Goal: Information Seeking & Learning: Check status

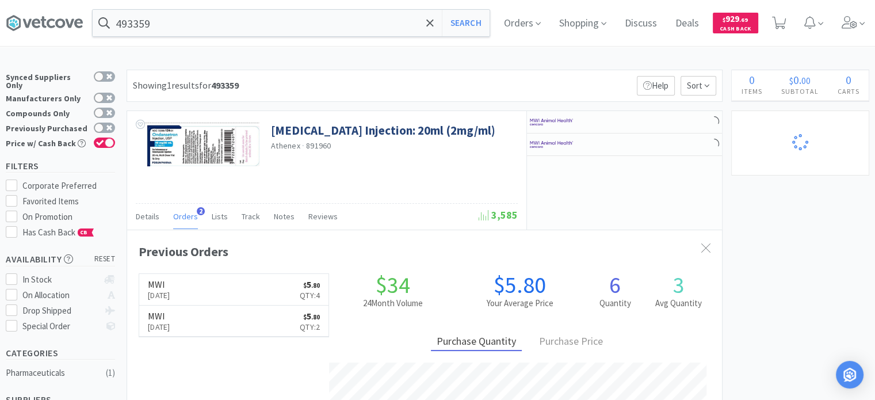
scroll to position [295, 595]
click at [610, 126] on div at bounding box center [624, 122] width 195 height 22
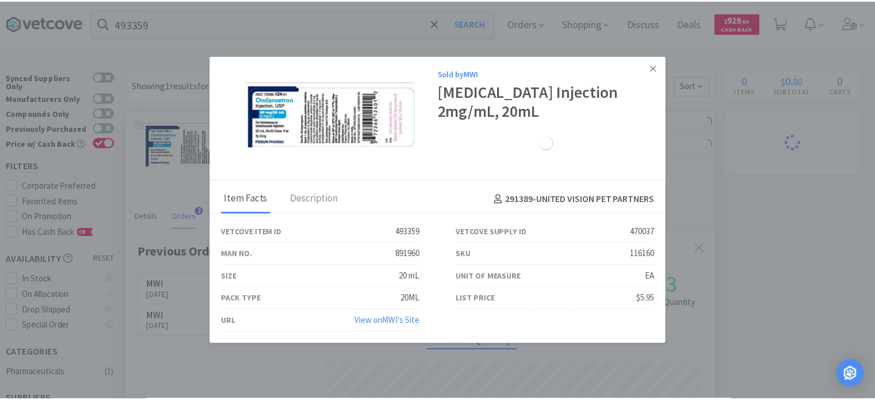
scroll to position [574944, 574644]
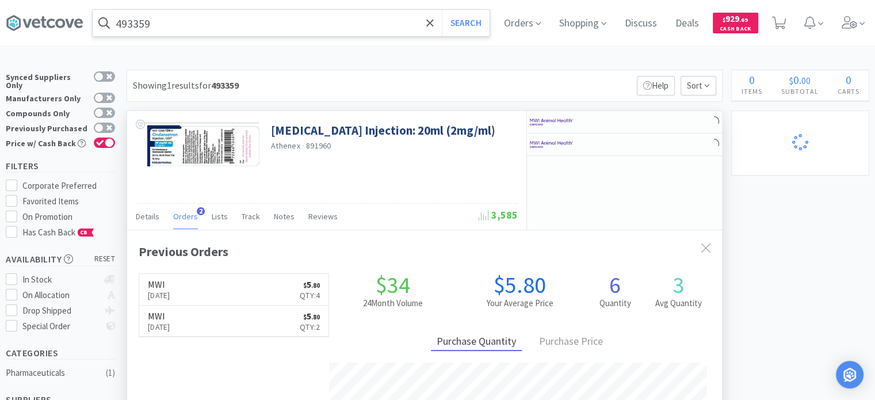
drag, startPoint x: 287, startPoint y: 4, endPoint x: 270, endPoint y: 22, distance: 24.8
click at [287, 4] on div "493359 Search Orders Shopping Discuss Discuss Deals Deals $ 929 . 69 Cash Back" at bounding box center [437, 23] width 863 height 46
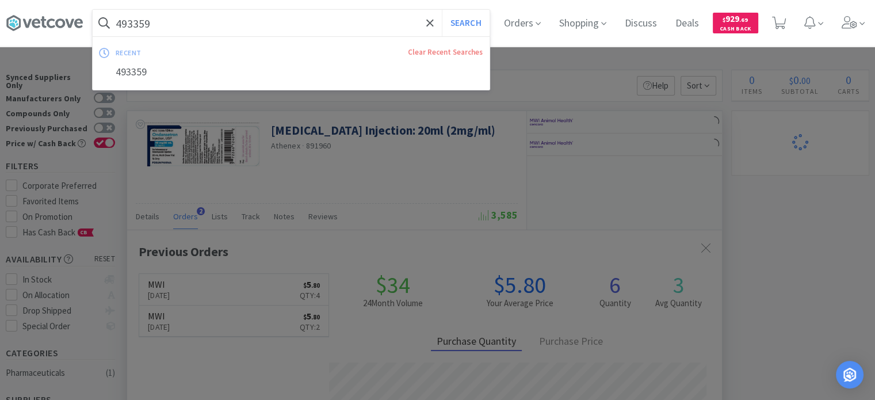
paste input "192055"
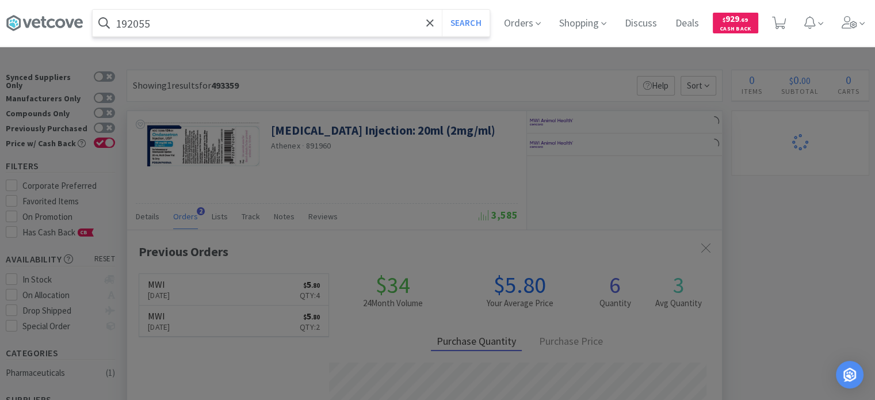
click at [442, 10] on button "Search" at bounding box center [466, 23] width 48 height 26
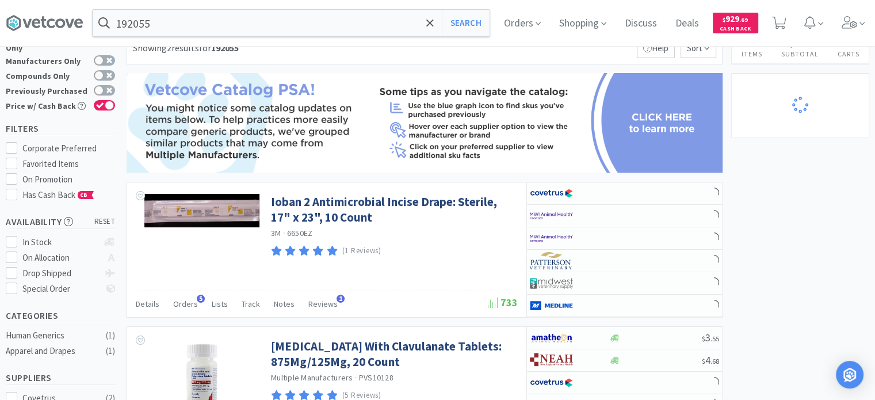
scroll to position [58, 0]
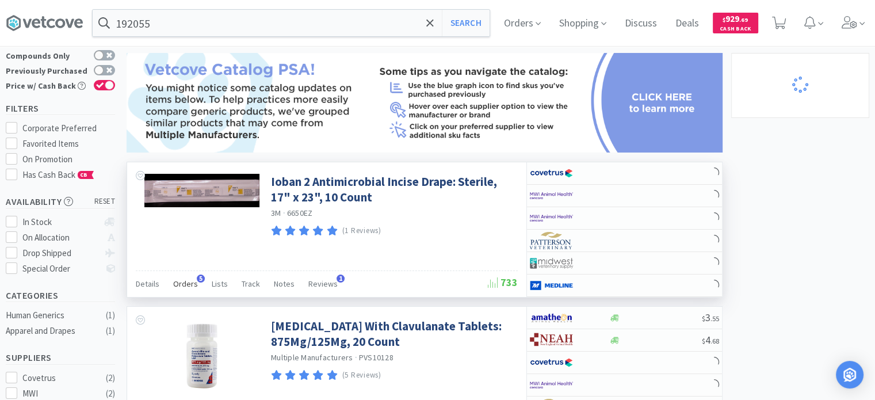
click at [184, 287] on span "Orders" at bounding box center [185, 283] width 25 height 10
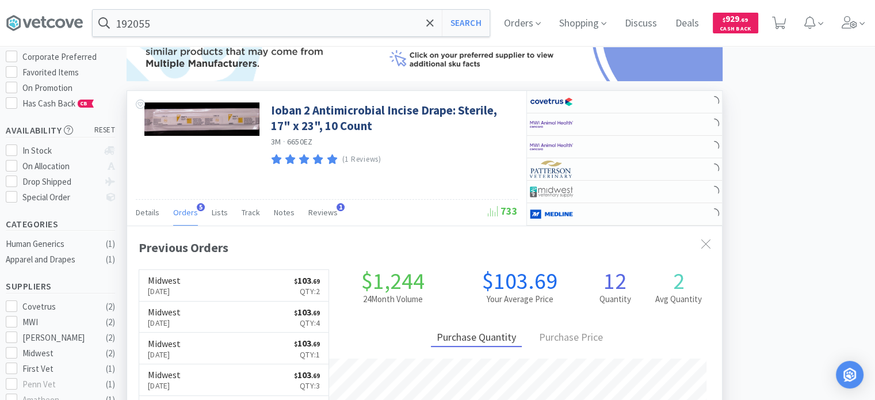
scroll to position [173, 0]
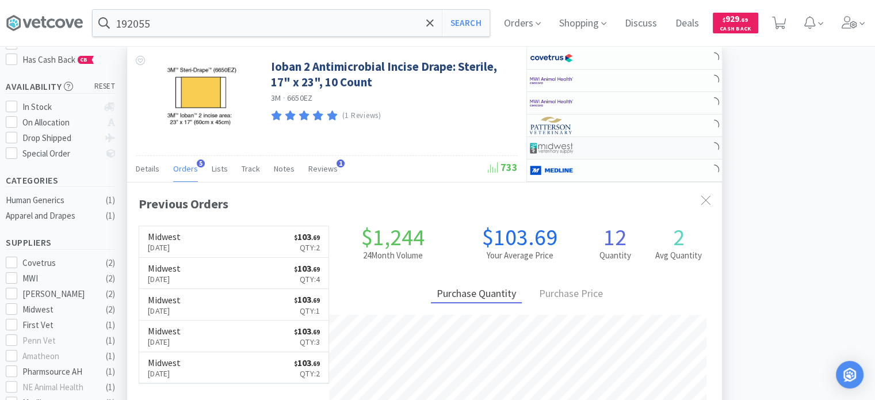
click at [578, 140] on div at bounding box center [561, 148] width 63 height 20
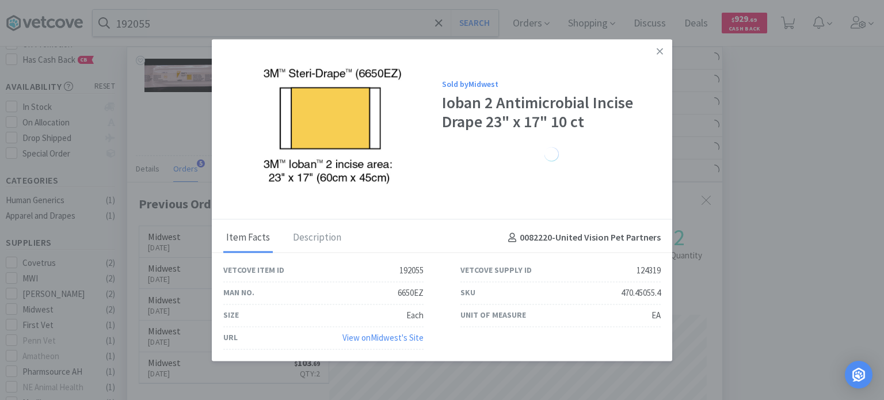
drag, startPoint x: 759, startPoint y: 145, endPoint x: 491, endPoint y: 74, distance: 277.2
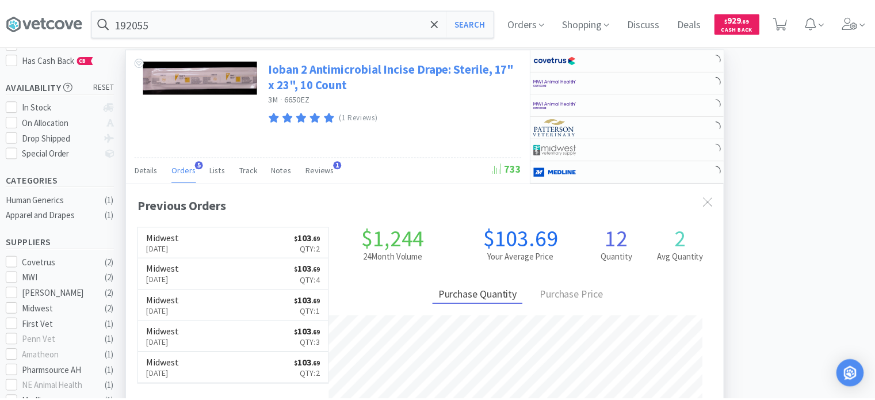
scroll to position [574944, 574644]
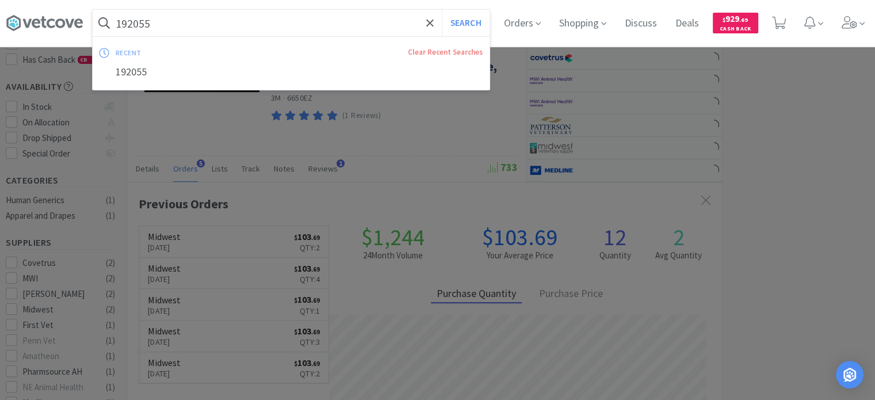
click at [286, 22] on input "192055" at bounding box center [291, 23] width 397 height 26
click at [442, 10] on button "Search" at bounding box center [466, 23] width 48 height 26
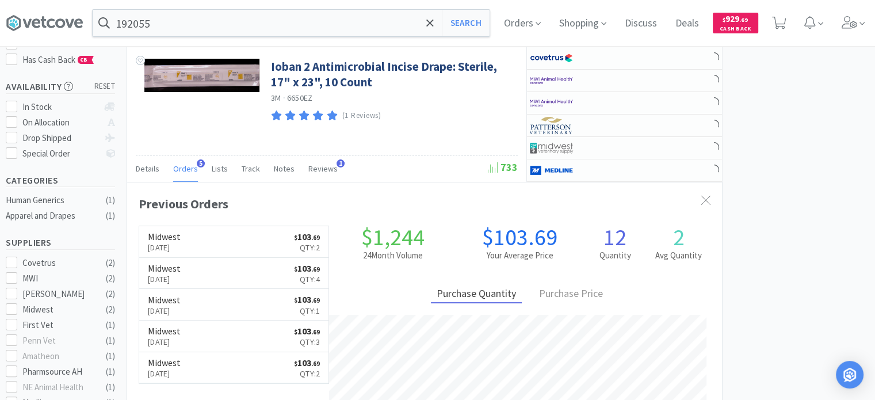
scroll to position [0, 0]
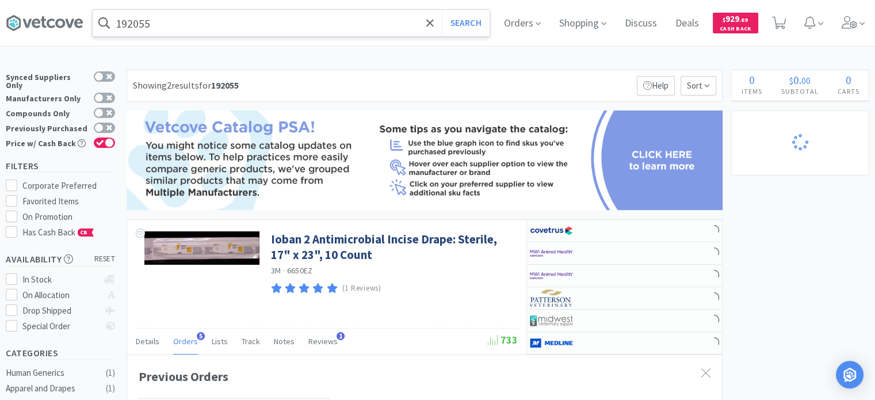
click at [190, 21] on input "192055" at bounding box center [291, 23] width 397 height 26
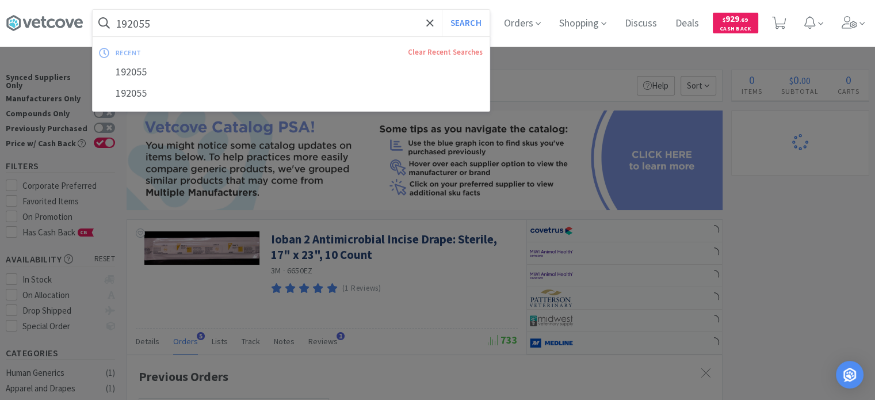
paste input "35153"
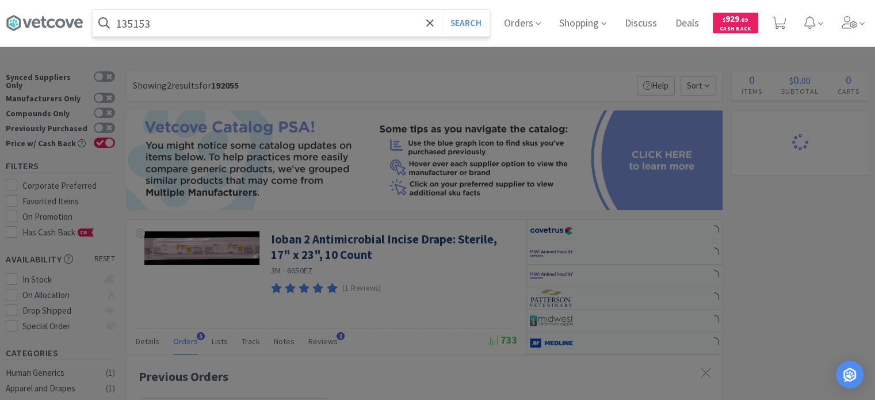
click at [442, 10] on button "Search" at bounding box center [466, 23] width 48 height 26
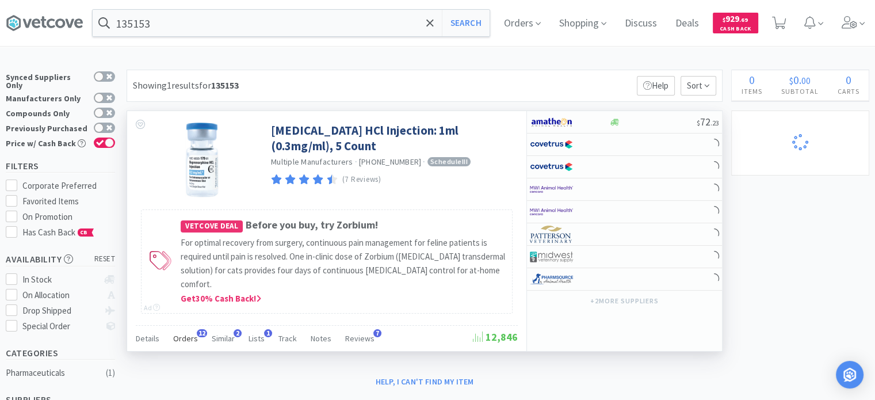
click at [188, 341] on span "Orders" at bounding box center [185, 338] width 25 height 10
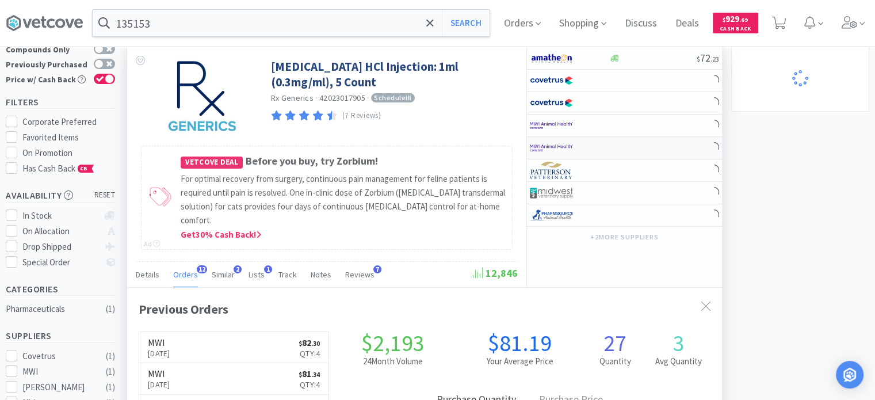
scroll to position [58, 0]
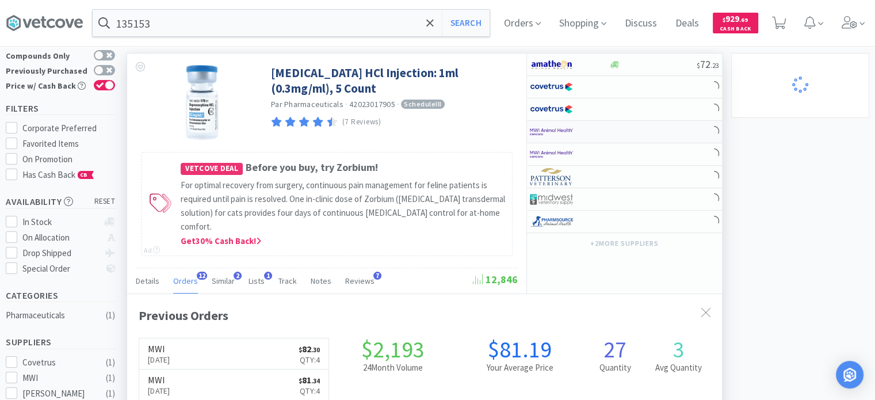
click at [588, 133] on div at bounding box center [561, 132] width 63 height 20
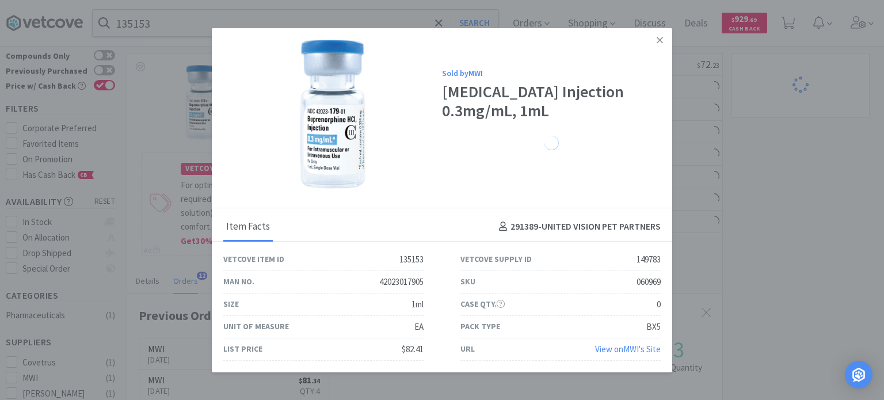
drag, startPoint x: 824, startPoint y: 195, endPoint x: 728, endPoint y: 178, distance: 97.6
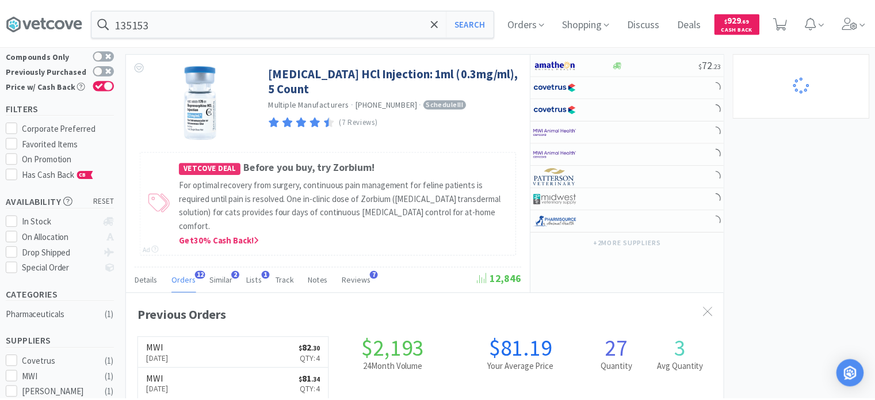
scroll to position [574931, 574644]
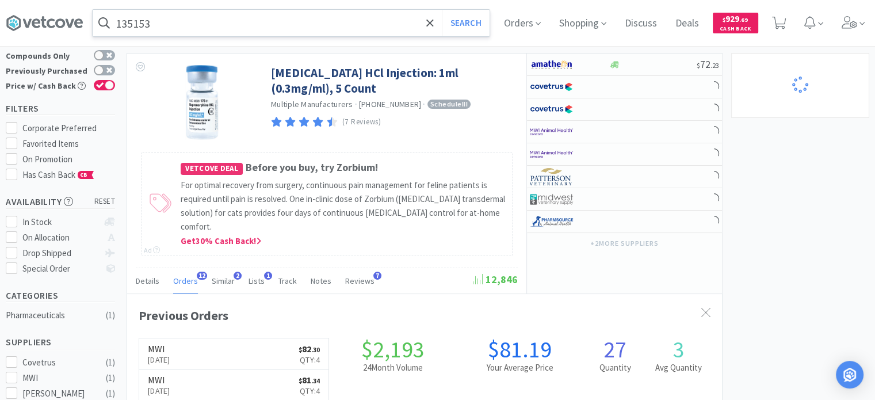
click at [168, 18] on input "135153" at bounding box center [291, 23] width 397 height 26
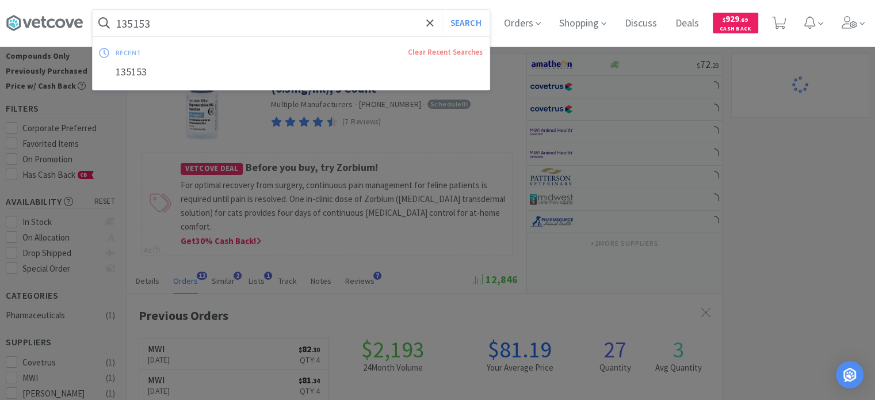
click at [168, 18] on input "135153" at bounding box center [291, 23] width 397 height 26
paste input "746854"
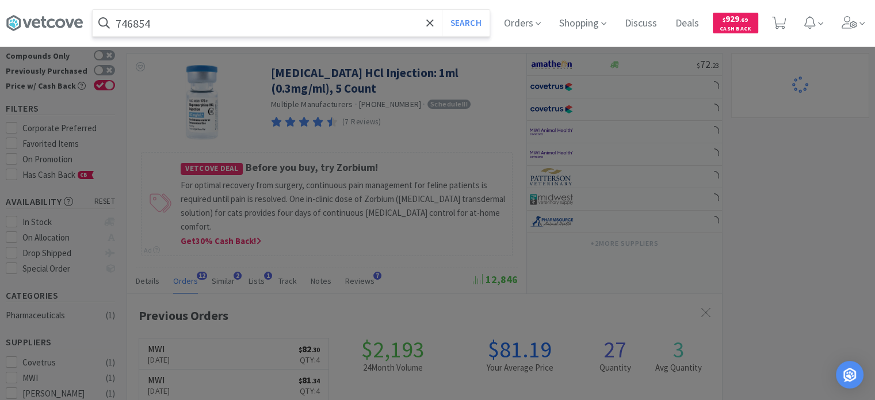
type input "746854"
click at [442, 10] on button "Search" at bounding box center [466, 23] width 48 height 26
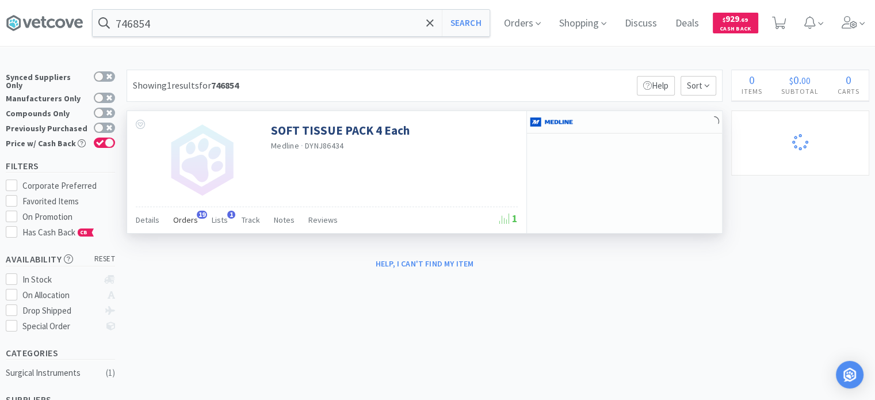
click at [182, 220] on span "Orders" at bounding box center [185, 220] width 25 height 10
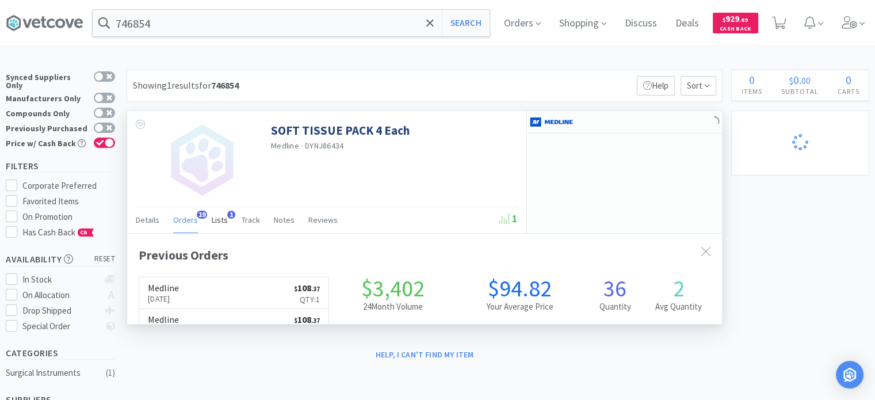
scroll to position [308, 595]
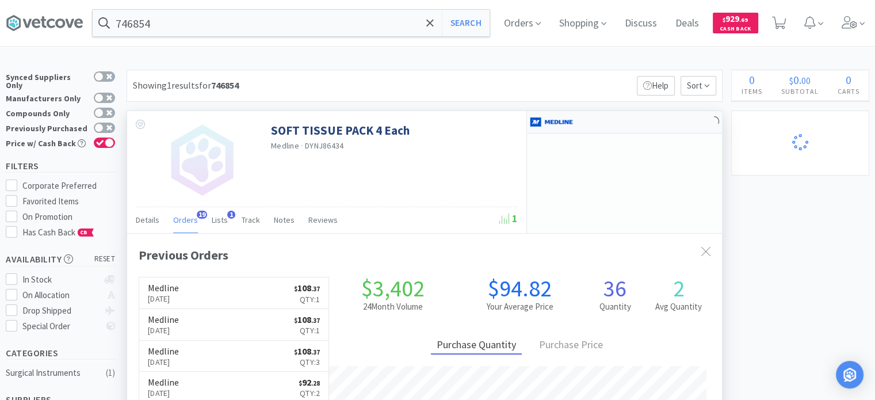
click at [603, 126] on div at bounding box center [569, 122] width 79 height 20
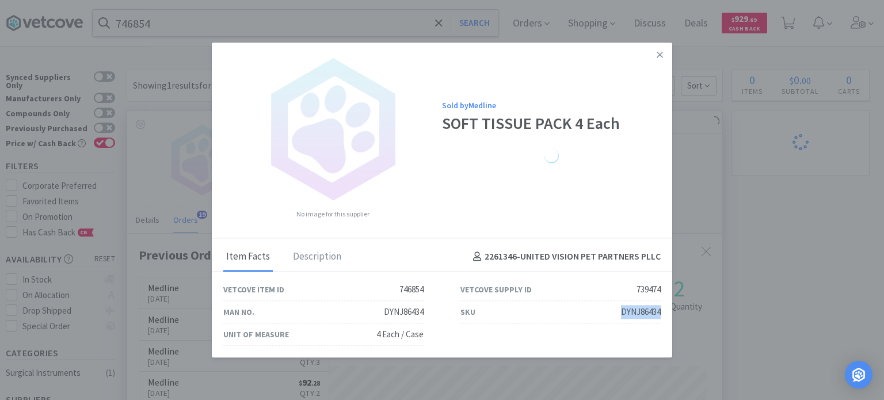
drag, startPoint x: 612, startPoint y: 313, endPoint x: 661, endPoint y: 308, distance: 49.2
click at [661, 308] on div "SKU DYNJ86434" at bounding box center [560, 312] width 237 height 22
copy div "DYNJ86434"
click at [653, 50] on link at bounding box center [659, 55] width 20 height 25
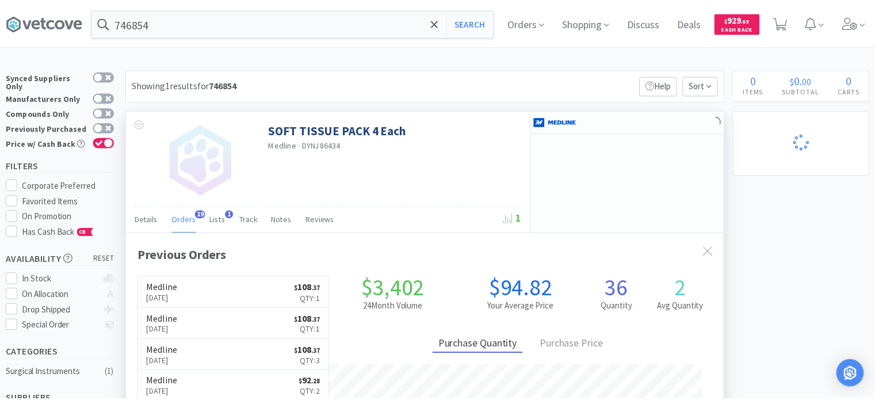
scroll to position [574931, 574644]
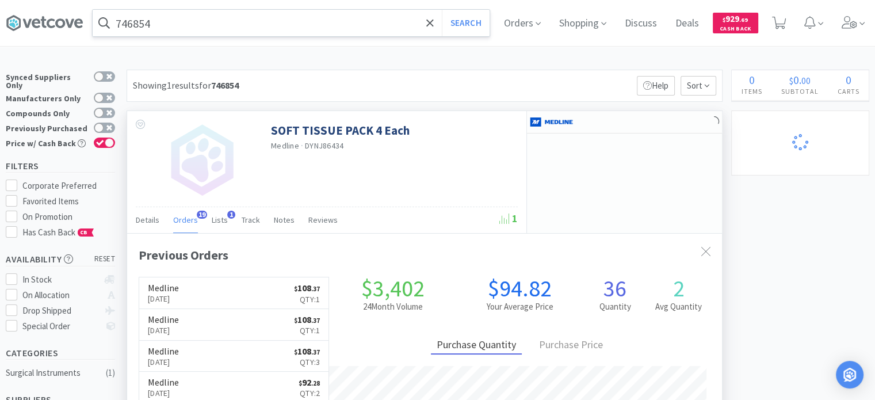
click at [259, 29] on input "746854" at bounding box center [291, 23] width 397 height 26
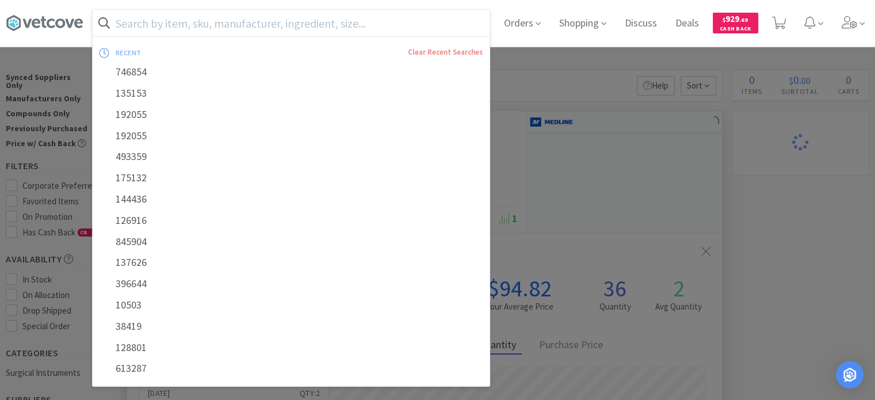
click at [210, 26] on input "text" at bounding box center [291, 23] width 397 height 26
paste input "603475"
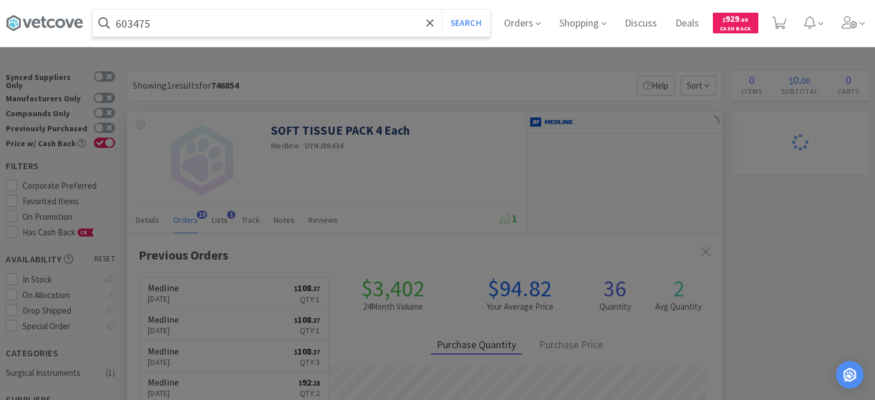
click at [442, 10] on button "Search" at bounding box center [466, 23] width 48 height 26
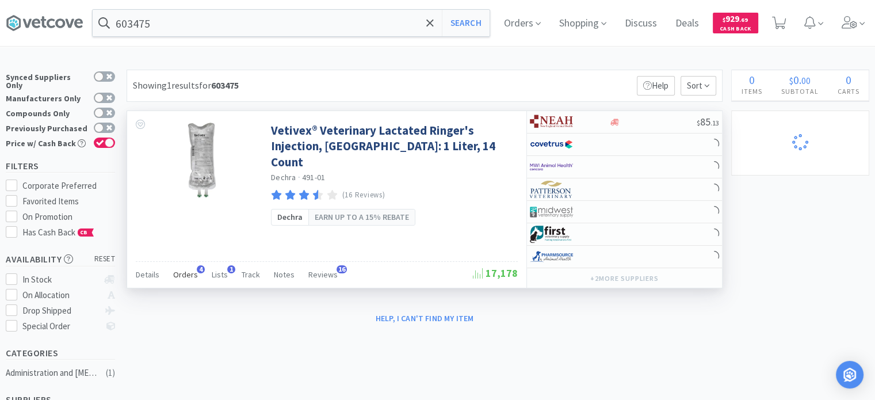
click at [184, 276] on span "Orders" at bounding box center [185, 274] width 25 height 10
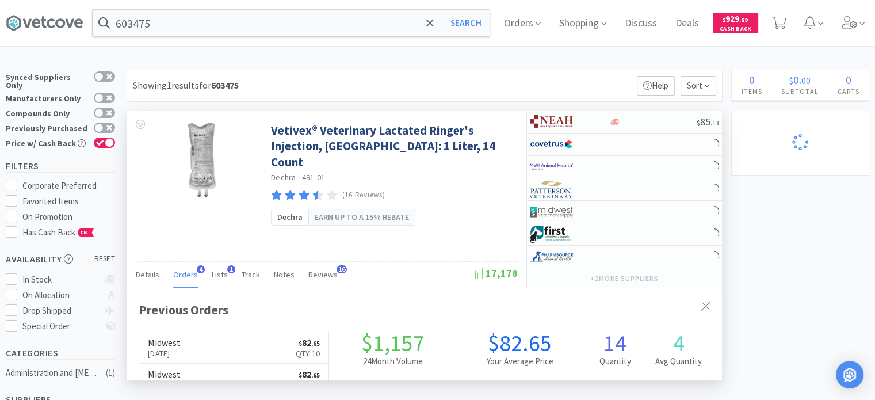
scroll to position [295, 595]
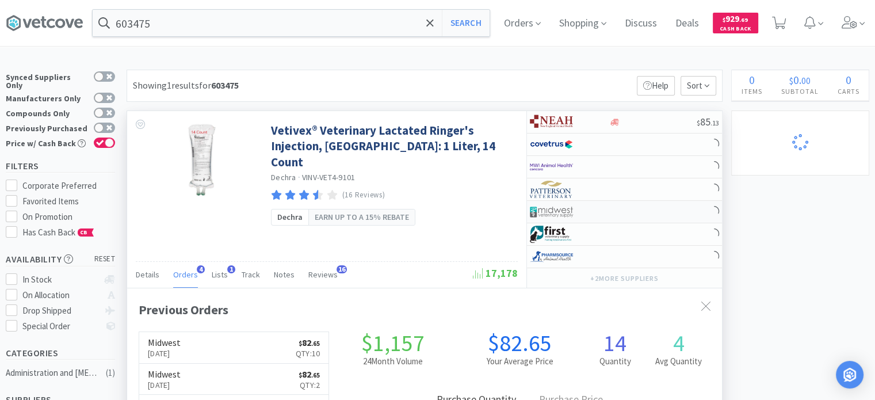
click at [566, 207] on img at bounding box center [551, 211] width 43 height 17
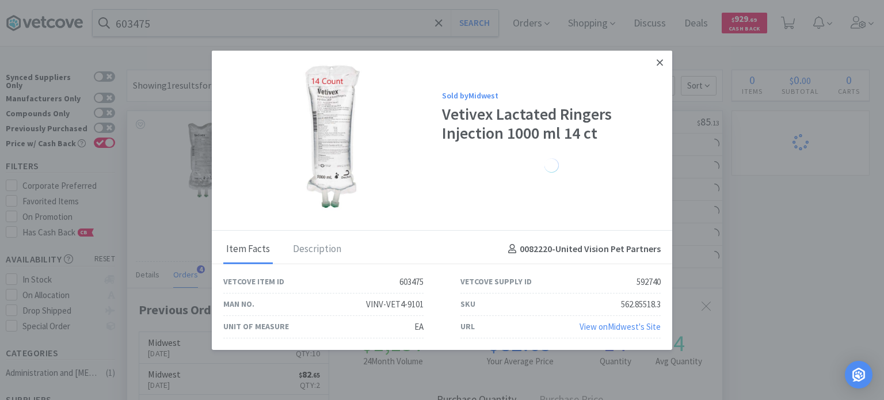
click at [660, 57] on link at bounding box center [659, 62] width 20 height 25
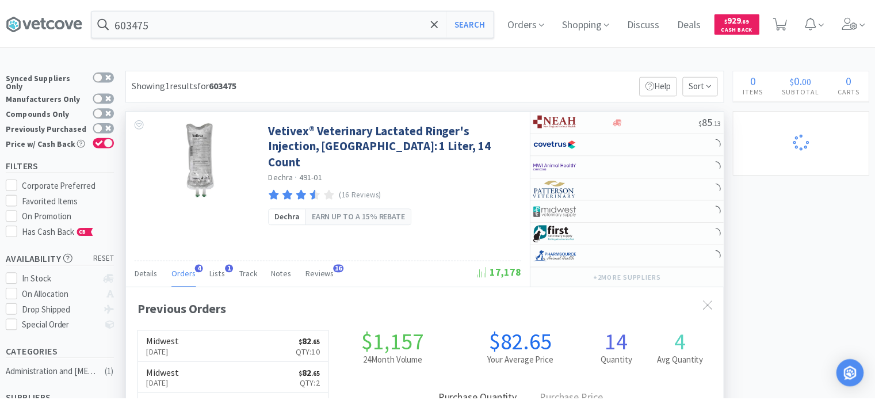
scroll to position [574944, 574644]
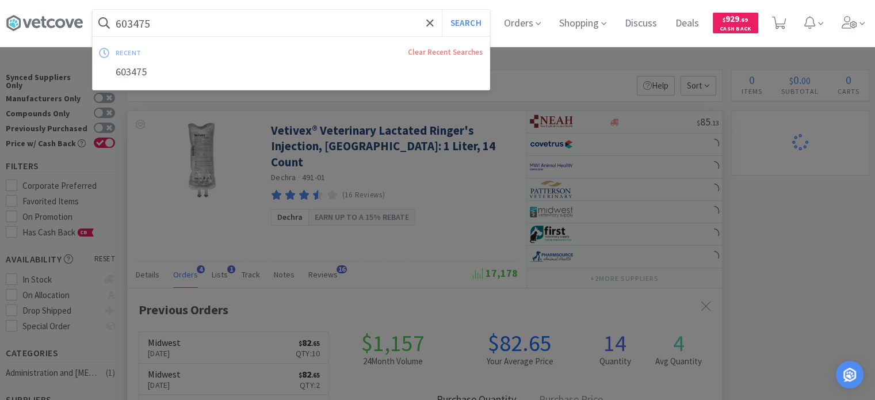
paste input "598896"
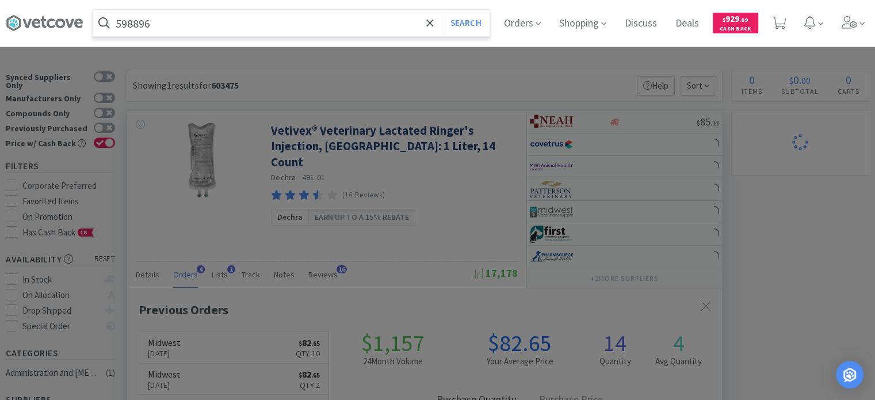
click at [442, 10] on button "Search" at bounding box center [466, 23] width 48 height 26
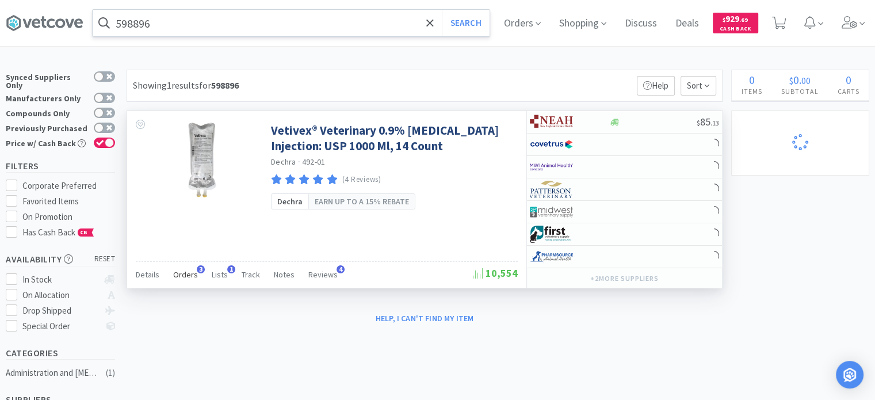
click at [182, 277] on span "Orders" at bounding box center [185, 274] width 25 height 10
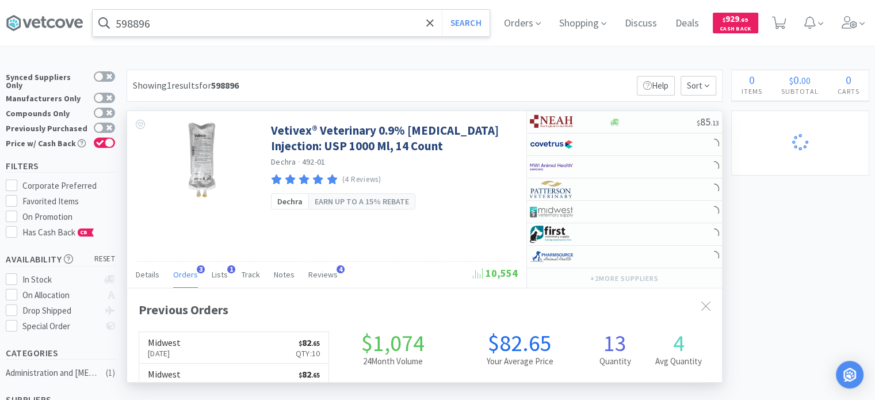
scroll to position [295, 595]
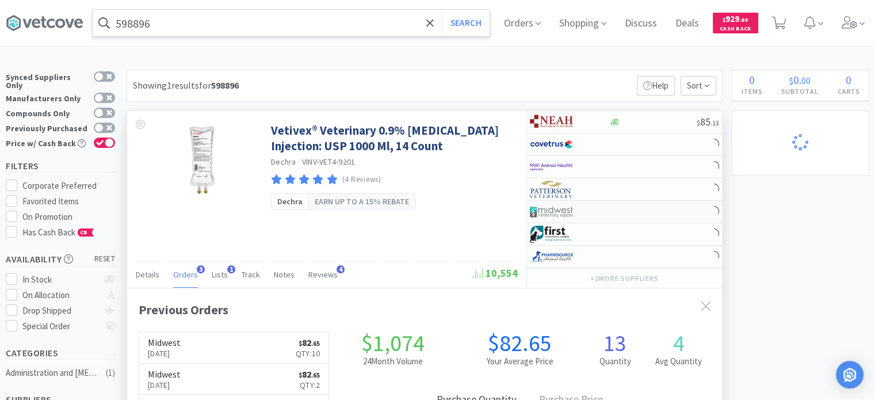
click at [592, 205] on div at bounding box center [561, 212] width 63 height 20
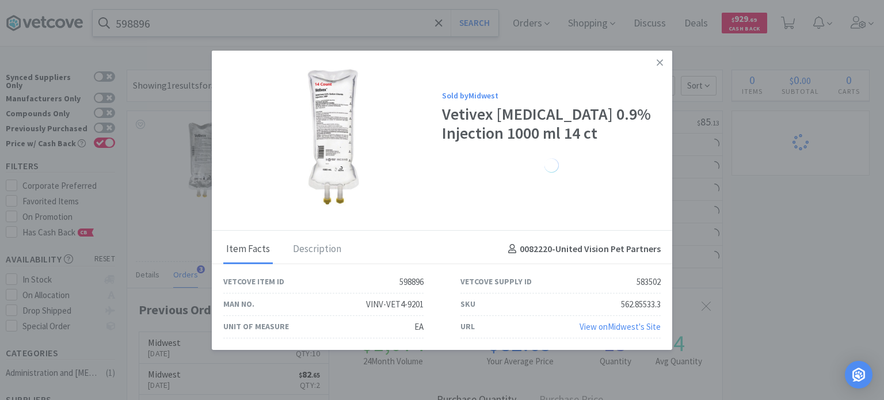
drag, startPoint x: 663, startPoint y: 58, endPoint x: 584, endPoint y: 71, distance: 79.2
click at [663, 58] on link at bounding box center [659, 62] width 20 height 25
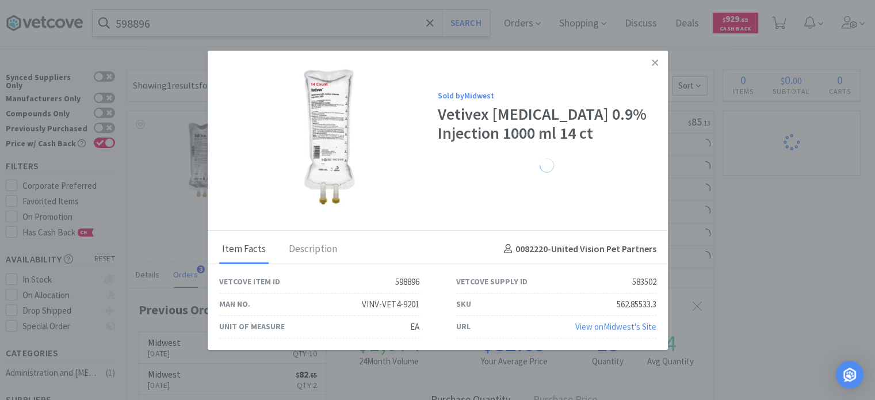
scroll to position [574944, 574644]
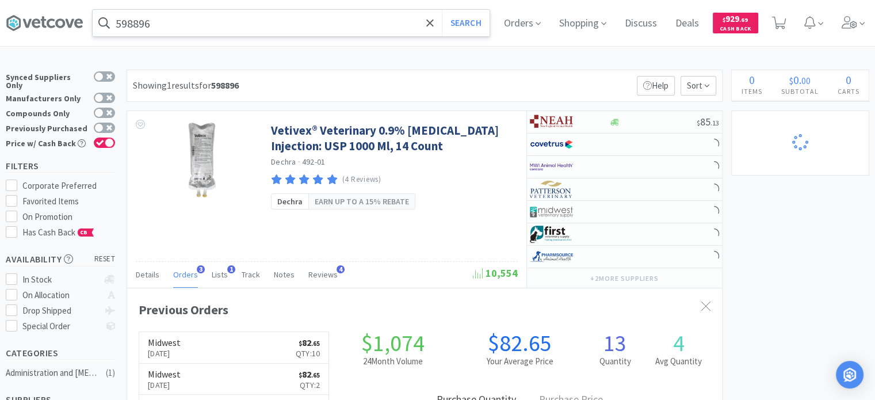
click at [352, 44] on div "598896 Search Orders Shopping Discuss Discuss Deals Deals $ 929 . 69 Cash Back" at bounding box center [437, 23] width 863 height 46
click at [313, 24] on input "598896" at bounding box center [291, 23] width 397 height 26
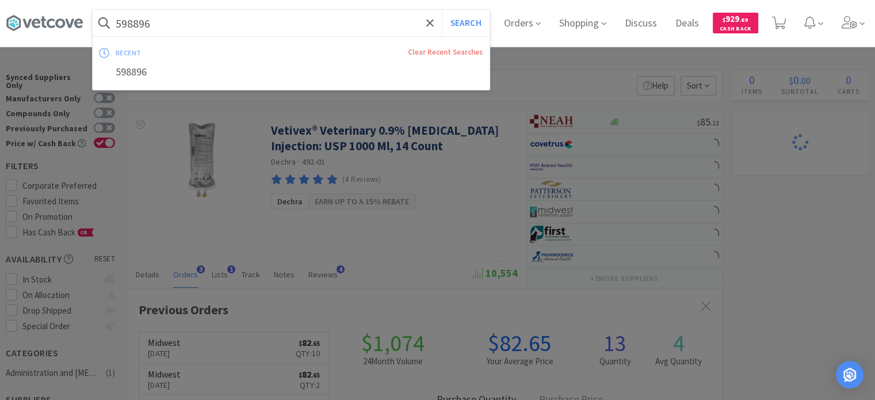
paste input "846023"
click at [442, 10] on button "Search" at bounding box center [466, 23] width 48 height 26
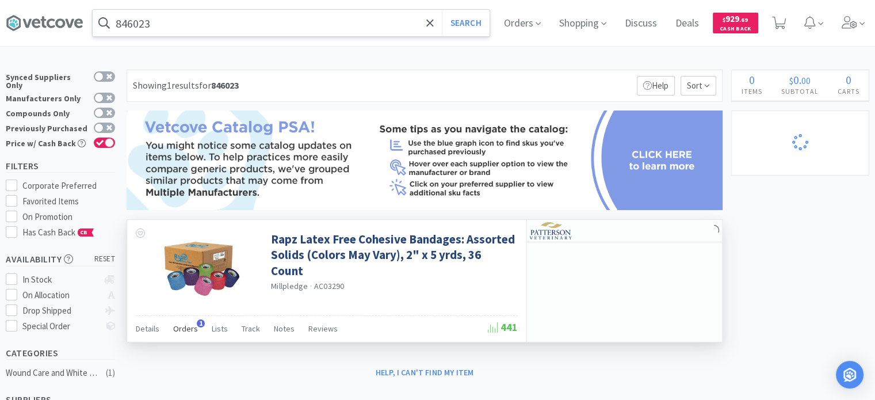
click at [185, 322] on div "Orders 1" at bounding box center [185, 330] width 25 height 22
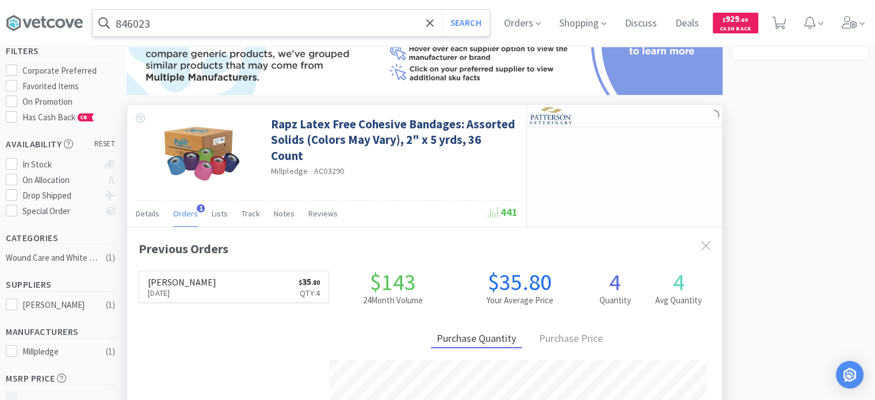
scroll to position [58, 0]
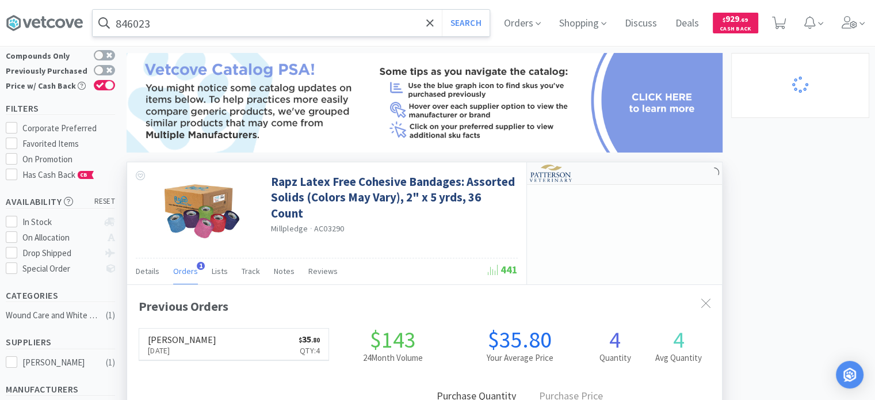
click at [608, 181] on div at bounding box center [569, 173] width 79 height 20
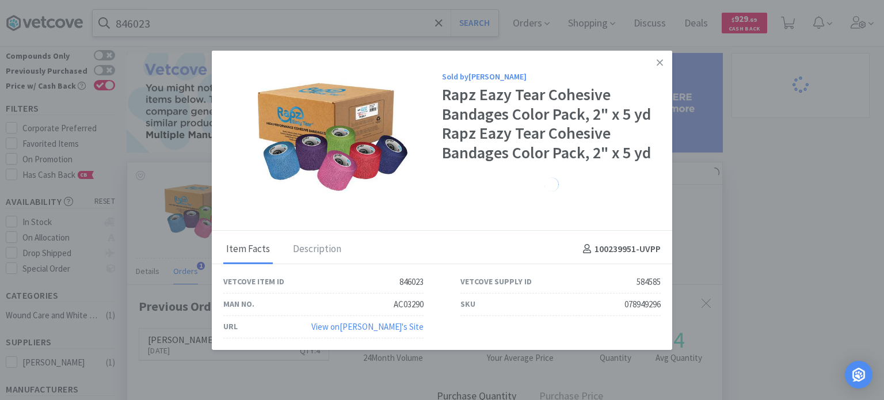
click at [628, 305] on div "078949296" at bounding box center [642, 304] width 36 height 14
drag, startPoint x: 622, startPoint y: 303, endPoint x: 660, endPoint y: 306, distance: 38.1
click at [660, 306] on div "SKU 078949296" at bounding box center [560, 304] width 237 height 22
copy div "078949296"
click at [665, 62] on link at bounding box center [659, 62] width 20 height 25
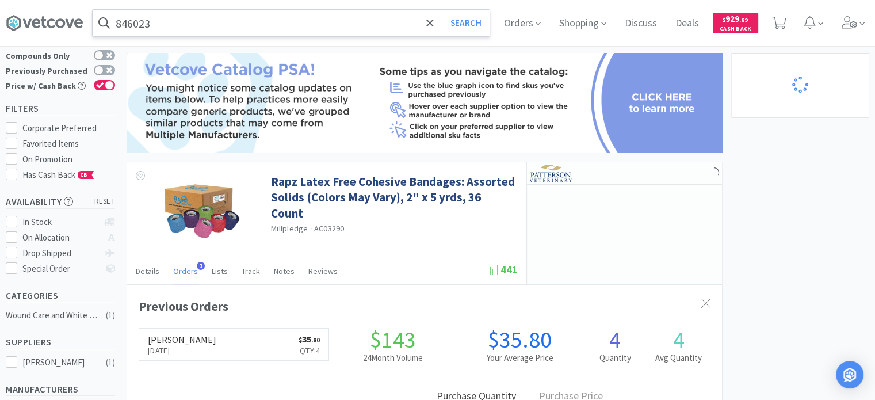
scroll to position [574944, 574644]
click at [281, 33] on input "846023" at bounding box center [291, 23] width 397 height 26
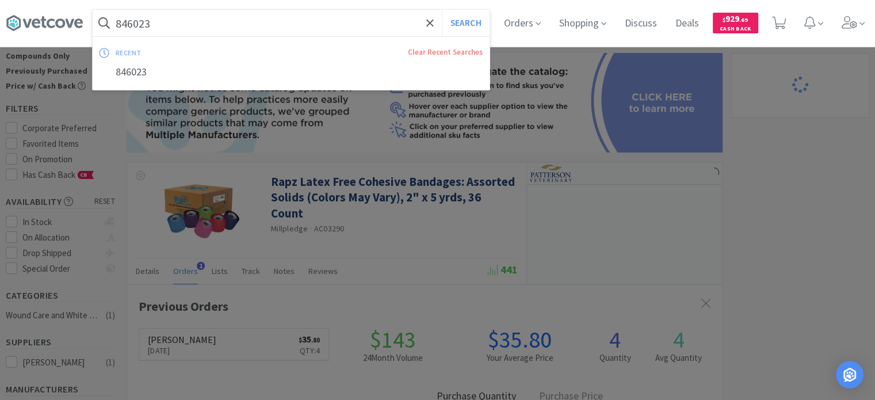
paste input "427100"
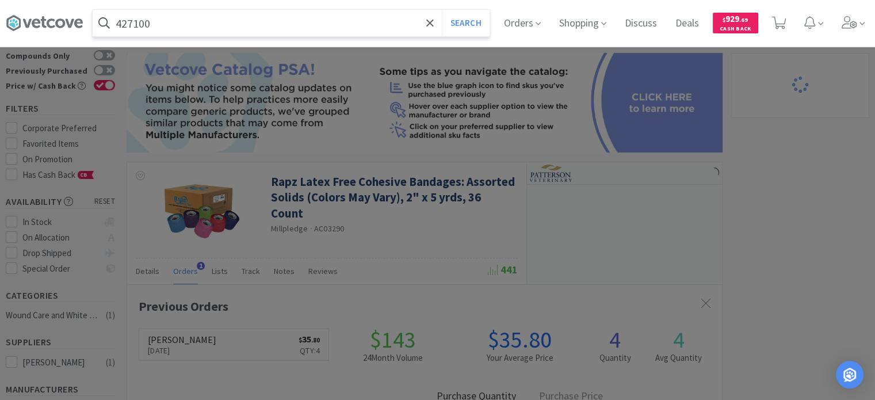
click at [442, 10] on button "Search" at bounding box center [466, 23] width 48 height 26
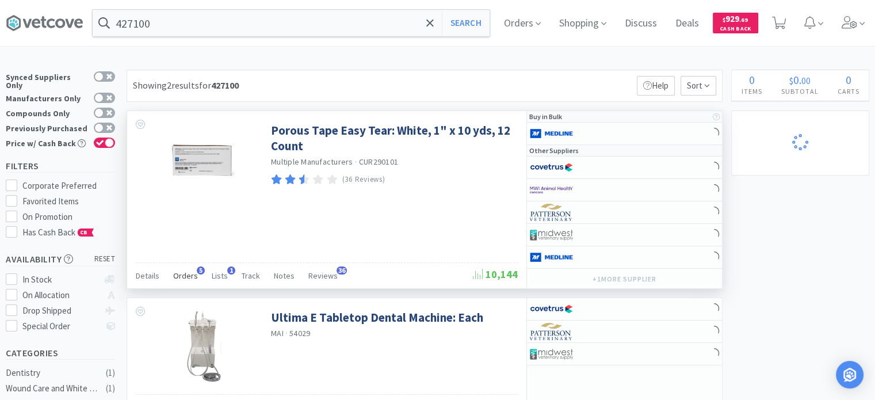
click at [176, 278] on span "Orders" at bounding box center [185, 275] width 25 height 10
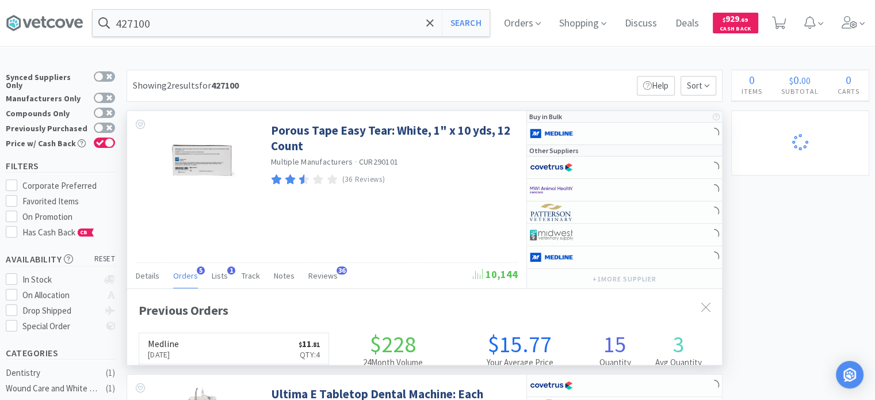
scroll to position [295, 595]
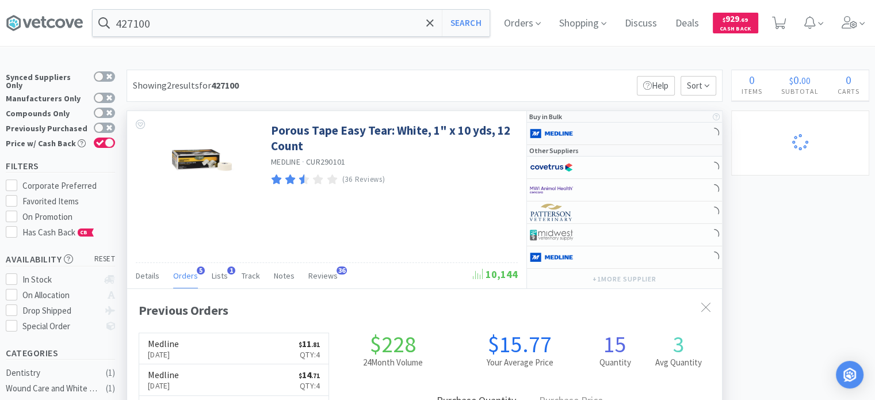
click at [620, 135] on div at bounding box center [624, 134] width 195 height 22
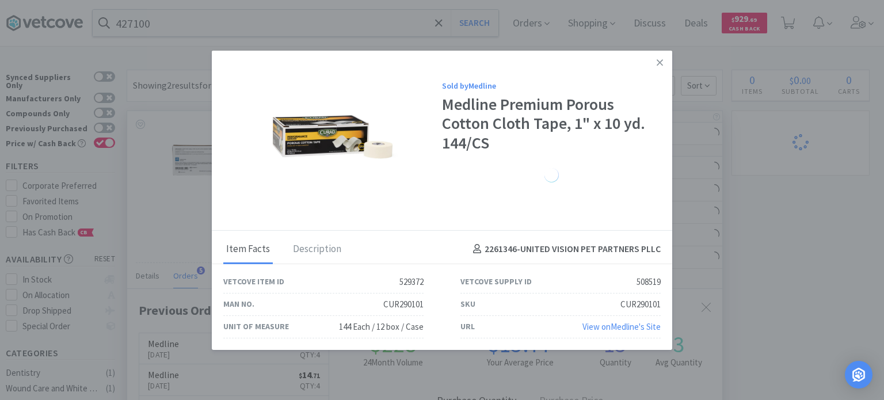
drag, startPoint x: 565, startPoint y: 184, endPoint x: 532, endPoint y: 181, distance: 33.4
click at [565, 184] on div at bounding box center [551, 176] width 219 height 19
click at [491, 181] on div at bounding box center [551, 176] width 219 height 19
click at [525, 158] on div at bounding box center [551, 159] width 219 height 15
click at [658, 59] on icon at bounding box center [659, 62] width 6 height 10
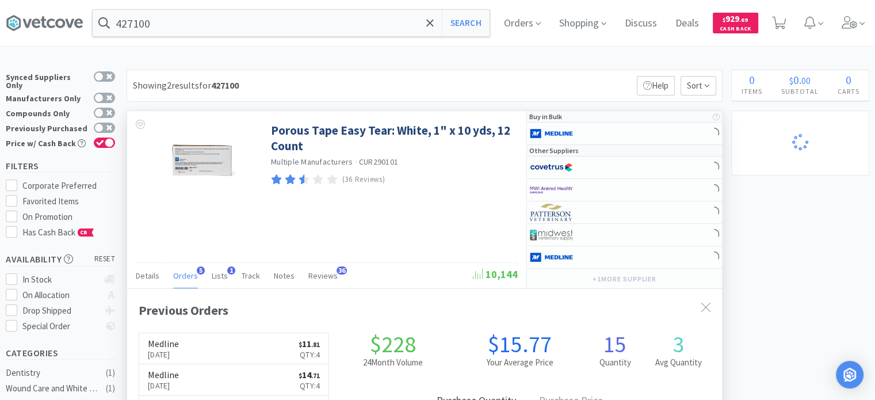
scroll to position [574944, 574644]
click at [165, 30] on input "427100" at bounding box center [291, 23] width 397 height 26
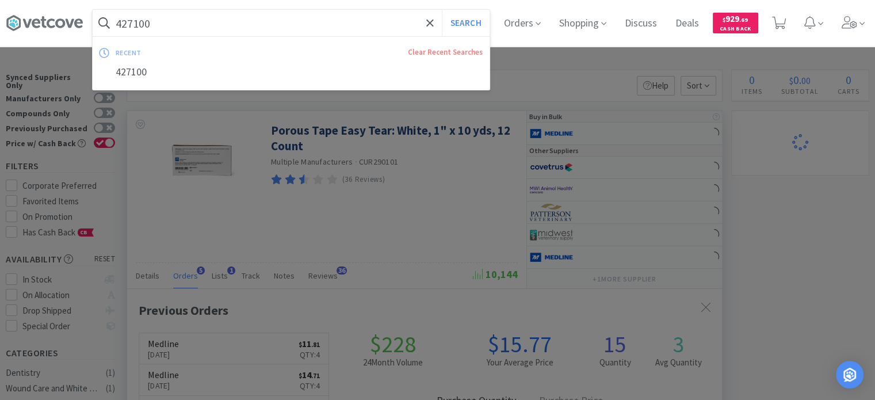
click at [165, 30] on input "427100" at bounding box center [291, 23] width 397 height 26
paste input "134889"
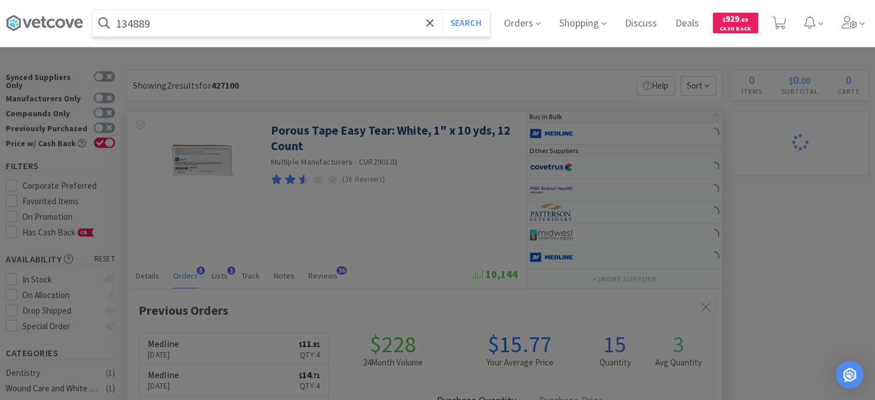
click at [442, 10] on button "Search" at bounding box center [466, 23] width 48 height 26
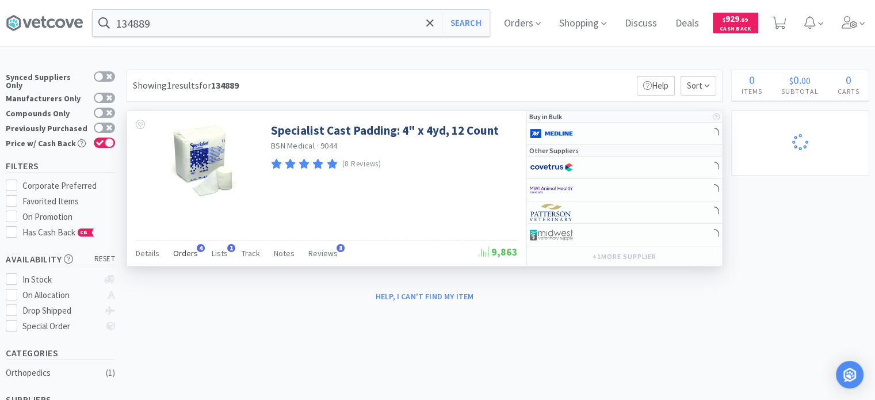
click at [173, 249] on span "Orders" at bounding box center [185, 253] width 25 height 10
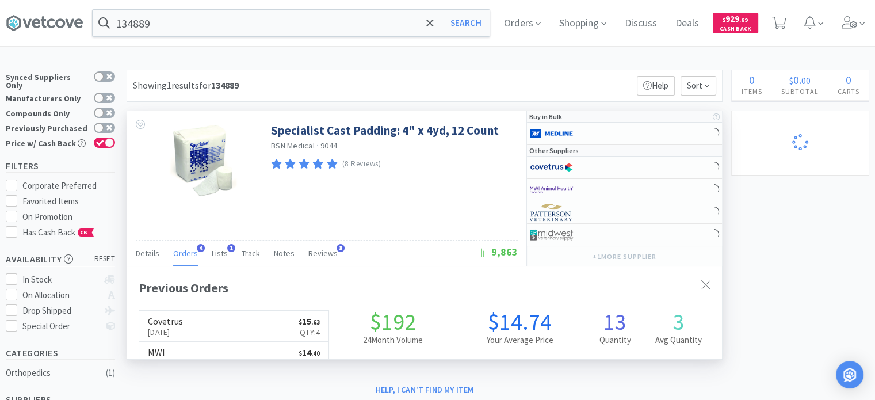
scroll to position [295, 595]
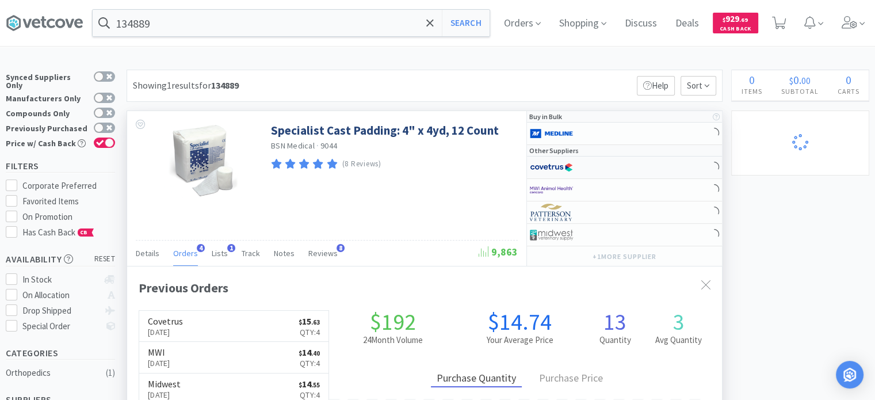
click at [587, 165] on div at bounding box center [561, 168] width 63 height 20
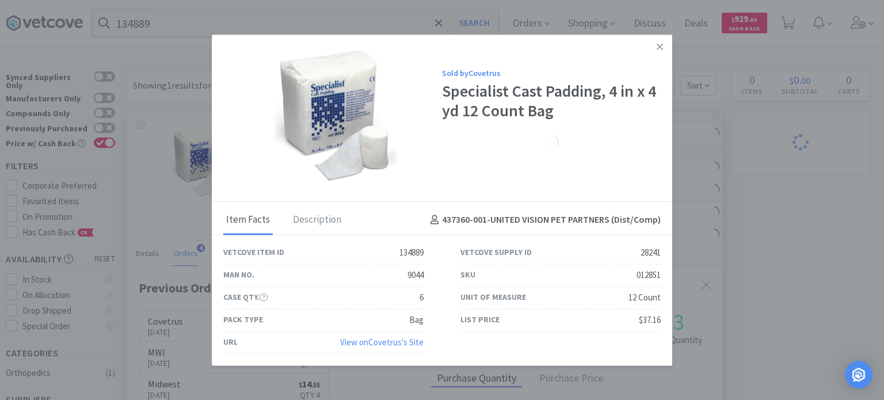
click at [644, 48] on div "Sold by Covetrus Specialist Cast Padding, 4 in x 4 yd 12 Count Bag" at bounding box center [442, 118] width 460 height 167
click at [645, 48] on div "Sold by Covetrus Specialist Cast Padding, 4 in x 4 yd 12 Count Bag" at bounding box center [442, 118] width 460 height 167
click at [659, 50] on icon at bounding box center [659, 46] width 6 height 10
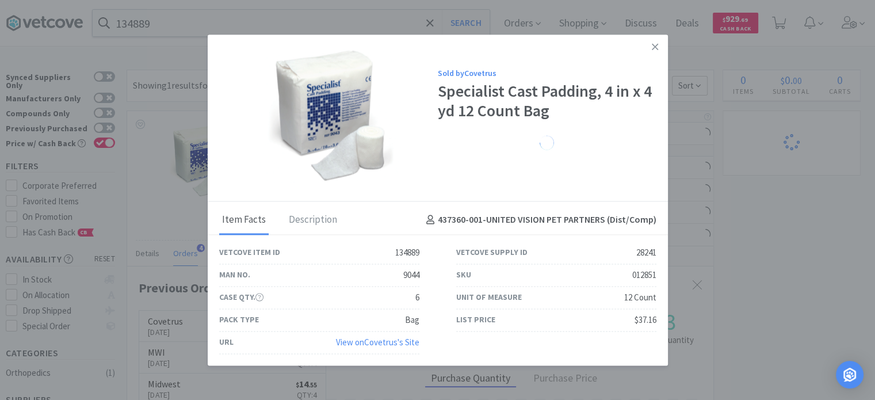
scroll to position [574944, 574644]
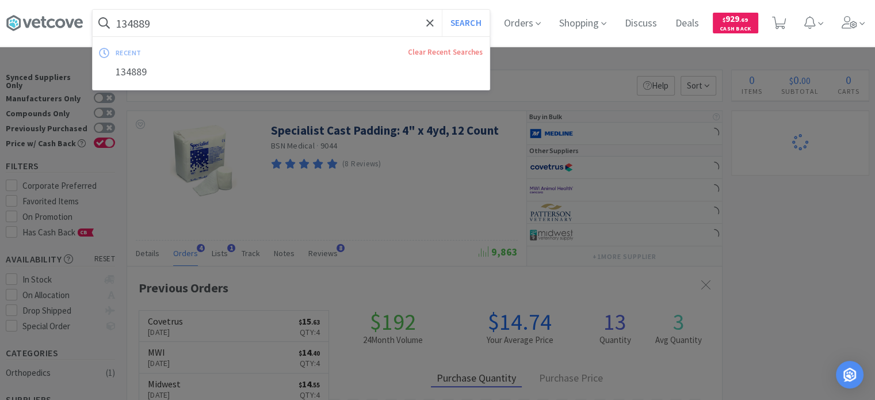
click at [322, 27] on input "134889" at bounding box center [291, 23] width 397 height 26
paste input "259955"
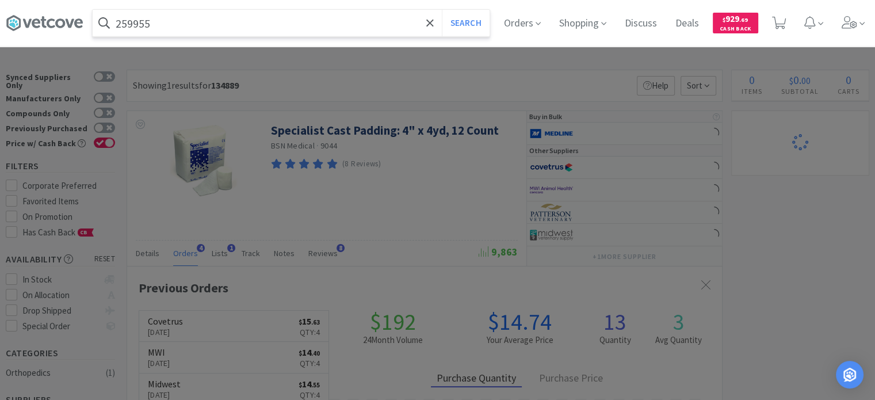
click at [442, 10] on button "Search" at bounding box center [466, 23] width 48 height 26
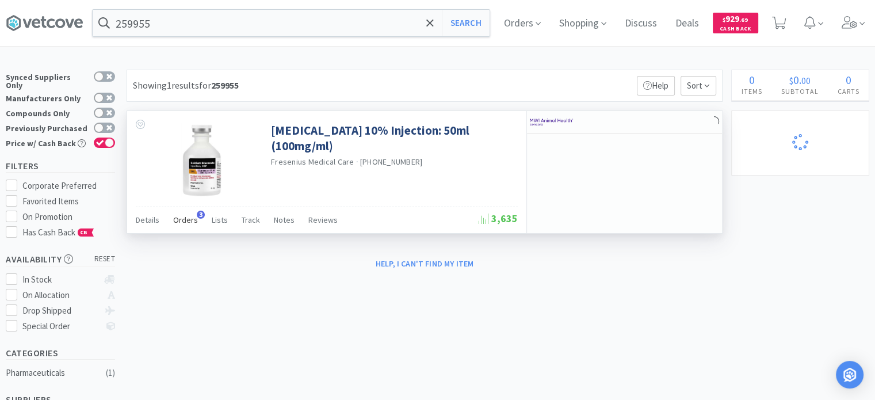
click at [182, 231] on div "Orders 3" at bounding box center [185, 222] width 25 height 22
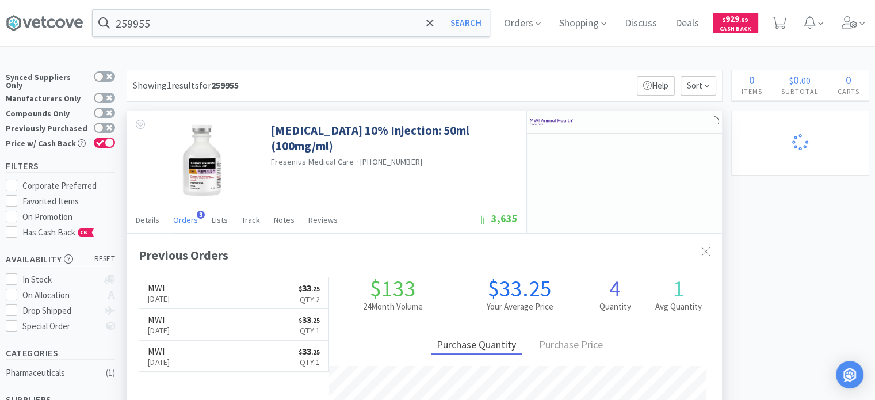
scroll to position [58, 0]
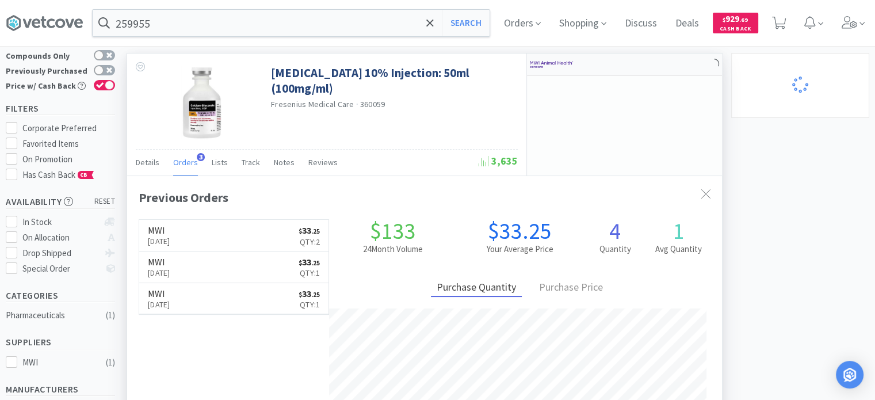
click at [564, 68] on img at bounding box center [551, 64] width 43 height 17
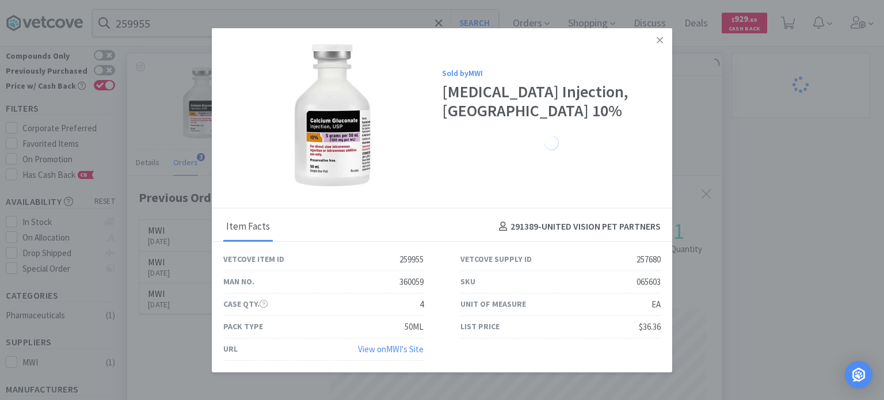
drag, startPoint x: 736, startPoint y: 145, endPoint x: 534, endPoint y: 79, distance: 212.5
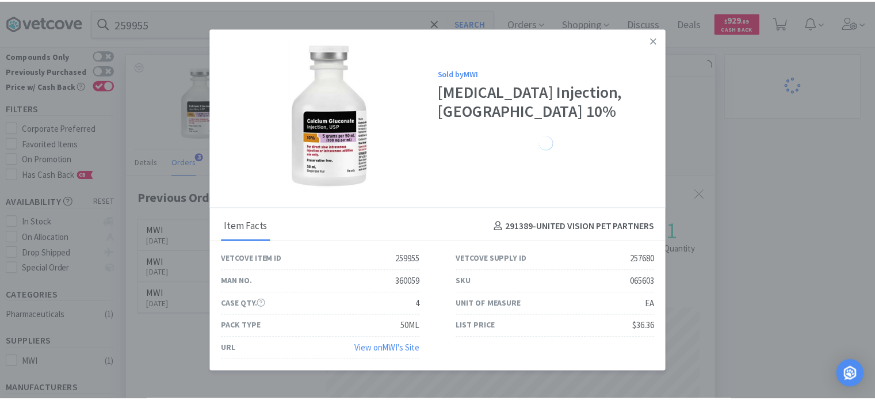
scroll to position [574944, 574644]
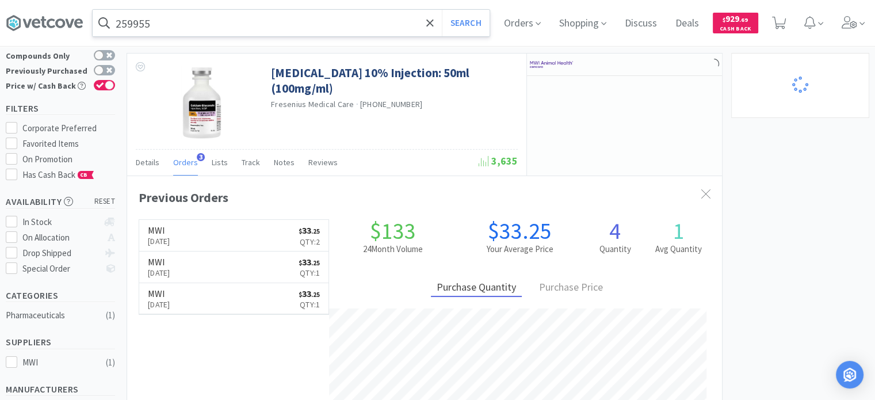
click at [315, 25] on input "259955" at bounding box center [291, 23] width 397 height 26
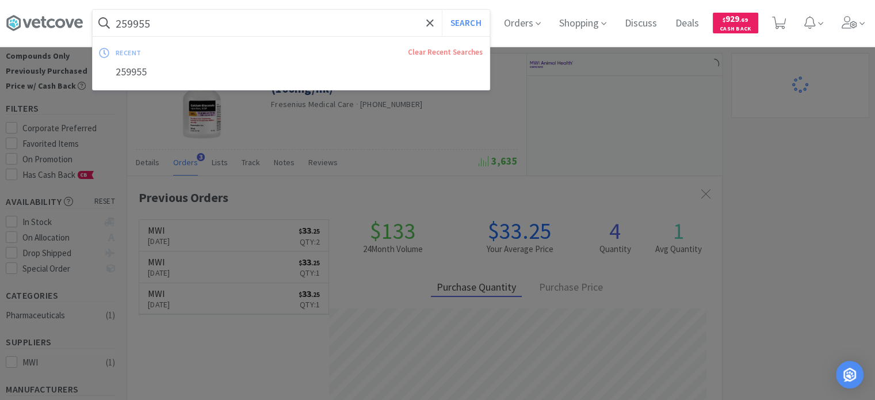
paste input "120301"
click at [442, 10] on button "Search" at bounding box center [466, 23] width 48 height 26
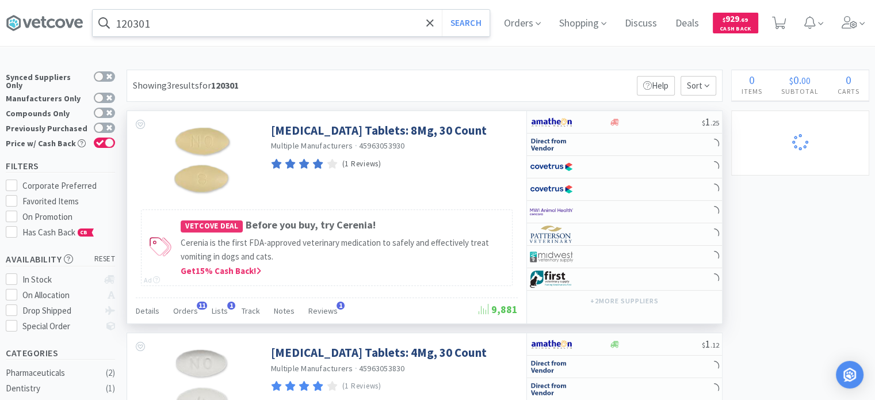
scroll to position [58, 0]
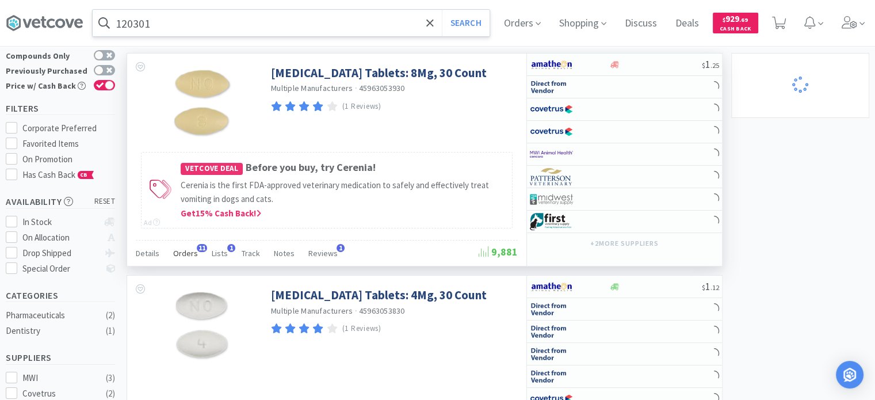
click at [173, 257] on div "Orders 11" at bounding box center [185, 255] width 25 height 22
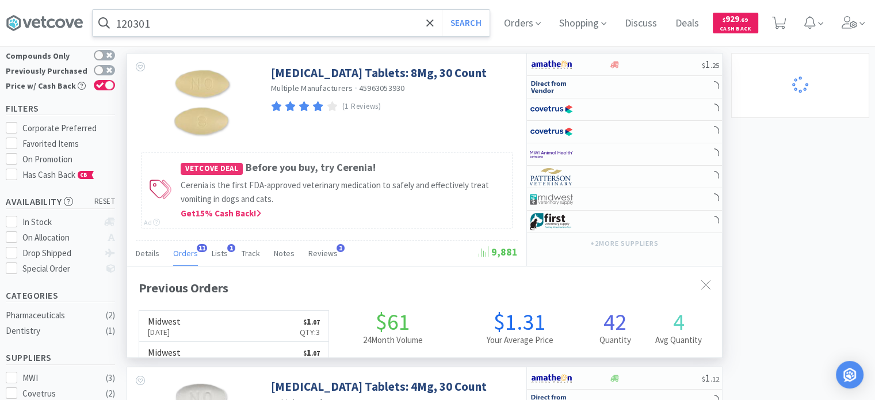
scroll to position [308, 595]
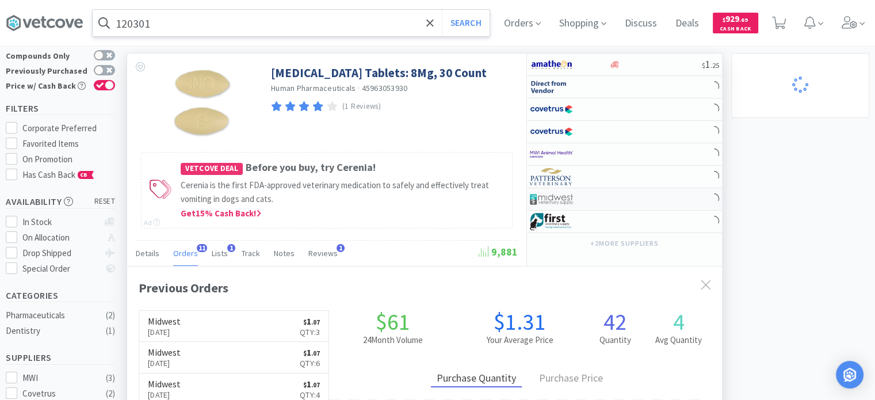
click at [564, 196] on img at bounding box center [551, 198] width 43 height 17
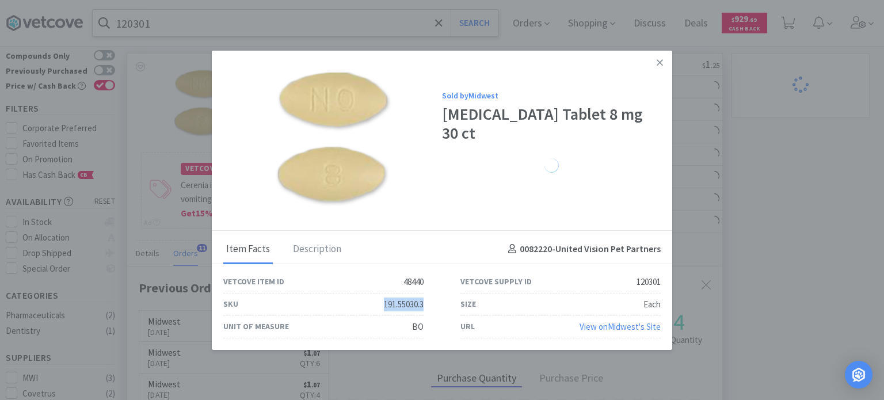
drag, startPoint x: 378, startPoint y: 303, endPoint x: 425, endPoint y: 301, distance: 47.2
click at [425, 305] on div "SKU 191.55030.3" at bounding box center [323, 304] width 237 height 22
click at [425, 301] on div "SKU 191.55030.3" at bounding box center [323, 304] width 237 height 22
drag, startPoint x: 374, startPoint y: 303, endPoint x: 422, endPoint y: 305, distance: 47.2
click at [422, 305] on div "SKU 191.55030.3" at bounding box center [323, 304] width 200 height 22
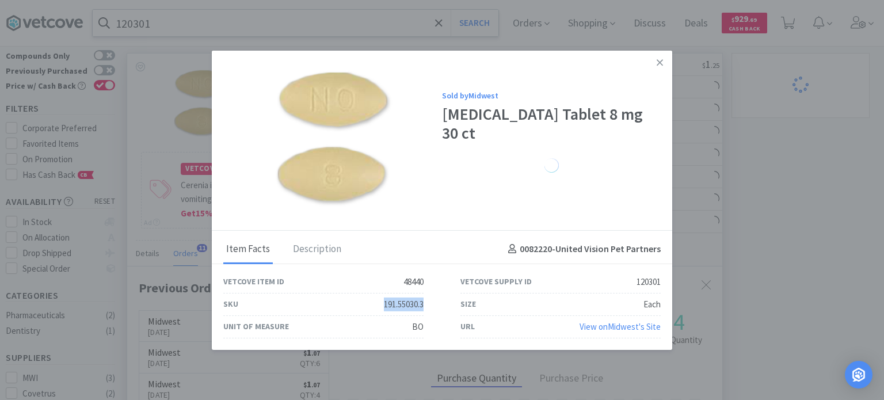
copy div "191.55030.3"
click at [669, 66] on link at bounding box center [659, 62] width 20 height 25
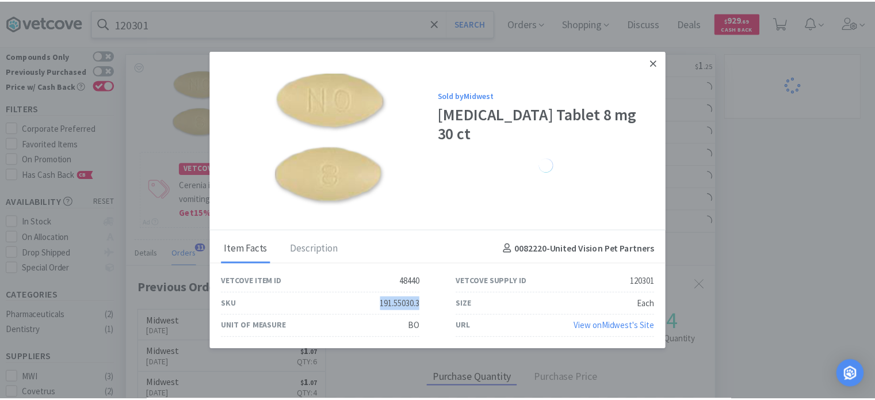
scroll to position [574931, 574644]
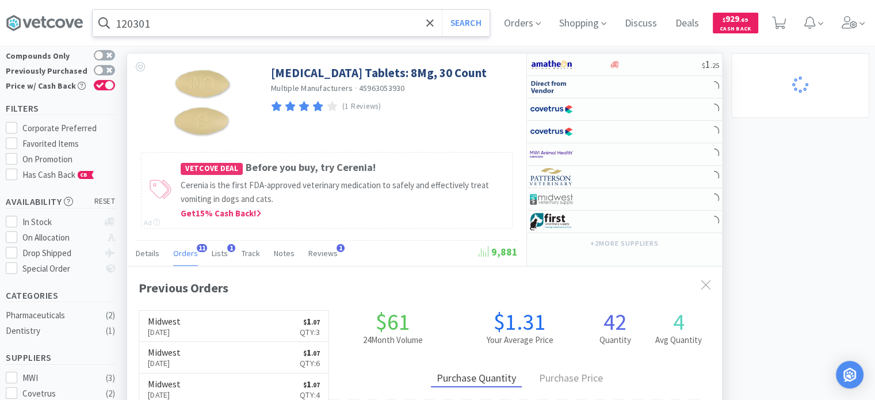
click at [285, 21] on input "120301" at bounding box center [291, 23] width 397 height 26
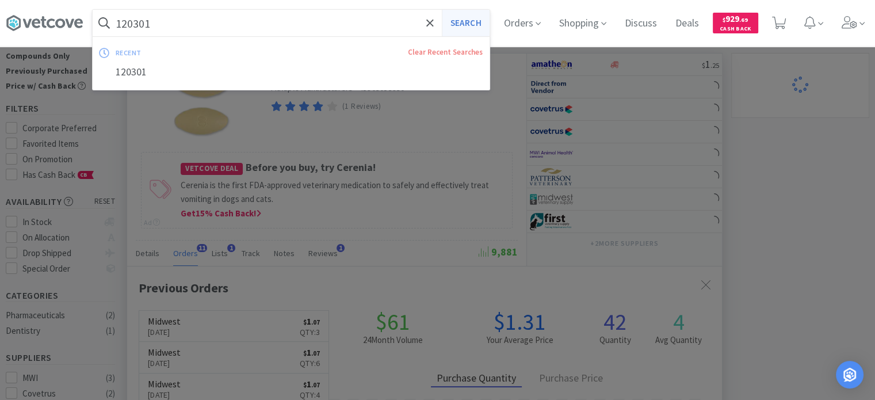
paste input "79511"
click at [442, 10] on button "Search" at bounding box center [466, 23] width 48 height 26
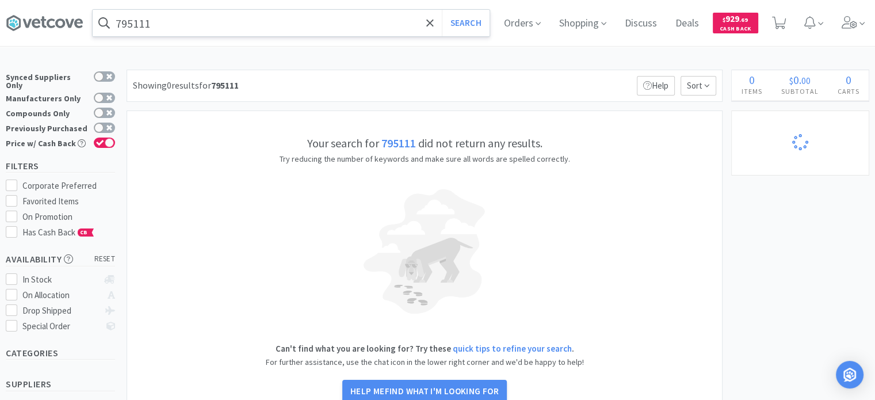
click at [152, 28] on input "795111" at bounding box center [291, 23] width 397 height 26
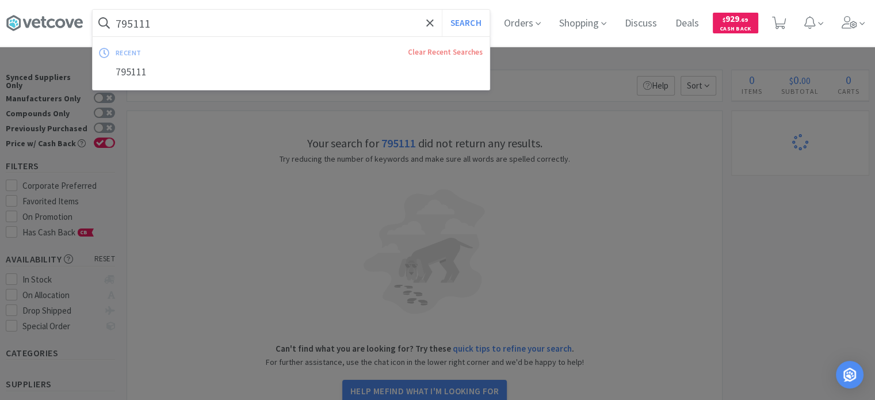
click at [220, 30] on input "795111" at bounding box center [291, 23] width 397 height 26
paste input "Doxycycline (as Hyclate) Oral Oil Suspension: 250 mg/ml, 30 ml"
click at [442, 10] on button "Search" at bounding box center [466, 23] width 48 height 26
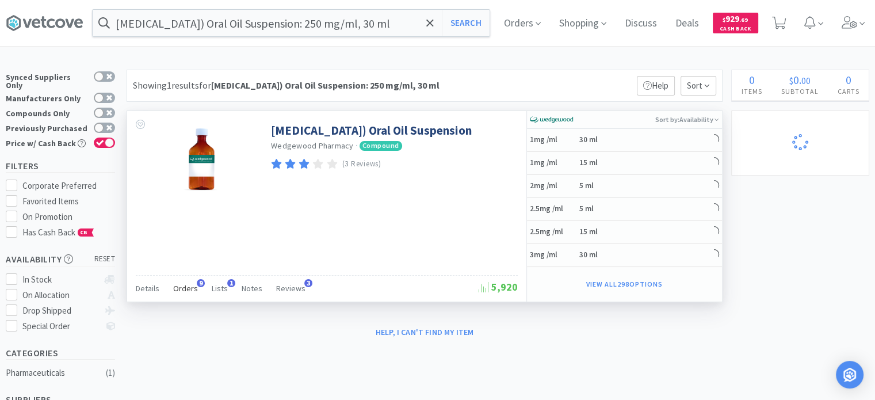
click at [175, 283] on span "Orders" at bounding box center [185, 288] width 25 height 10
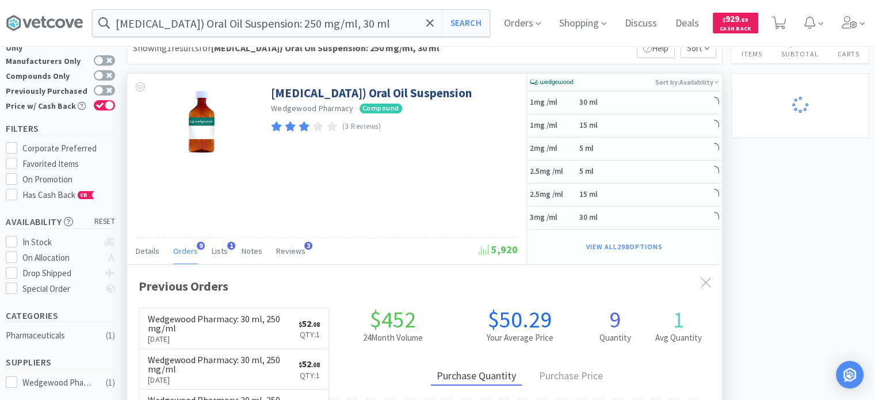
scroll to position [58, 0]
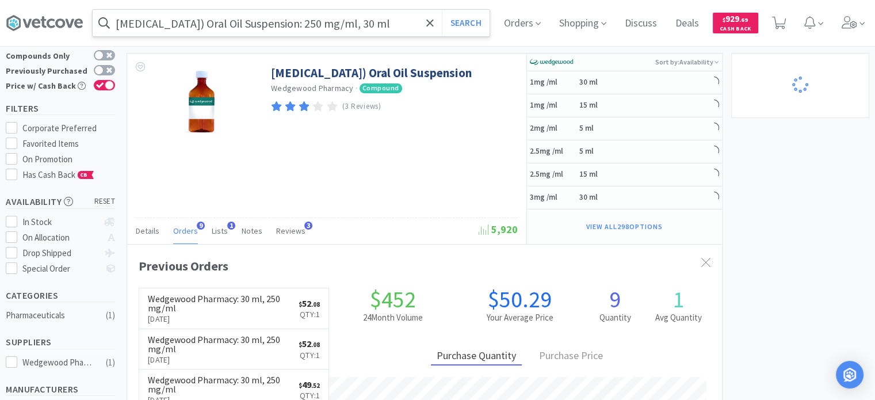
click at [189, 29] on input "Doxycycline (as Hyclate) Oral Oil Suspension: 250 mg/ml, 30 ml" at bounding box center [291, 23] width 397 height 26
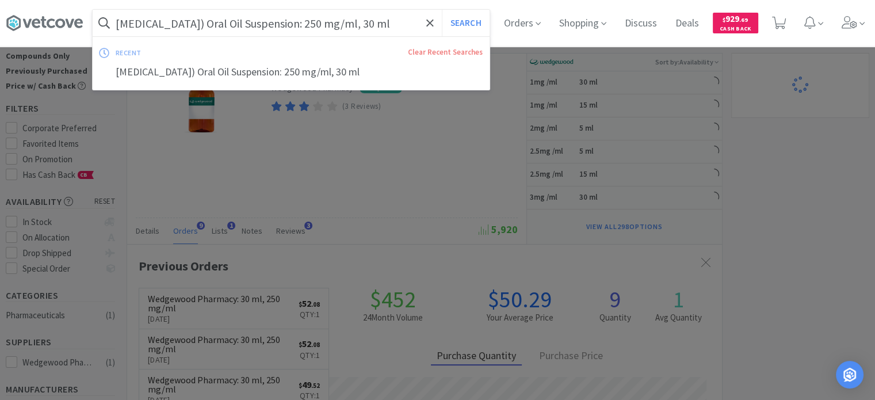
click at [189, 29] on input "Doxycycline (as Hyclate) Oral Oil Suspension: 250 mg/ml, 30 ml" at bounding box center [291, 23] width 397 height 26
paste input "32439"
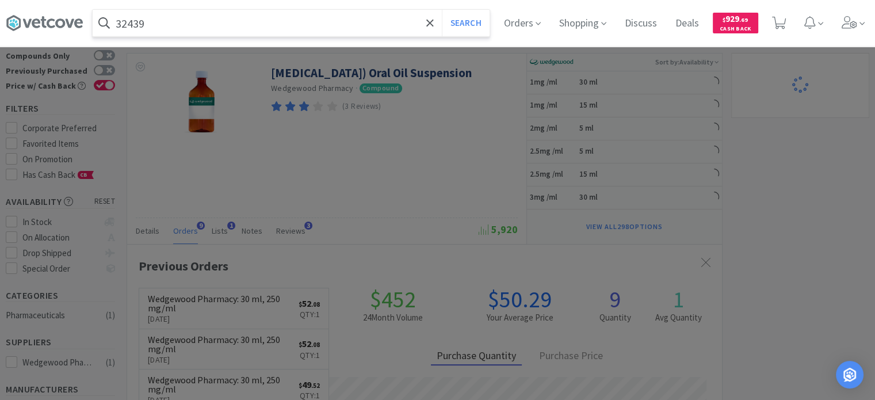
click at [442, 10] on button "Search" at bounding box center [466, 23] width 48 height 26
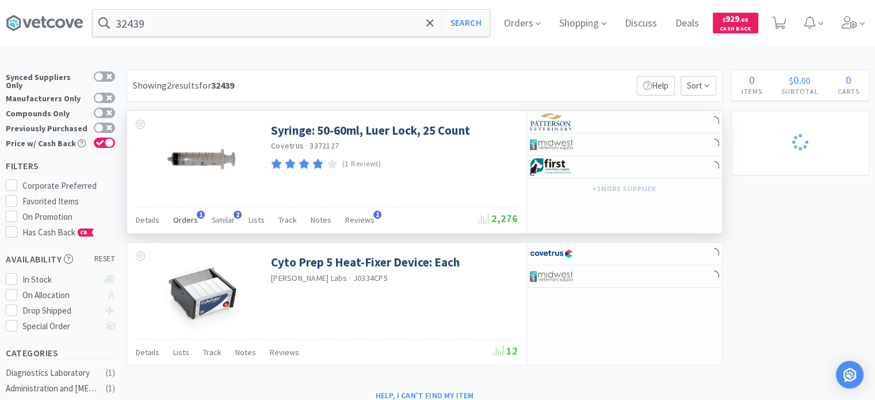
click at [192, 222] on span "Orders" at bounding box center [185, 220] width 25 height 10
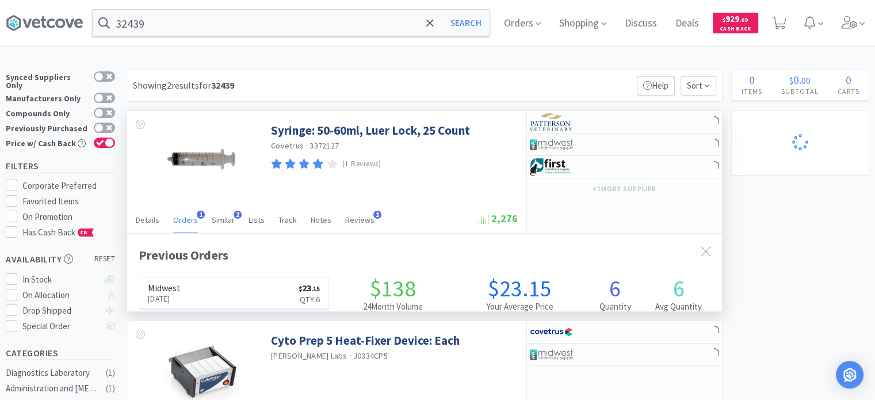
scroll to position [295, 595]
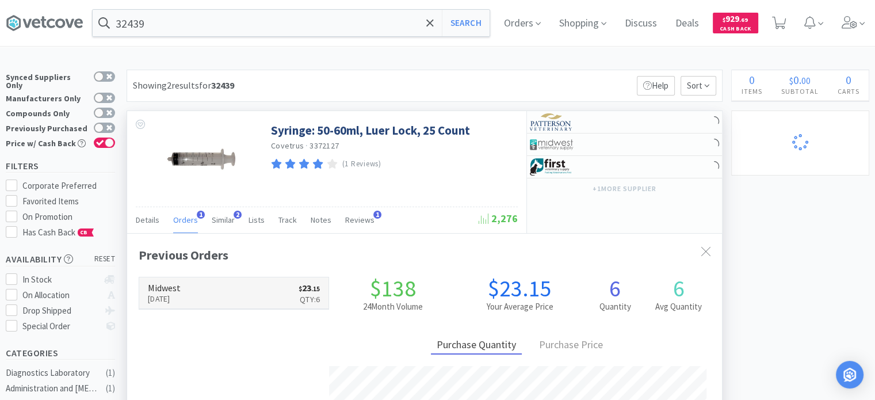
click at [181, 300] on p "[DATE]" at bounding box center [164, 298] width 33 height 13
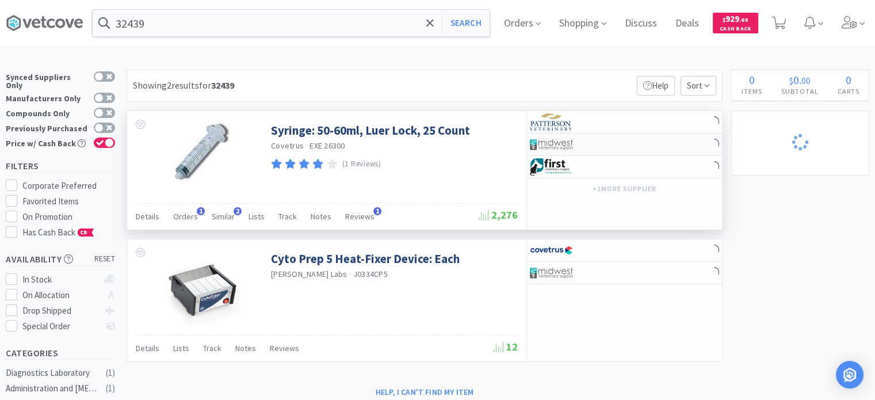
click at [580, 144] on div at bounding box center [561, 145] width 63 height 20
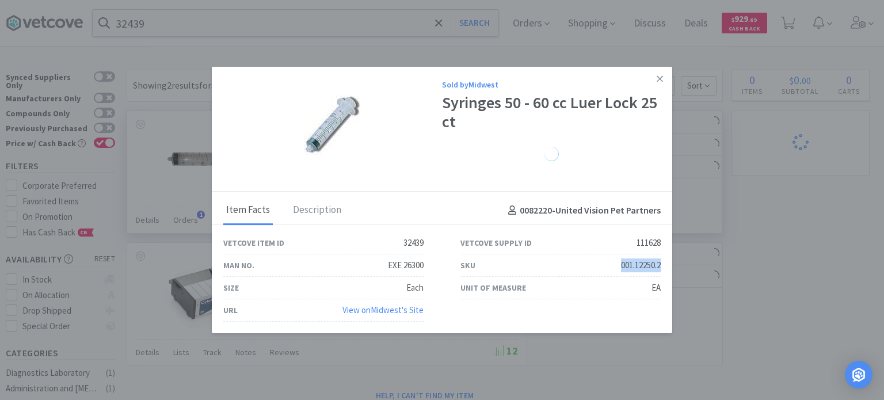
drag, startPoint x: 615, startPoint y: 265, endPoint x: 663, endPoint y: 262, distance: 48.4
click at [663, 262] on div "SKU 001.12250.2" at bounding box center [560, 265] width 237 height 22
copy div "001.12250.2"
drag, startPoint x: 663, startPoint y: 73, endPoint x: 541, endPoint y: 82, distance: 121.7
click at [663, 73] on link at bounding box center [659, 79] width 20 height 25
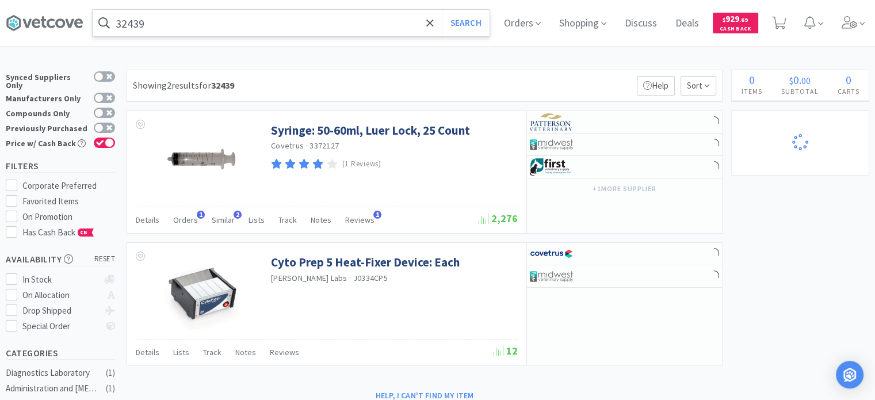
click at [337, 36] on input "32439" at bounding box center [291, 23] width 397 height 26
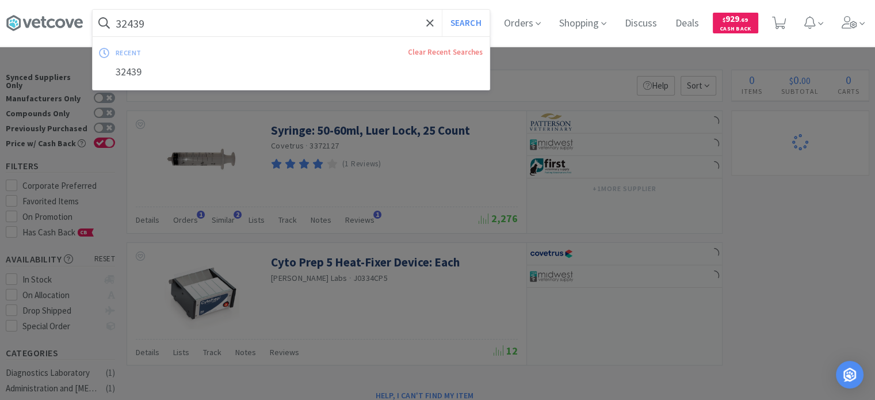
paste input "115288"
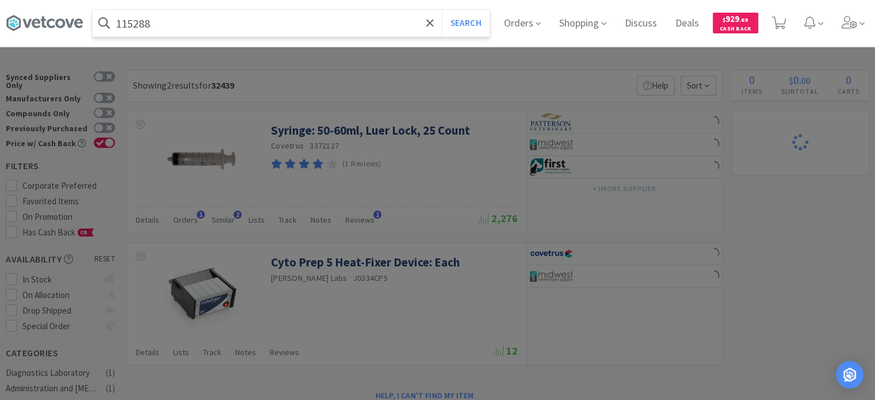
click at [442, 10] on button "Search" at bounding box center [466, 23] width 48 height 26
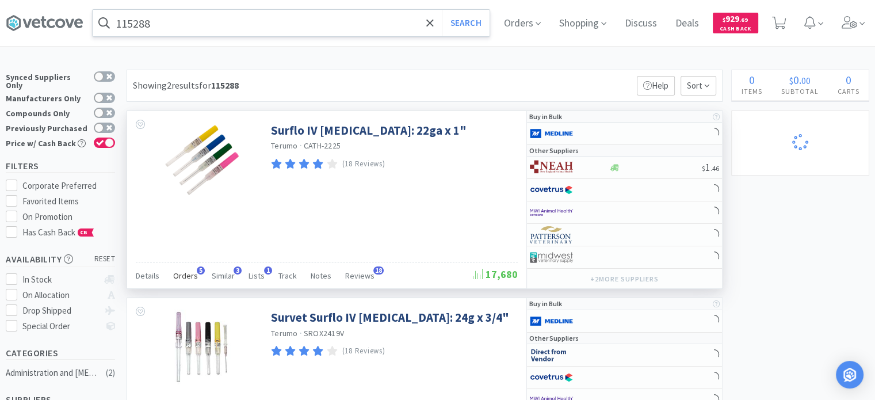
click at [194, 273] on span "Orders" at bounding box center [185, 275] width 25 height 10
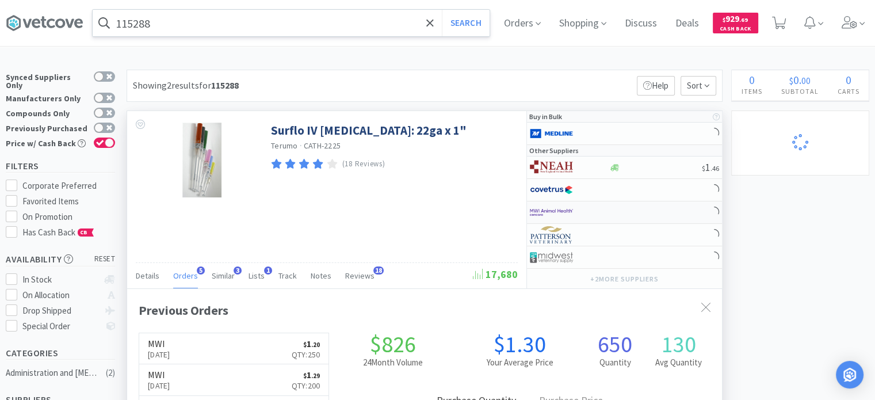
click at [568, 207] on img at bounding box center [551, 212] width 43 height 17
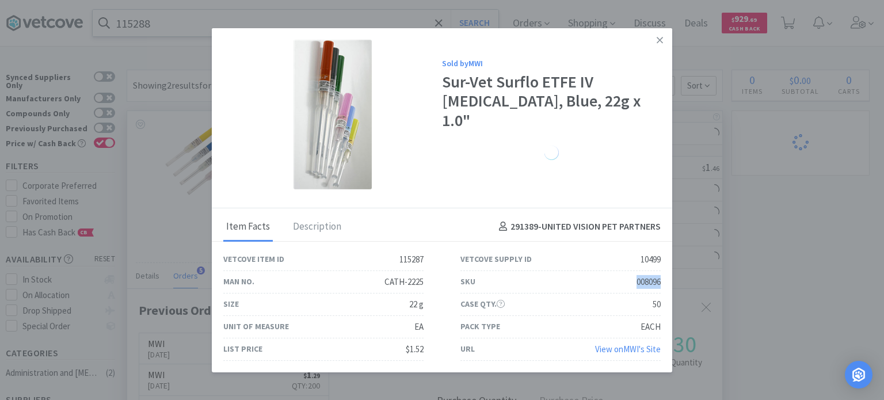
drag, startPoint x: 629, startPoint y: 284, endPoint x: 666, endPoint y: 283, distance: 36.8
click at [666, 283] on div "SKU 008096" at bounding box center [560, 282] width 237 height 22
copy div "008096"
drag, startPoint x: 773, startPoint y: 308, endPoint x: 733, endPoint y: 281, distance: 48.5
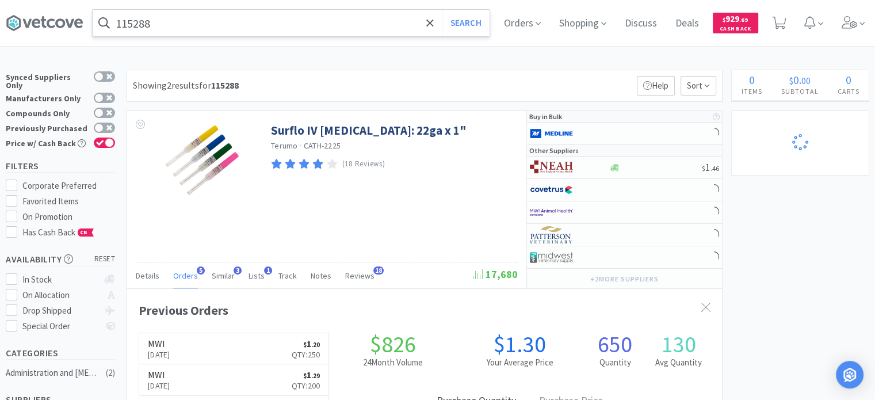
scroll to position [574944, 574644]
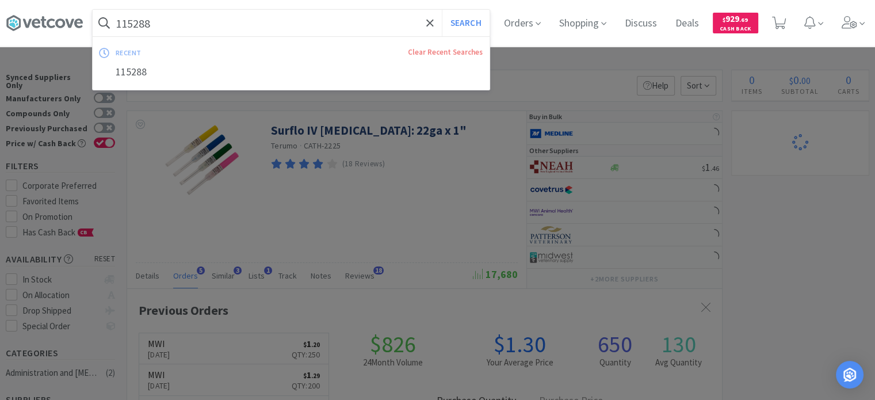
click at [300, 26] on input "115288" at bounding box center [291, 23] width 397 height 26
paste input "008096"
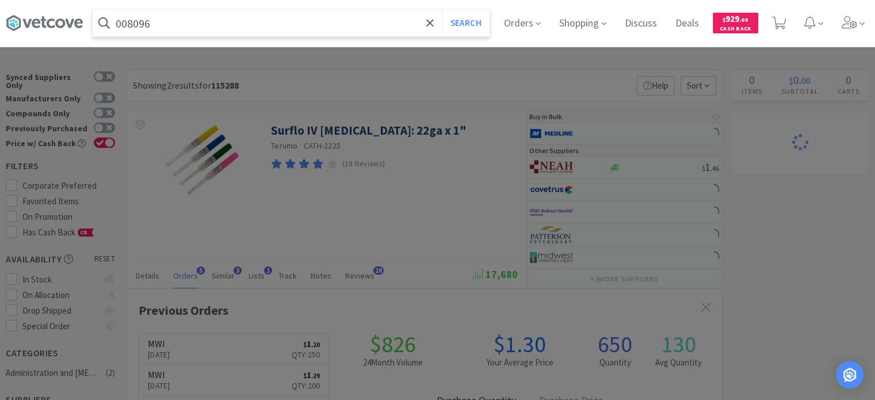
click at [442, 10] on button "Search" at bounding box center [466, 23] width 48 height 26
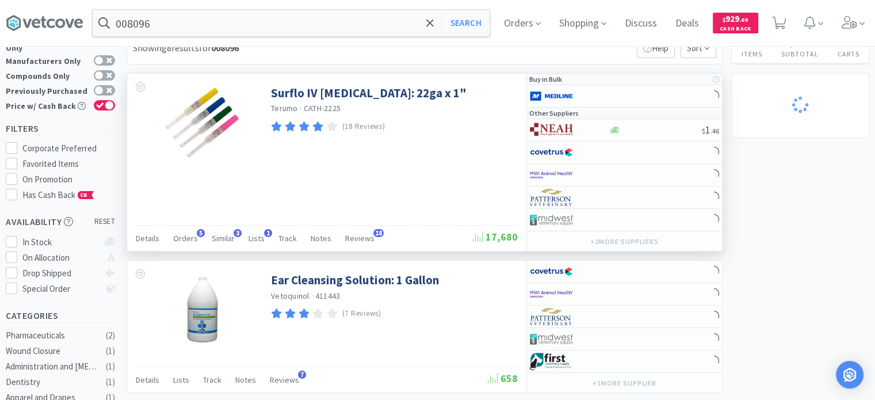
scroll to position [58, 0]
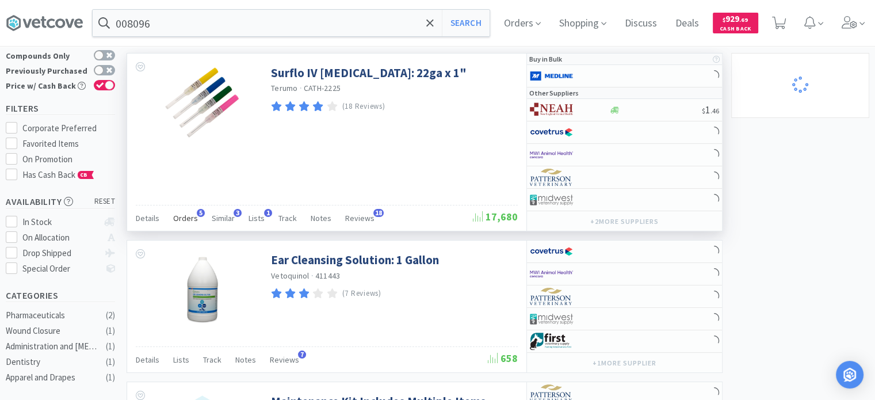
click at [189, 220] on span "Orders" at bounding box center [185, 218] width 25 height 10
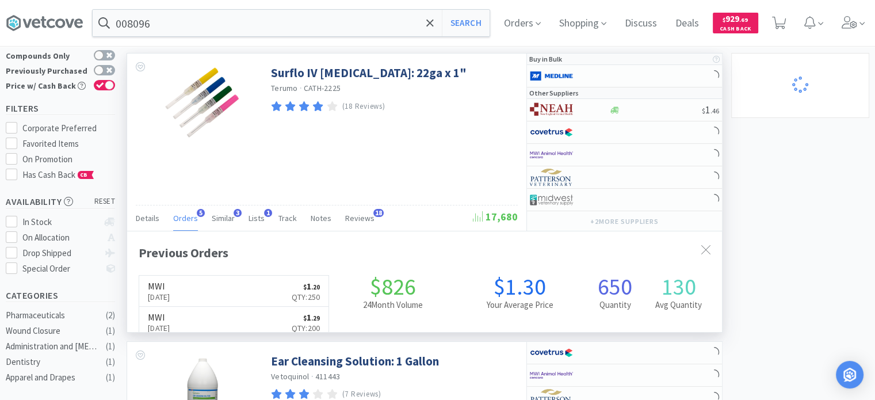
scroll to position [295, 595]
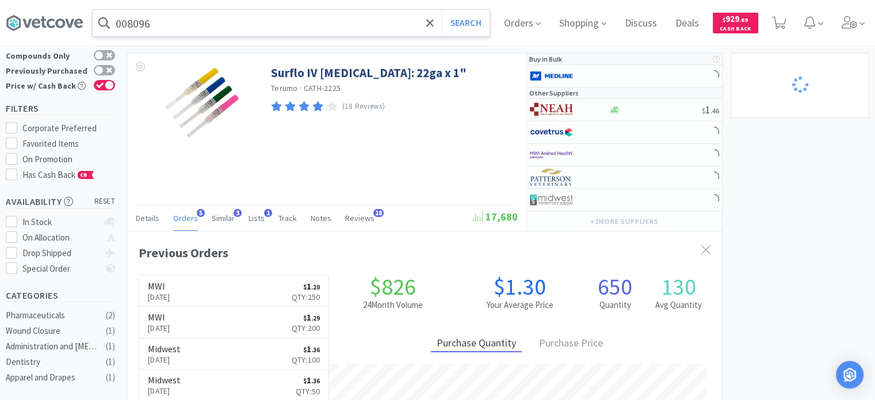
click at [152, 14] on input "008096" at bounding box center [291, 23] width 397 height 26
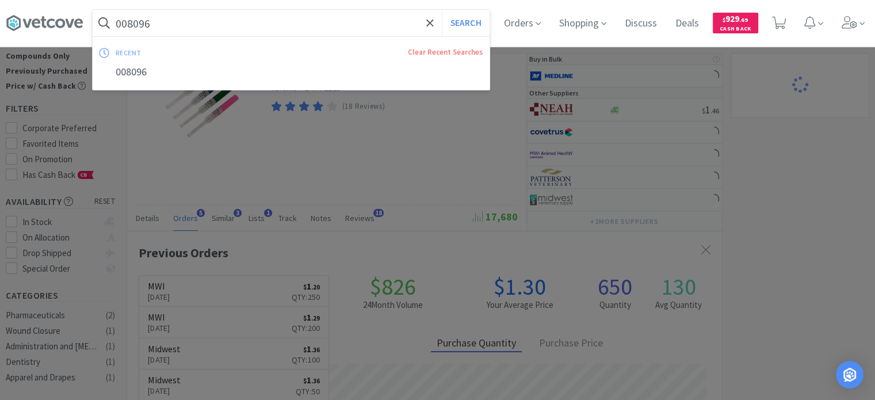
paste input "202523"
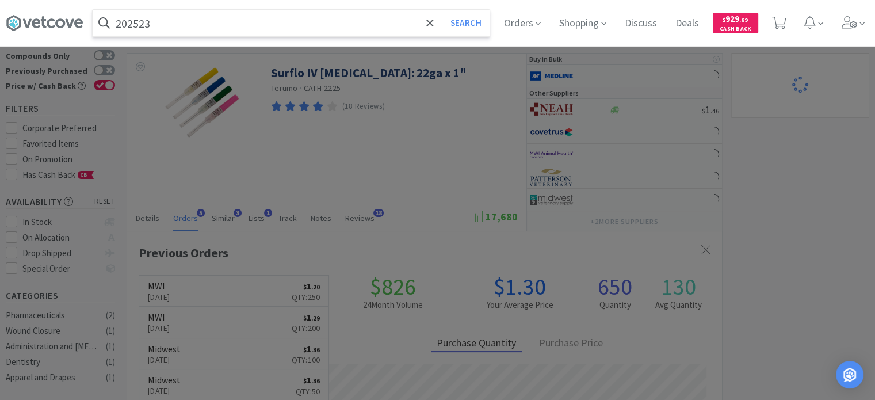
click at [442, 10] on button "Search" at bounding box center [466, 23] width 48 height 26
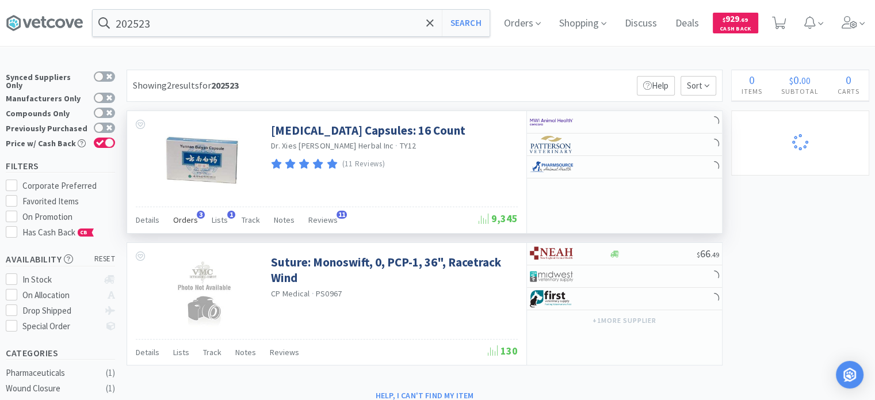
click at [189, 213] on div "Orders 3" at bounding box center [185, 222] width 25 height 22
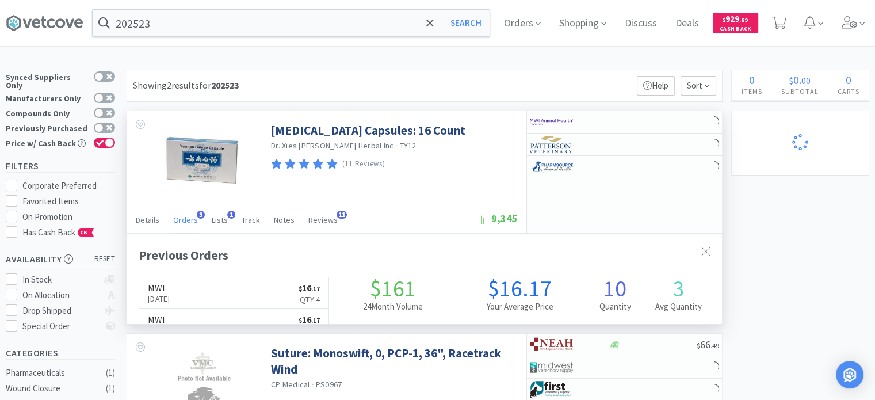
scroll to position [295, 595]
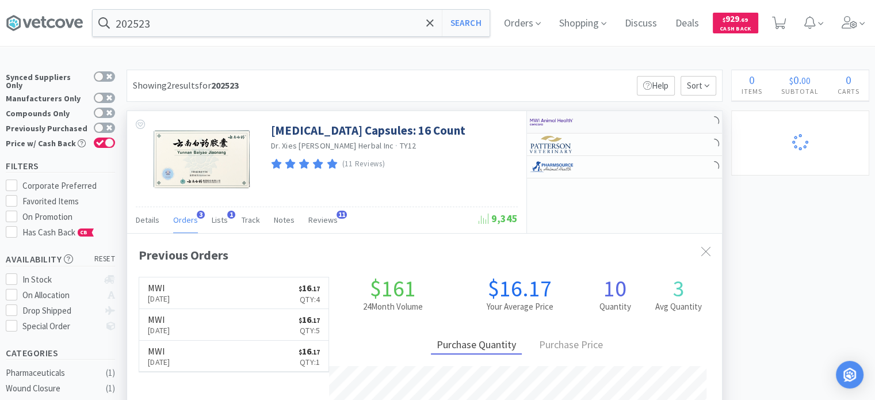
click at [541, 123] on img at bounding box center [551, 121] width 43 height 17
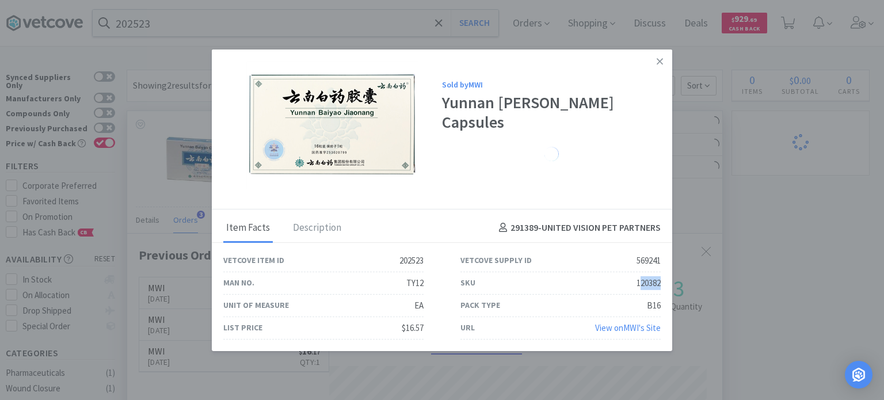
drag, startPoint x: 637, startPoint y: 282, endPoint x: 663, endPoint y: 281, distance: 25.4
click at [663, 281] on div "SKU 120382" at bounding box center [560, 283] width 237 height 22
click at [636, 285] on div "120382" at bounding box center [648, 283] width 24 height 14
drag, startPoint x: 623, startPoint y: 287, endPoint x: 660, endPoint y: 287, distance: 36.8
click at [660, 287] on div "SKU 120382" at bounding box center [560, 283] width 200 height 22
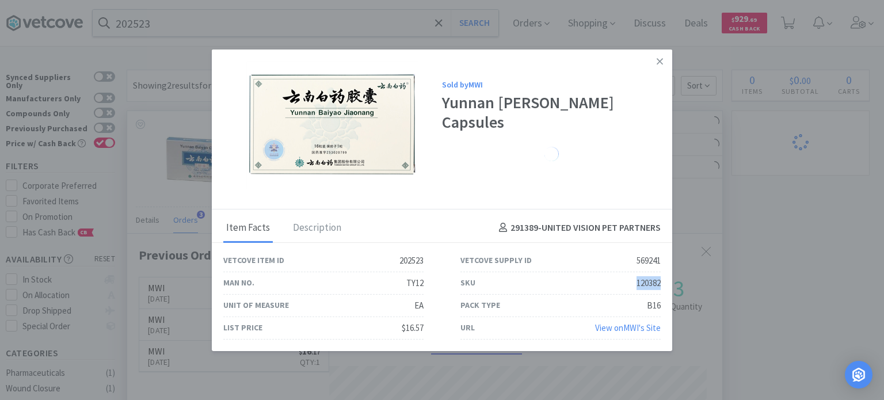
copy div "120382"
click at [660, 66] on icon at bounding box center [659, 61] width 6 height 10
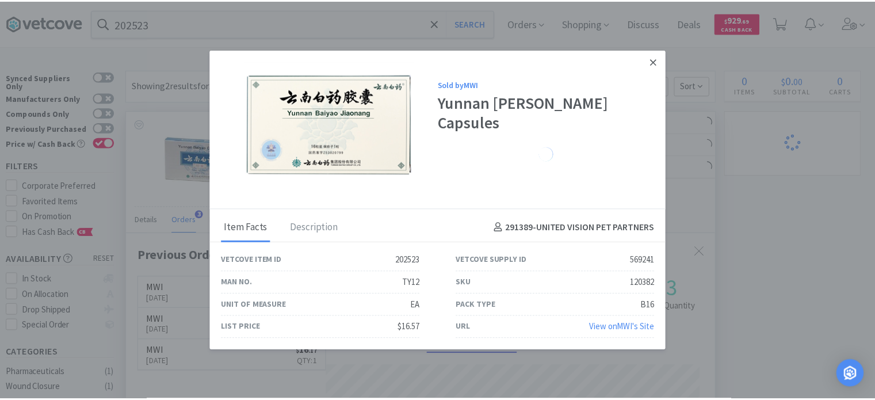
scroll to position [574944, 574644]
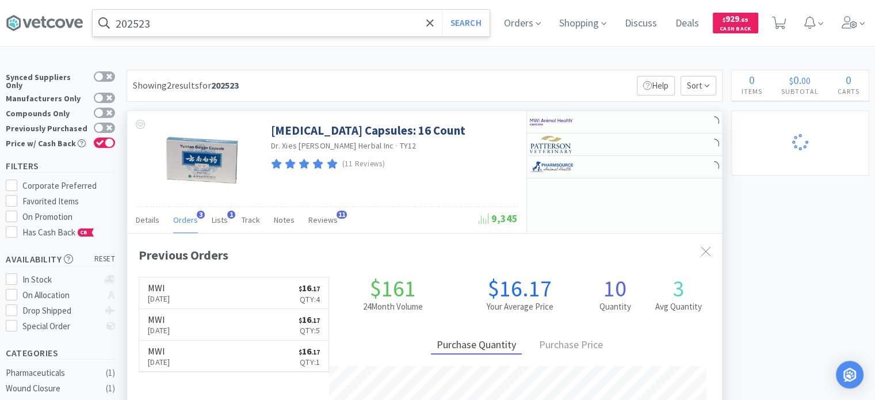
click at [311, 32] on input "202523" at bounding box center [291, 23] width 397 height 26
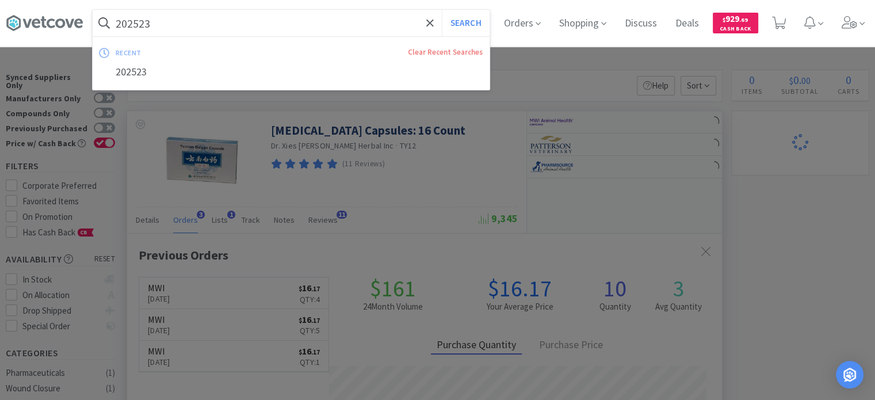
paste input "48234"
click at [442, 10] on button "Search" at bounding box center [466, 23] width 48 height 26
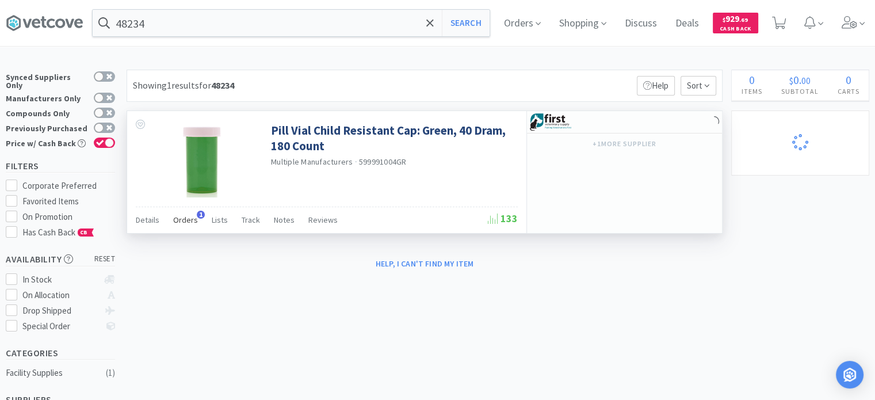
click at [177, 228] on div "Orders 1" at bounding box center [185, 222] width 25 height 22
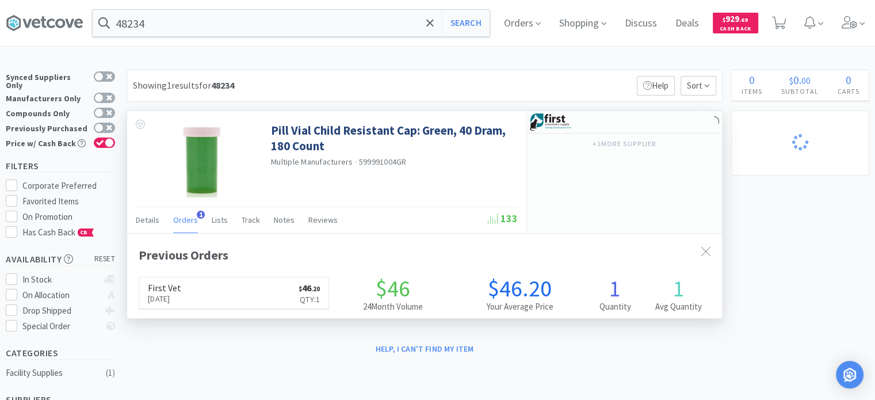
scroll to position [295, 595]
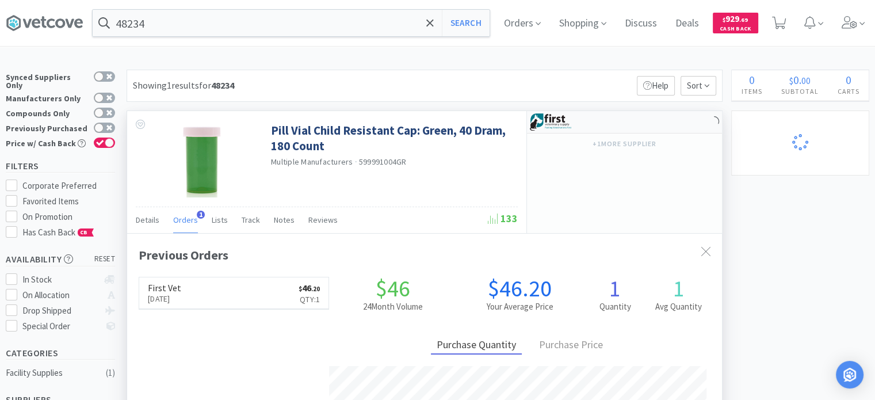
click at [584, 110] on div "Pill Vial Child Resistant Cap: Green, 40 Dram, 180 Count Multiple Manufacturers…" at bounding box center [425, 319] width 596 height 418
click at [584, 113] on div at bounding box center [561, 122] width 63 height 20
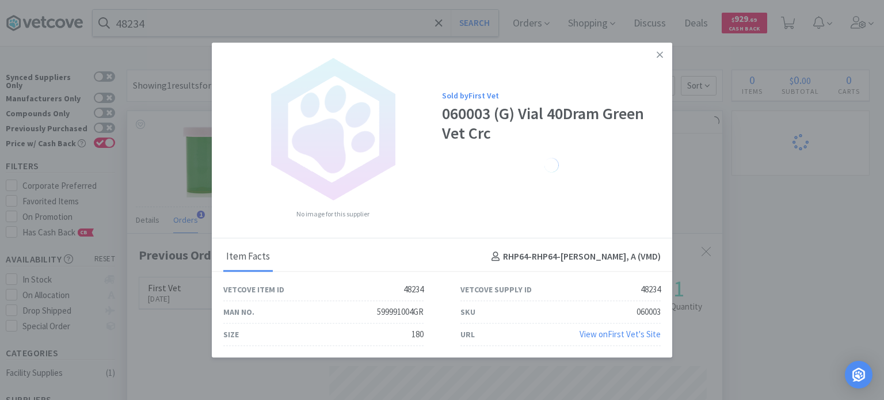
click at [637, 312] on div "060003" at bounding box center [648, 312] width 24 height 14
drag, startPoint x: 636, startPoint y: 312, endPoint x: 665, endPoint y: 314, distance: 29.4
click at [665, 314] on div "SKU 060003" at bounding box center [560, 312] width 237 height 22
copy div "060003"
click at [665, 50] on link at bounding box center [659, 55] width 20 height 25
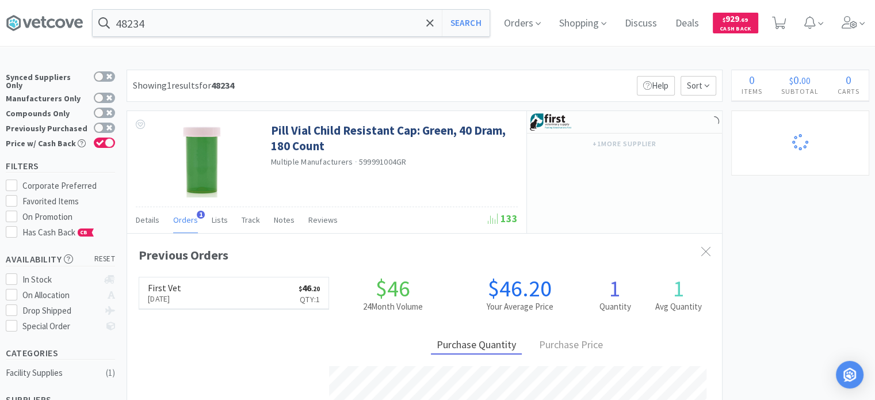
scroll to position [574944, 574644]
click at [357, 25] on input "48234" at bounding box center [291, 23] width 397 height 26
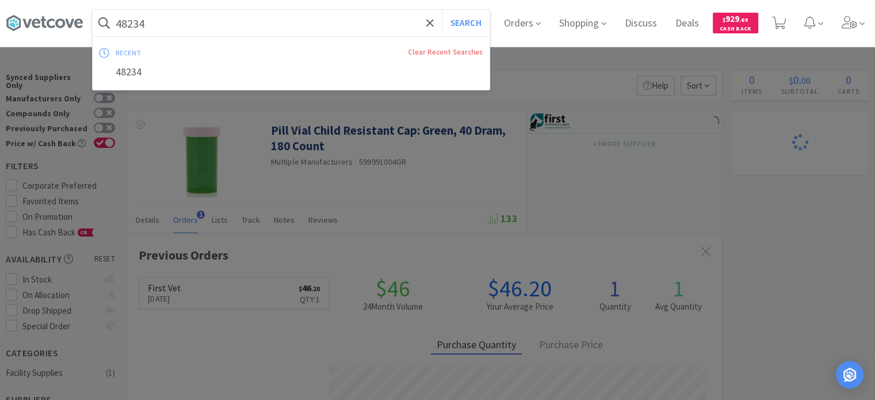
paste input "716885"
click at [442, 10] on button "Search" at bounding box center [466, 23] width 48 height 26
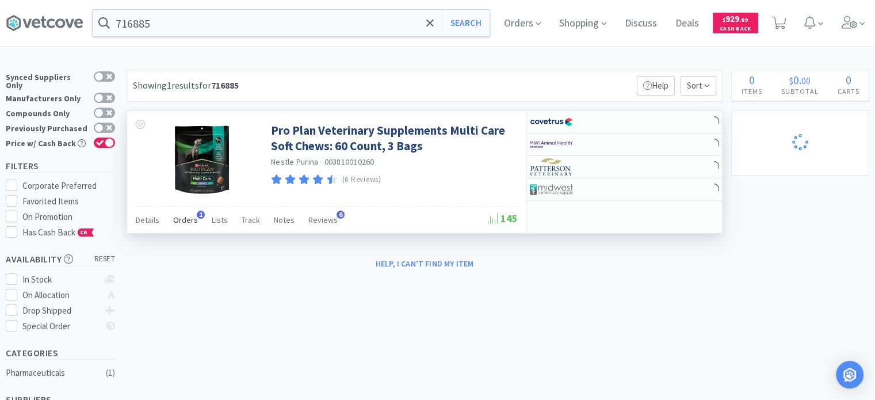
click at [194, 223] on span "Orders" at bounding box center [185, 220] width 25 height 10
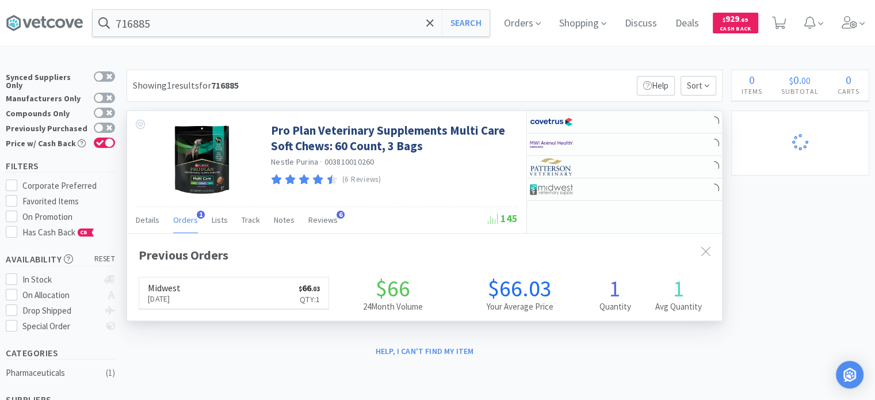
scroll to position [295, 595]
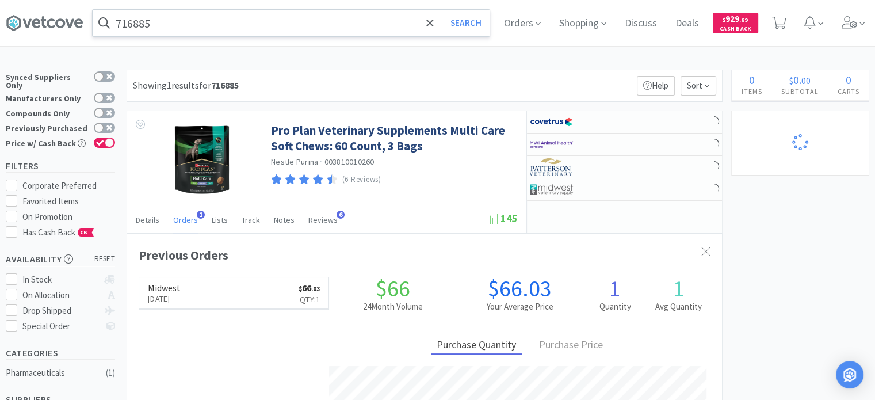
click at [142, 28] on input "716885" at bounding box center [291, 23] width 397 height 26
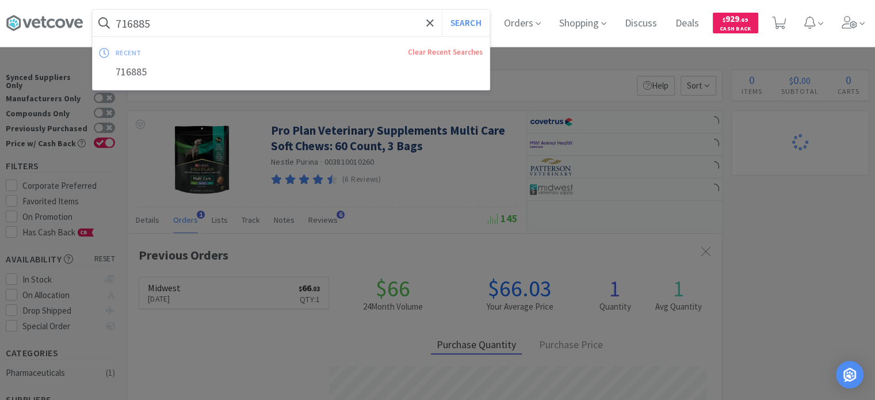
click at [142, 28] on input "716885" at bounding box center [291, 23] width 397 height 26
paste input "153632"
click at [442, 10] on button "Search" at bounding box center [466, 23] width 48 height 26
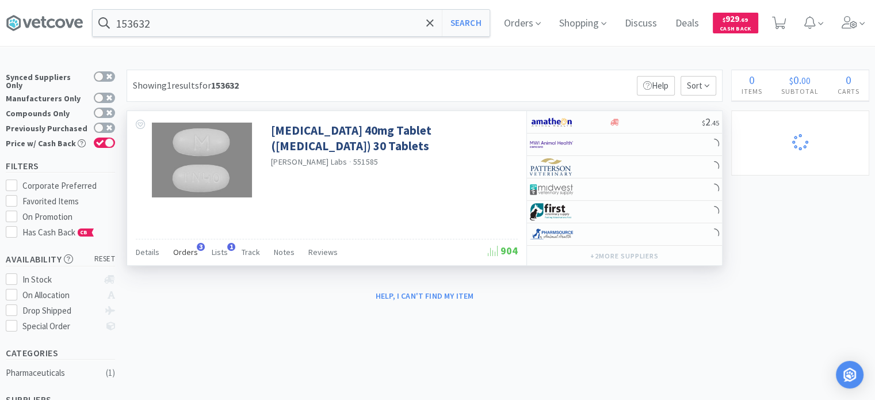
click at [186, 247] on span "Orders" at bounding box center [185, 252] width 25 height 10
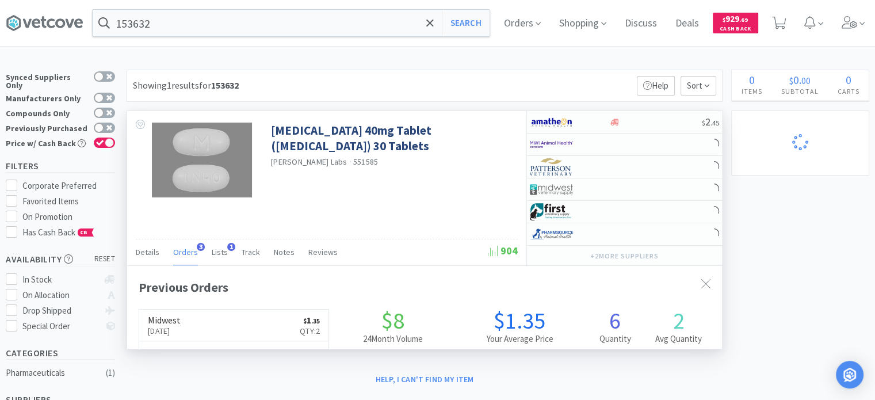
scroll to position [295, 595]
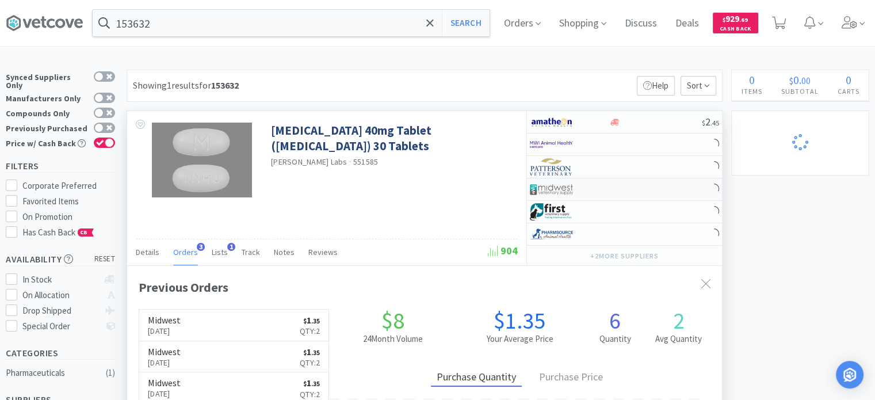
click at [541, 190] on img at bounding box center [551, 189] width 43 height 17
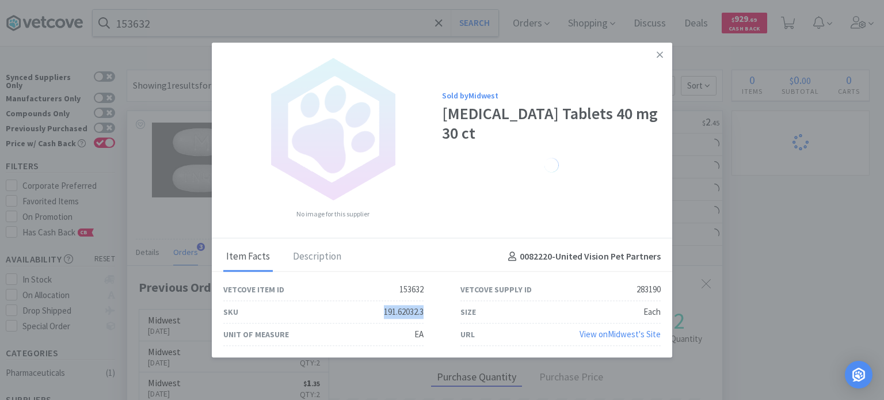
drag, startPoint x: 374, startPoint y: 312, endPoint x: 427, endPoint y: 308, distance: 52.5
click at [427, 308] on div "SKU 191.62032.3" at bounding box center [323, 312] width 237 height 22
copy div "191.62032.3"
click at [670, 53] on div "No image for this supplier Sold by Midwest Telmisartan Tablets 40 mg 30 ct" at bounding box center [442, 141] width 460 height 196
click at [665, 53] on link at bounding box center [659, 55] width 20 height 25
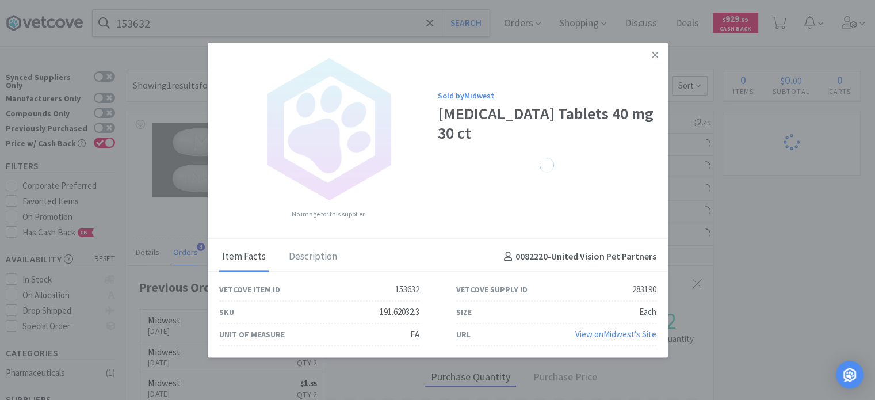
scroll to position [574944, 574644]
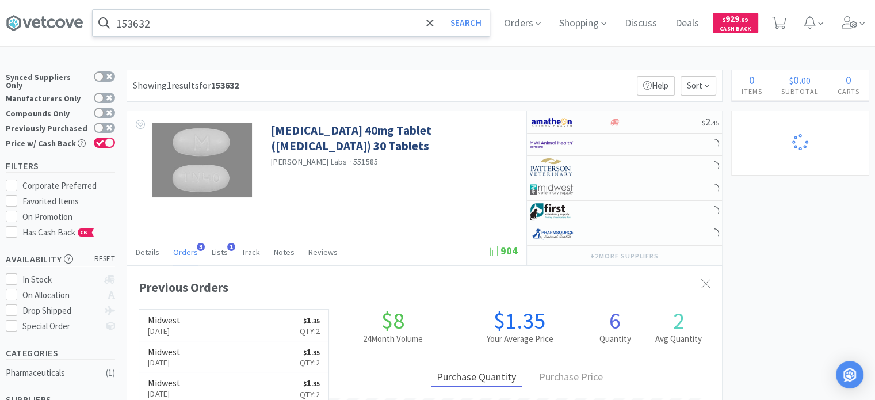
click at [297, 30] on input "153632" at bounding box center [291, 23] width 397 height 26
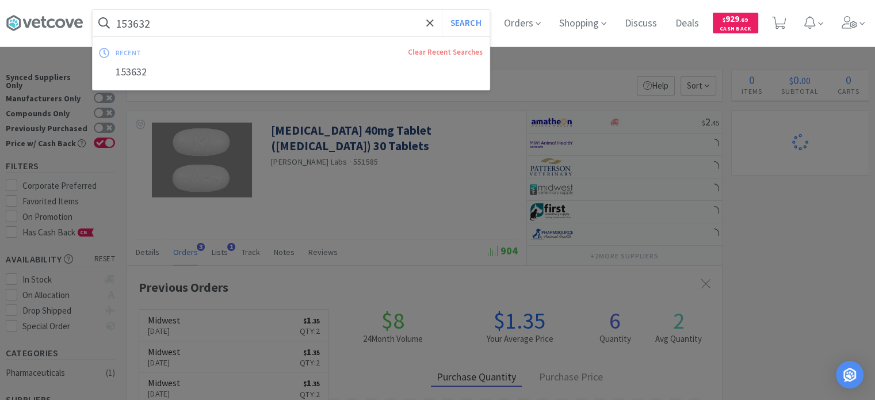
paste input "72241"
type input "722412"
click at [442, 10] on button "Search" at bounding box center [466, 23] width 48 height 26
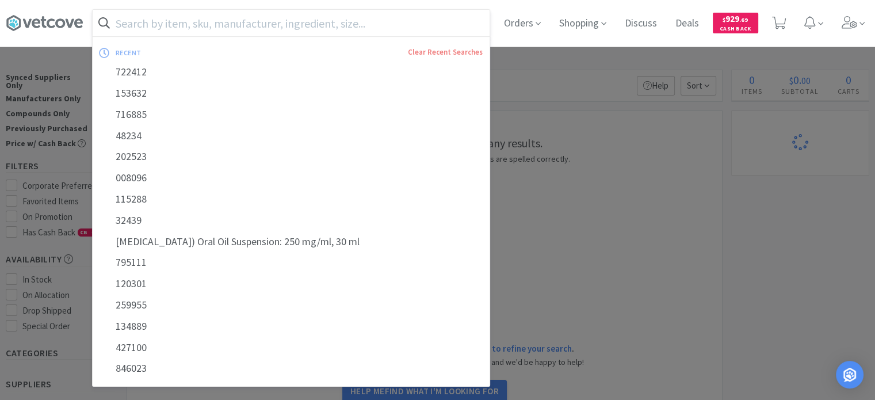
drag, startPoint x: 149, startPoint y: 25, endPoint x: 156, endPoint y: 25, distance: 7.5
click at [149, 25] on input "text" at bounding box center [291, 23] width 397 height 26
paste input "Sterile 0.9% Normal Saline, USP, 500 mL Bottle 18/CS"
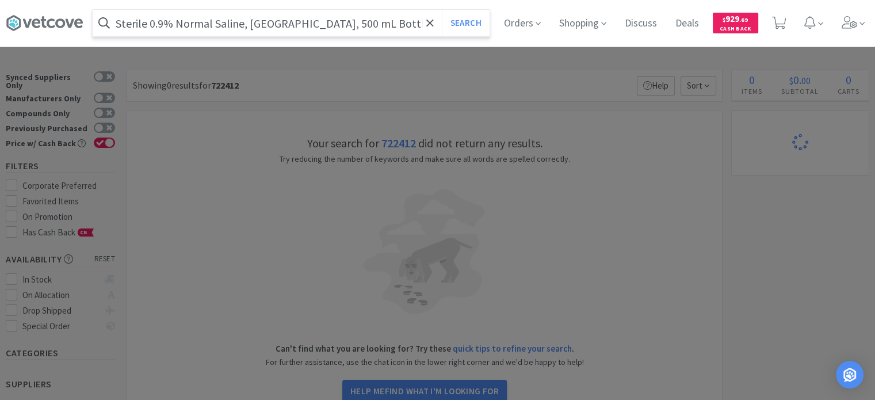
click at [442, 10] on button "Search" at bounding box center [466, 23] width 48 height 26
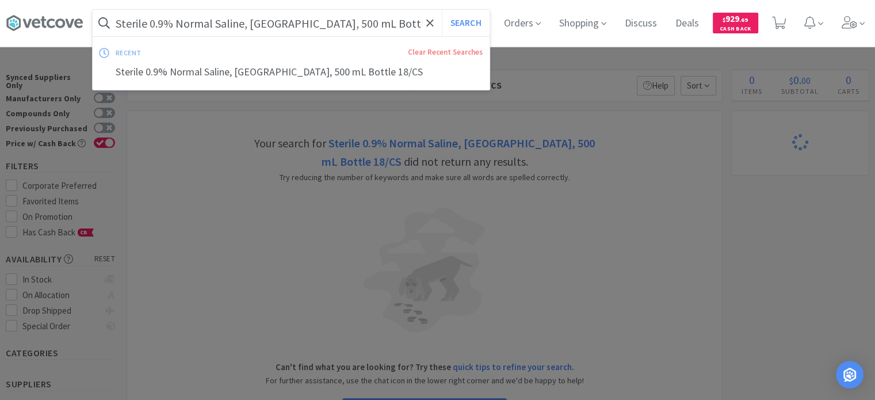
click at [197, 20] on input "Sterile 0.9% Normal Saline, USP, 500 mL Bottle 18/CS" at bounding box center [291, 23] width 397 height 26
click at [233, 27] on input "Sterile 0.9% Normal Saline, USP, 500 mL Bottle 18/CS" at bounding box center [291, 23] width 397 height 26
click at [274, 30] on input "Sterile 0.9% Normal Saline, USP, 500 mL Bottle 18/CS" at bounding box center [291, 23] width 397 height 26
click at [266, 30] on input "Sterile 0.9% Normal Saline, USP, 500 mL Bottle 18/CS" at bounding box center [291, 23] width 397 height 26
drag, startPoint x: 244, startPoint y: 27, endPoint x: 433, endPoint y: 27, distance: 188.1
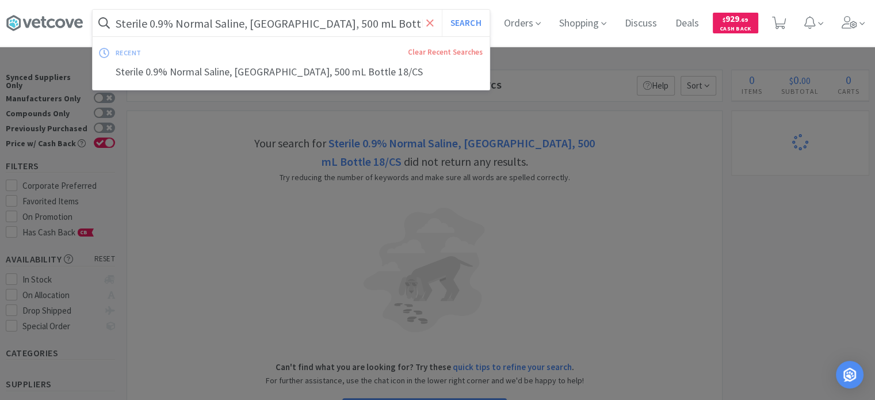
click at [427, 30] on input "Sterile 0.9% Normal Saline, USP, 500 mL Bottle 18/CS" at bounding box center [291, 23] width 397 height 26
click at [442, 10] on button "Search" at bounding box center [466, 23] width 48 height 26
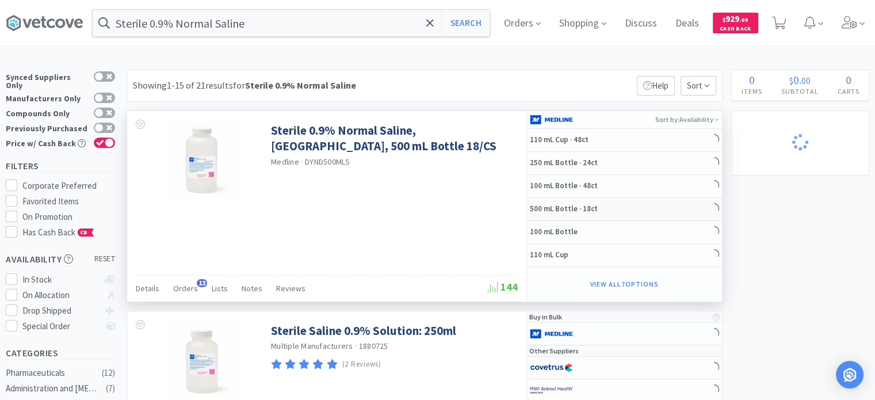
click at [559, 205] on h5 "500 mL Bottle · 18ct" at bounding box center [576, 209] width 92 height 10
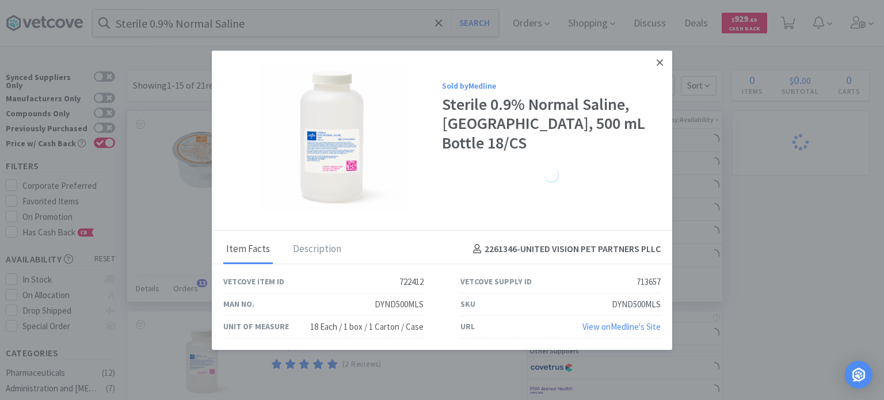
click at [661, 69] on link at bounding box center [659, 62] width 20 height 25
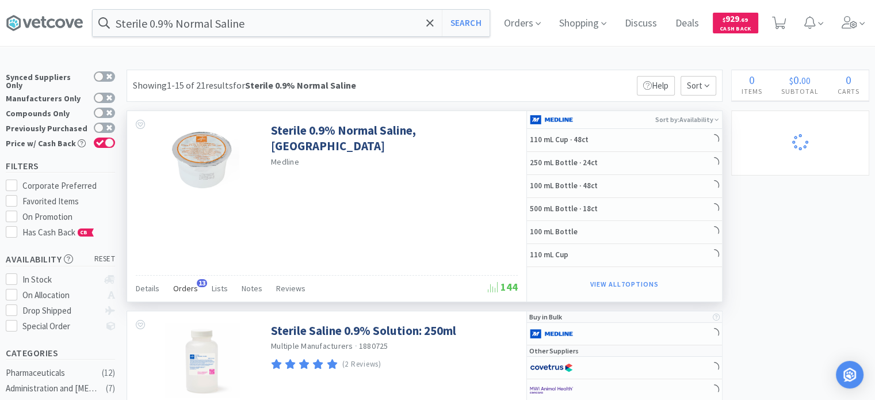
click at [179, 281] on div "Orders 13" at bounding box center [185, 290] width 25 height 22
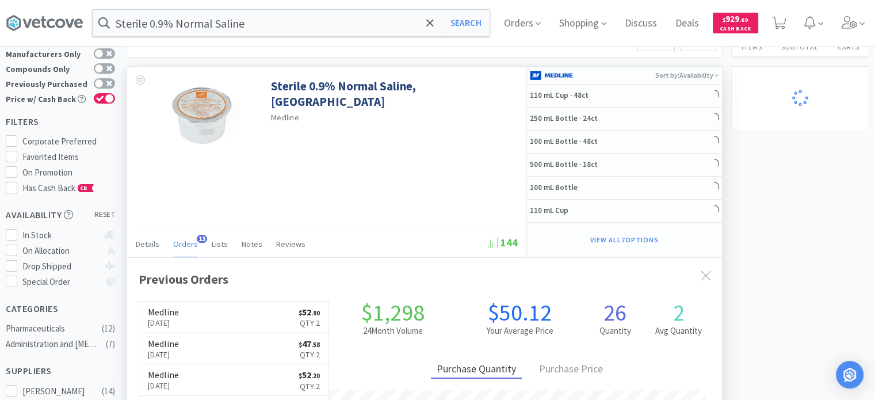
scroll to position [58, 0]
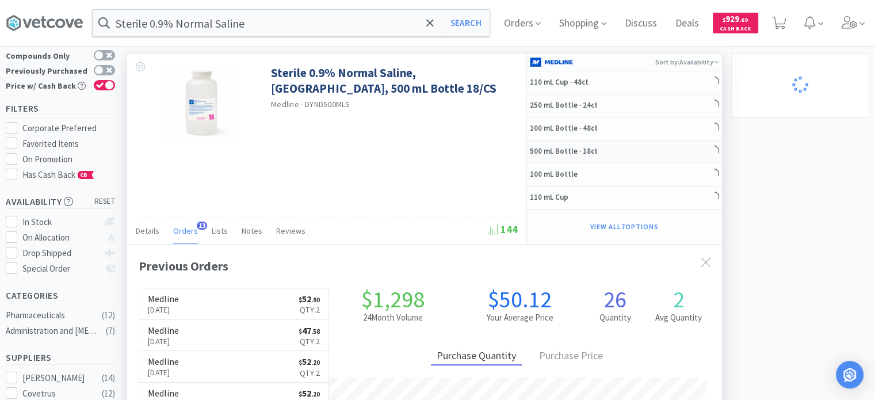
click at [571, 147] on h5 "500 mL Bottle · 18ct" at bounding box center [576, 152] width 92 height 10
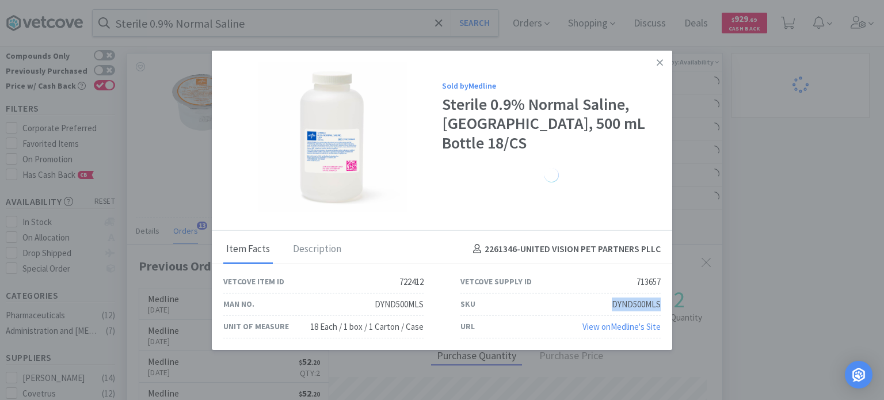
drag, startPoint x: 607, startPoint y: 306, endPoint x: 658, endPoint y: 304, distance: 51.2
click at [658, 304] on div "SKU DYND500MLS" at bounding box center [560, 304] width 200 height 22
copy div "DYND500MLS"
drag, startPoint x: 662, startPoint y: 64, endPoint x: 222, endPoint y: 64, distance: 439.5
click at [662, 64] on icon at bounding box center [659, 62] width 6 height 10
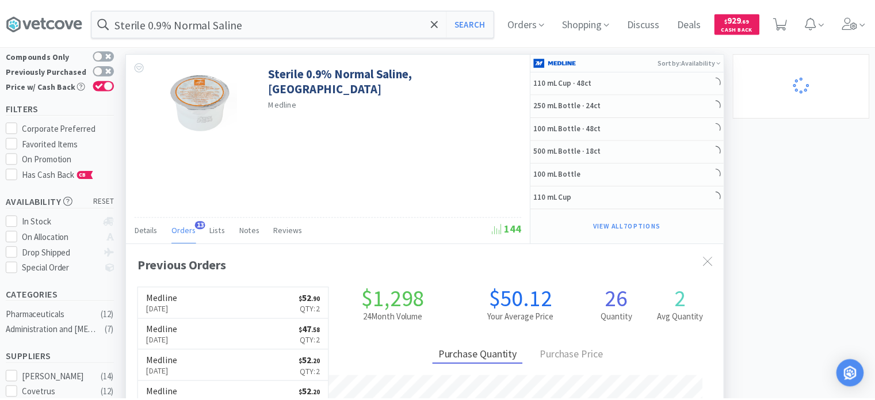
scroll to position [574931, 574644]
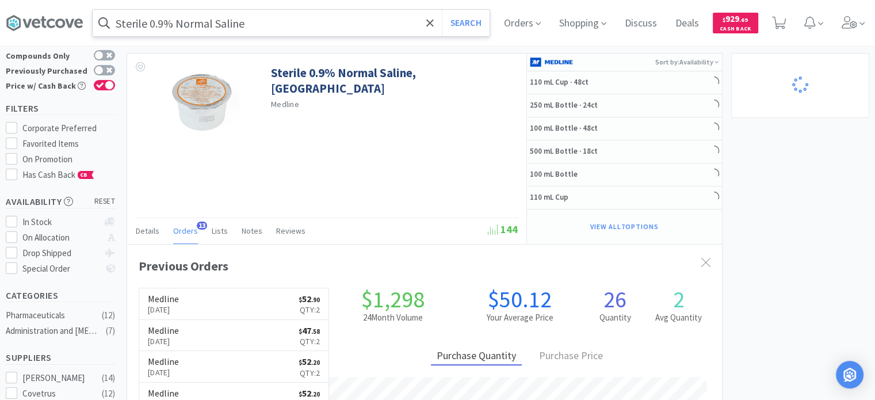
click at [186, 33] on input "Sterile 0.9% Normal Saline" at bounding box center [291, 23] width 397 height 26
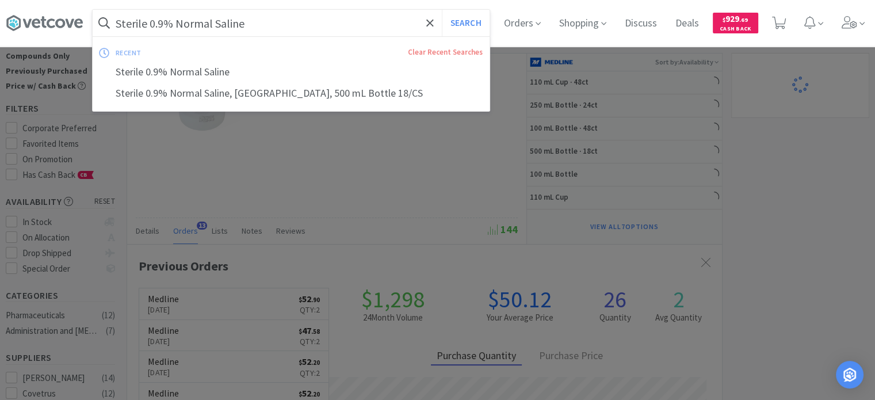
paste input "14641"
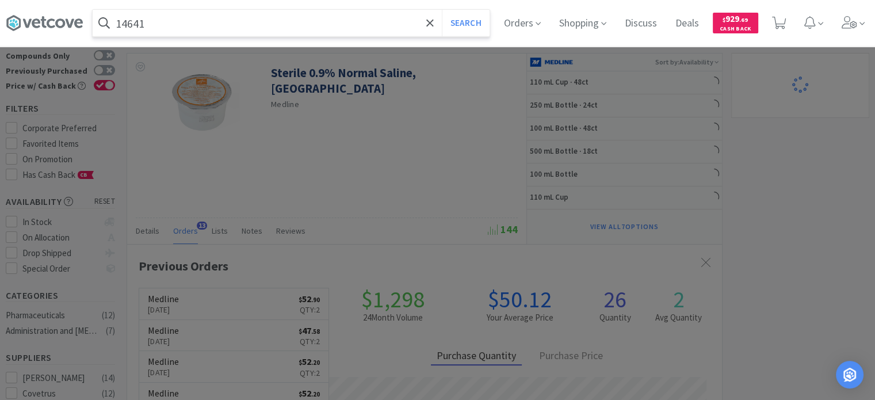
click at [442, 10] on button "Search" at bounding box center [466, 23] width 48 height 26
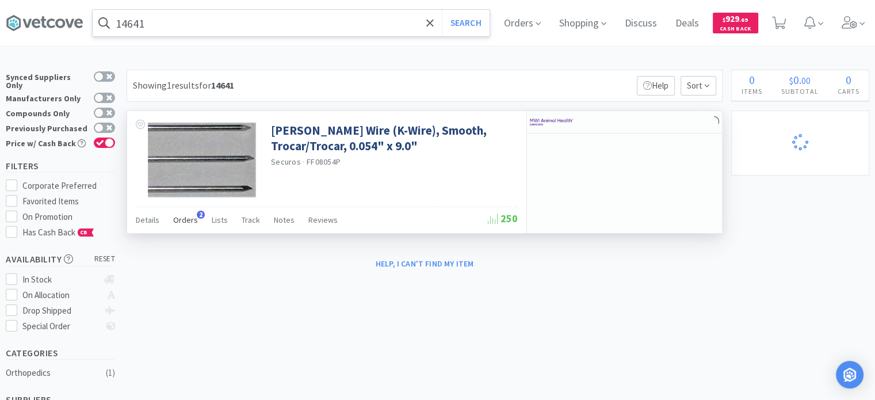
click at [189, 221] on span "Orders" at bounding box center [185, 220] width 25 height 10
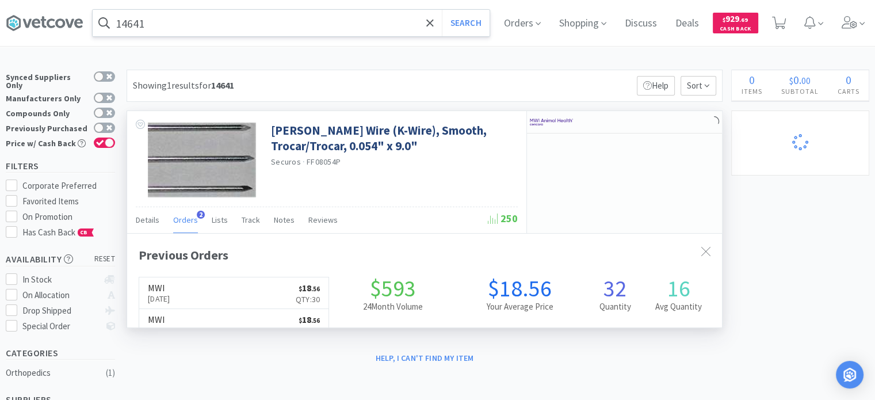
scroll to position [295, 595]
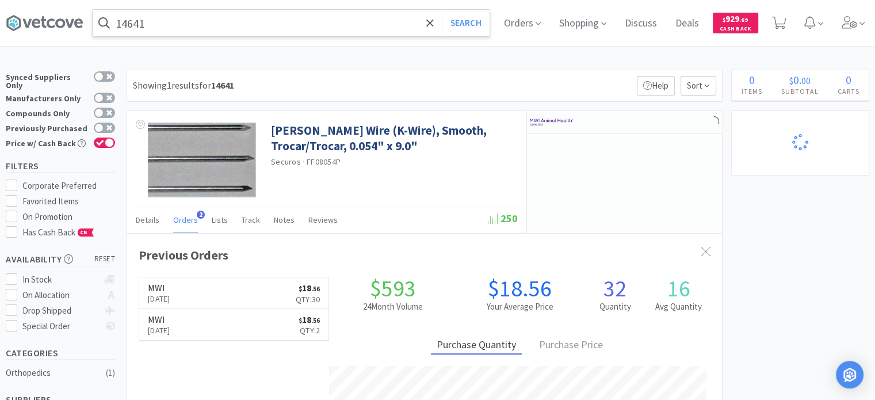
click at [230, 25] on input "14641" at bounding box center [291, 23] width 397 height 26
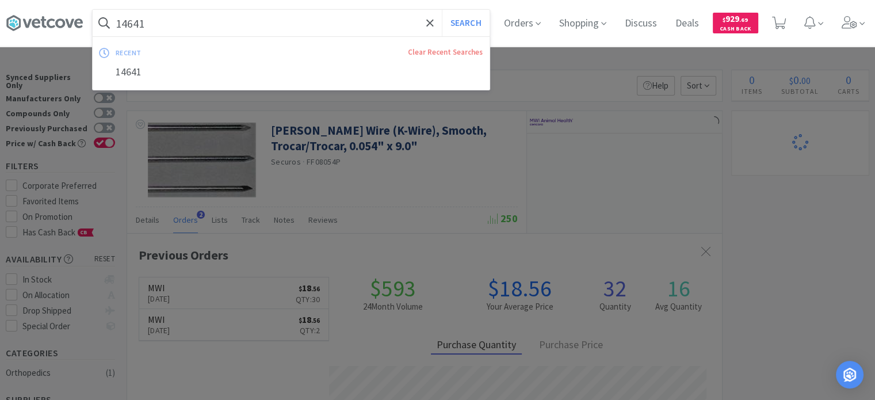
click at [227, 25] on input "14641" at bounding box center [291, 23] width 397 height 26
paste input "533516"
type input "1"
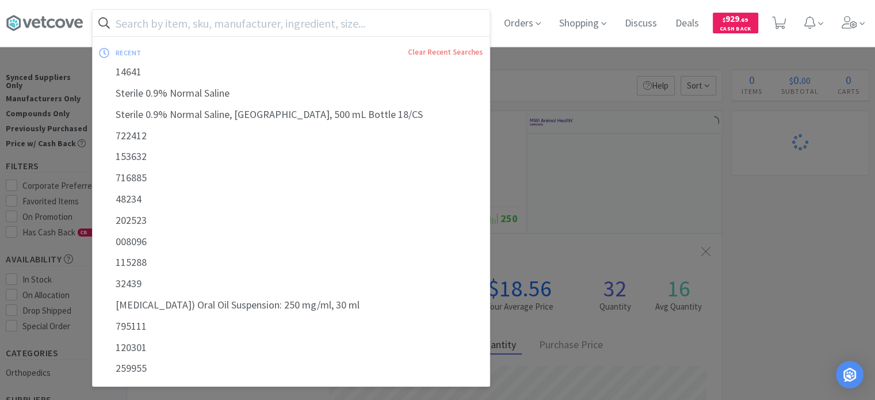
paste input "533516"
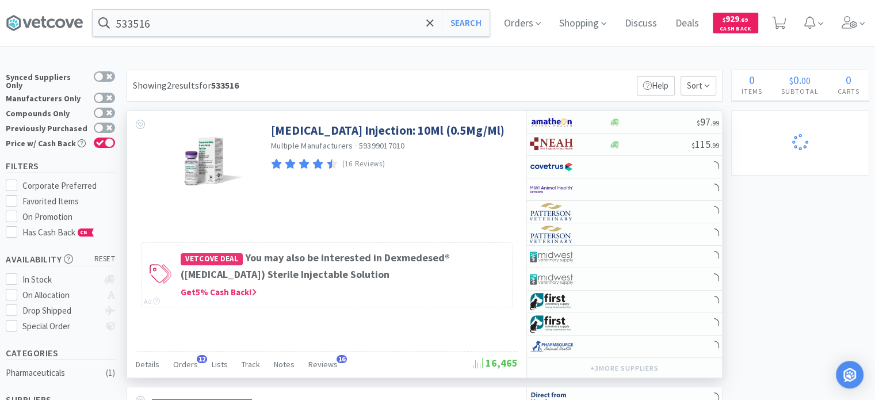
scroll to position [58, 0]
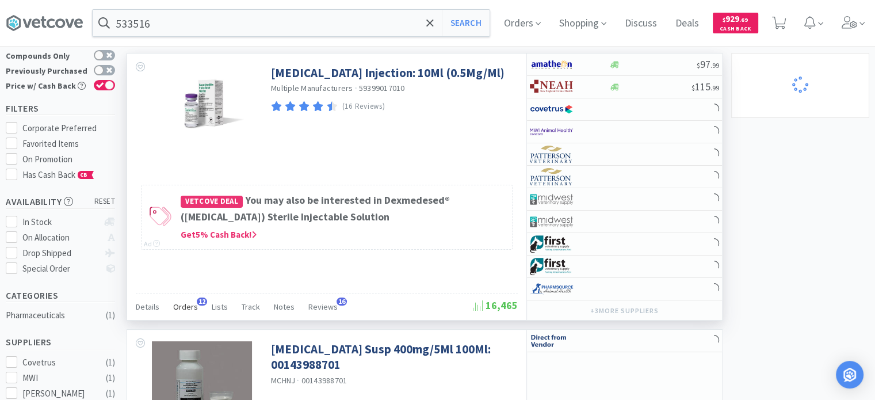
click at [178, 310] on span "Orders" at bounding box center [185, 306] width 25 height 10
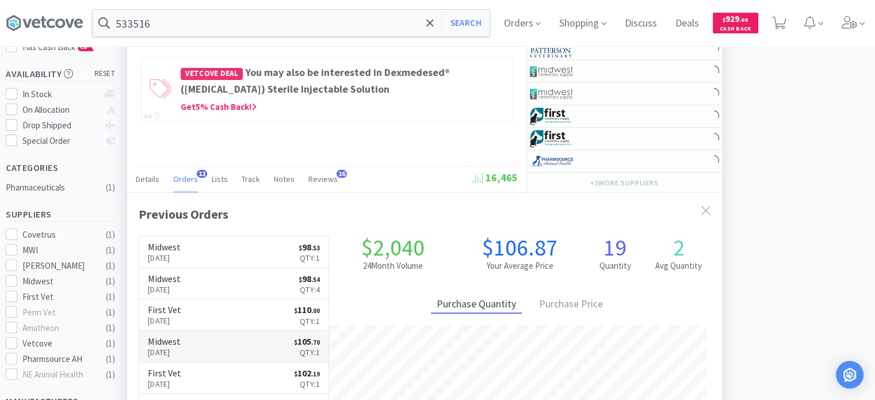
scroll to position [115, 0]
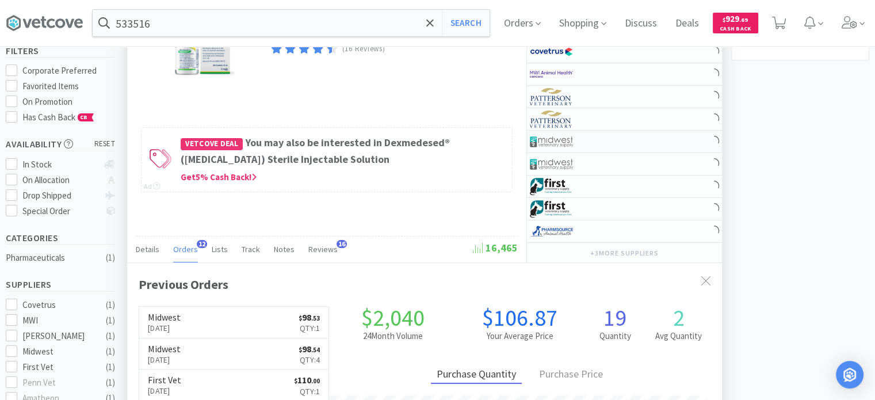
click at [567, 133] on img at bounding box center [551, 141] width 43 height 17
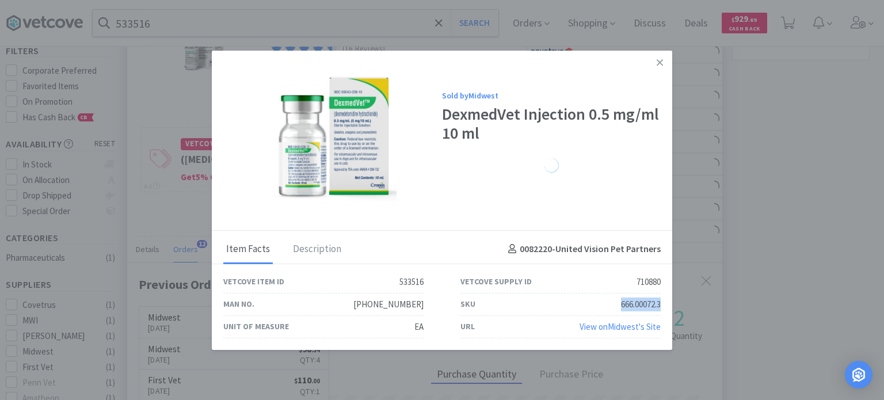
drag, startPoint x: 617, startPoint y: 303, endPoint x: 662, endPoint y: 308, distance: 45.7
click at [662, 308] on div "SKU 666.00072.3" at bounding box center [560, 304] width 237 height 22
copy div "666.00072.3"
drag, startPoint x: 651, startPoint y: 59, endPoint x: 691, endPoint y: 30, distance: 49.2
click at [651, 59] on link at bounding box center [659, 62] width 20 height 25
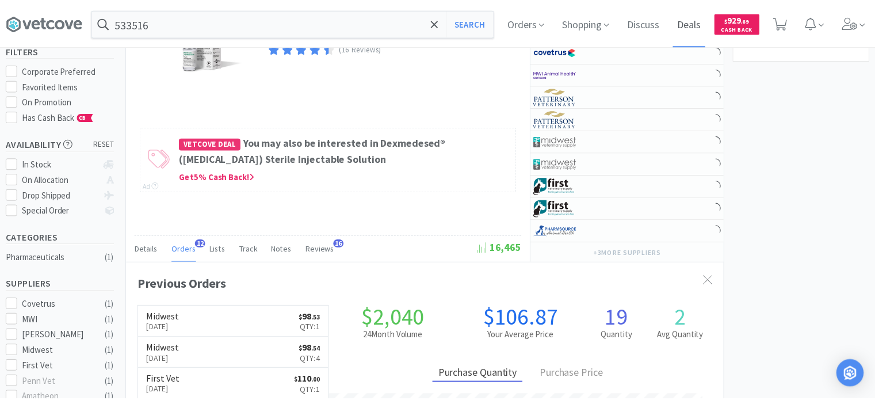
scroll to position [574931, 574644]
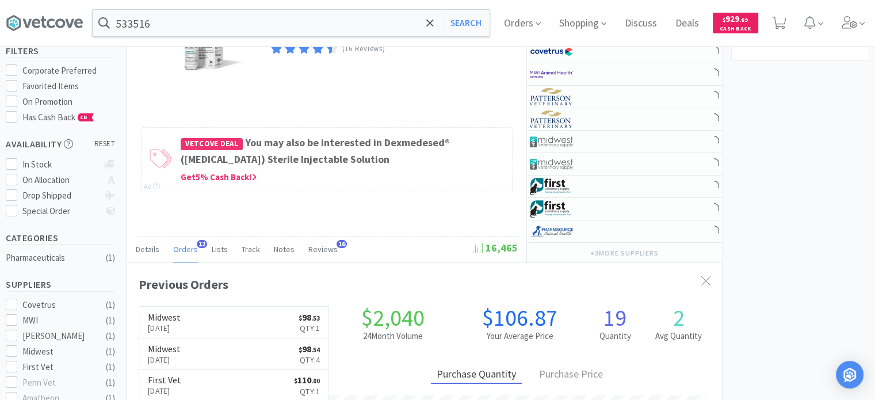
click at [329, 3] on div "533516 Search Orders Shopping Discuss Discuss Deals Deals $ 929 . 69 Cash Back" at bounding box center [437, 23] width 863 height 46
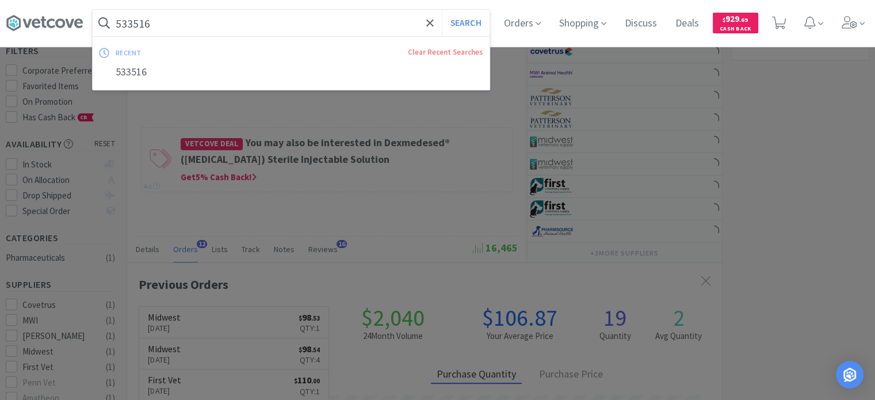
click at [314, 19] on input "533516" at bounding box center [291, 23] width 397 height 26
paste input "746853"
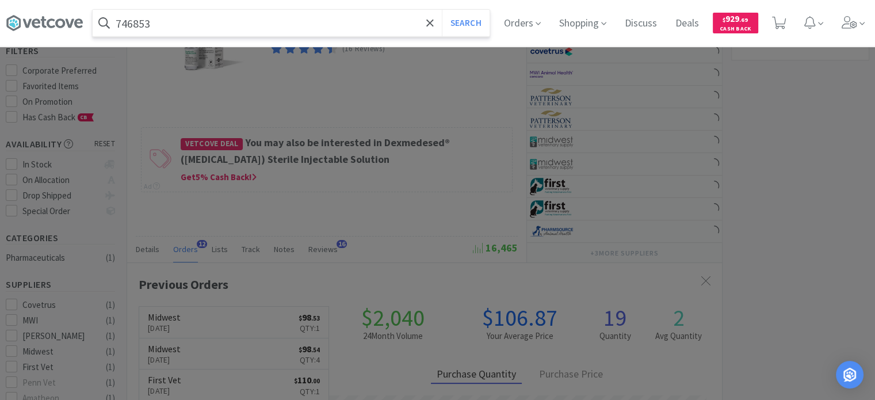
click at [442, 10] on button "Search" at bounding box center [466, 23] width 48 height 26
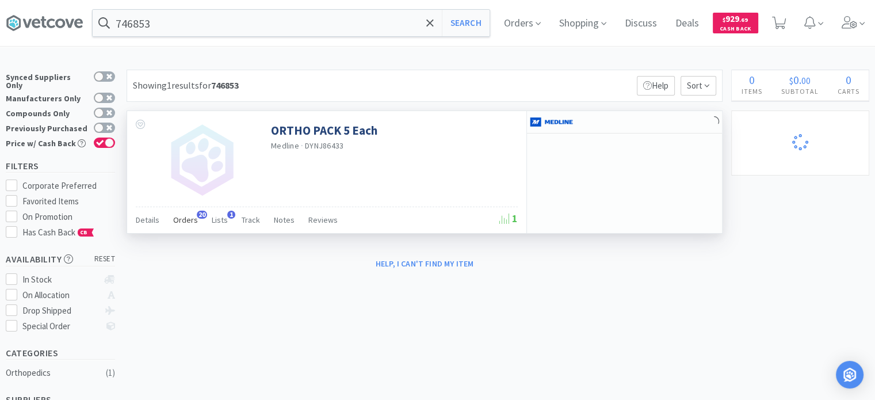
click at [192, 222] on span "Orders" at bounding box center [185, 220] width 25 height 10
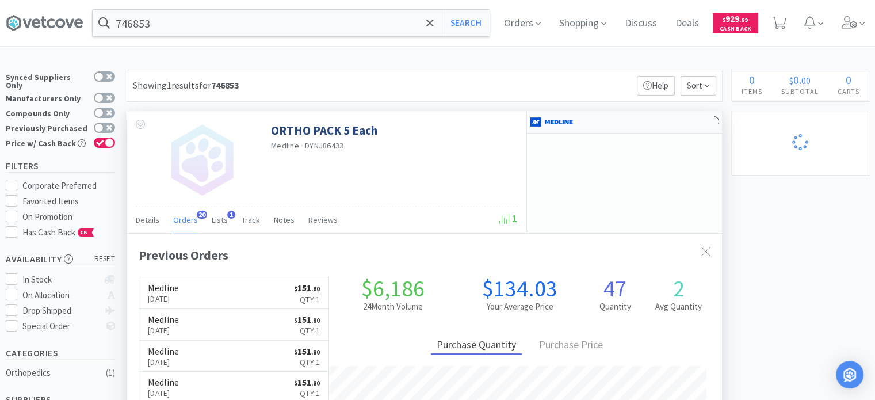
click at [551, 131] on div at bounding box center [624, 122] width 195 height 22
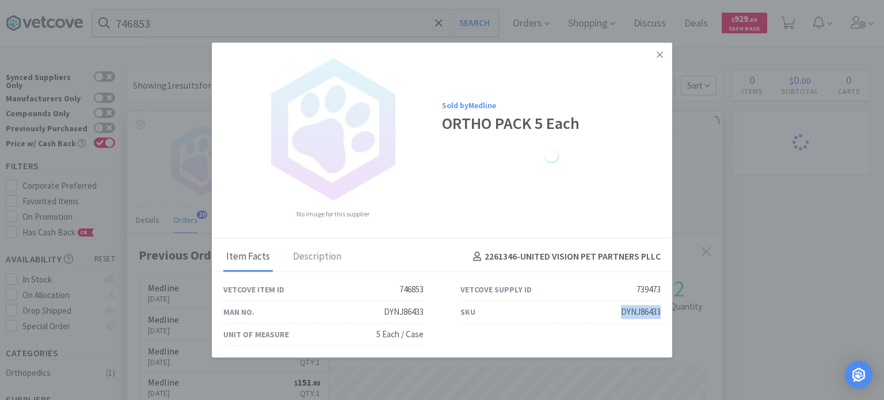
drag, startPoint x: 621, startPoint y: 316, endPoint x: 665, endPoint y: 313, distance: 44.4
click at [665, 313] on div "SKU DYNJ86433" at bounding box center [560, 312] width 237 height 22
drag, startPoint x: 854, startPoint y: 163, endPoint x: 856, endPoint y: 154, distance: 10.0
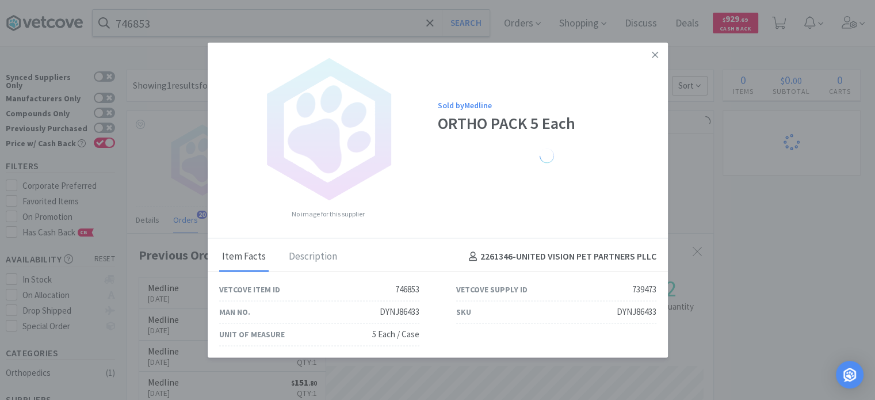
scroll to position [574931, 574644]
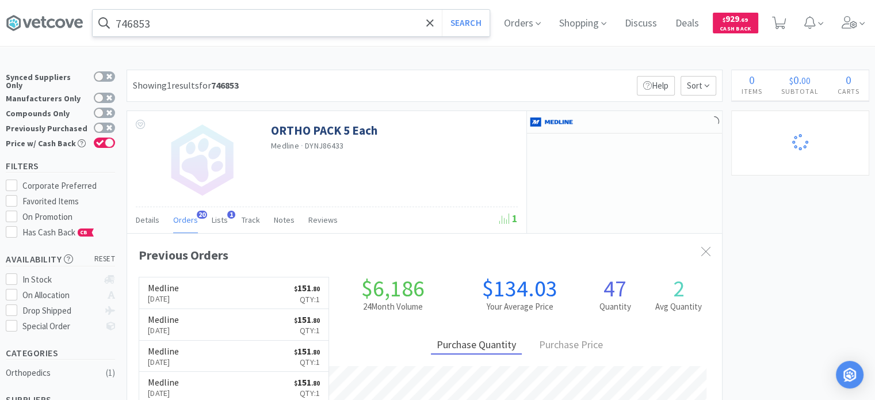
click at [207, 12] on input "746853" at bounding box center [291, 23] width 397 height 26
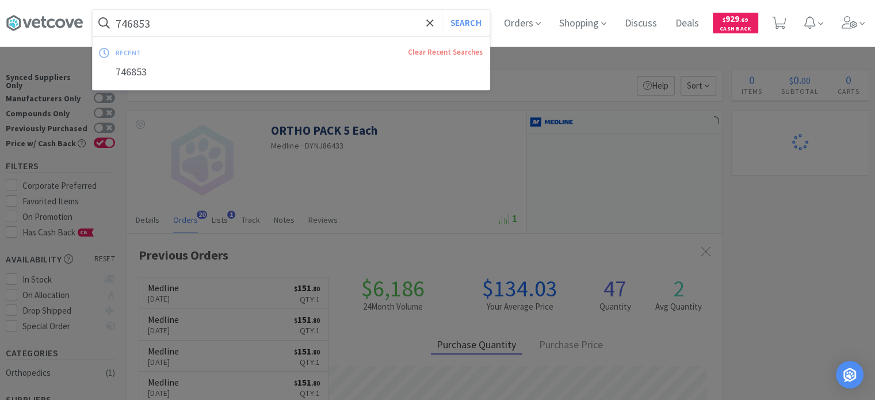
click at [207, 12] on input "746853" at bounding box center [291, 23] width 397 height 26
paste input "331557"
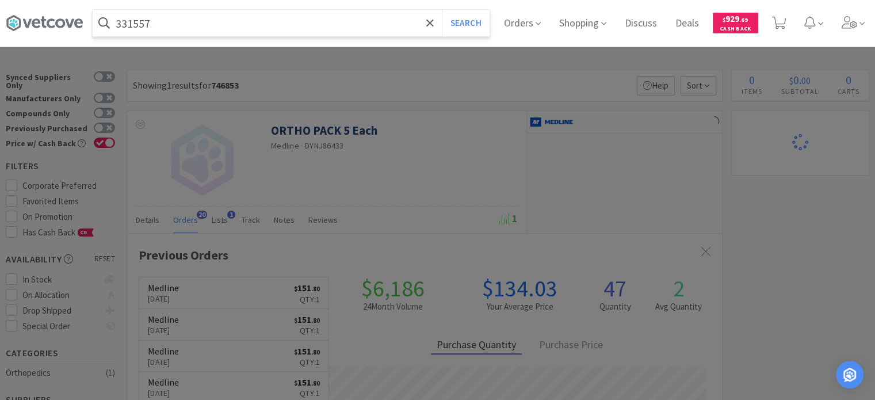
click at [442, 10] on button "Search" at bounding box center [466, 23] width 48 height 26
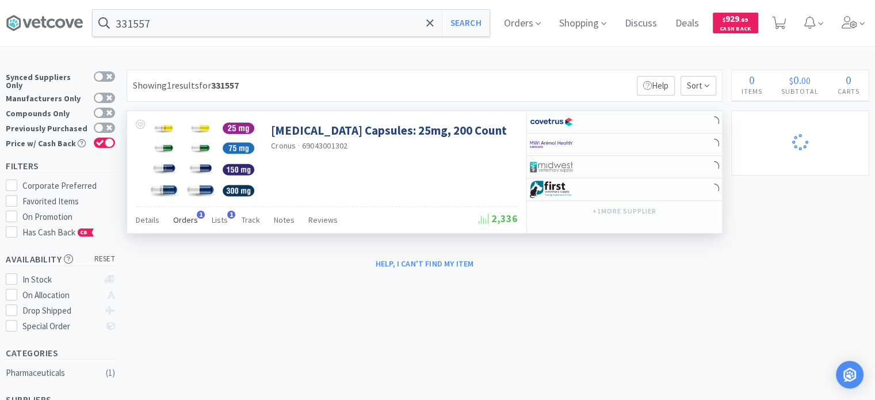
click at [177, 220] on span "Orders" at bounding box center [185, 220] width 25 height 10
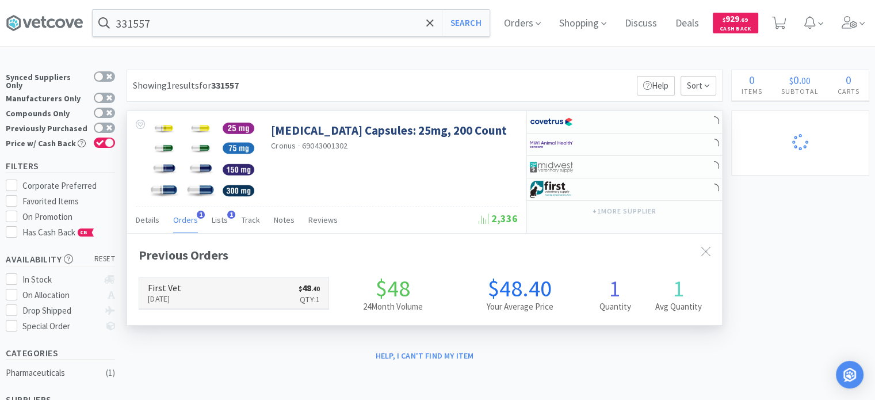
scroll to position [295, 595]
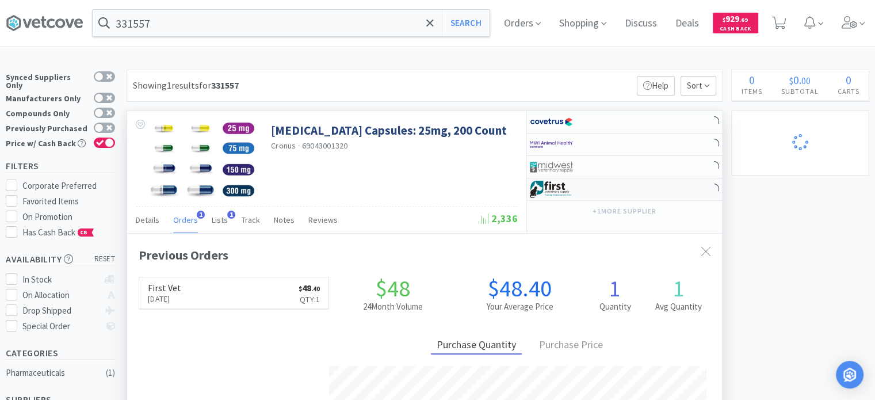
click at [611, 184] on div at bounding box center [624, 189] width 195 height 22
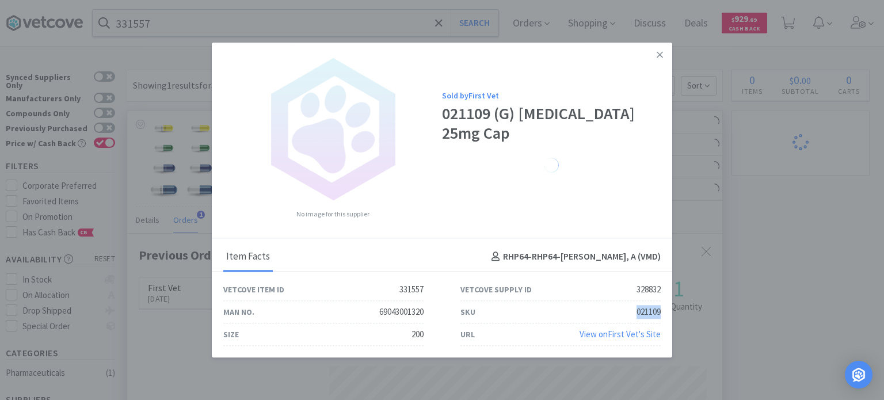
drag, startPoint x: 630, startPoint y: 312, endPoint x: 659, endPoint y: 307, distance: 28.8
click at [659, 307] on div "SKU 021109" at bounding box center [560, 312] width 200 height 22
click at [667, 55] on link at bounding box center [659, 55] width 20 height 25
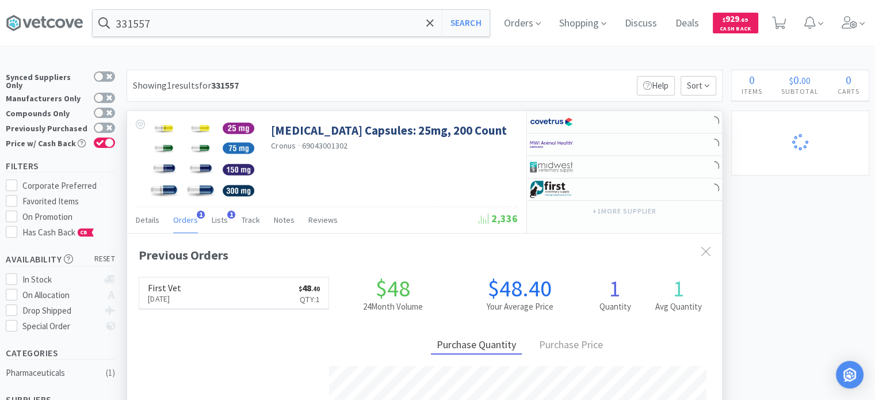
scroll to position [574944, 574644]
click at [603, 182] on div at bounding box center [569, 189] width 79 height 20
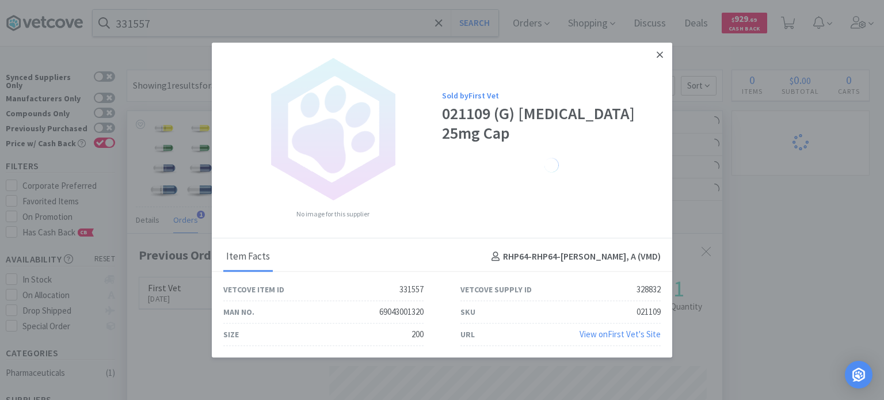
click at [651, 56] on link at bounding box center [659, 55] width 20 height 25
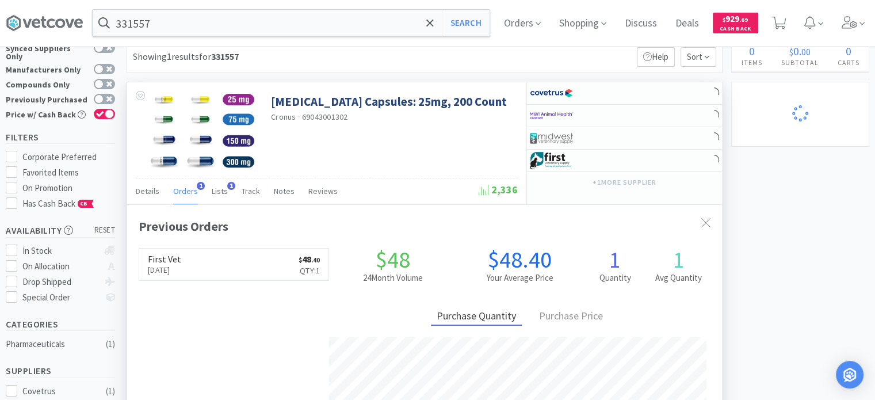
scroll to position [0, 0]
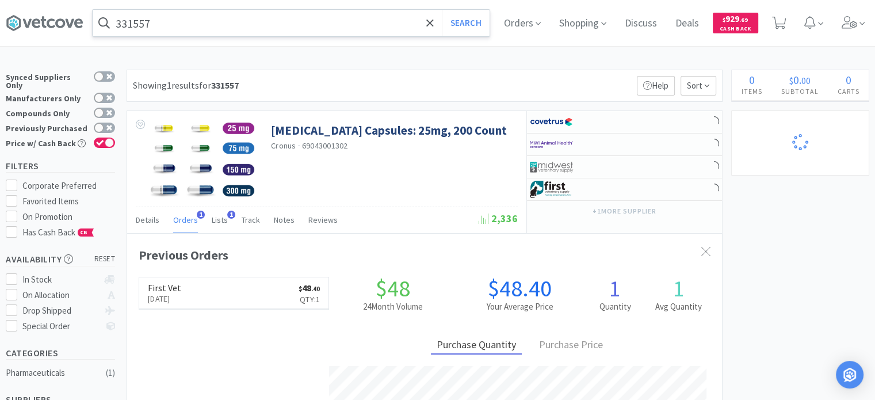
click at [156, 32] on input "331557" at bounding box center [291, 23] width 397 height 26
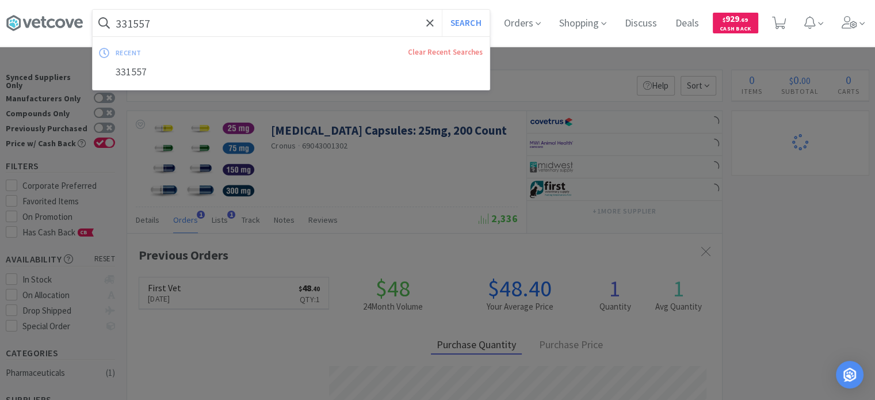
paste input "507459"
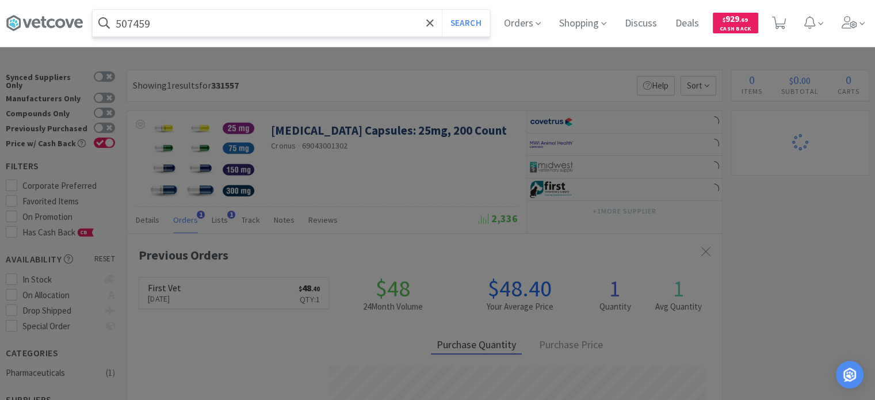
click at [442, 10] on button "Search" at bounding box center [466, 23] width 48 height 26
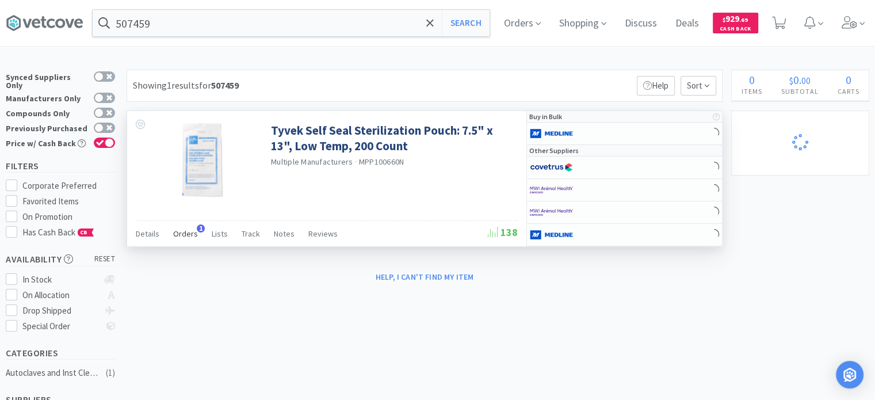
click at [197, 228] on span "1" at bounding box center [201, 228] width 8 height 8
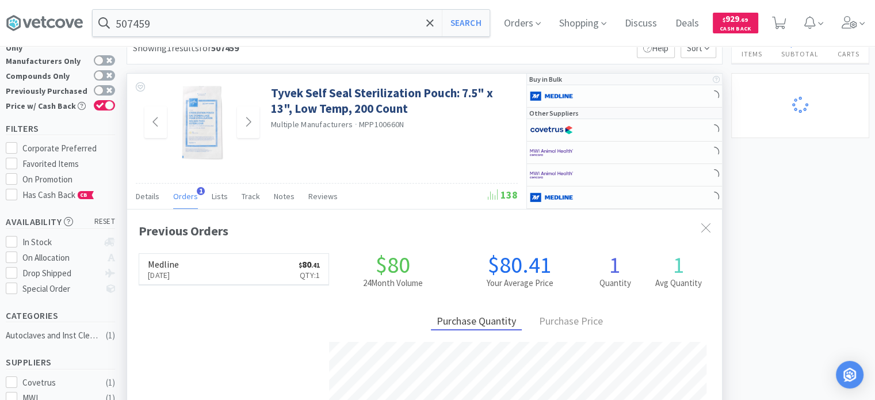
scroll to position [58, 0]
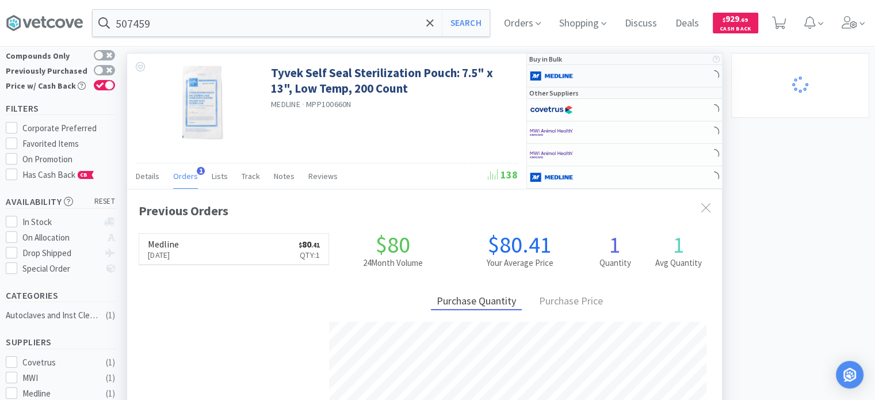
click at [548, 78] on img at bounding box center [551, 75] width 43 height 17
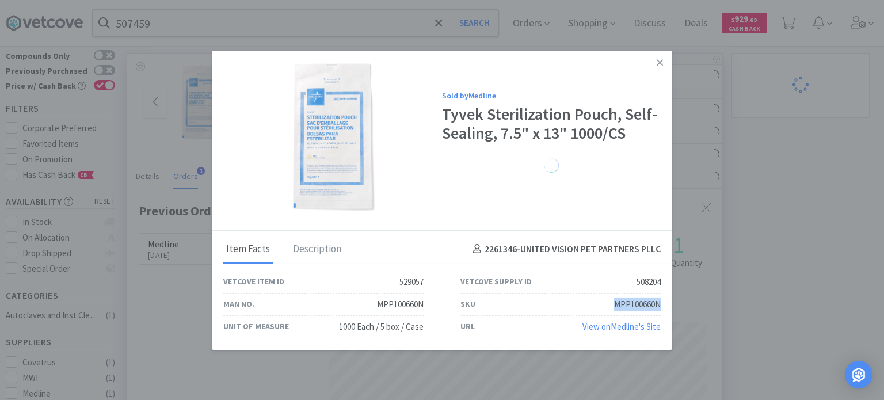
drag, startPoint x: 612, startPoint y: 304, endPoint x: 661, endPoint y: 303, distance: 48.9
click at [661, 303] on div "SKU MPP100660N" at bounding box center [560, 304] width 237 height 22
click at [662, 68] on link at bounding box center [659, 62] width 20 height 25
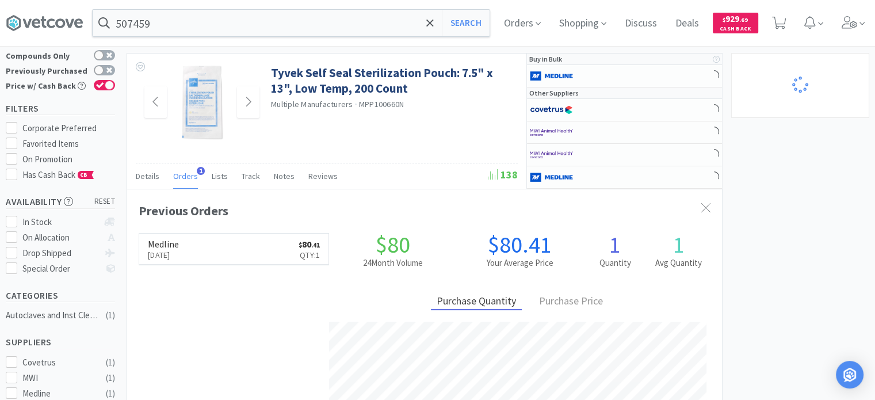
scroll to position [574944, 574644]
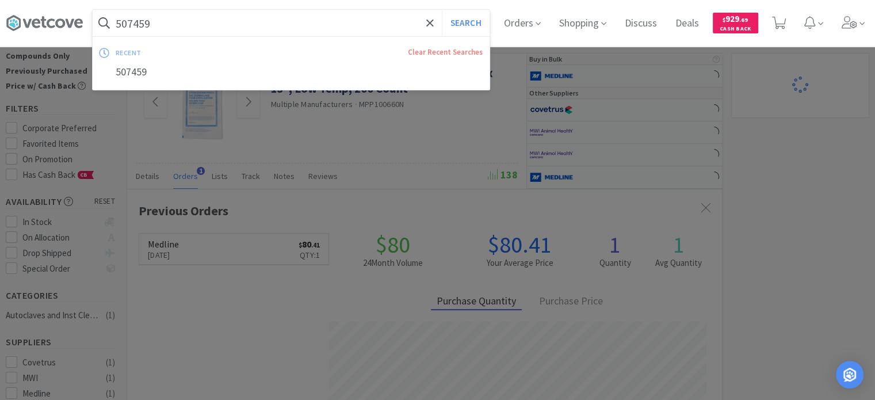
click at [255, 23] on input "507459" at bounding box center [291, 23] width 397 height 26
paste input "430211"
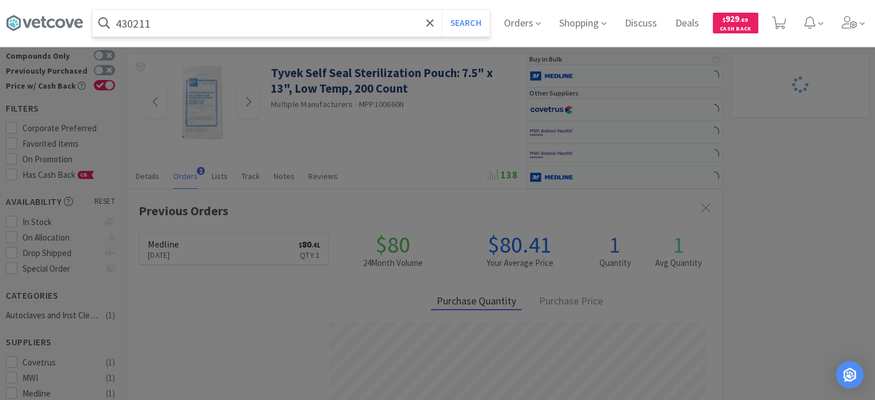
click at [442, 10] on button "Search" at bounding box center [466, 23] width 48 height 26
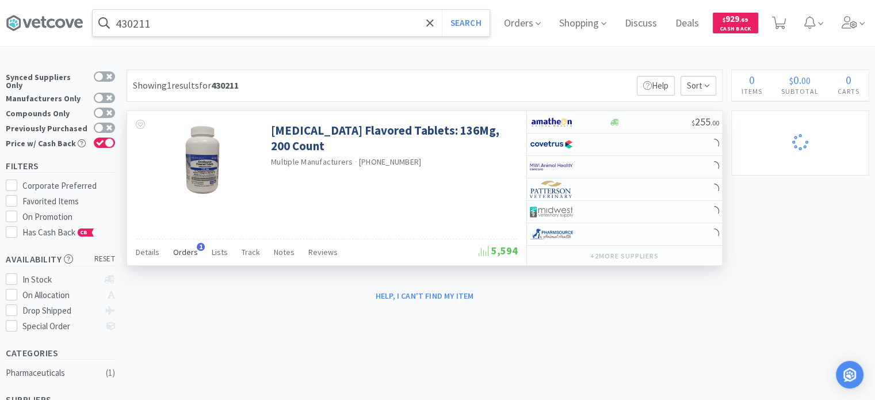
click at [188, 245] on div "Orders 1" at bounding box center [185, 254] width 25 height 22
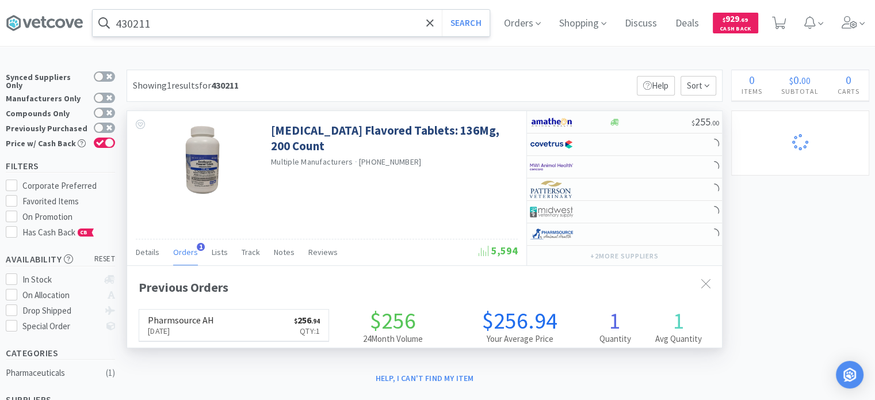
scroll to position [295, 595]
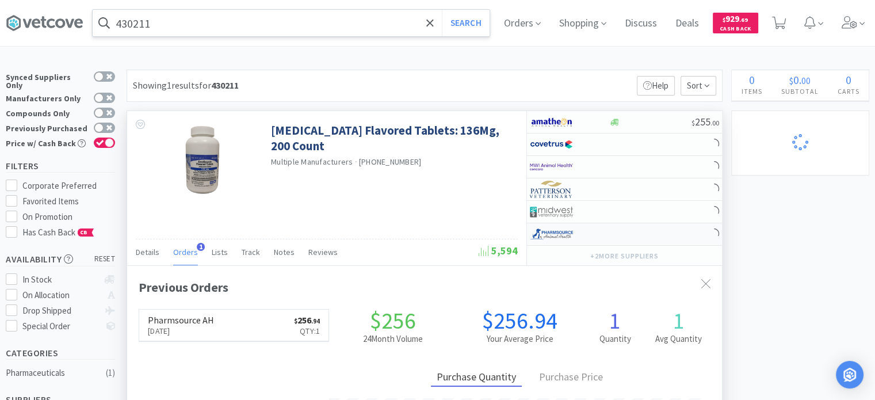
click at [570, 231] on img at bounding box center [551, 233] width 43 height 17
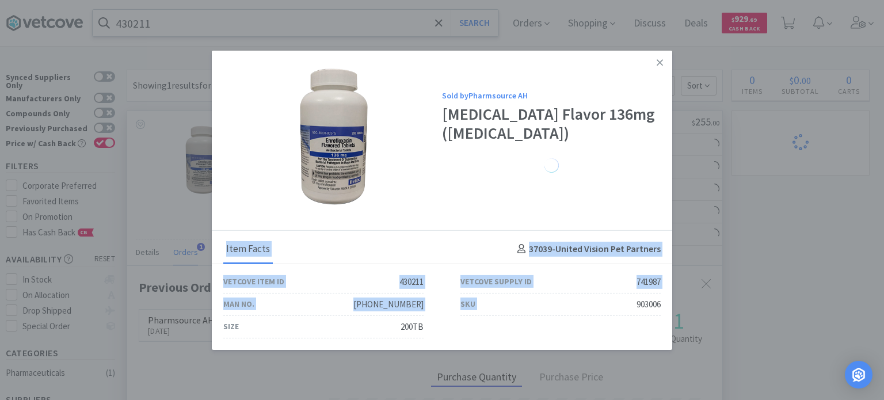
drag, startPoint x: 635, startPoint y: 303, endPoint x: 674, endPoint y: 302, distance: 38.5
click at [674, 302] on div "Sold by Pharmsource AH Enrofloxacin Flavor 136mg (Baytril) Item Facts 37039 - U…" at bounding box center [442, 200] width 884 height 400
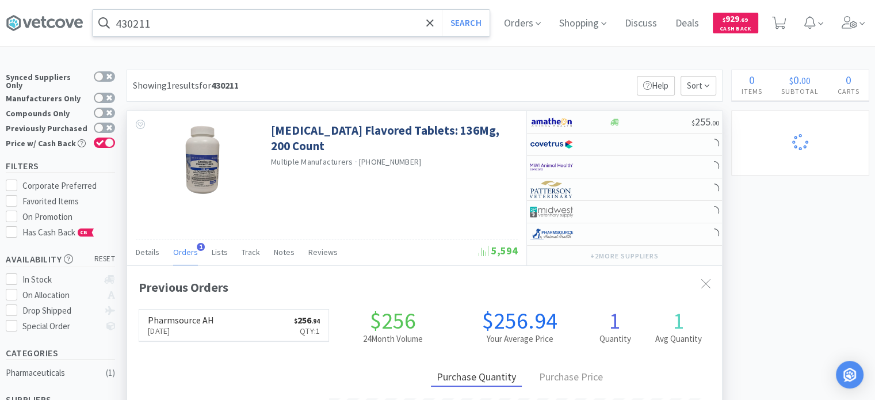
scroll to position [574944, 574644]
click at [575, 230] on div at bounding box center [561, 234] width 63 height 20
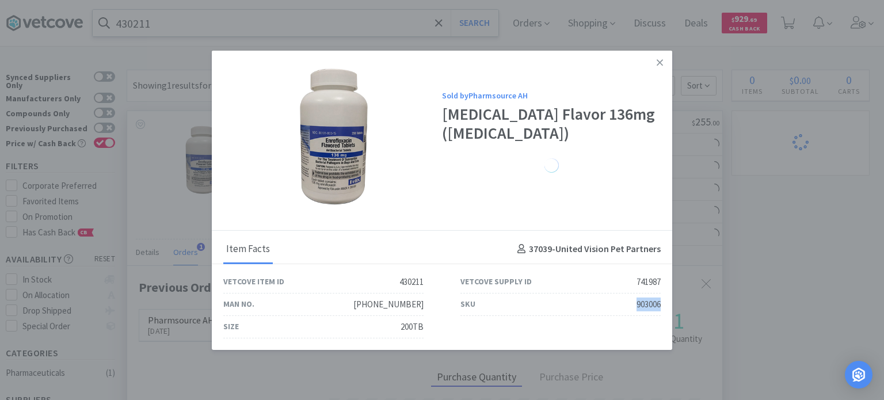
drag, startPoint x: 634, startPoint y: 304, endPoint x: 665, endPoint y: 315, distance: 32.4
click at [665, 315] on div "SKU 903006" at bounding box center [560, 304] width 237 height 22
click at [329, 121] on img at bounding box center [333, 137] width 150 height 150
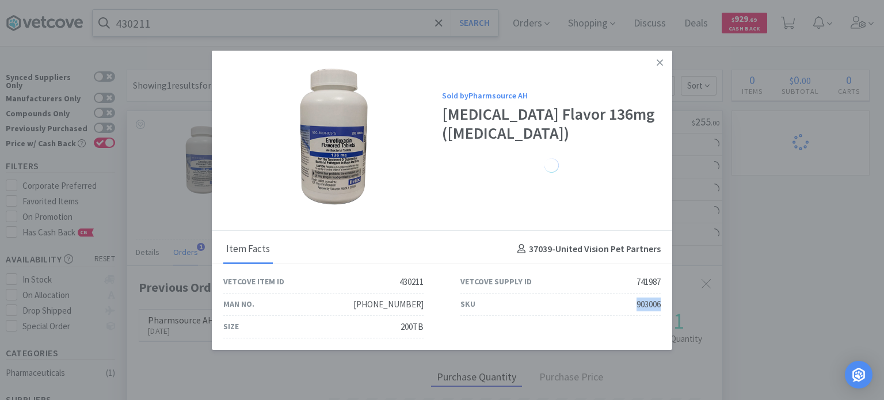
click at [329, 121] on img at bounding box center [333, 137] width 150 height 150
click at [659, 67] on icon at bounding box center [659, 62] width 6 height 10
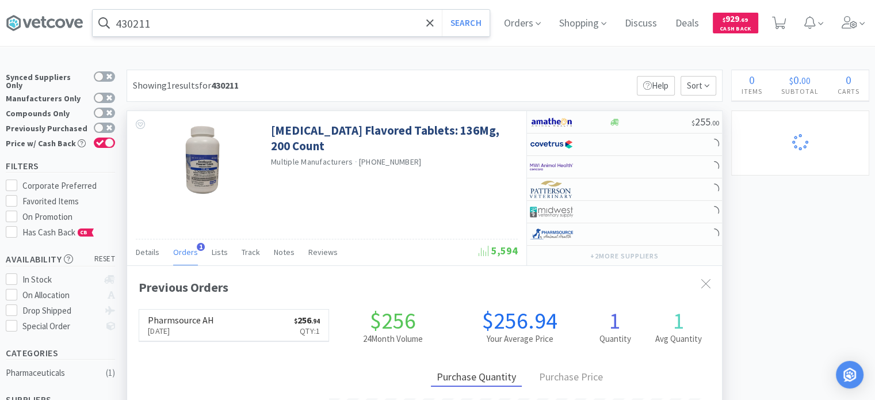
click at [249, 29] on input "430211" at bounding box center [291, 23] width 397 height 26
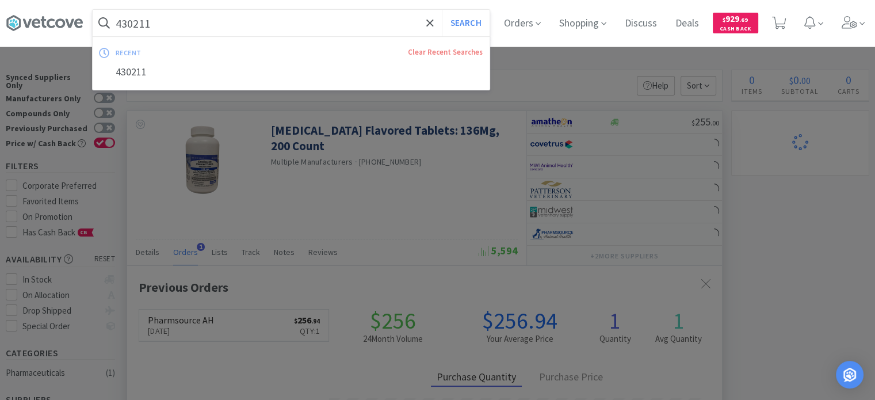
paste input "290488"
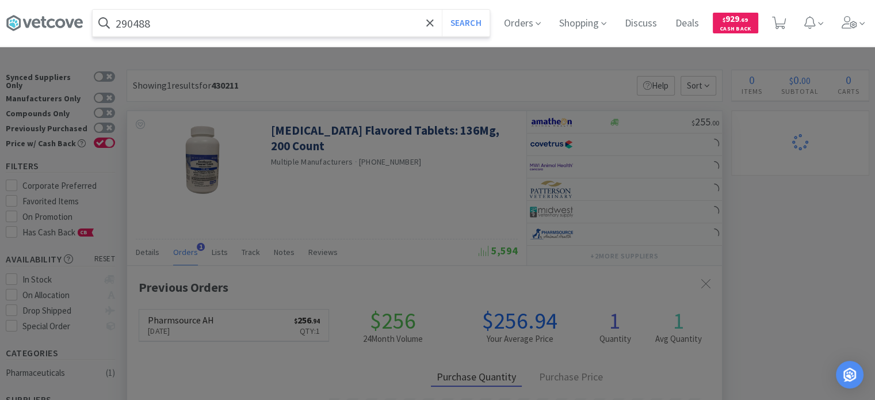
type input "290488"
click at [442, 10] on button "Search" at bounding box center [466, 23] width 48 height 26
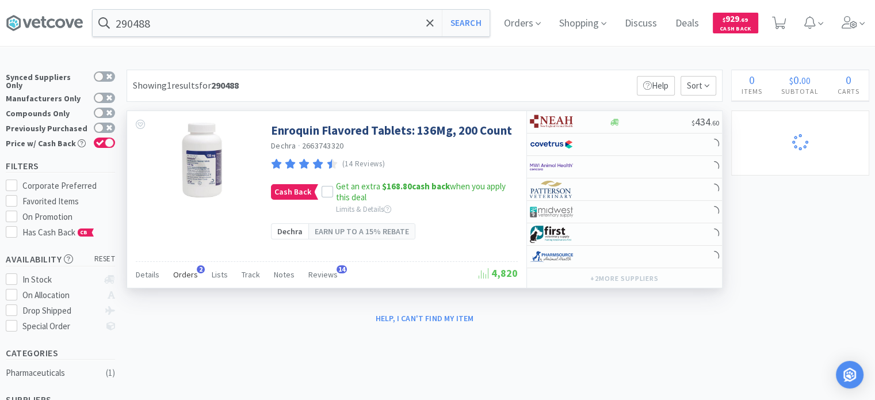
click at [174, 265] on div "Orders 2" at bounding box center [185, 276] width 25 height 22
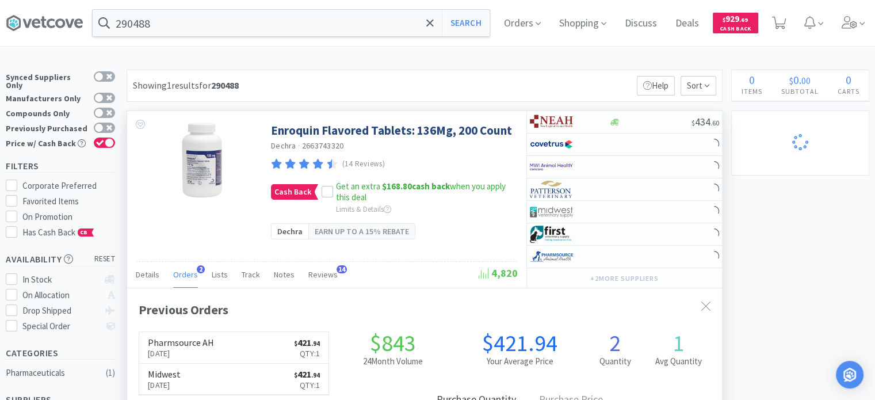
scroll to position [58, 0]
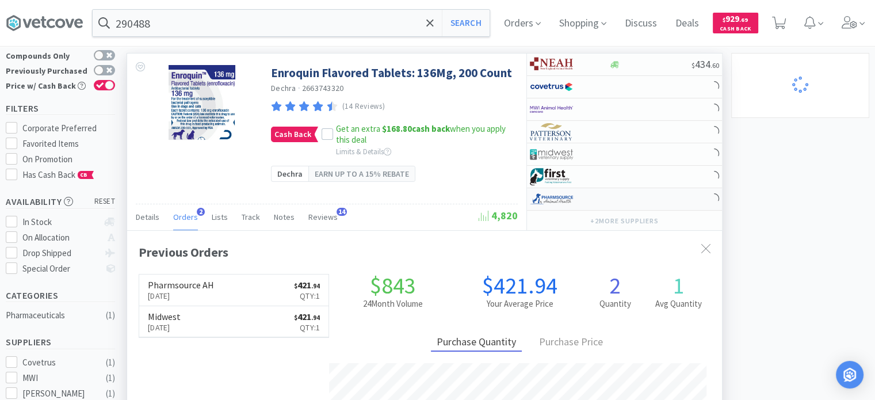
click at [589, 197] on div at bounding box center [561, 199] width 63 height 20
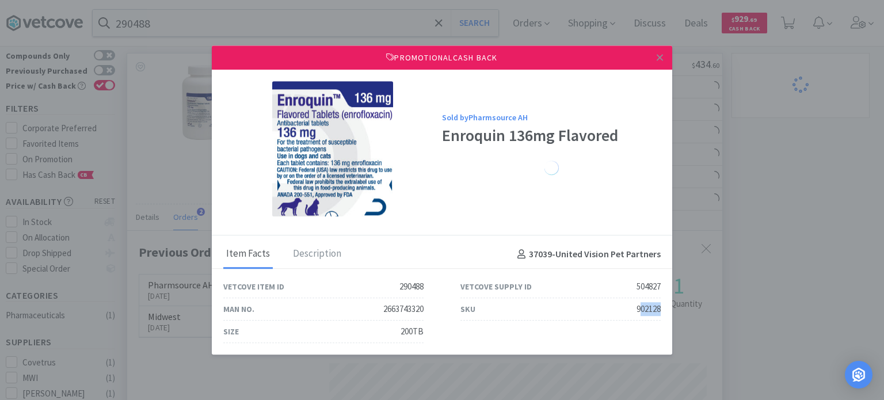
drag, startPoint x: 639, startPoint y: 310, endPoint x: 658, endPoint y: 315, distance: 20.1
click at [658, 315] on div "902128" at bounding box center [648, 309] width 24 height 14
click at [653, 309] on div "902128" at bounding box center [648, 309] width 24 height 14
drag, startPoint x: 630, startPoint y: 311, endPoint x: 662, endPoint y: 315, distance: 31.8
click at [662, 315] on div "SKU 902128" at bounding box center [560, 309] width 237 height 22
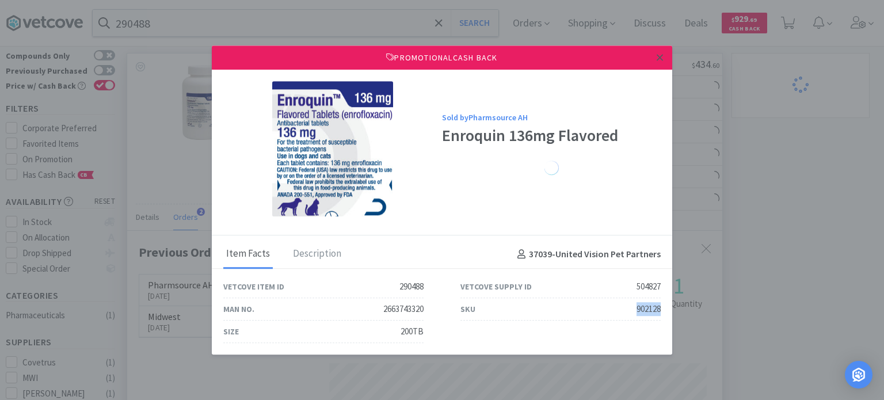
click at [666, 57] on link at bounding box center [659, 57] width 20 height 25
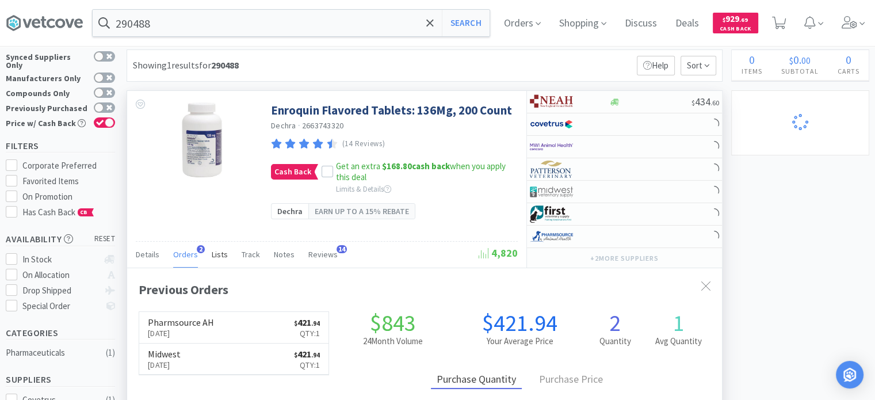
scroll to position [0, 0]
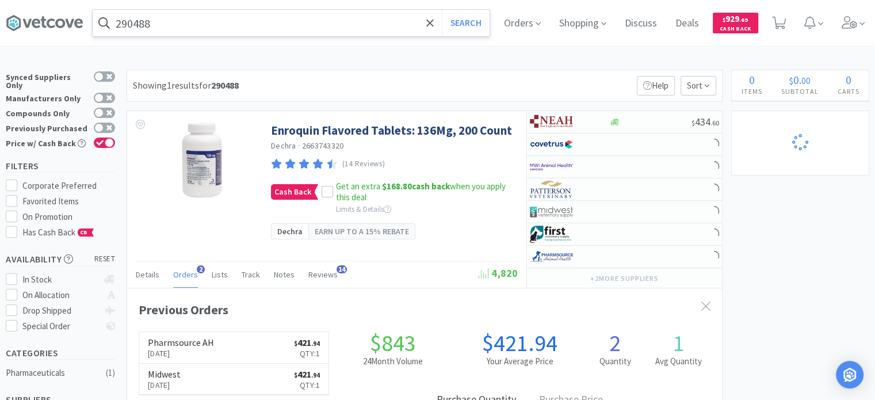
click at [198, 22] on input "290488" at bounding box center [291, 23] width 397 height 26
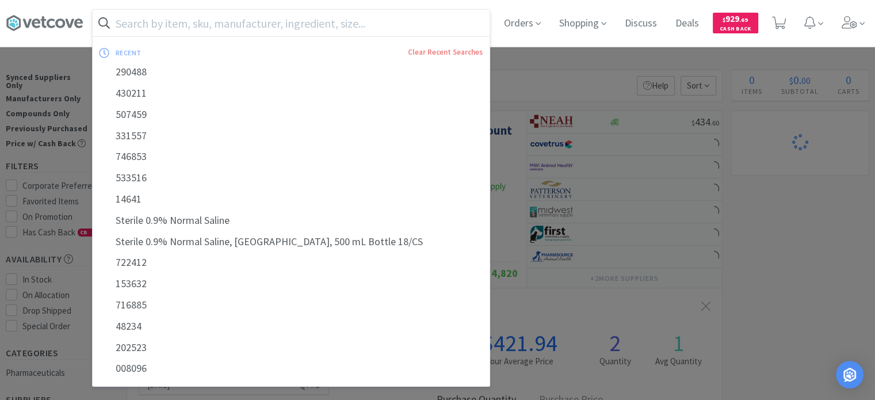
drag, startPoint x: 143, startPoint y: 21, endPoint x: 150, endPoint y: 22, distance: 7.0
click at [143, 21] on input "text" at bounding box center [291, 23] width 397 height 26
paste input "154803"
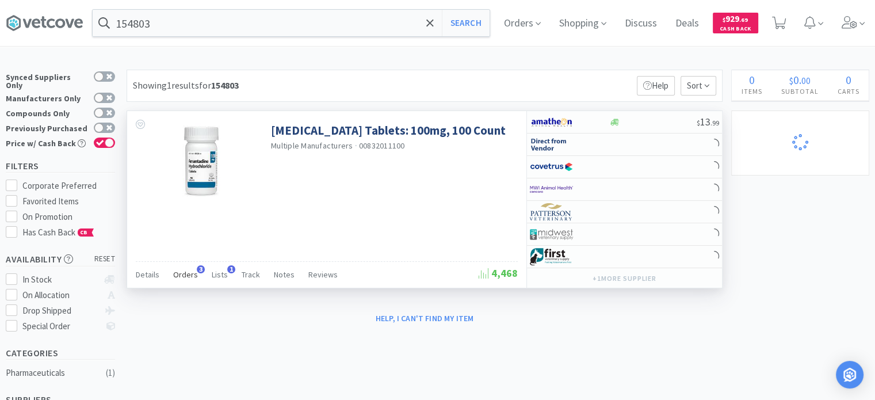
click at [175, 272] on span "Orders" at bounding box center [185, 274] width 25 height 10
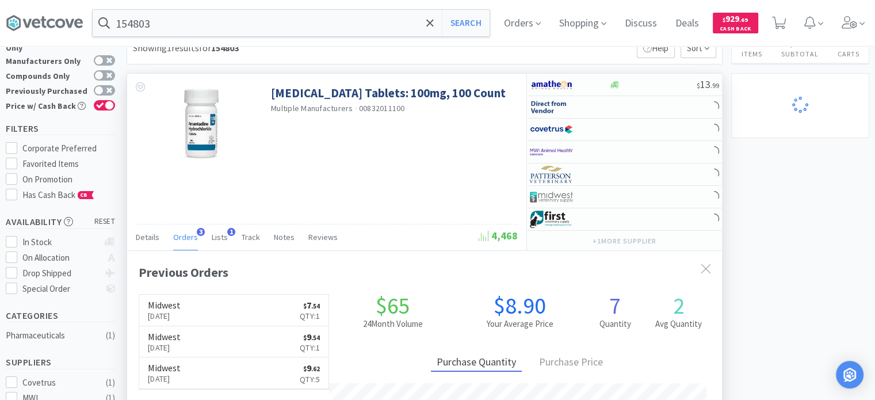
scroll to position [58, 0]
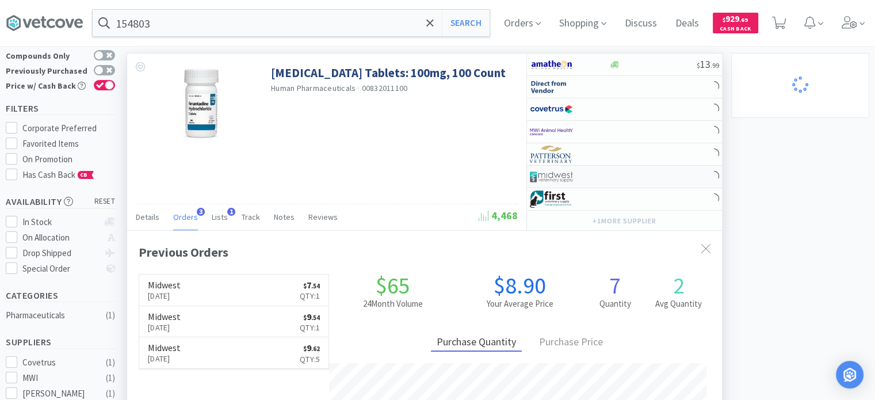
click at [579, 182] on div at bounding box center [561, 177] width 63 height 20
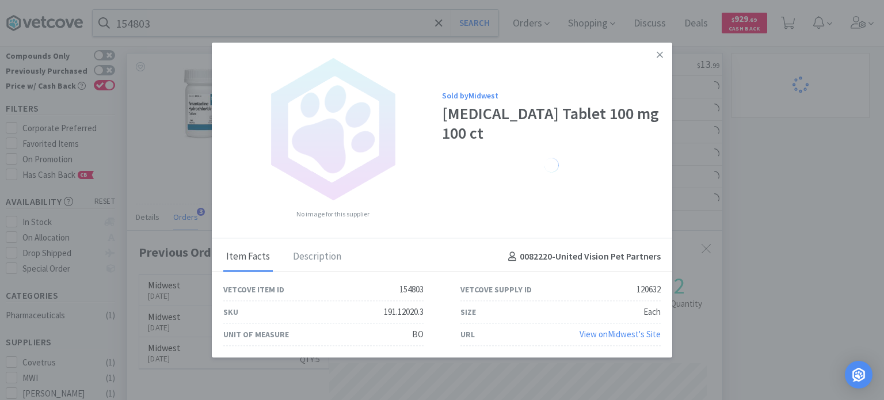
click at [395, 307] on div "191.12020.3" at bounding box center [404, 312] width 40 height 14
drag, startPoint x: 382, startPoint y: 312, endPoint x: 441, endPoint y: 312, distance: 59.2
click at [441, 312] on div "SKU 191.12020.3" at bounding box center [323, 312] width 237 height 22
drag, startPoint x: 754, startPoint y: 207, endPoint x: 174, endPoint y: 27, distance: 607.7
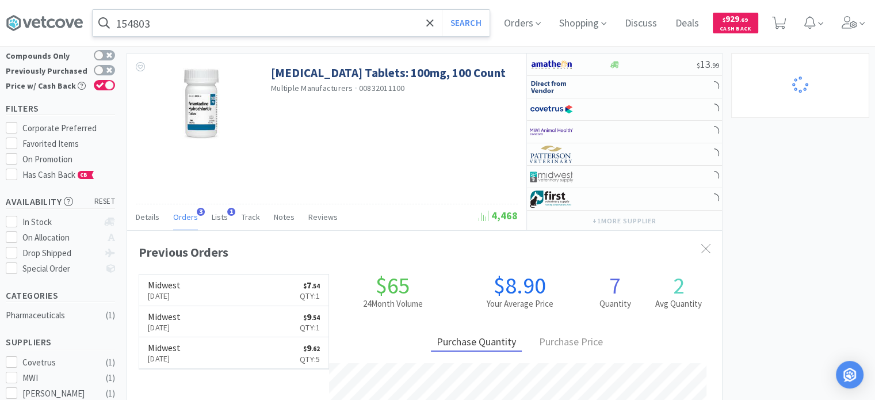
scroll to position [574944, 574644]
click at [154, 32] on input "154803" at bounding box center [291, 23] width 397 height 26
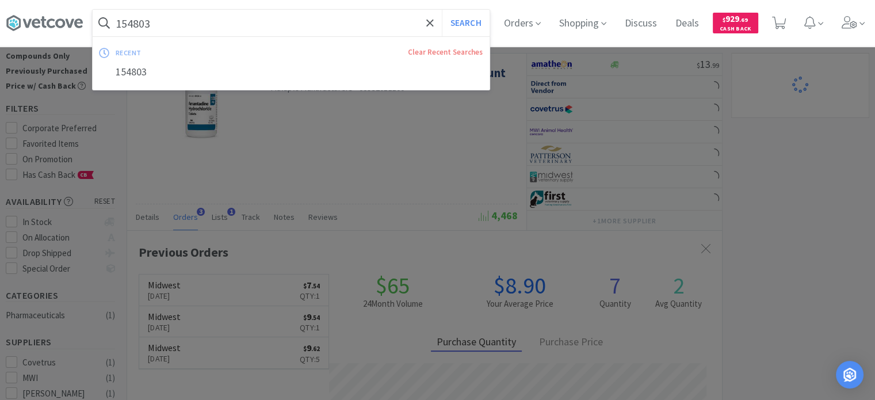
paste input "11620"
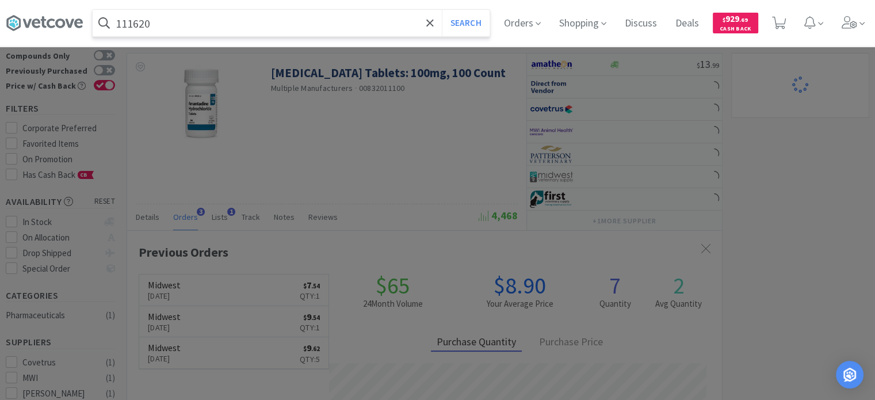
click at [442, 10] on button "Search" at bounding box center [466, 23] width 48 height 26
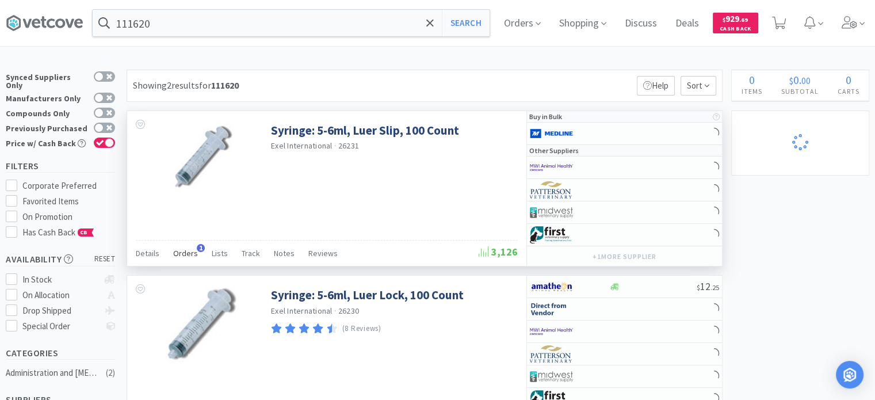
click at [175, 254] on span "Orders" at bounding box center [185, 253] width 25 height 10
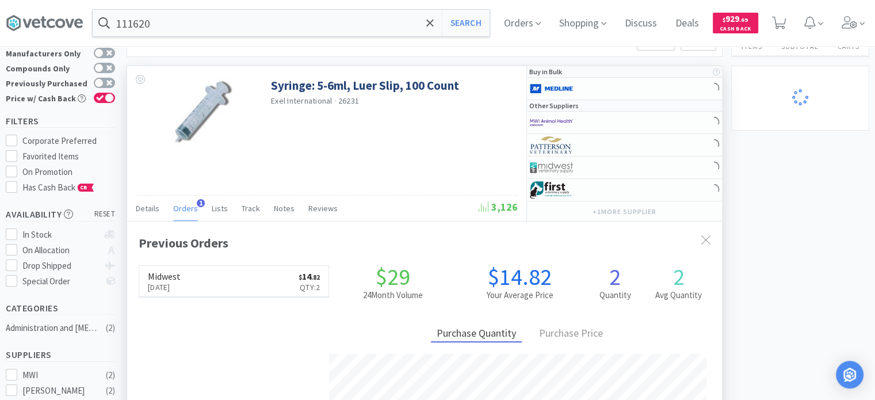
scroll to position [58, 0]
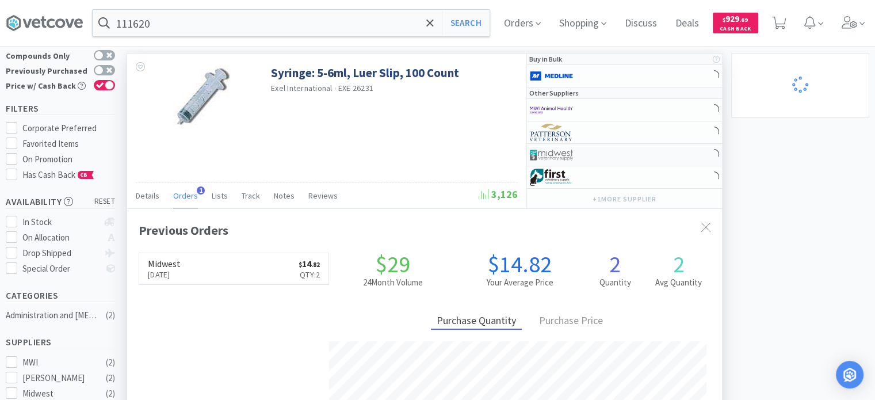
click at [565, 154] on img at bounding box center [551, 154] width 43 height 17
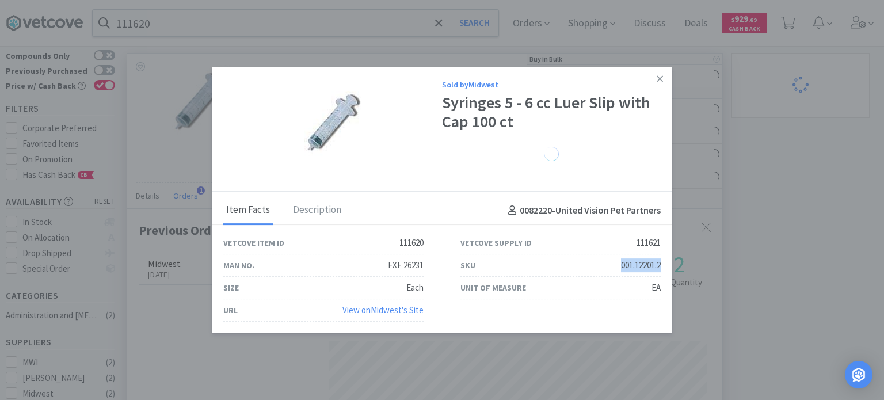
drag, startPoint x: 610, startPoint y: 269, endPoint x: 665, endPoint y: 264, distance: 55.4
click at [665, 264] on div "SKU 001.12201.2" at bounding box center [560, 265] width 237 height 22
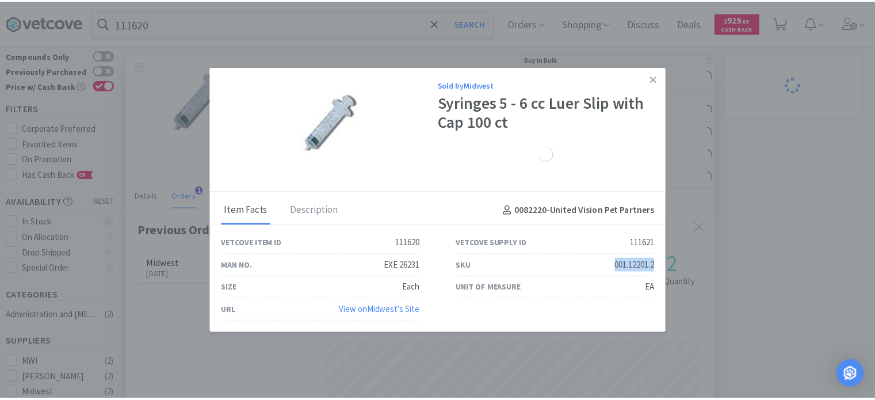
scroll to position [574944, 574644]
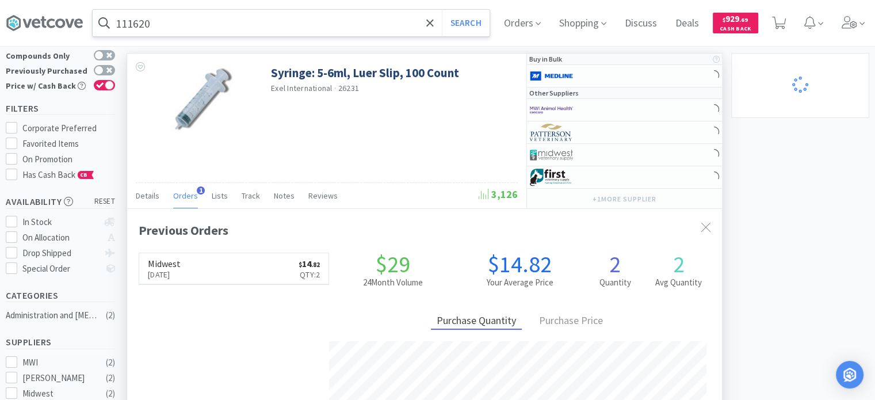
click at [163, 25] on input "111620" at bounding box center [291, 23] width 397 height 26
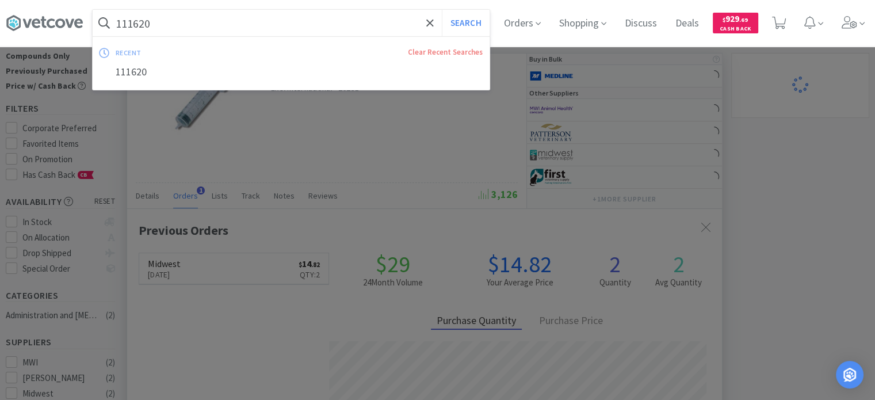
paste input "92751"
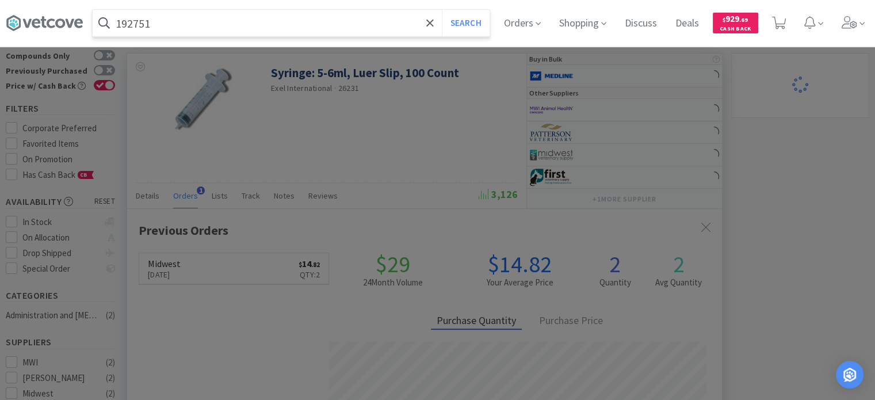
click at [442, 10] on button "Search" at bounding box center [466, 23] width 48 height 26
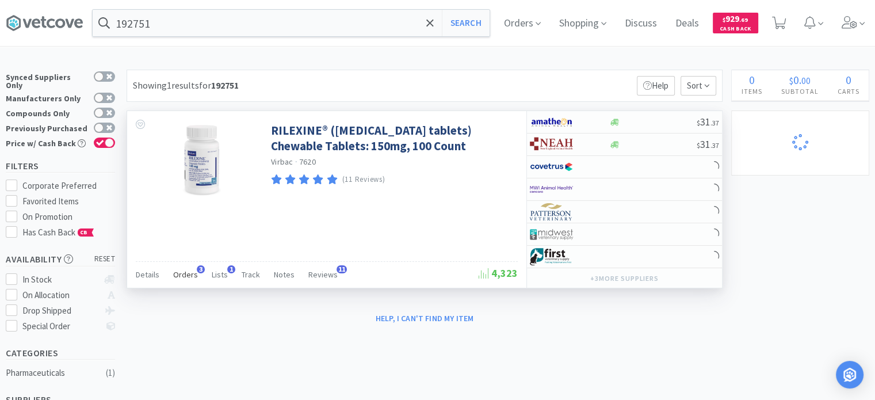
click at [178, 265] on div "Orders 3" at bounding box center [185, 276] width 25 height 22
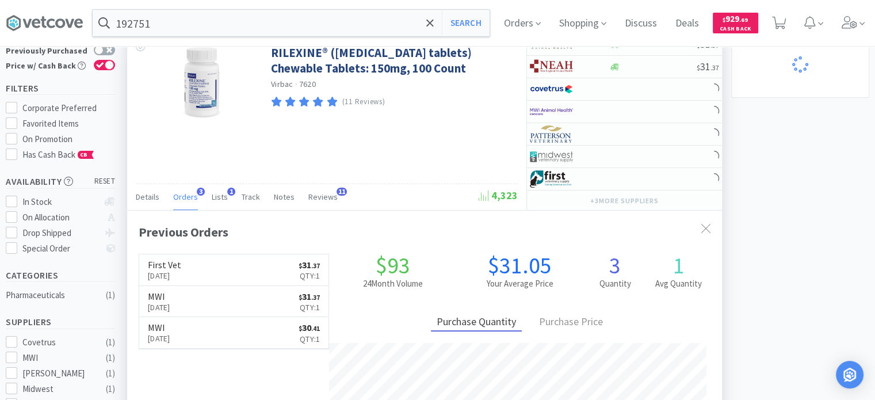
scroll to position [58, 0]
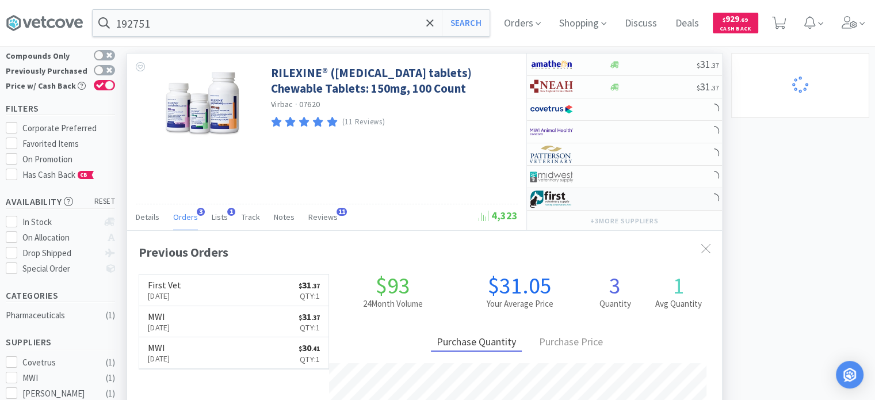
click at [578, 193] on div at bounding box center [561, 199] width 63 height 20
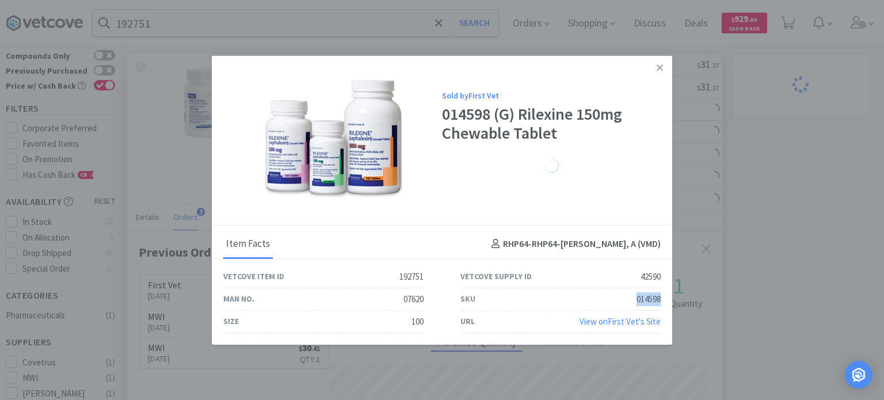
drag, startPoint x: 625, startPoint y: 295, endPoint x: 660, endPoint y: 293, distance: 35.7
click at [660, 293] on div "SKU 014598" at bounding box center [560, 299] width 237 height 22
drag, startPoint x: 659, startPoint y: 64, endPoint x: 693, endPoint y: 39, distance: 41.5
click at [659, 64] on icon at bounding box center [659, 67] width 6 height 10
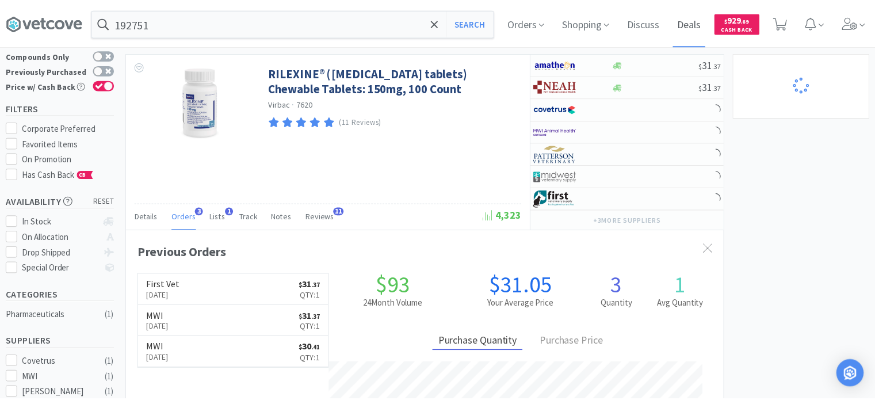
scroll to position [574944, 574644]
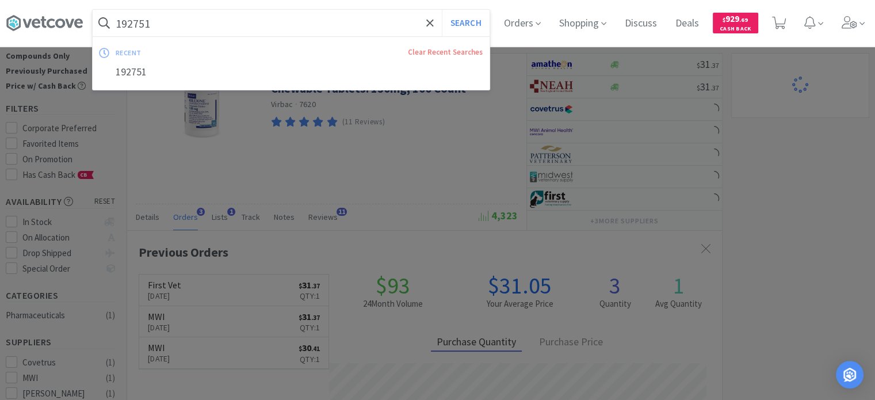
click at [163, 26] on input "192751" at bounding box center [291, 23] width 397 height 26
click at [442, 10] on button "Search" at bounding box center [466, 23] width 48 height 26
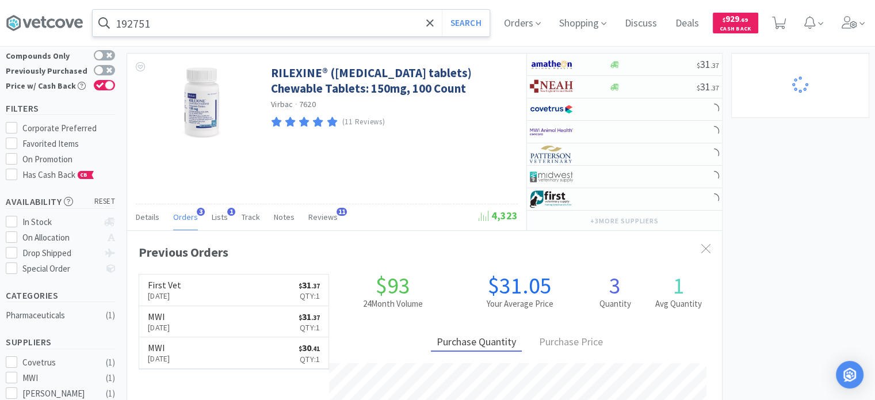
scroll to position [0, 0]
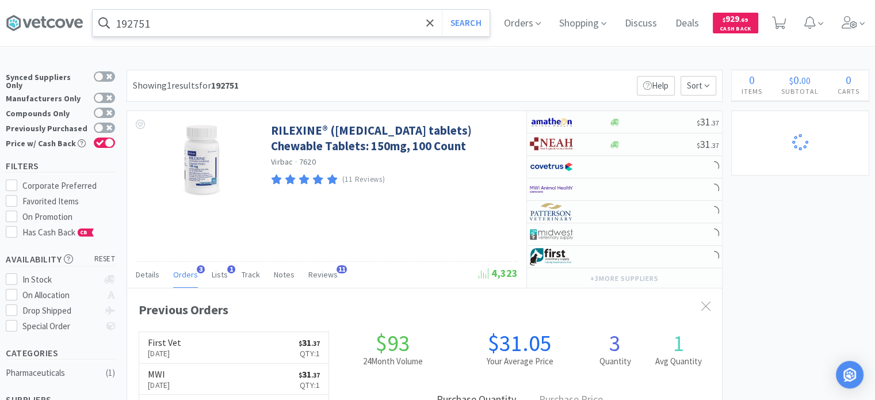
click at [125, 13] on input "192751" at bounding box center [291, 23] width 397 height 26
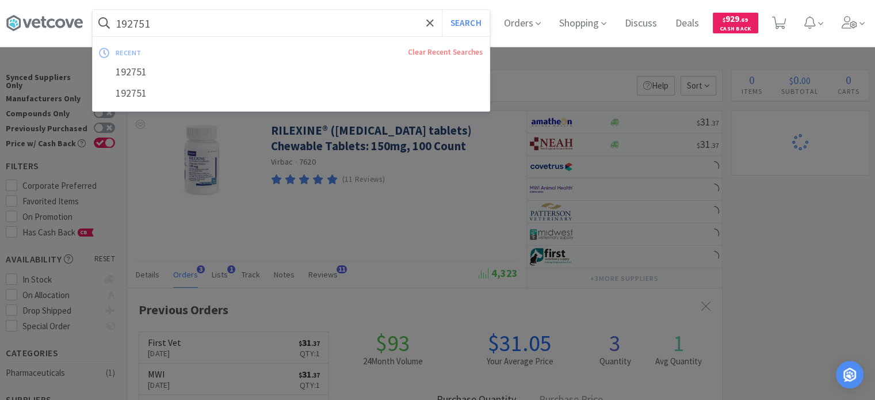
paste input "88006"
click at [442, 10] on button "Search" at bounding box center [466, 23] width 48 height 26
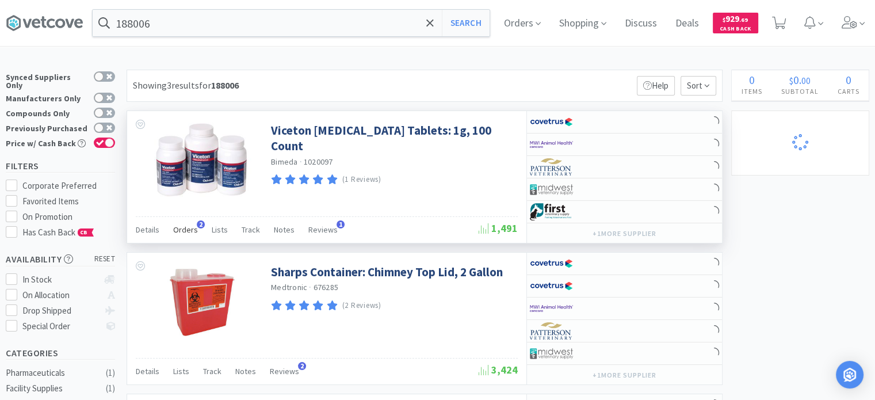
click at [185, 233] on span "Orders" at bounding box center [185, 229] width 25 height 10
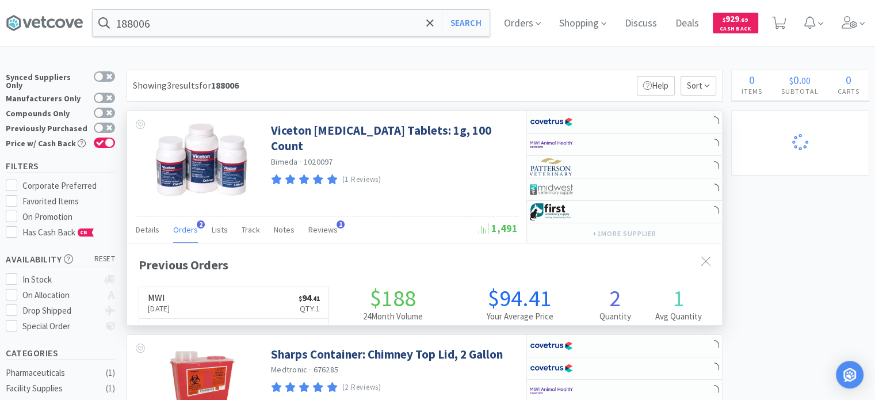
scroll to position [295, 595]
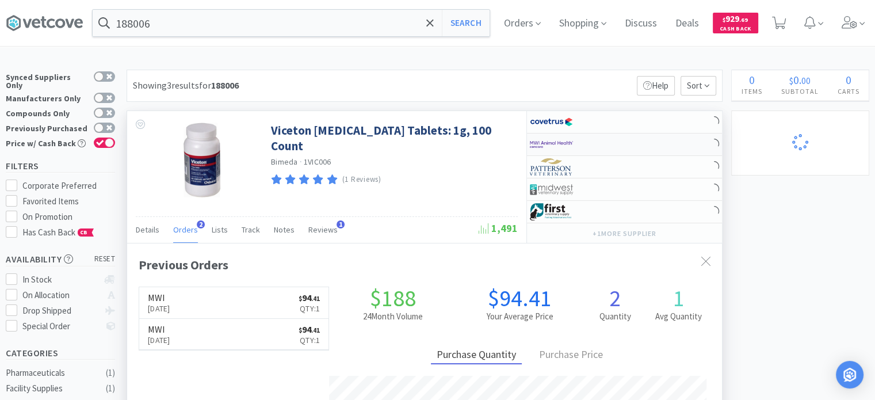
click at [594, 147] on div at bounding box center [569, 145] width 79 height 20
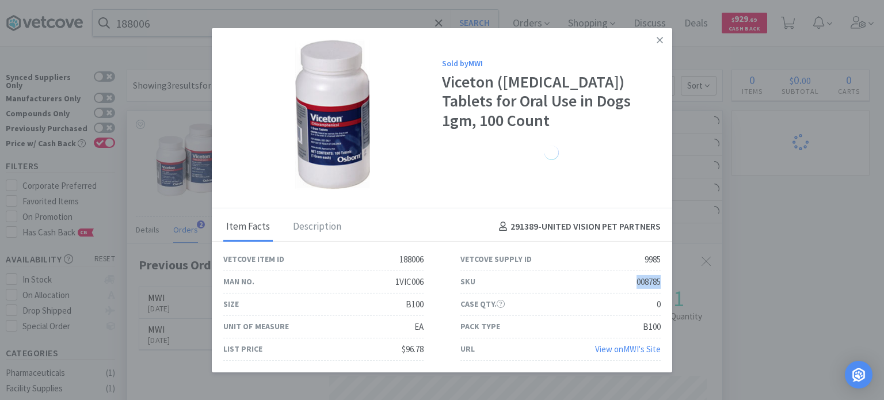
drag, startPoint x: 626, startPoint y: 281, endPoint x: 659, endPoint y: 274, distance: 33.5
click at [659, 274] on div "SKU 008785" at bounding box center [560, 282] width 200 height 22
drag, startPoint x: 658, startPoint y: 35, endPoint x: 626, endPoint y: 44, distance: 32.9
click at [658, 35] on link at bounding box center [659, 40] width 20 height 25
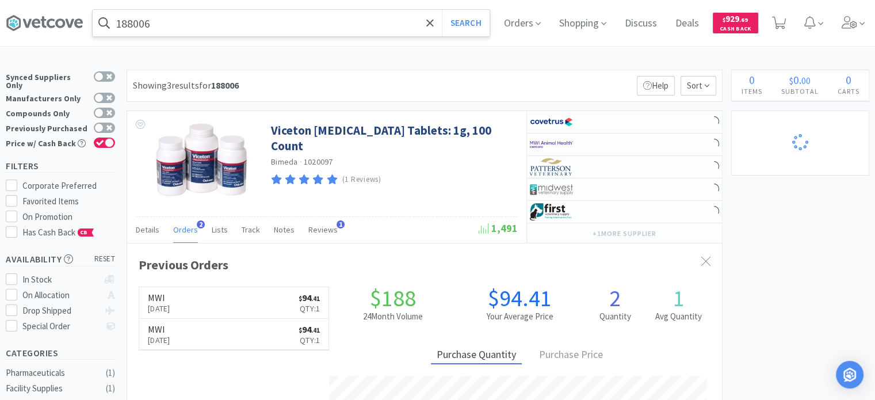
scroll to position [574944, 574644]
click at [251, 28] on input "188006" at bounding box center [291, 23] width 397 height 26
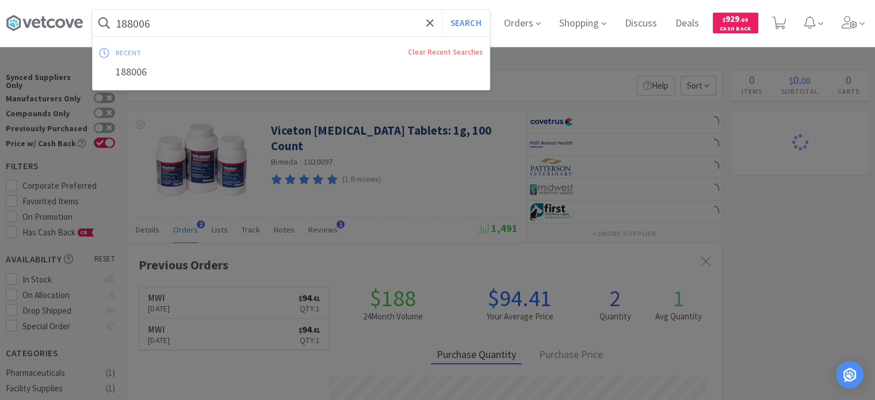
paste input "20392"
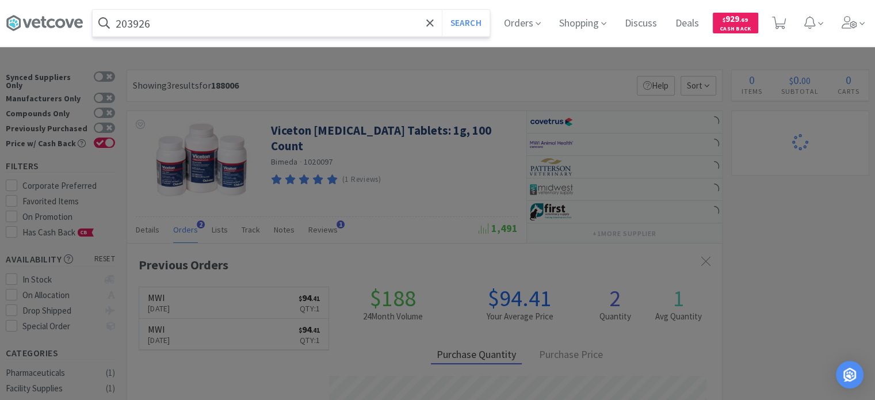
click at [442, 10] on button "Search" at bounding box center [466, 23] width 48 height 26
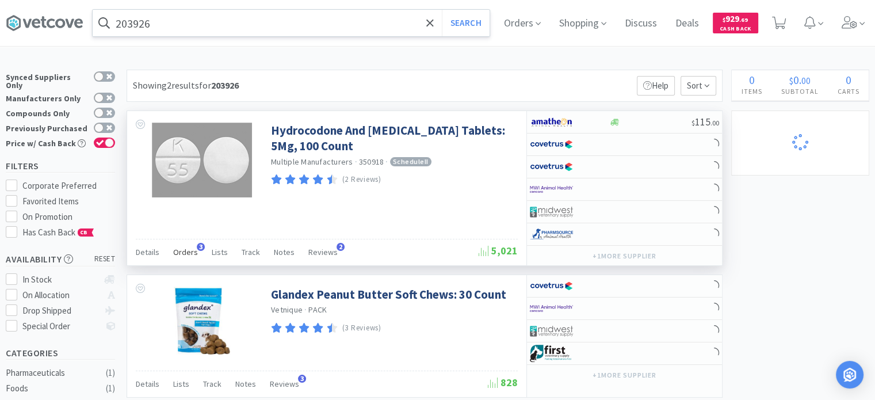
click at [186, 254] on span "Orders" at bounding box center [185, 252] width 25 height 10
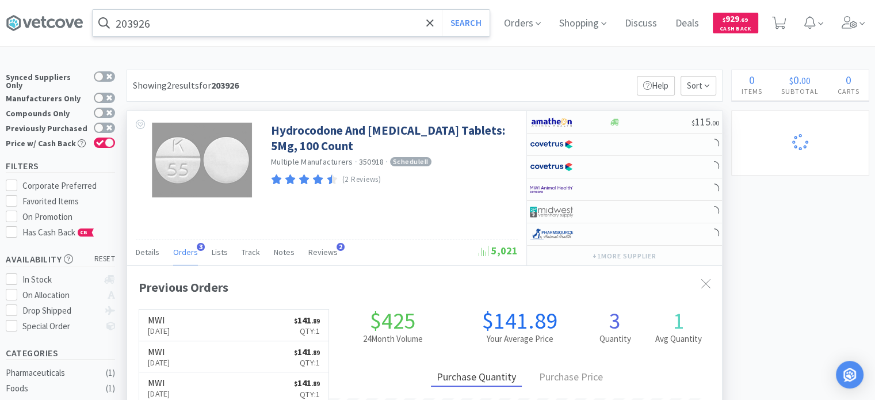
scroll to position [58, 0]
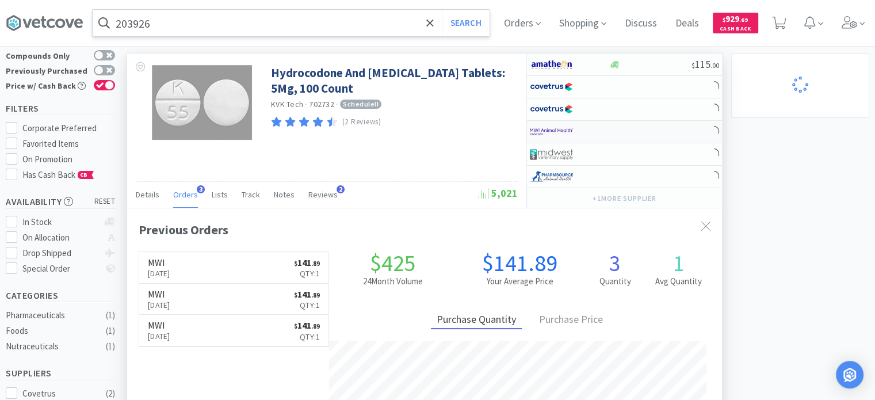
click at [584, 137] on div at bounding box center [561, 132] width 63 height 20
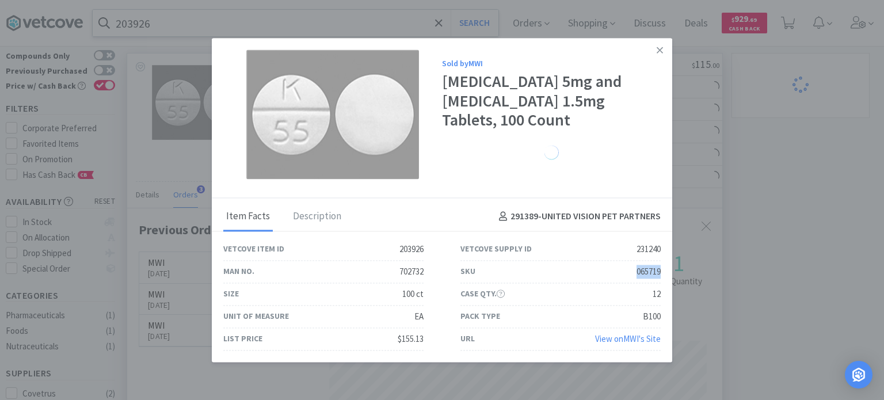
drag, startPoint x: 636, startPoint y: 278, endPoint x: 665, endPoint y: 271, distance: 29.6
click at [665, 271] on div "SKU 065719" at bounding box center [560, 272] width 237 height 22
click at [662, 273] on div "SKU 065719" at bounding box center [560, 272] width 237 height 22
click at [642, 278] on div "065719" at bounding box center [648, 272] width 24 height 14
drag, startPoint x: 630, startPoint y: 271, endPoint x: 668, endPoint y: 270, distance: 38.0
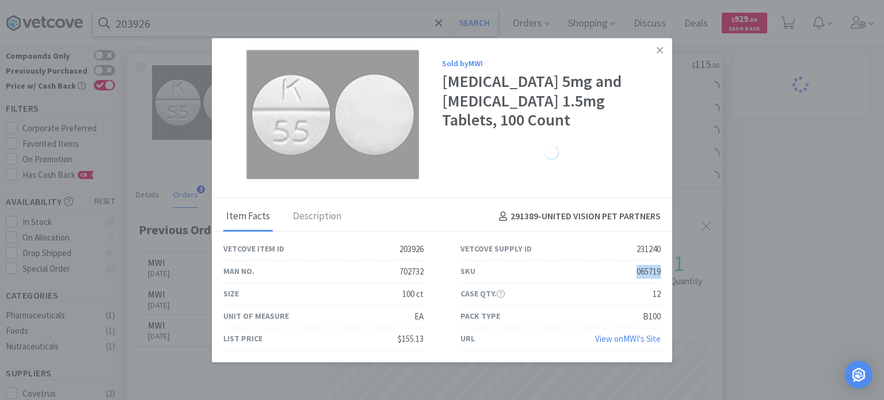
click at [668, 270] on div "SKU 065719" at bounding box center [560, 272] width 237 height 22
drag, startPoint x: 792, startPoint y: 176, endPoint x: 250, endPoint y: 98, distance: 546.8
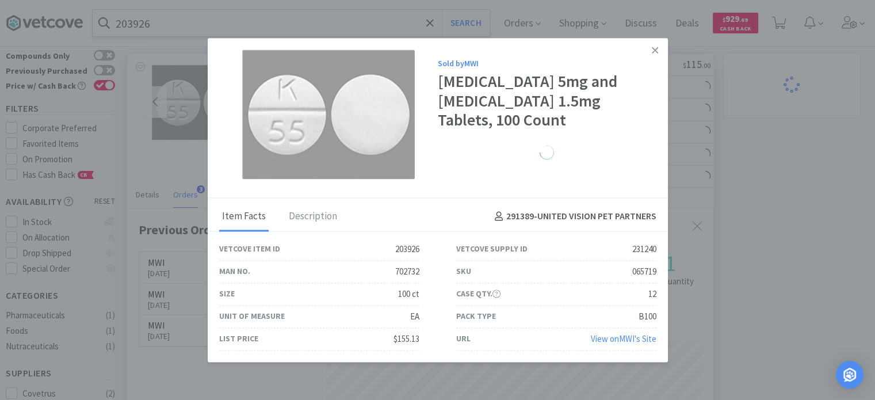
scroll to position [574944, 574644]
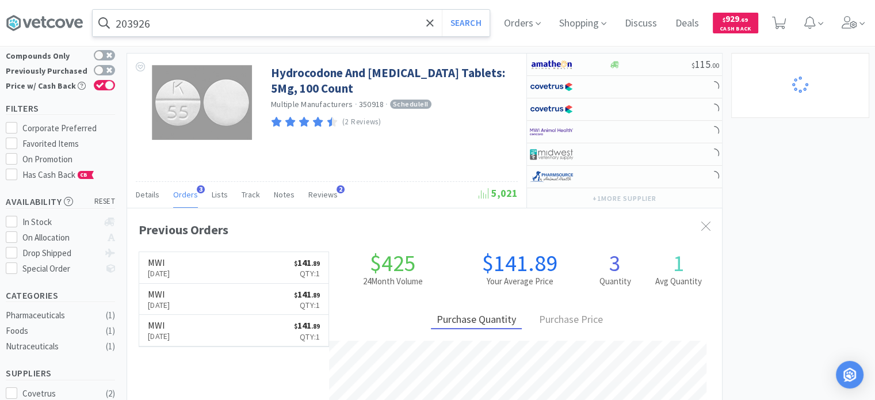
click at [171, 28] on input "203926" at bounding box center [291, 23] width 397 height 26
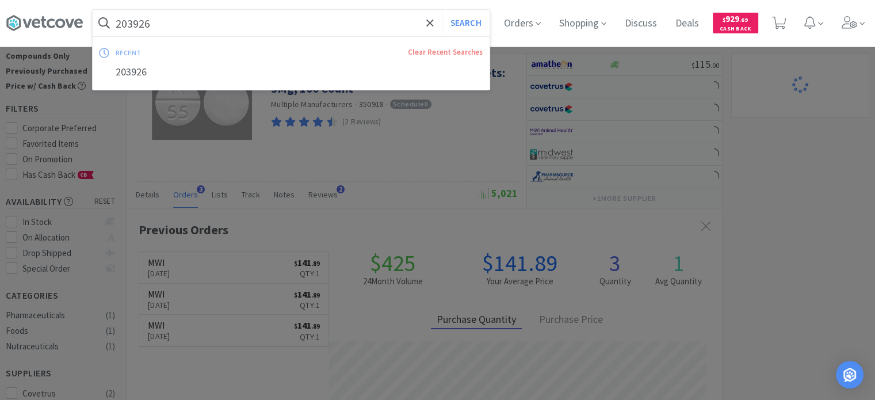
paste input "187817"
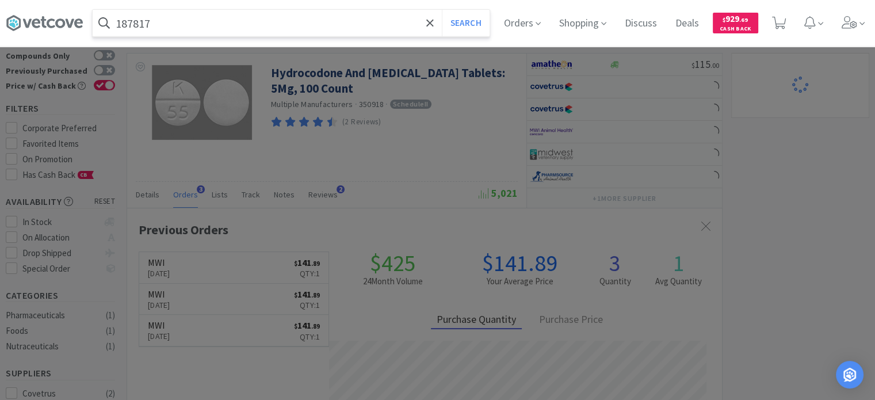
click at [442, 10] on button "Search" at bounding box center [466, 23] width 48 height 26
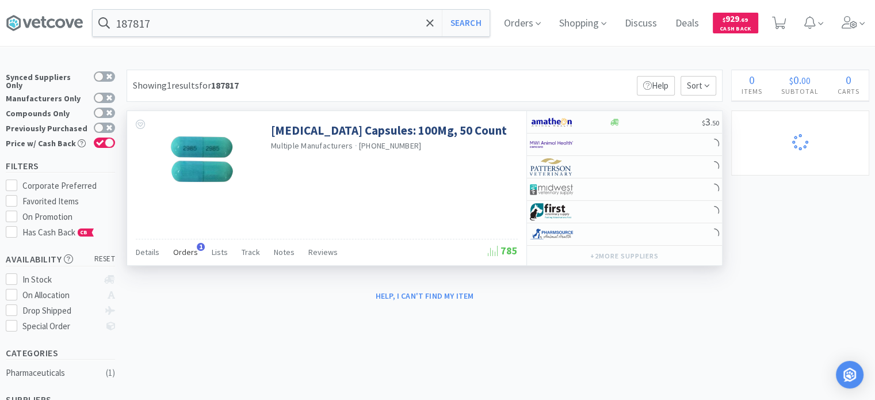
click at [179, 247] on span "Orders" at bounding box center [185, 252] width 25 height 10
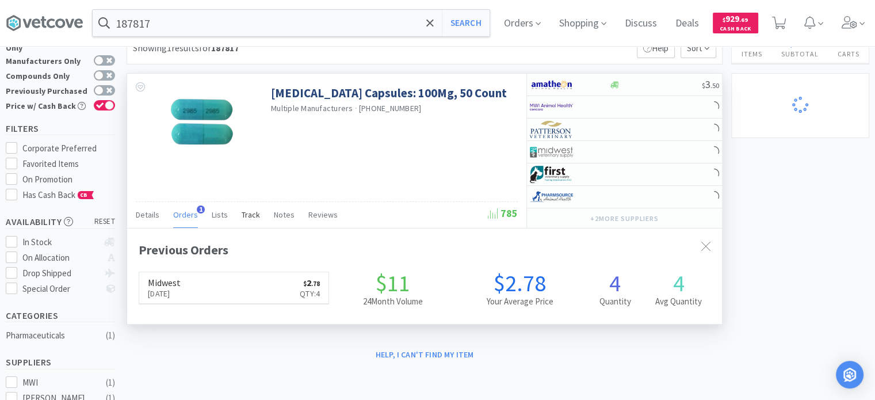
scroll to position [58, 0]
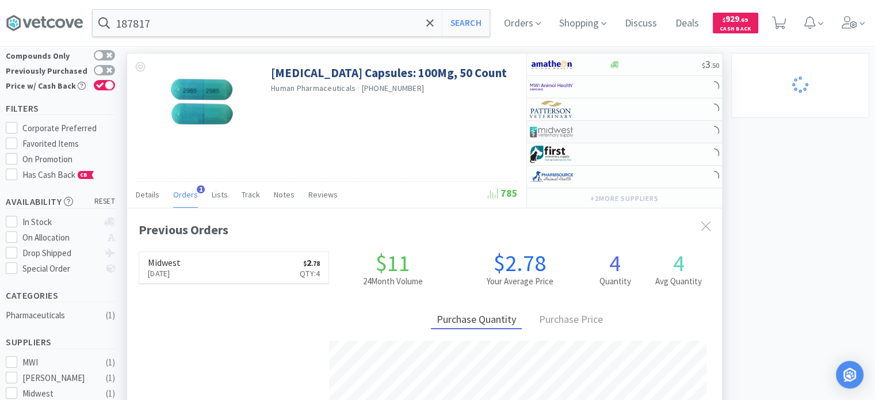
click at [543, 133] on img at bounding box center [551, 131] width 43 height 17
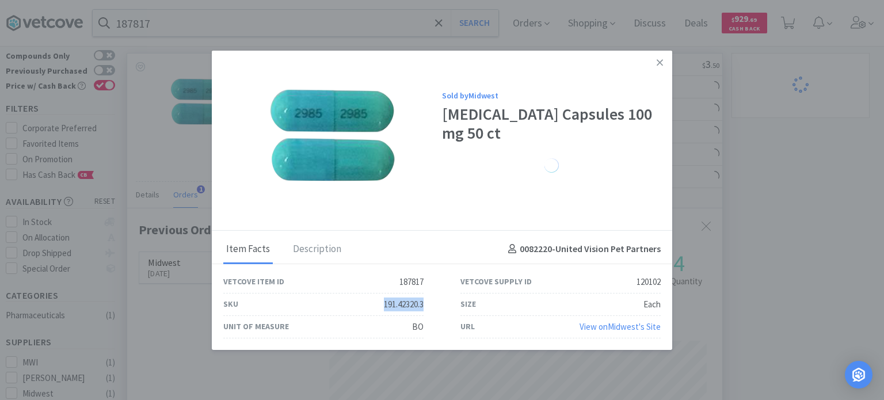
drag, startPoint x: 369, startPoint y: 304, endPoint x: 423, endPoint y: 299, distance: 54.3
click at [423, 299] on div "SKU 191.42320.3" at bounding box center [323, 304] width 200 height 22
drag, startPoint x: 655, startPoint y: 64, endPoint x: 430, endPoint y: 36, distance: 227.2
click at [655, 64] on link at bounding box center [659, 62] width 20 height 25
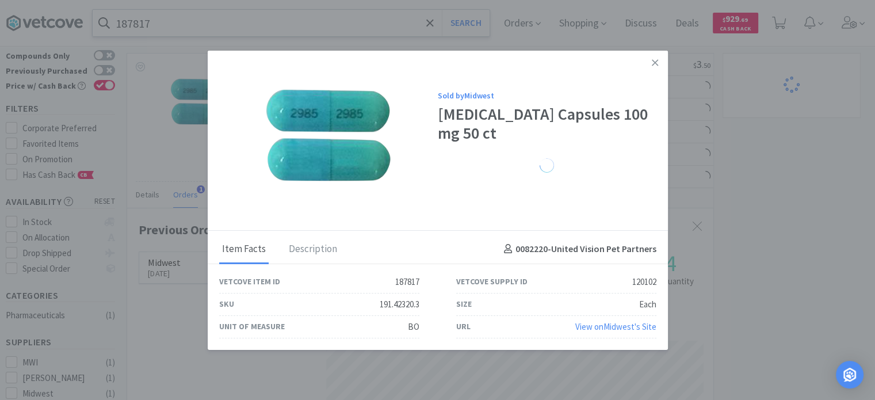
scroll to position [574944, 574644]
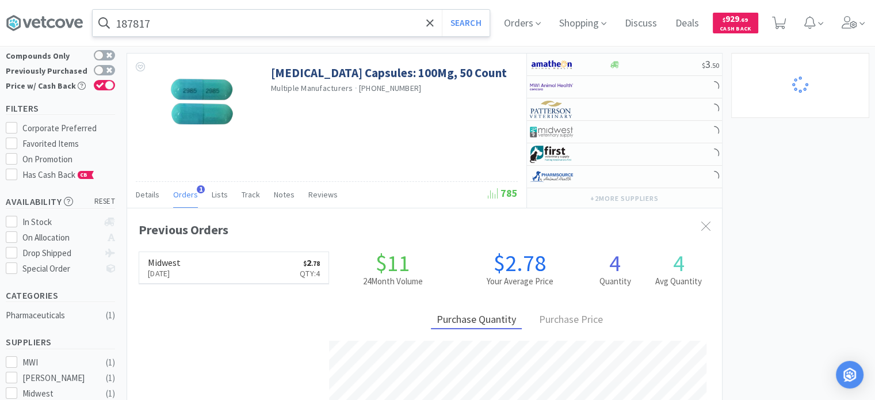
click at [296, 20] on input "187817" at bounding box center [291, 23] width 397 height 26
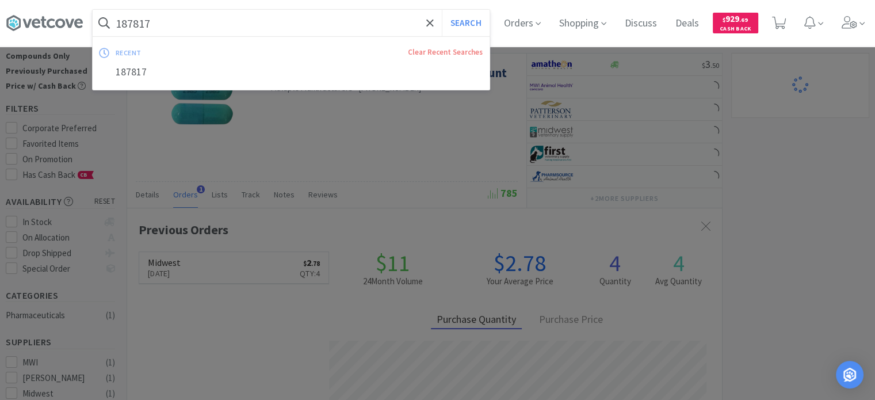
paste input "268088"
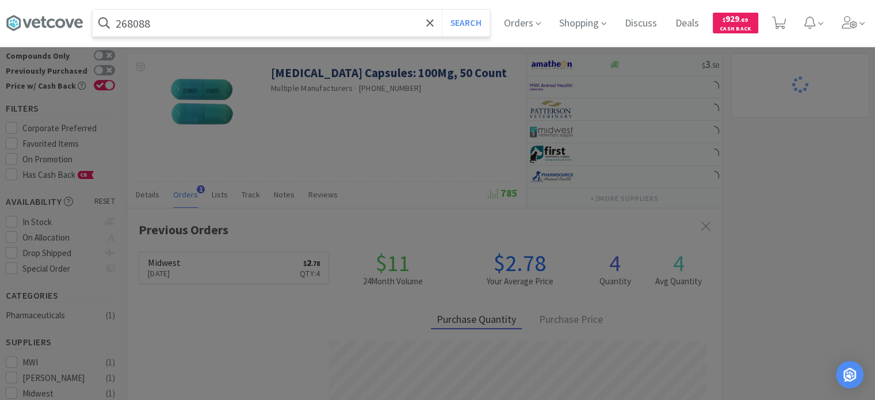
click at [442, 10] on button "Search" at bounding box center [466, 23] width 48 height 26
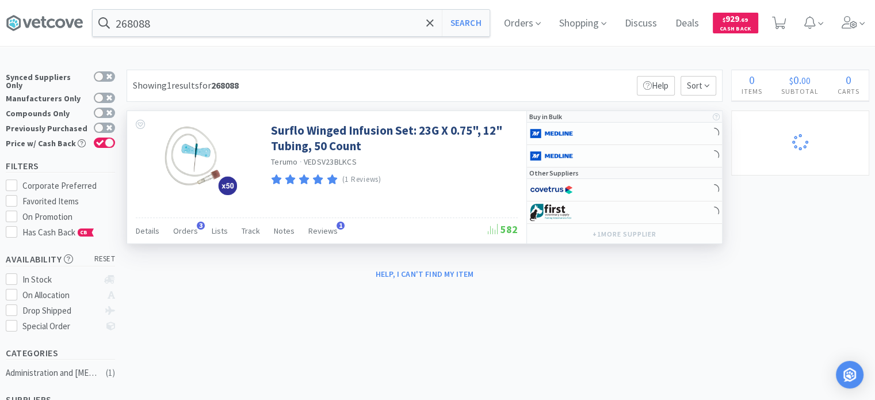
click at [196, 235] on div "Details Orders 3 Lists Track Notes Reviews 1" at bounding box center [312, 232] width 352 height 22
click at [193, 232] on span "Orders" at bounding box center [185, 230] width 25 height 10
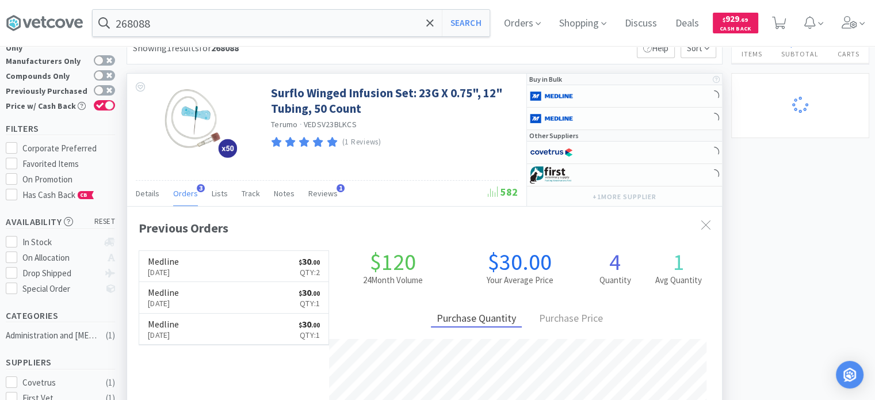
scroll to position [58, 0]
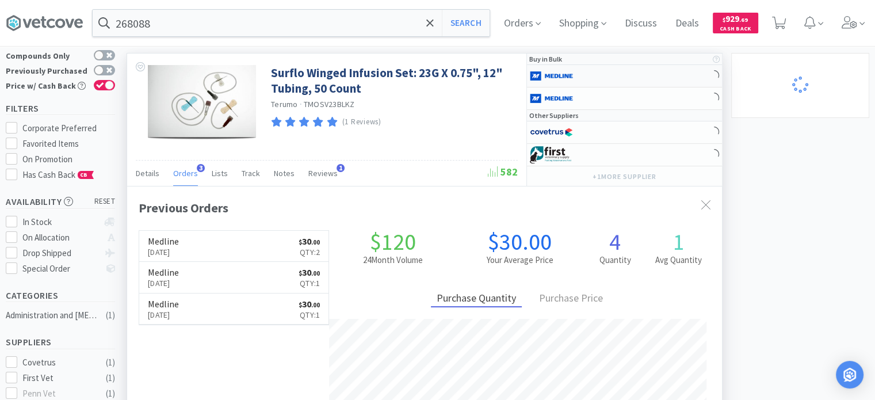
click at [556, 72] on img at bounding box center [551, 75] width 43 height 17
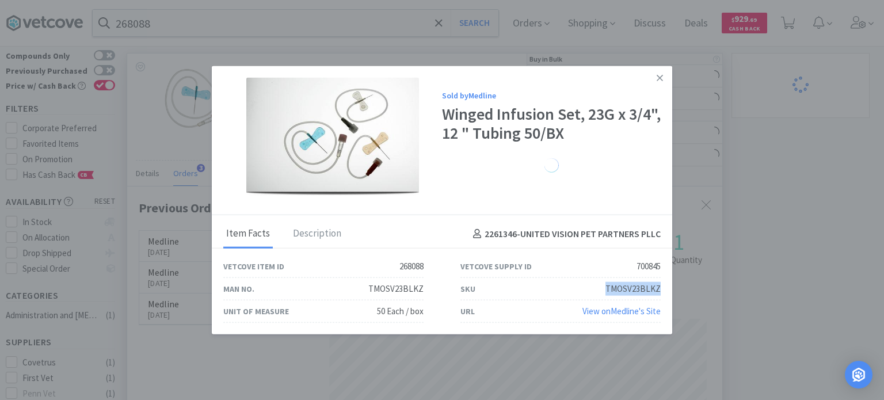
drag, startPoint x: 597, startPoint y: 291, endPoint x: 663, endPoint y: 292, distance: 66.2
click at [663, 292] on div "SKU TMOSV23BLKZ" at bounding box center [560, 289] width 237 height 22
click at [650, 83] on link at bounding box center [659, 78] width 20 height 25
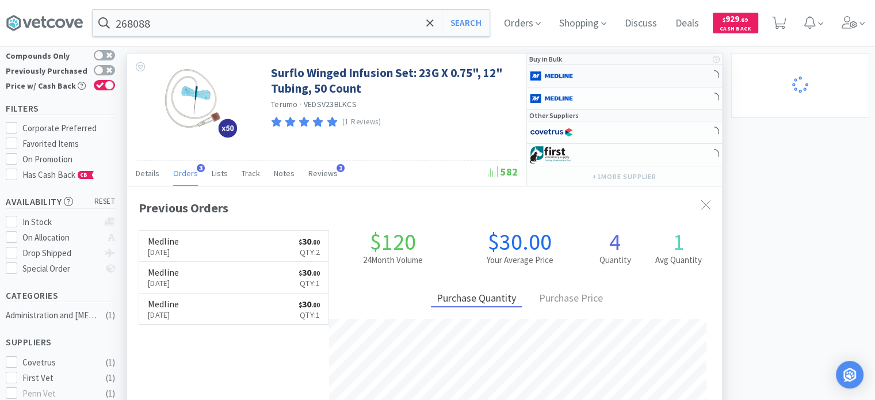
scroll to position [574944, 574644]
click at [324, 31] on input "268088" at bounding box center [291, 23] width 397 height 26
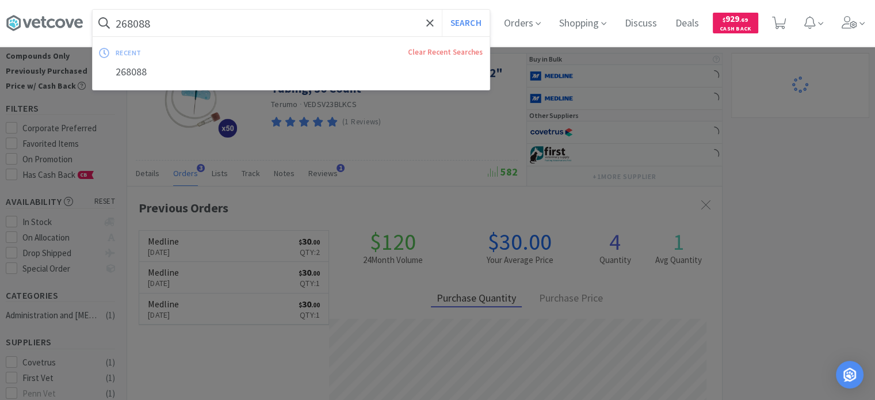
paste input "33112"
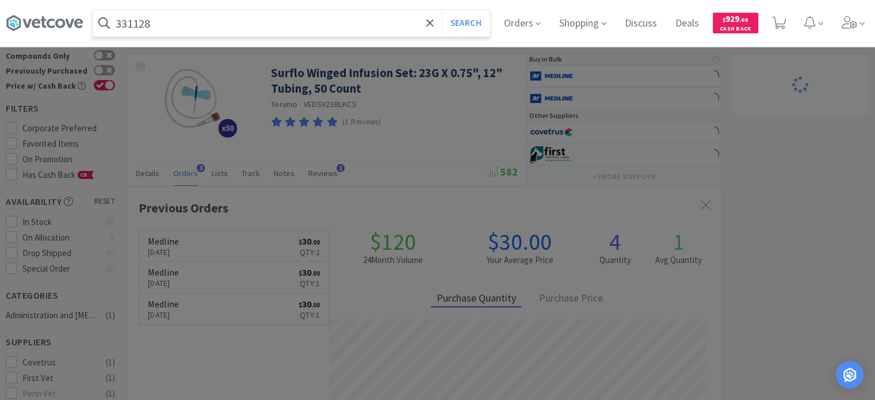
click at [442, 10] on button "Search" at bounding box center [466, 23] width 48 height 26
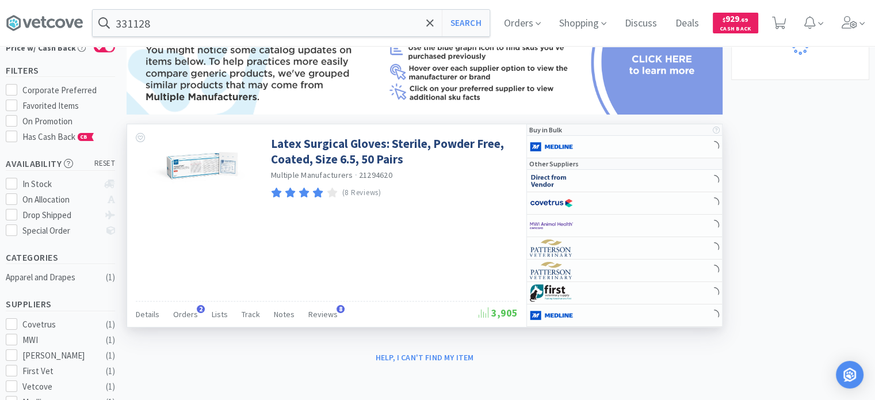
scroll to position [115, 0]
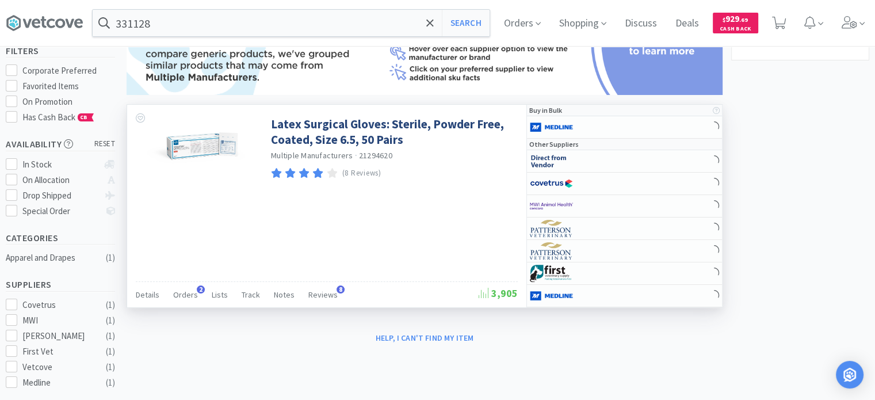
click at [341, 231] on div "Latex Surgical Gloves: Sterile, Powder Free, Coated, Size 6.5, 50 Pairs Multipl…" at bounding box center [326, 206] width 399 height 202
click at [183, 299] on div "Orders 2" at bounding box center [185, 296] width 25 height 22
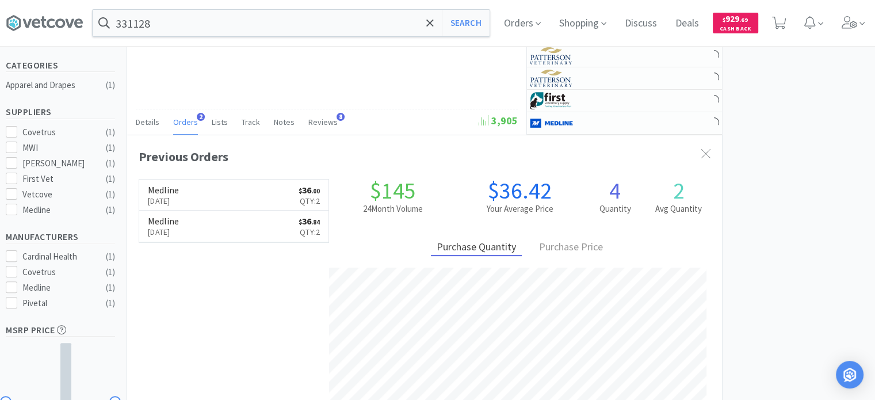
scroll to position [173, 0]
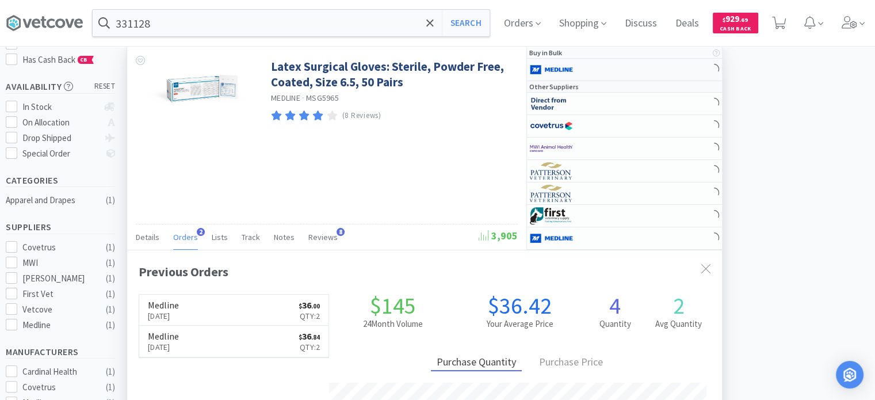
click at [571, 72] on img at bounding box center [551, 69] width 43 height 17
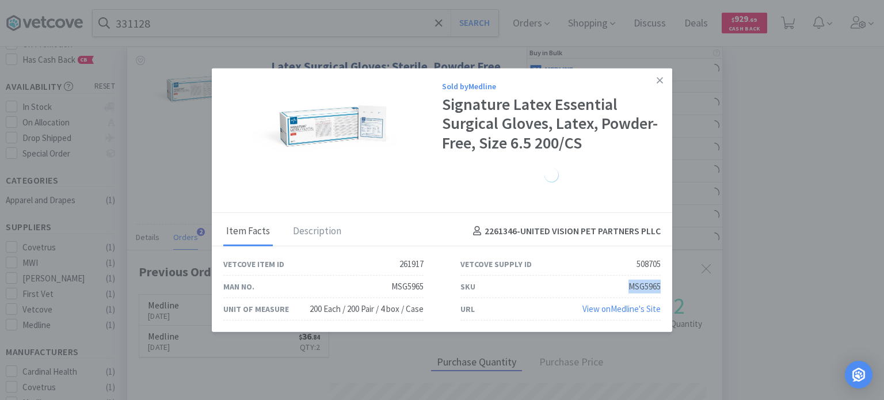
drag, startPoint x: 593, startPoint y: 293, endPoint x: 664, endPoint y: 291, distance: 70.8
click at [664, 291] on div "SKU MSG5965" at bounding box center [560, 287] width 237 height 22
click at [663, 73] on link at bounding box center [659, 80] width 20 height 25
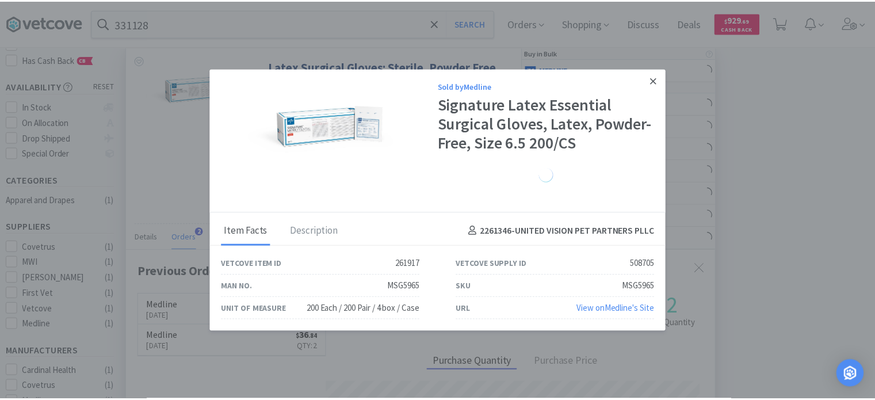
scroll to position [574944, 574644]
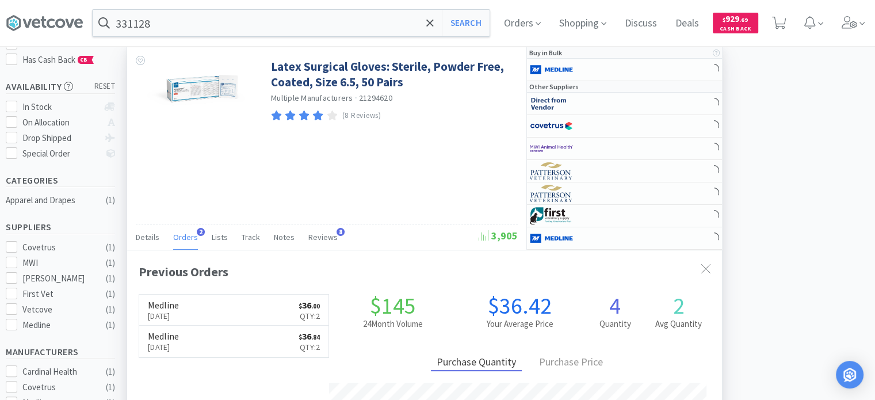
click at [186, 39] on div "331128 Search Orders Shopping Discuss Discuss Deals Deals $ 929 . 69 Cash Back" at bounding box center [437, 23] width 863 height 46
click at [178, 32] on input "331128" at bounding box center [291, 23] width 397 height 26
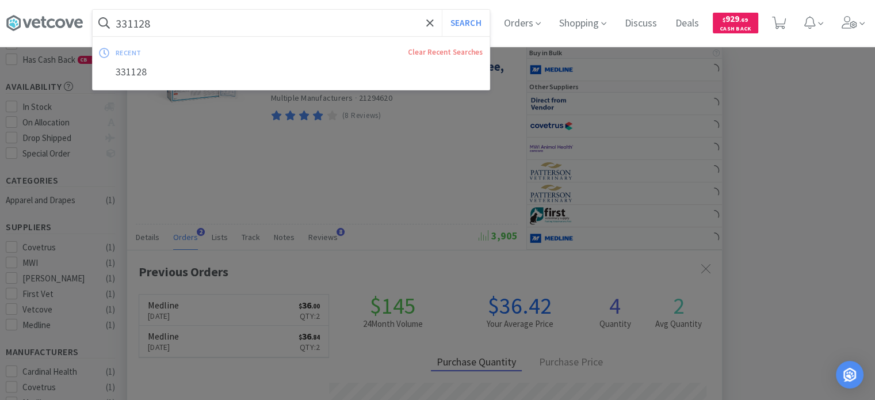
paste input "49896"
click at [442, 10] on button "Search" at bounding box center [466, 23] width 48 height 26
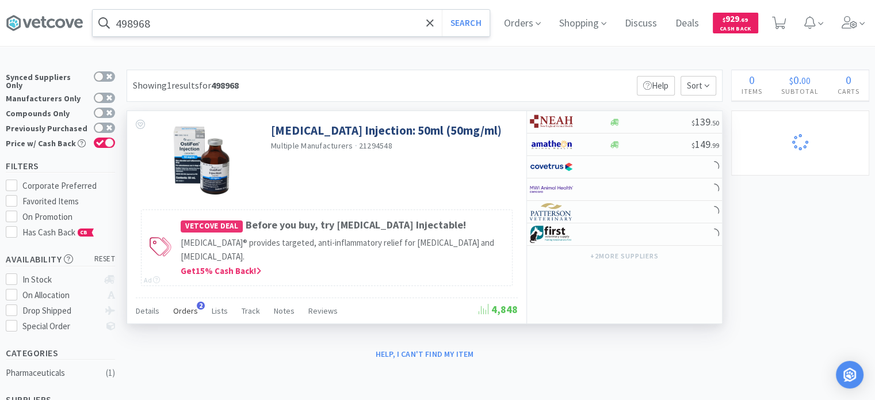
click at [190, 309] on span "Orders" at bounding box center [185, 310] width 25 height 10
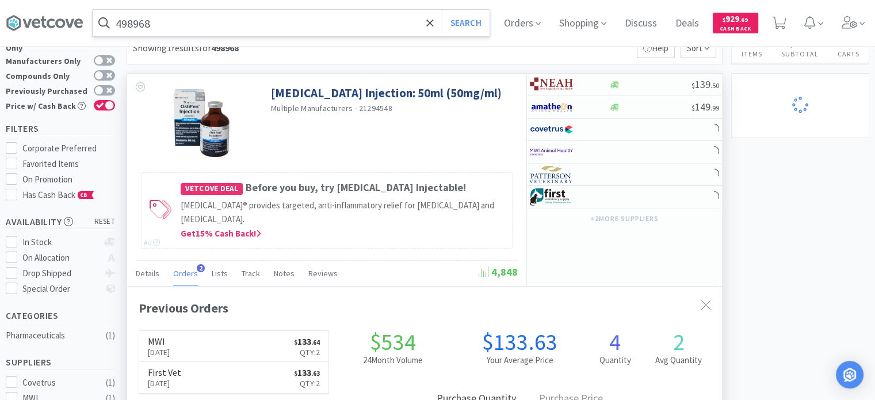
scroll to position [58, 0]
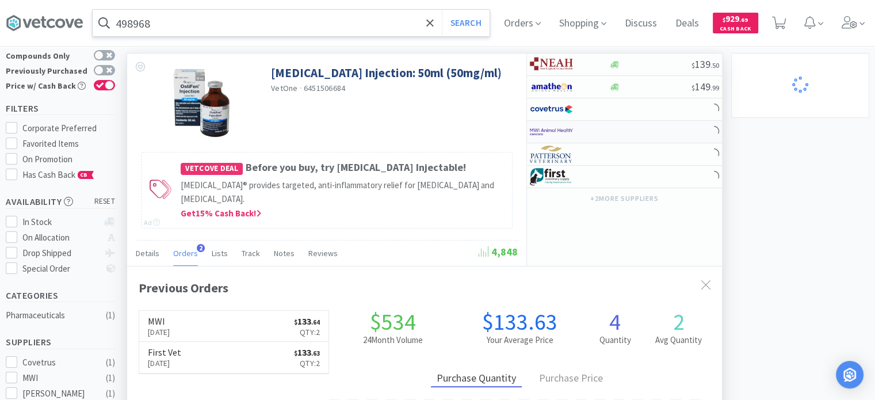
click at [569, 122] on div at bounding box center [561, 132] width 63 height 20
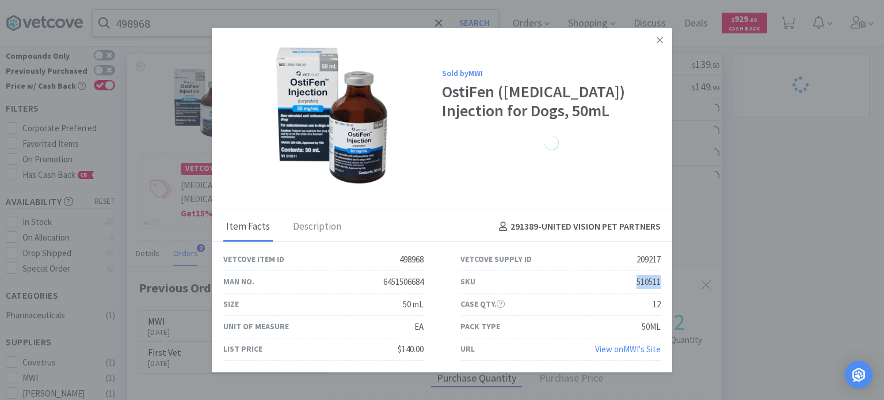
drag, startPoint x: 625, startPoint y: 285, endPoint x: 664, endPoint y: 285, distance: 38.5
click at [664, 285] on div "SKU 510511" at bounding box center [560, 282] width 237 height 22
drag, startPoint x: 665, startPoint y: 39, endPoint x: 650, endPoint y: 37, distance: 15.1
click at [665, 39] on link at bounding box center [659, 40] width 20 height 25
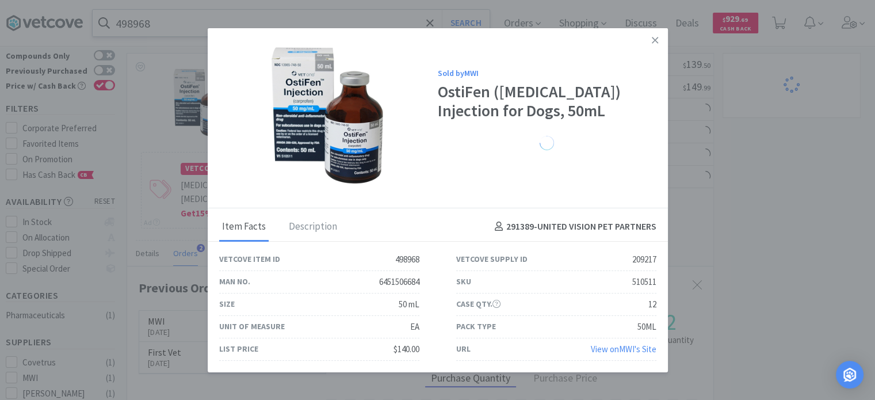
scroll to position [574944, 574644]
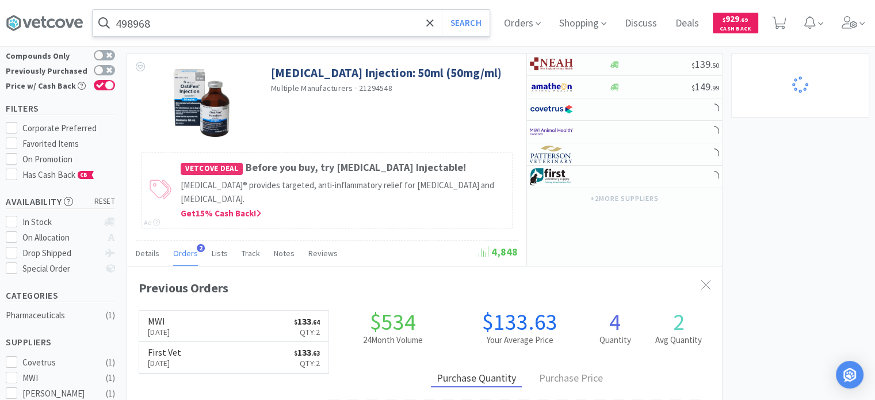
click at [306, 1] on div "498968 Search Orders Shopping Discuss Discuss Deals Deals $ 929 . 69 Cash Back" at bounding box center [437, 23] width 863 height 46
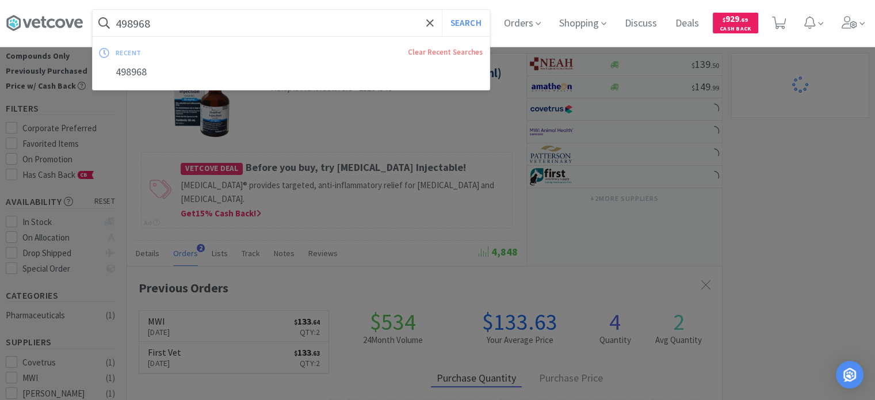
click at [301, 13] on input "498968" at bounding box center [291, 23] width 397 height 26
paste input "572213"
click at [442, 10] on button "Search" at bounding box center [466, 23] width 48 height 26
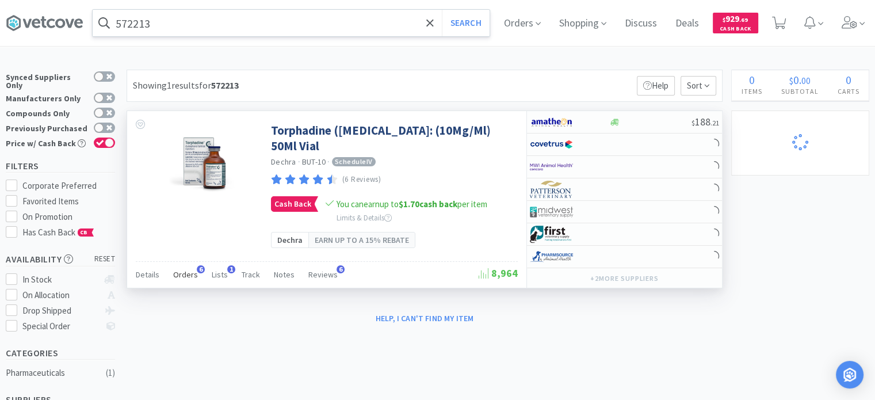
click at [173, 276] on span "Orders" at bounding box center [185, 274] width 25 height 10
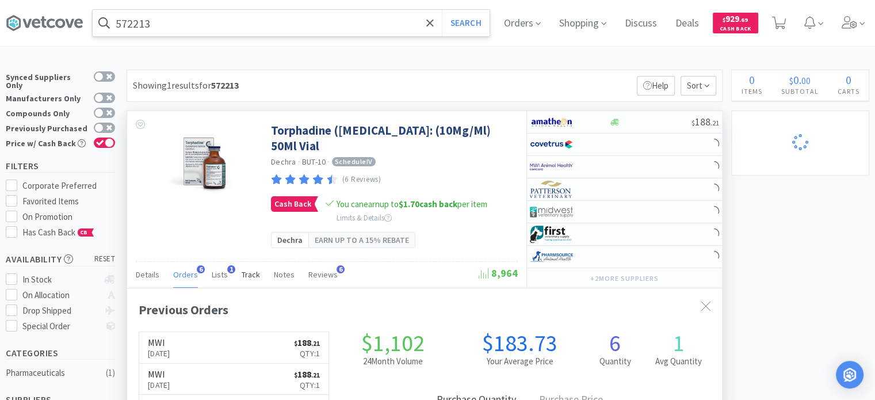
scroll to position [58, 0]
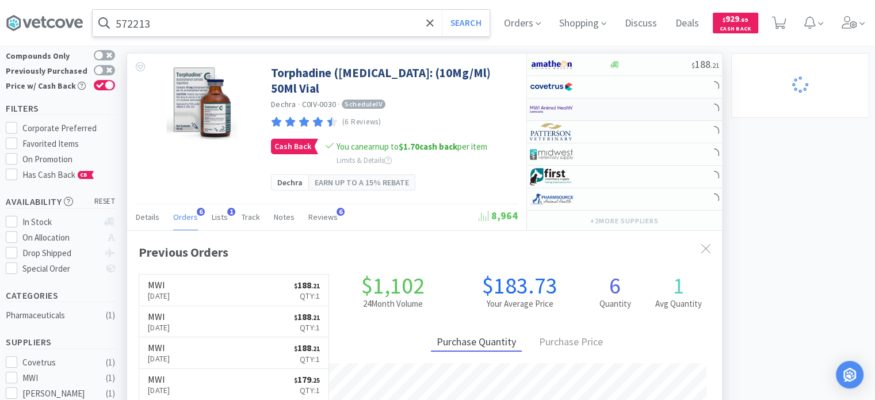
click at [585, 107] on div at bounding box center [561, 110] width 63 height 20
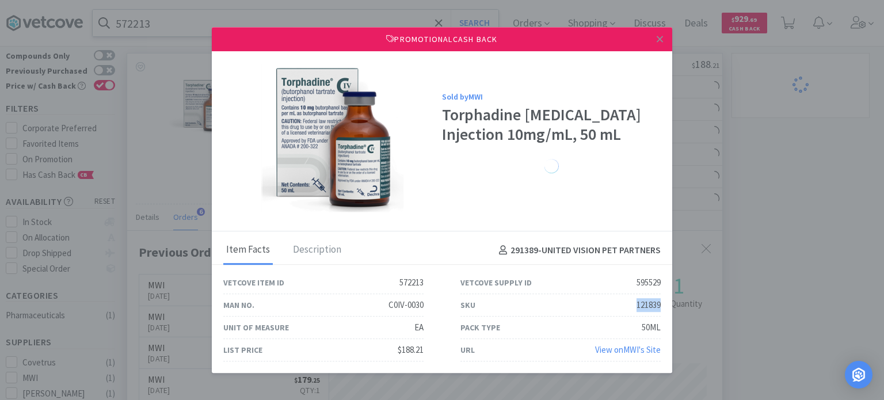
drag, startPoint x: 622, startPoint y: 303, endPoint x: 663, endPoint y: 306, distance: 40.4
click at [663, 306] on div "SKU 121839" at bounding box center [560, 305] width 237 height 22
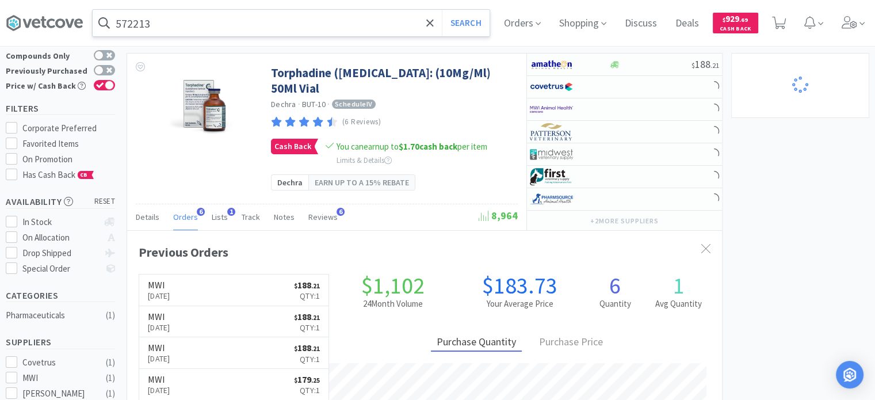
scroll to position [574944, 574644]
click at [268, 20] on input "572213" at bounding box center [291, 23] width 397 height 26
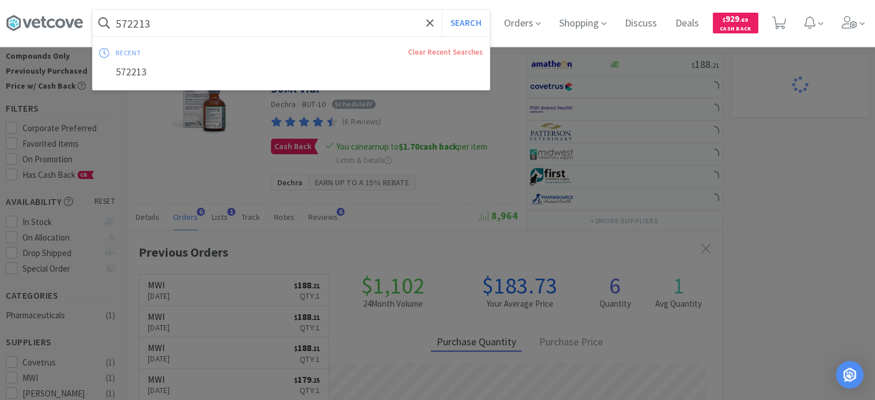
paste input "753009"
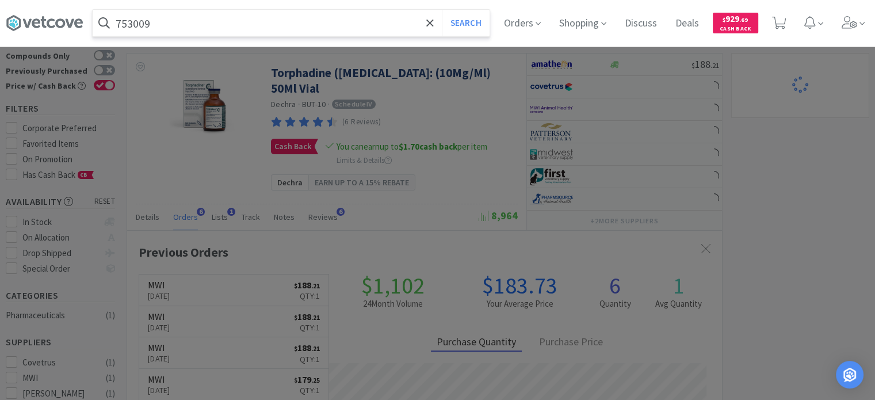
click at [442, 10] on button "Search" at bounding box center [466, 23] width 48 height 26
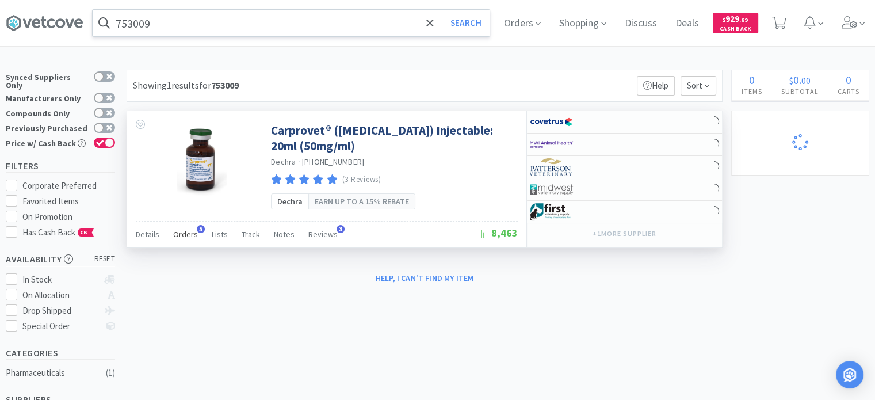
click at [192, 239] on span "Orders" at bounding box center [185, 234] width 25 height 10
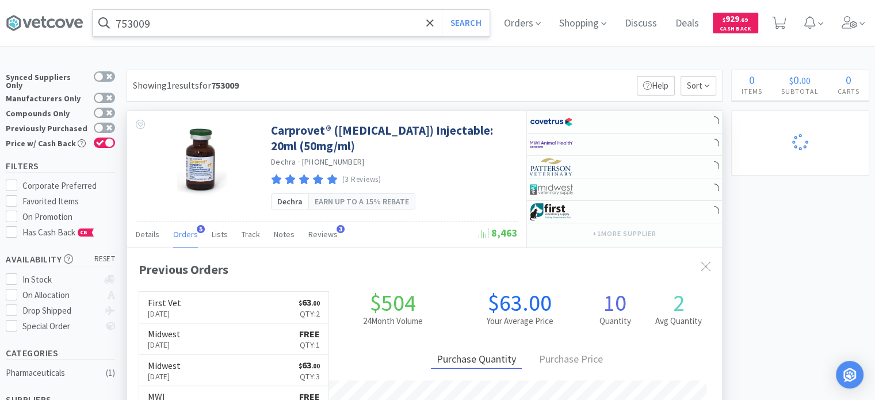
scroll to position [58, 0]
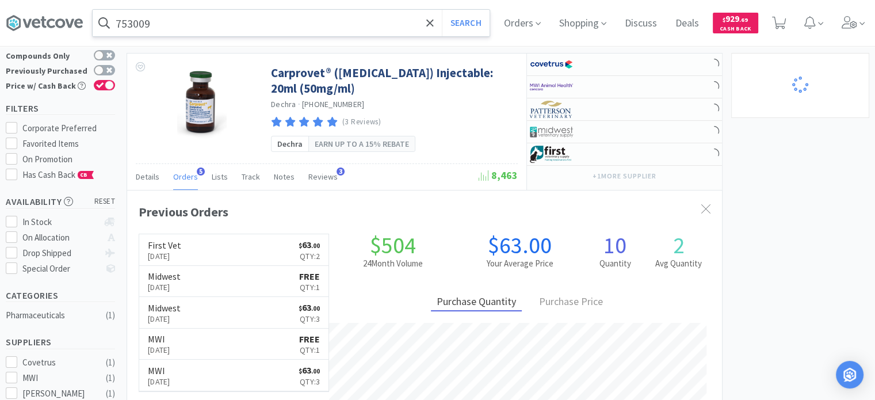
click at [214, 17] on input "753009" at bounding box center [291, 23] width 397 height 26
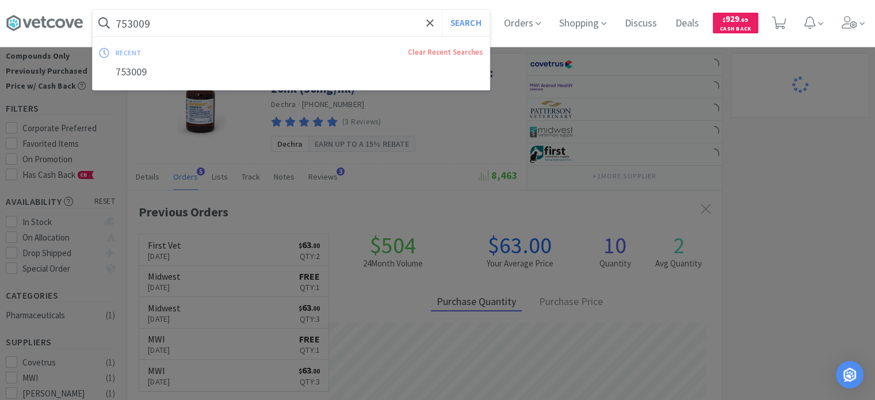
paste input "301147"
click at [442, 10] on button "Search" at bounding box center [466, 23] width 48 height 26
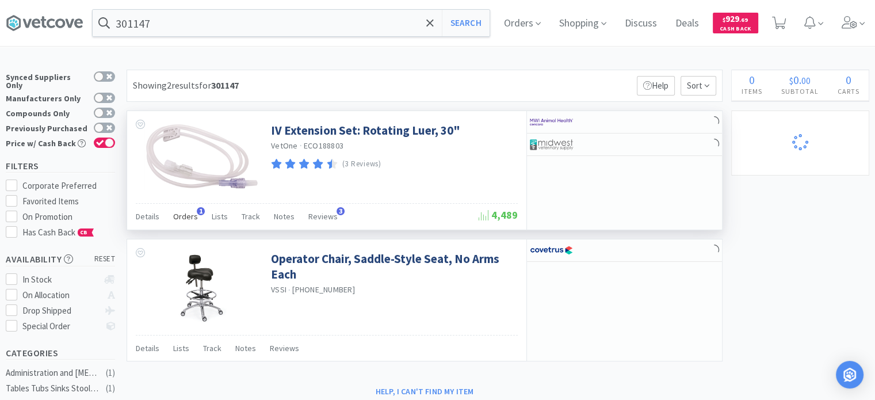
click at [181, 213] on span "Orders" at bounding box center [185, 216] width 25 height 10
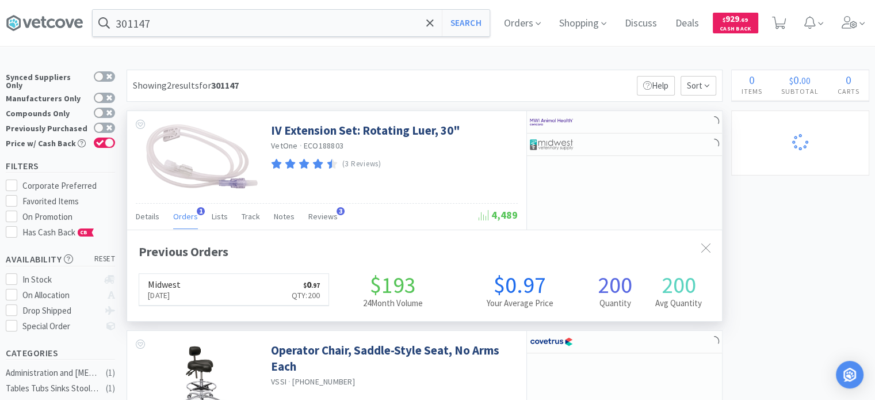
scroll to position [295, 595]
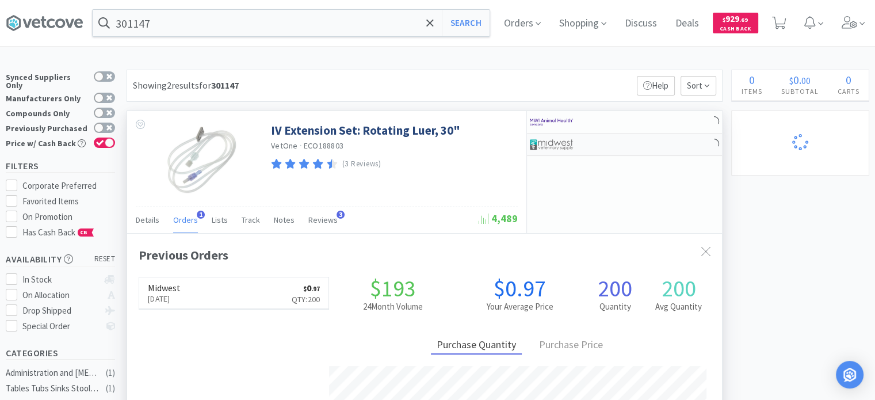
click at [573, 149] on div at bounding box center [561, 145] width 63 height 20
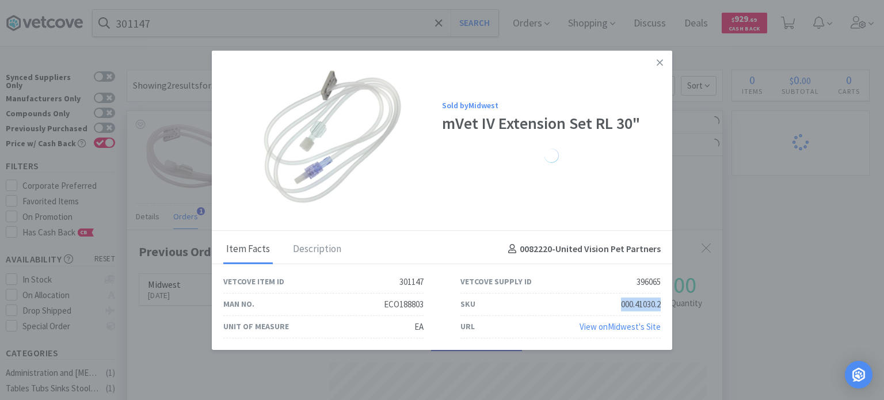
drag, startPoint x: 614, startPoint y: 301, endPoint x: 661, endPoint y: 302, distance: 46.6
click at [661, 302] on div "SKU 000.41030.2" at bounding box center [560, 304] width 237 height 22
drag, startPoint x: 775, startPoint y: 182, endPoint x: 448, endPoint y: 61, distance: 348.9
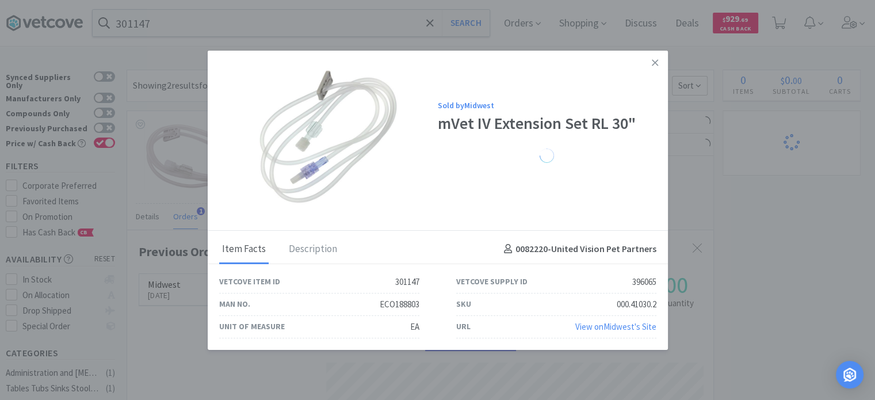
scroll to position [574944, 574644]
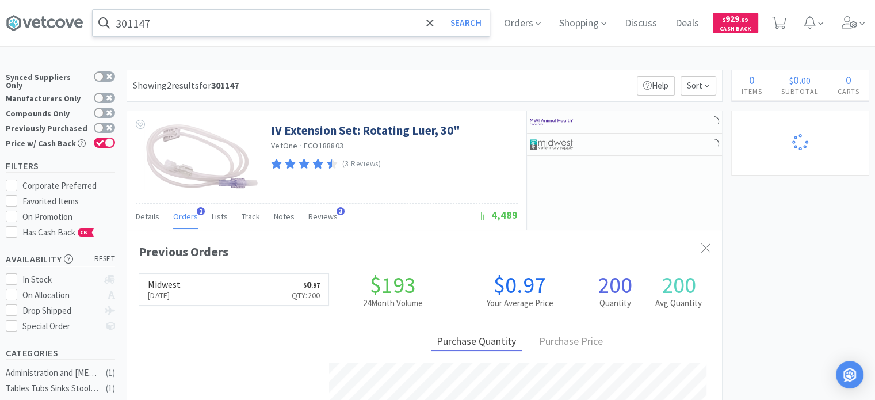
click at [289, 26] on input "301147" at bounding box center [291, 23] width 397 height 26
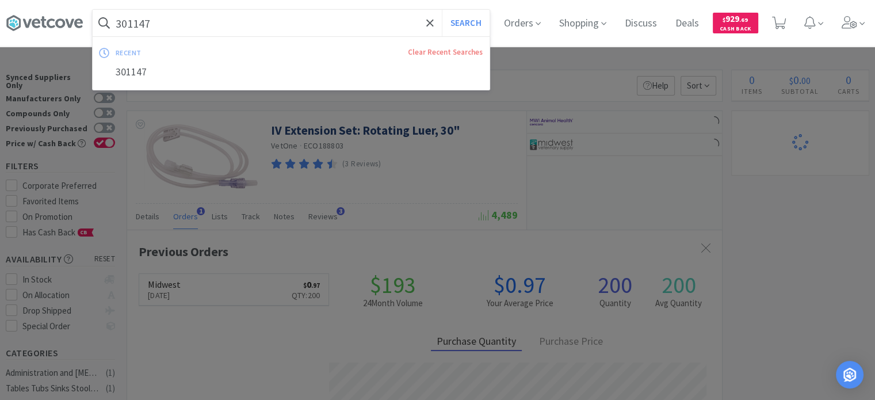
paste input "22263"
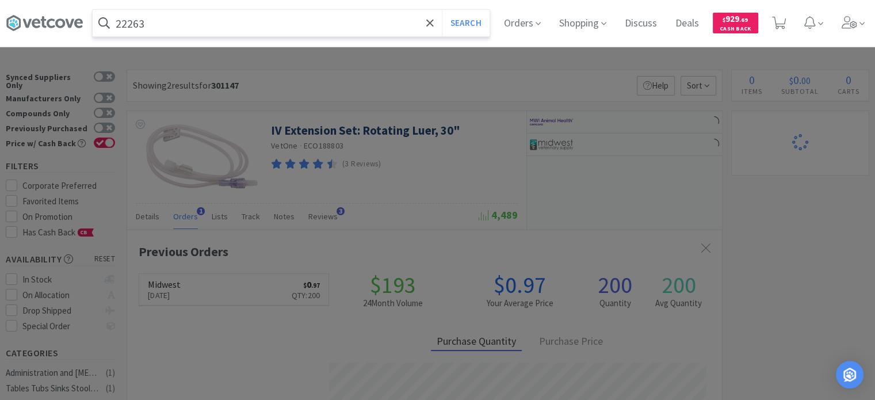
click at [442, 10] on button "Search" at bounding box center [466, 23] width 48 height 26
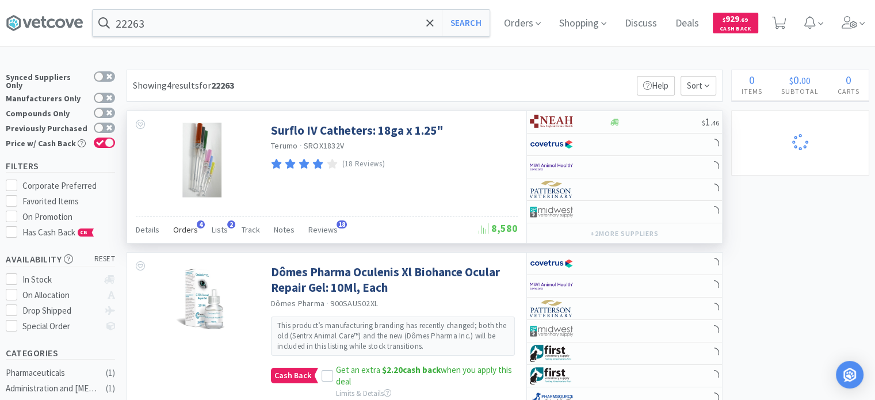
click at [184, 234] on span "Orders" at bounding box center [185, 229] width 25 height 10
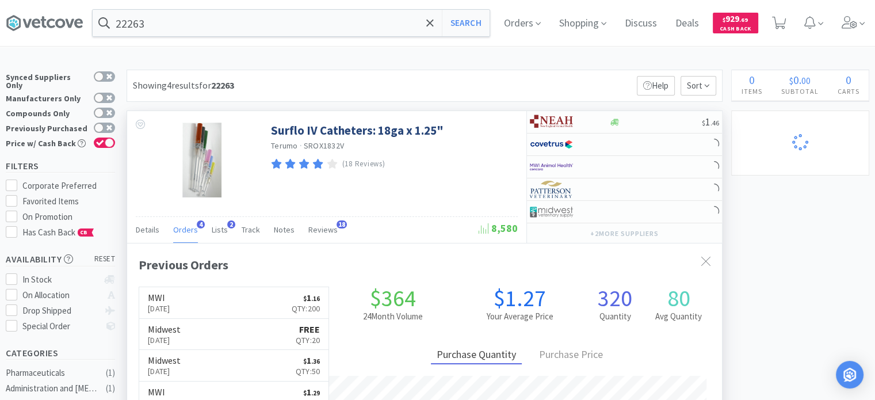
scroll to position [58, 0]
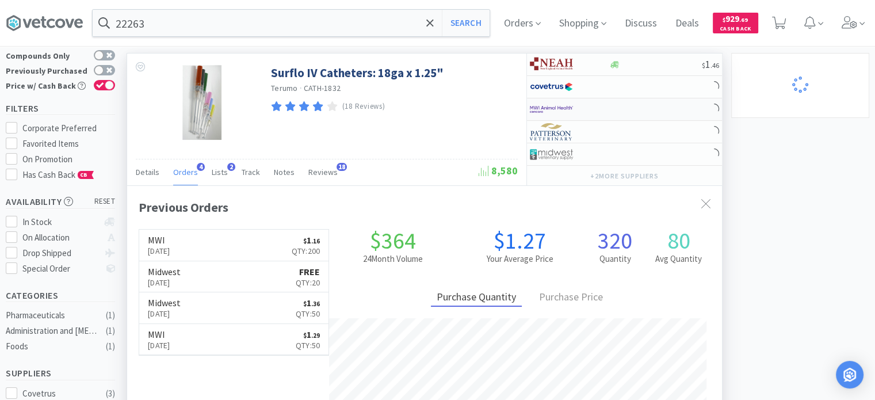
click at [584, 105] on div at bounding box center [561, 110] width 63 height 20
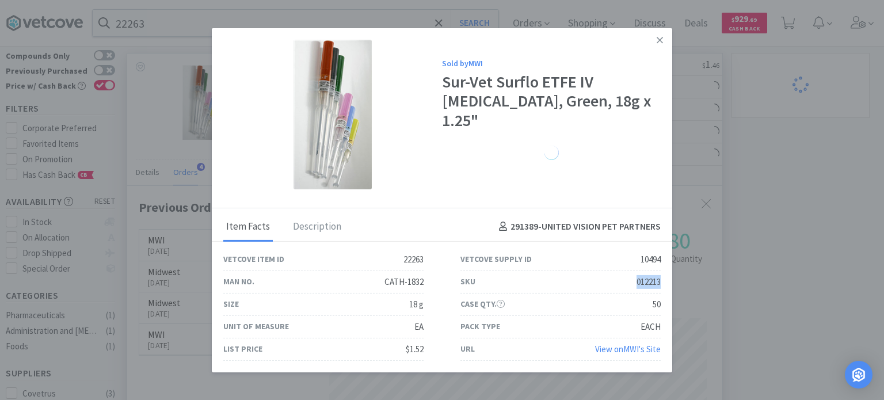
drag, startPoint x: 636, startPoint y: 285, endPoint x: 661, endPoint y: 283, distance: 25.4
click at [661, 283] on div "SKU 012213" at bounding box center [560, 282] width 237 height 22
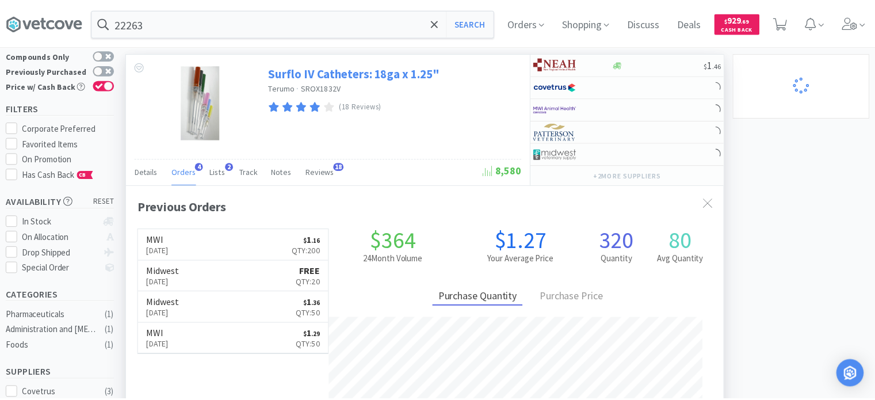
scroll to position [574944, 574644]
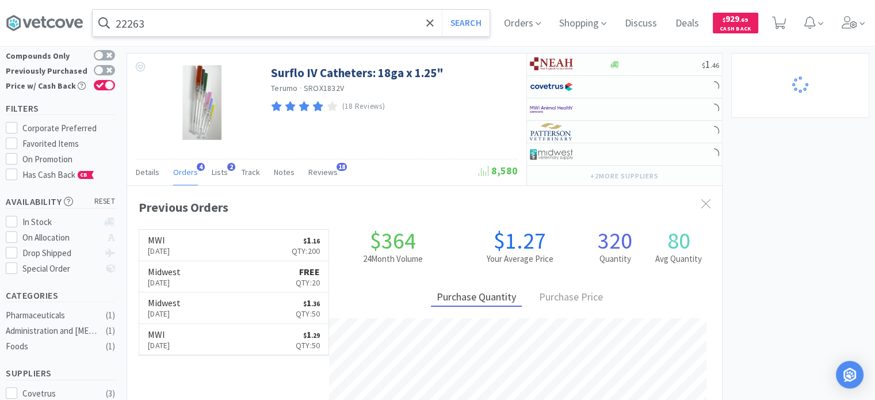
click at [264, 31] on input "22263" at bounding box center [291, 23] width 397 height 26
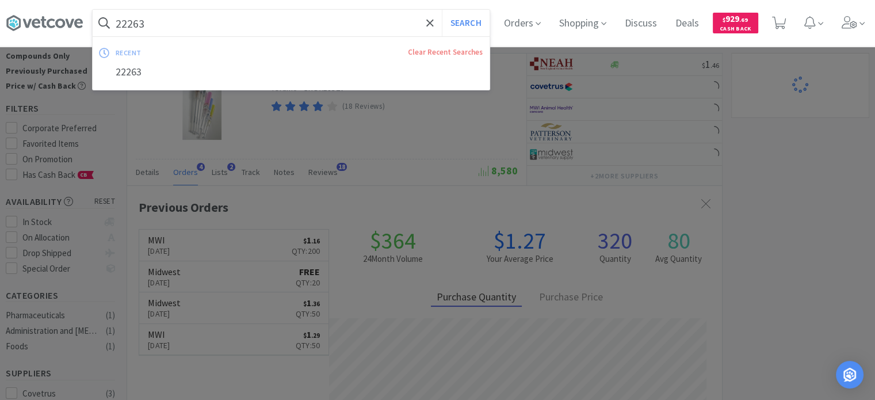
paste input "474738"
click at [442, 10] on button "Search" at bounding box center [466, 23] width 48 height 26
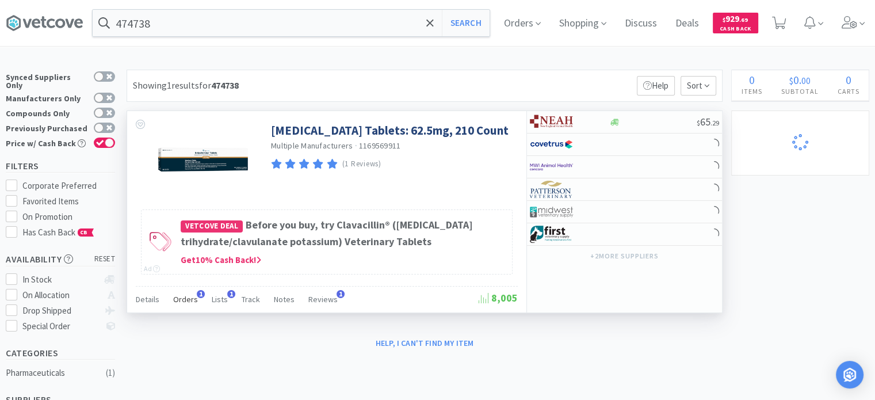
click at [185, 301] on span "Orders" at bounding box center [185, 299] width 25 height 10
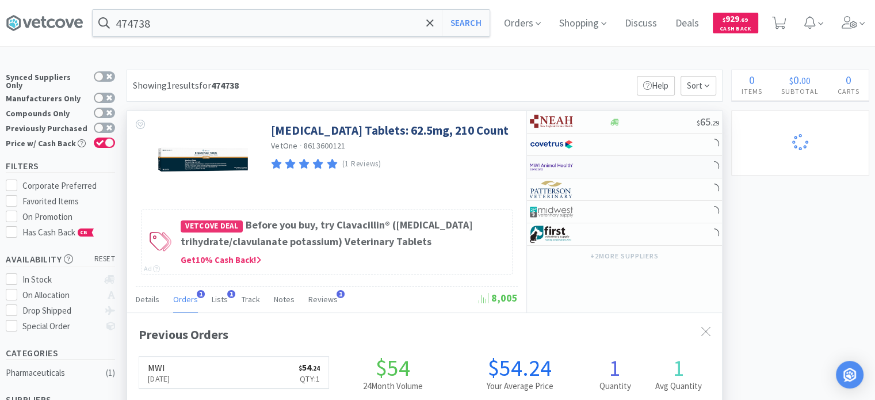
click at [629, 168] on div at bounding box center [624, 167] width 195 height 22
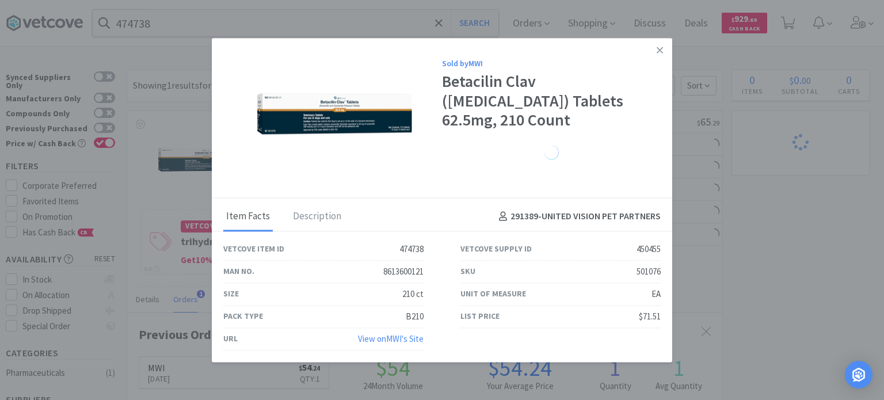
drag, startPoint x: 876, startPoint y: 189, endPoint x: 318, endPoint y: 81, distance: 568.9
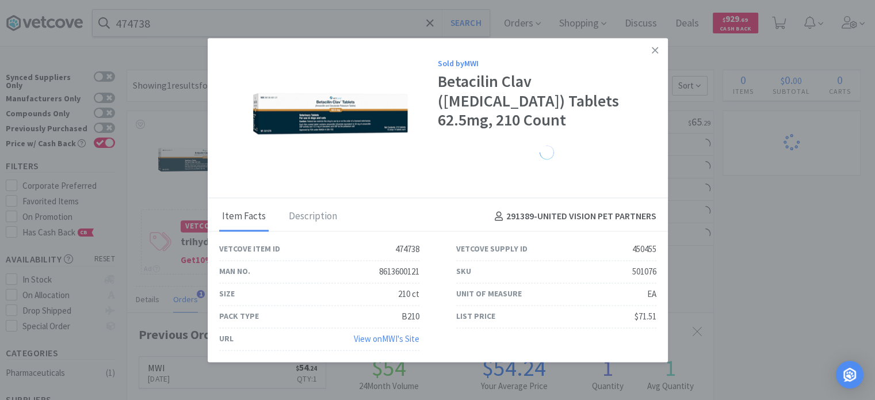
scroll to position [574944, 574644]
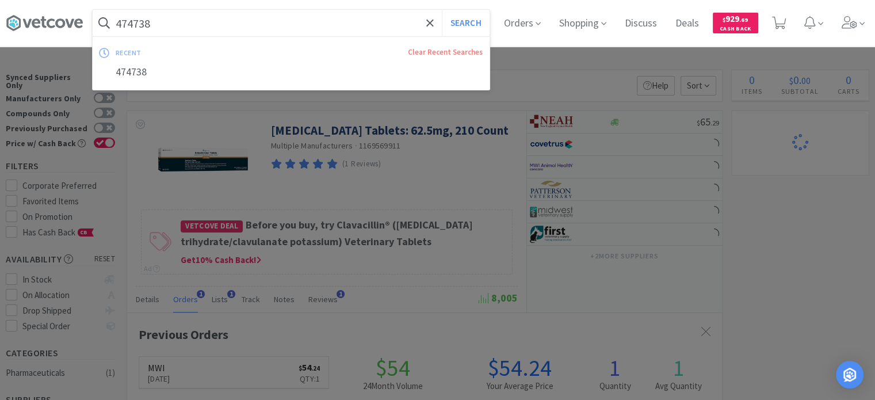
click at [120, 18] on input "474738" at bounding box center [291, 23] width 397 height 26
paste input "628562"
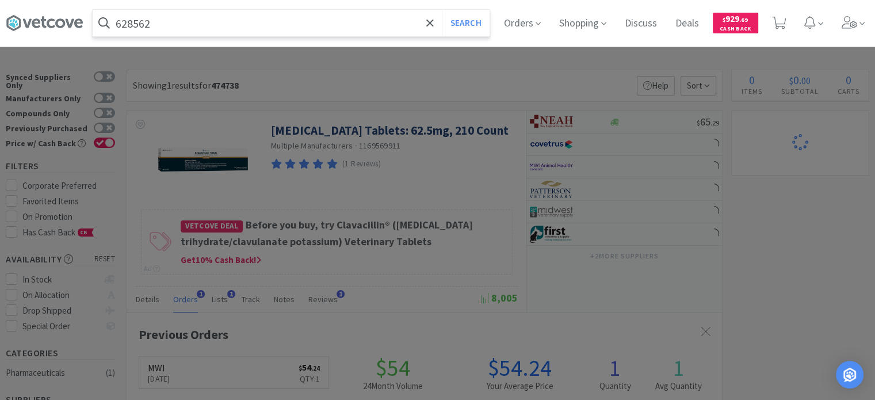
click at [442, 10] on button "Search" at bounding box center [466, 23] width 48 height 26
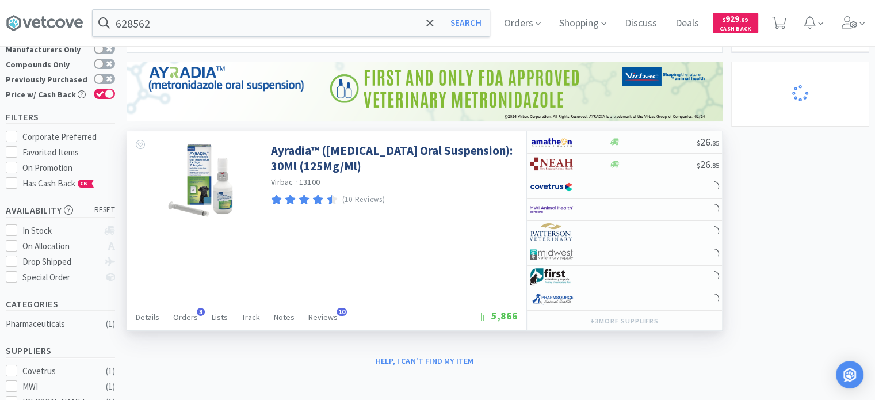
scroll to position [115, 0]
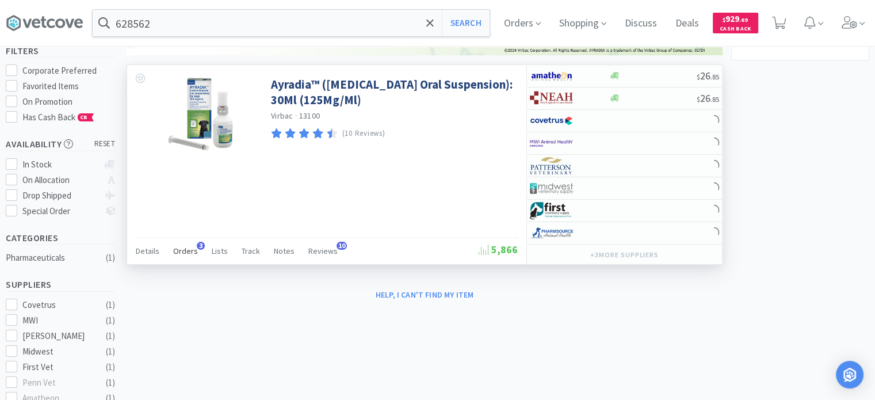
click at [192, 246] on span "Orders" at bounding box center [185, 251] width 25 height 10
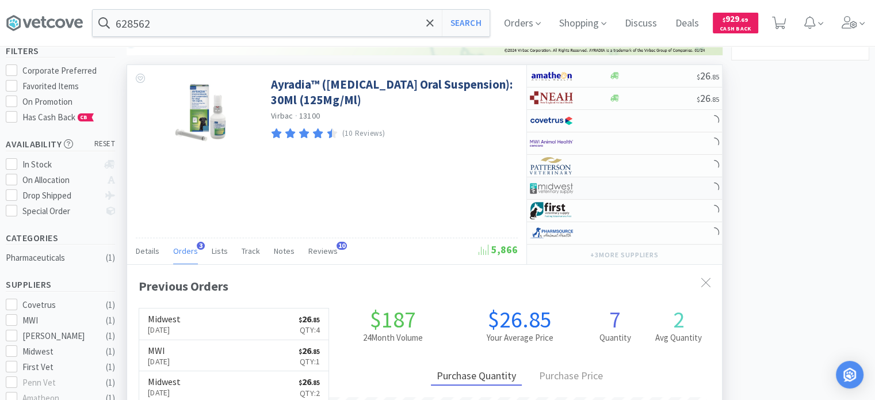
click at [564, 183] on img at bounding box center [551, 187] width 43 height 17
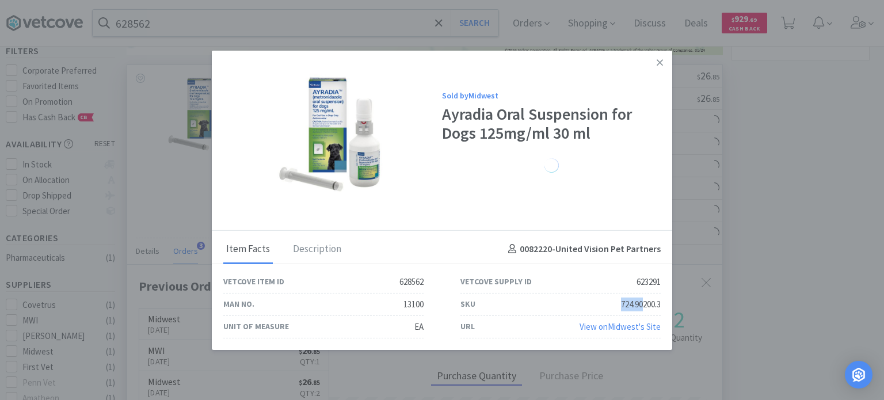
drag, startPoint x: 611, startPoint y: 298, endPoint x: 641, endPoint y: 303, distance: 30.4
click at [641, 304] on div "SKU 724.90200.3" at bounding box center [560, 304] width 200 height 22
click at [649, 303] on div "724.90200.3" at bounding box center [641, 304] width 40 height 14
click at [656, 303] on div "724.90200.3" at bounding box center [641, 304] width 40 height 14
click at [622, 303] on div "724.90200.3" at bounding box center [641, 304] width 40 height 14
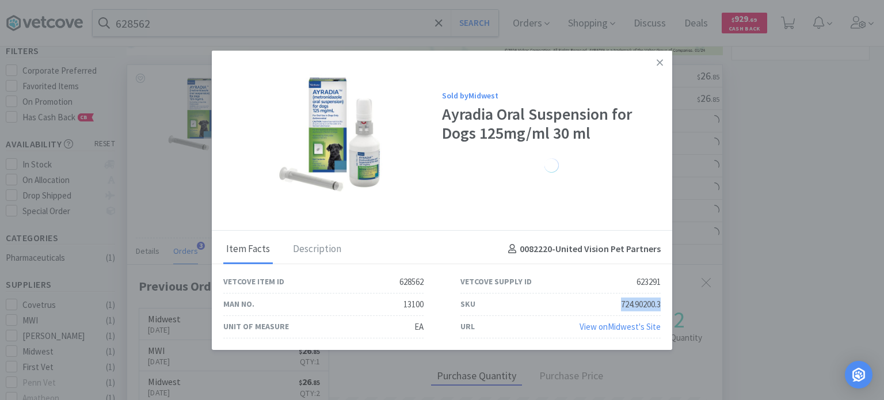
drag, startPoint x: 615, startPoint y: 304, endPoint x: 659, endPoint y: 301, distance: 43.9
click at [659, 301] on div "SKU 724.90200.3" at bounding box center [560, 304] width 200 height 22
drag, startPoint x: 826, startPoint y: 213, endPoint x: 697, endPoint y: 207, distance: 129.6
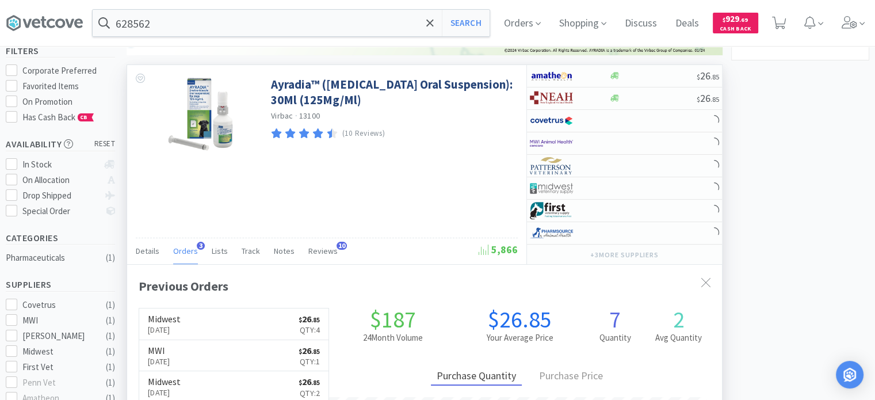
scroll to position [0, 0]
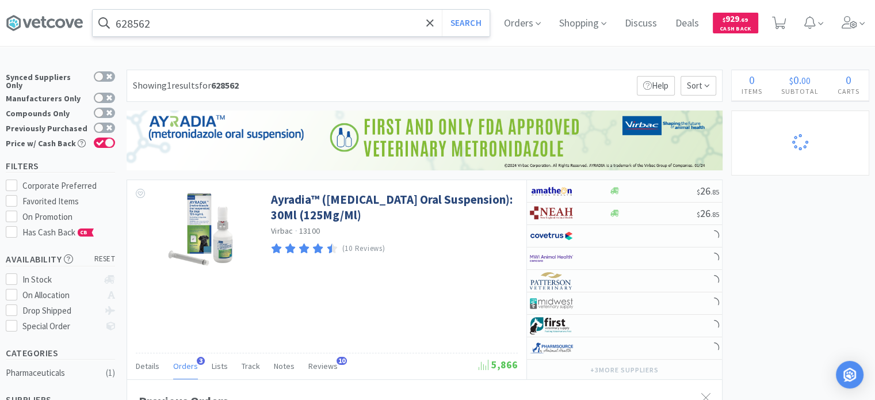
click at [219, 11] on input "628562" at bounding box center [291, 23] width 397 height 26
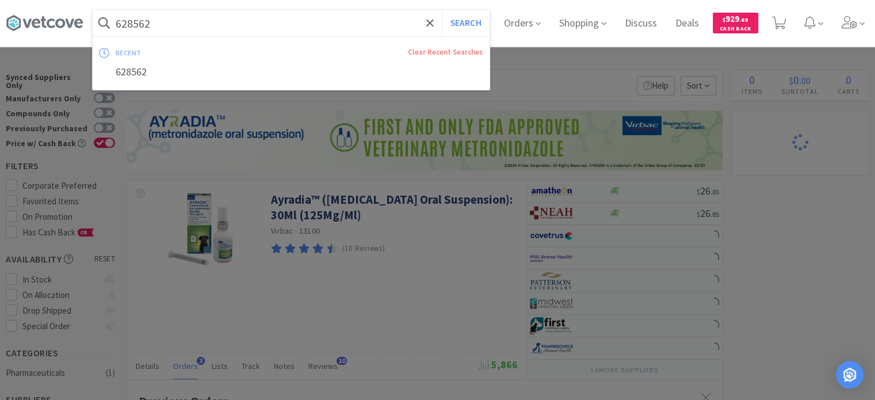
paste input "189185"
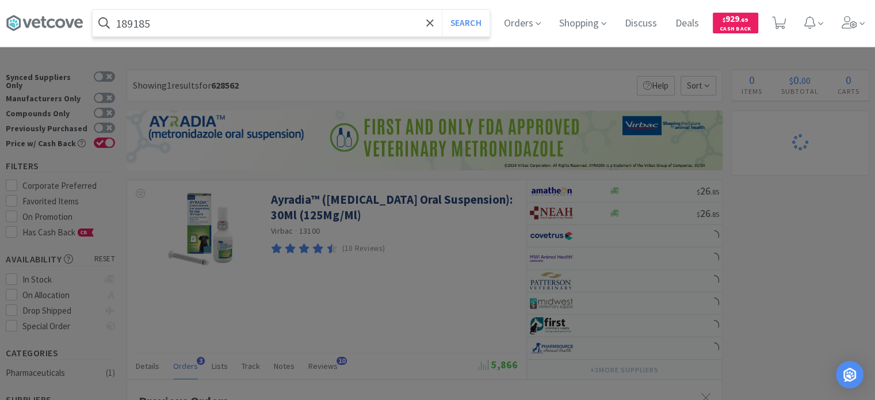
click at [442, 10] on button "Search" at bounding box center [466, 23] width 48 height 26
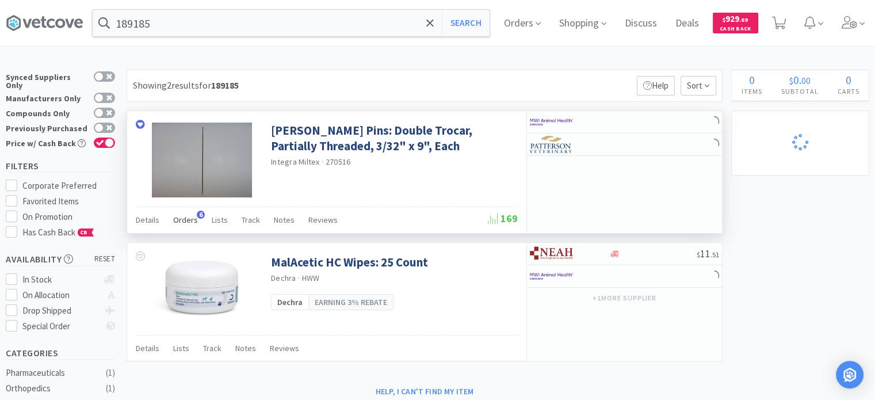
click at [185, 218] on span "Orders" at bounding box center [185, 220] width 25 height 10
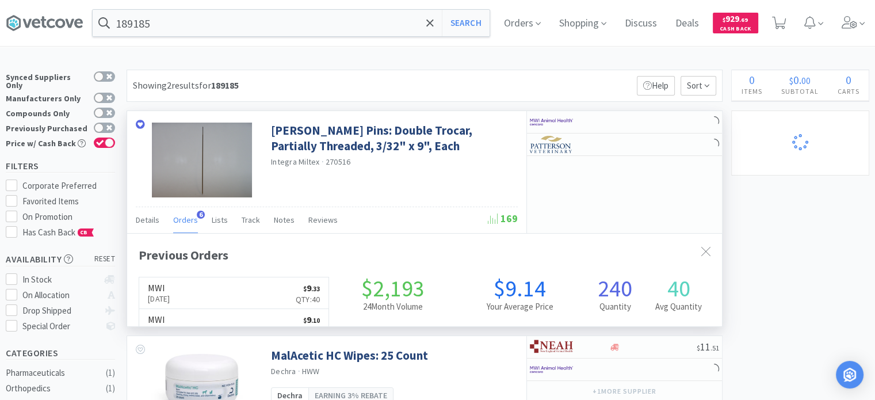
scroll to position [295, 595]
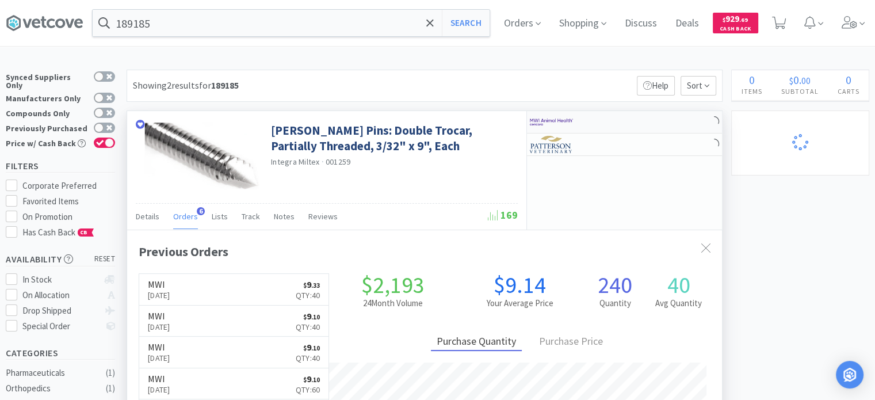
click at [614, 121] on div at bounding box center [624, 122] width 195 height 22
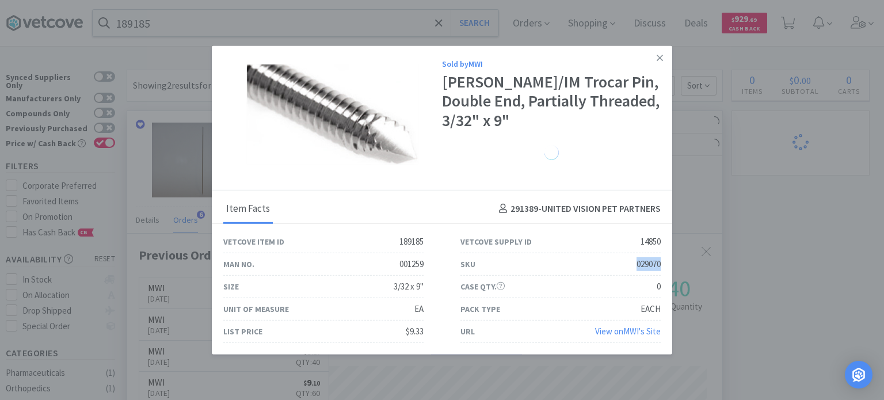
drag, startPoint x: 624, startPoint y: 262, endPoint x: 663, endPoint y: 265, distance: 39.3
click at [663, 265] on div "SKU 029070" at bounding box center [560, 264] width 237 height 22
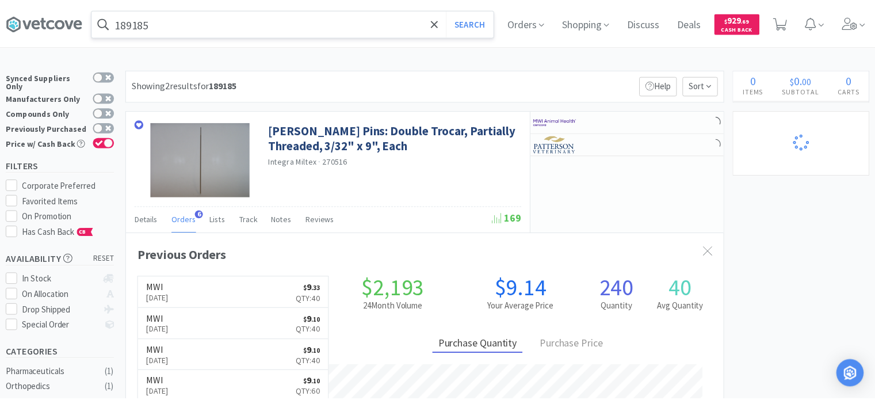
scroll to position [574944, 574644]
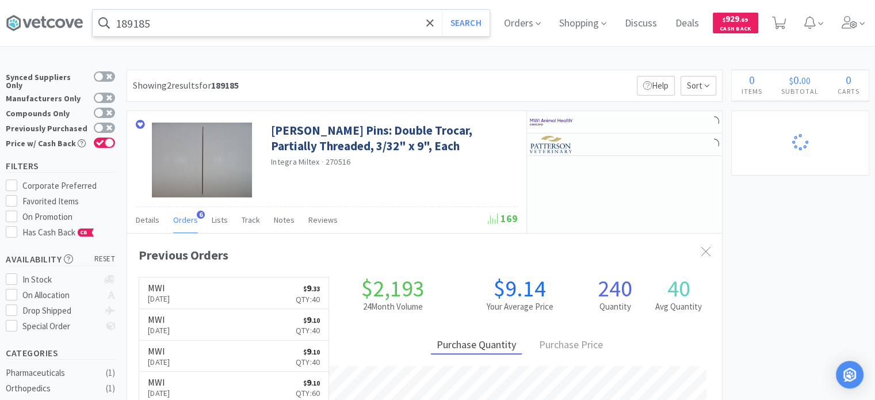
click at [191, 25] on input "189185" at bounding box center [291, 23] width 397 height 26
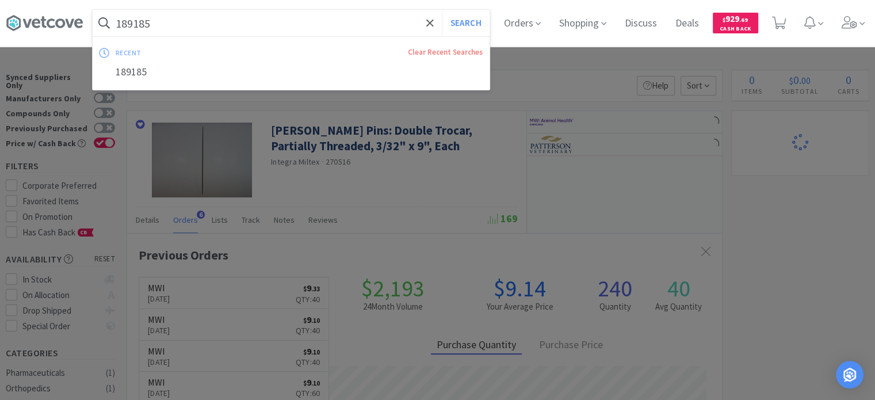
paste input "450839"
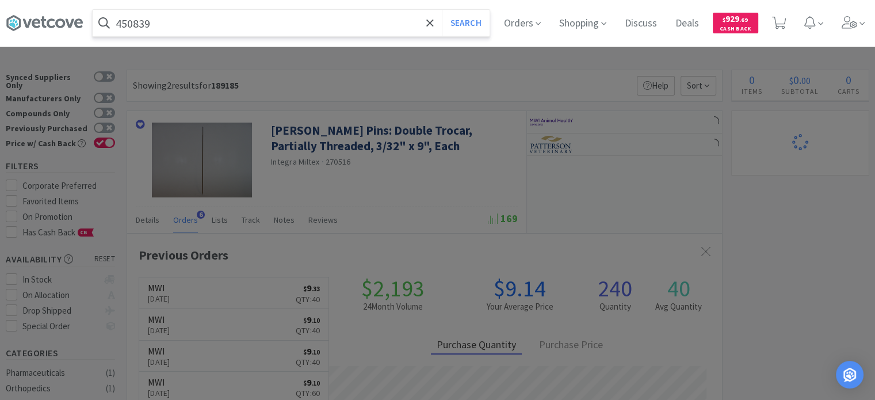
click at [442, 10] on button "Search" at bounding box center [466, 23] width 48 height 26
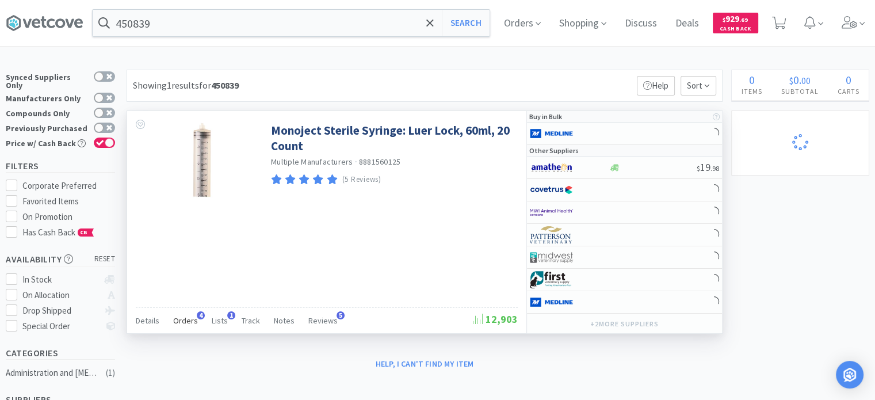
click at [178, 326] on div "Orders 4" at bounding box center [185, 322] width 25 height 22
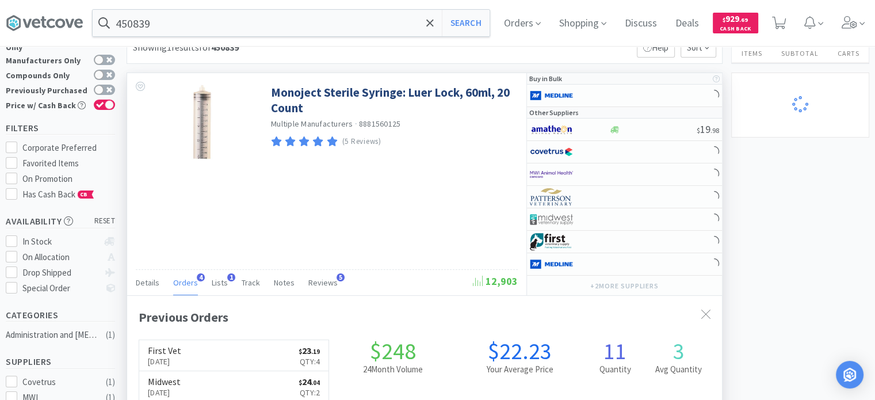
scroll to position [58, 0]
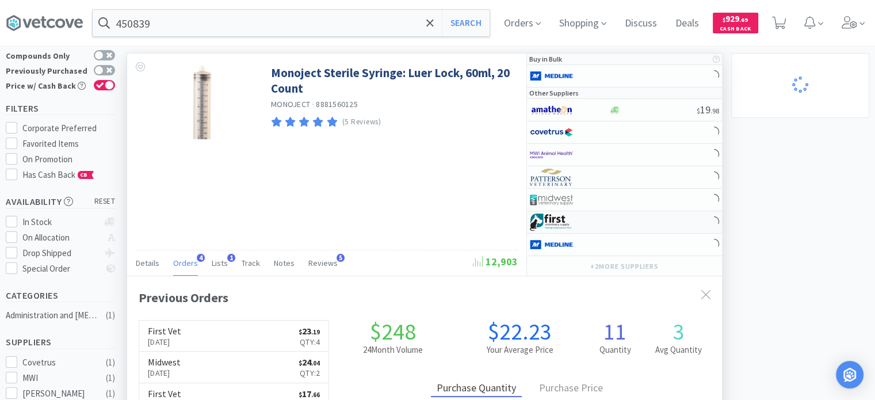
click at [601, 219] on div at bounding box center [569, 222] width 79 height 20
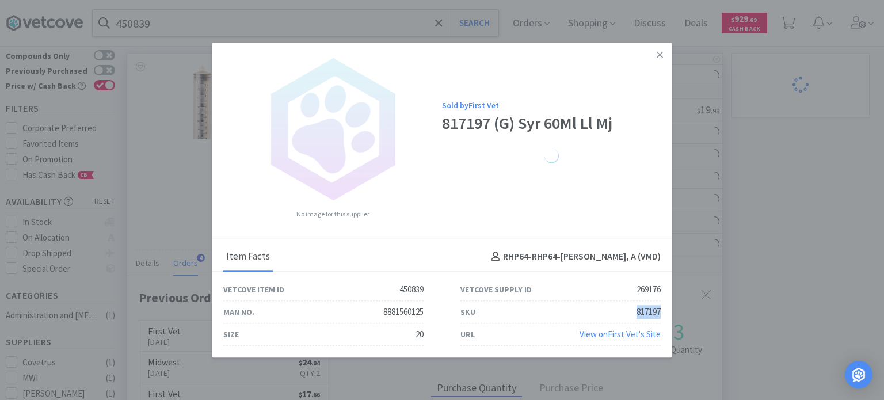
drag, startPoint x: 635, startPoint y: 311, endPoint x: 668, endPoint y: 312, distance: 33.4
click at [668, 312] on div "SKU 817197" at bounding box center [560, 312] width 237 height 22
drag, startPoint x: 747, startPoint y: 262, endPoint x: 437, endPoint y: 160, distance: 326.2
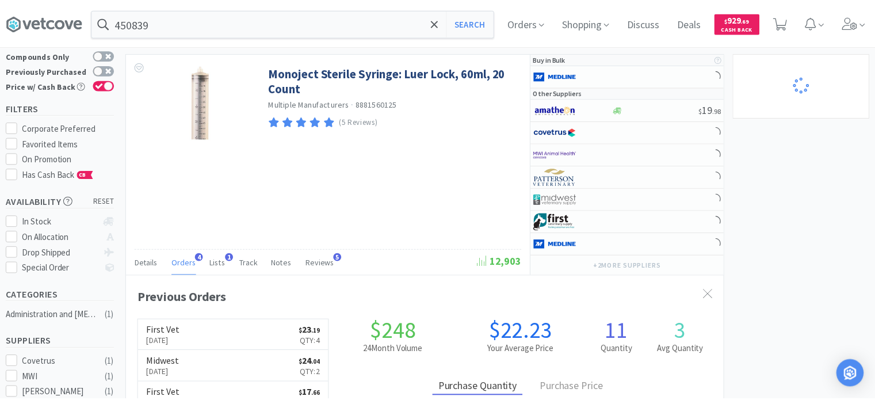
scroll to position [574944, 574644]
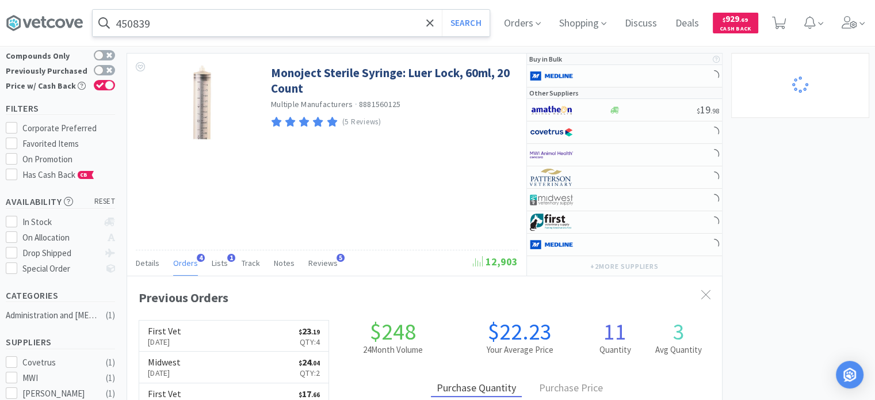
click at [118, 11] on input "450839" at bounding box center [291, 23] width 397 height 26
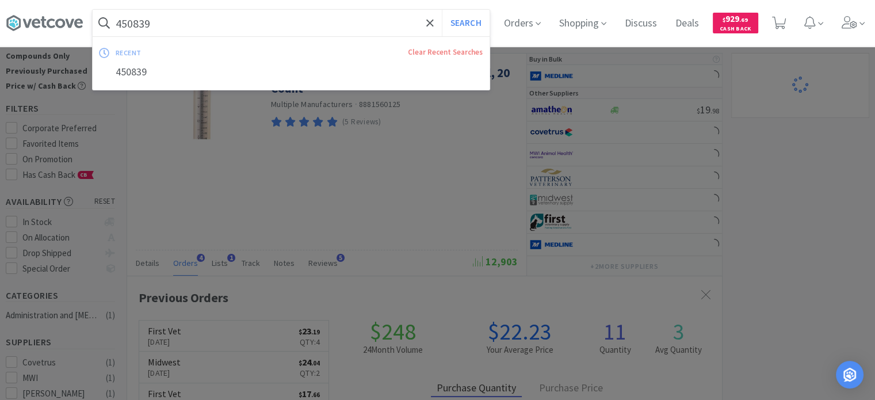
paste input "719192"
click at [442, 10] on button "Search" at bounding box center [466, 23] width 48 height 26
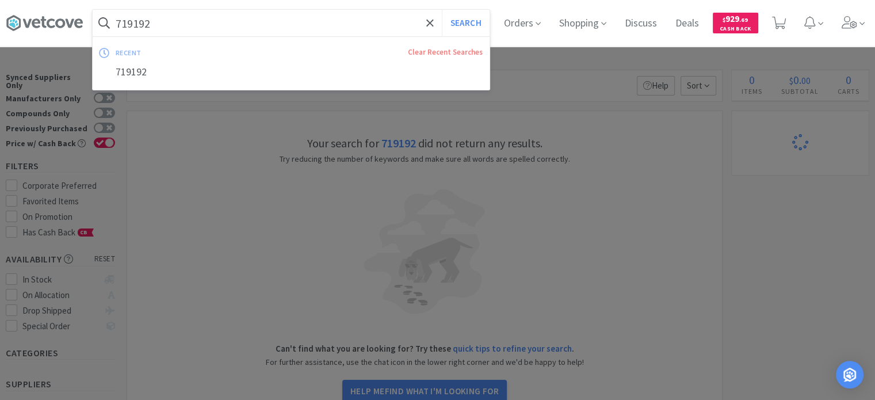
click at [284, 13] on input "719192" at bounding box center [291, 23] width 397 height 26
click at [215, 21] on input "719192" at bounding box center [291, 23] width 397 height 26
paste input "terile 0.9% Normal Saline,"
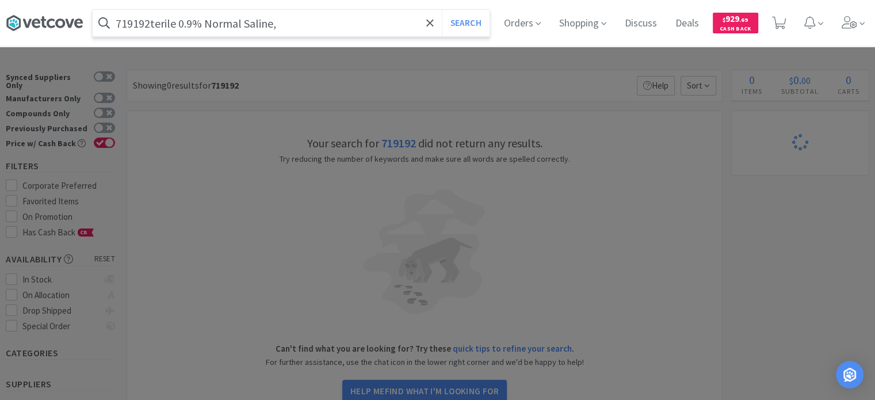
drag, startPoint x: 146, startPoint y: 29, endPoint x: 78, endPoint y: 29, distance: 67.9
click at [78, 29] on div "719192terile 0.9% Normal Saline, Search Orders Shopping Discuss Discuss Deals D…" at bounding box center [437, 23] width 863 height 46
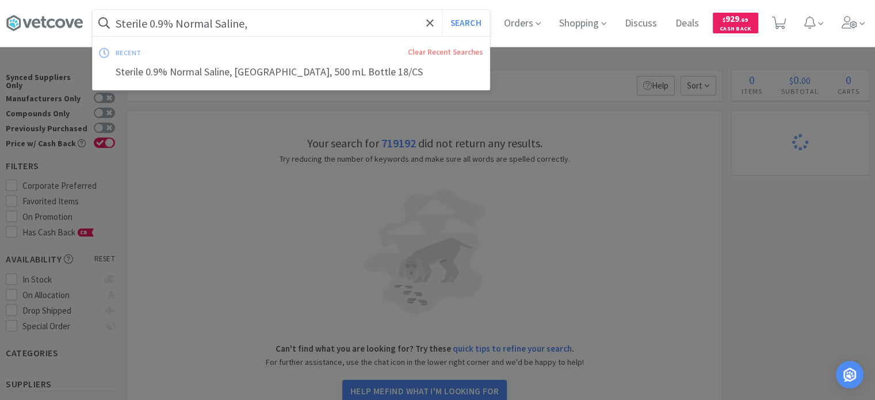
click at [442, 10] on button "Search" at bounding box center [466, 23] width 48 height 26
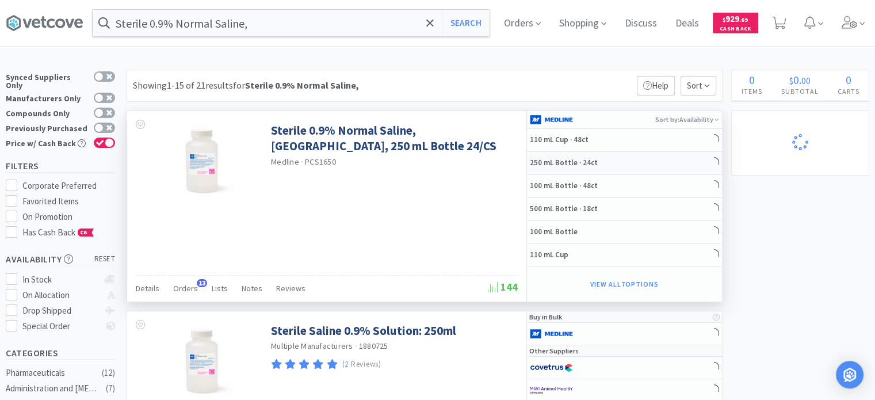
click at [588, 159] on h5 "250 mL Bottle · 24ct" at bounding box center [576, 163] width 92 height 10
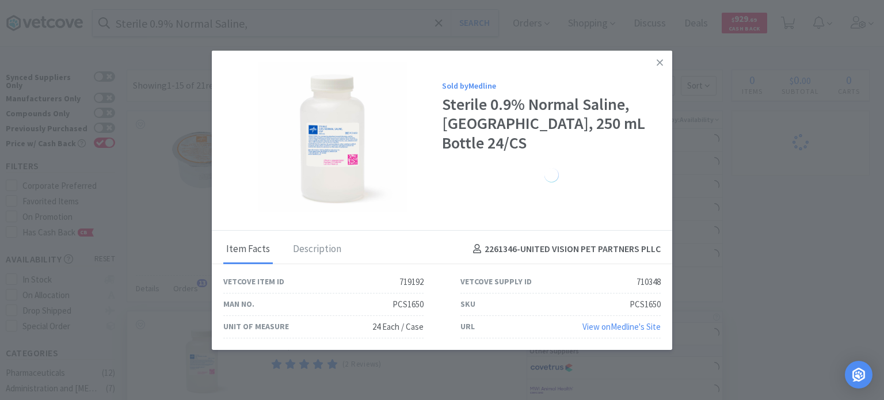
click at [640, 289] on div "Vetcove Supply ID 710348" at bounding box center [560, 282] width 200 height 22
drag, startPoint x: 628, startPoint y: 304, endPoint x: 665, endPoint y: 312, distance: 37.8
click at [665, 312] on div "SKU PCS1650" at bounding box center [560, 304] width 237 height 22
click at [653, 62] on link at bounding box center [659, 62] width 20 height 25
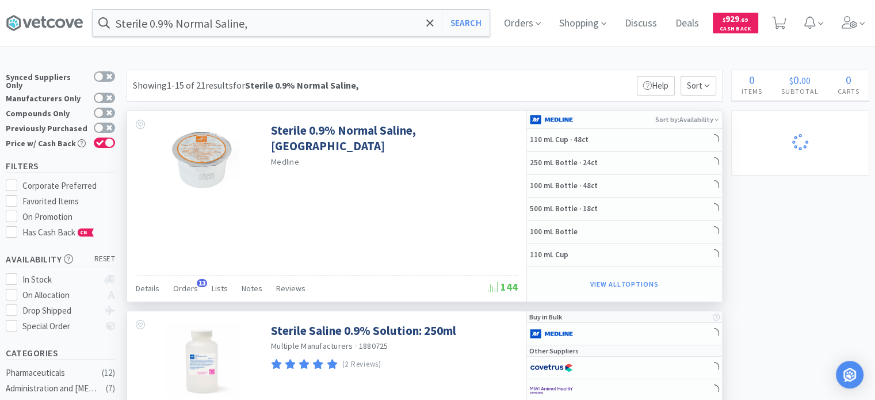
click at [194, 267] on div "Sterile 0.9% Normal Saline, USP Medline Details Orders 13 Lists Notes Reviews 1…" at bounding box center [326, 206] width 399 height 190
click at [193, 270] on div "Sterile 0.9% Normal Saline, USP Medline Details Orders 13 Lists Notes Reviews 1…" at bounding box center [326, 206] width 399 height 190
click at [191, 276] on div "Details Orders 13 Lists Notes Reviews 144" at bounding box center [327, 288] width 382 height 26
click at [186, 289] on span "Orders" at bounding box center [185, 288] width 25 height 10
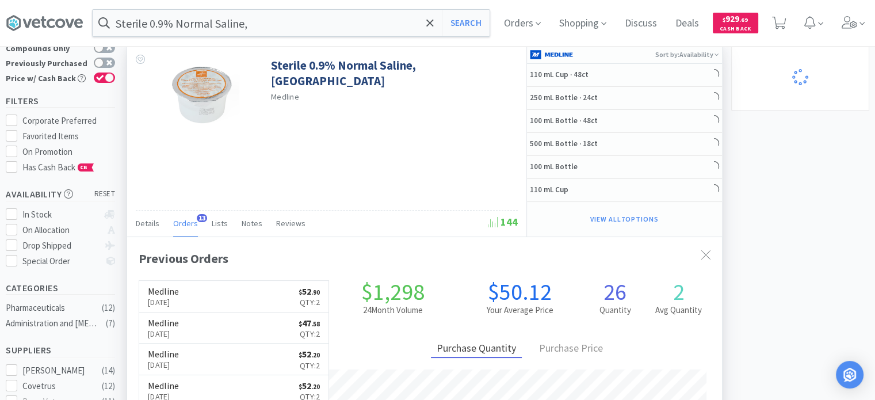
scroll to position [115, 0]
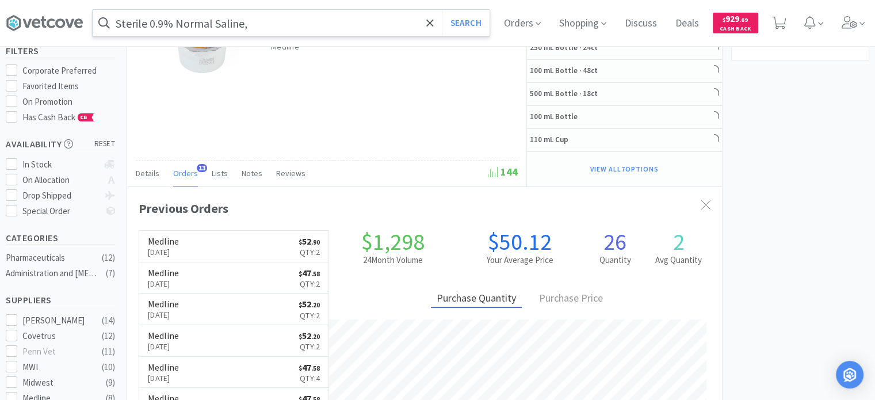
click at [281, 16] on input "Sterile 0.9% Normal Saline," at bounding box center [291, 23] width 397 height 26
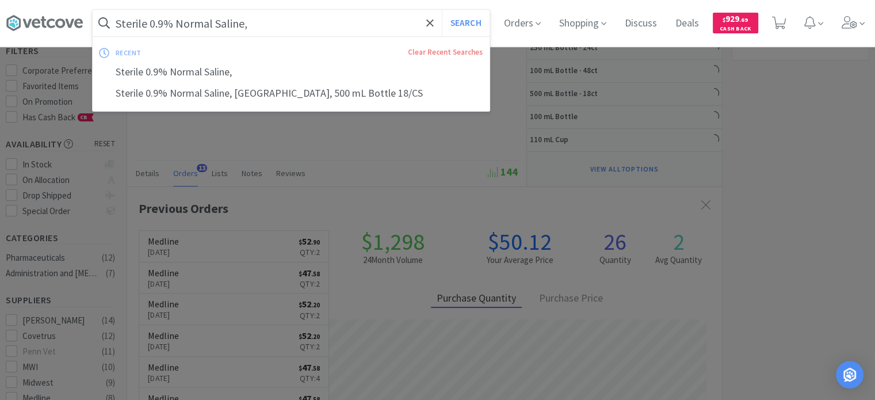
paste input "296842"
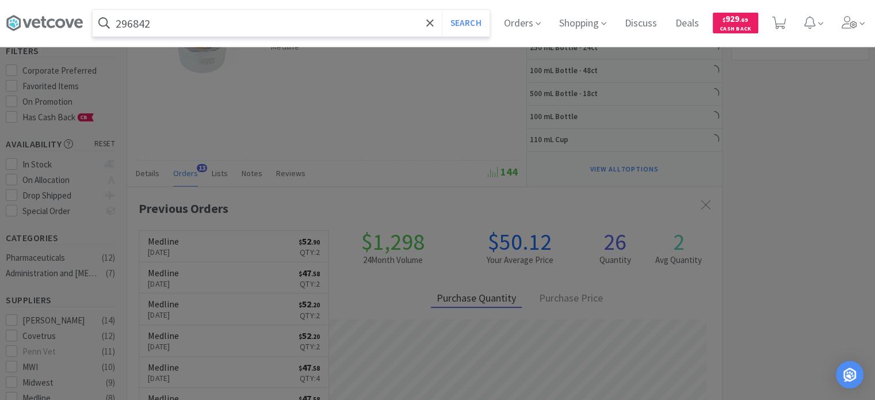
click at [442, 10] on button "Search" at bounding box center [466, 23] width 48 height 26
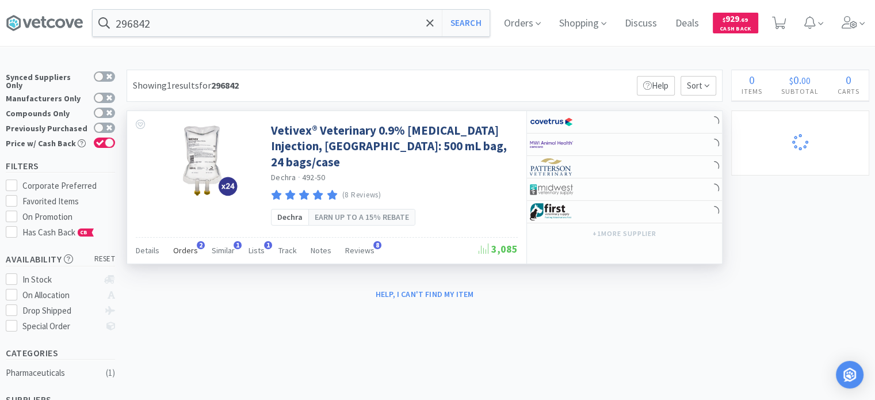
click at [184, 242] on div "Orders 2" at bounding box center [185, 252] width 25 height 22
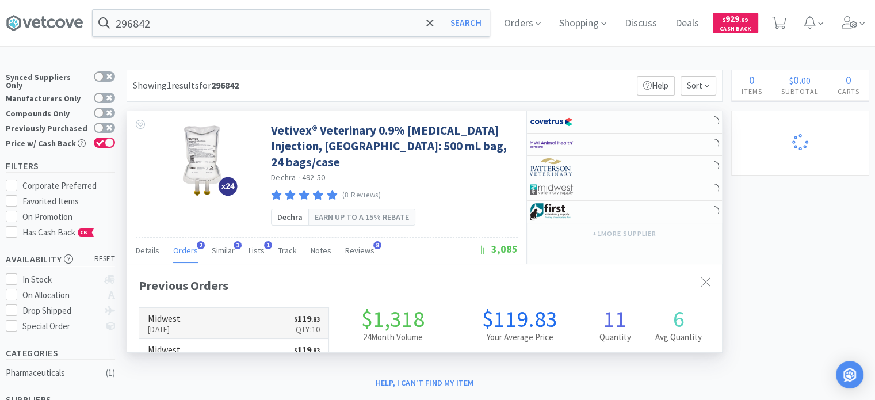
scroll to position [295, 595]
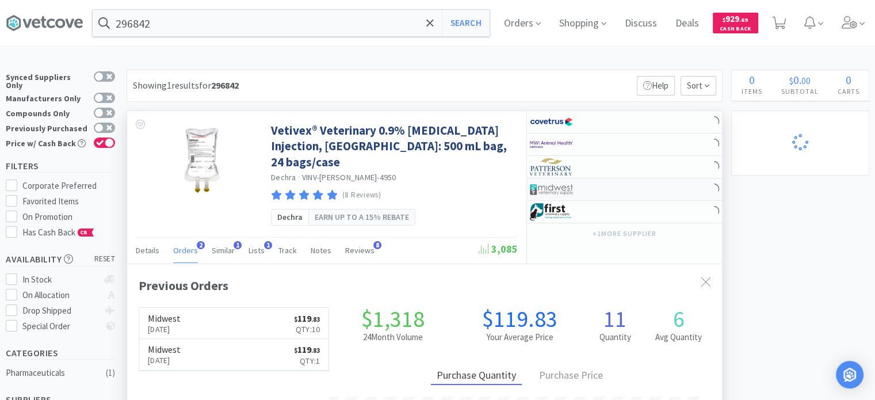
click at [587, 192] on div at bounding box center [561, 189] width 63 height 20
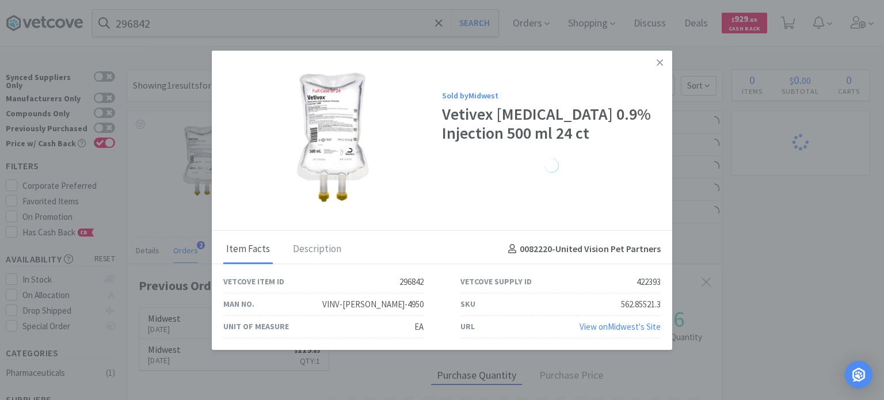
drag, startPoint x: 659, startPoint y: 57, endPoint x: 357, endPoint y: 61, distance: 302.6
click at [659, 57] on link at bounding box center [659, 62] width 20 height 25
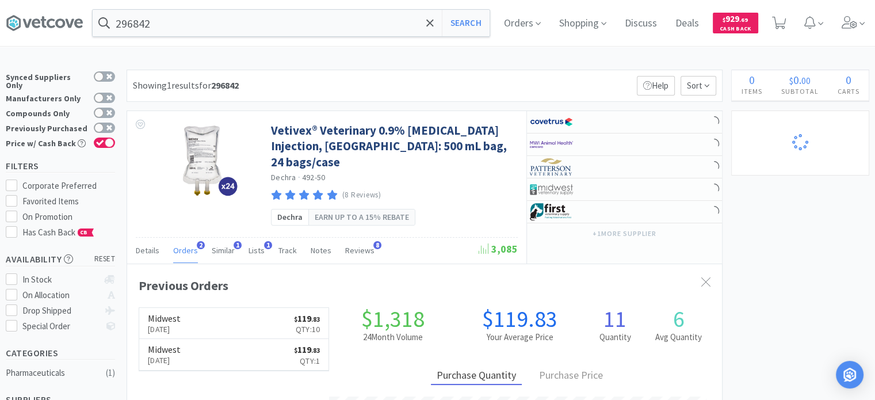
scroll to position [574944, 574644]
click at [320, 36] on input "296842" at bounding box center [291, 23] width 397 height 26
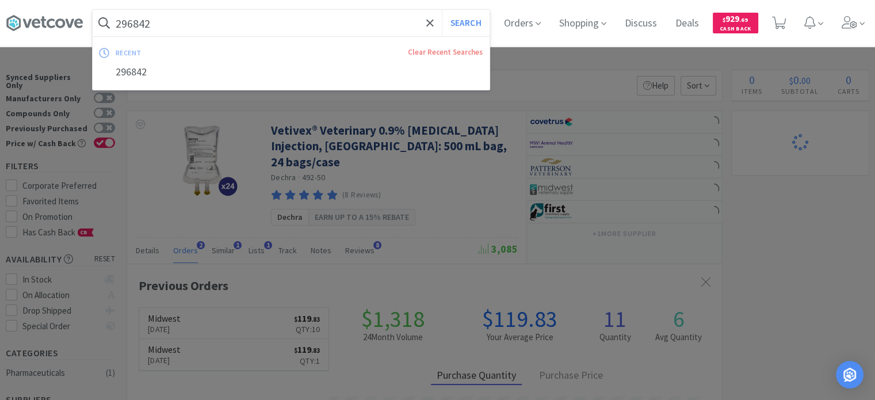
paste input "1050"
click at [442, 10] on button "Search" at bounding box center [466, 23] width 48 height 26
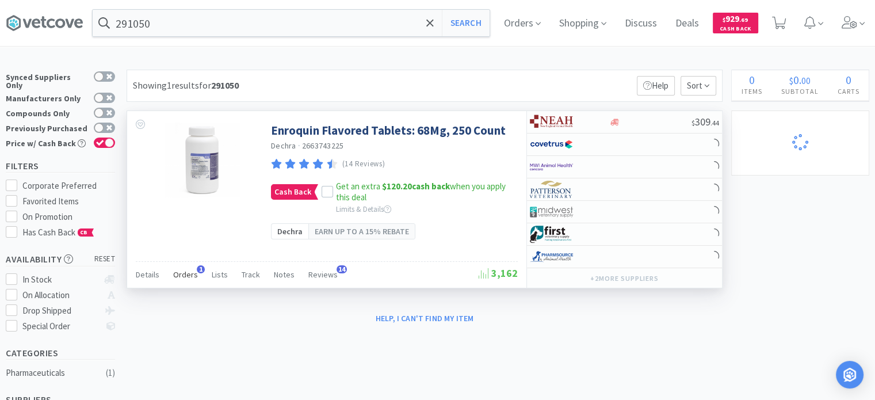
click at [182, 273] on span "Orders" at bounding box center [185, 274] width 25 height 10
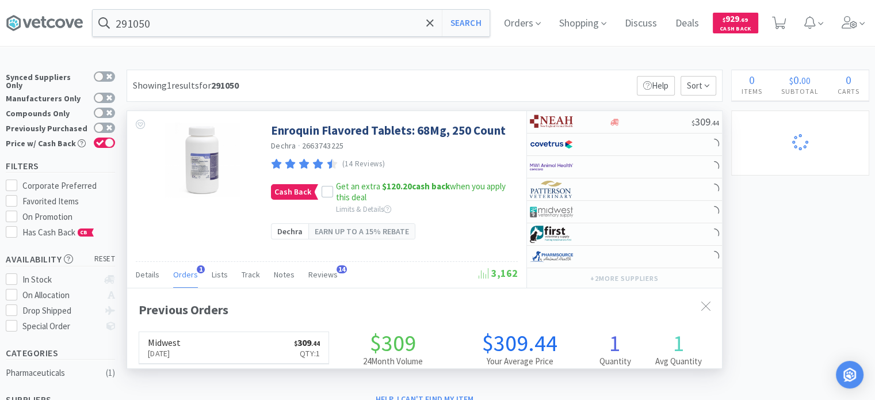
scroll to position [295, 595]
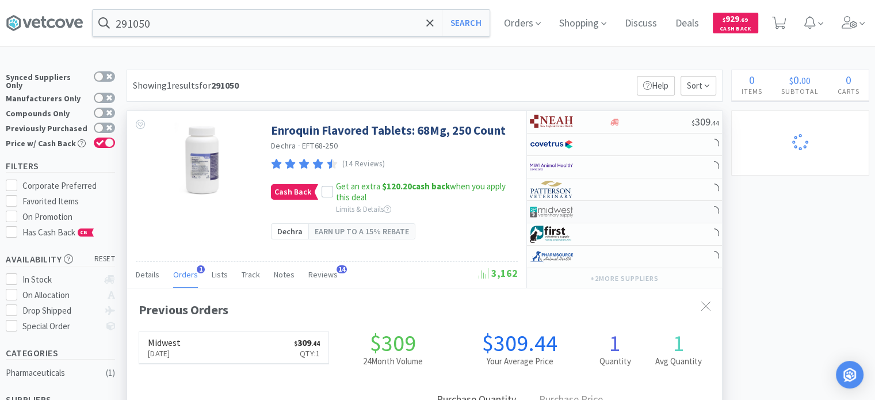
click at [548, 203] on img at bounding box center [551, 211] width 43 height 17
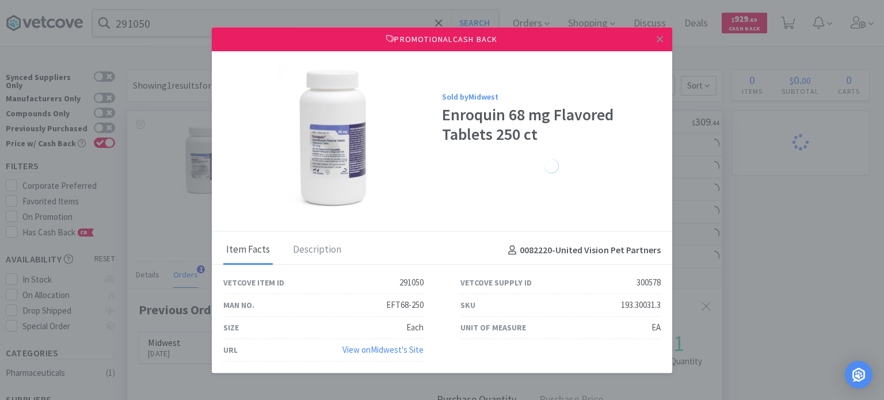
drag, startPoint x: 771, startPoint y: 265, endPoint x: 720, endPoint y: 242, distance: 56.4
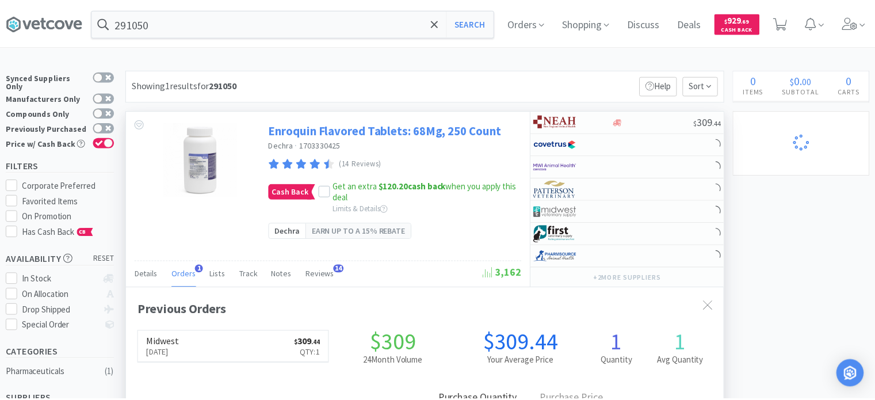
scroll to position [574944, 574644]
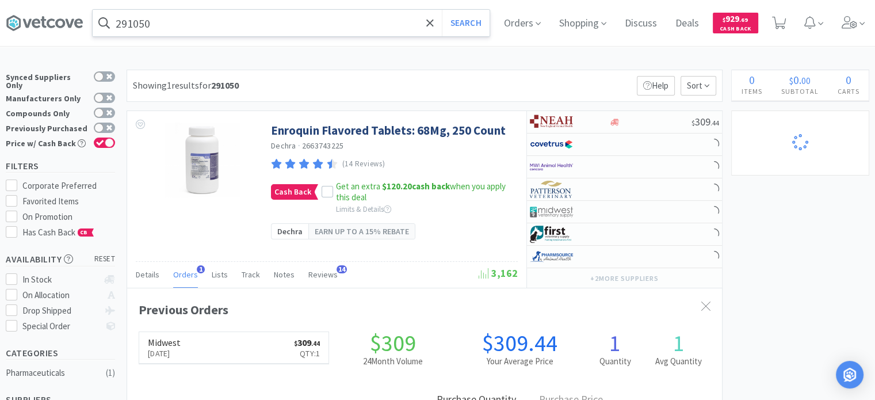
click at [261, 28] on input "291050" at bounding box center [291, 23] width 397 height 26
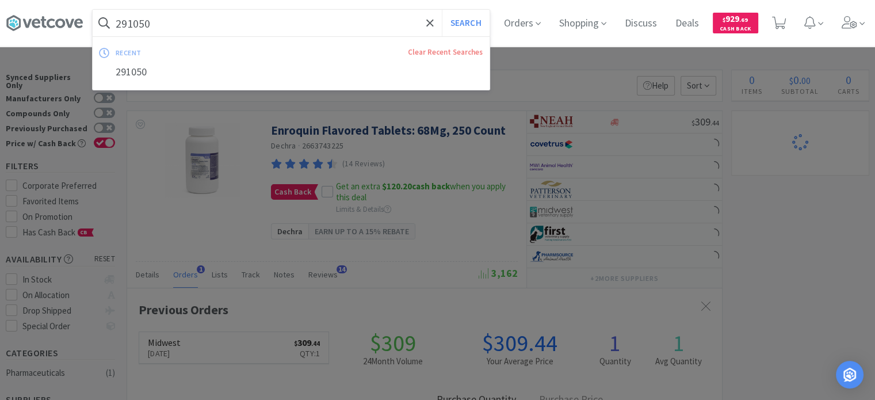
click at [442, 10] on button "Search" at bounding box center [466, 23] width 48 height 26
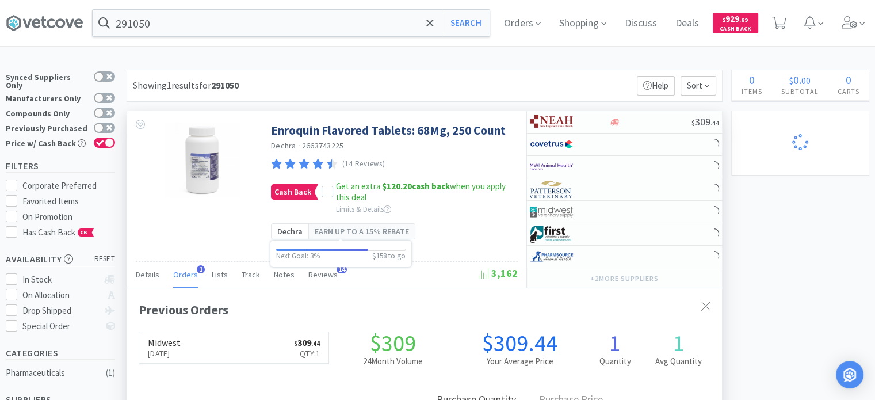
click at [345, 236] on span "Earn up to a 15% rebate" at bounding box center [362, 231] width 94 height 13
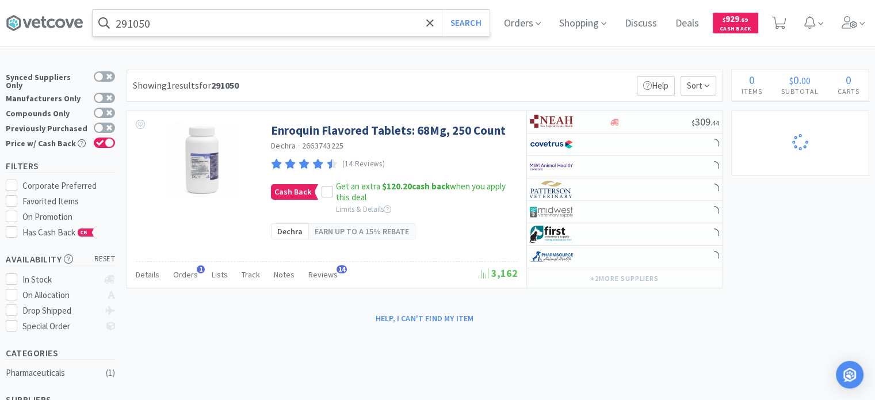
click at [223, 33] on input "291050" at bounding box center [291, 23] width 397 height 26
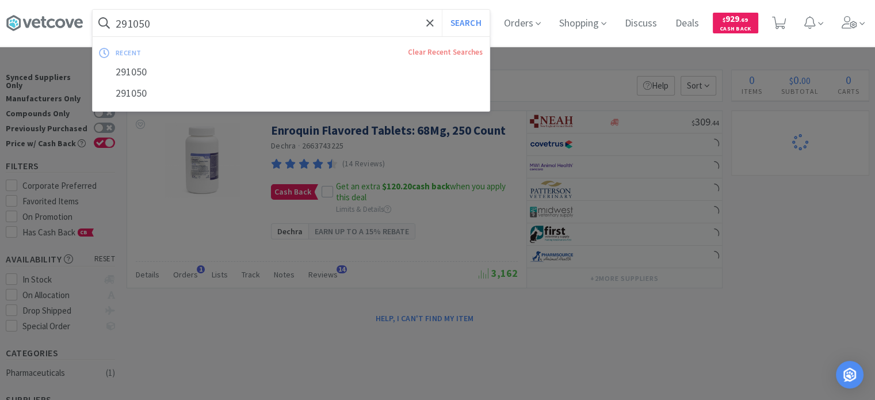
paste input "609327"
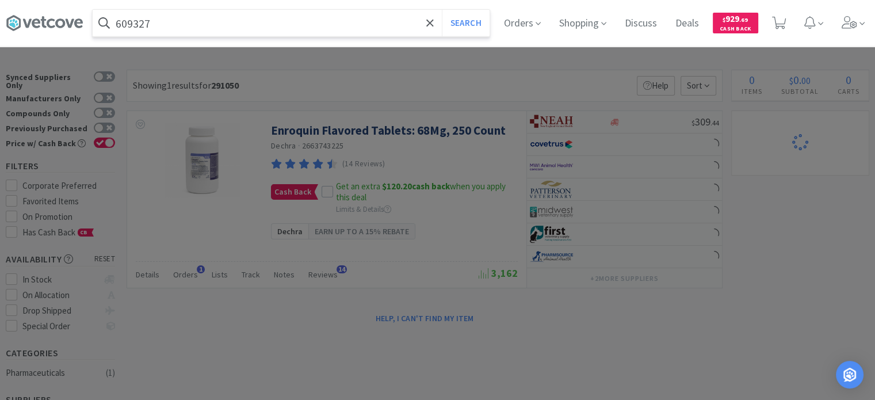
click at [442, 10] on button "Search" at bounding box center [466, 23] width 48 height 26
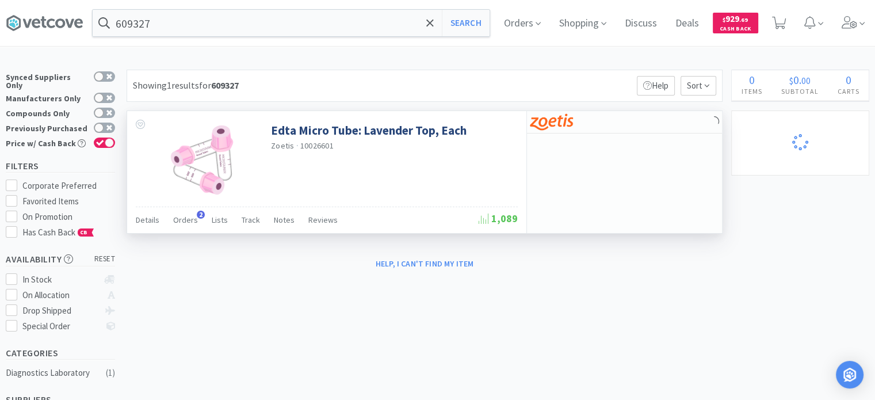
click at [197, 227] on div "Details Orders 2 Lists Track Notes Reviews" at bounding box center [307, 222] width 343 height 22
click at [195, 224] on div "Details Orders 2 Lists Track Notes Reviews" at bounding box center [307, 222] width 343 height 22
click at [193, 224] on span "Orders" at bounding box center [185, 220] width 25 height 10
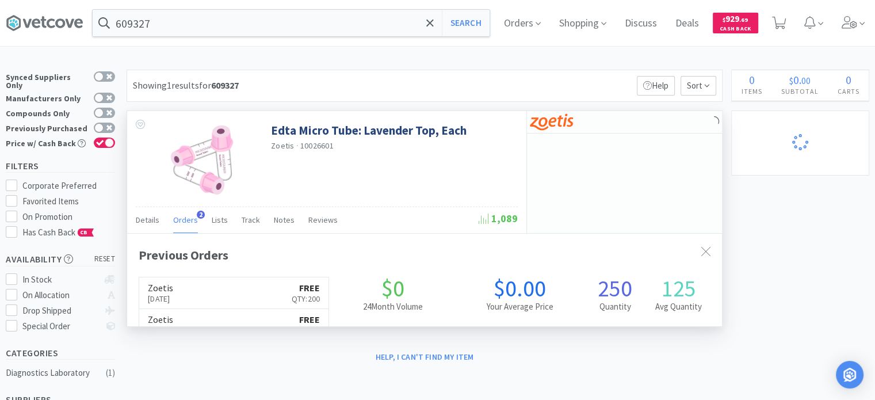
scroll to position [295, 595]
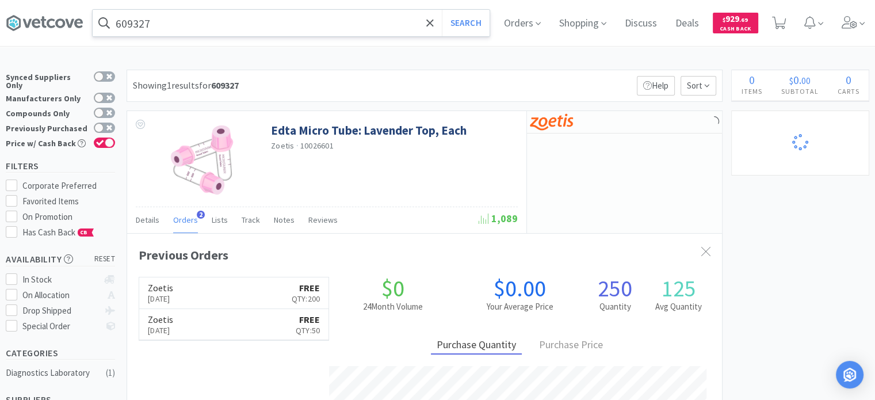
click at [198, 22] on input "609327" at bounding box center [291, 23] width 397 height 26
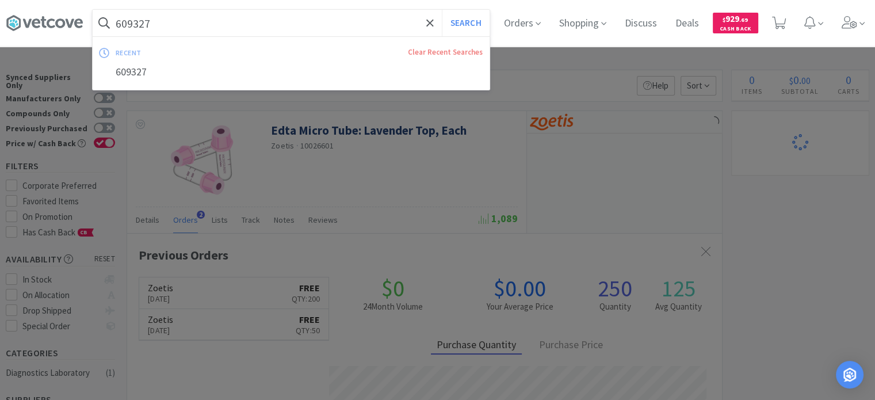
paste input "115283"
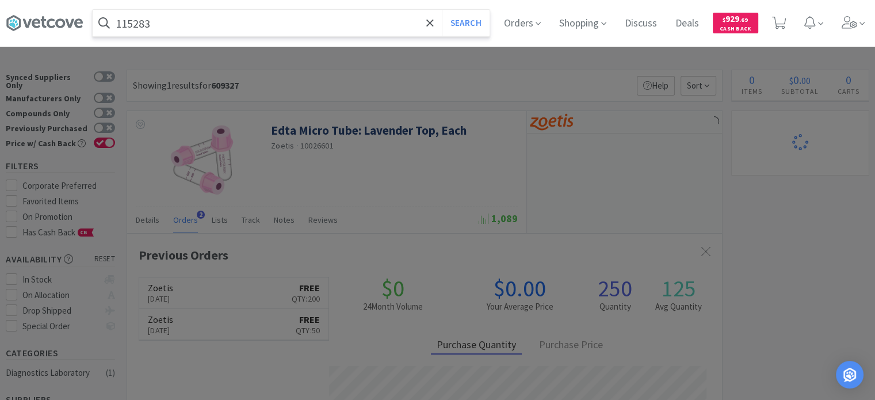
click at [442, 10] on button "Search" at bounding box center [466, 23] width 48 height 26
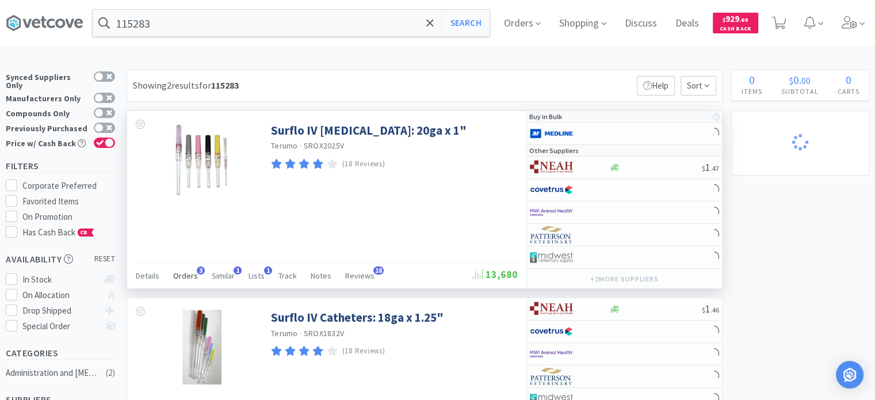
click at [179, 272] on span "Orders" at bounding box center [185, 275] width 25 height 10
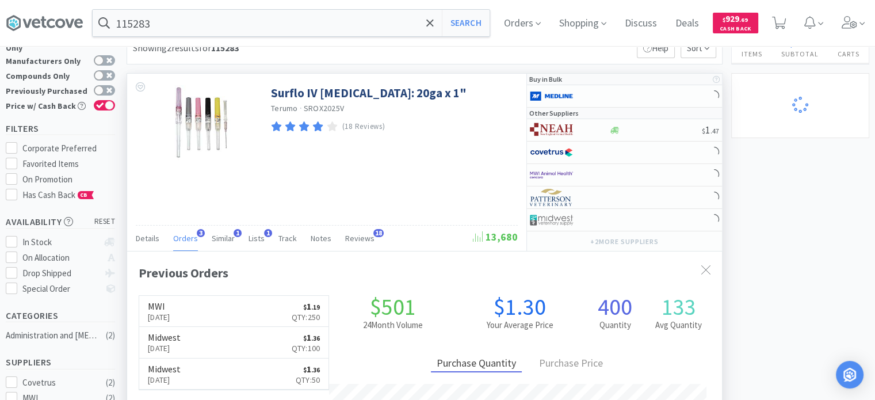
scroll to position [58, 0]
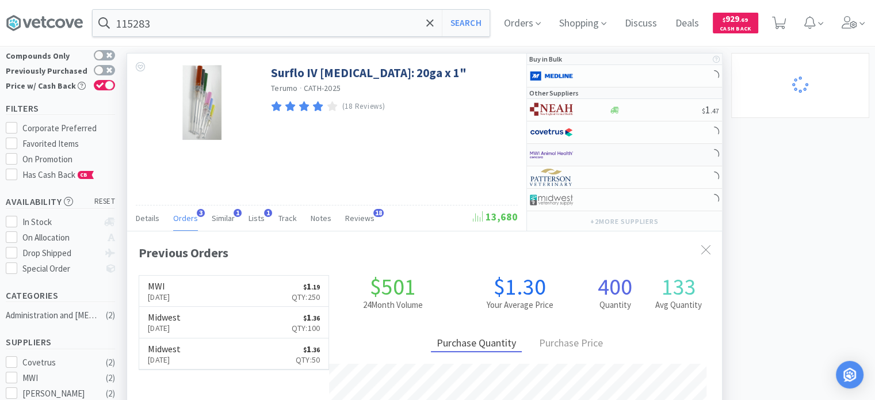
click at [578, 161] on div at bounding box center [561, 155] width 63 height 20
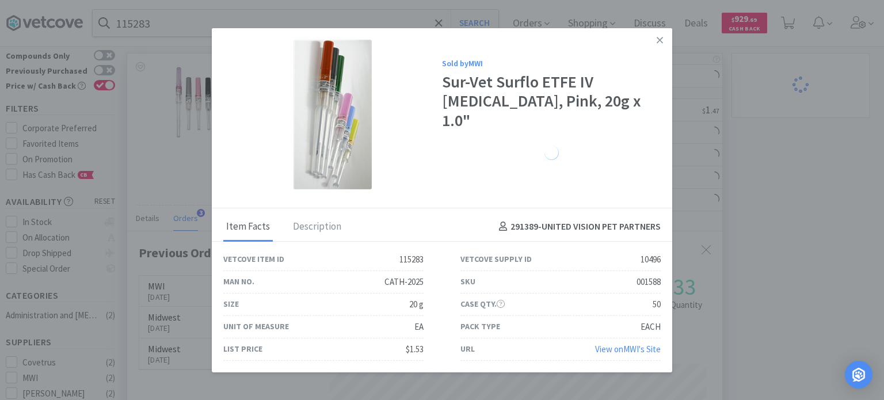
drag, startPoint x: 859, startPoint y: 163, endPoint x: 432, endPoint y: 117, distance: 429.9
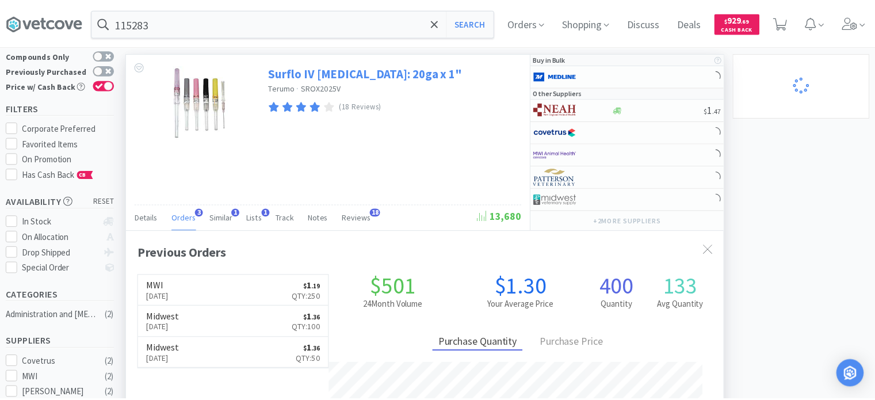
scroll to position [574944, 574644]
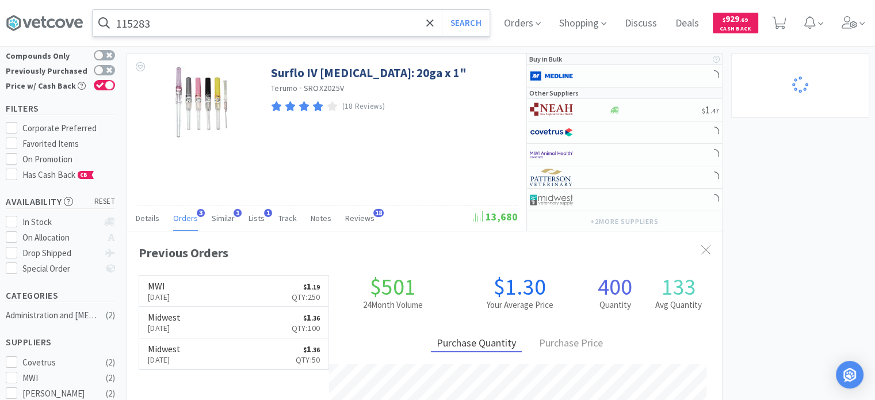
click at [207, 30] on input "115283" at bounding box center [291, 23] width 397 height 26
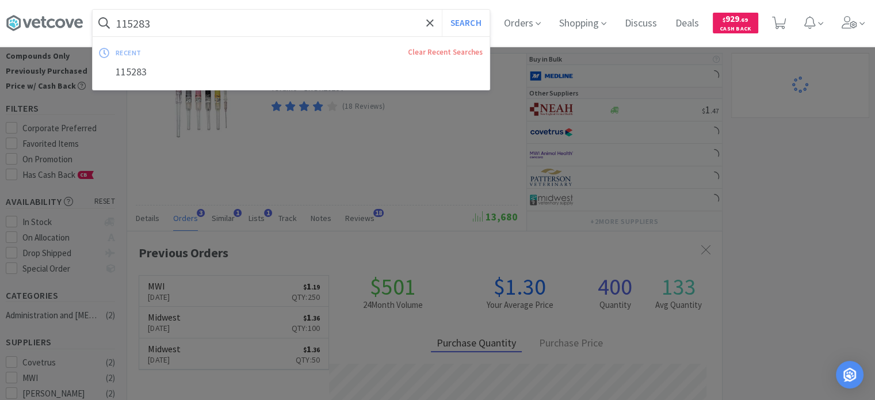
paste input "76226"
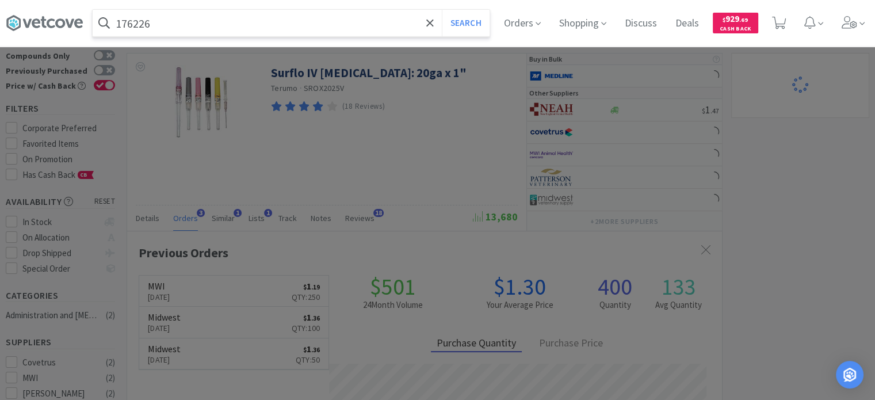
click at [442, 10] on button "Search" at bounding box center [466, 23] width 48 height 26
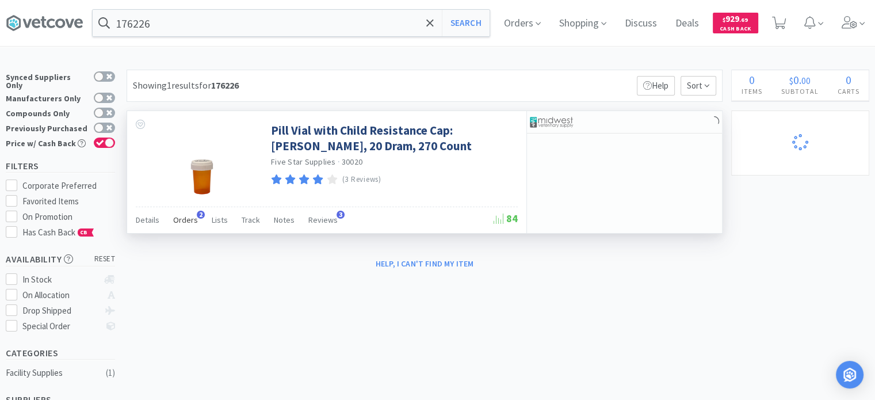
click at [190, 226] on div "Orders 2" at bounding box center [185, 222] width 25 height 22
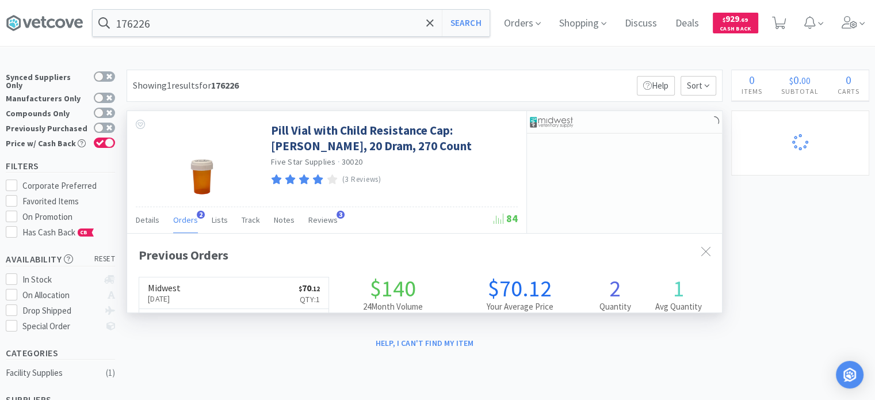
scroll to position [295, 595]
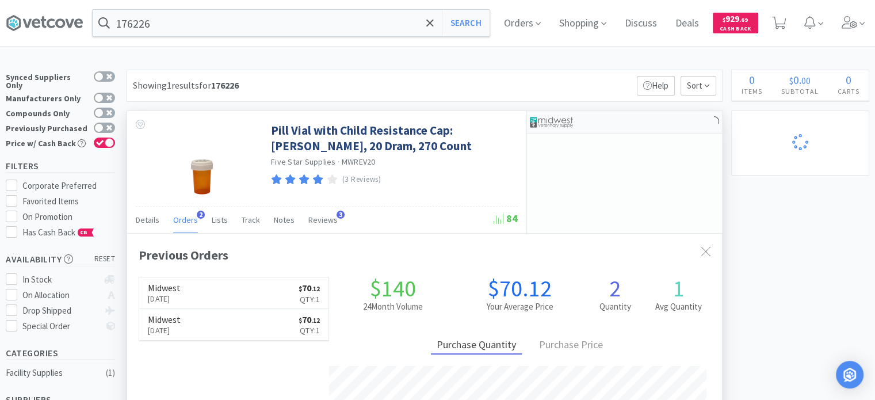
click at [549, 116] on img at bounding box center [551, 121] width 43 height 17
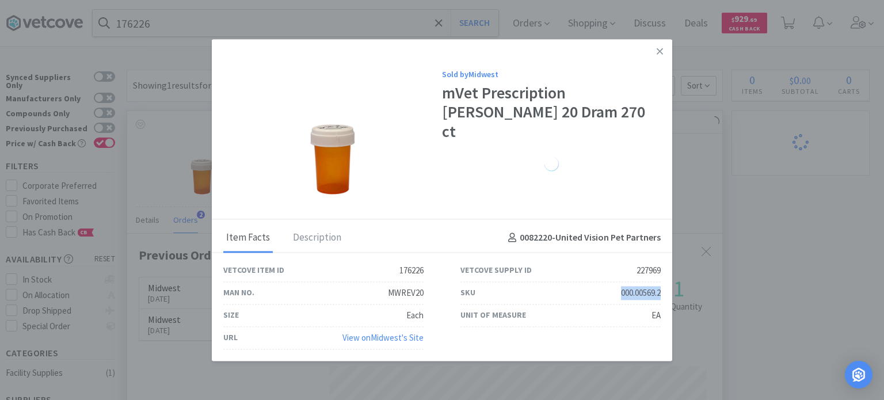
drag, startPoint x: 609, startPoint y: 290, endPoint x: 667, endPoint y: 299, distance: 58.2
click at [667, 299] on div "SKU 000.00569.2" at bounding box center [560, 293] width 237 height 22
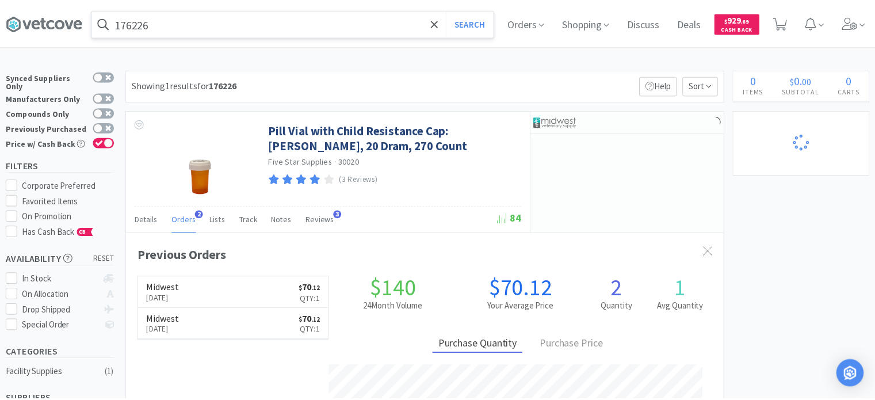
scroll to position [574944, 574644]
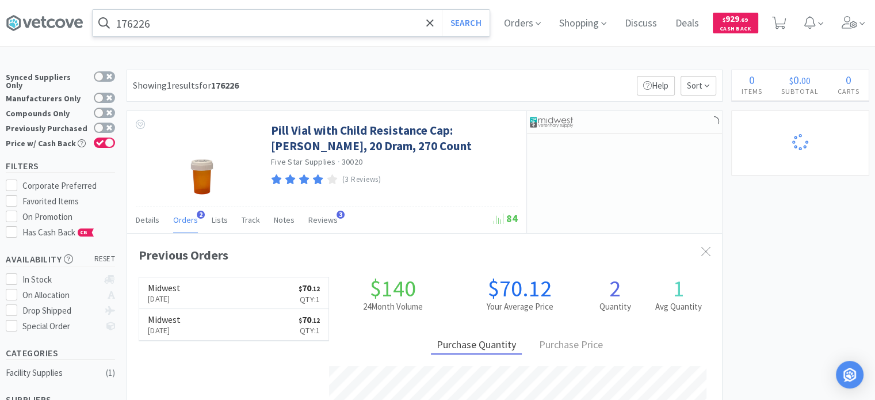
click at [174, 32] on input "176226" at bounding box center [291, 23] width 397 height 26
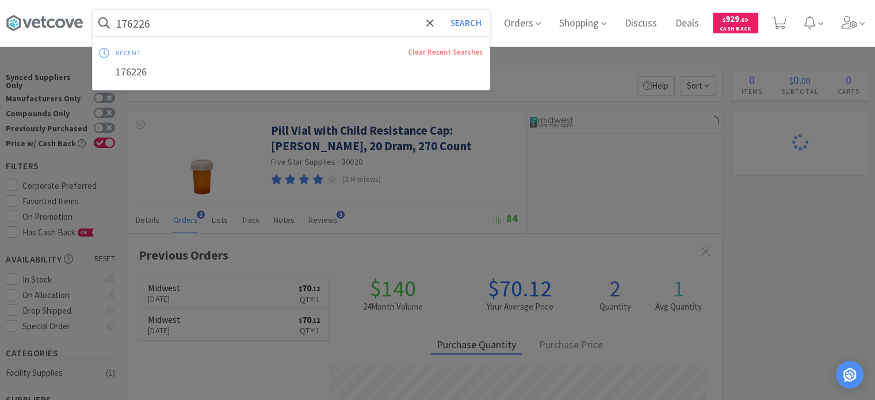
paste input "87672"
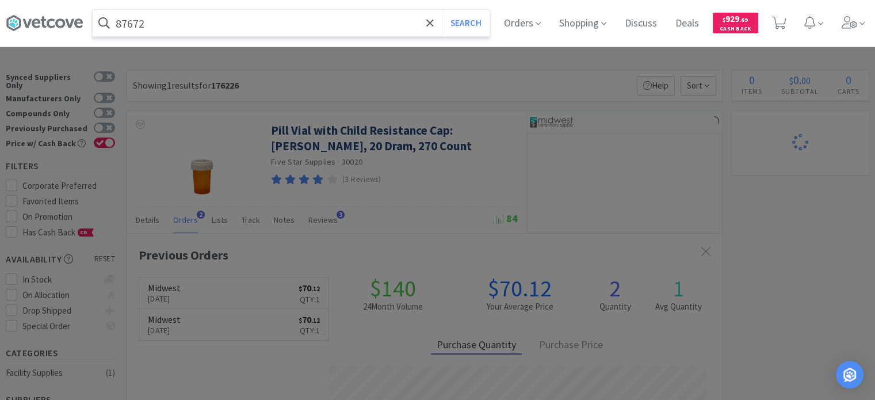
click at [442, 10] on button "Search" at bounding box center [466, 23] width 48 height 26
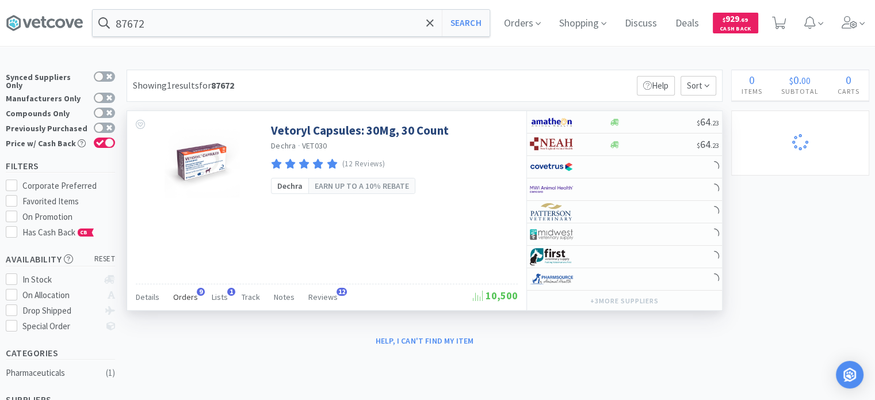
click at [184, 293] on span "Orders" at bounding box center [185, 297] width 25 height 10
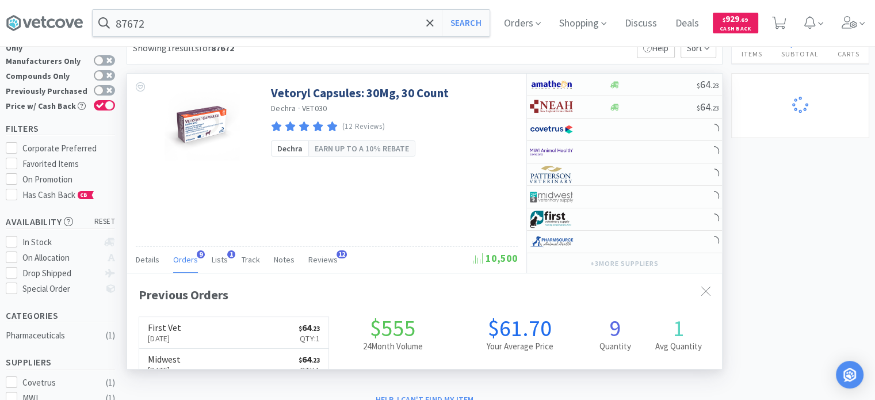
scroll to position [58, 0]
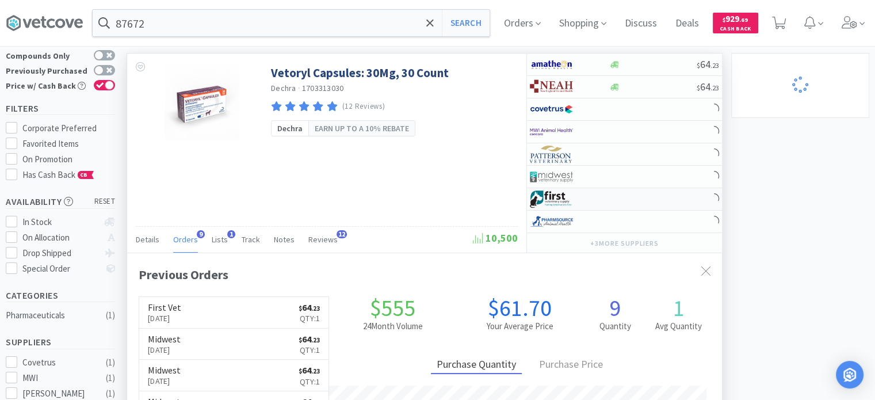
click at [572, 197] on img at bounding box center [551, 198] width 43 height 17
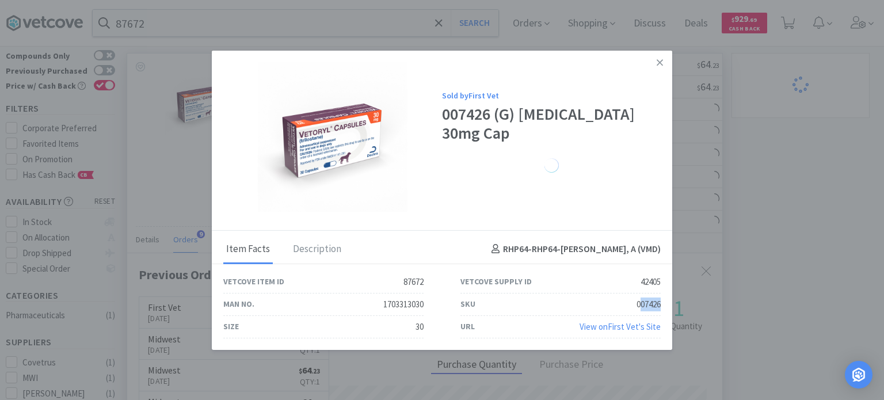
drag, startPoint x: 637, startPoint y: 303, endPoint x: 670, endPoint y: 305, distance: 32.9
click at [670, 305] on div "SKU 007426" at bounding box center [560, 304] width 237 height 22
click at [662, 307] on div "SKU 007426" at bounding box center [560, 304] width 237 height 22
click at [637, 304] on div "007426" at bounding box center [648, 304] width 24 height 14
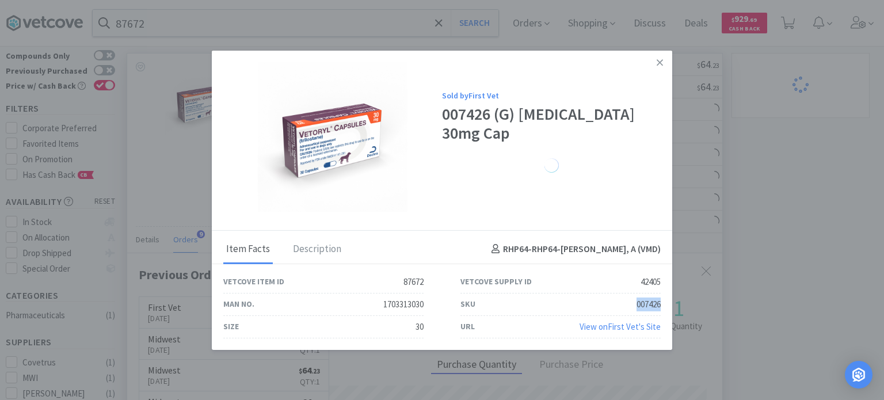
drag, startPoint x: 635, startPoint y: 303, endPoint x: 660, endPoint y: 301, distance: 25.4
click at [660, 301] on div "SKU 007426" at bounding box center [560, 304] width 237 height 22
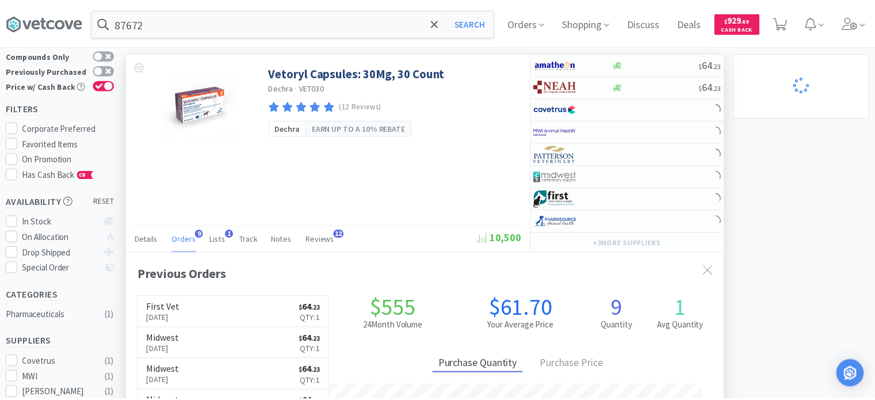
scroll to position [574931, 574644]
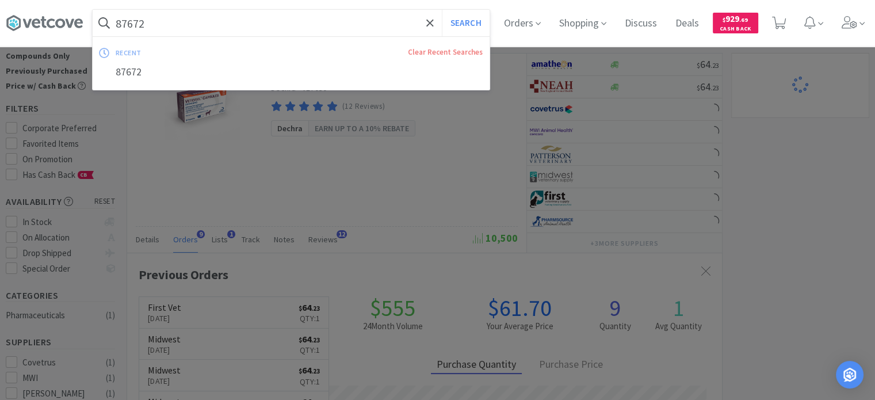
click at [184, 16] on input "87672" at bounding box center [291, 23] width 397 height 26
drag, startPoint x: 797, startPoint y: 245, endPoint x: 412, endPoint y: 86, distance: 416.3
click at [797, 245] on div at bounding box center [437, 200] width 875 height 400
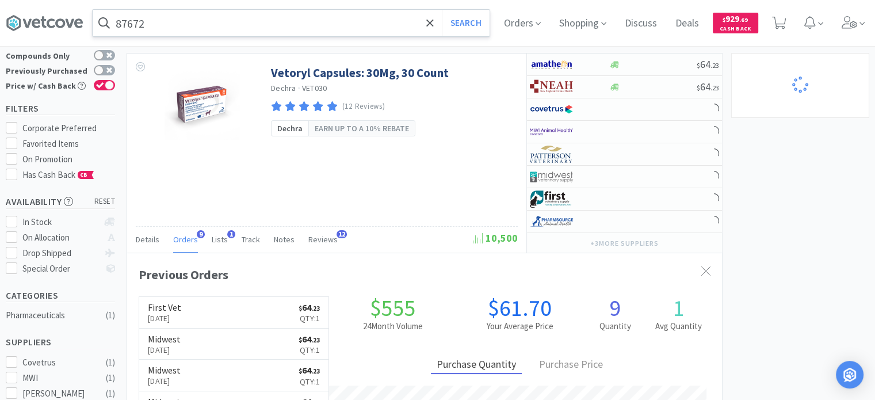
click at [254, 19] on input "87672" at bounding box center [291, 23] width 397 height 26
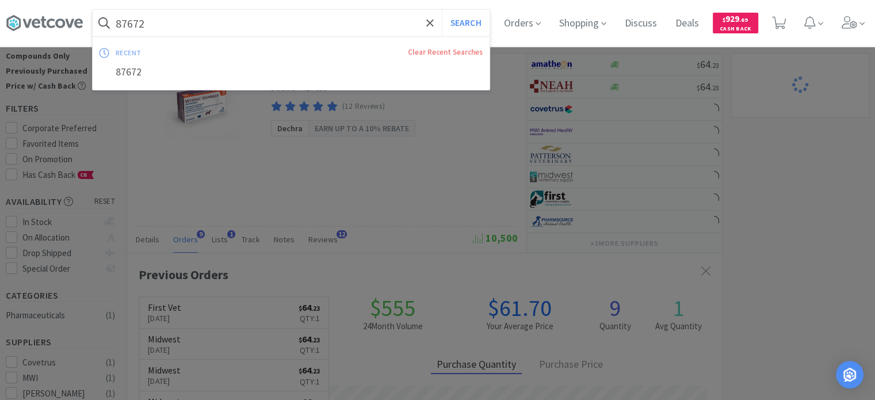
paste input "189406"
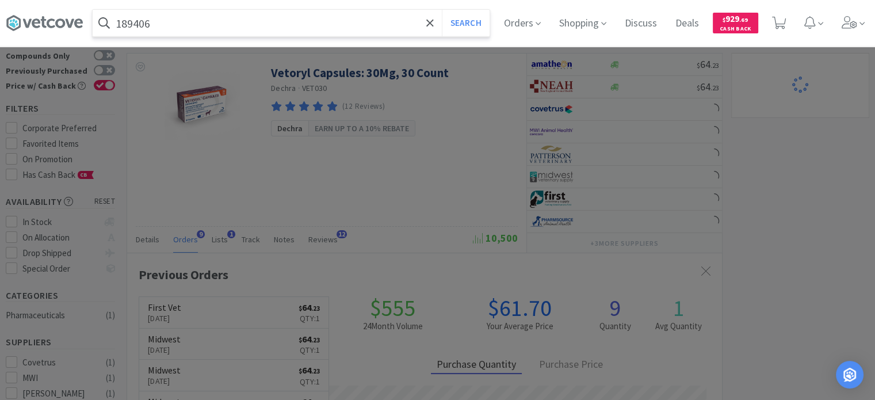
click at [442, 10] on button "Search" at bounding box center [466, 23] width 48 height 26
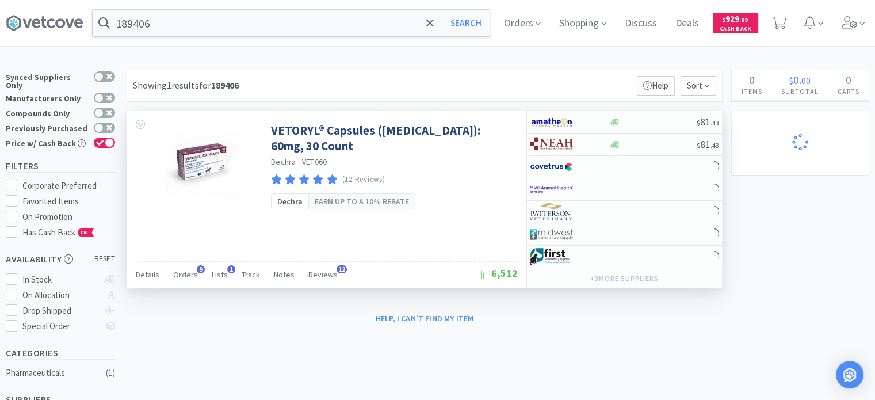
click at [190, 263] on div "Details Orders 9 Lists 1 Track Notes Reviews 12 6,512" at bounding box center [327, 274] width 382 height 26
click at [182, 280] on div "Orders 9" at bounding box center [185, 276] width 25 height 22
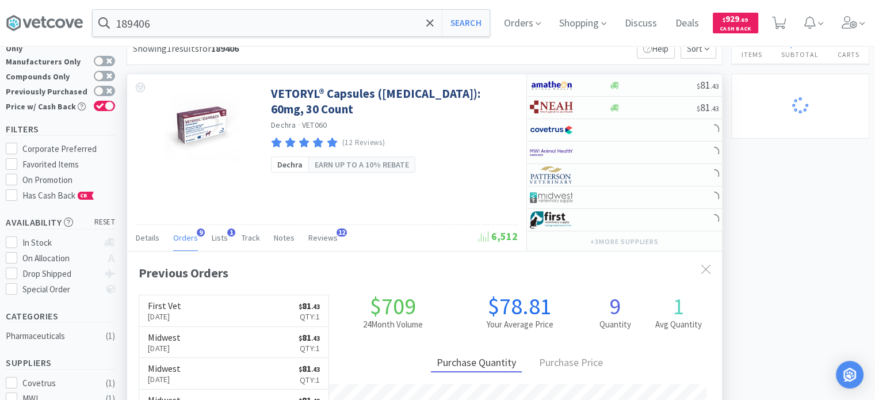
scroll to position [58, 0]
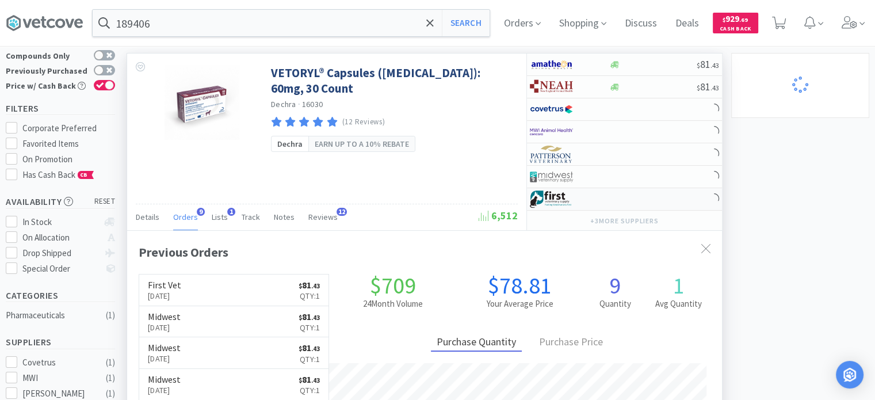
click at [564, 200] on img at bounding box center [551, 198] width 43 height 17
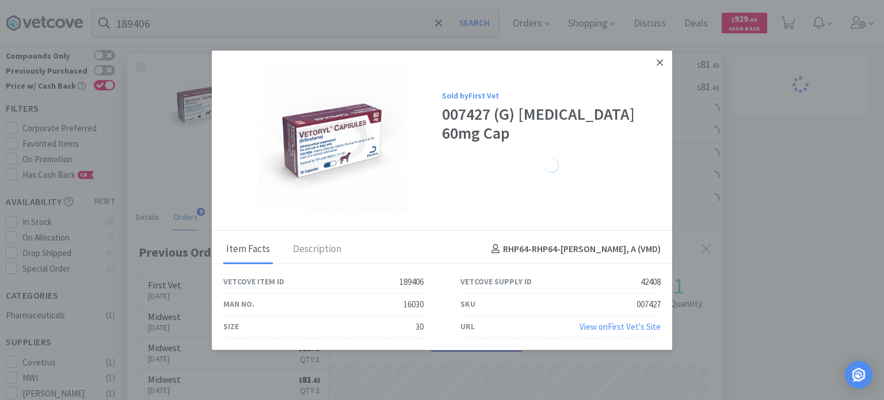
click at [667, 68] on link at bounding box center [659, 62] width 20 height 25
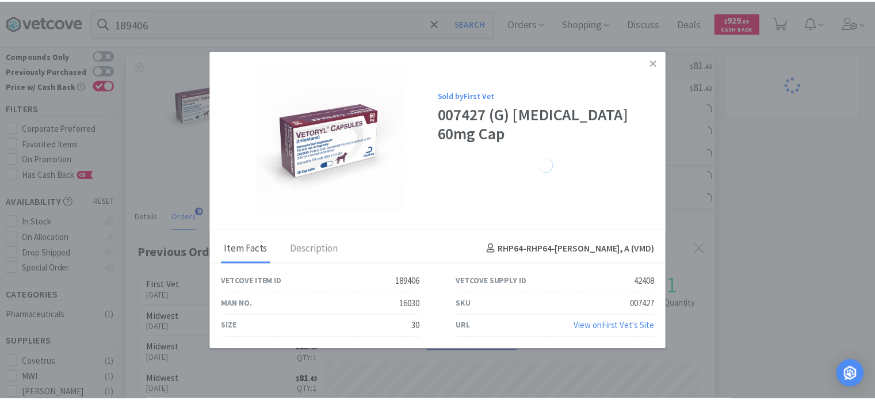
scroll to position [574931, 574644]
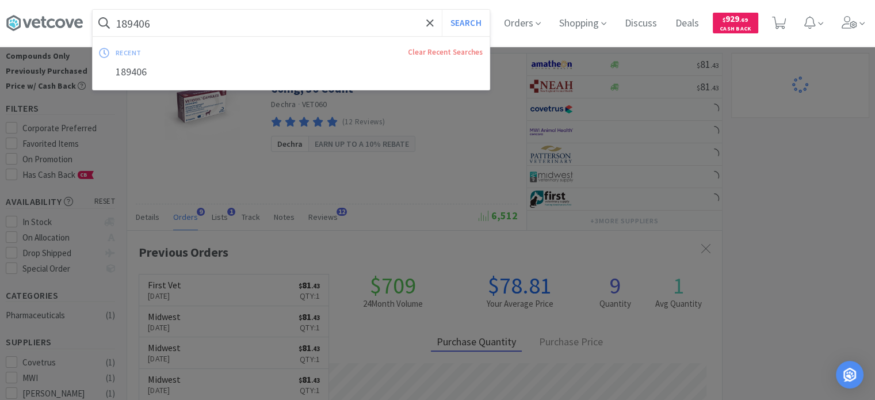
click at [337, 35] on input "189406" at bounding box center [291, 23] width 397 height 26
paste input "209907"
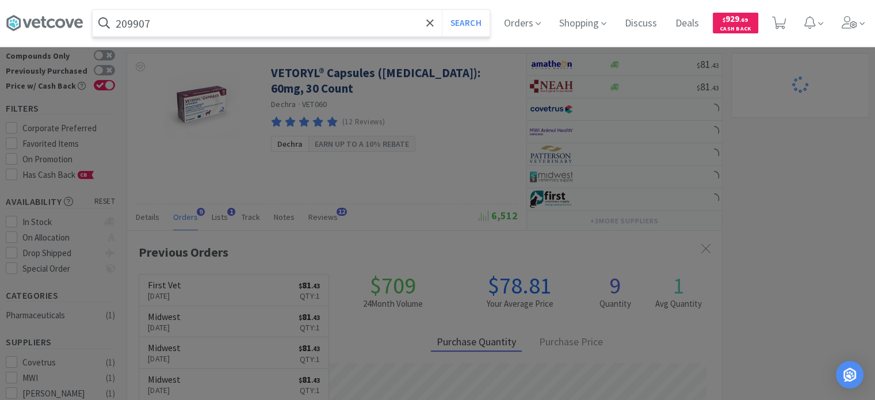
click at [442, 10] on button "Search" at bounding box center [466, 23] width 48 height 26
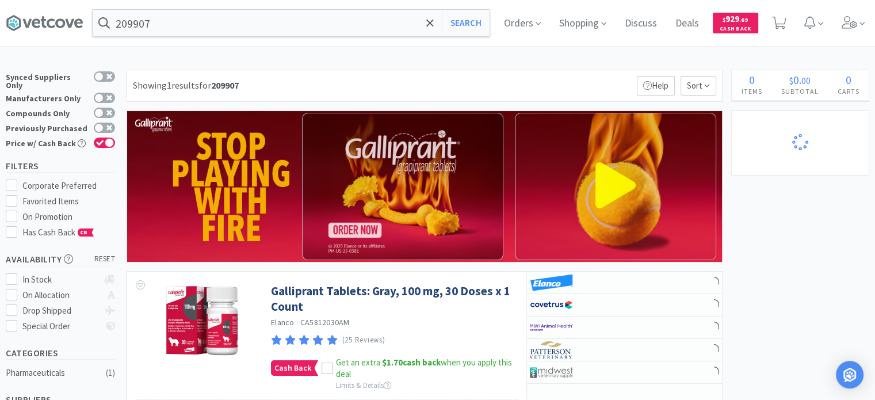
click at [775, 279] on div "× Filter Results Synced Suppliers Only Manufacturers Only Compounds Only Previo…" at bounding box center [437, 379] width 863 height 618
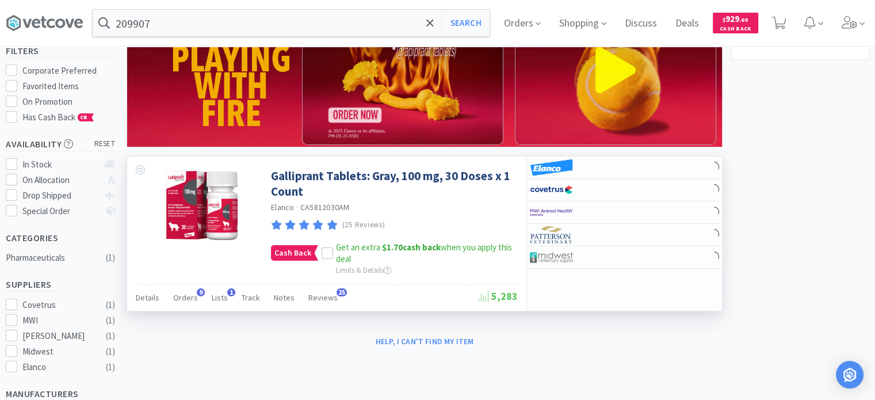
click at [197, 303] on div "Details Orders 9 Lists 1 Track Notes Reviews 25" at bounding box center [307, 299] width 343 height 22
click at [186, 293] on span "Orders" at bounding box center [185, 297] width 25 height 10
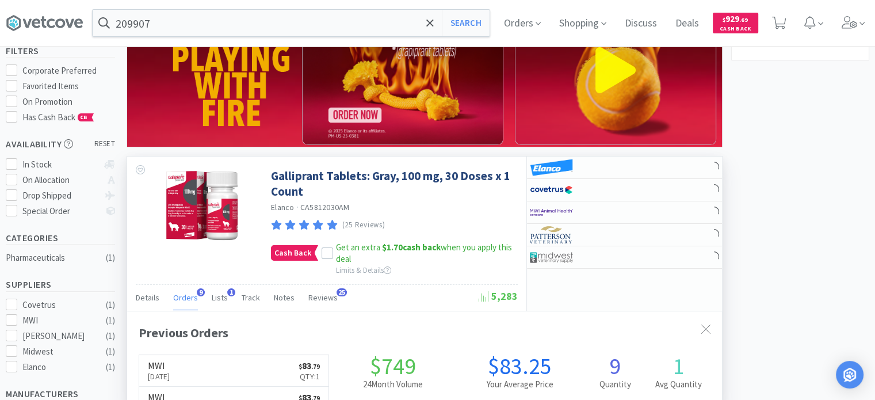
scroll to position [308, 595]
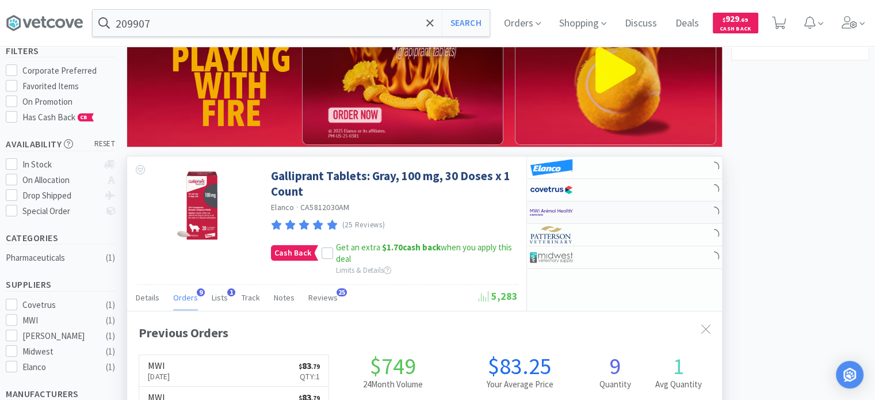
click at [578, 208] on div at bounding box center [561, 212] width 63 height 20
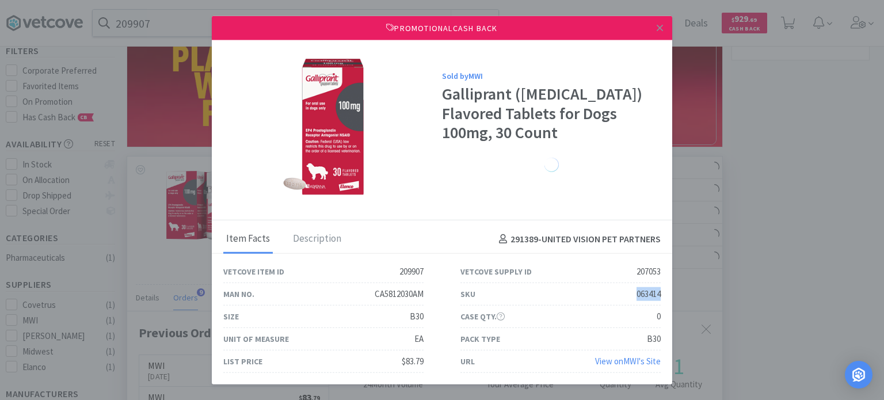
drag, startPoint x: 630, startPoint y: 296, endPoint x: 659, endPoint y: 295, distance: 28.8
click at [659, 295] on div "SKU 063414" at bounding box center [560, 294] width 200 height 22
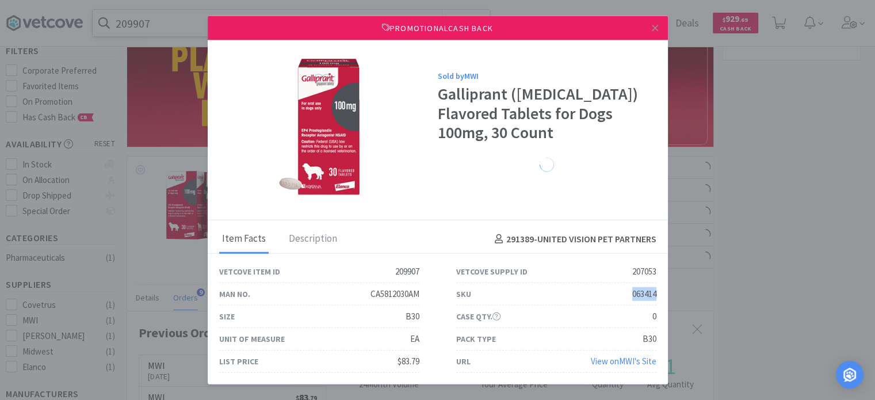
scroll to position [574931, 574644]
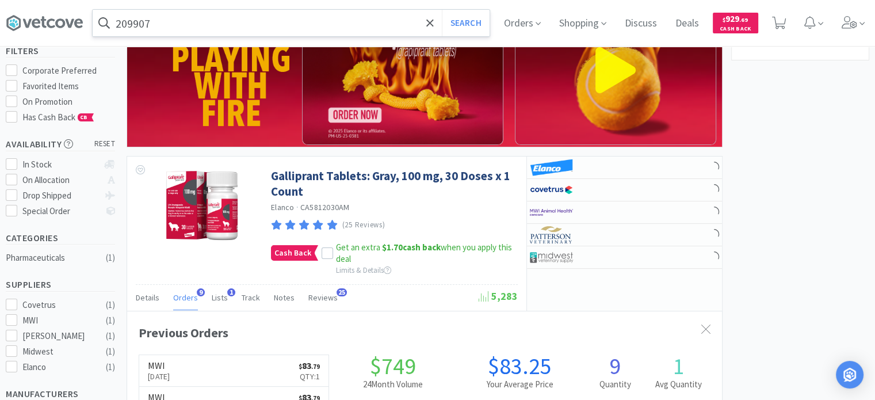
click at [159, 18] on input "209907" at bounding box center [291, 23] width 397 height 26
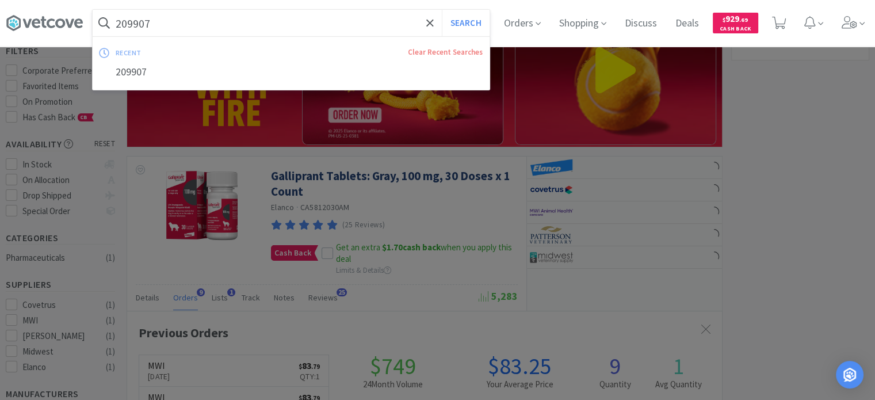
paste input "193974"
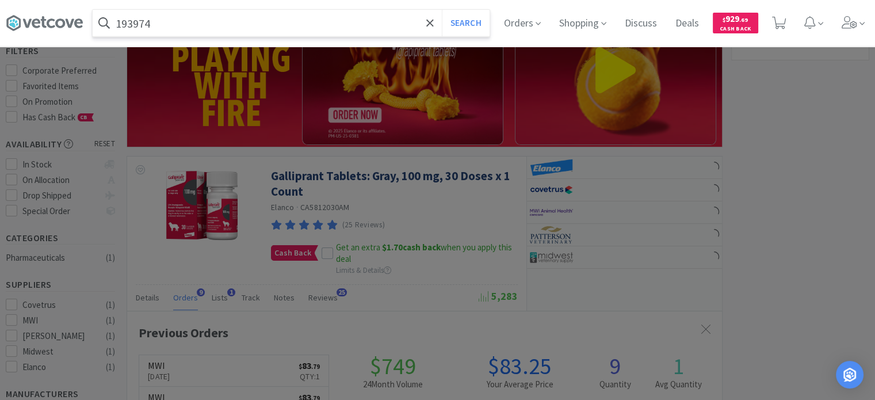
click at [442, 10] on button "Search" at bounding box center [466, 23] width 48 height 26
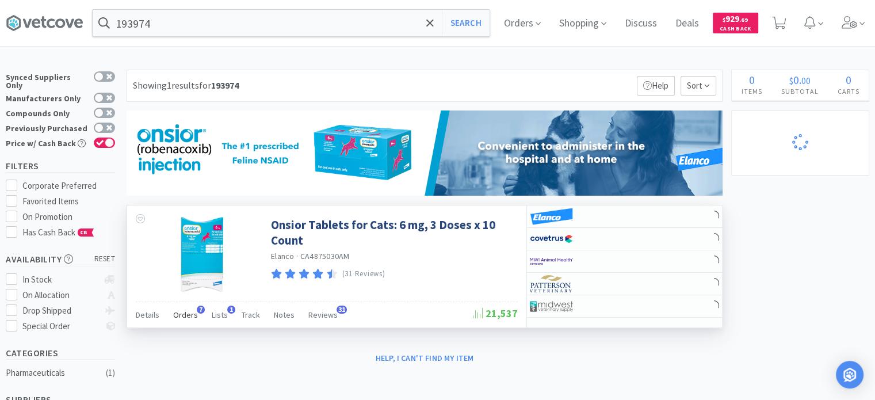
click at [173, 311] on span "Orders" at bounding box center [185, 314] width 25 height 10
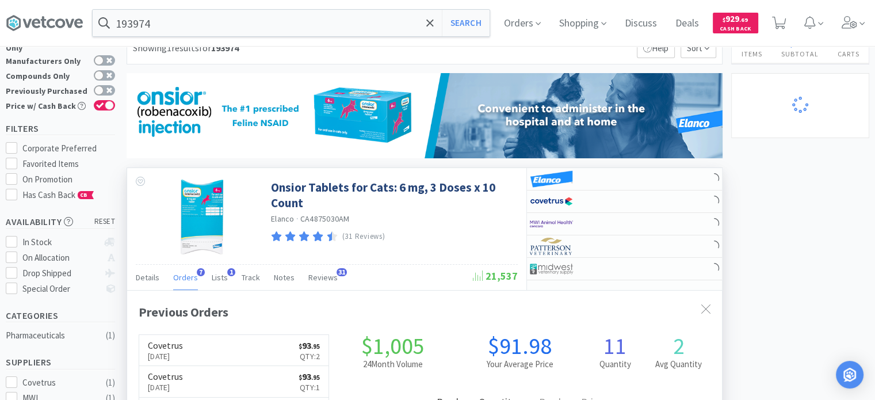
scroll to position [58, 0]
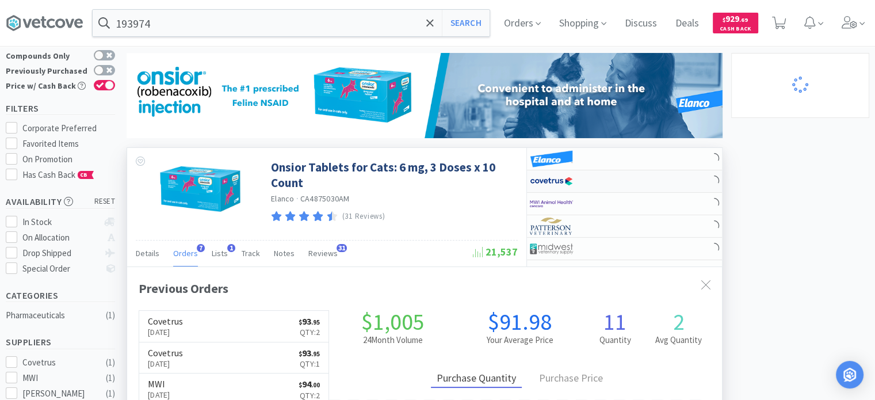
click at [605, 187] on div at bounding box center [569, 181] width 79 height 20
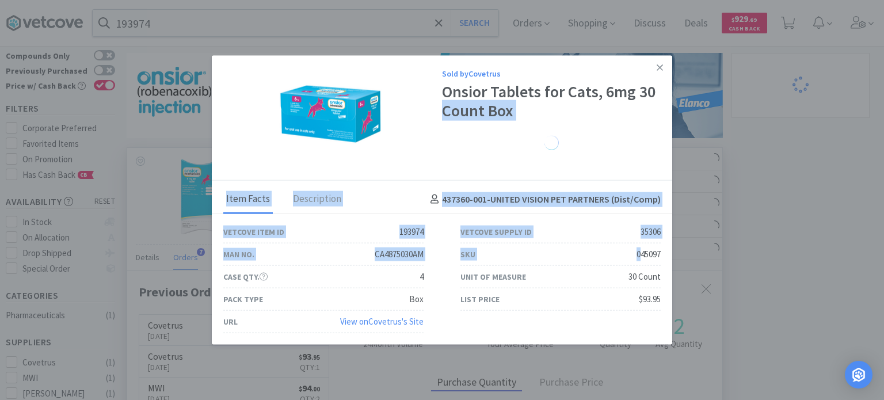
drag, startPoint x: 637, startPoint y: 256, endPoint x: 674, endPoint y: 255, distance: 36.8
click at [674, 255] on div "Sold by Covetrus Onsior Tablets for Cats, 6mg 30 Count Box Item Facts Descripti…" at bounding box center [442, 200] width 884 height 400
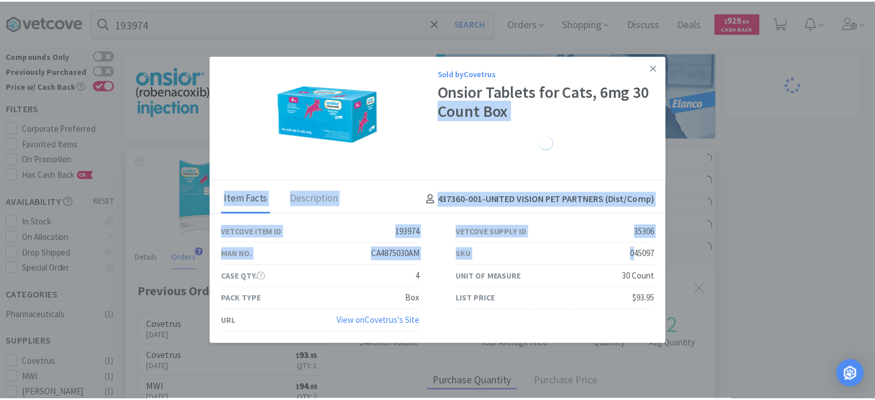
scroll to position [574944, 574644]
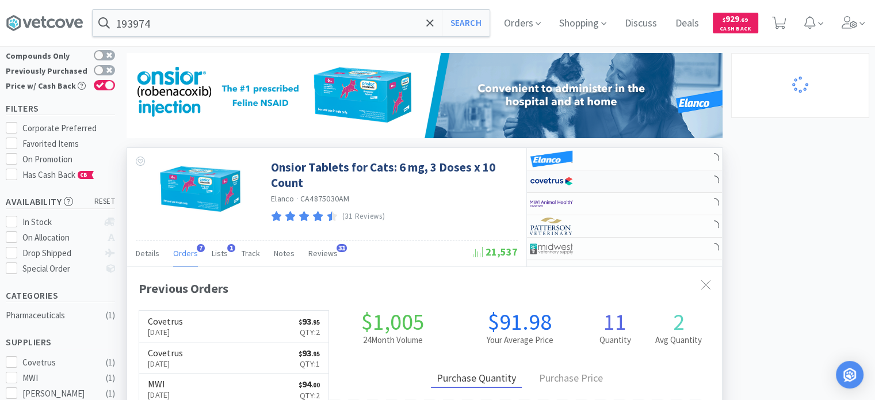
click at [598, 190] on div at bounding box center [569, 181] width 79 height 20
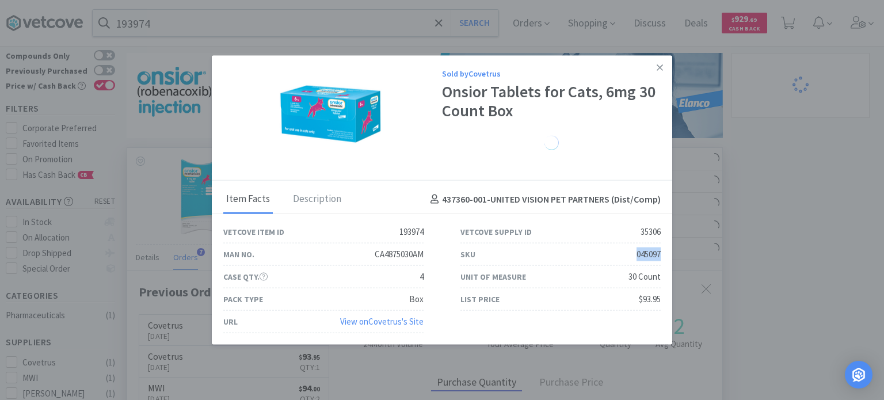
drag, startPoint x: 630, startPoint y: 250, endPoint x: 660, endPoint y: 251, distance: 29.9
click at [660, 251] on div "SKU 045097" at bounding box center [560, 254] width 237 height 22
drag, startPoint x: 706, startPoint y: 351, endPoint x: 626, endPoint y: 267, distance: 116.8
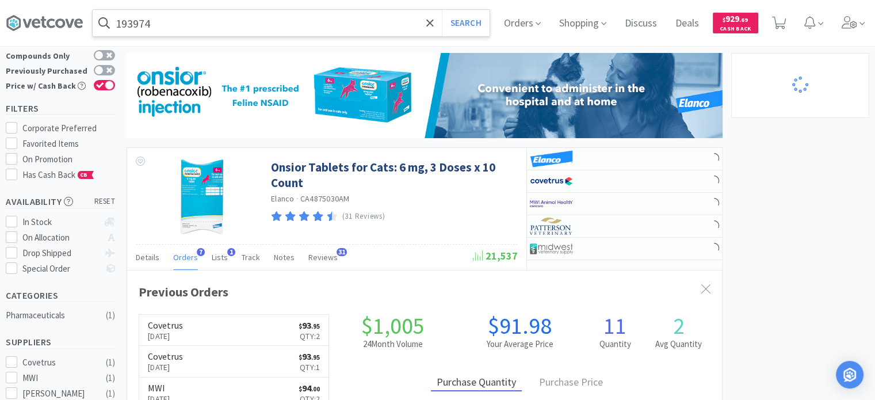
click at [245, 20] on input "193974" at bounding box center [291, 23] width 397 height 26
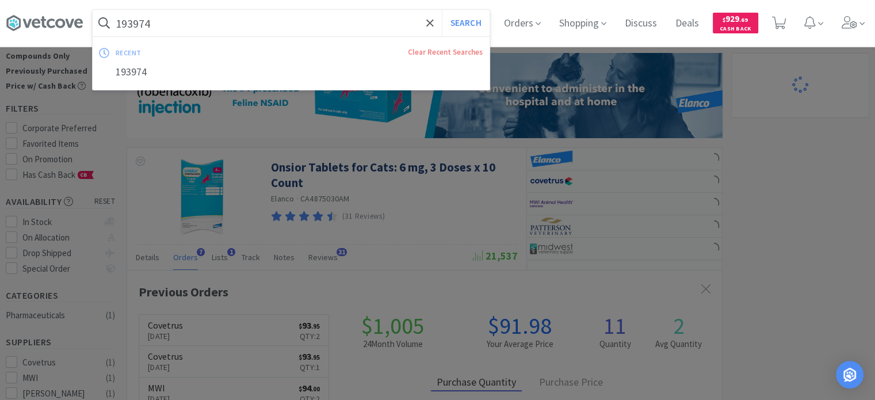
paste input "50529"
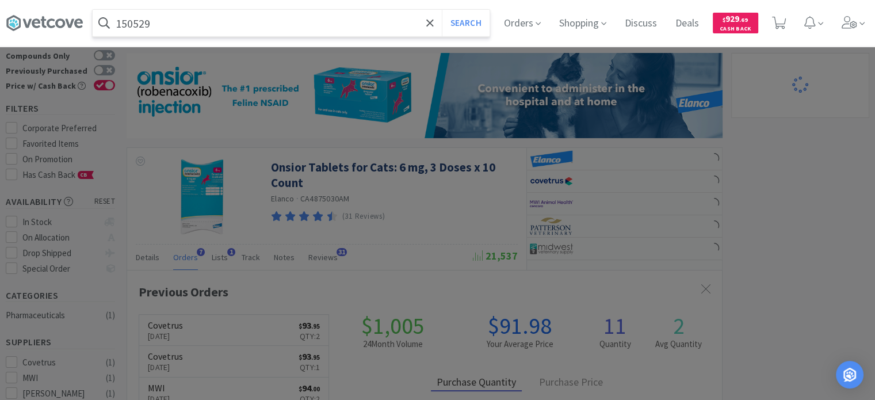
click at [442, 10] on button "Search" at bounding box center [466, 23] width 48 height 26
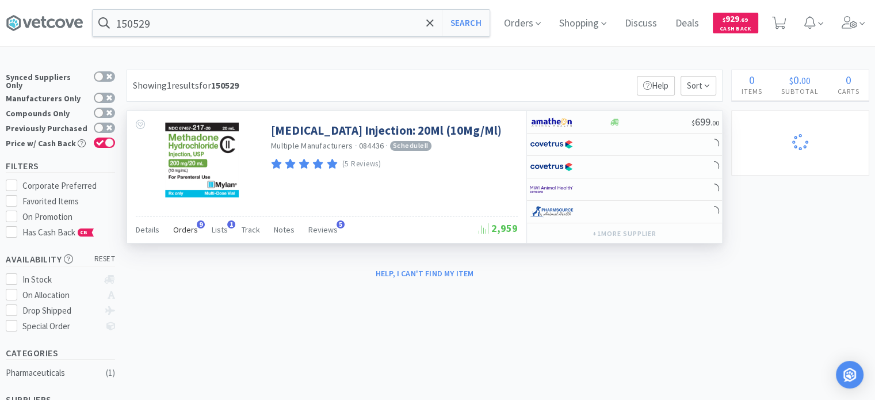
click at [181, 227] on span "Orders" at bounding box center [185, 229] width 25 height 10
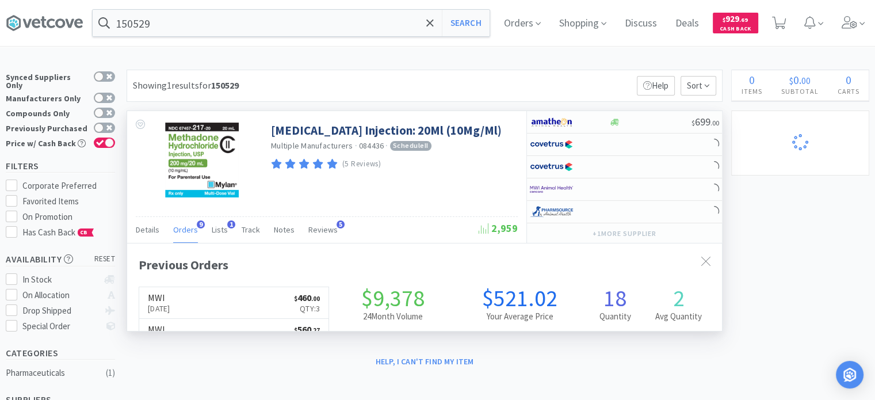
scroll to position [308, 595]
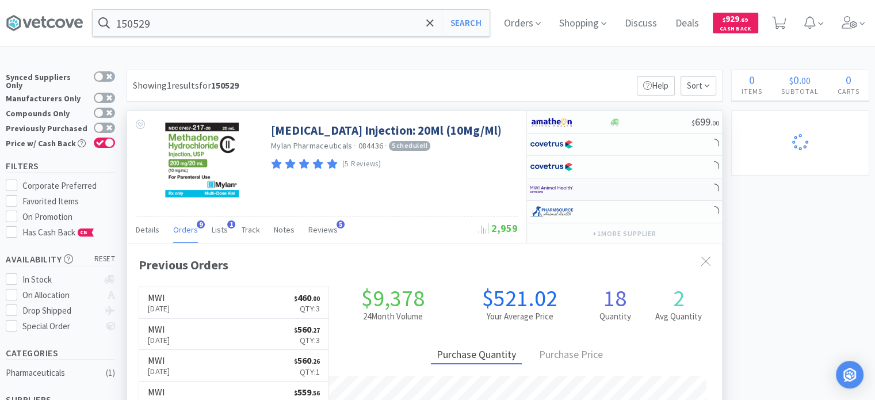
click at [577, 198] on div at bounding box center [624, 189] width 195 height 22
click at [243, 21] on input "150529" at bounding box center [291, 23] width 397 height 26
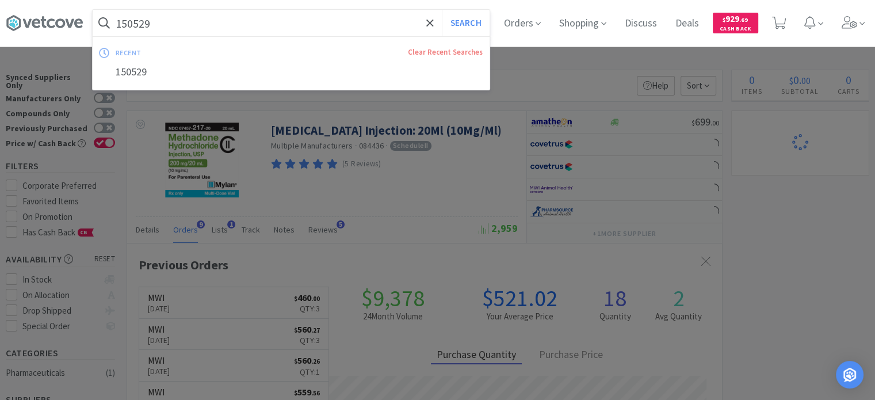
paste input "232594"
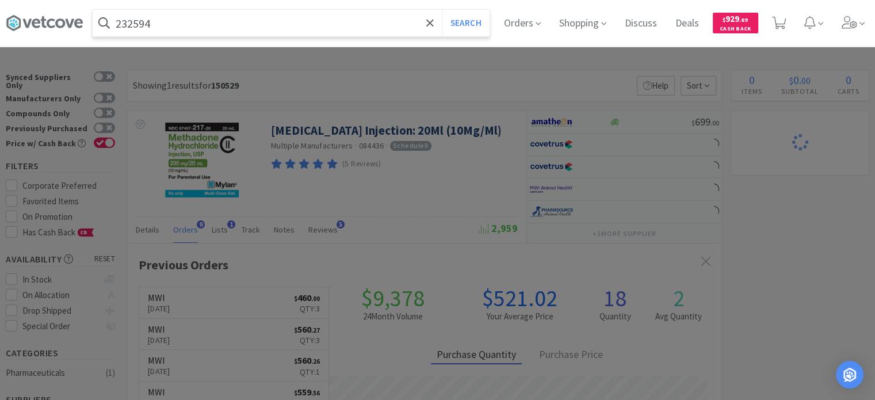
click at [442, 10] on button "Search" at bounding box center [466, 23] width 48 height 26
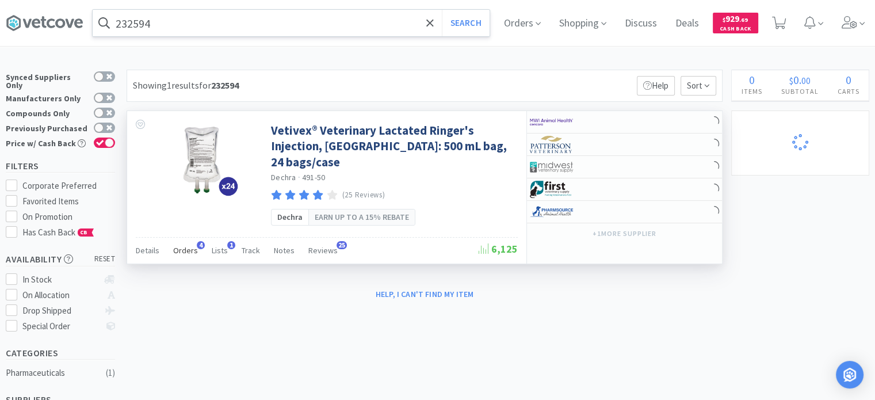
click at [182, 245] on span "Orders" at bounding box center [185, 250] width 25 height 10
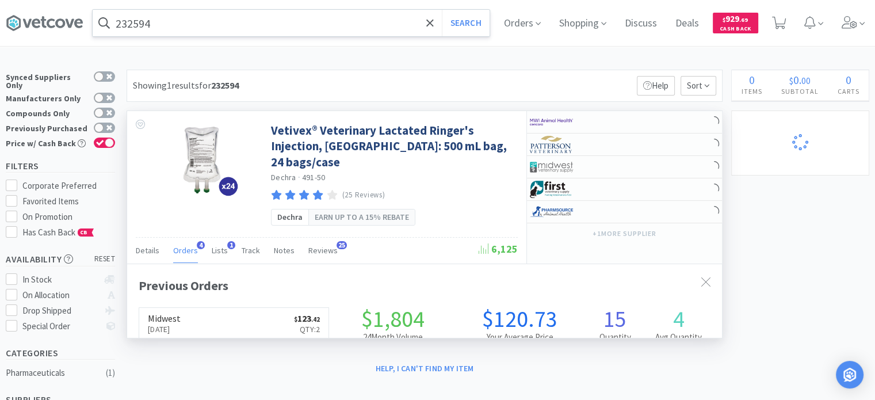
scroll to position [295, 595]
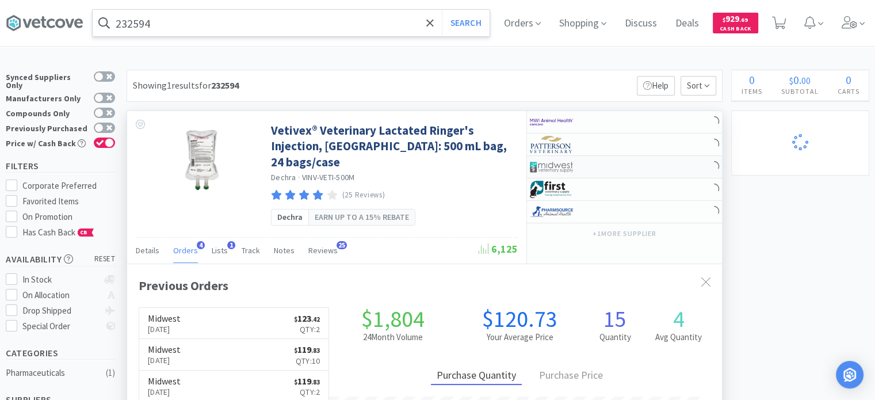
click at [567, 172] on img at bounding box center [551, 166] width 43 height 17
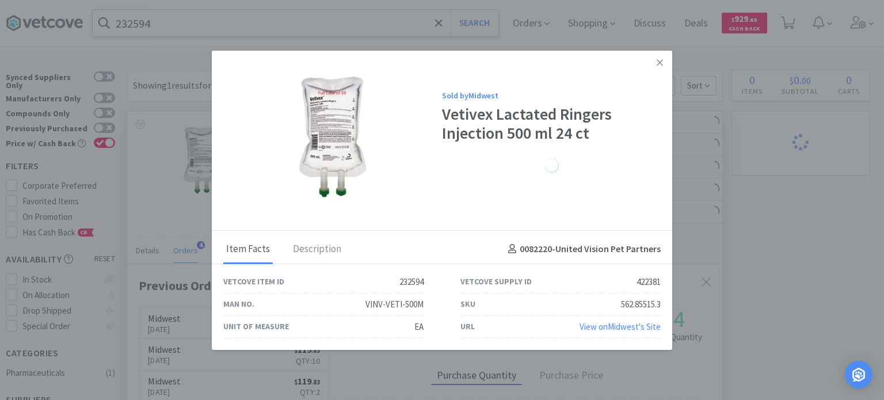
drag, startPoint x: 767, startPoint y: 217, endPoint x: 366, endPoint y: 139, distance: 409.0
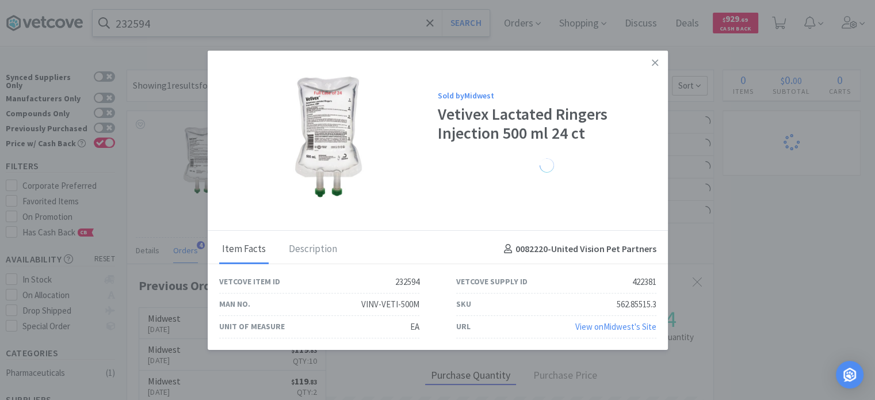
scroll to position [574944, 574644]
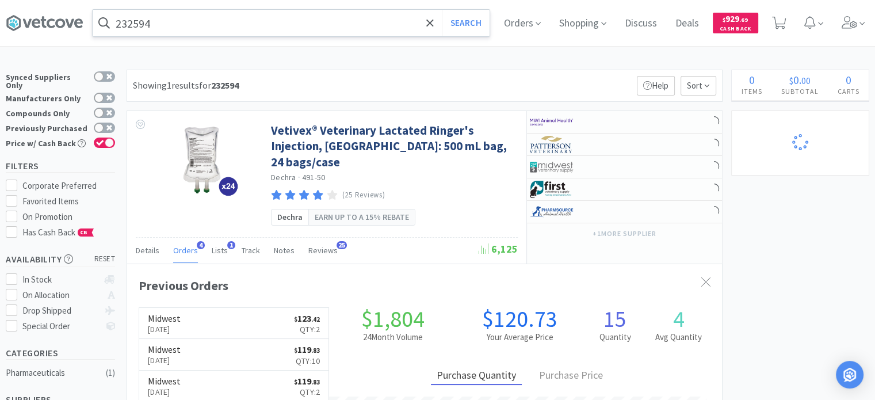
click at [198, 36] on div "232594 Search" at bounding box center [291, 23] width 398 height 28
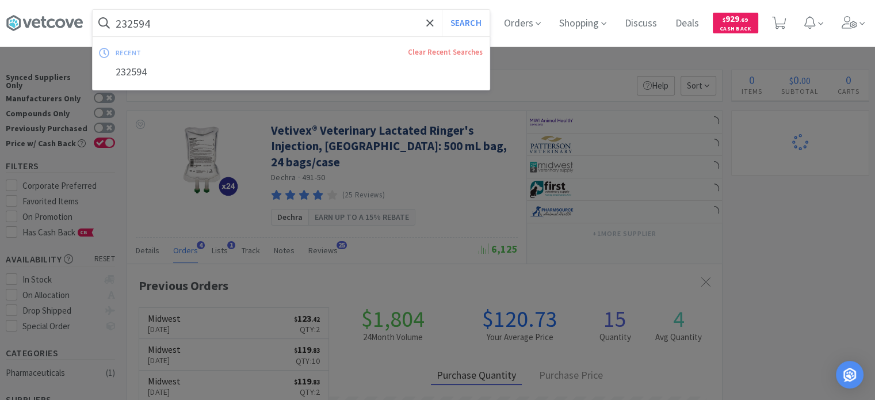
paste input "8101"
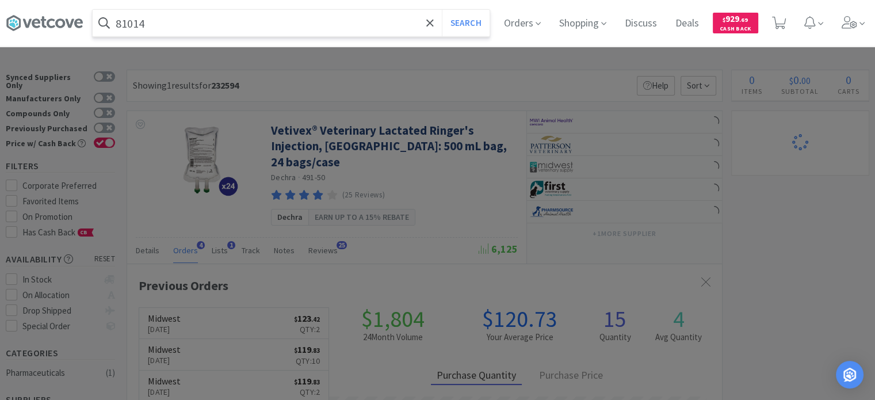
click at [442, 10] on button "Search" at bounding box center [466, 23] width 48 height 26
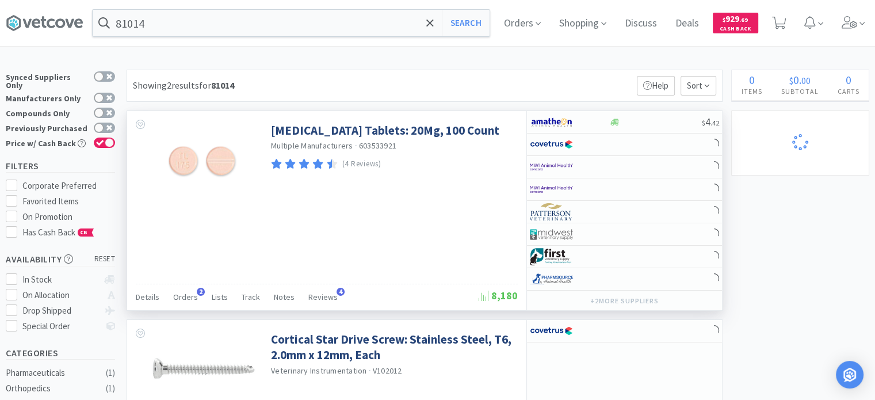
click at [167, 301] on div "Details Orders 2 Lists Track Notes Reviews 4" at bounding box center [307, 299] width 343 height 22
click at [201, 288] on div "Details Orders 2 Lists Track Notes Reviews 4" at bounding box center [307, 299] width 343 height 22
click at [200, 289] on span "2" at bounding box center [201, 292] width 8 height 8
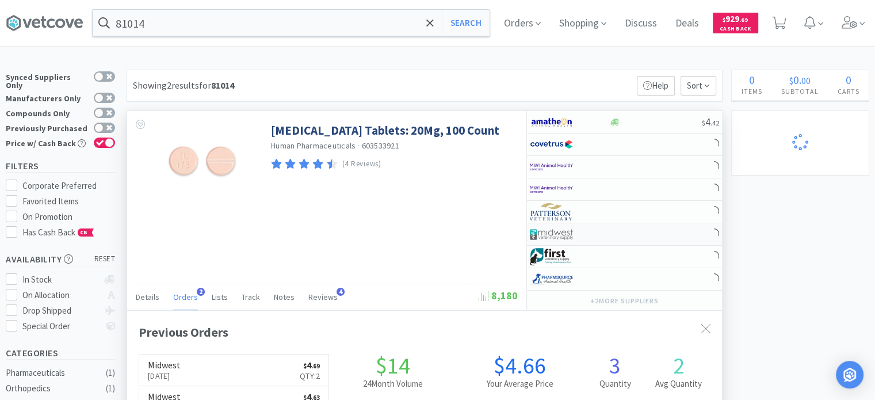
click at [619, 231] on div at bounding box center [624, 234] width 195 height 22
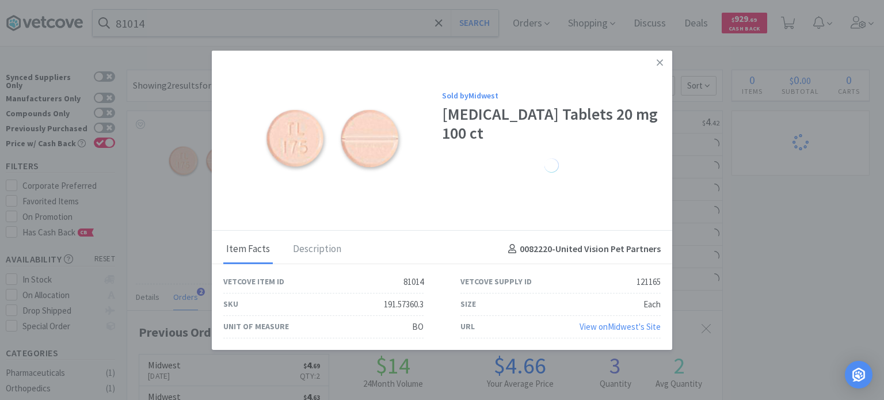
drag, startPoint x: 751, startPoint y: 225, endPoint x: 438, endPoint y: 82, distance: 344.4
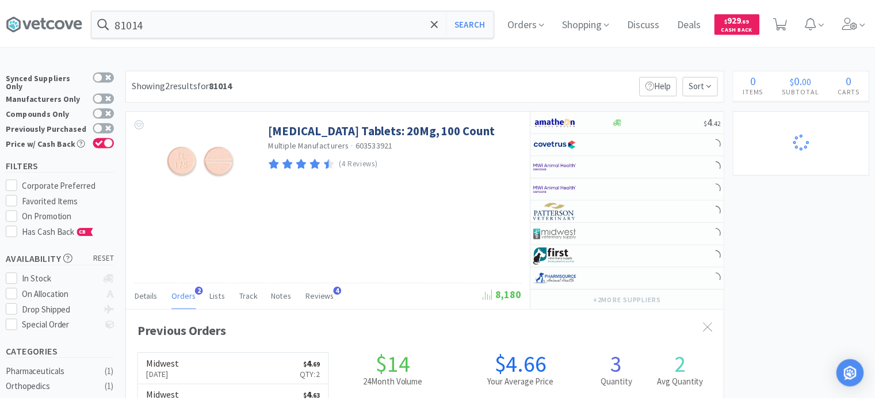
scroll to position [574944, 574644]
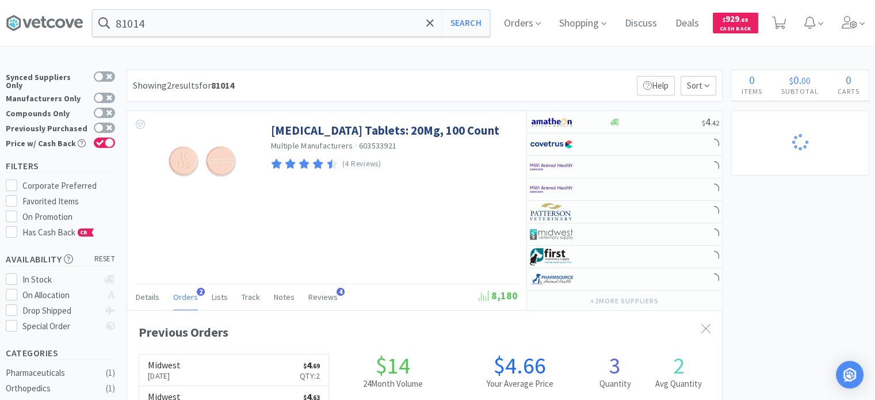
click at [285, 34] on input "81014" at bounding box center [291, 23] width 397 height 26
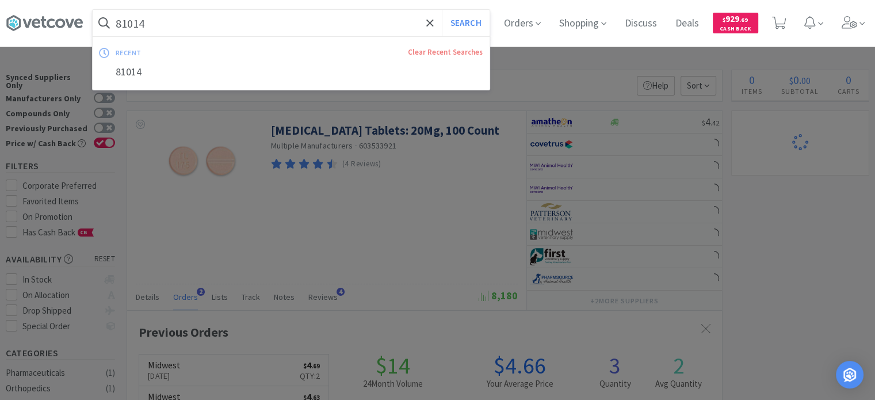
paste input "55479"
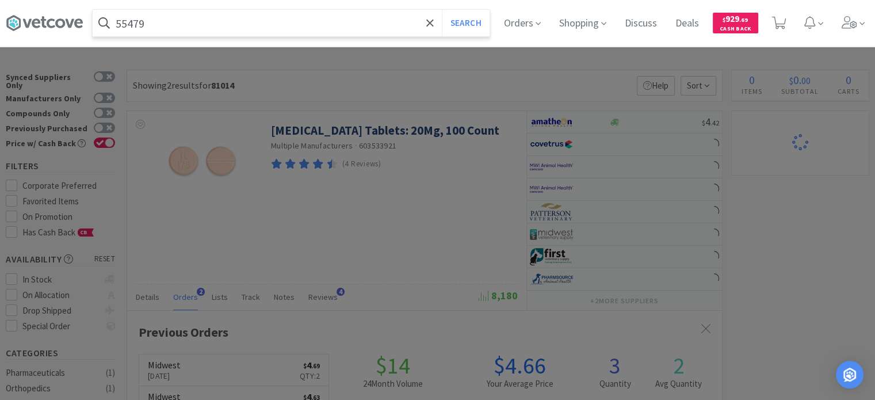
click at [442, 10] on button "Search" at bounding box center [466, 23] width 48 height 26
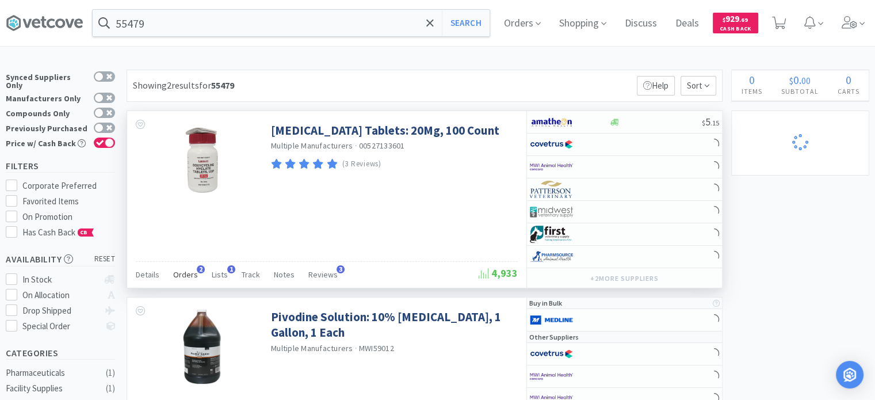
drag, startPoint x: 191, startPoint y: 258, endPoint x: 186, endPoint y: 273, distance: 15.1
click at [191, 258] on div "Doxycycline Hyclate Tablets: 20Mg, 100 Count Multiple Manufacturers · 005271336…" at bounding box center [326, 199] width 399 height 177
click at [185, 276] on span "Orders" at bounding box center [185, 274] width 25 height 10
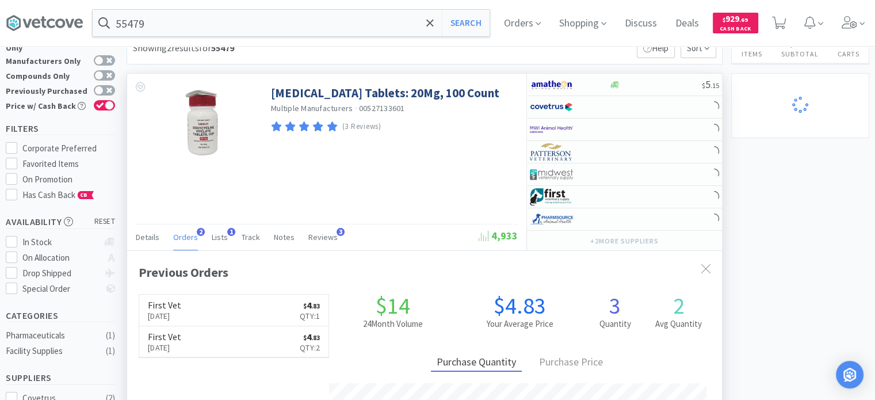
scroll to position [58, 0]
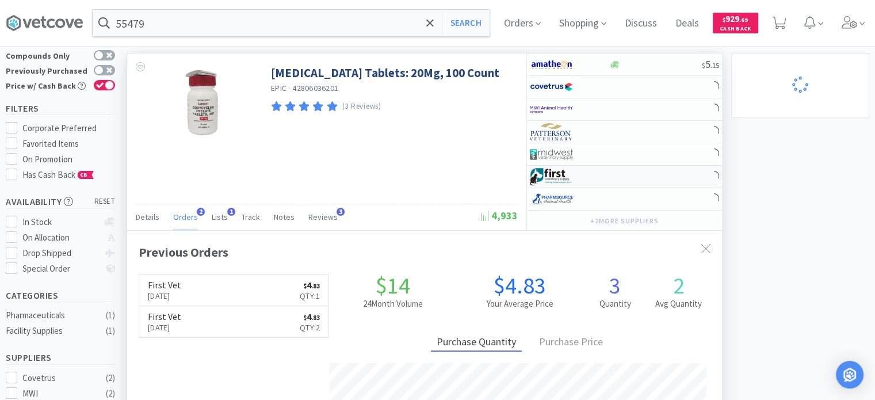
click at [638, 166] on div at bounding box center [624, 177] width 195 height 22
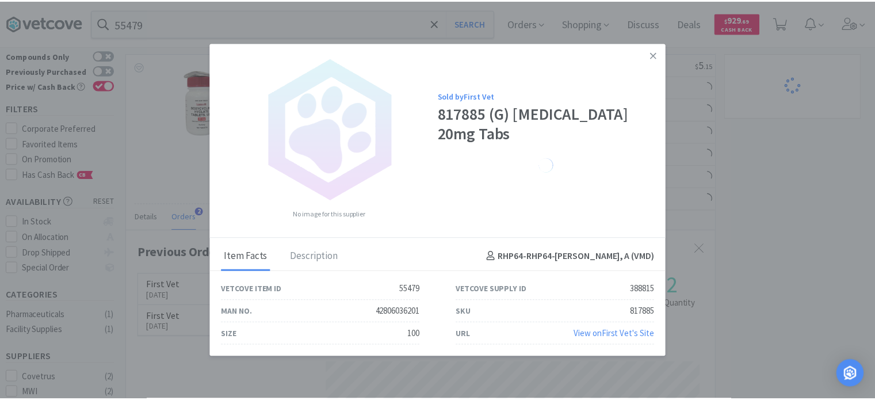
scroll to position [574944, 574644]
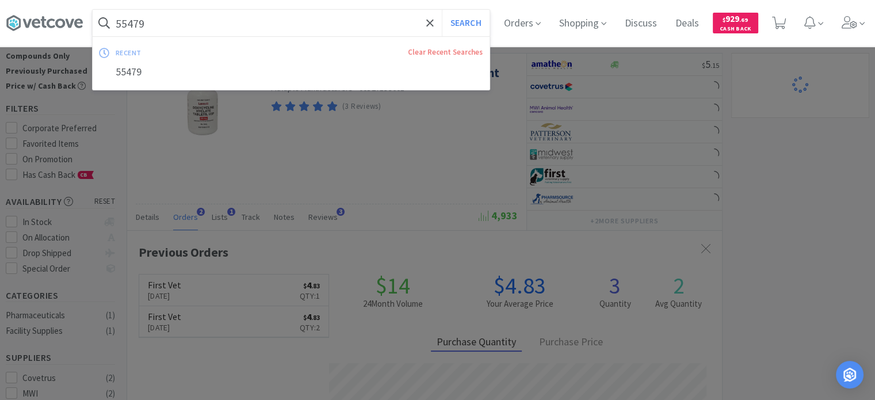
click at [230, 17] on input "55479" at bounding box center [291, 23] width 397 height 26
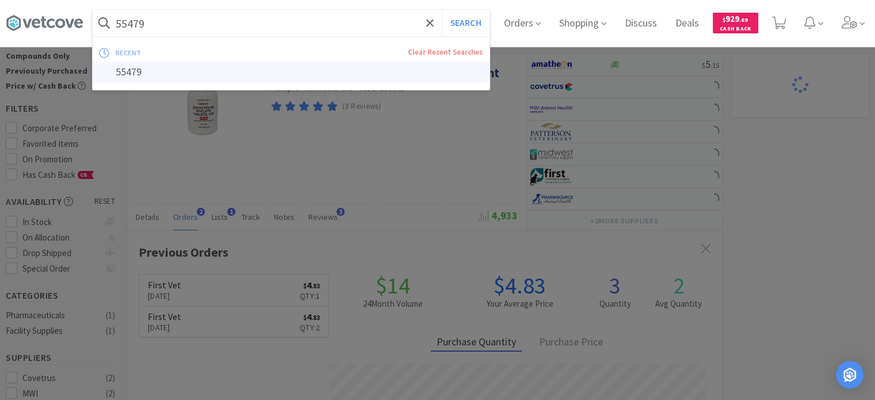
paste input "13513"
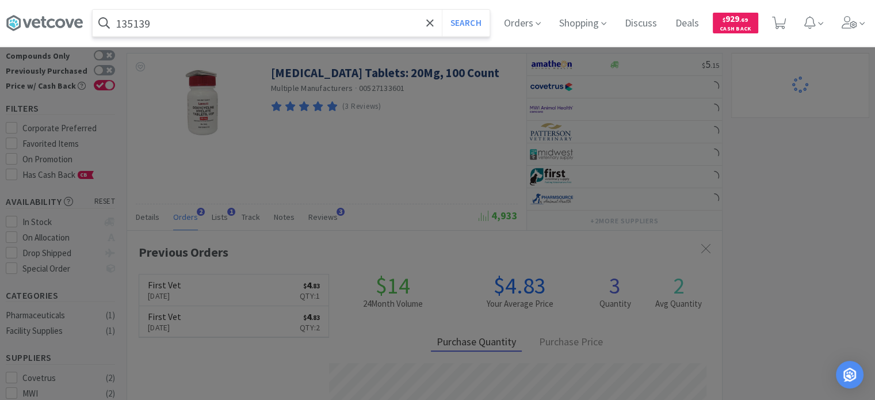
click at [442, 10] on button "Search" at bounding box center [466, 23] width 48 height 26
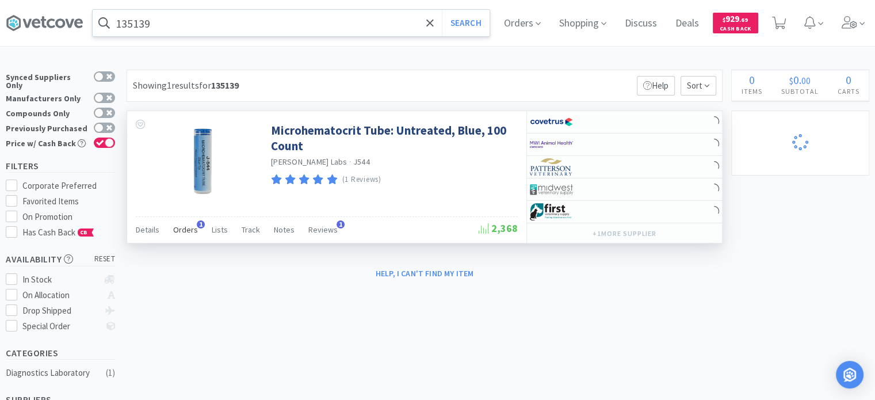
click at [181, 240] on div "Orders 1" at bounding box center [185, 231] width 25 height 22
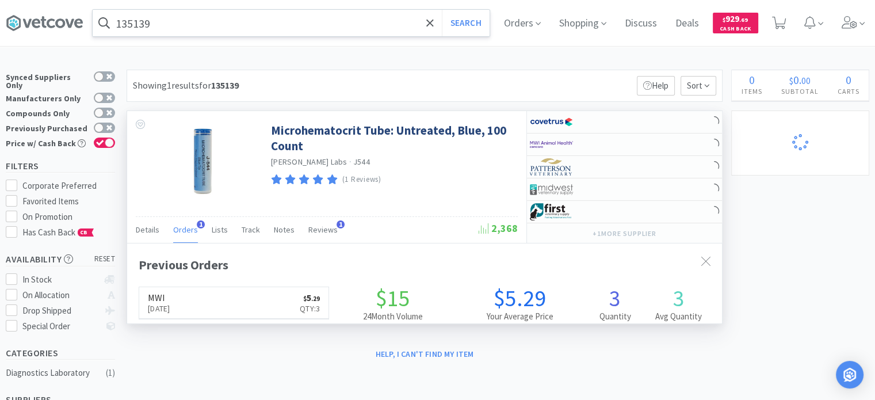
click at [188, 231] on span "Orders" at bounding box center [185, 229] width 25 height 10
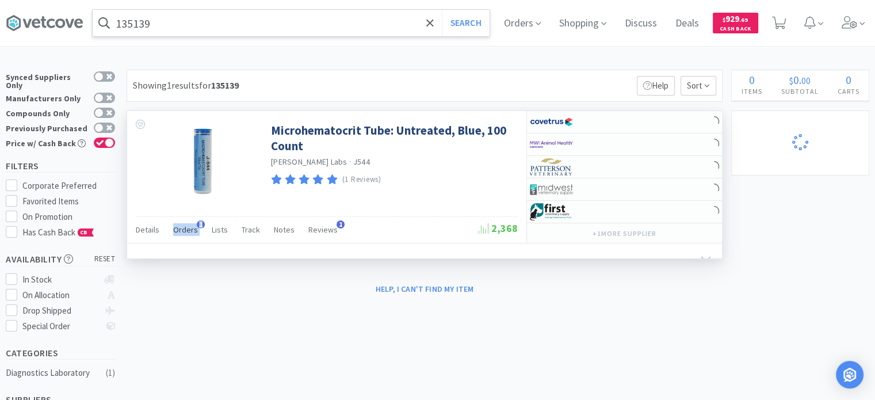
click at [188, 231] on span "Orders" at bounding box center [185, 229] width 25 height 10
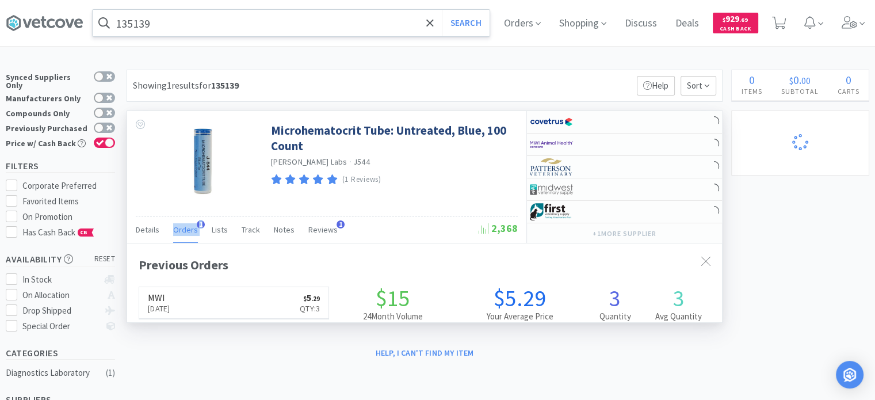
scroll to position [295, 595]
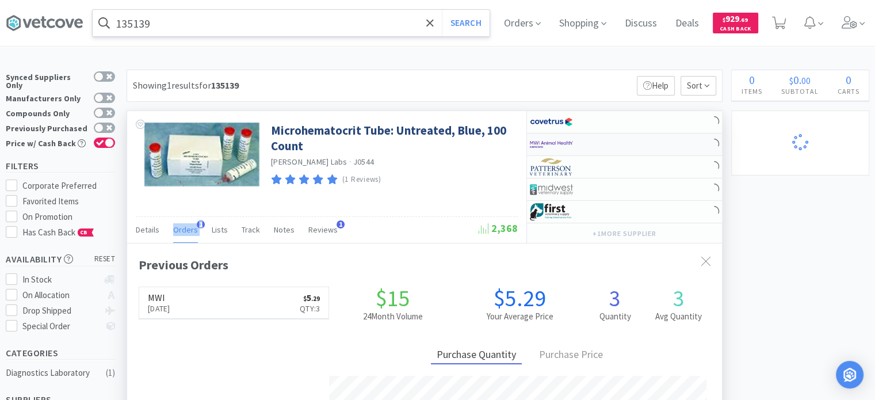
click at [571, 144] on img at bounding box center [551, 144] width 43 height 17
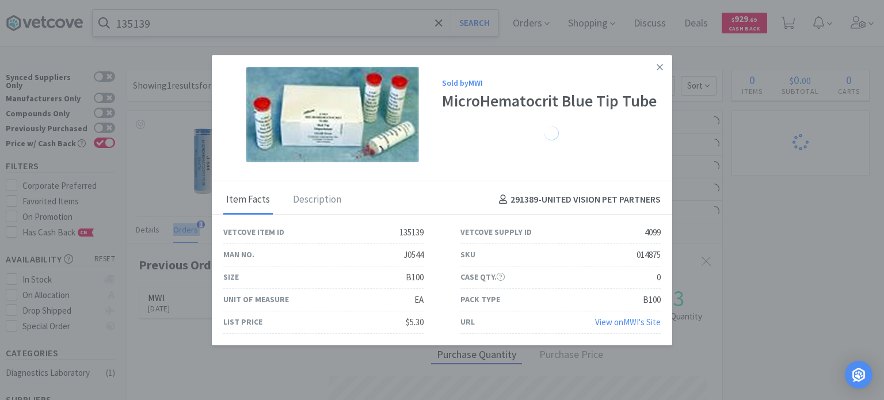
drag, startPoint x: 741, startPoint y: 205, endPoint x: 265, endPoint y: 55, distance: 499.4
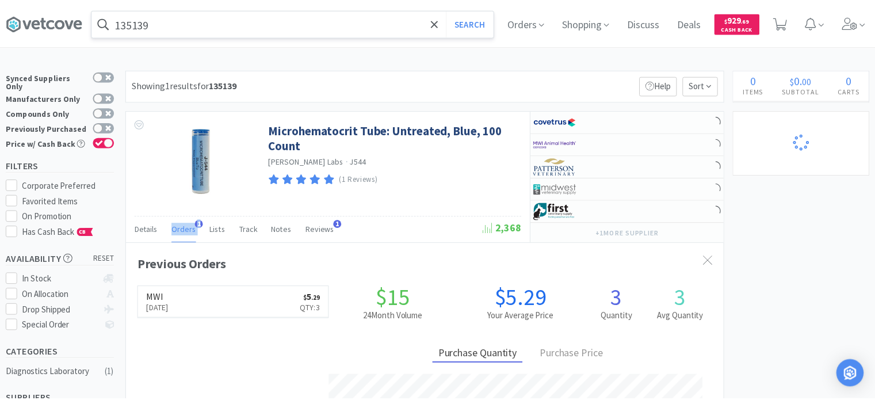
scroll to position [574944, 574644]
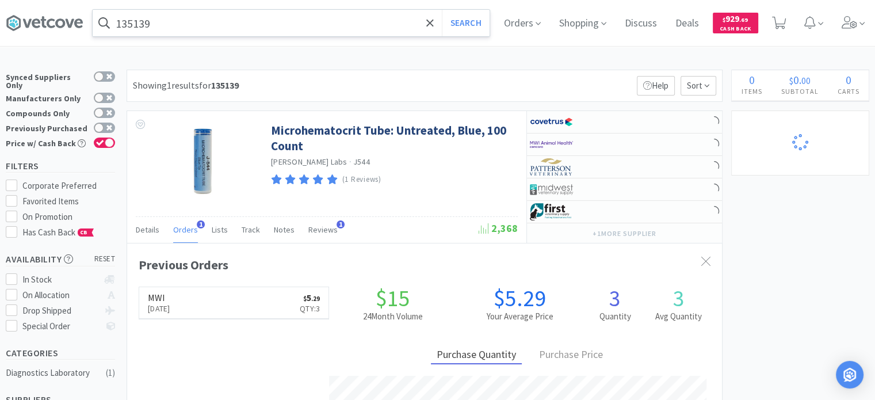
click at [246, 34] on input "135139" at bounding box center [291, 23] width 397 height 26
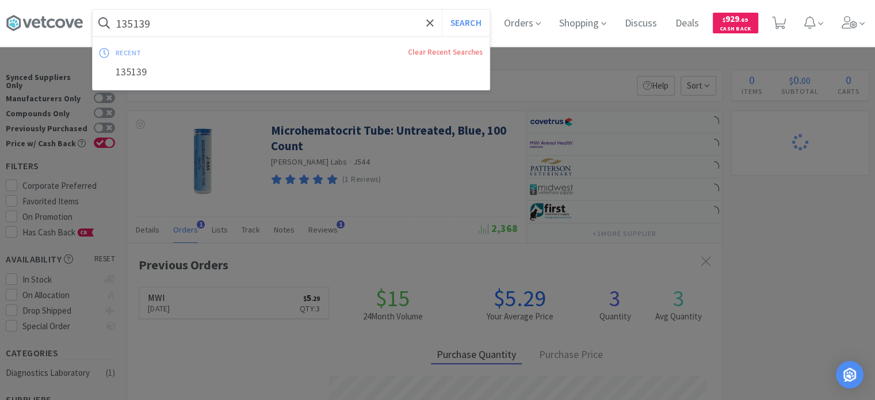
paste input "20506"
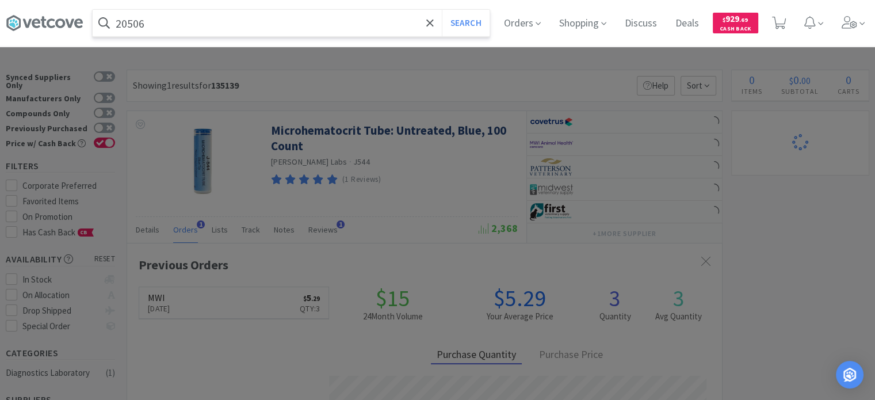
click at [442, 10] on button "Search" at bounding box center [466, 23] width 48 height 26
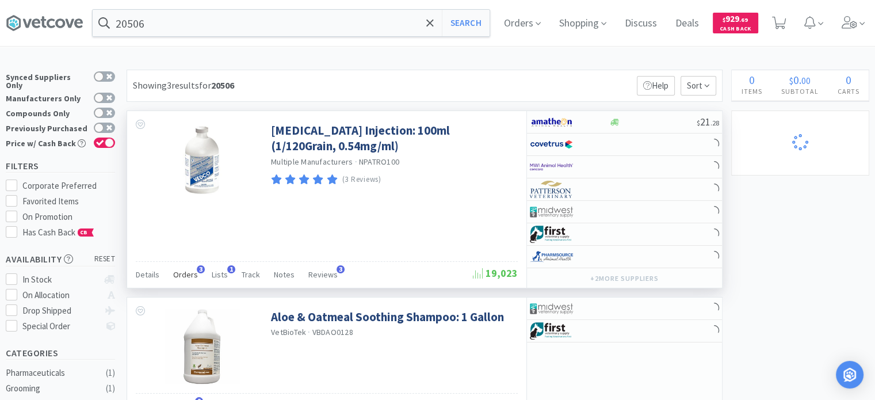
click at [189, 273] on span "Orders" at bounding box center [185, 274] width 25 height 10
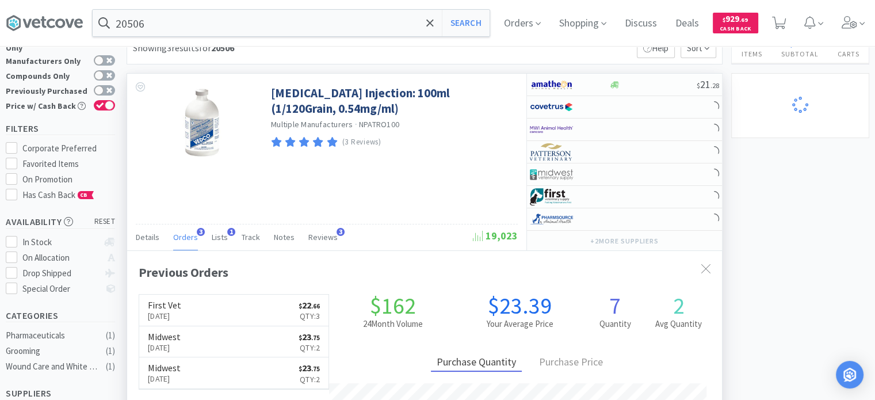
scroll to position [58, 0]
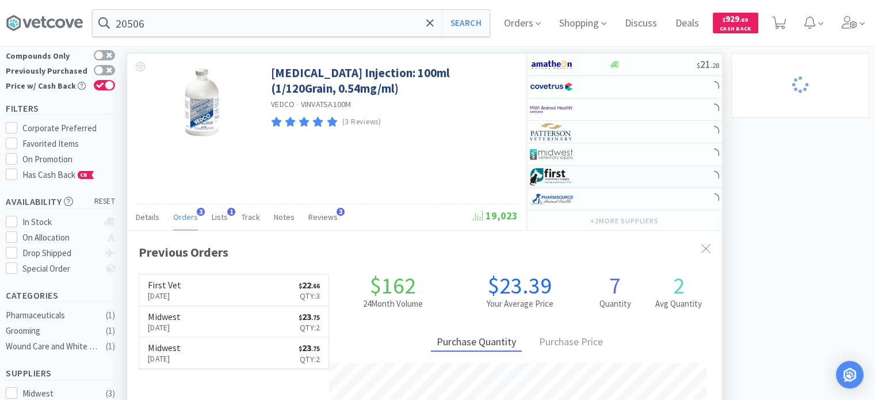
click at [575, 173] on div at bounding box center [561, 177] width 63 height 20
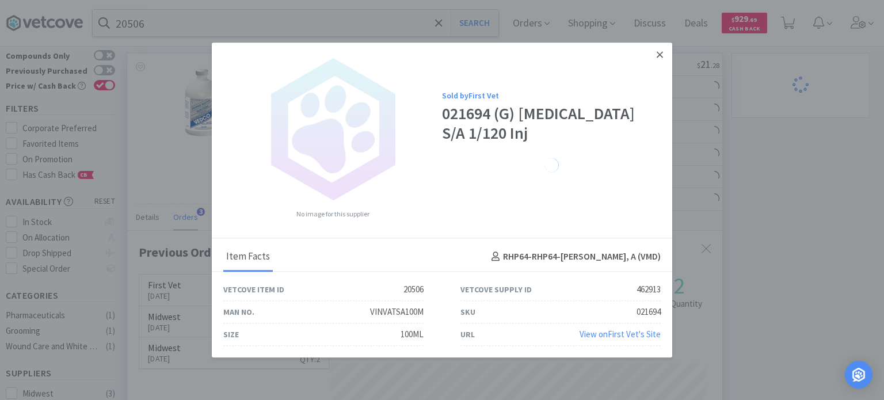
click at [656, 53] on icon at bounding box center [659, 54] width 6 height 10
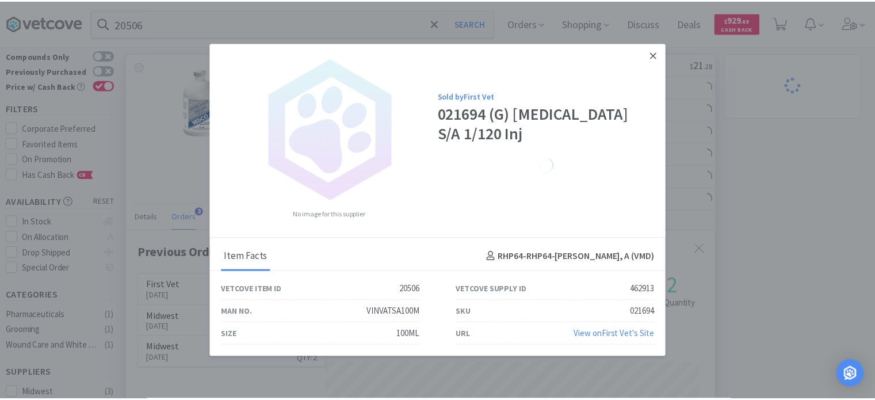
scroll to position [574944, 574644]
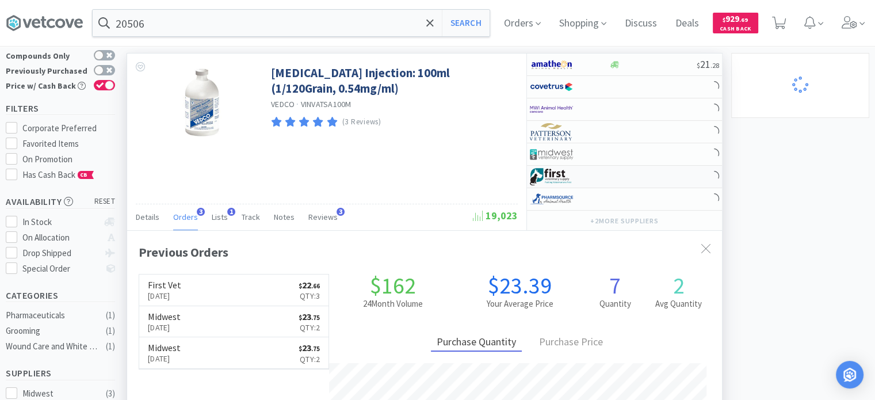
click at [584, 172] on div at bounding box center [561, 177] width 63 height 20
click at [115, 18] on span at bounding box center [104, 23] width 23 height 18
click at [142, 21] on input "20506" at bounding box center [291, 23] width 397 height 26
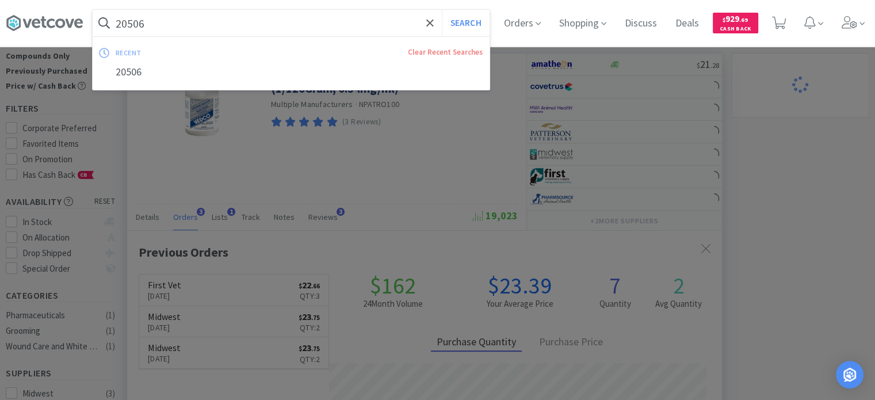
paste input "91704"
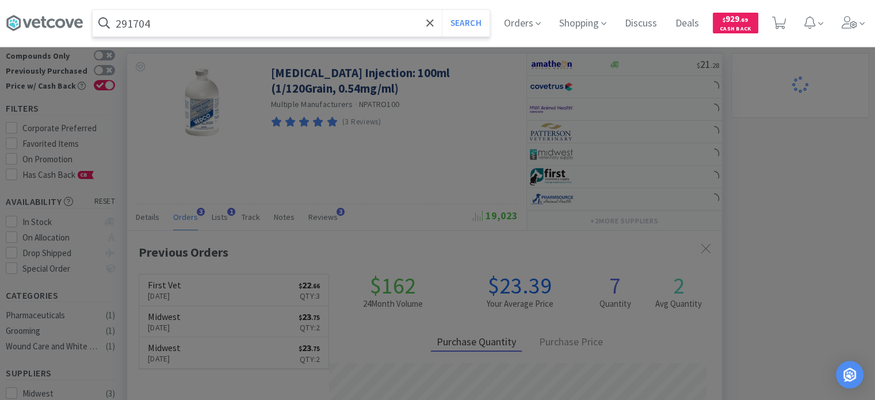
type input "291704"
click at [442, 10] on button "Search" at bounding box center [466, 23] width 48 height 26
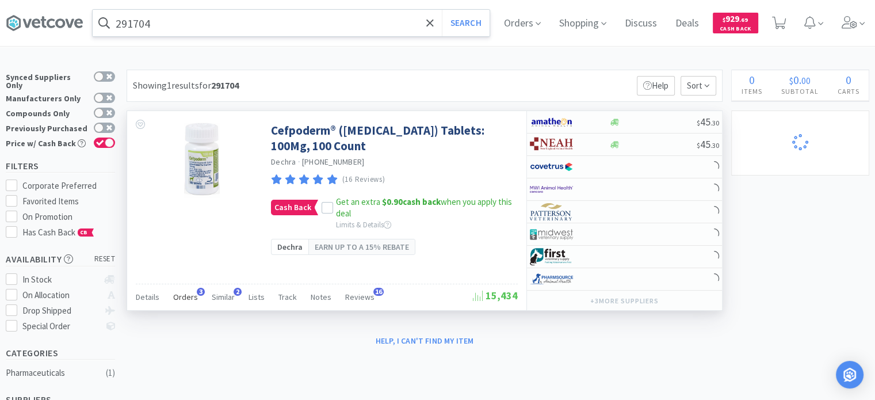
click at [185, 292] on span "Orders" at bounding box center [185, 297] width 25 height 10
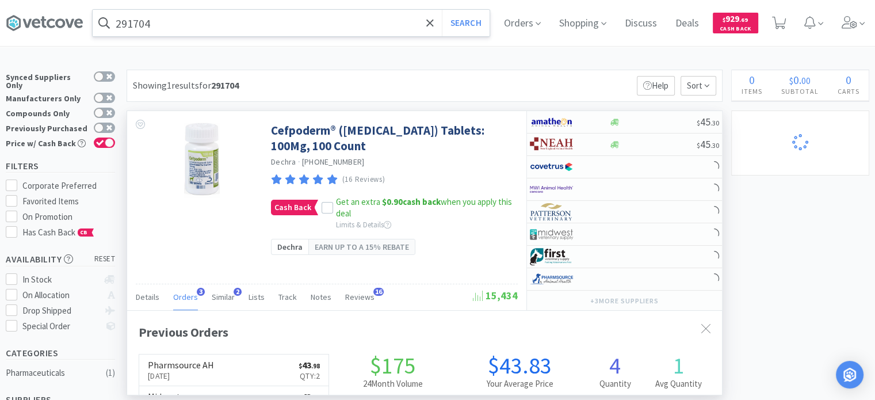
scroll to position [295, 595]
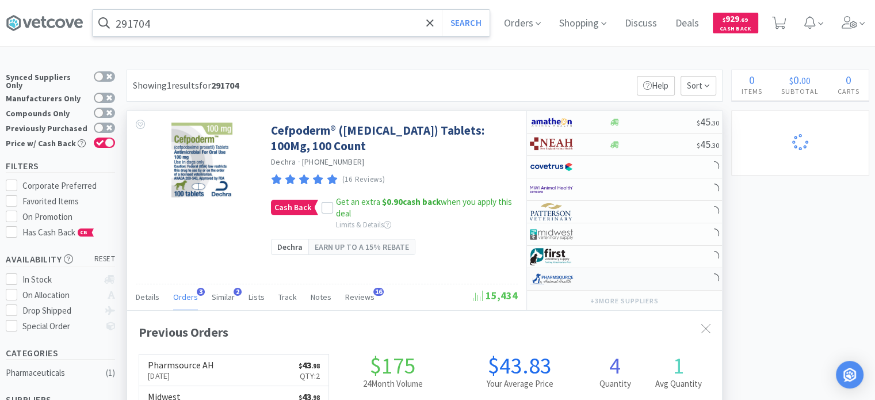
click at [556, 276] on img at bounding box center [551, 278] width 43 height 17
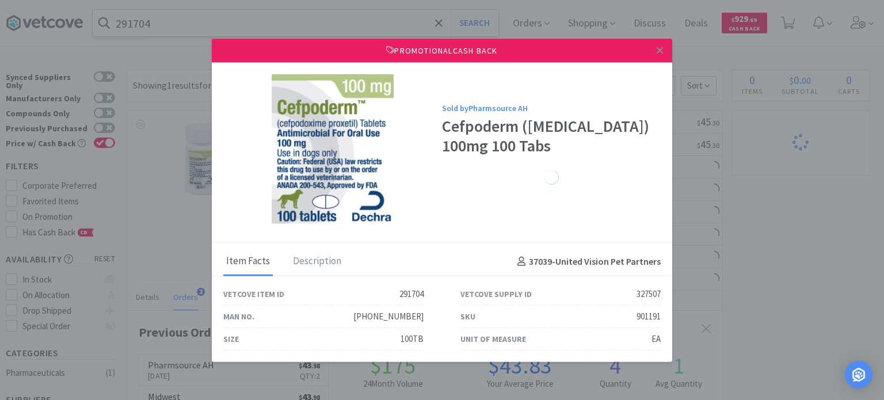
drag, startPoint x: 878, startPoint y: 273, endPoint x: 851, endPoint y: 274, distance: 26.5
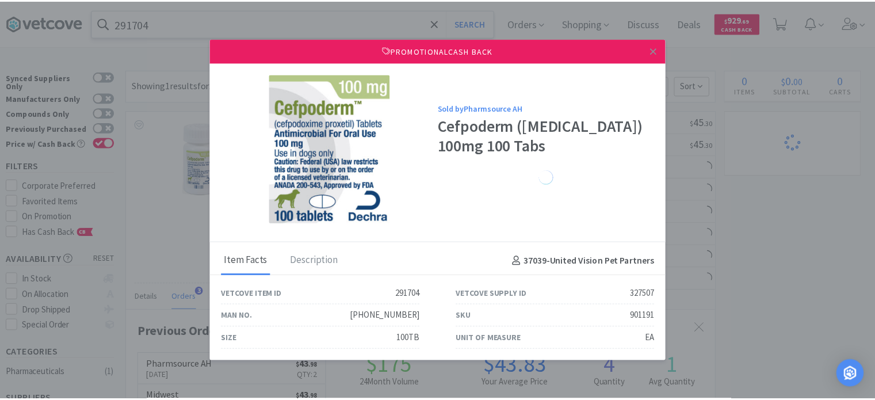
scroll to position [574944, 574644]
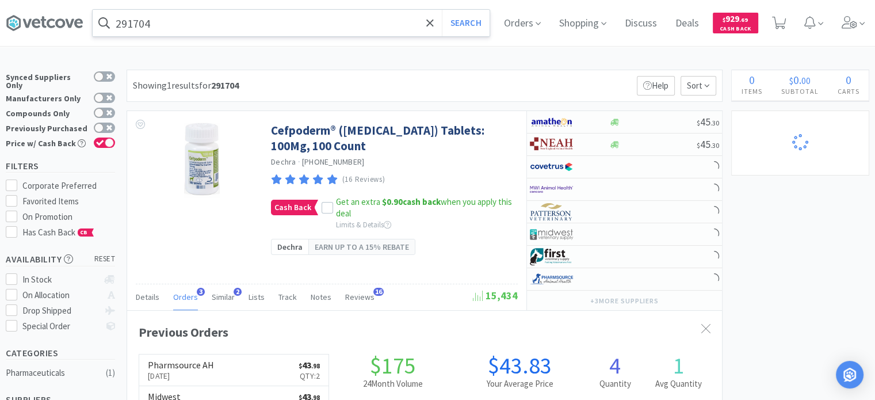
drag, startPoint x: 851, startPoint y: 274, endPoint x: 744, endPoint y: 250, distance: 110.4
click at [224, 36] on div "291704 Search Orders Shopping Discuss Discuss Deals Deals $ 929 . 69 Cash Back" at bounding box center [437, 23] width 863 height 46
click at [219, 29] on input "291704" at bounding box center [291, 23] width 397 height 26
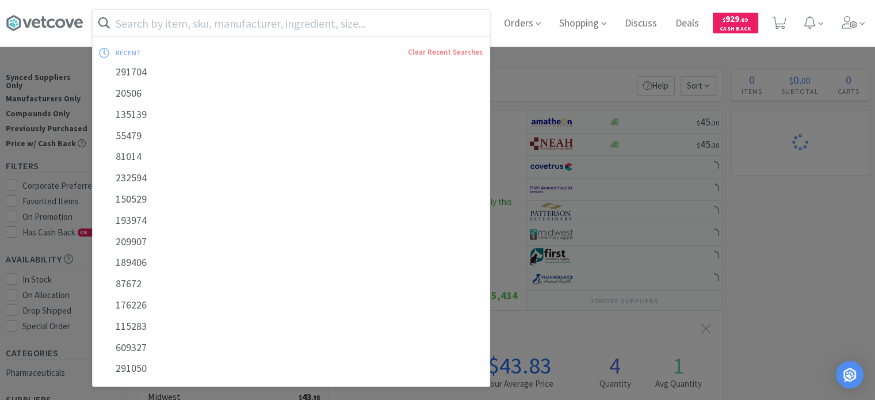
drag, startPoint x: 836, startPoint y: 231, endPoint x: 498, endPoint y: 126, distance: 353.7
click at [836, 231] on div at bounding box center [437, 200] width 875 height 400
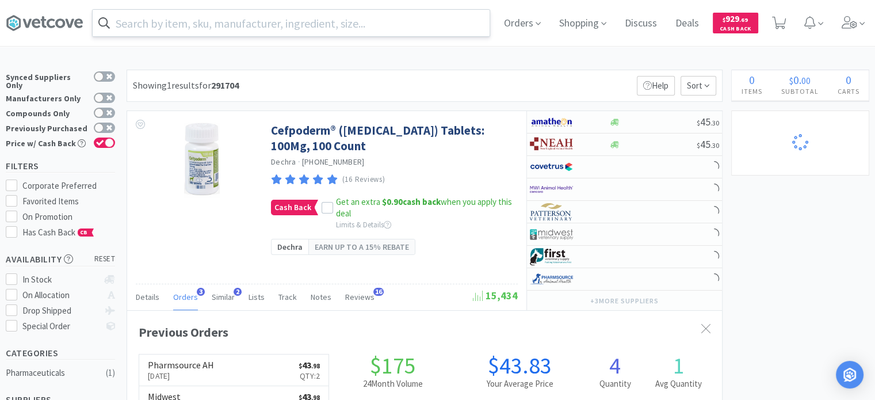
click at [228, 21] on input "text" at bounding box center [291, 23] width 397 height 26
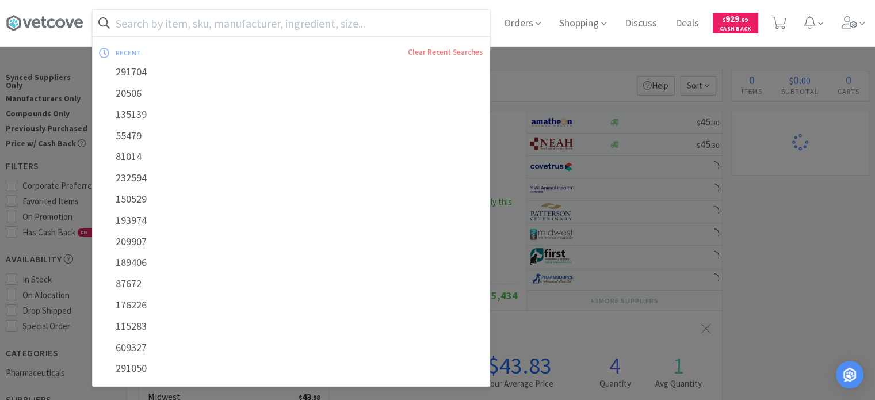
paste input "120698"
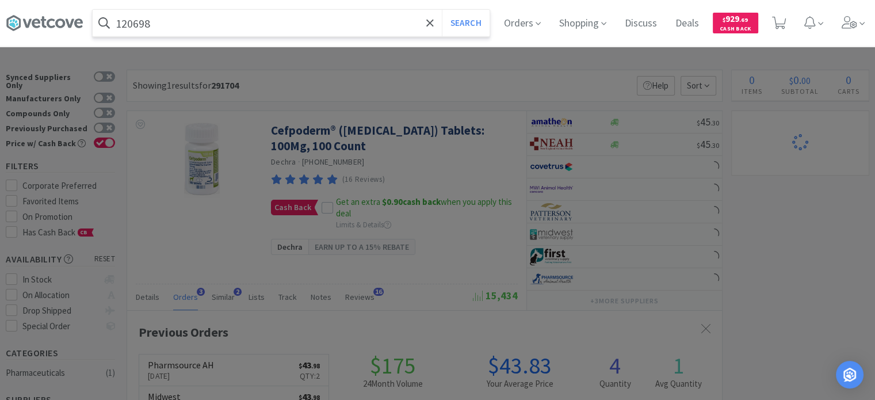
click at [442, 10] on button "Search" at bounding box center [466, 23] width 48 height 26
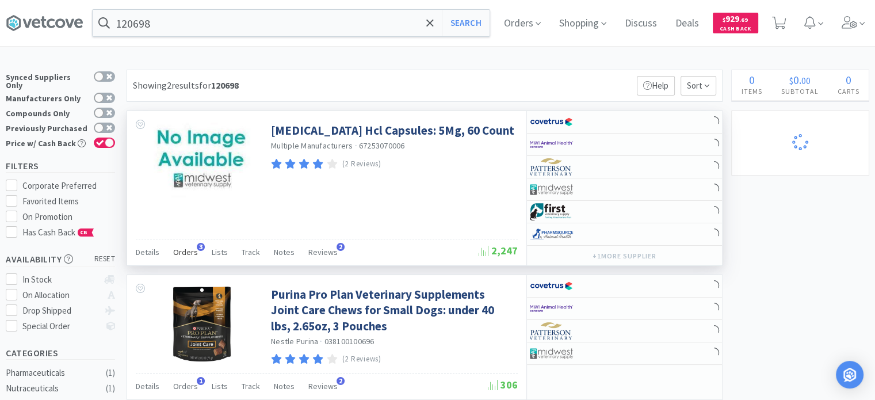
click at [184, 259] on div "Orders 3" at bounding box center [185, 254] width 25 height 22
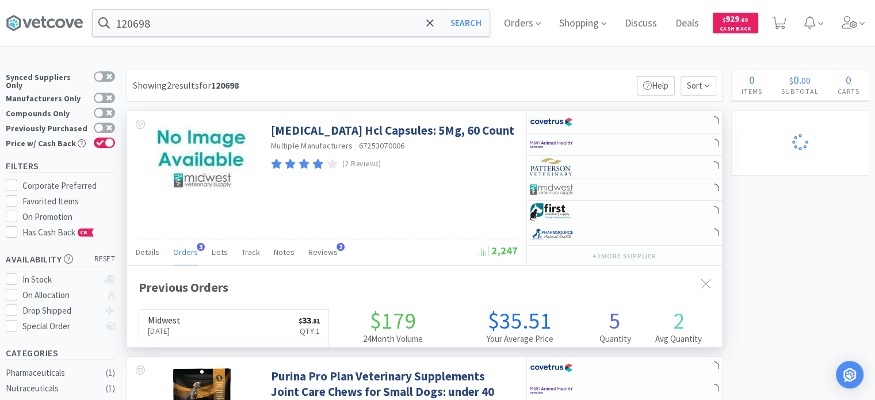
scroll to position [295, 595]
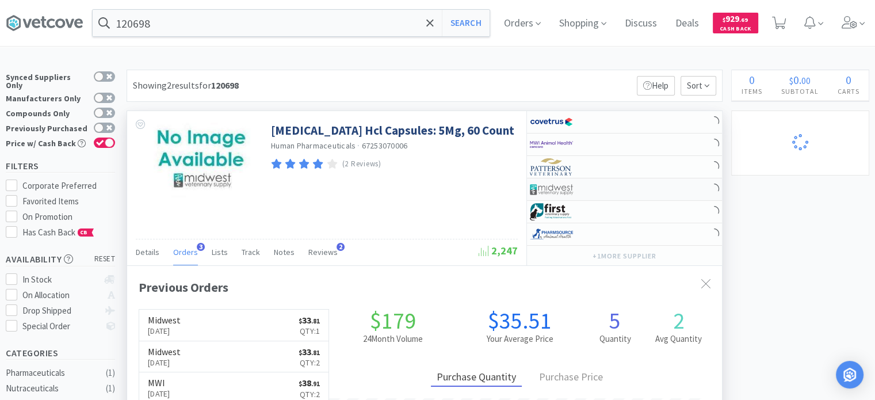
click at [564, 181] on img at bounding box center [551, 189] width 43 height 17
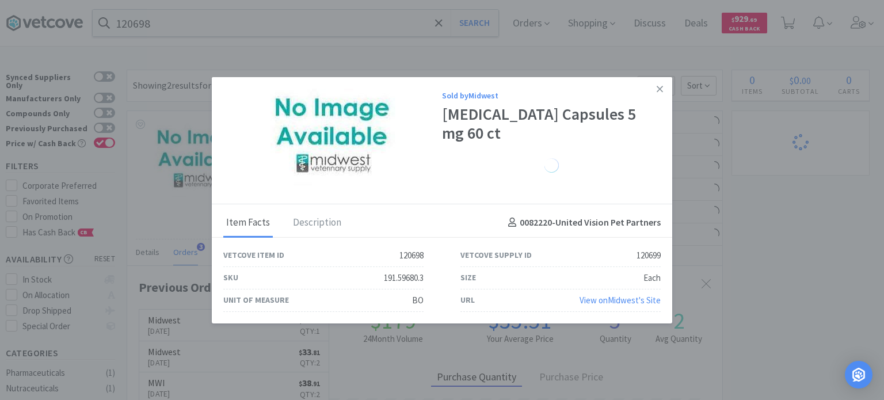
drag, startPoint x: 820, startPoint y: 249, endPoint x: 270, endPoint y: 73, distance: 577.2
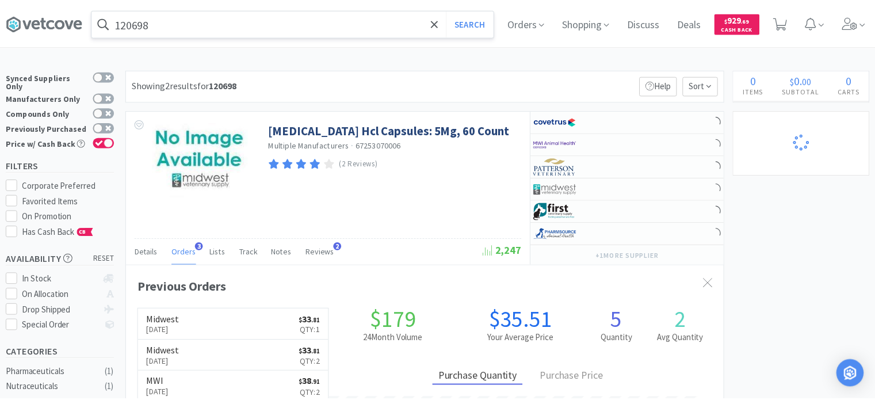
scroll to position [574944, 574644]
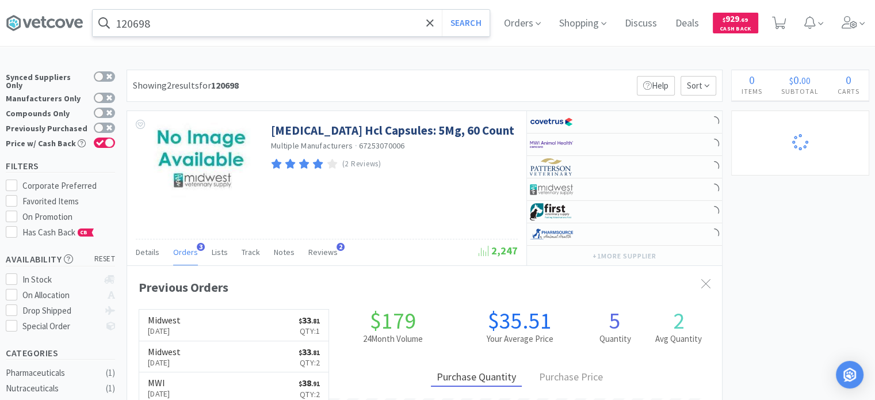
click at [188, 16] on input "120698" at bounding box center [291, 23] width 397 height 26
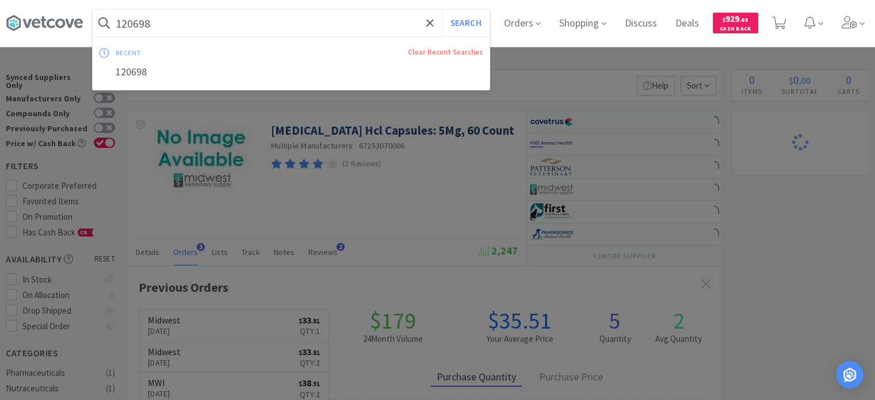
paste input "750786"
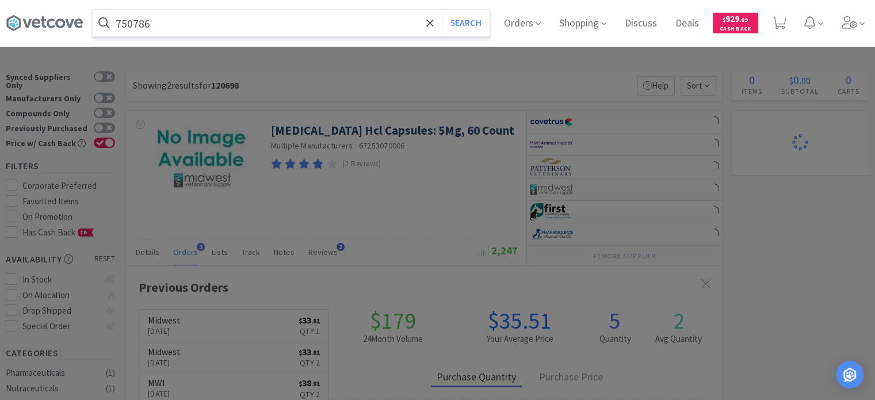
click at [442, 10] on button "Search" at bounding box center [466, 23] width 48 height 26
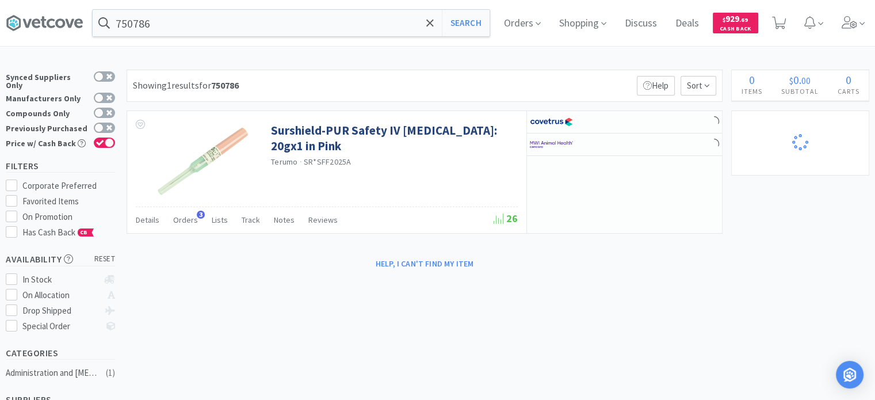
click at [598, 361] on div "× Filter Results Synced Suppliers Only Manufacturers Only Compounds Only Previo…" at bounding box center [437, 355] width 863 height 571
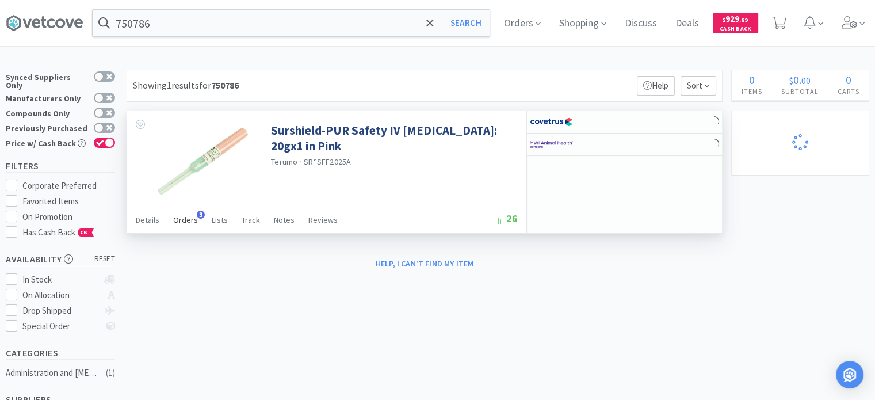
click at [182, 225] on div "Orders 3" at bounding box center [185, 222] width 25 height 22
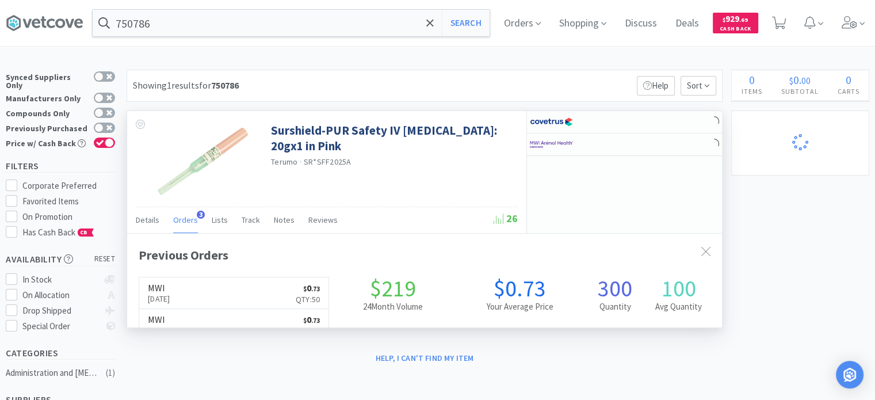
scroll to position [295, 595]
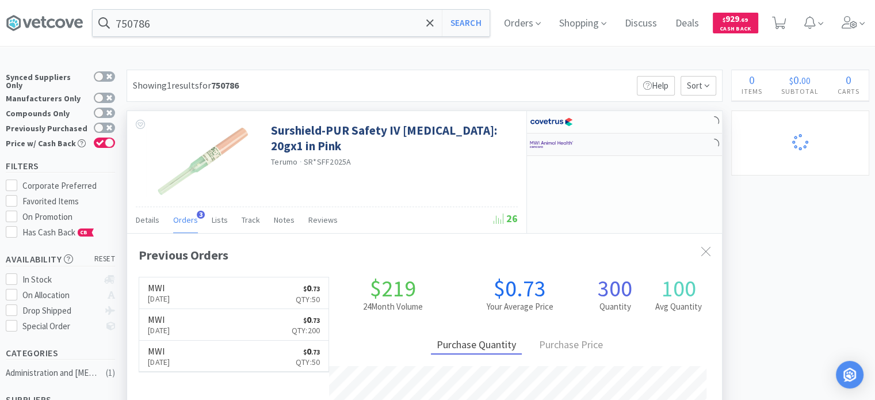
click at [545, 139] on img at bounding box center [551, 144] width 43 height 17
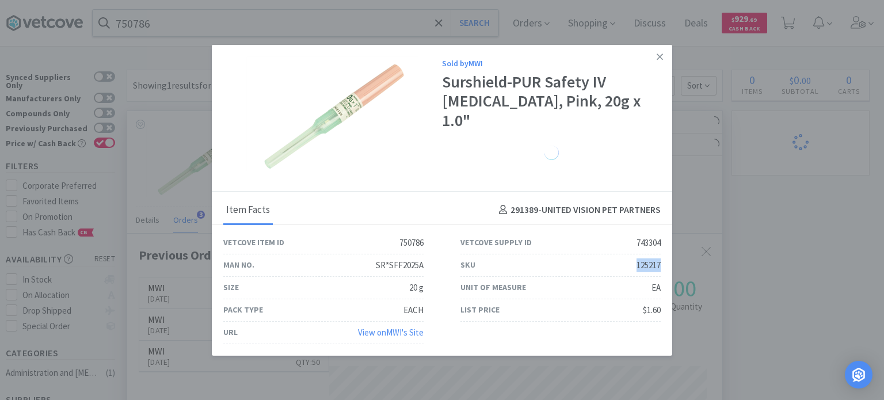
drag, startPoint x: 610, startPoint y: 259, endPoint x: 665, endPoint y: 264, distance: 55.4
click at [665, 264] on div "SKU 125217" at bounding box center [560, 265] width 237 height 22
drag, startPoint x: 797, startPoint y: 181, endPoint x: 344, endPoint y: 91, distance: 461.5
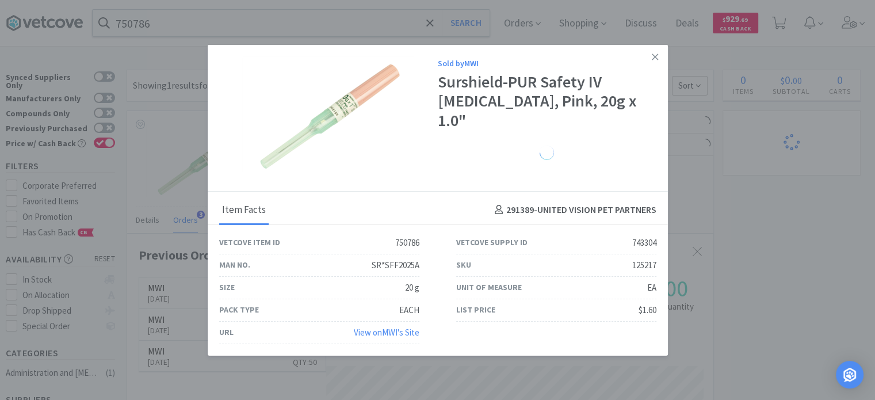
scroll to position [574944, 574644]
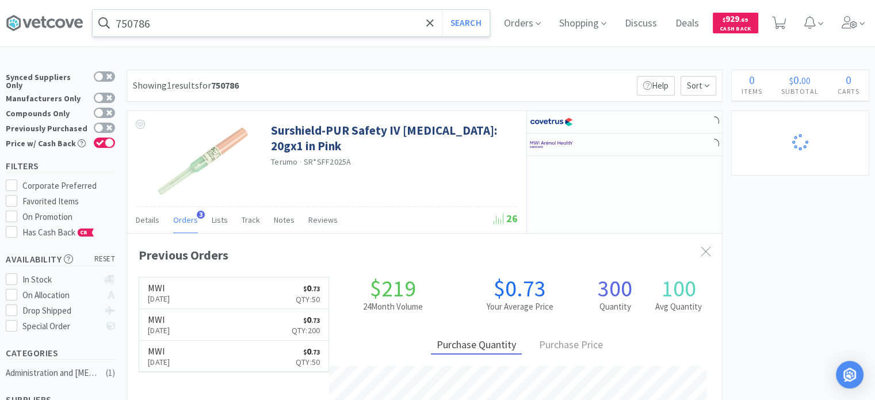
click at [250, 13] on input "750786" at bounding box center [291, 23] width 397 height 26
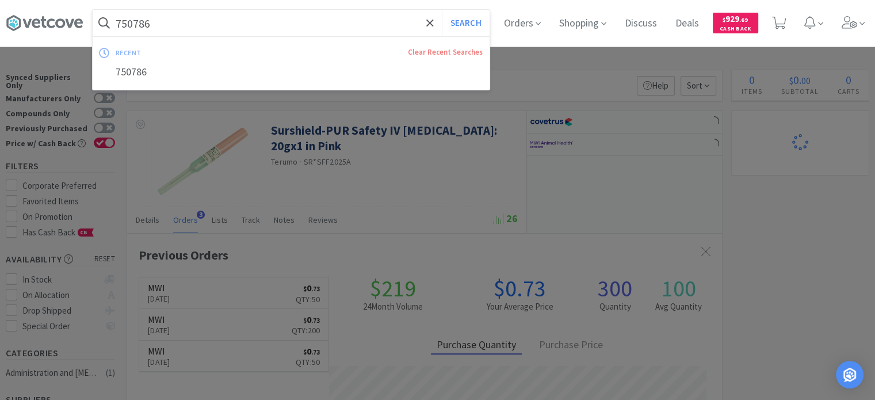
paste input "428343"
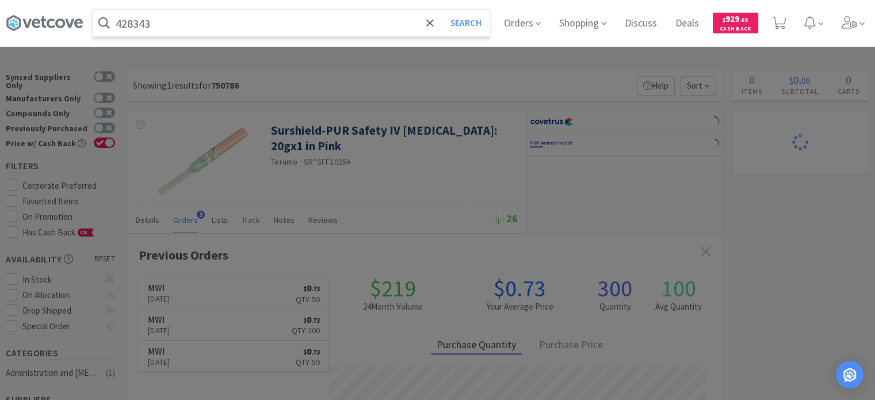
click at [442, 10] on button "Search" at bounding box center [466, 23] width 48 height 26
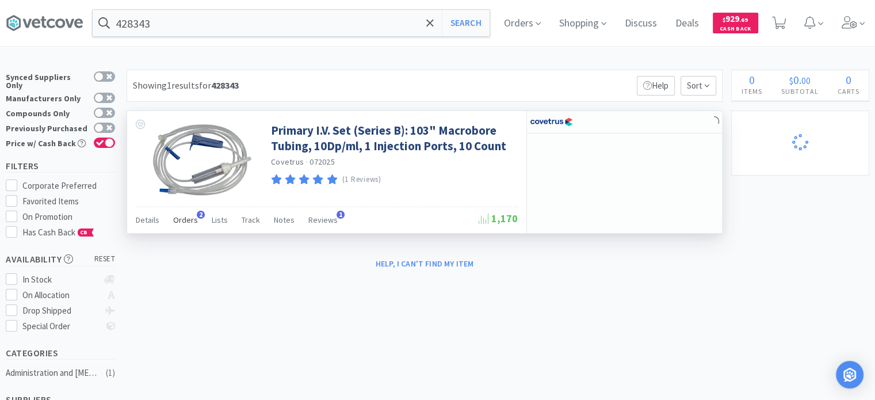
click at [177, 222] on span "Orders" at bounding box center [185, 220] width 25 height 10
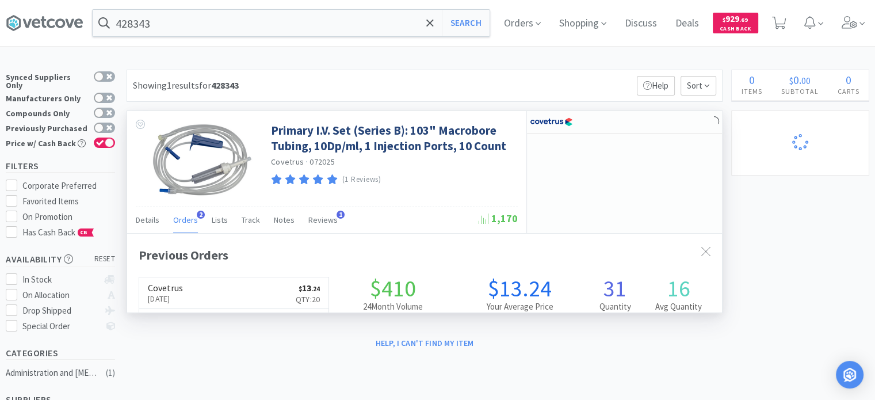
scroll to position [295, 595]
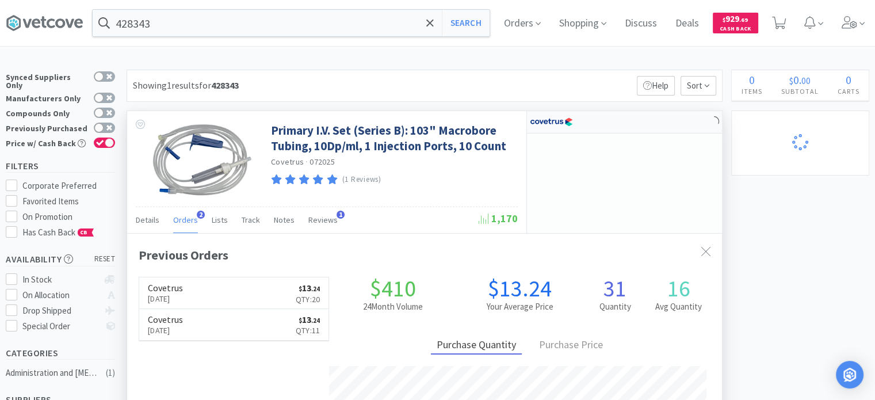
click at [559, 121] on img at bounding box center [551, 121] width 43 height 17
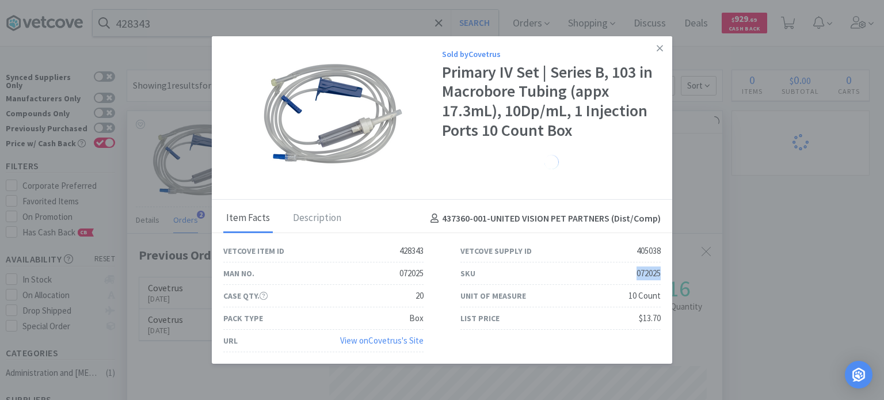
drag, startPoint x: 611, startPoint y: 273, endPoint x: 666, endPoint y: 274, distance: 54.1
click at [666, 274] on div "SKU 072025" at bounding box center [560, 273] width 237 height 22
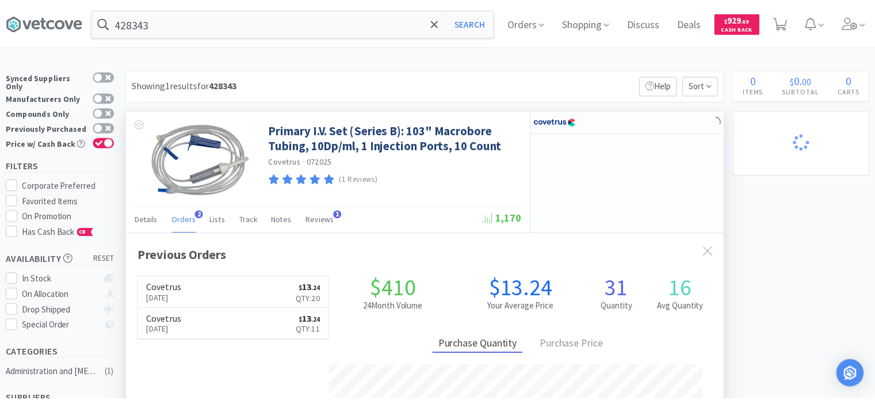
scroll to position [574944, 574644]
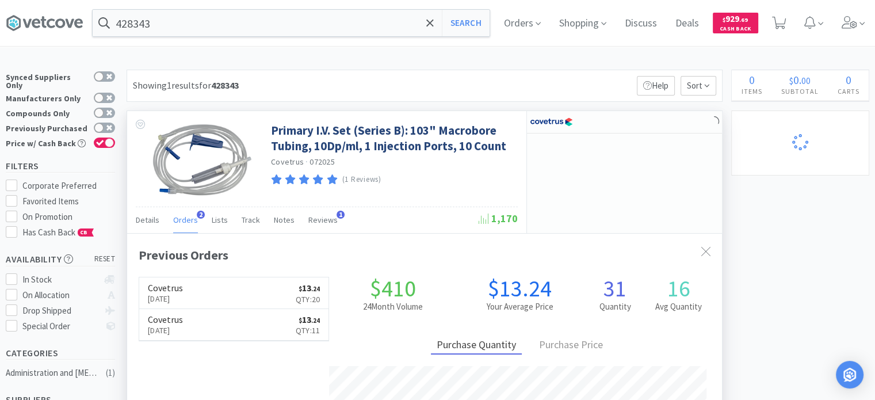
drag, startPoint x: 785, startPoint y: 215, endPoint x: 511, endPoint y: 154, distance: 281.2
click at [785, 215] on div "× Filter Results Synced Suppliers Only Manufacturers Only Compounds Only Previo…" at bounding box center [437, 348] width 863 height 556
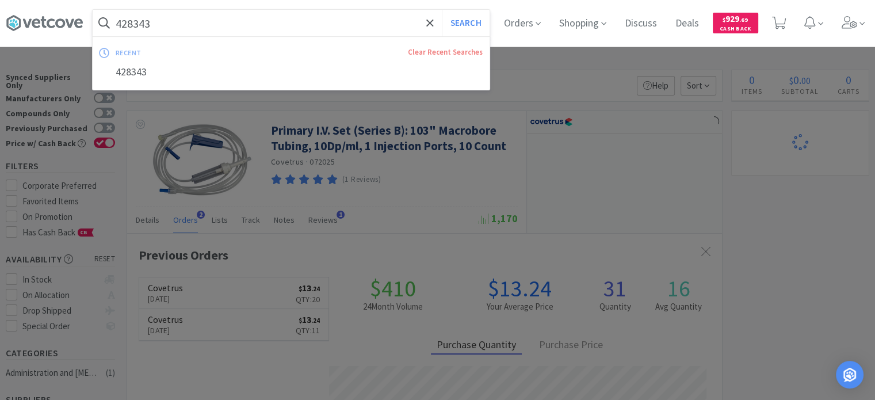
click at [247, 13] on input "428343" at bounding box center [291, 23] width 397 height 26
paste input "211770"
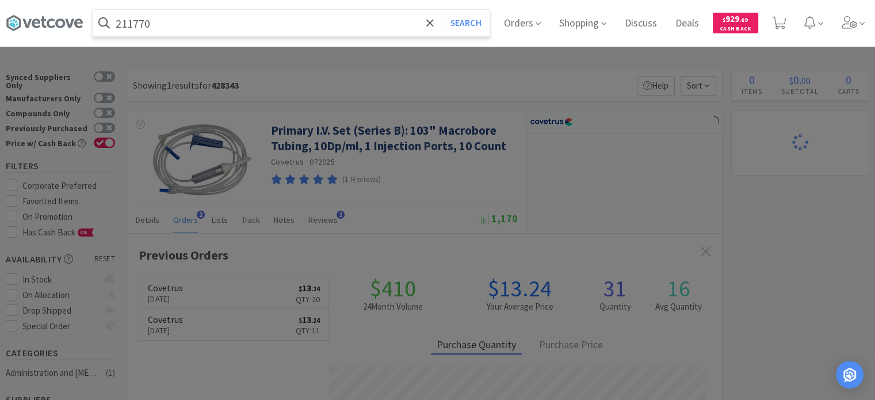
click at [442, 10] on button "Search" at bounding box center [466, 23] width 48 height 26
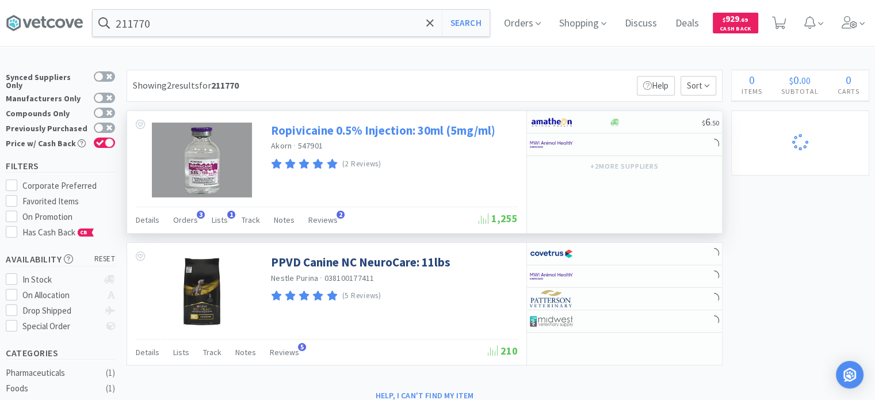
click at [332, 136] on link "Ropivicaine 0.5% Injection: 30ml (5mg/ml)" at bounding box center [383, 131] width 224 height 16
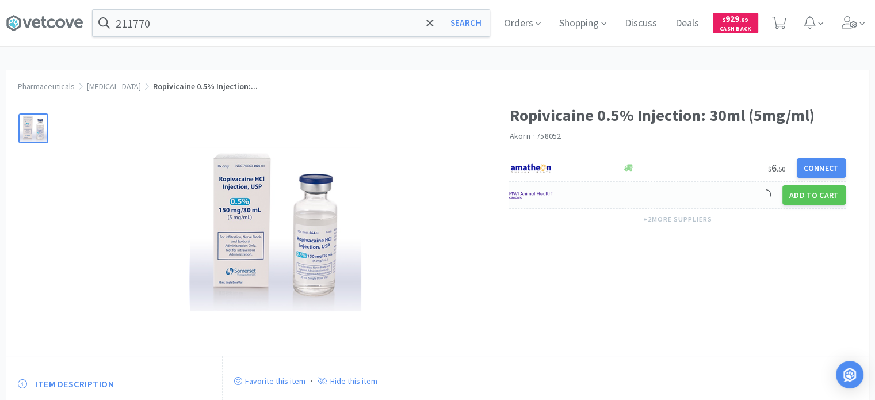
click at [526, 197] on img at bounding box center [530, 194] width 43 height 17
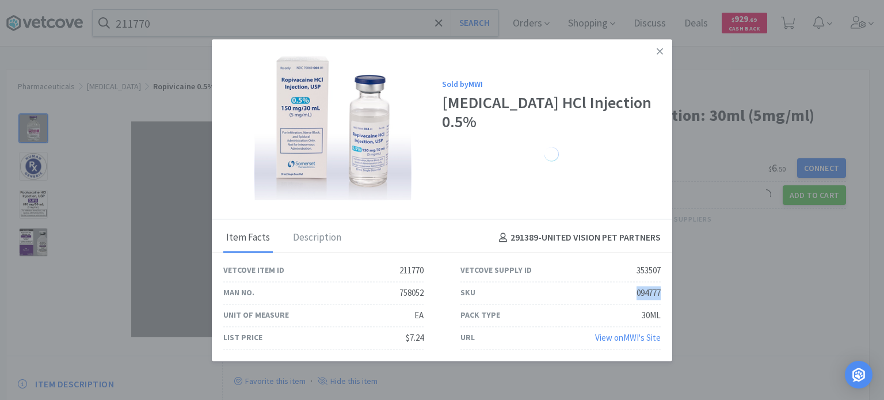
drag, startPoint x: 633, startPoint y: 291, endPoint x: 659, endPoint y: 293, distance: 26.6
click at [659, 293] on div "SKU 094777" at bounding box center [560, 293] width 200 height 22
click at [655, 62] on link at bounding box center [659, 51] width 20 height 25
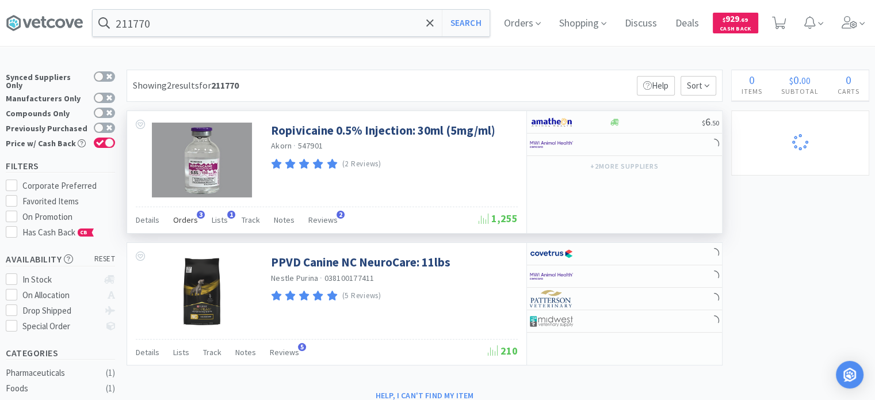
click at [185, 228] on div "Orders 3" at bounding box center [185, 222] width 25 height 22
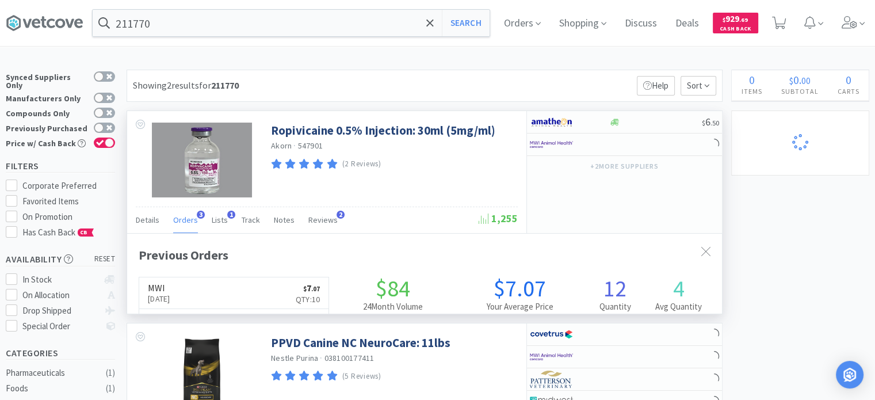
scroll to position [295, 595]
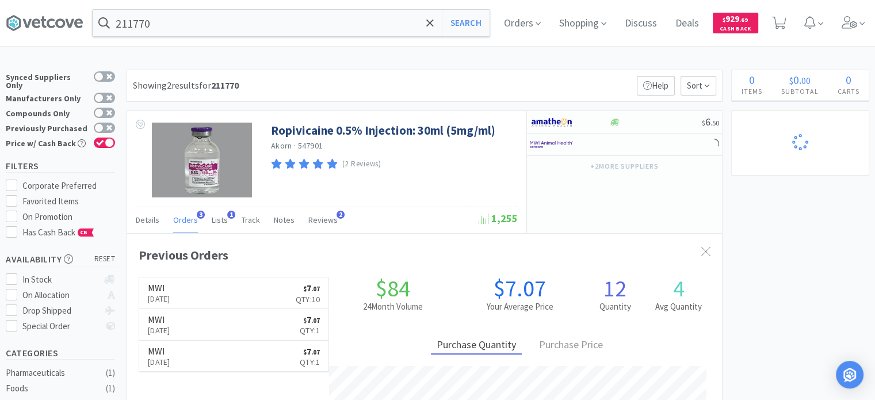
drag, startPoint x: 871, startPoint y: 258, endPoint x: 751, endPoint y: 223, distance: 125.2
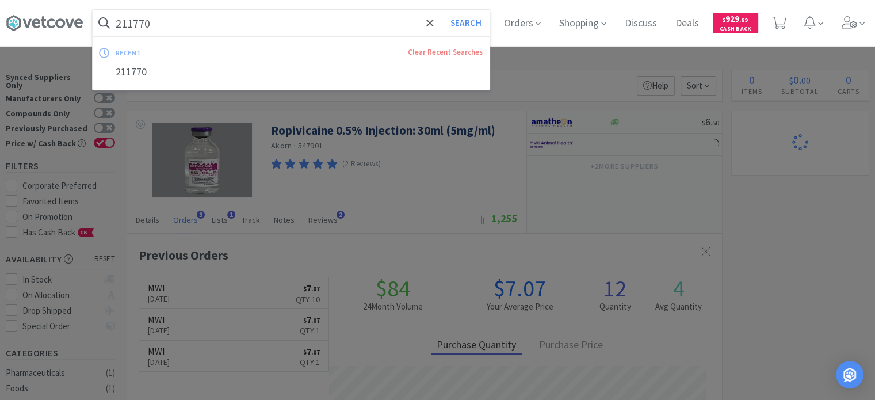
click at [171, 19] on input "211770" at bounding box center [291, 23] width 397 height 26
paste input "60120"
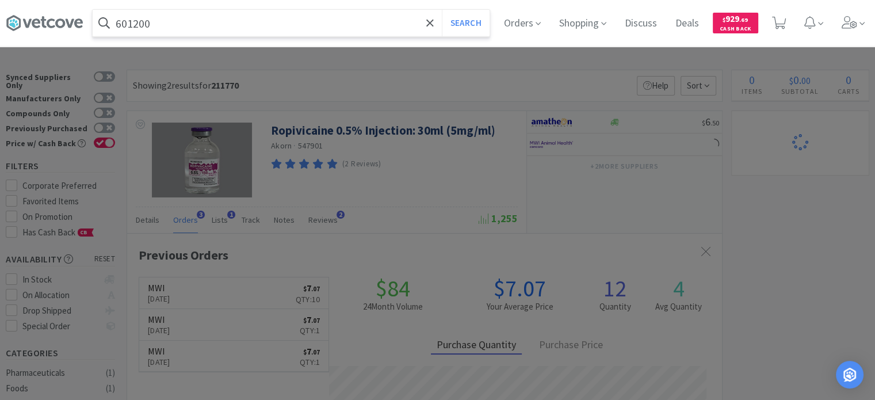
click at [442, 10] on button "Search" at bounding box center [466, 23] width 48 height 26
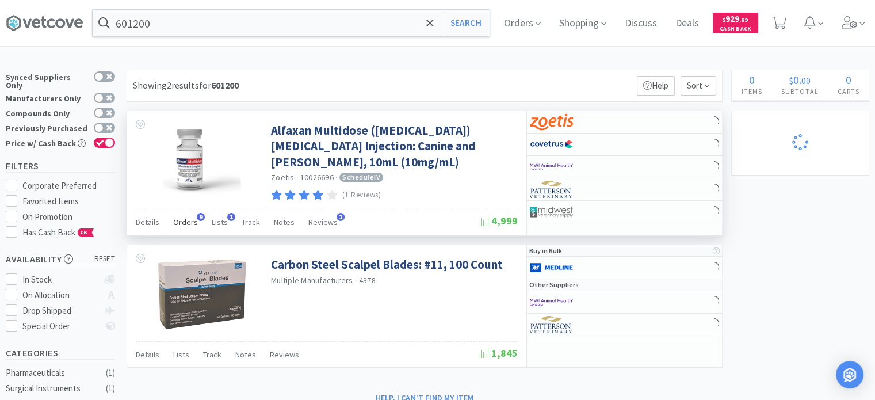
click at [192, 223] on span "Orders" at bounding box center [185, 222] width 25 height 10
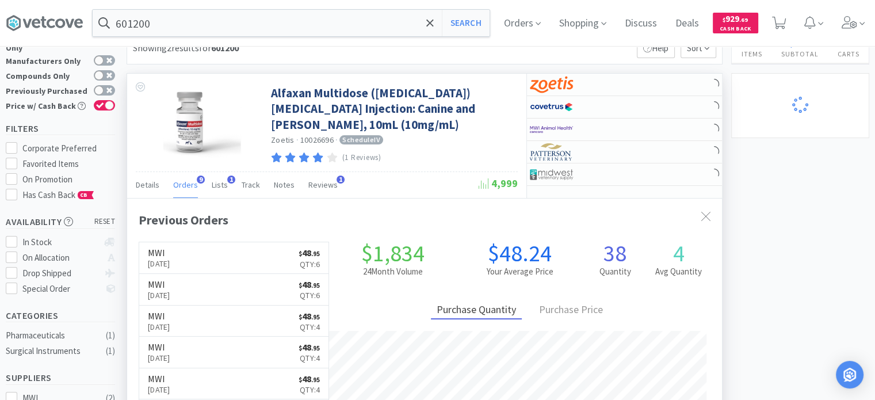
scroll to position [58, 0]
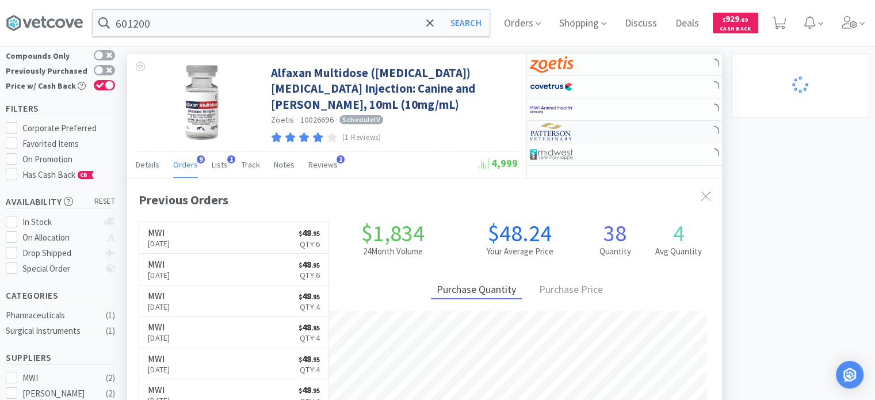
click at [668, 124] on div at bounding box center [624, 132] width 195 height 22
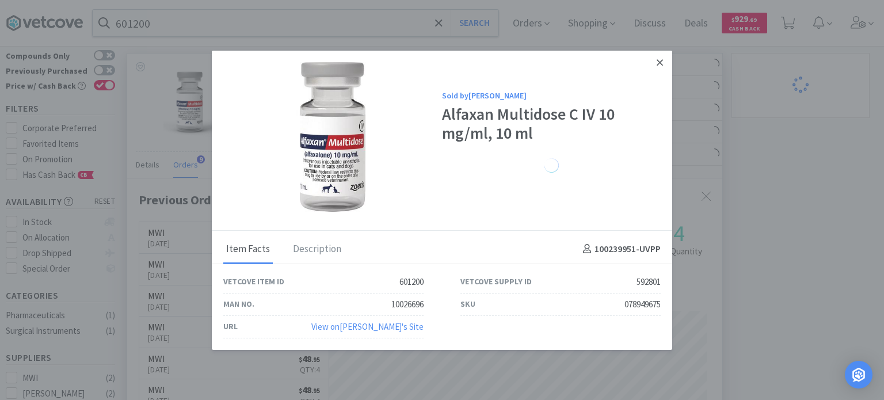
click at [657, 63] on icon at bounding box center [659, 62] width 6 height 10
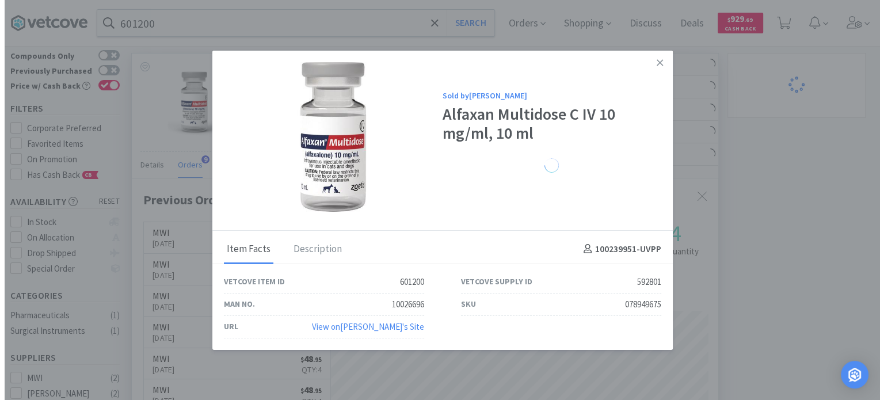
scroll to position [574931, 574644]
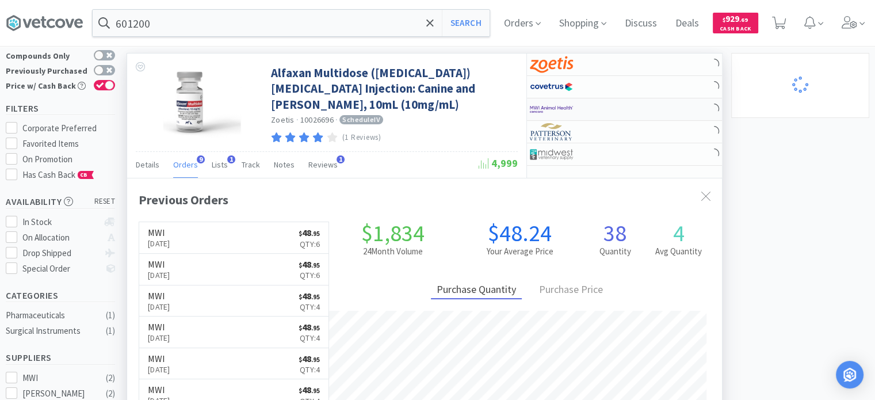
click at [653, 108] on div at bounding box center [624, 109] width 195 height 22
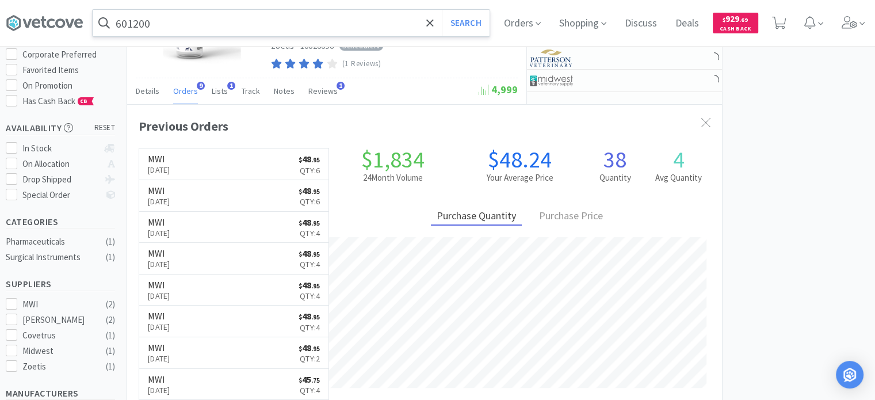
click at [276, 12] on input "601200" at bounding box center [291, 23] width 397 height 26
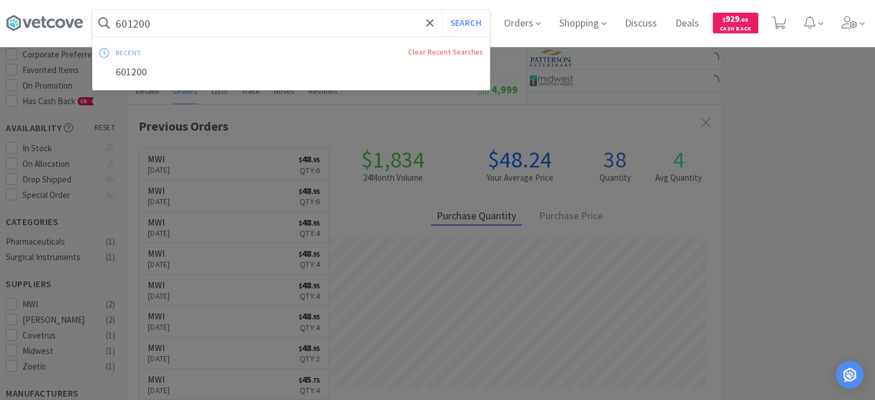
paste input "208779"
click at [442, 10] on button "Search" at bounding box center [466, 23] width 48 height 26
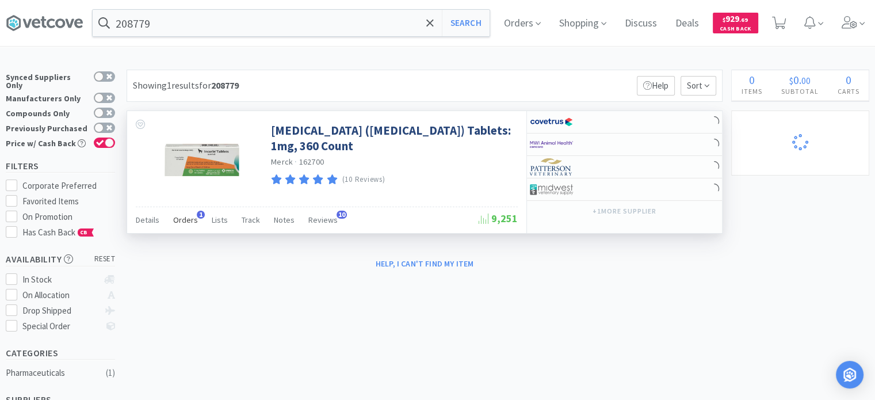
click at [187, 216] on span "Orders" at bounding box center [185, 220] width 25 height 10
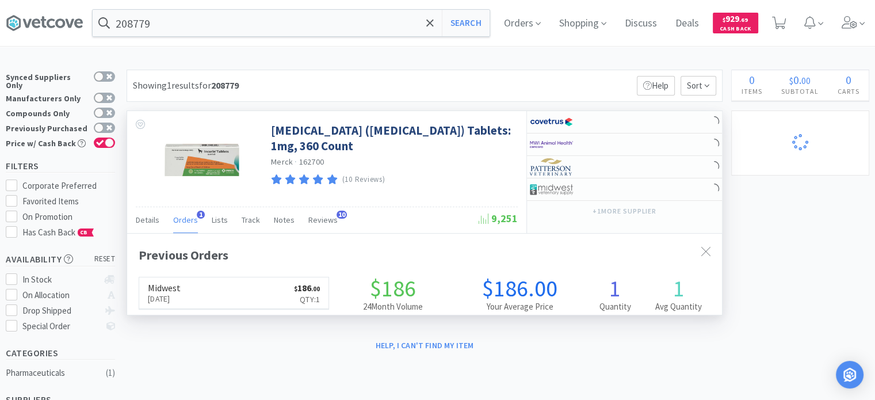
scroll to position [295, 595]
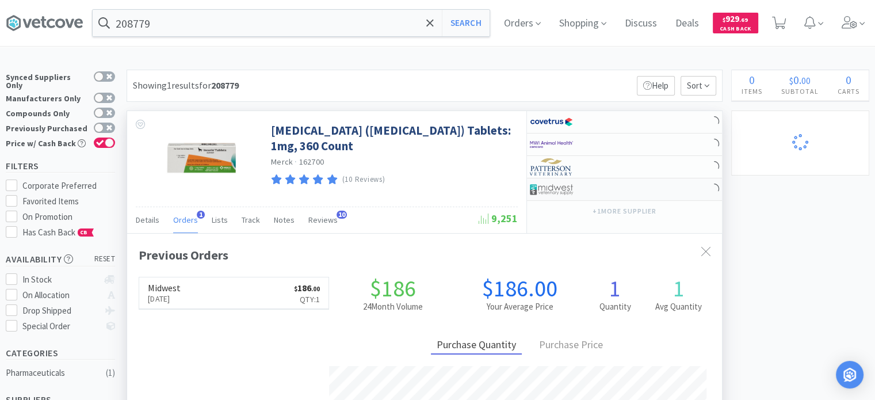
click at [630, 193] on div at bounding box center [624, 189] width 195 height 22
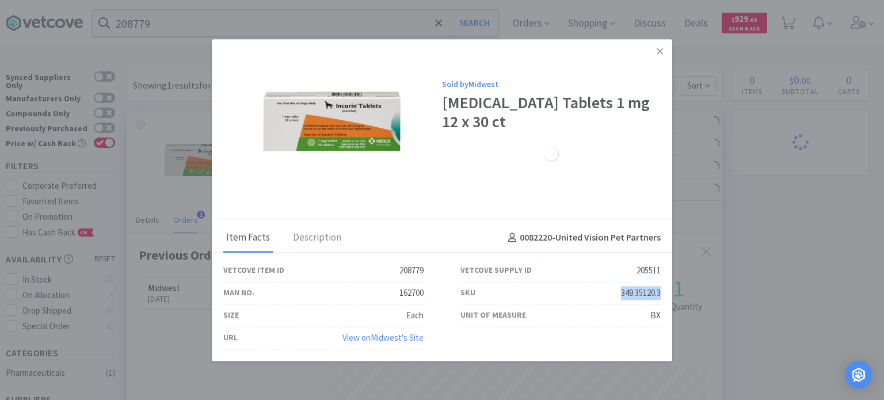
drag, startPoint x: 616, startPoint y: 295, endPoint x: 670, endPoint y: 288, distance: 54.0
click at [670, 288] on div "SKU 349.35120.3" at bounding box center [560, 293] width 237 height 22
drag, startPoint x: 788, startPoint y: 250, endPoint x: 531, endPoint y: 112, distance: 291.6
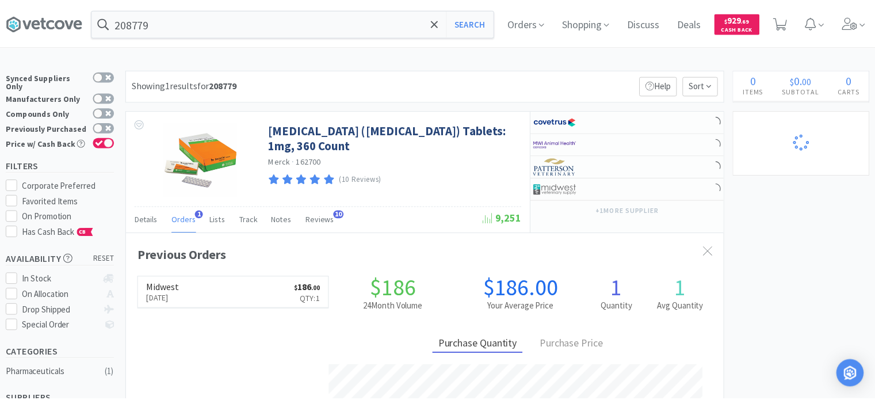
scroll to position [574944, 574644]
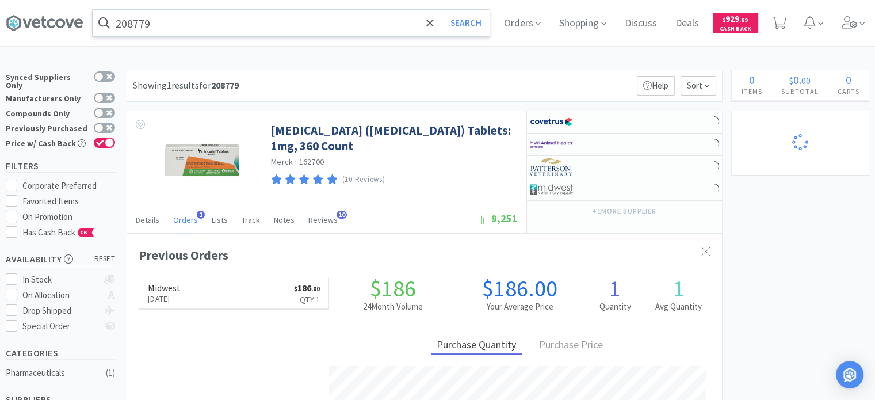
click at [225, 18] on input "208779" at bounding box center [291, 23] width 397 height 26
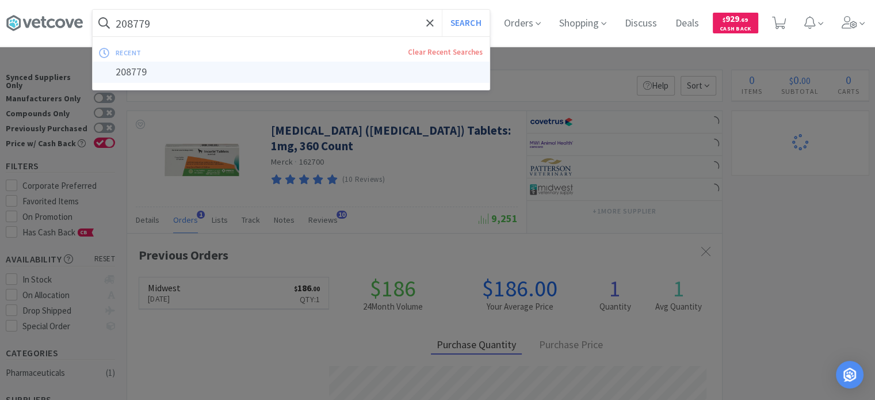
paste input "44691"
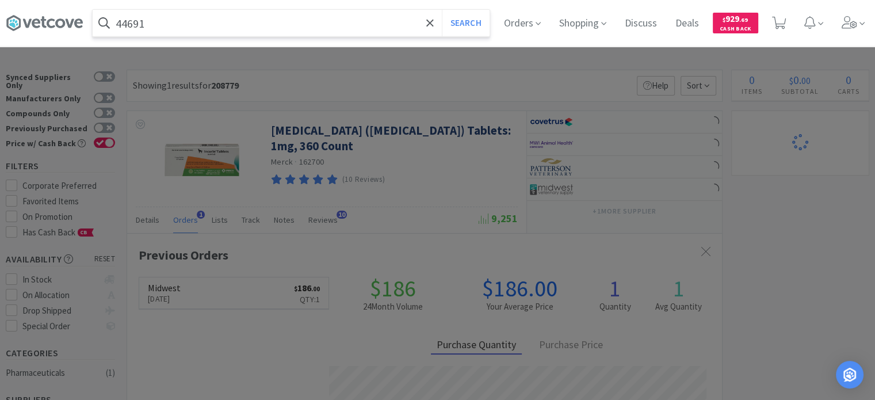
click at [442, 10] on button "Search" at bounding box center [466, 23] width 48 height 26
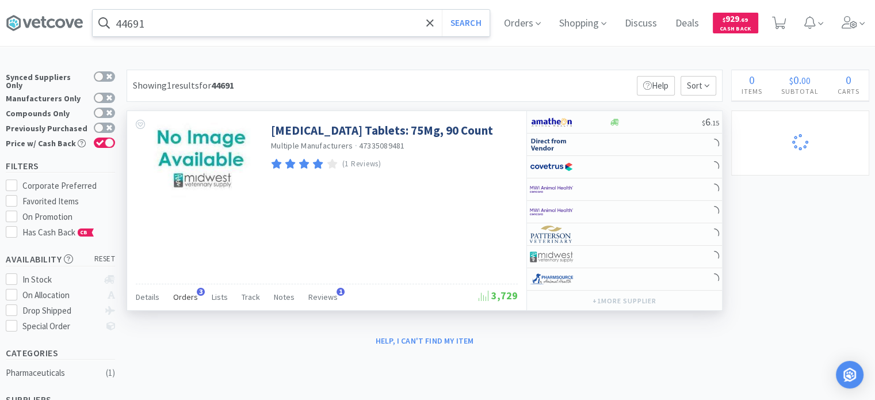
click at [182, 292] on span "Orders" at bounding box center [185, 297] width 25 height 10
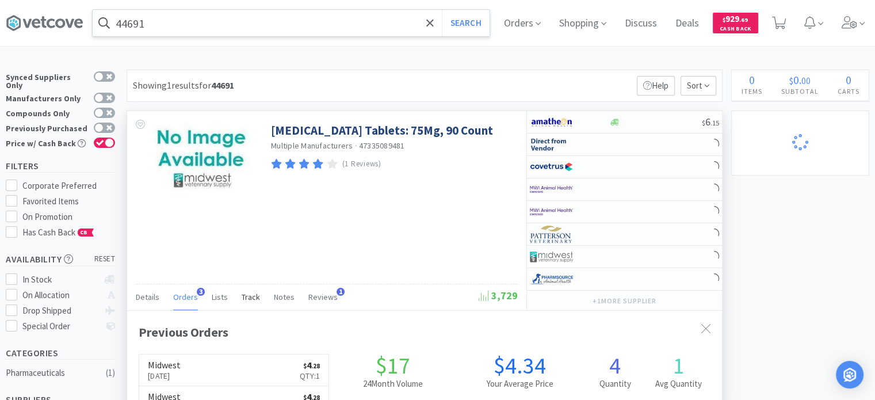
scroll to position [115, 0]
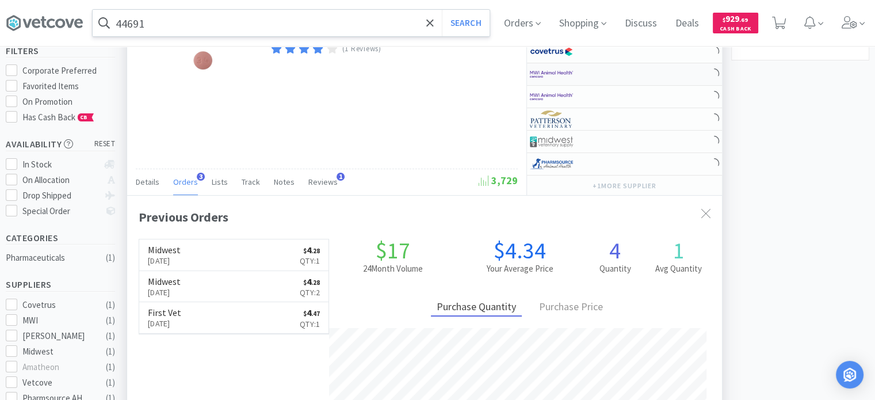
click at [674, 78] on div at bounding box center [624, 74] width 195 height 22
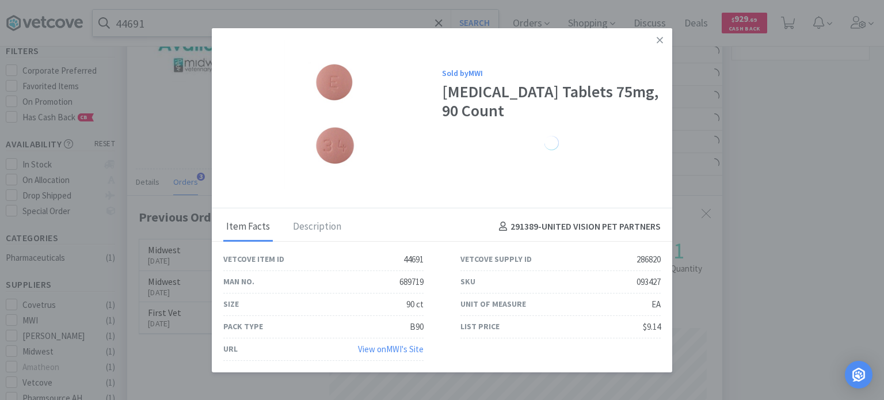
drag, startPoint x: 773, startPoint y: 169, endPoint x: 659, endPoint y: 85, distance: 142.0
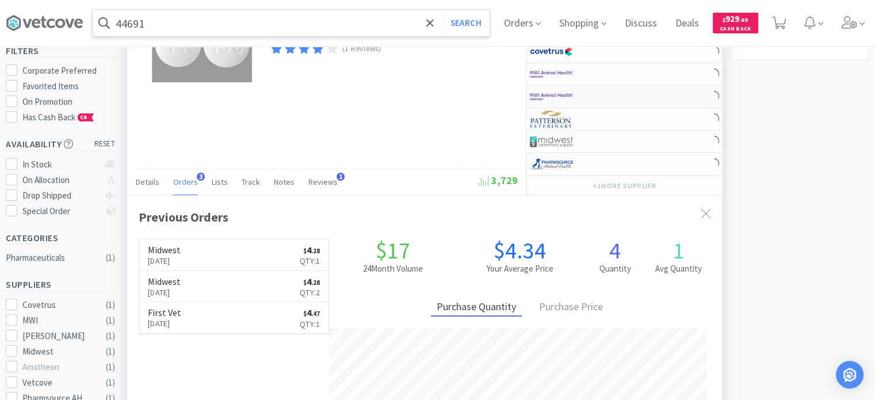
scroll to position [574944, 574644]
click at [605, 142] on div at bounding box center [569, 142] width 79 height 20
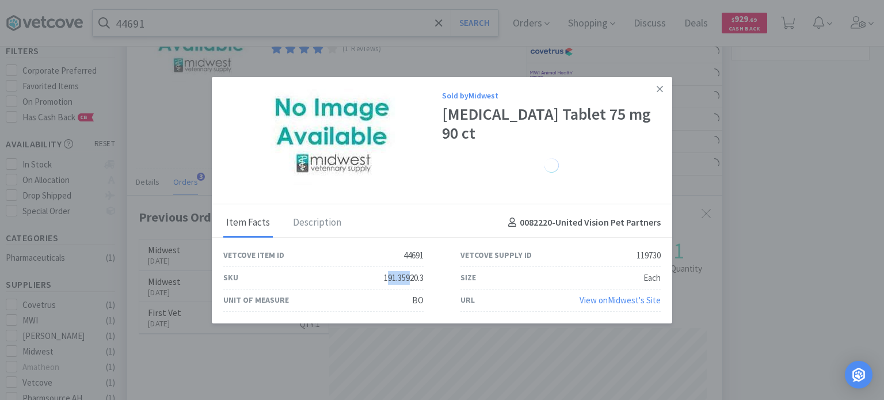
drag, startPoint x: 383, startPoint y: 277, endPoint x: 408, endPoint y: 277, distance: 24.7
click at [408, 277] on div "191.35920.3" at bounding box center [404, 278] width 40 height 14
drag, startPoint x: 377, startPoint y: 280, endPoint x: 427, endPoint y: 276, distance: 49.7
click at [427, 276] on div "SKU 191.35920.3" at bounding box center [323, 278] width 237 height 22
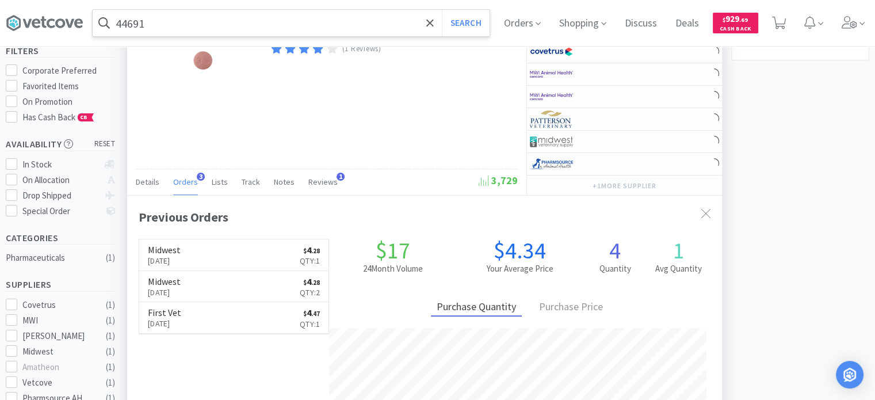
scroll to position [0, 0]
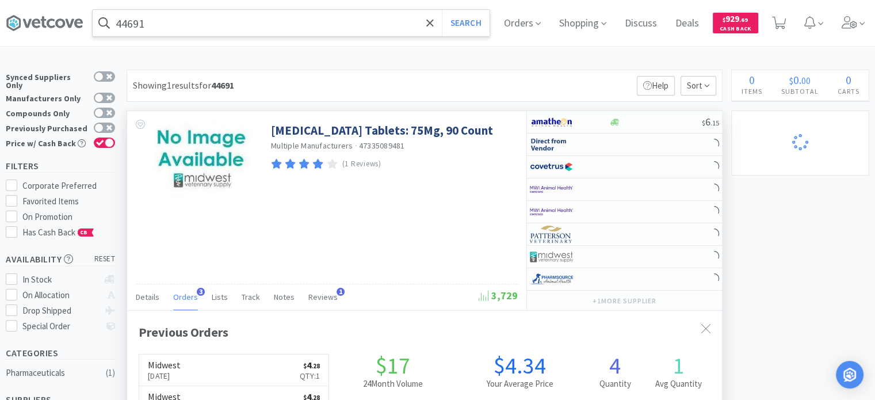
click at [268, 20] on input "44691" at bounding box center [291, 23] width 397 height 26
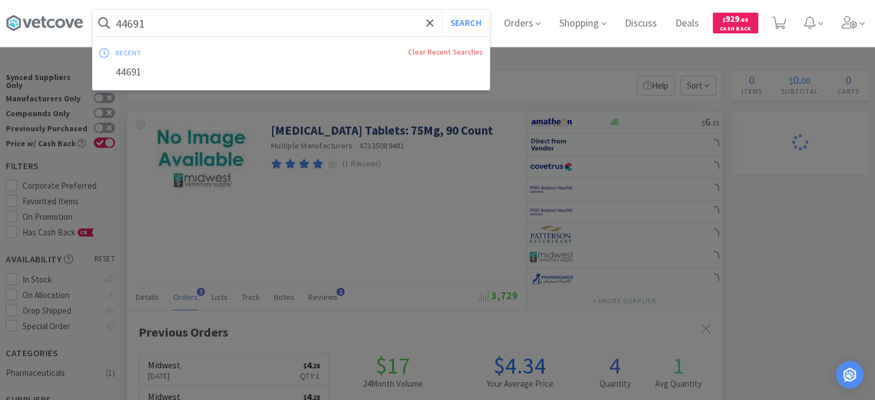
paste input "166980"
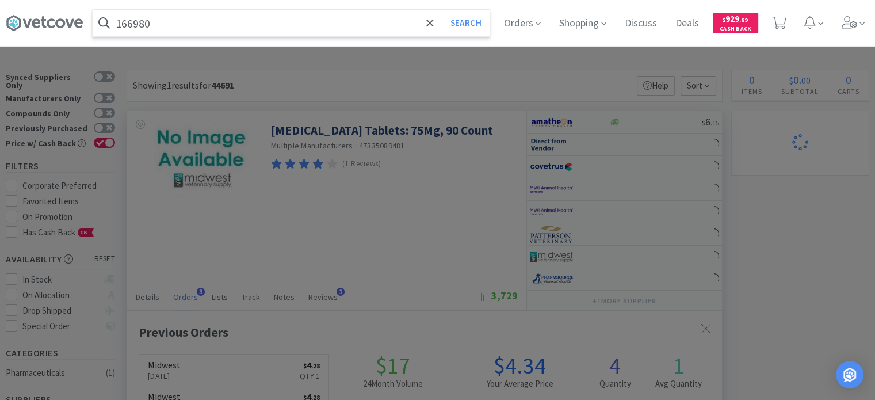
click at [442, 10] on button "Search" at bounding box center [466, 23] width 48 height 26
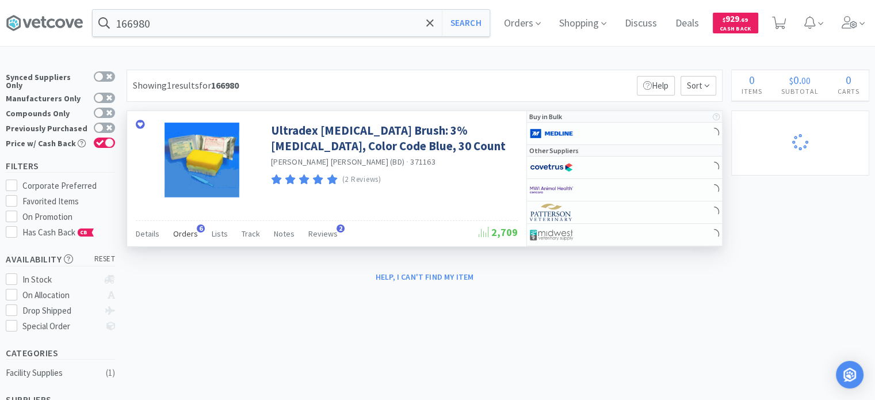
click at [184, 235] on span "Orders" at bounding box center [185, 233] width 25 height 10
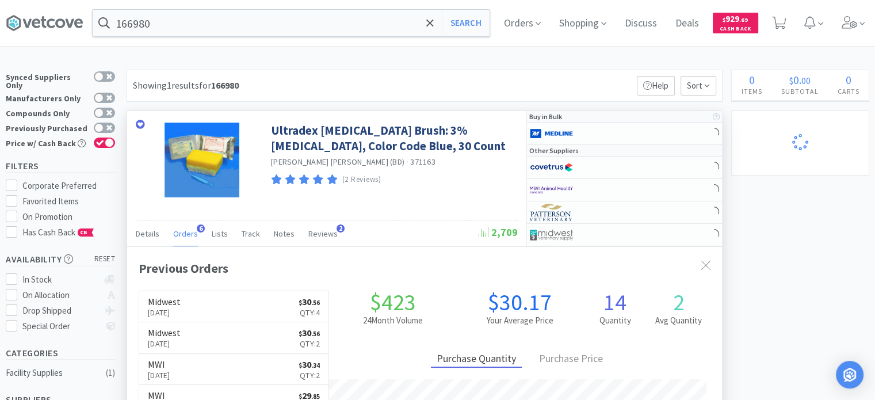
scroll to position [295, 595]
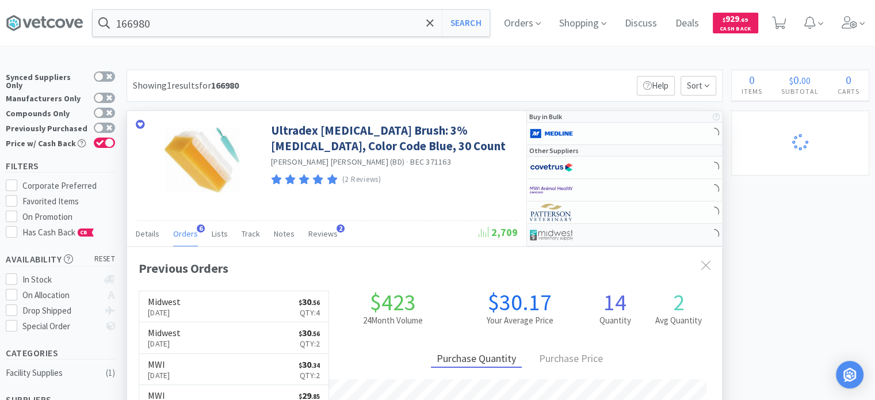
click at [586, 231] on div at bounding box center [561, 235] width 63 height 20
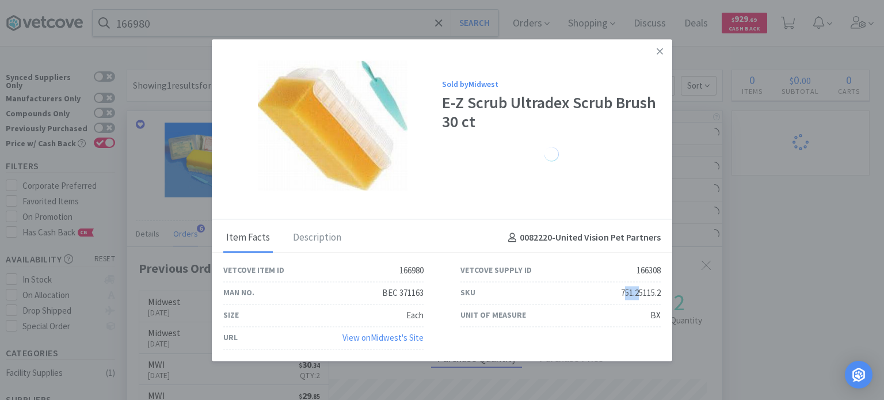
drag, startPoint x: 622, startPoint y: 292, endPoint x: 641, endPoint y: 292, distance: 19.0
click at [642, 291] on div "751.25115.2" at bounding box center [641, 293] width 40 height 14
click at [628, 296] on div "751.25115.2" at bounding box center [641, 293] width 40 height 14
drag, startPoint x: 615, startPoint y: 297, endPoint x: 660, endPoint y: 291, distance: 45.9
click at [660, 291] on div "SKU 751.25115.2" at bounding box center [560, 293] width 237 height 22
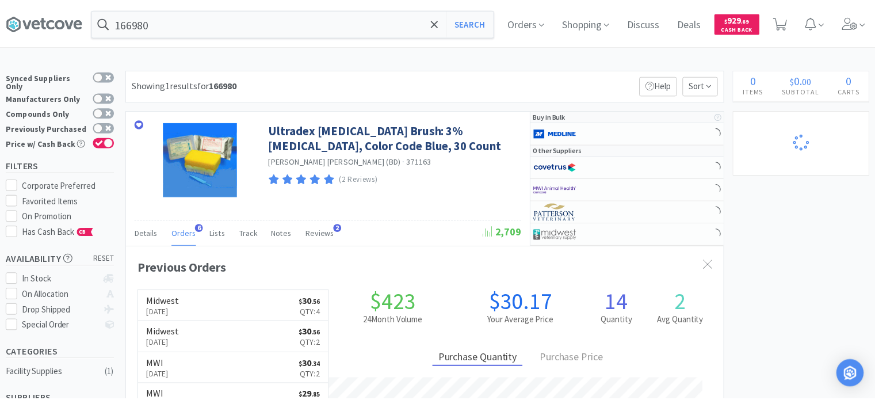
scroll to position [574944, 574644]
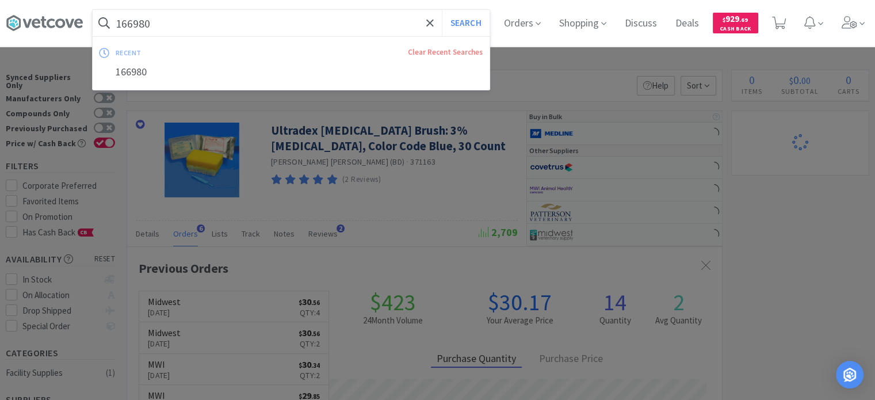
click at [238, 26] on input "166980" at bounding box center [291, 23] width 397 height 26
paste input "33370"
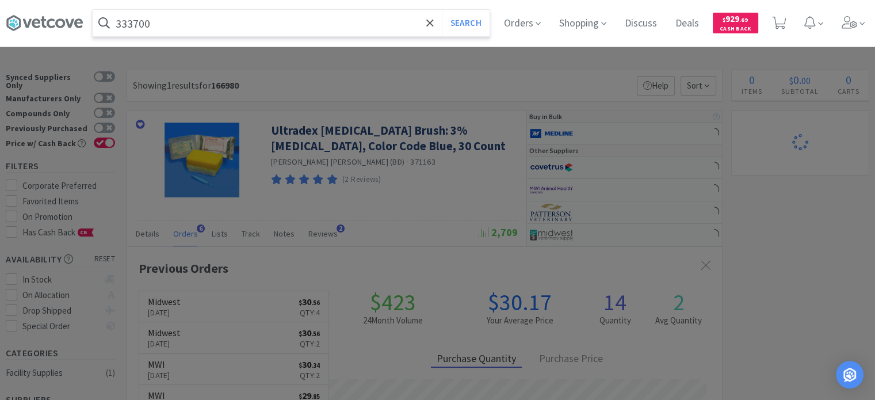
click at [442, 10] on button "Search" at bounding box center [466, 23] width 48 height 26
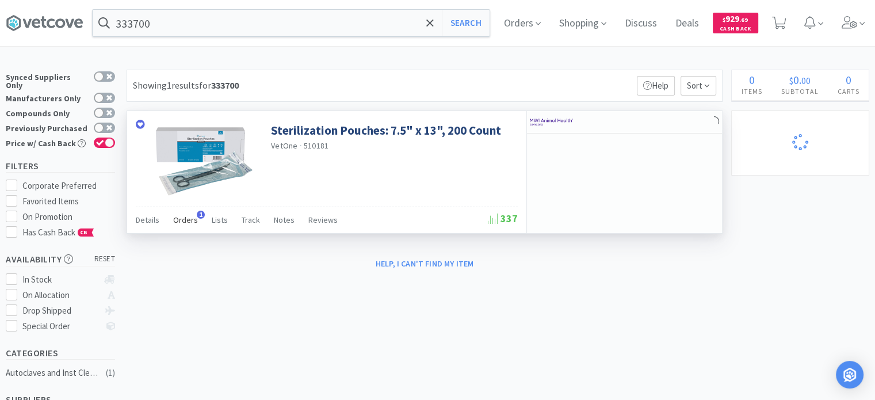
click at [193, 219] on span "Orders" at bounding box center [185, 220] width 25 height 10
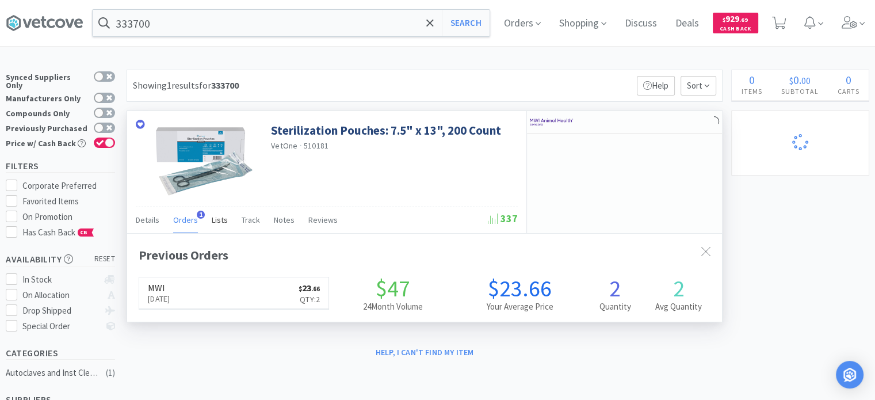
scroll to position [295, 595]
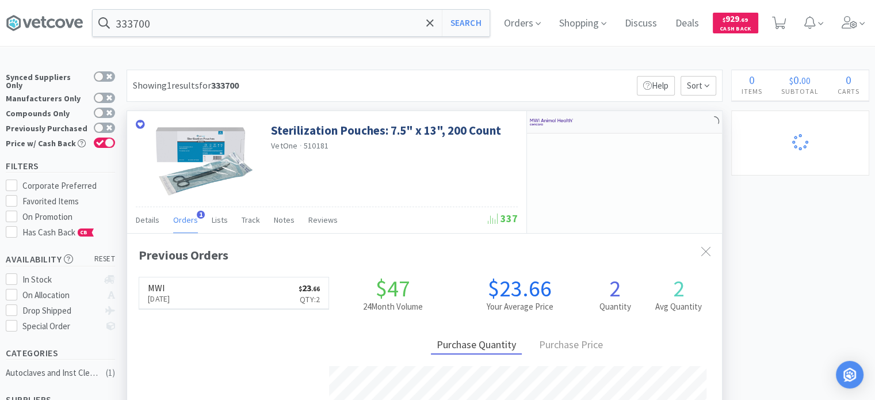
click at [582, 112] on div at bounding box center [561, 122] width 63 height 20
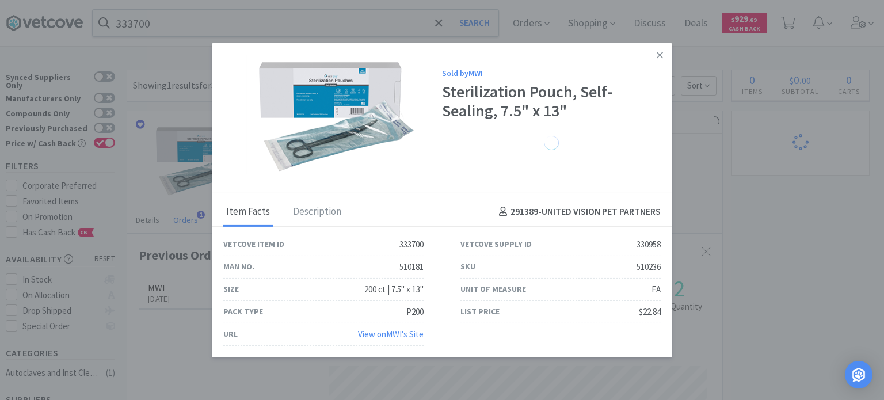
drag, startPoint x: 786, startPoint y: 209, endPoint x: 292, endPoint y: 58, distance: 516.1
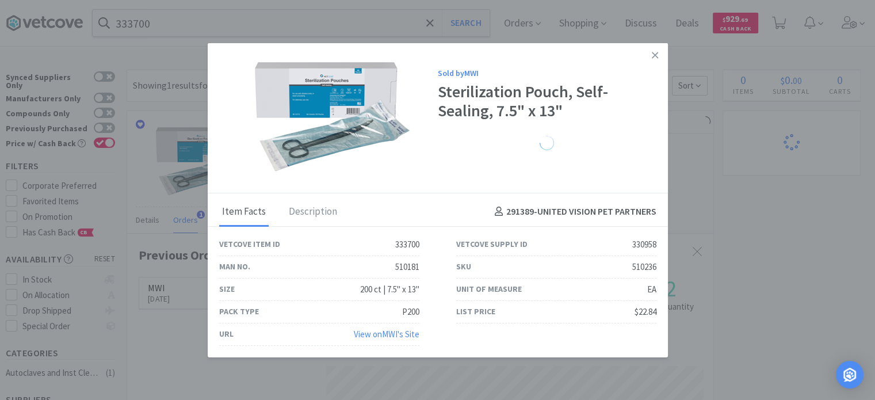
scroll to position [574944, 574644]
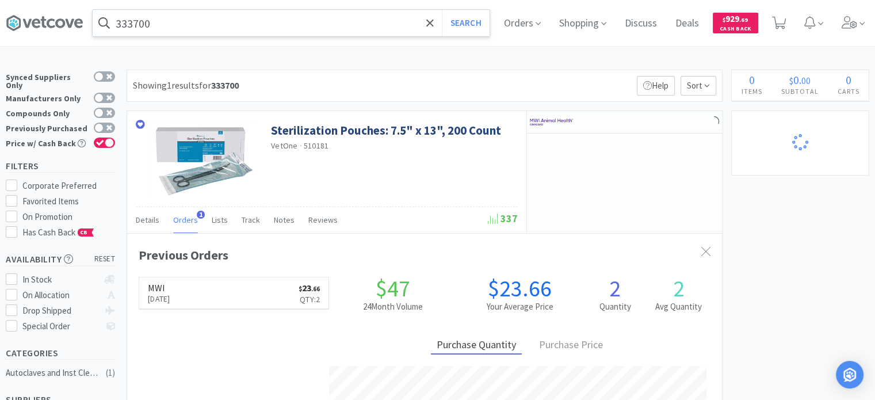
click at [182, 25] on input "333700" at bounding box center [291, 23] width 397 height 26
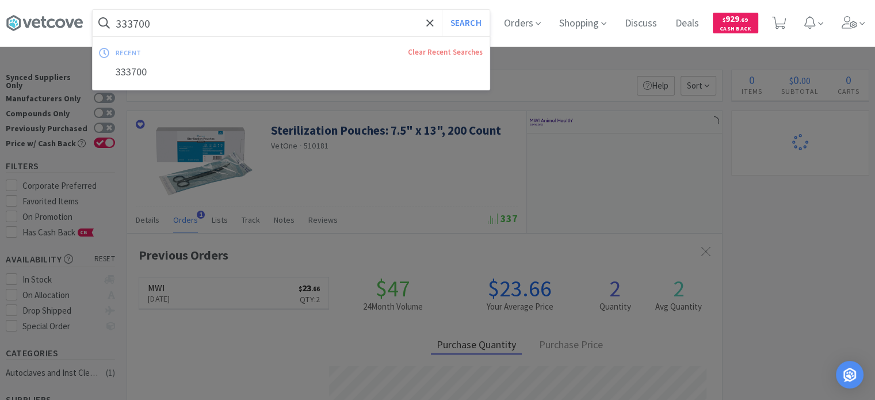
paste input "259496"
click at [442, 10] on button "Search" at bounding box center [466, 23] width 48 height 26
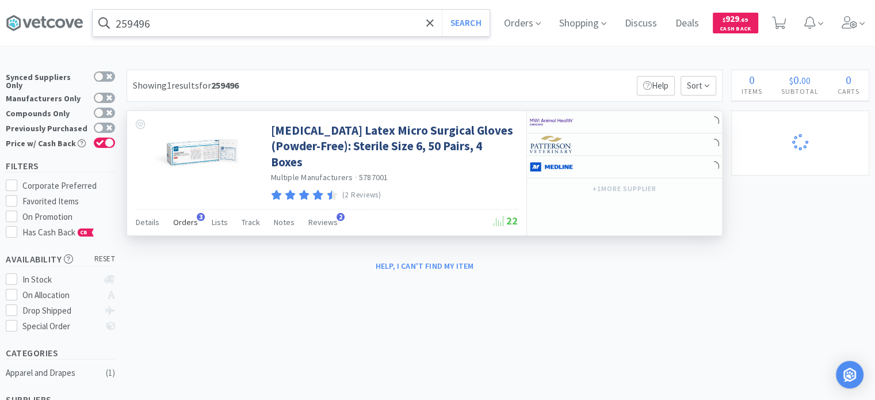
click at [179, 217] on span "Orders" at bounding box center [185, 222] width 25 height 10
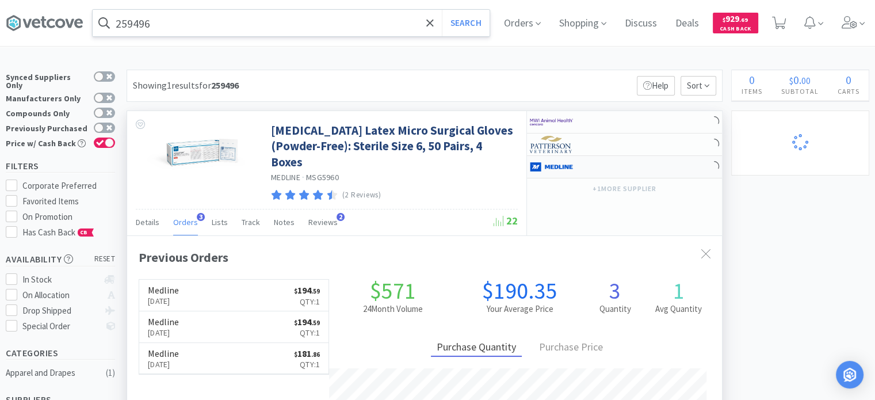
click at [549, 167] on img at bounding box center [551, 166] width 43 height 17
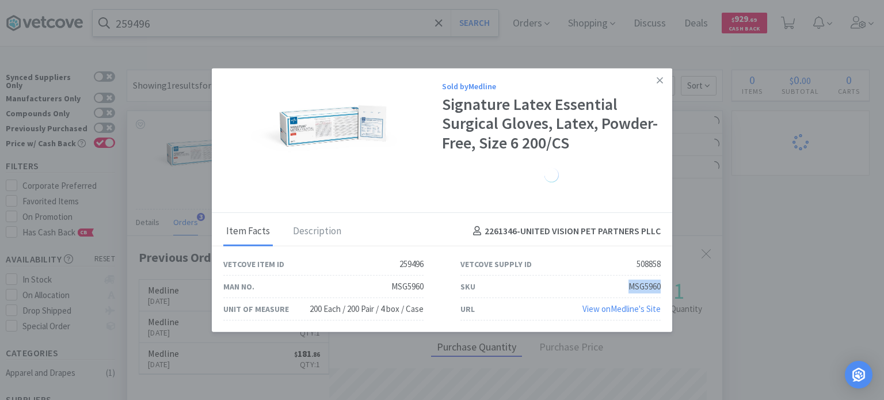
drag, startPoint x: 628, startPoint y: 284, endPoint x: 666, endPoint y: 277, distance: 38.5
click at [666, 277] on div "SKU MSG5960" at bounding box center [560, 287] width 237 height 22
drag, startPoint x: 648, startPoint y: 85, endPoint x: 658, endPoint y: 77, distance: 13.1
click at [648, 85] on div "Sold by Medline" at bounding box center [551, 85] width 219 height 13
click at [658, 77] on icon at bounding box center [659, 80] width 6 height 10
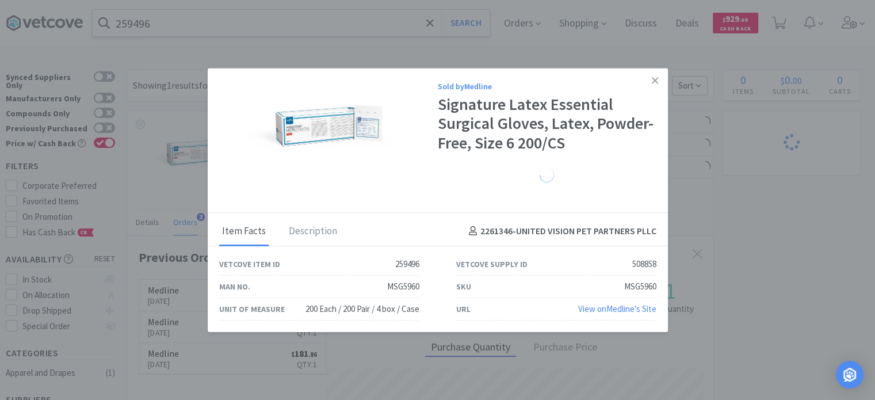
scroll to position [574944, 574644]
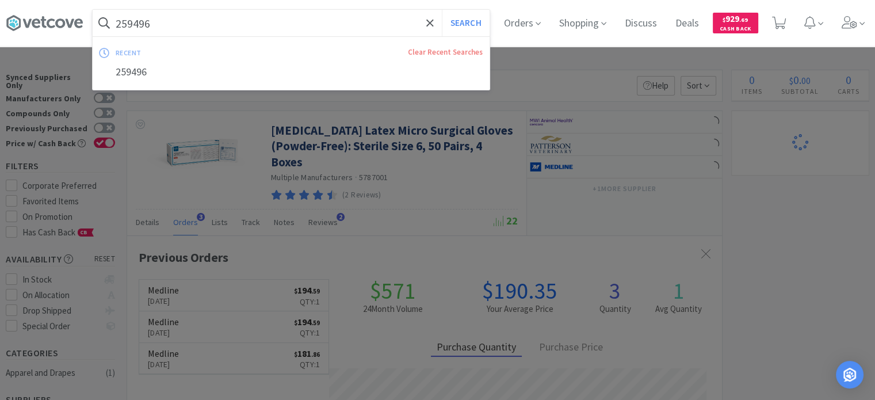
click at [205, 26] on input "259496" at bounding box center [291, 23] width 397 height 26
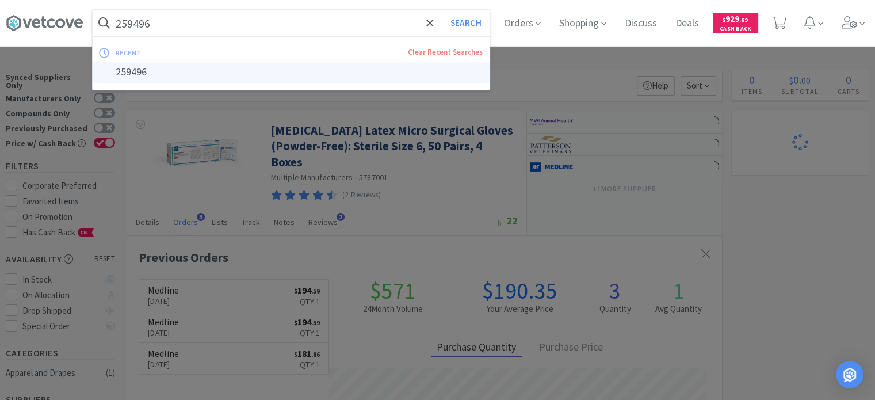
paste input "46485"
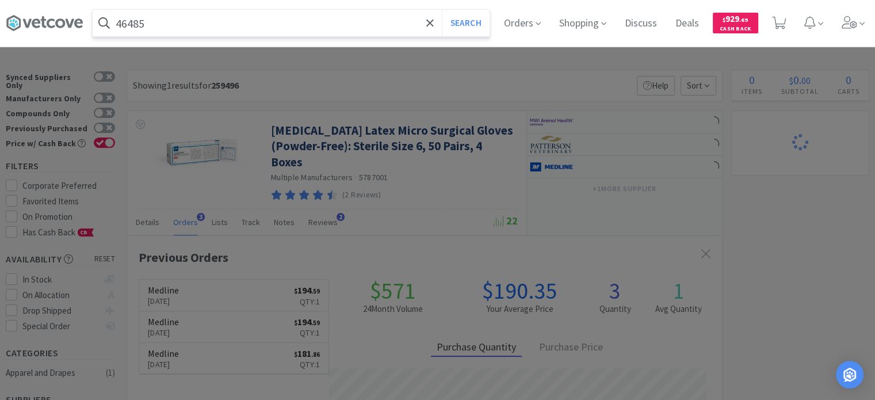
click at [442, 10] on button "Search" at bounding box center [466, 23] width 48 height 26
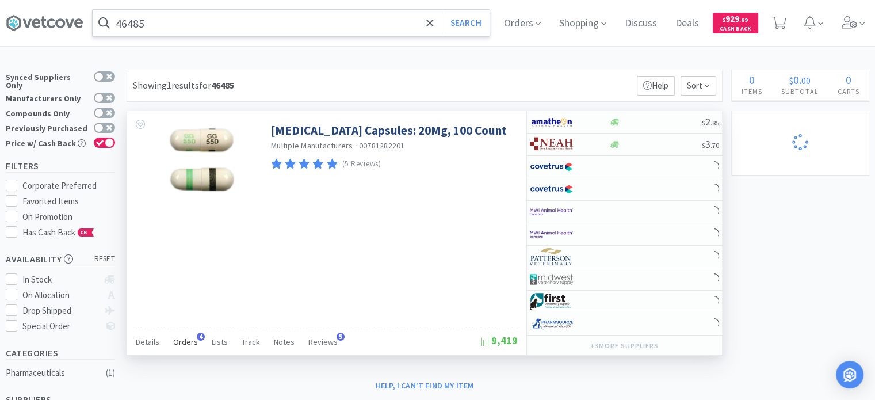
click at [183, 337] on span "Orders" at bounding box center [185, 342] width 25 height 10
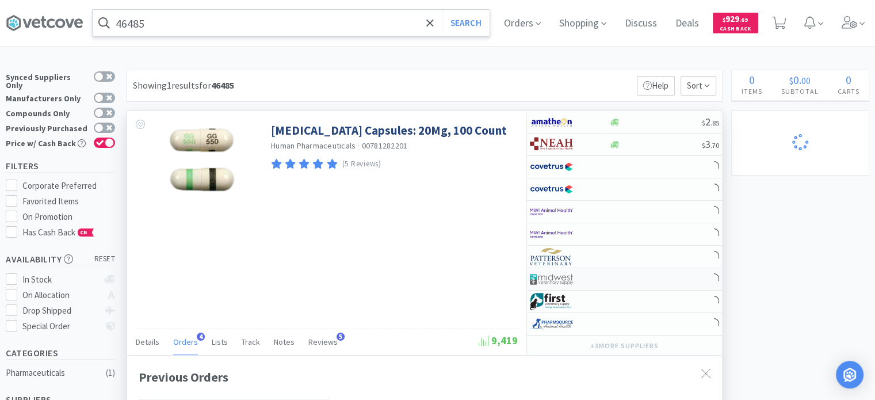
click at [553, 278] on img at bounding box center [551, 278] width 43 height 17
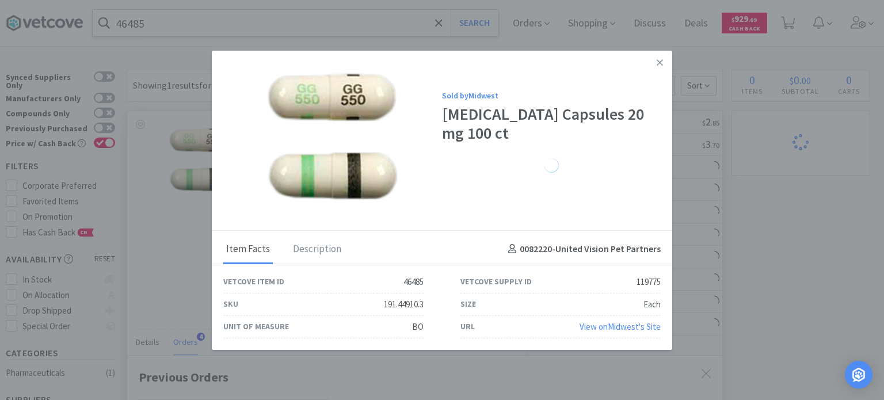
drag, startPoint x: 368, startPoint y: 295, endPoint x: 387, endPoint y: 310, distance: 24.5
click at [377, 307] on div "SKU 191.44910.3" at bounding box center [323, 304] width 200 height 22
click at [415, 316] on div "Unit of Measure BO" at bounding box center [323, 327] width 200 height 22
drag, startPoint x: 379, startPoint y: 307, endPoint x: 428, endPoint y: 308, distance: 49.5
click at [428, 308] on div "SKU 191.44910.3" at bounding box center [323, 304] width 237 height 22
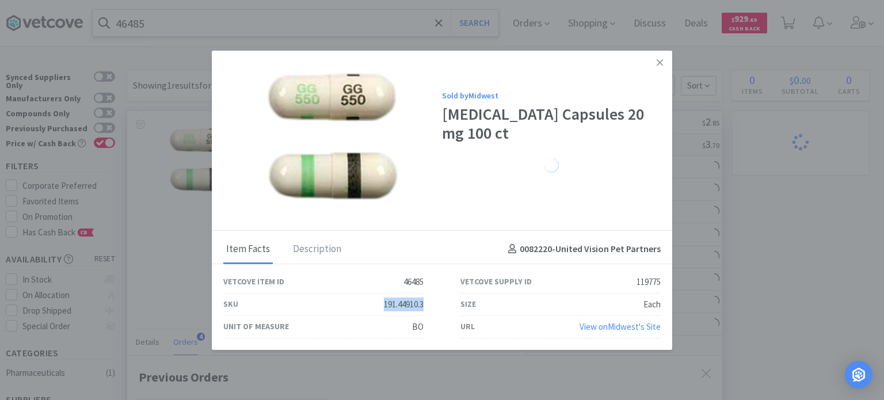
drag, startPoint x: 846, startPoint y: 233, endPoint x: 718, endPoint y: 148, distance: 153.2
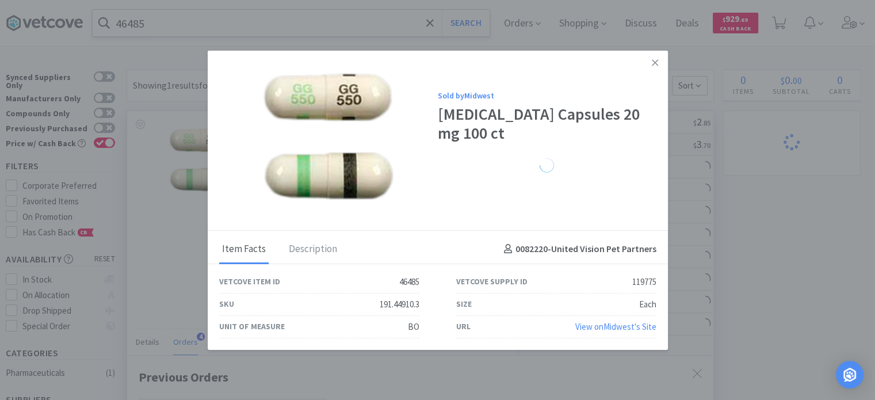
scroll to position [574944, 574644]
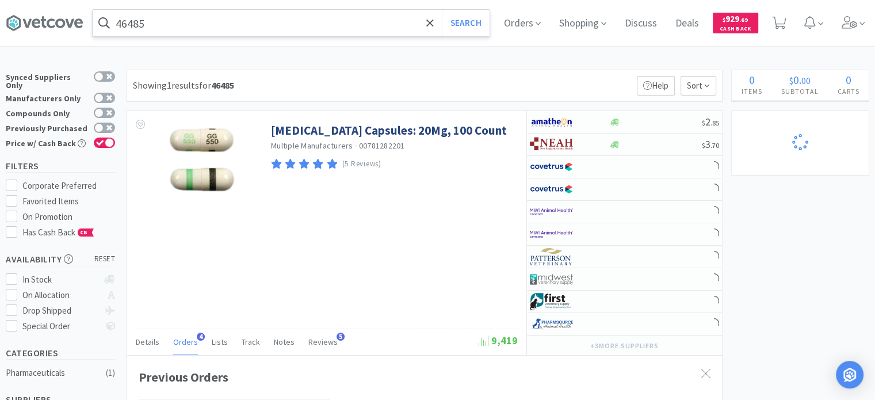
click at [200, 46] on div "46485 Search Orders Shopping Discuss Discuss Deals Deals $ 929 . 69 Cash Back" at bounding box center [437, 23] width 875 height 47
click at [193, 33] on input "46485" at bounding box center [291, 23] width 397 height 26
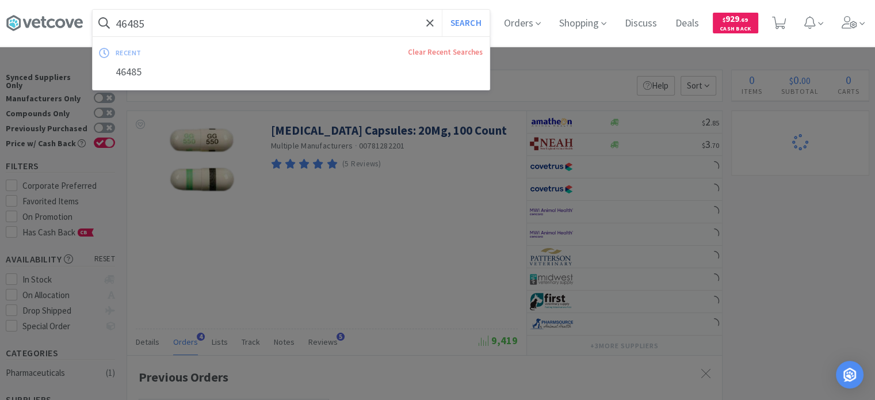
paste input "82496"
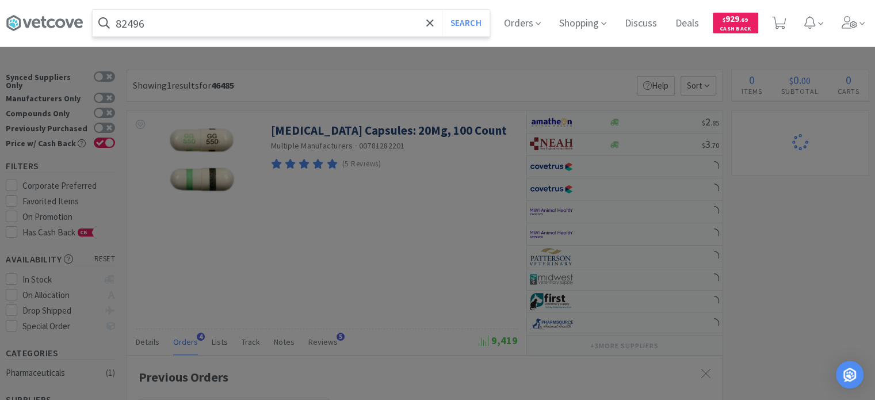
click at [442, 10] on button "Search" at bounding box center [466, 23] width 48 height 26
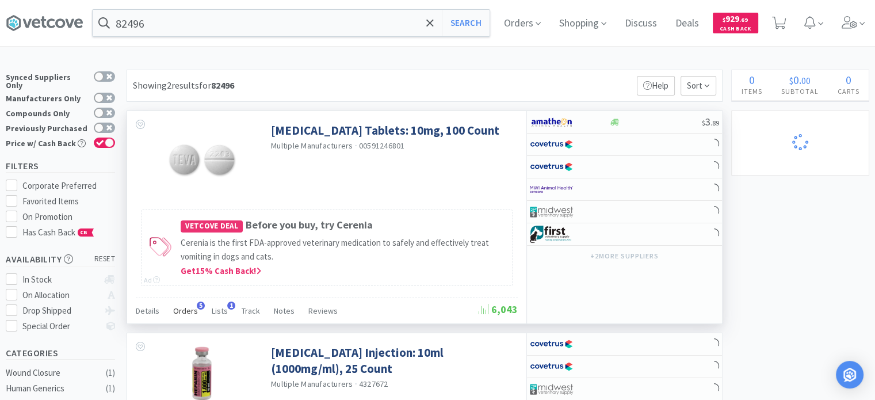
click at [177, 305] on span "Orders" at bounding box center [185, 310] width 25 height 10
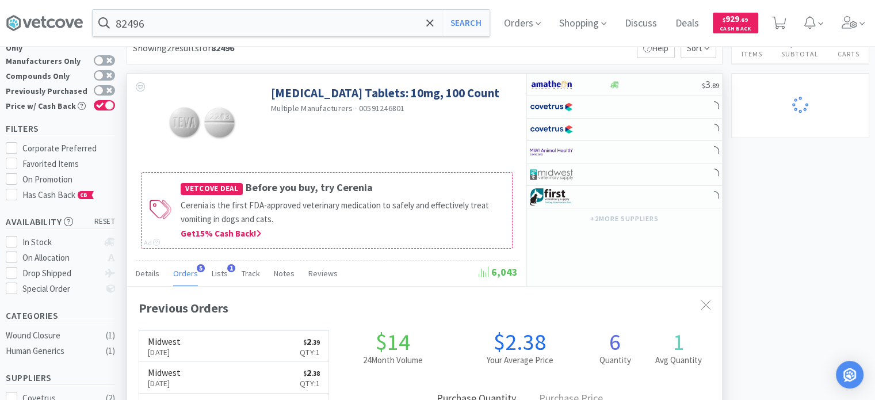
scroll to position [58, 0]
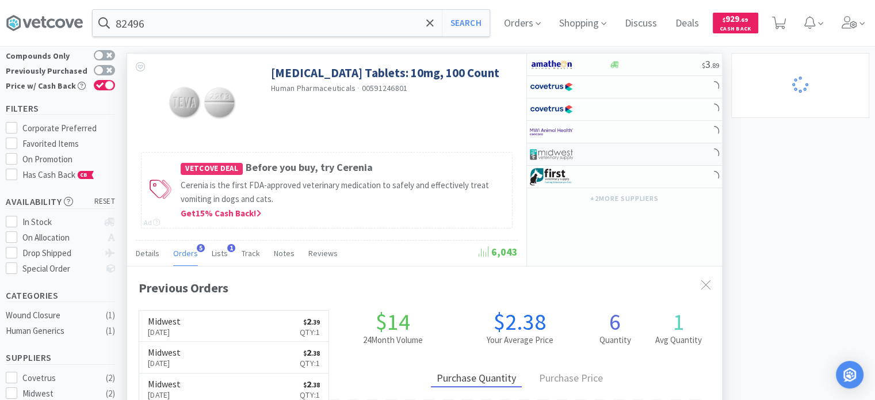
click at [601, 148] on div at bounding box center [569, 154] width 79 height 20
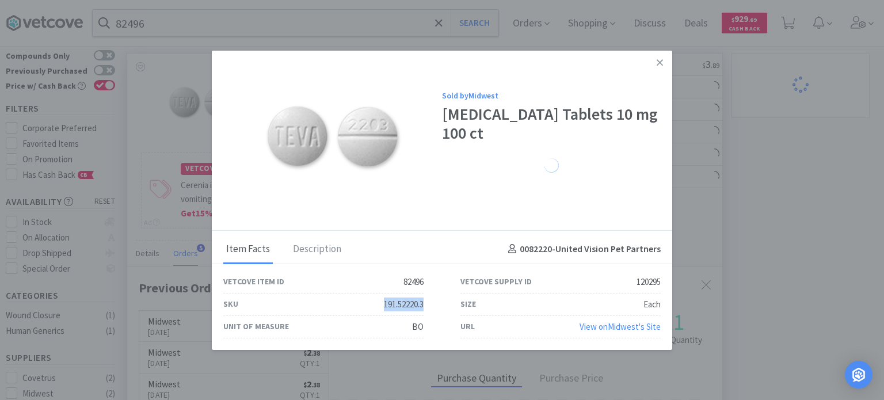
drag, startPoint x: 373, startPoint y: 305, endPoint x: 423, endPoint y: 297, distance: 51.4
click at [423, 297] on div "SKU 191.52220.3" at bounding box center [323, 304] width 237 height 22
drag, startPoint x: 865, startPoint y: 268, endPoint x: 311, endPoint y: 110, distance: 575.9
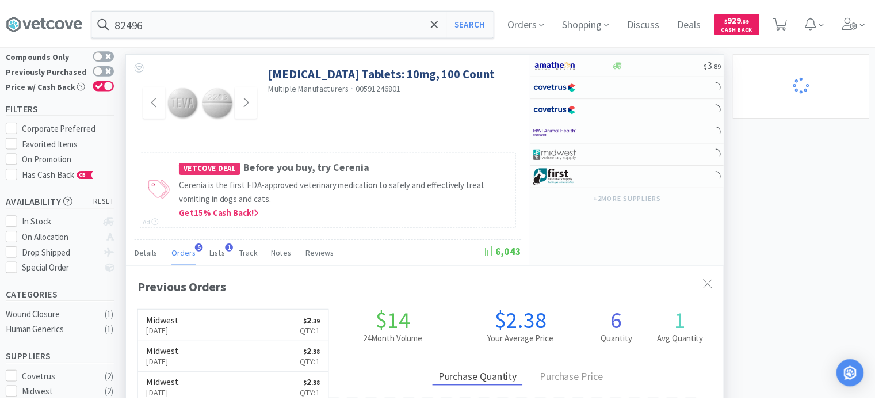
scroll to position [574944, 574644]
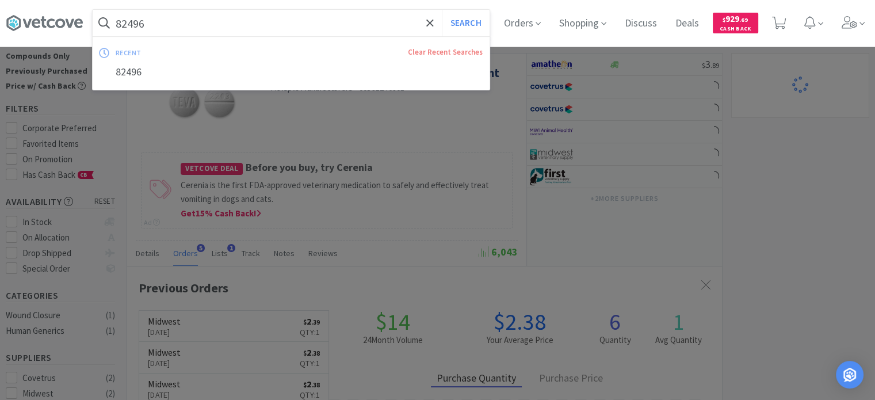
click at [166, 32] on input "82496" at bounding box center [291, 23] width 397 height 26
paste input "79094"
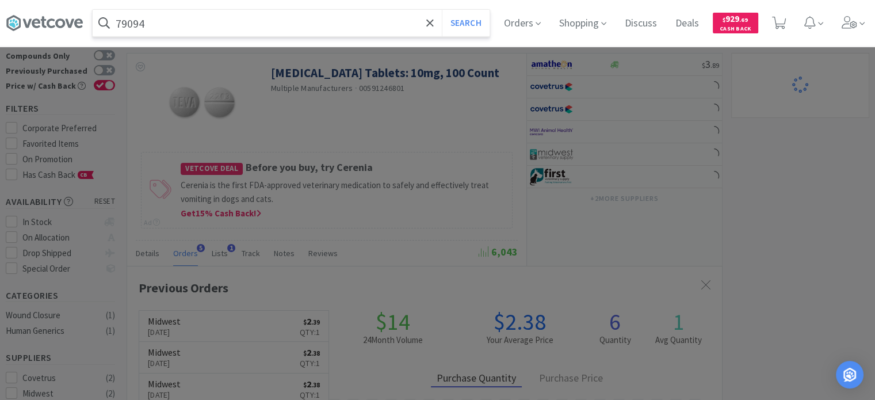
click at [442, 10] on button "Search" at bounding box center [466, 23] width 48 height 26
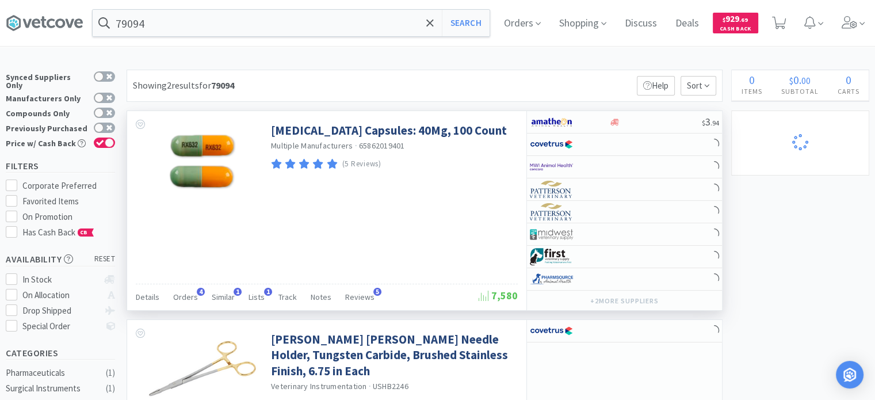
click at [195, 301] on div "Details Orders 4 Similar 1 Lists 1 Track Notes Reviews 5" at bounding box center [307, 299] width 343 height 22
click at [194, 300] on span "Orders" at bounding box center [185, 297] width 25 height 10
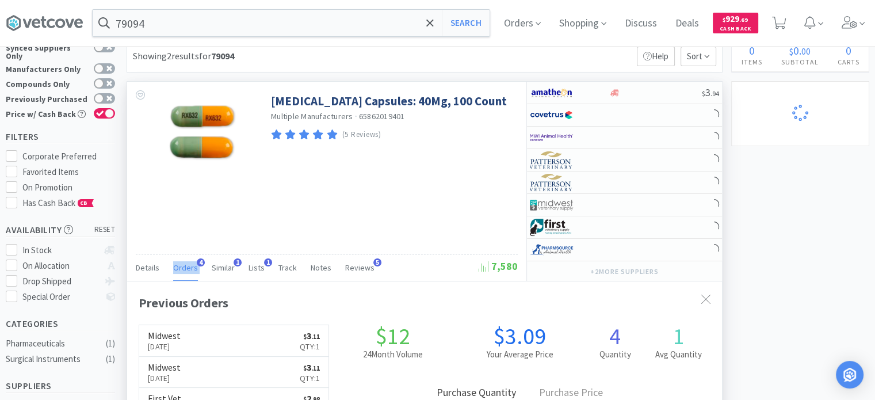
scroll to position [58, 0]
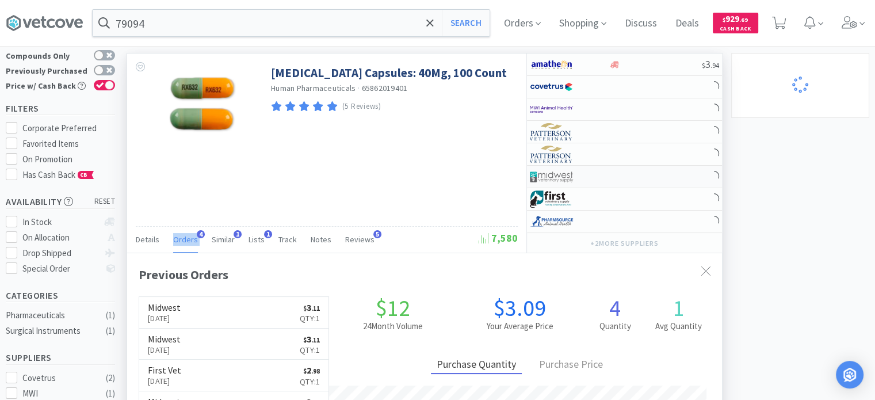
click at [580, 177] on div at bounding box center [561, 177] width 63 height 20
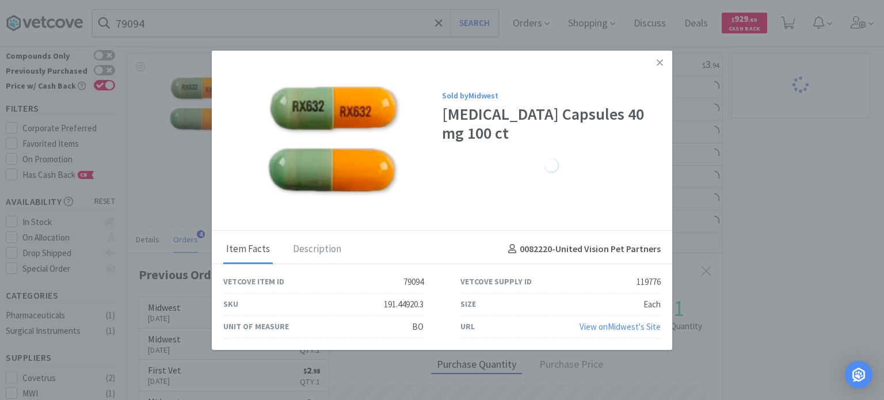
drag, startPoint x: 769, startPoint y: 243, endPoint x: 239, endPoint y: 37, distance: 568.4
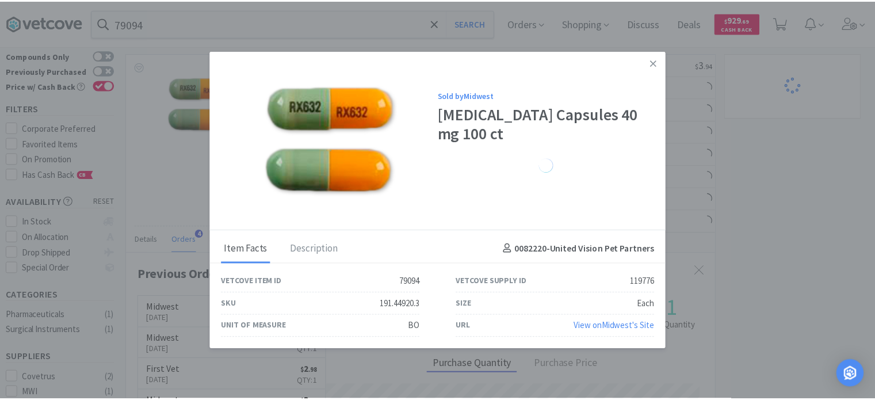
scroll to position [574944, 574644]
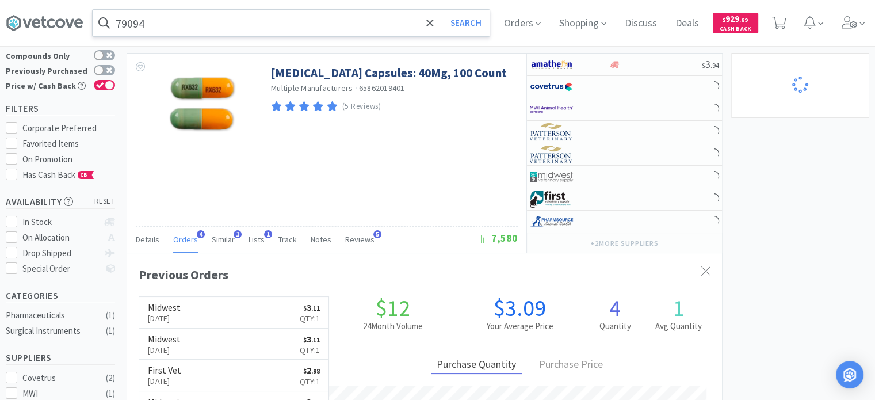
click at [237, 26] on input "79094" at bounding box center [291, 23] width 397 height 26
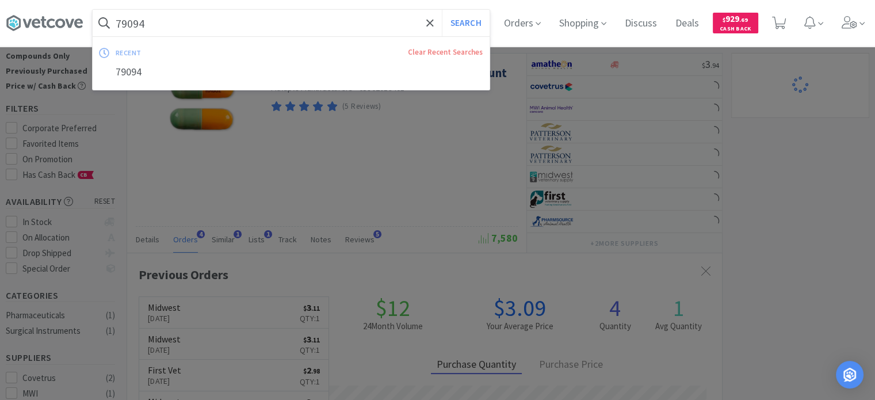
paste input "88273"
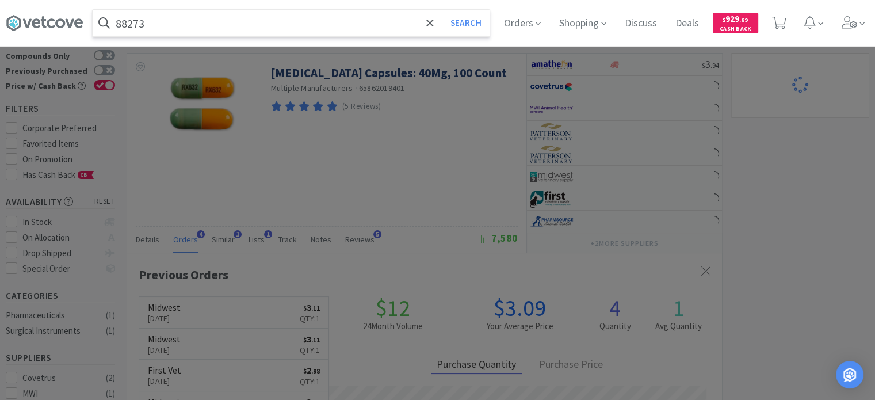
click at [442, 10] on button "Search" at bounding box center [466, 23] width 48 height 26
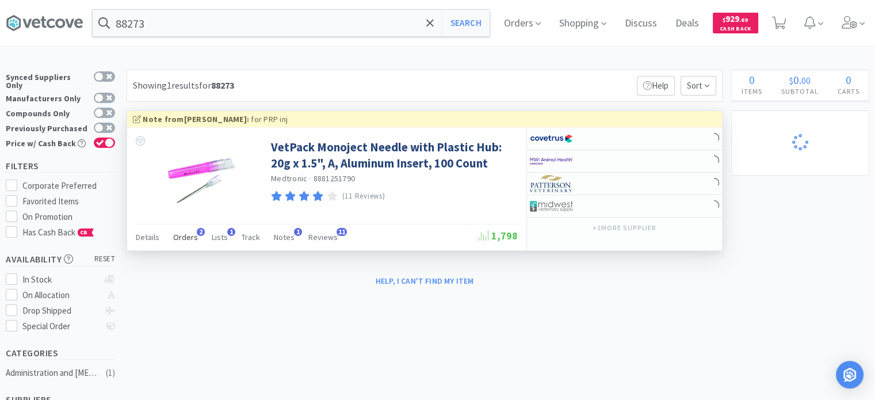
click at [179, 239] on span "Orders" at bounding box center [185, 237] width 25 height 10
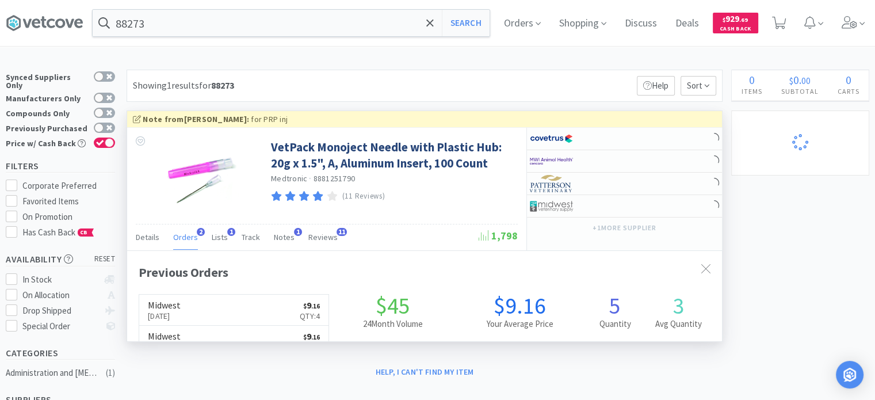
scroll to position [295, 595]
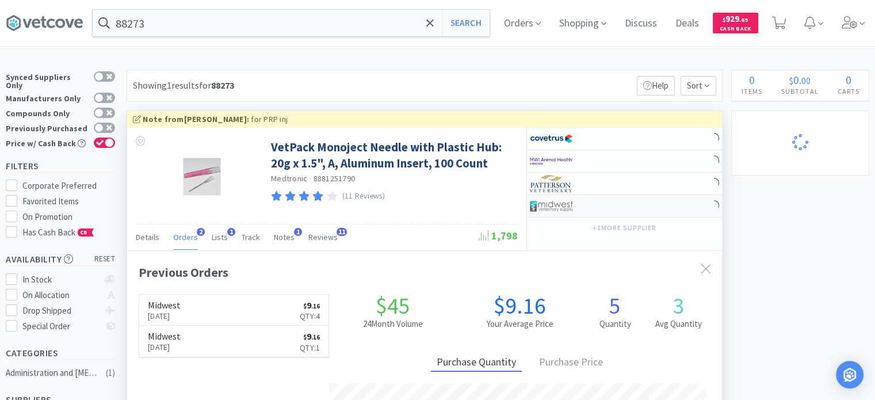
click at [584, 204] on div at bounding box center [561, 206] width 63 height 20
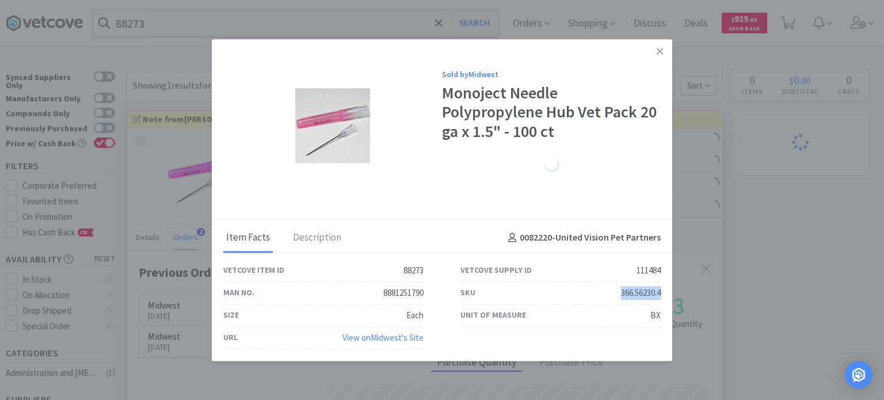
drag, startPoint x: 609, startPoint y: 292, endPoint x: 665, endPoint y: 294, distance: 56.4
click at [665, 294] on div "SKU 366.56230.4" at bounding box center [560, 293] width 237 height 22
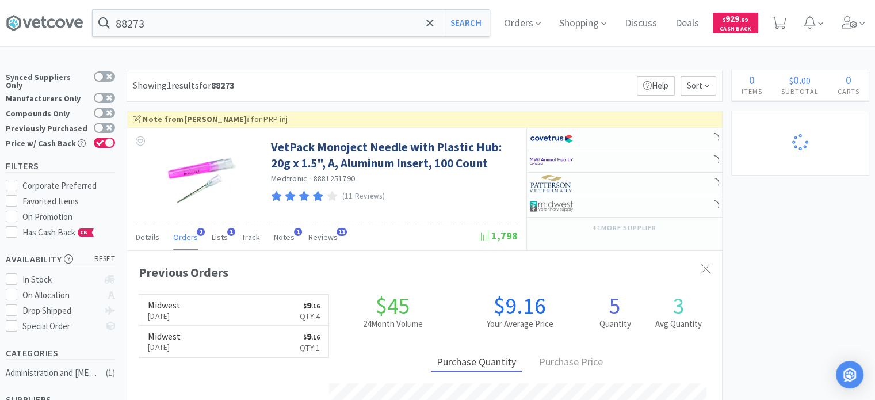
scroll to position [574944, 574644]
click at [249, 20] on input "88273" at bounding box center [291, 23] width 397 height 26
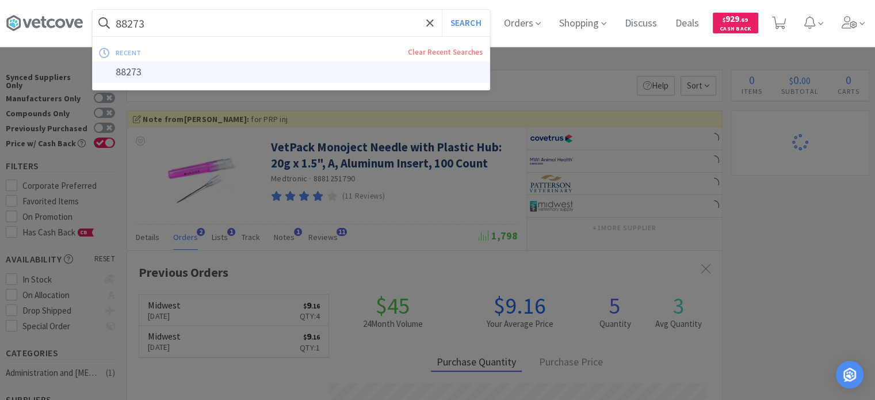
paste input "6491"
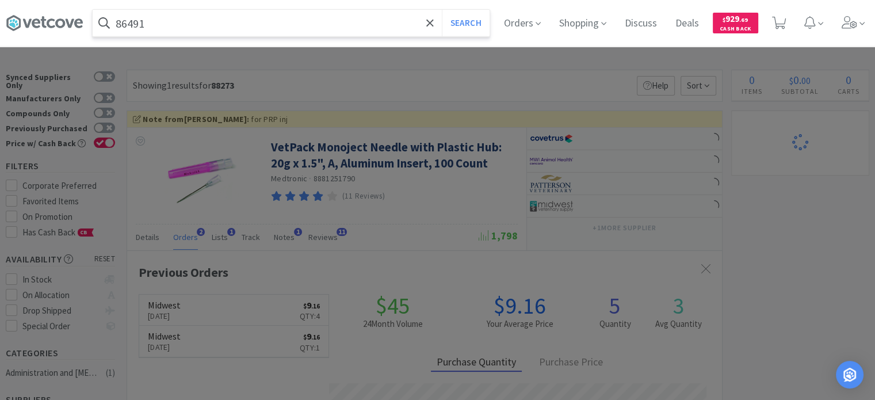
click at [442, 10] on button "Search" at bounding box center [466, 23] width 48 height 26
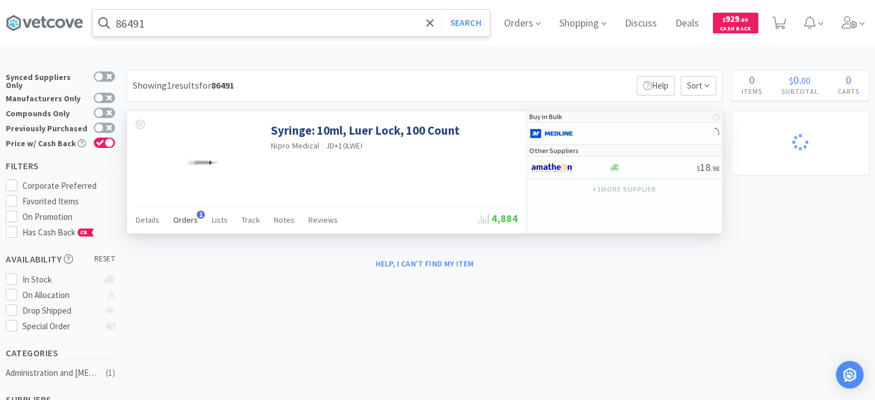
click at [190, 217] on span "Orders" at bounding box center [185, 220] width 25 height 10
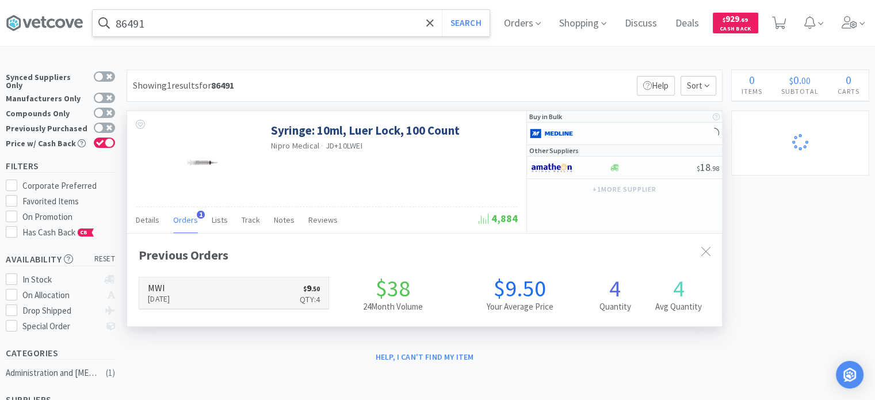
scroll to position [295, 595]
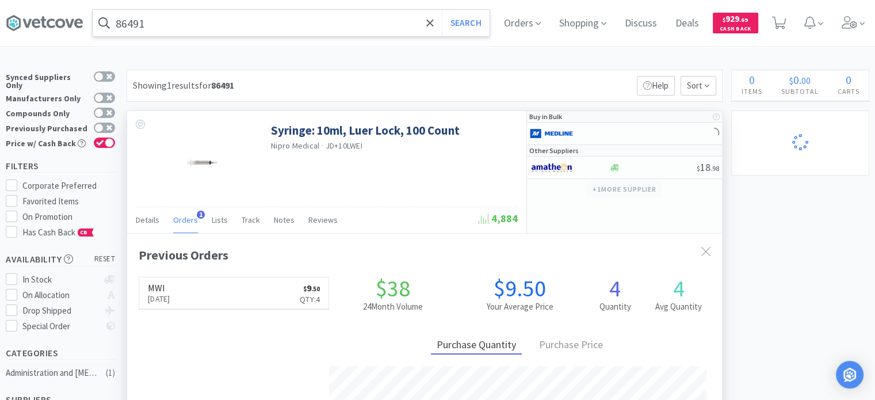
click at [614, 184] on button "+ 1 more supplier" at bounding box center [624, 189] width 75 height 16
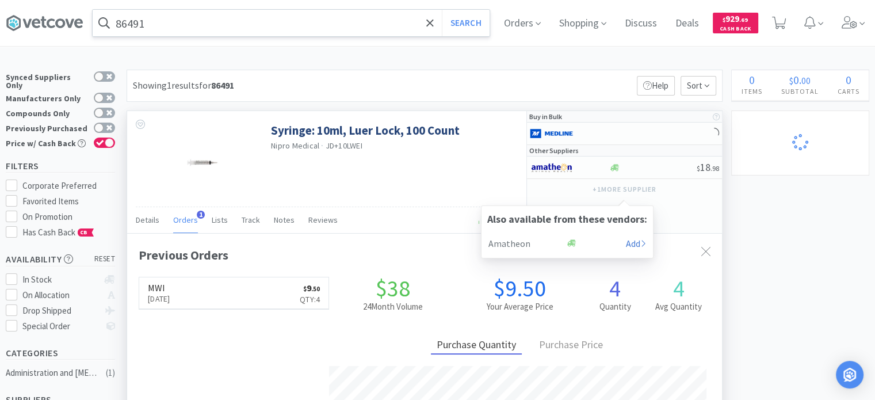
click at [705, 215] on div "Buy in Bulk Other Suppliers $ 18 . 98 + 1 more supplier Also available from the…" at bounding box center [624, 172] width 196 height 122
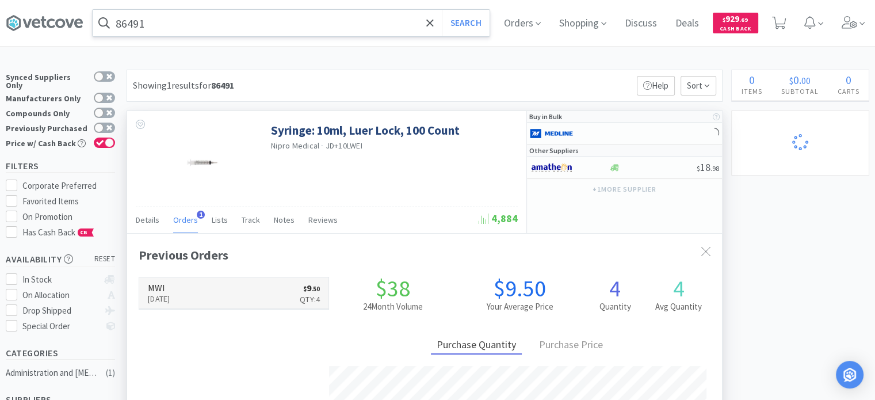
click at [205, 301] on link "MWI Feb 4th, 2025 $ 9 . 50 Qty: 4" at bounding box center [233, 293] width 189 height 32
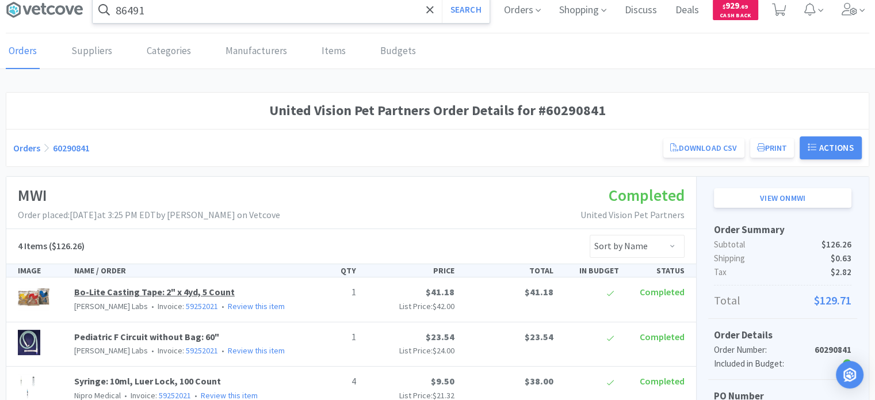
scroll to position [230, 0]
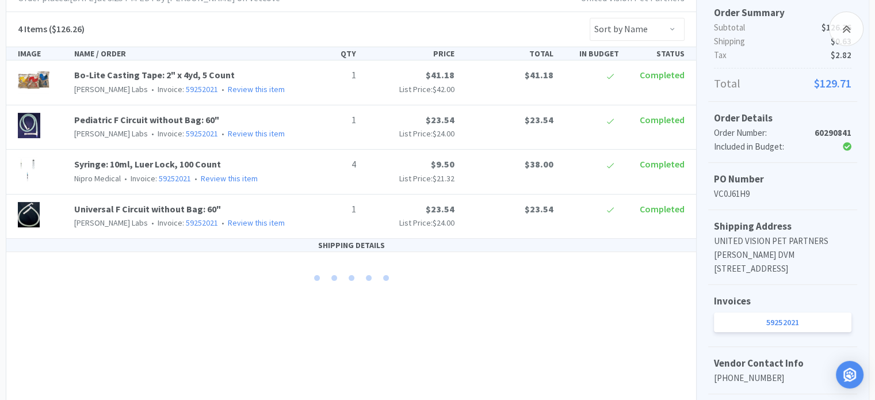
click at [21, 171] on img at bounding box center [28, 169] width 20 height 25
click at [25, 170] on img at bounding box center [28, 169] width 20 height 25
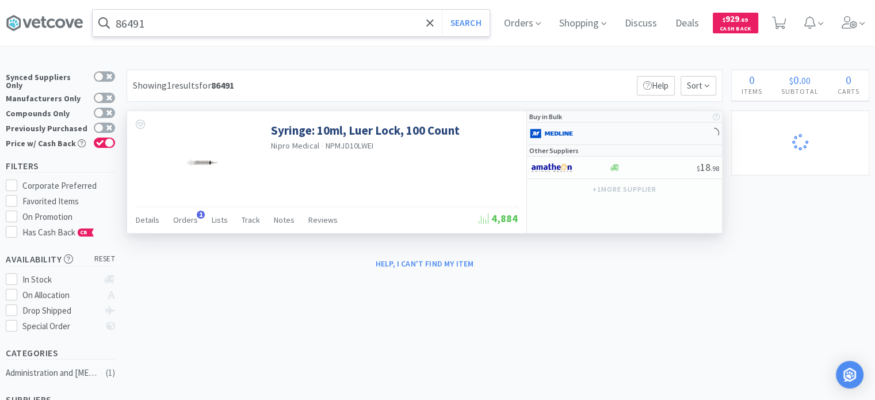
click at [581, 134] on div at bounding box center [561, 134] width 63 height 20
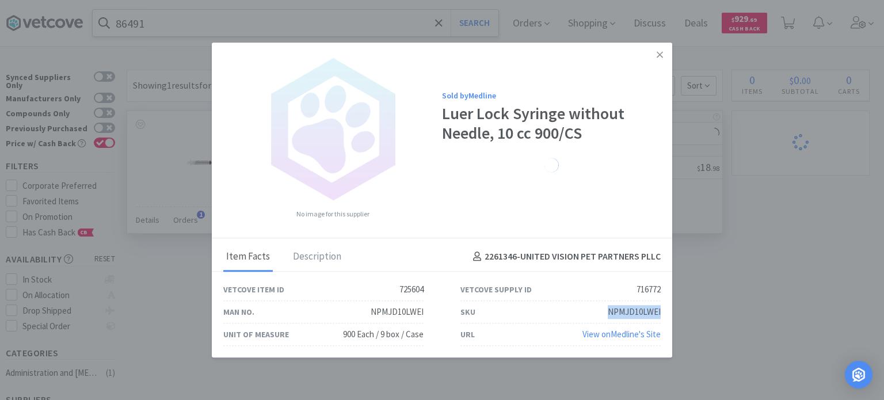
drag, startPoint x: 596, startPoint y: 310, endPoint x: 662, endPoint y: 317, distance: 65.9
click at [662, 317] on div "SKU NPMJD10LWEI" at bounding box center [560, 312] width 237 height 22
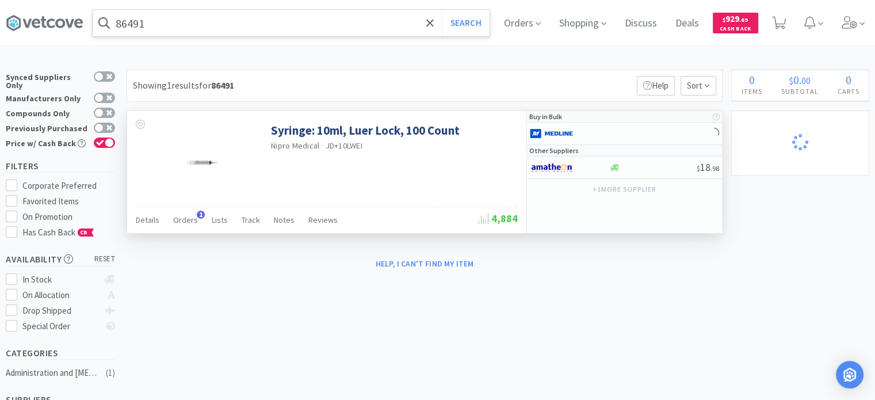
drag, startPoint x: 480, startPoint y: 276, endPoint x: 276, endPoint y: 99, distance: 270.8
click at [480, 276] on div "× Filter Results Synced Suppliers Only Manufacturers Only Compounds Only Previo…" at bounding box center [437, 348] width 863 height 556
click at [228, 31] on input "86491" at bounding box center [291, 23] width 397 height 26
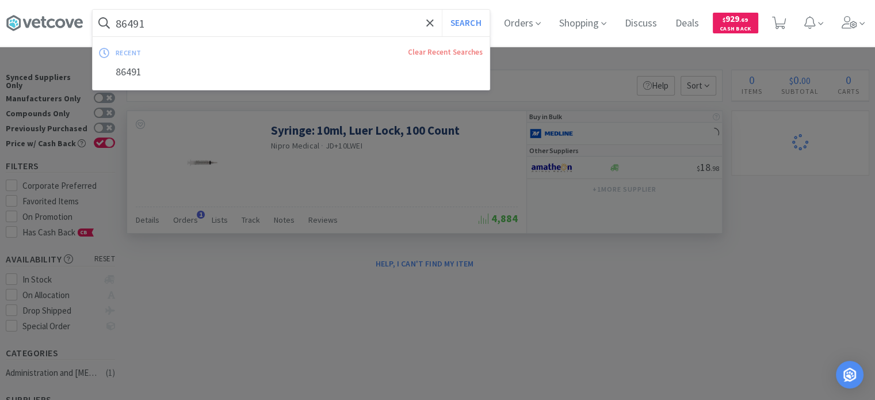
paste input "189328"
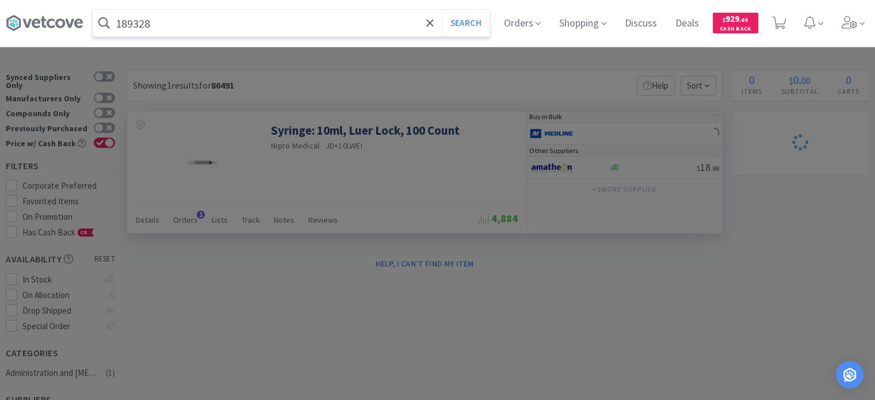
click at [442, 10] on button "Search" at bounding box center [466, 23] width 48 height 26
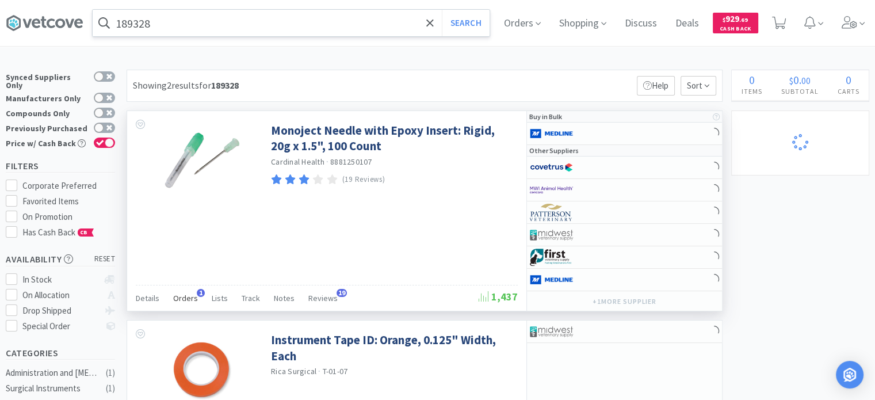
click at [185, 296] on span "Orders" at bounding box center [185, 298] width 25 height 10
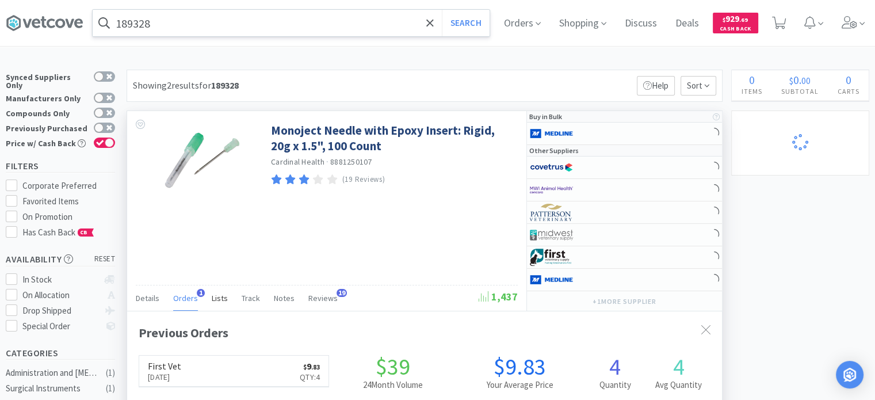
scroll to position [58, 0]
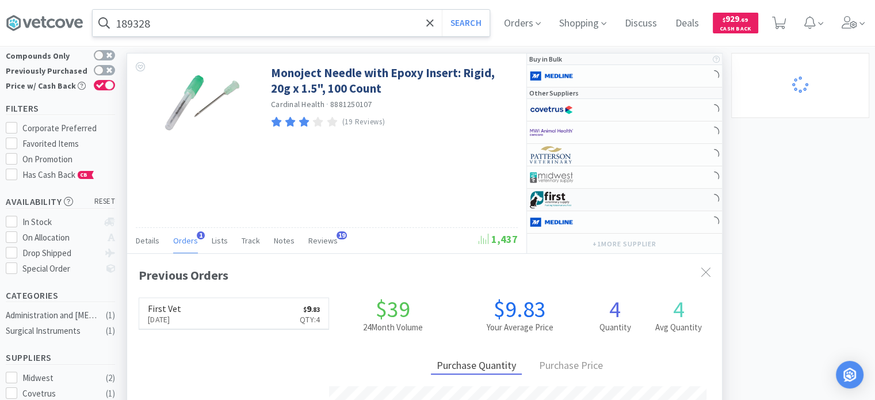
click at [589, 195] on div at bounding box center [561, 200] width 63 height 20
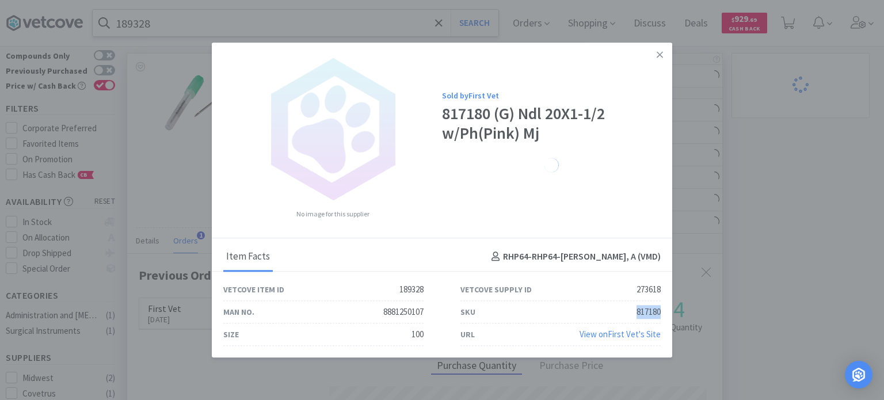
drag, startPoint x: 635, startPoint y: 312, endPoint x: 659, endPoint y: 313, distance: 24.2
click at [659, 313] on div "817180" at bounding box center [648, 312] width 24 height 14
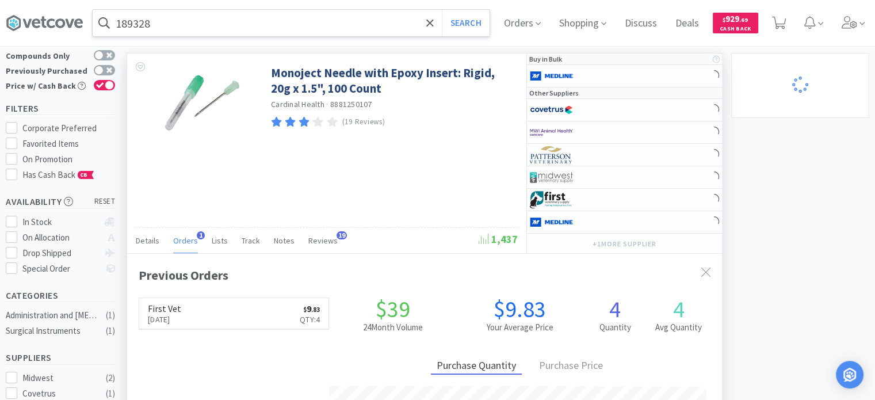
scroll to position [574944, 574644]
click at [249, 13] on input "189328" at bounding box center [291, 23] width 397 height 26
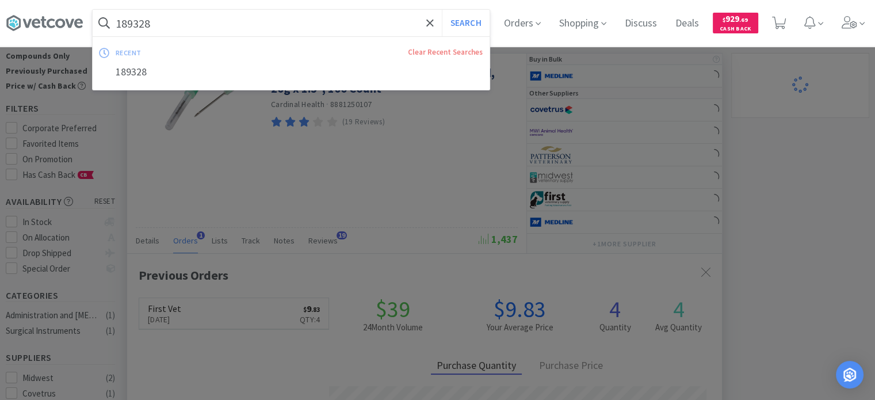
paste input "817180"
click at [442, 10] on button "Search" at bounding box center [466, 23] width 48 height 26
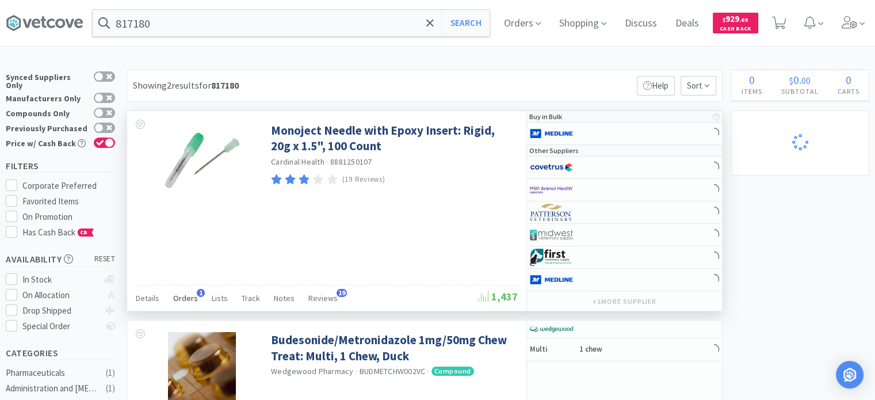
click at [198, 295] on span "1" at bounding box center [201, 293] width 8 height 8
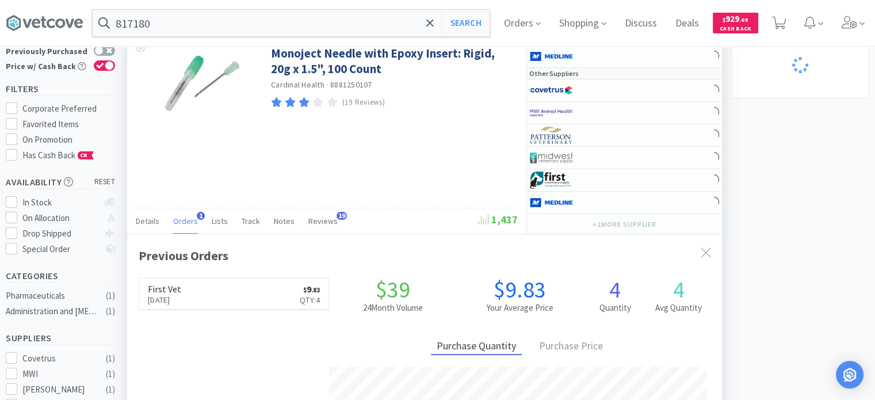
scroll to position [58, 0]
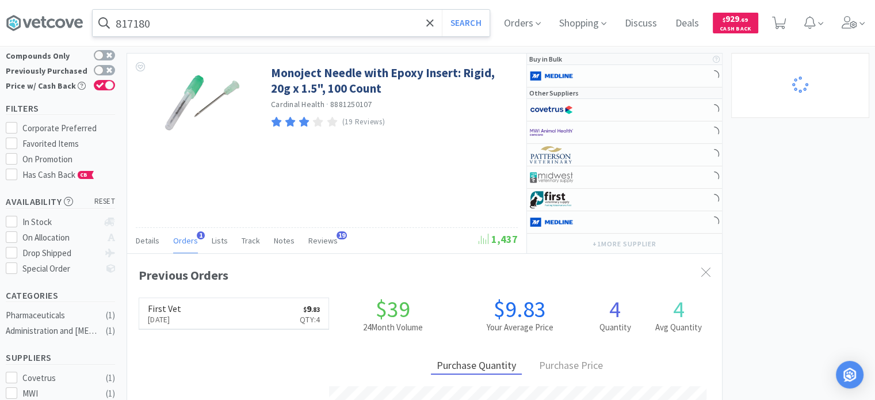
click at [362, 11] on input "817180" at bounding box center [291, 23] width 397 height 26
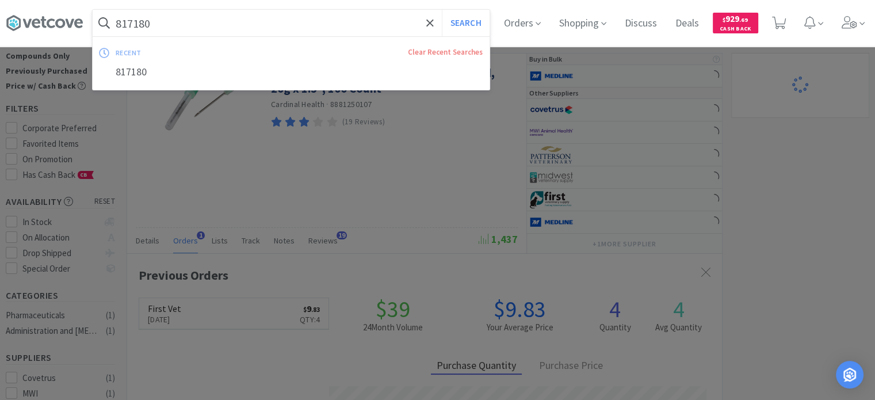
paste input "18975"
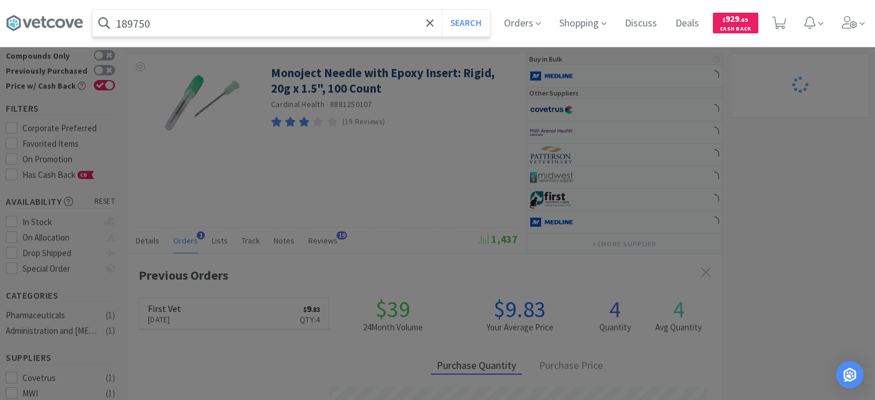
click at [442, 10] on button "Search" at bounding box center [466, 23] width 48 height 26
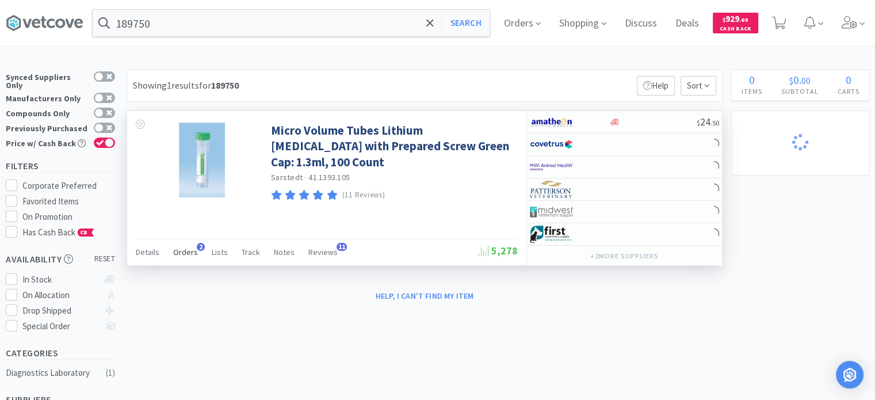
click at [182, 244] on div "Orders 2" at bounding box center [185, 254] width 25 height 22
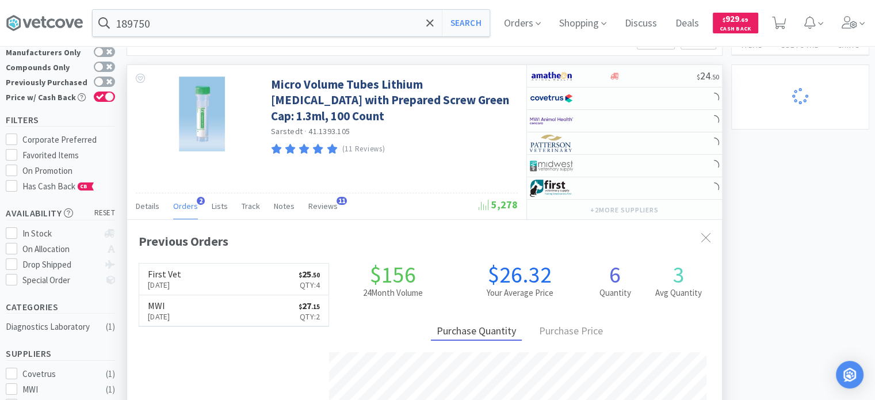
scroll to position [58, 0]
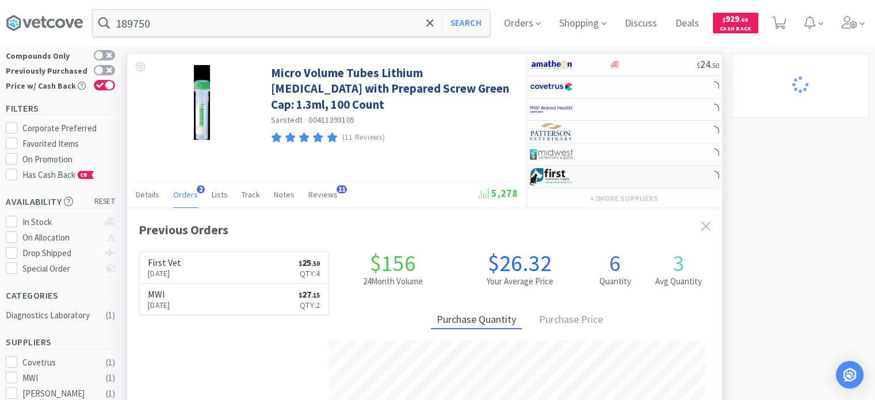
click at [564, 174] on img at bounding box center [551, 176] width 43 height 17
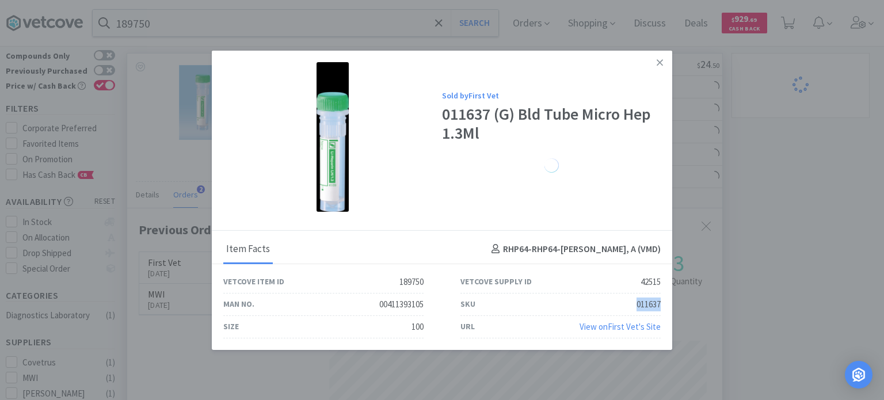
drag, startPoint x: 635, startPoint y: 305, endPoint x: 662, endPoint y: 306, distance: 27.0
click at [662, 306] on div "SKU 011637" at bounding box center [560, 304] width 237 height 22
drag, startPoint x: 850, startPoint y: 190, endPoint x: 338, endPoint y: 71, distance: 524.9
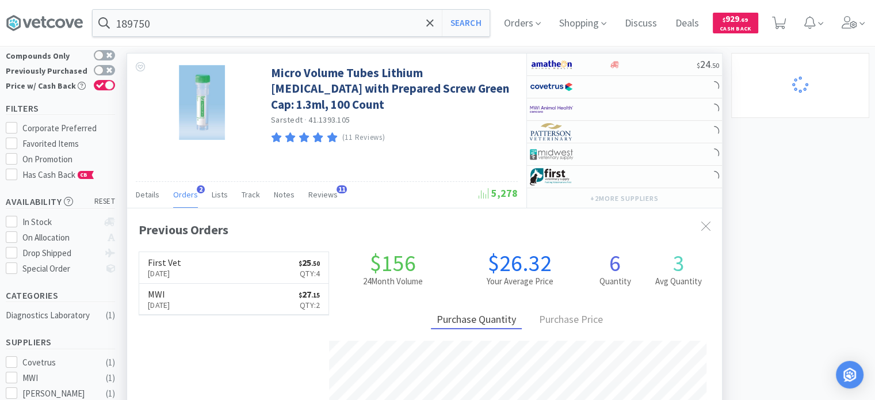
scroll to position [574944, 574644]
click at [214, 32] on input "189750" at bounding box center [291, 23] width 397 height 26
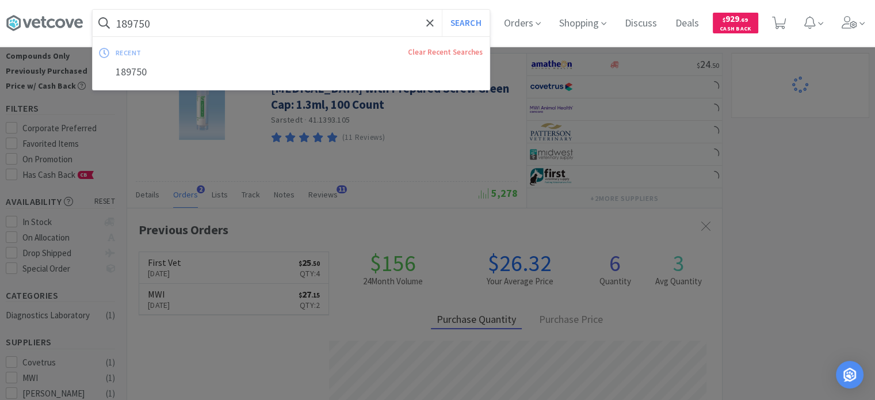
paste input "72692"
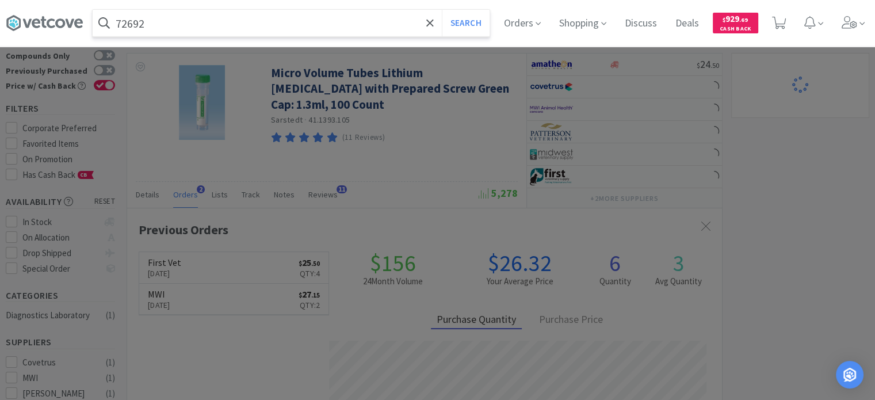
click at [442, 10] on button "Search" at bounding box center [466, 23] width 48 height 26
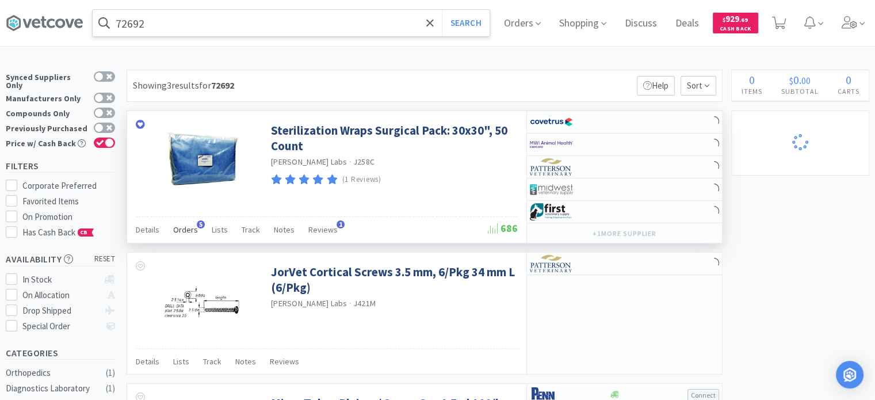
click at [193, 225] on span "Orders" at bounding box center [185, 229] width 25 height 10
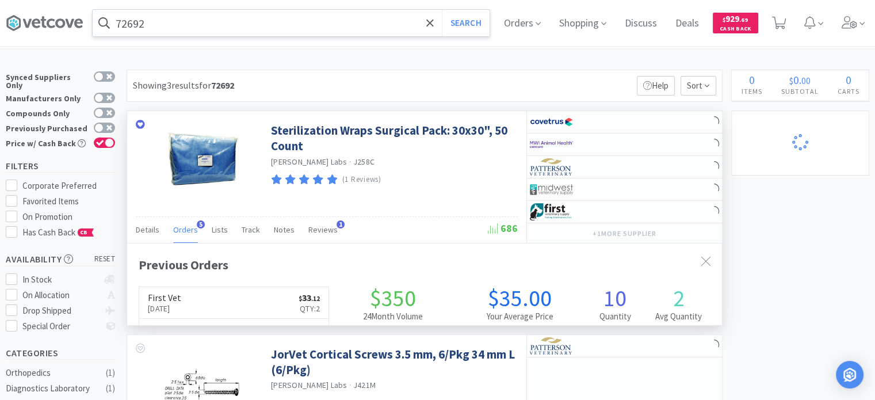
scroll to position [295, 595]
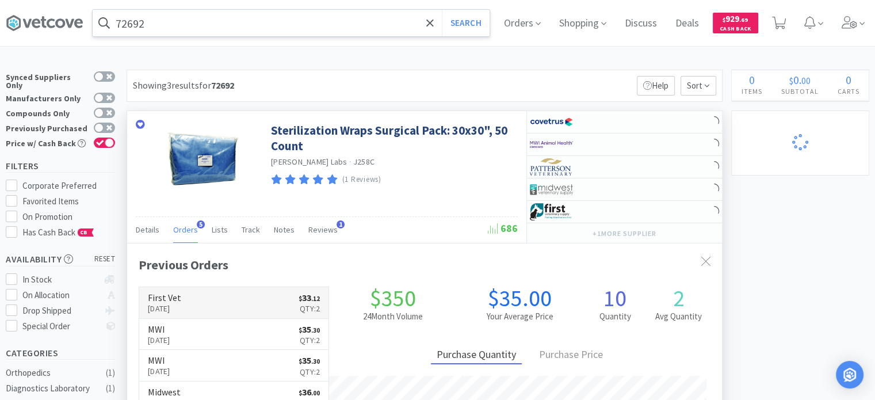
click at [273, 295] on link "First Vet Sep 9th, 2025 $ 33 . 12 Qty: 2" at bounding box center [233, 303] width 189 height 32
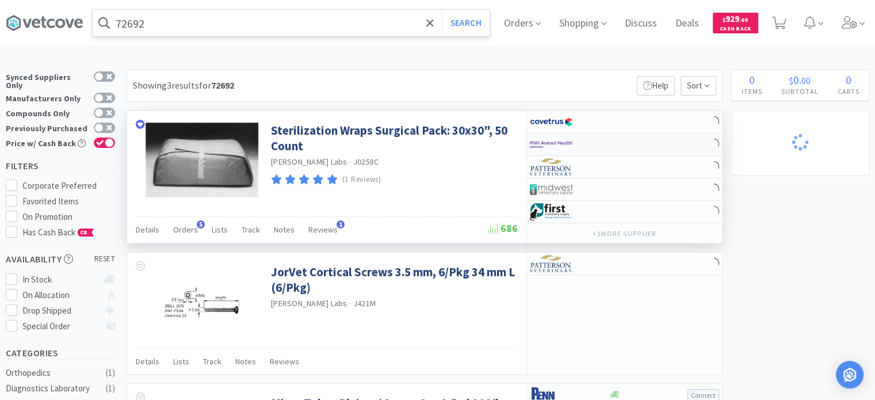
click at [601, 145] on div at bounding box center [569, 145] width 79 height 20
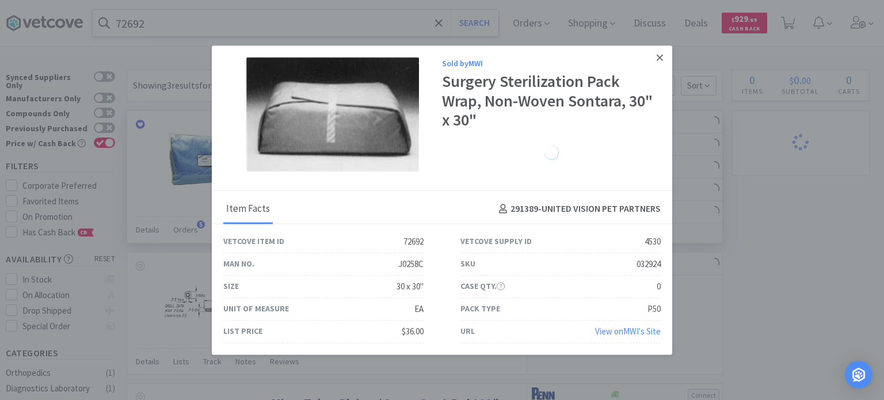
click at [656, 48] on link at bounding box center [659, 57] width 20 height 25
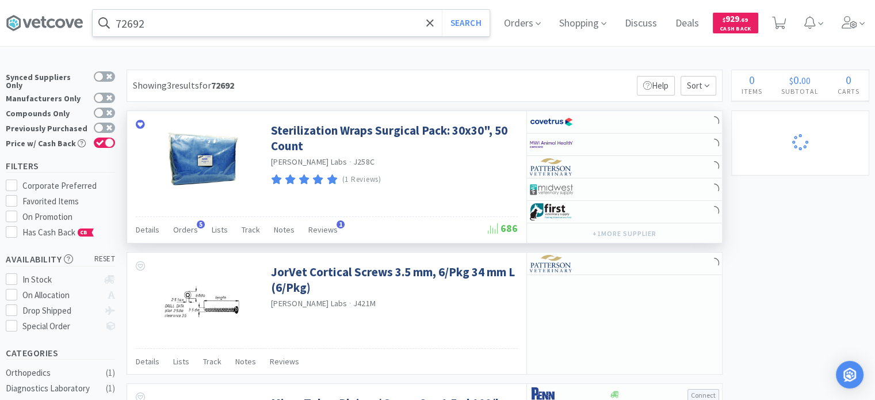
click at [179, 227] on span "Orders" at bounding box center [185, 229] width 25 height 10
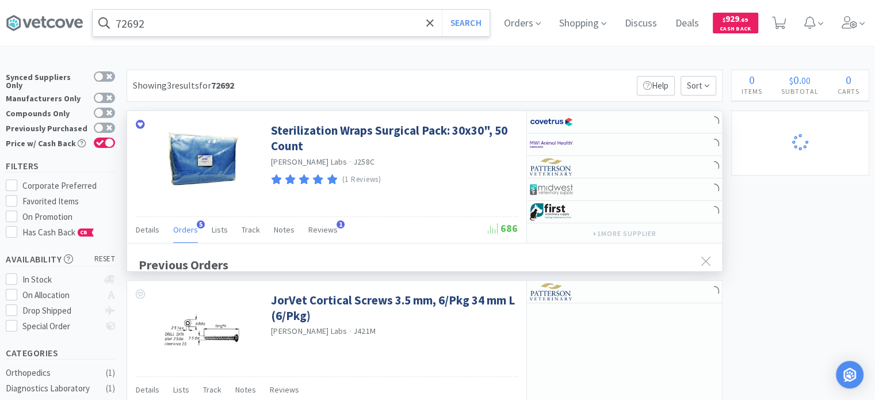
scroll to position [295, 595]
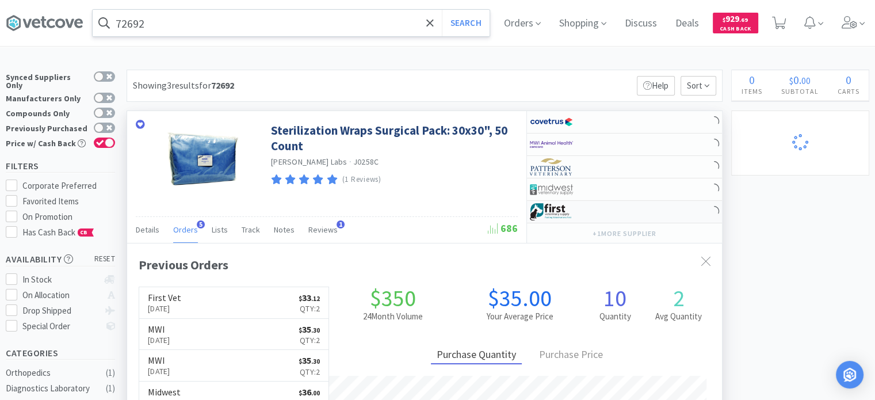
click at [624, 207] on div at bounding box center [624, 212] width 195 height 22
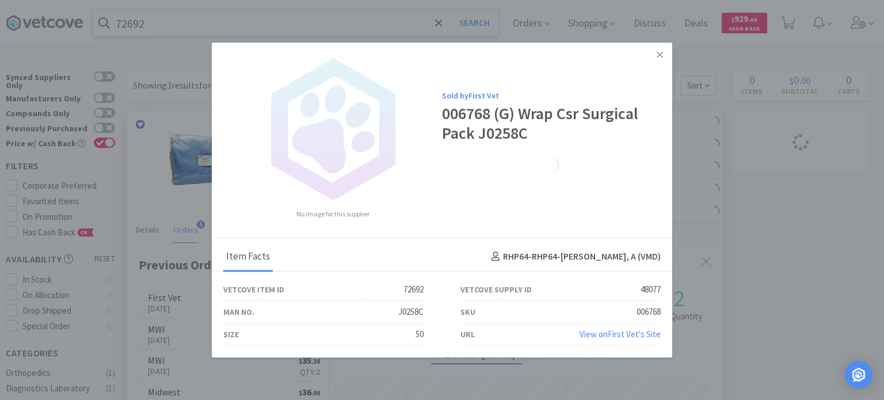
click at [636, 311] on div "006768" at bounding box center [648, 312] width 24 height 14
drag, startPoint x: 633, startPoint y: 312, endPoint x: 663, endPoint y: 311, distance: 30.5
click at [663, 311] on div "SKU 006768" at bounding box center [560, 312] width 237 height 22
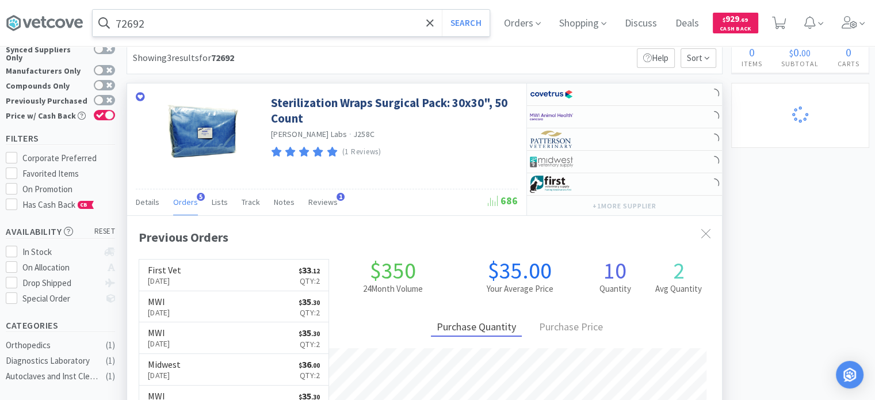
scroll to position [0, 0]
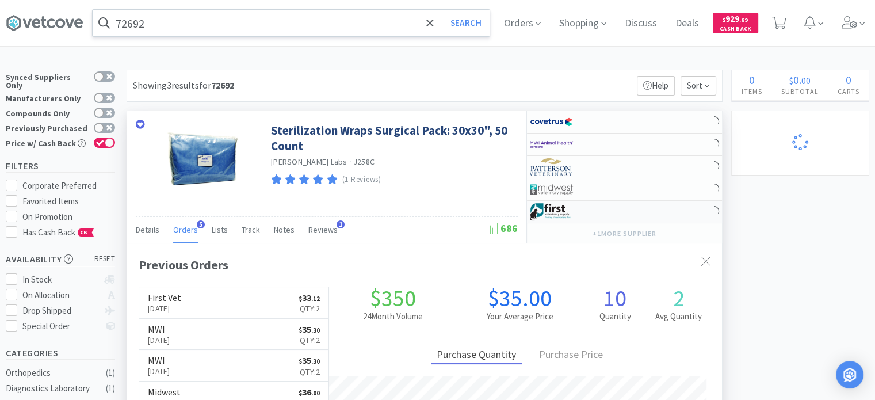
click at [551, 218] on img at bounding box center [551, 211] width 43 height 17
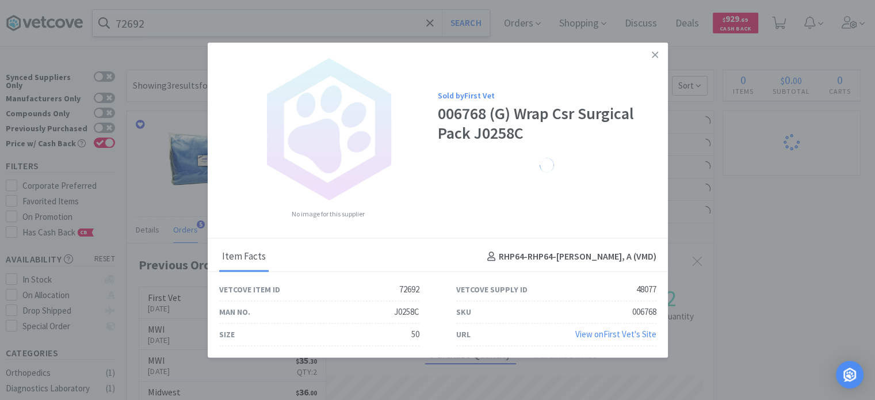
scroll to position [574944, 574644]
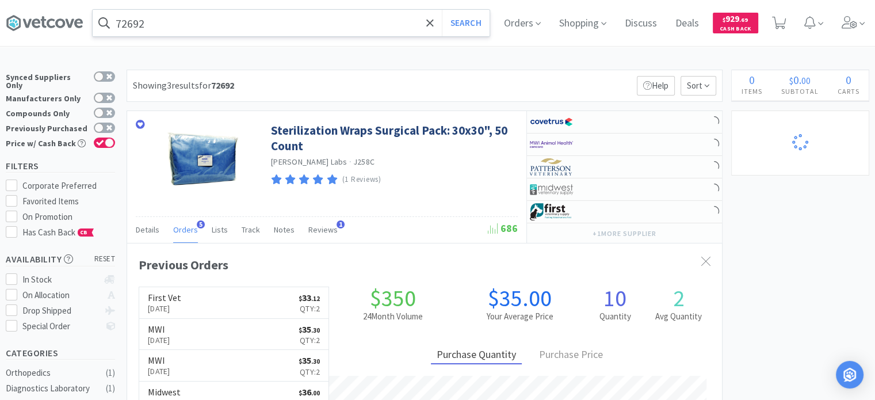
click at [345, 36] on div "72692 Search Orders Shopping Discuss Discuss Deals Deals $ 929 . 69 Cash Back" at bounding box center [437, 23] width 863 height 46
click at [334, 24] on input "72692" at bounding box center [291, 23] width 397 height 26
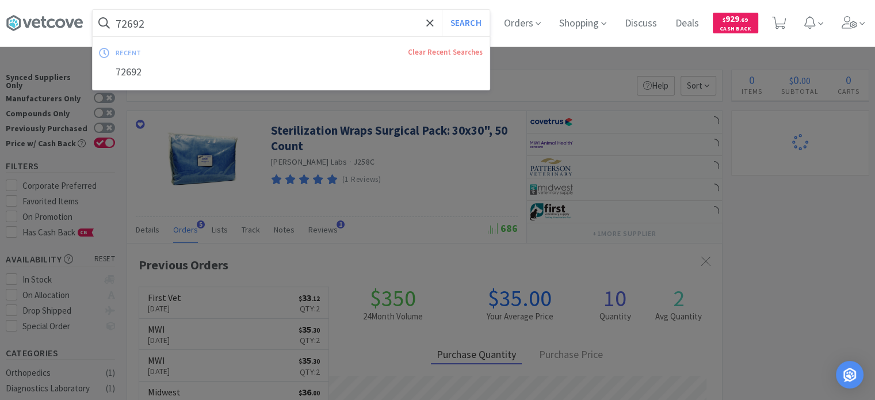
paste input "397394"
click at [442, 10] on button "Search" at bounding box center [466, 23] width 48 height 26
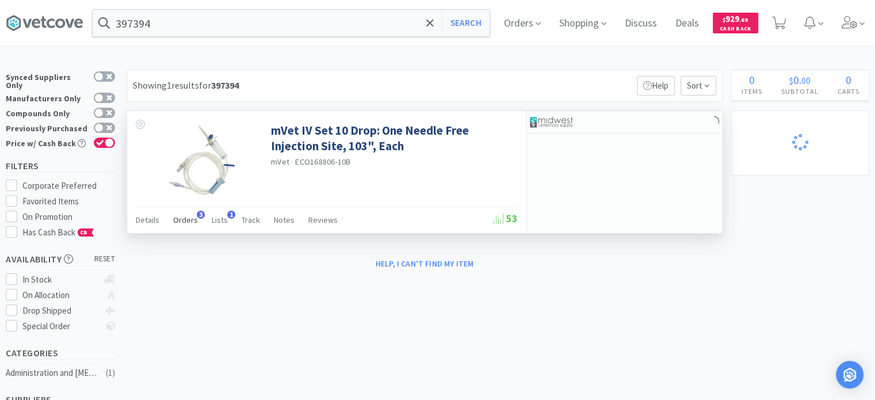
click at [191, 223] on span "Orders" at bounding box center [185, 220] width 25 height 10
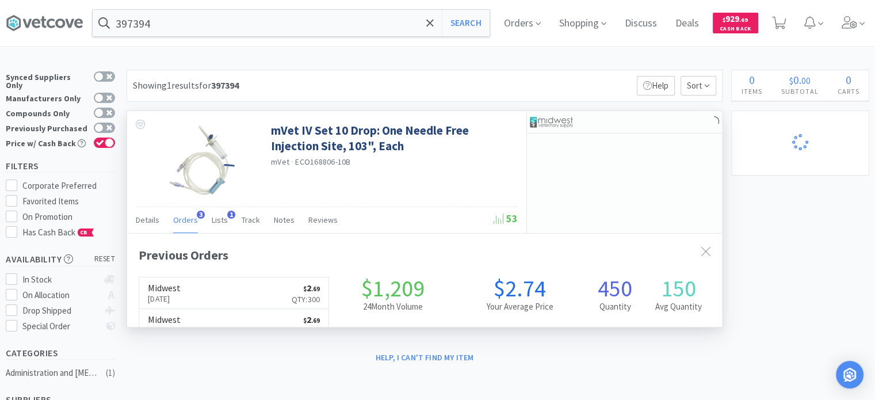
scroll to position [295, 595]
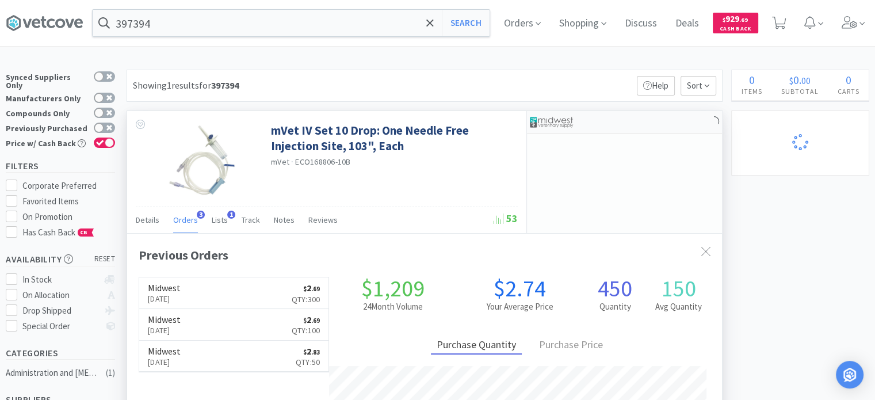
click at [614, 127] on div at bounding box center [624, 122] width 195 height 22
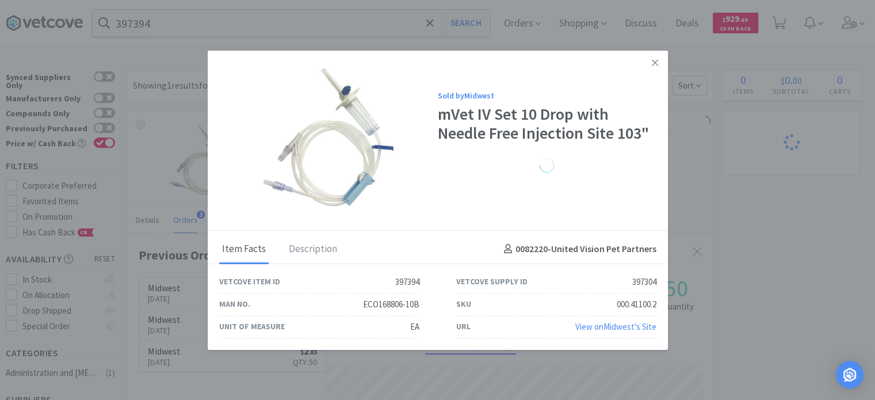
scroll to position [574944, 574644]
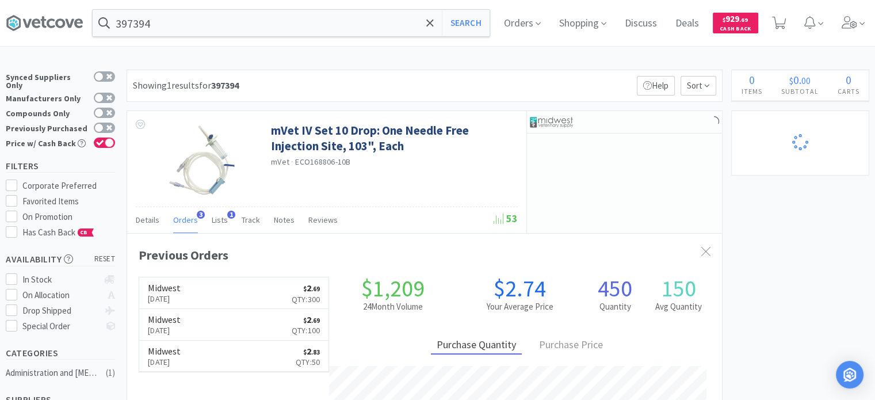
click at [227, 299] on link "Midwest Oct 25th, 2024 $ 2 . 69 Qty: 300" at bounding box center [233, 293] width 189 height 32
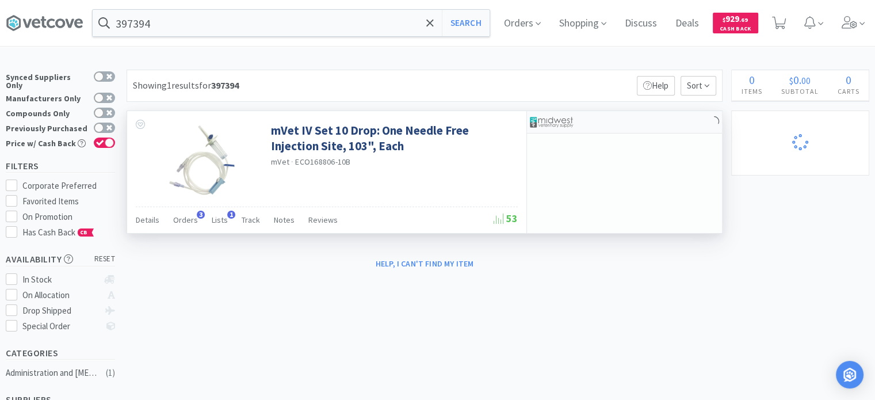
click at [564, 123] on img at bounding box center [551, 121] width 43 height 17
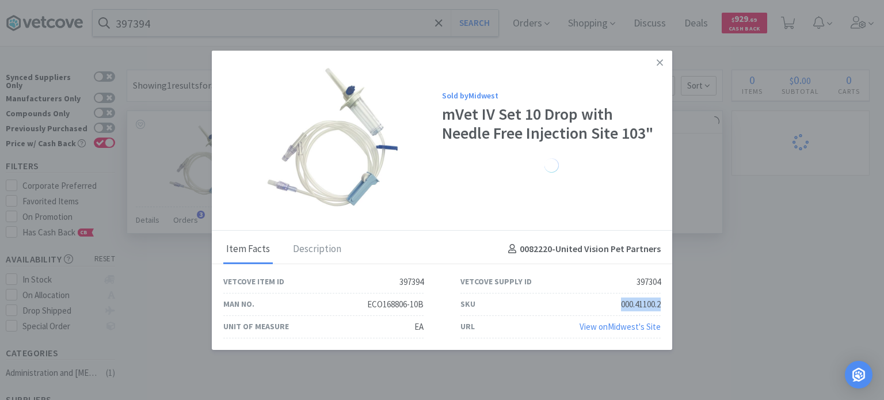
drag, startPoint x: 617, startPoint y: 300, endPoint x: 667, endPoint y: 309, distance: 50.9
click at [667, 309] on div "SKU 000.41100.2" at bounding box center [560, 304] width 237 height 22
drag, startPoint x: 817, startPoint y: 89, endPoint x: 877, endPoint y: 72, distance: 62.1
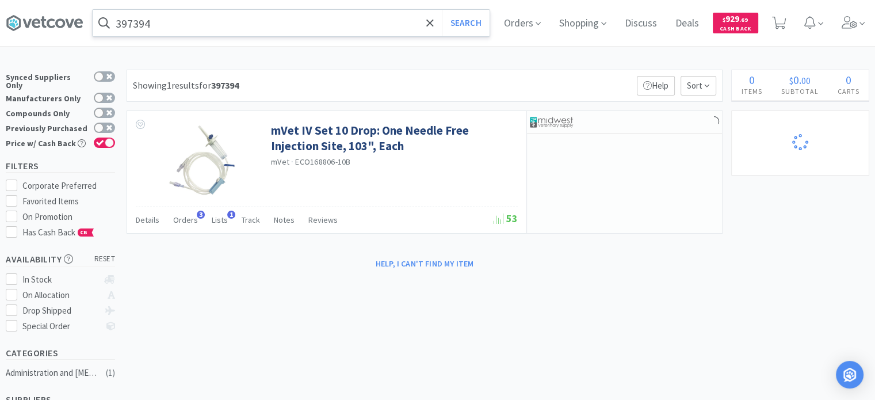
click at [196, 20] on input "397394" at bounding box center [291, 23] width 397 height 26
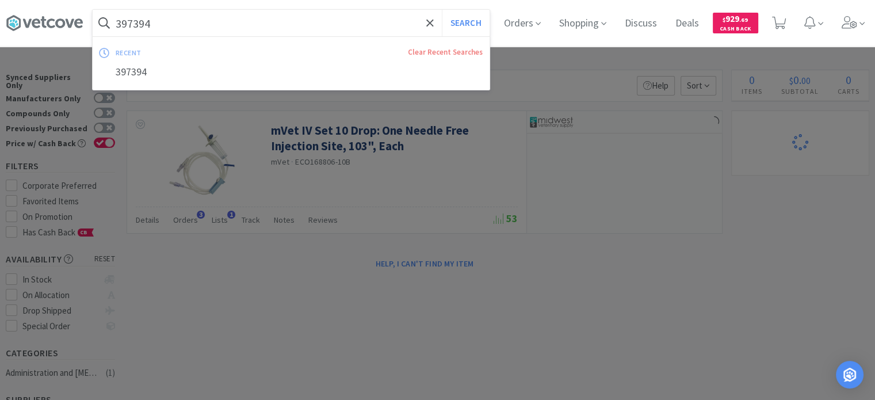
paste input "115287"
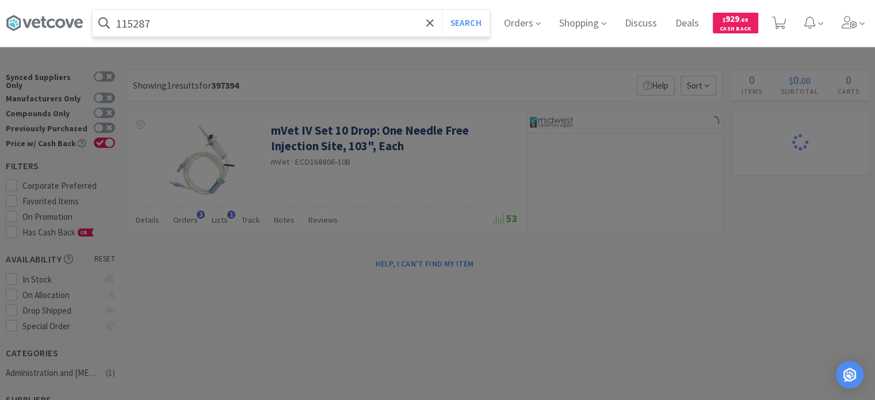
click at [442, 10] on button "Search" at bounding box center [466, 23] width 48 height 26
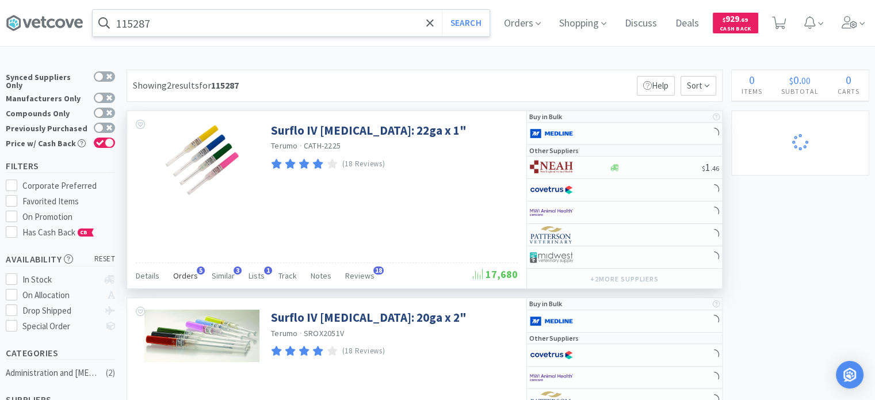
click at [197, 270] on span "5" at bounding box center [201, 270] width 8 height 8
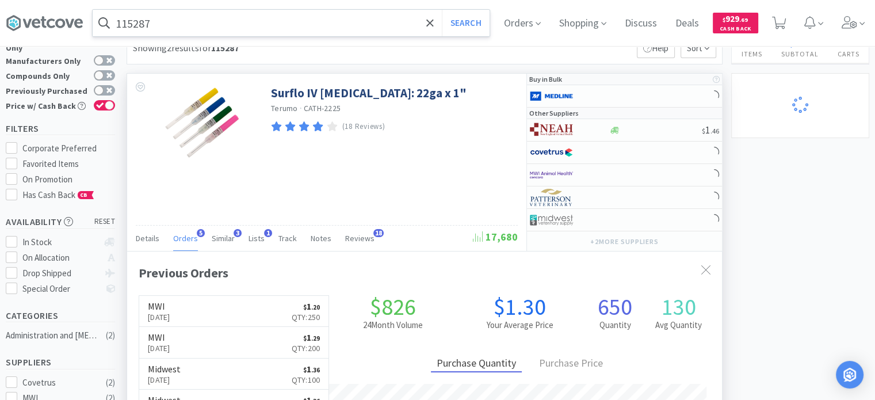
scroll to position [58, 0]
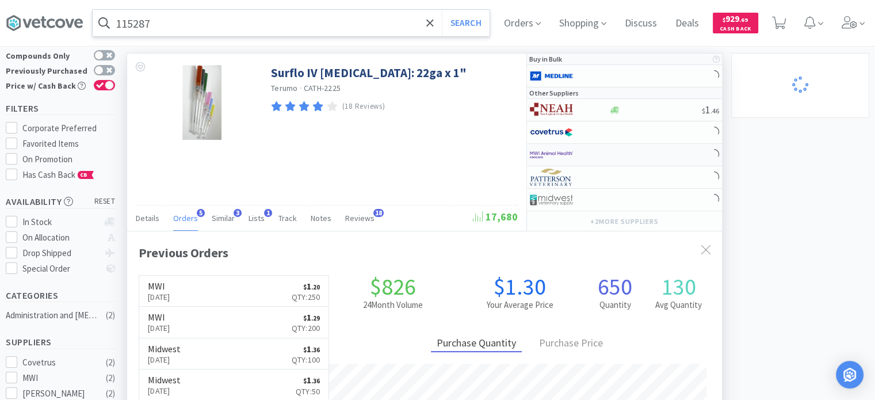
click at [537, 150] on img at bounding box center [551, 154] width 43 height 17
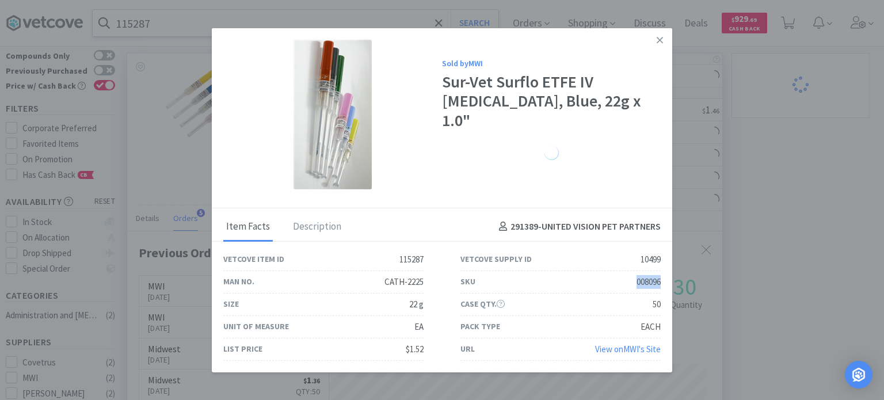
drag, startPoint x: 622, startPoint y: 285, endPoint x: 664, endPoint y: 282, distance: 42.1
click at [664, 282] on div "SKU 008096" at bounding box center [560, 282] width 237 height 22
drag, startPoint x: 866, startPoint y: 243, endPoint x: 365, endPoint y: 100, distance: 521.3
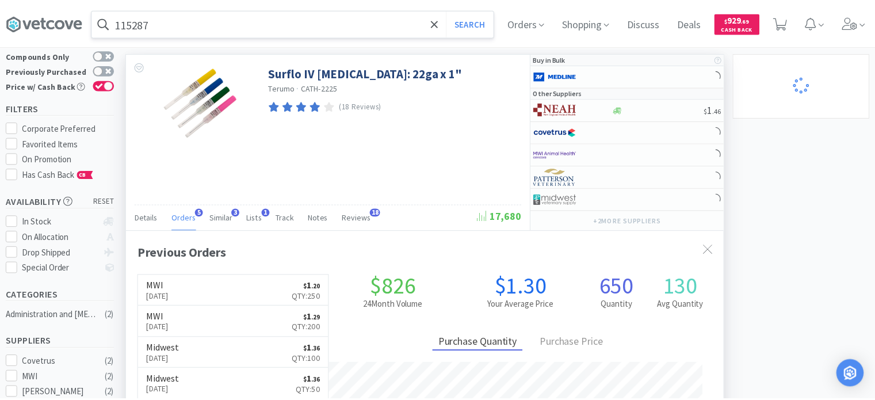
scroll to position [574944, 574644]
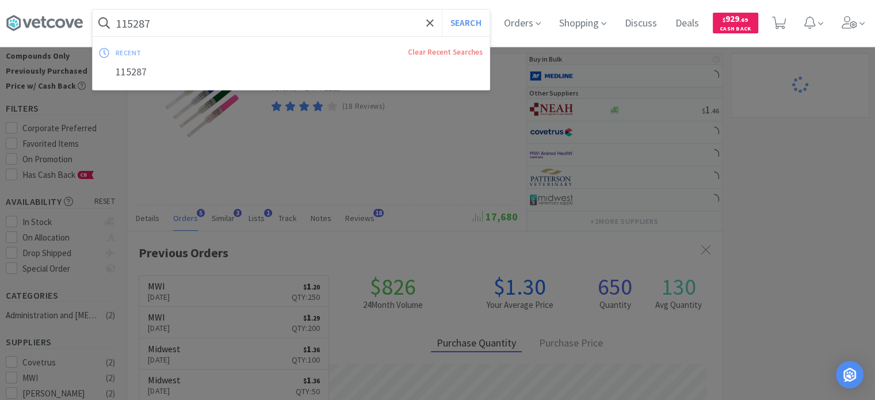
click at [214, 28] on input "115287" at bounding box center [291, 23] width 397 height 26
paste input "476843"
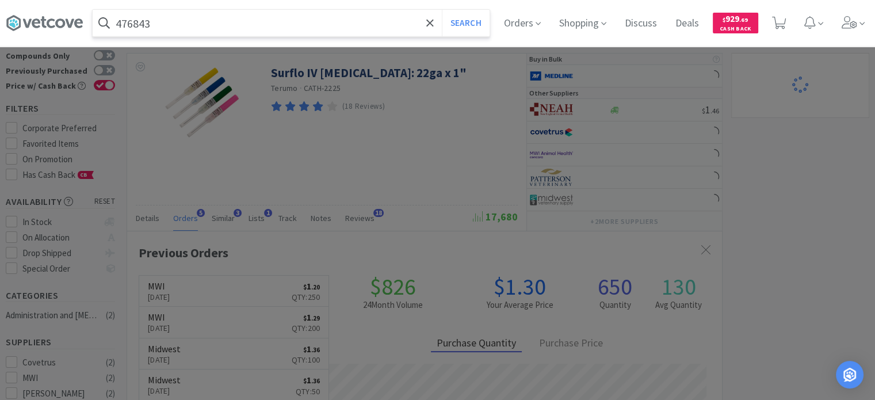
click at [442, 10] on button "Search" at bounding box center [466, 23] width 48 height 26
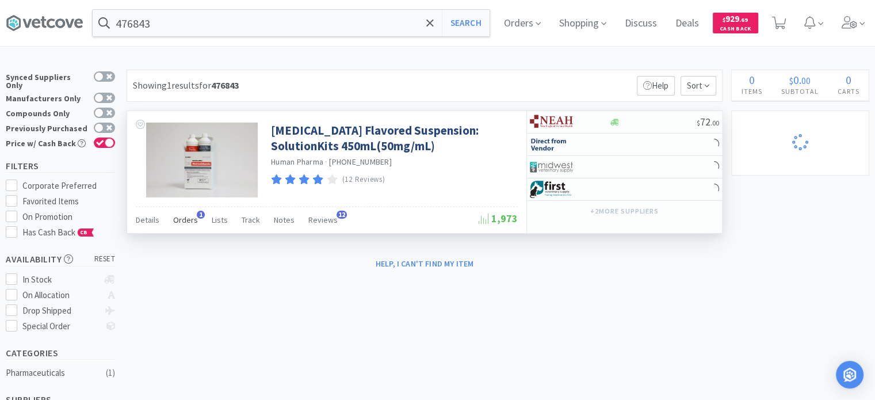
click at [185, 228] on div "Orders 1" at bounding box center [185, 222] width 25 height 22
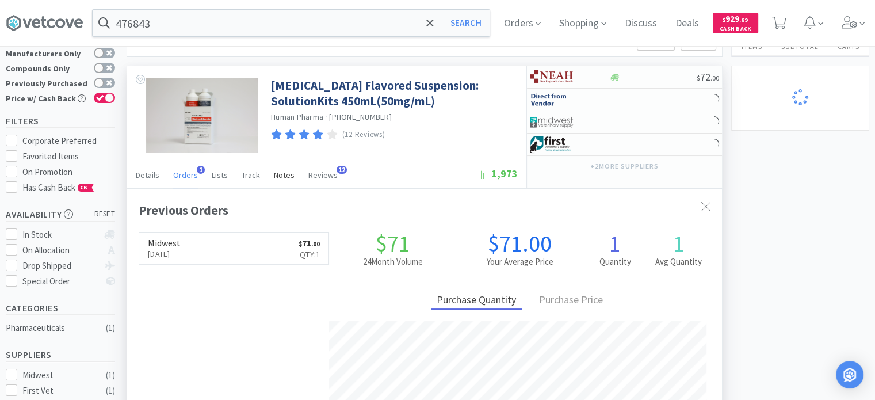
scroll to position [58, 0]
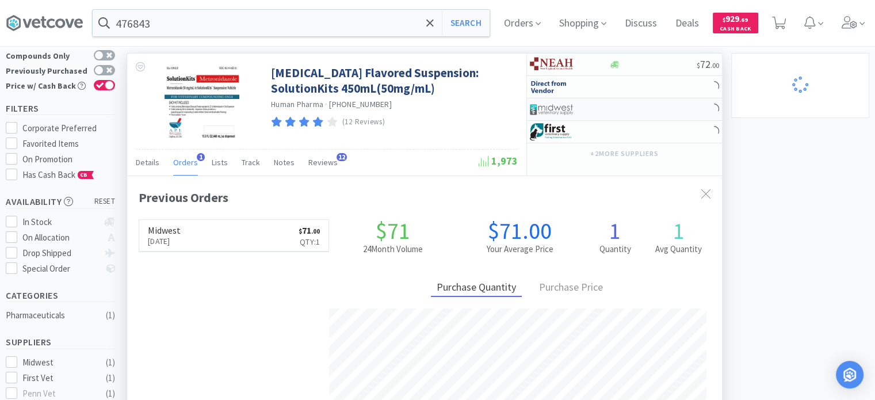
click at [587, 106] on div at bounding box center [561, 110] width 63 height 20
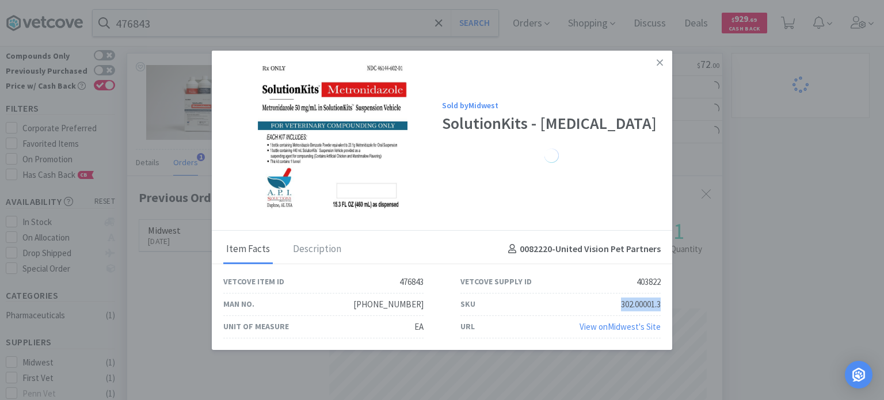
drag, startPoint x: 614, startPoint y: 299, endPoint x: 660, endPoint y: 295, distance: 46.2
click at [660, 295] on div "SKU 302.00001.3" at bounding box center [560, 304] width 200 height 22
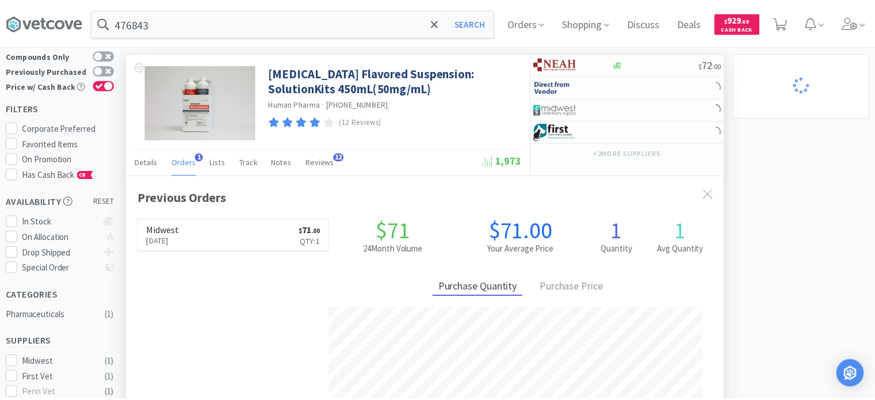
scroll to position [574944, 574644]
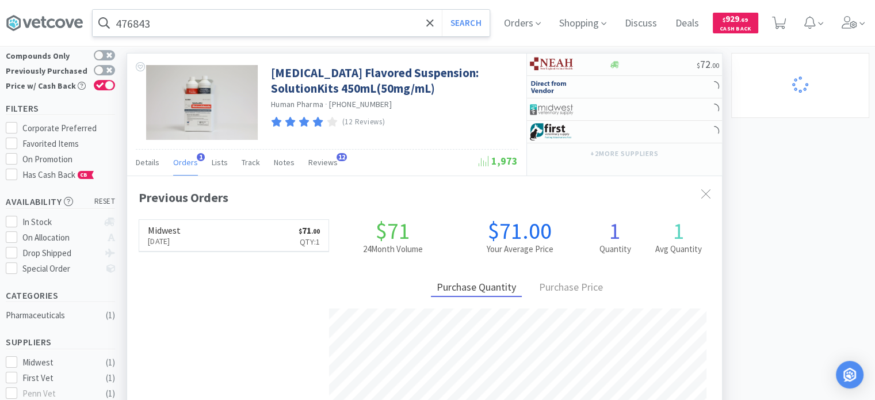
click at [122, 25] on input "476843" at bounding box center [291, 23] width 397 height 26
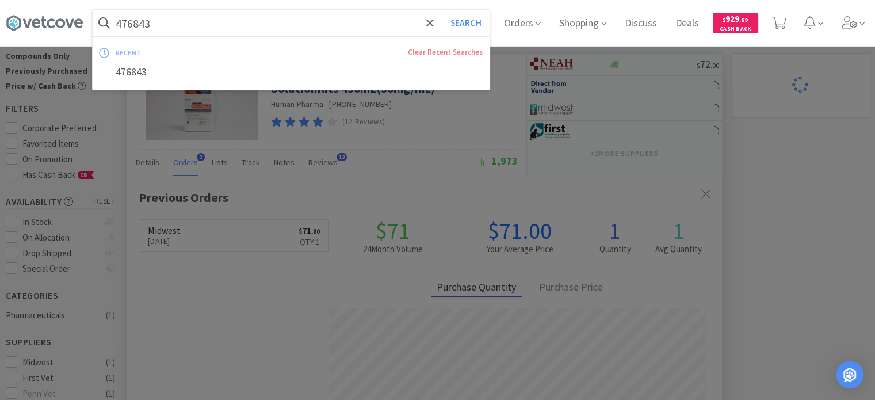
click at [122, 25] on input "476843" at bounding box center [291, 23] width 397 height 26
paste input "6597"
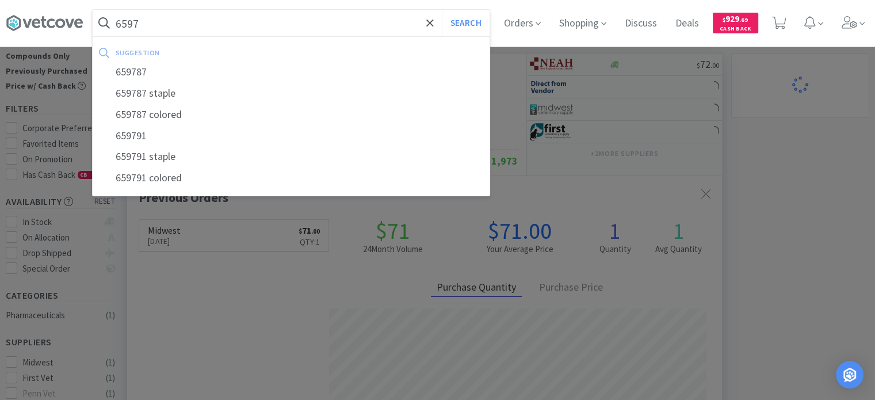
click at [442, 10] on button "Search" at bounding box center [466, 23] width 48 height 26
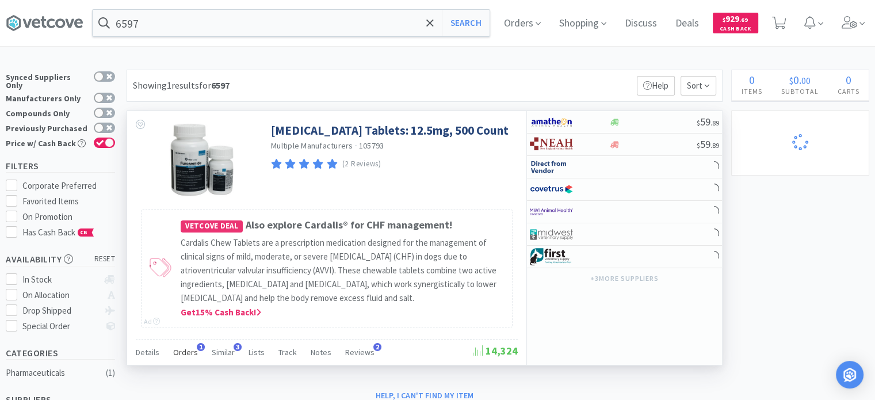
click at [185, 362] on div "Orders 1" at bounding box center [185, 354] width 25 height 22
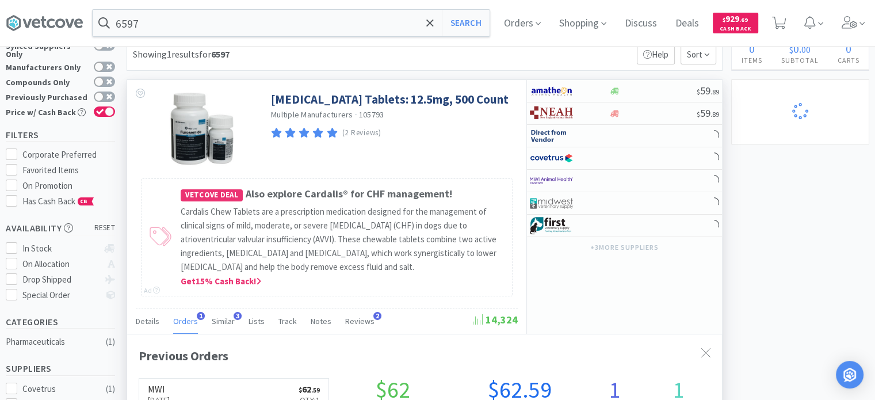
scroll to position [58, 0]
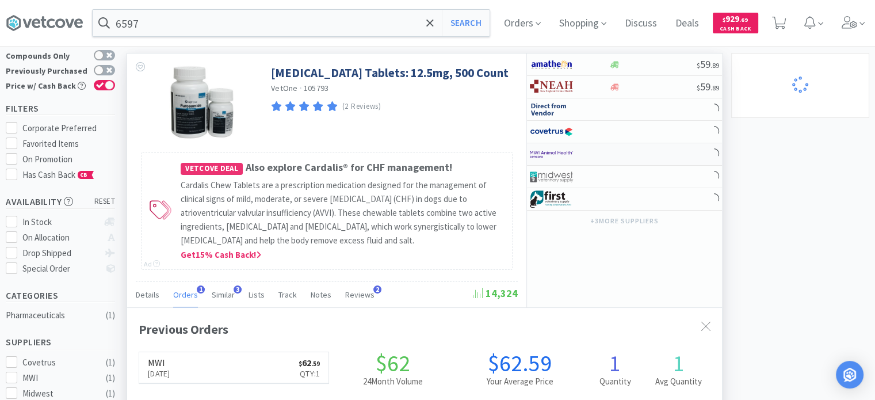
click at [575, 145] on div at bounding box center [561, 154] width 63 height 20
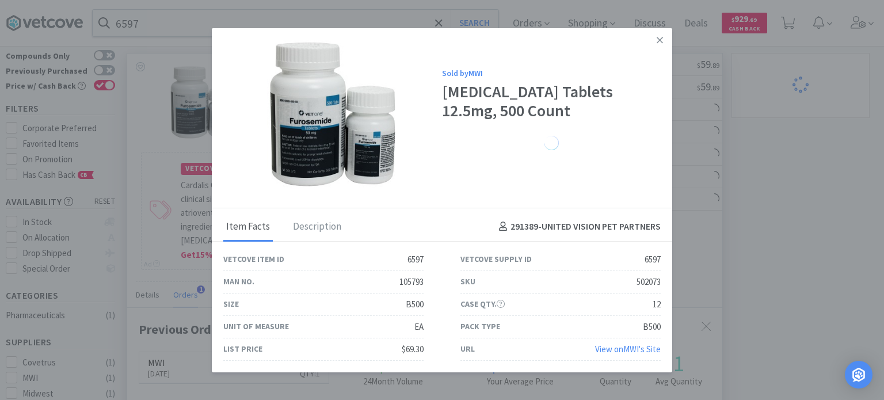
click at [656, 305] on div "12" at bounding box center [656, 304] width 8 height 14
click at [627, 302] on div "Case Qty. 12" at bounding box center [560, 304] width 200 height 22
drag, startPoint x: 633, startPoint y: 277, endPoint x: 659, endPoint y: 274, distance: 26.0
click at [659, 274] on div "SKU 502073" at bounding box center [560, 282] width 200 height 22
drag, startPoint x: 778, startPoint y: 238, endPoint x: 393, endPoint y: 90, distance: 412.0
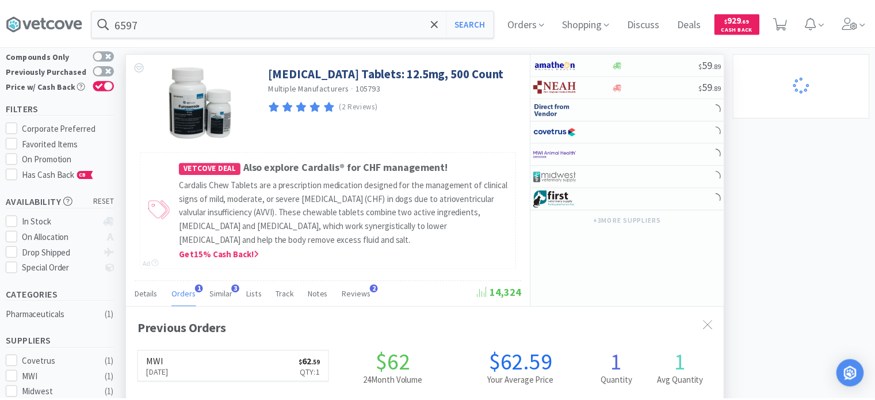
scroll to position [574944, 574644]
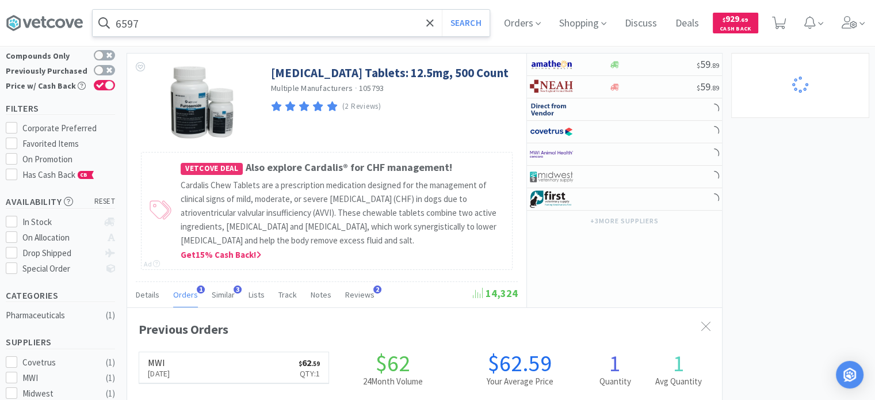
click at [261, 25] on input "6597" at bounding box center [291, 23] width 397 height 26
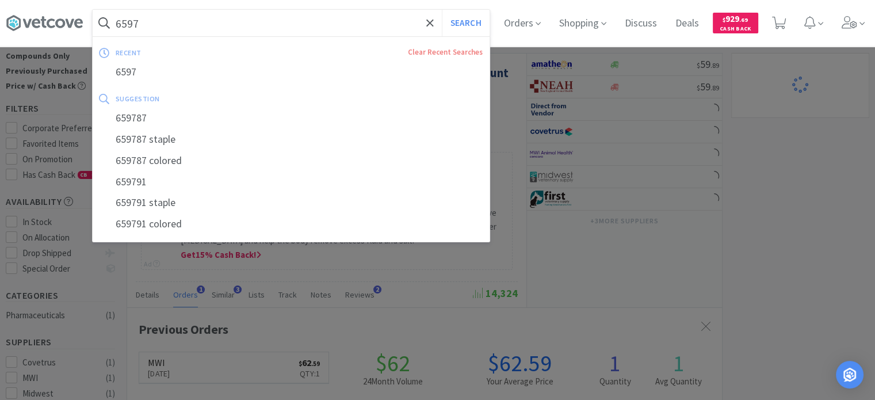
paste input "189668"
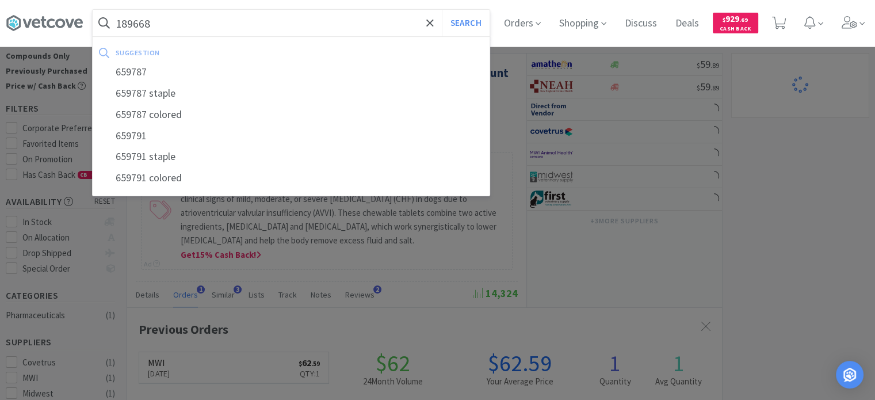
click at [442, 10] on button "Search" at bounding box center [466, 23] width 48 height 26
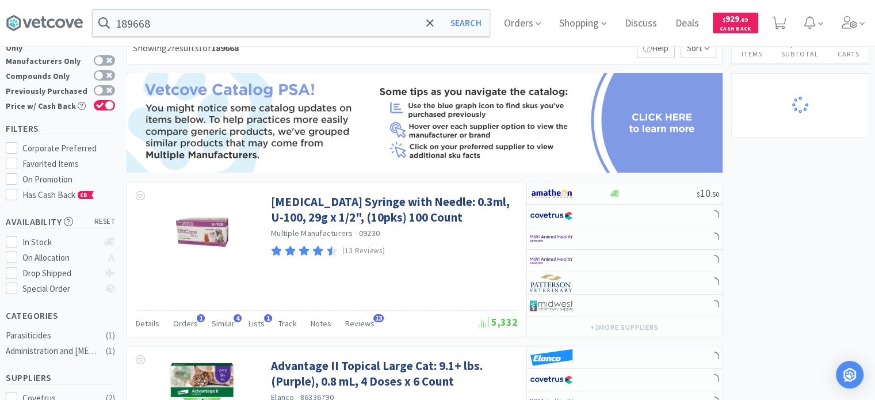
scroll to position [58, 0]
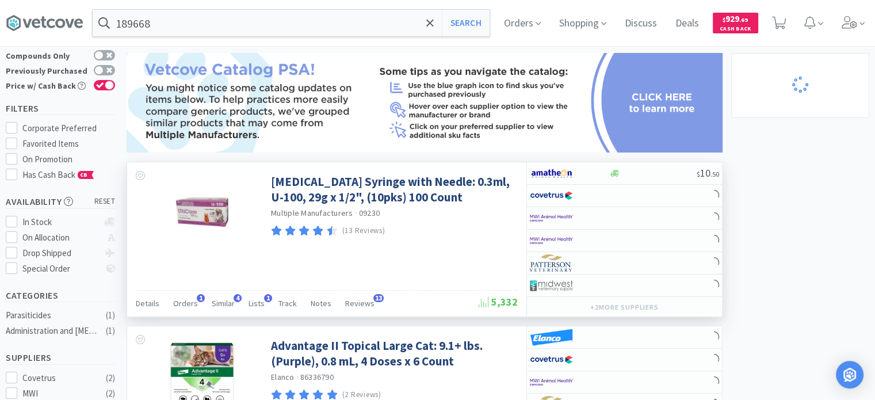
click at [196, 304] on div "Details Orders 1 Similar 4 Lists 1 Track Notes Reviews 13" at bounding box center [307, 305] width 343 height 22
click at [189, 305] on span "Orders" at bounding box center [185, 303] width 25 height 10
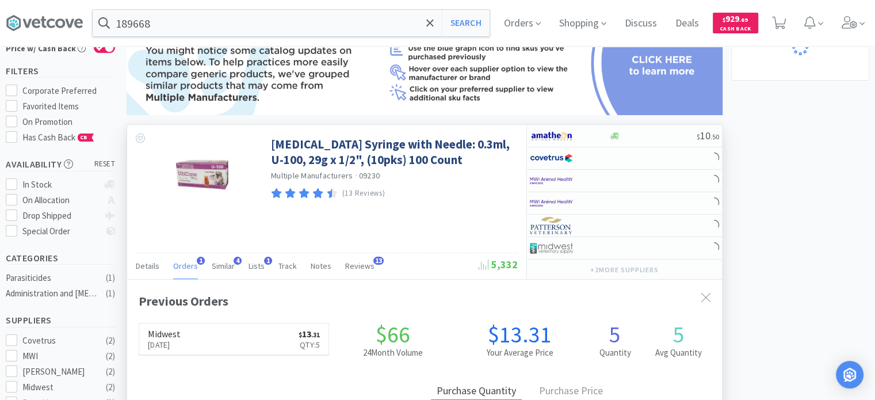
scroll to position [115, 0]
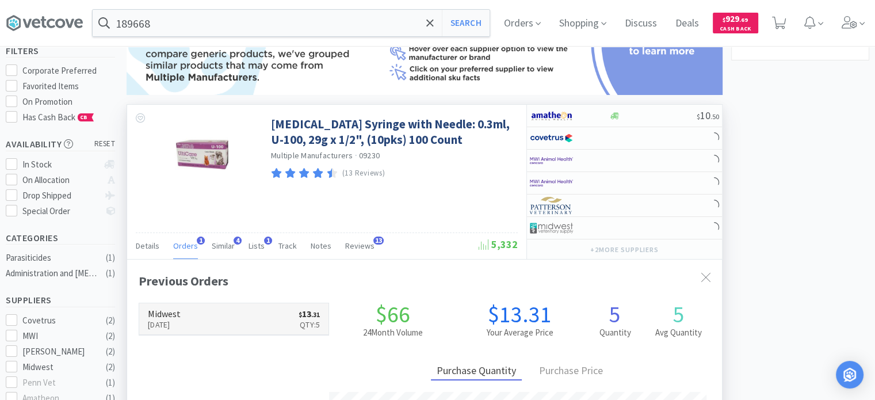
click at [284, 316] on link "Midwest Oct 8th, 2024 $ 13 . 31 Qty: 5" at bounding box center [233, 319] width 189 height 32
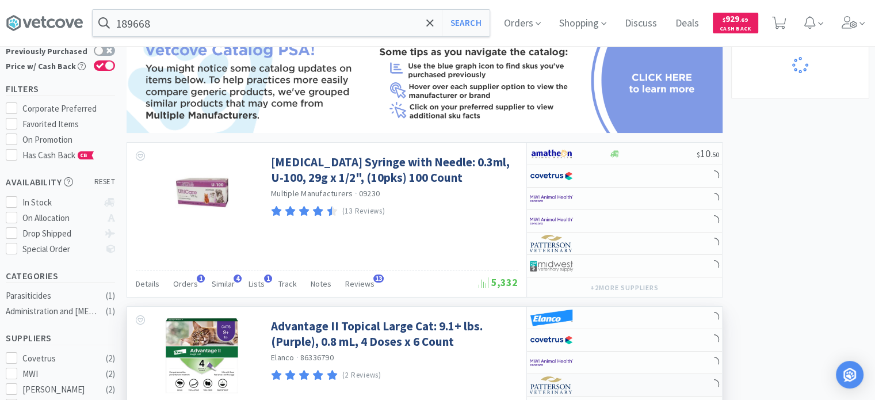
scroll to position [58, 0]
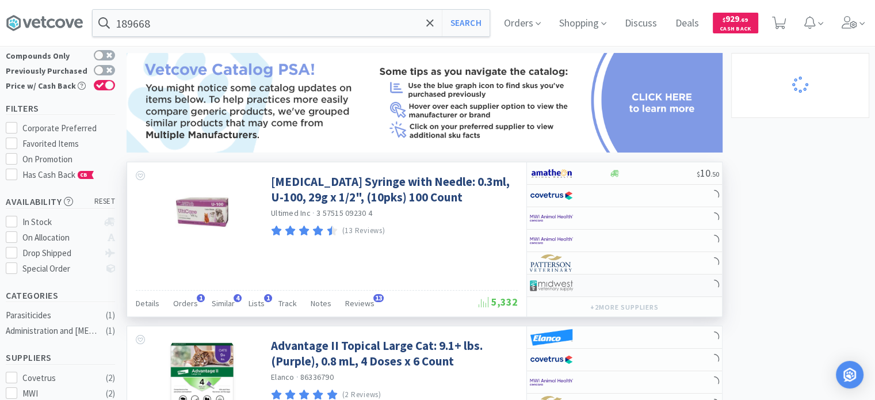
click at [591, 282] on div at bounding box center [561, 286] width 63 height 20
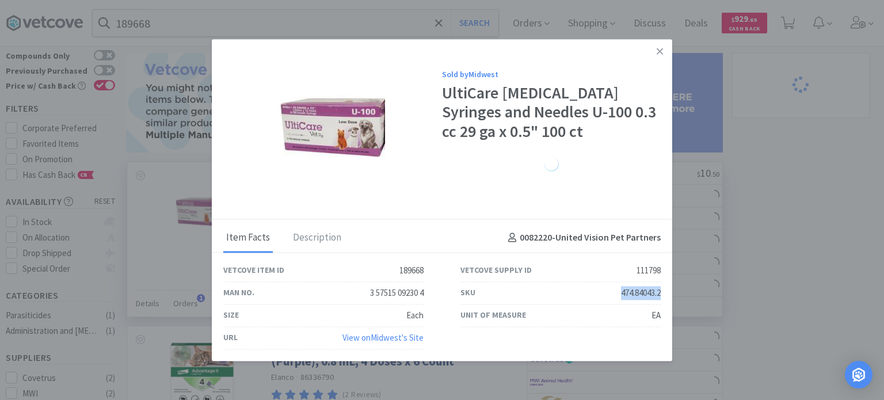
drag, startPoint x: 620, startPoint y: 295, endPoint x: 663, endPoint y: 295, distance: 42.6
click at [662, 295] on div "SKU 474.84043.2" at bounding box center [560, 293] width 237 height 22
click at [649, 52] on link at bounding box center [659, 51] width 20 height 25
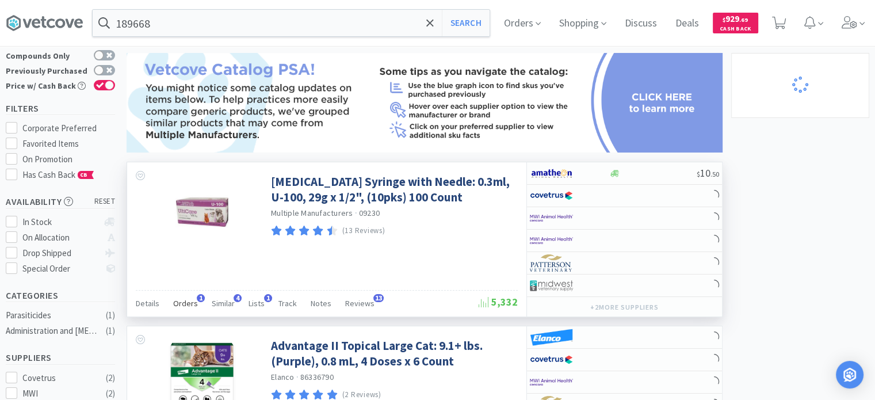
click at [193, 313] on div "Orders 1" at bounding box center [185, 305] width 25 height 22
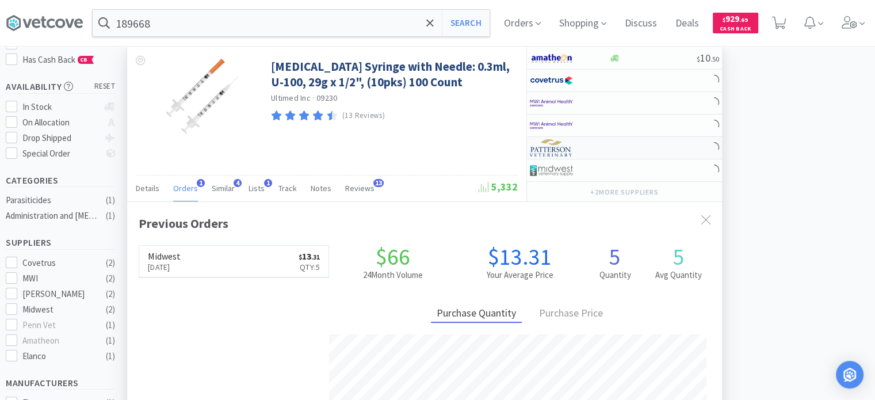
scroll to position [115, 0]
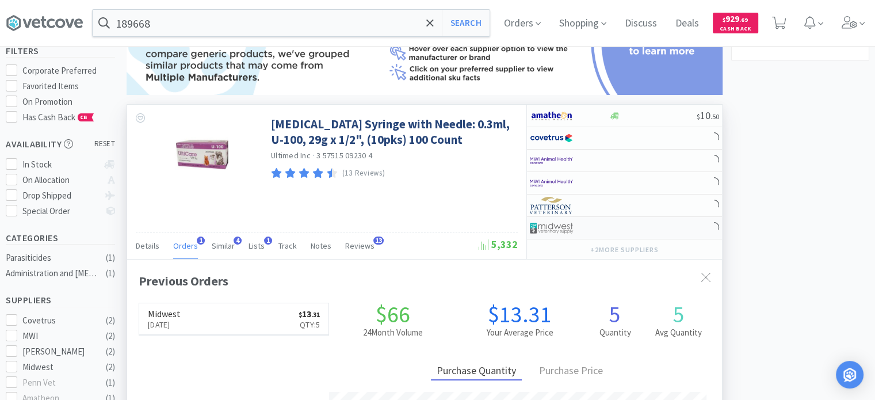
click at [559, 219] on img at bounding box center [551, 227] width 43 height 17
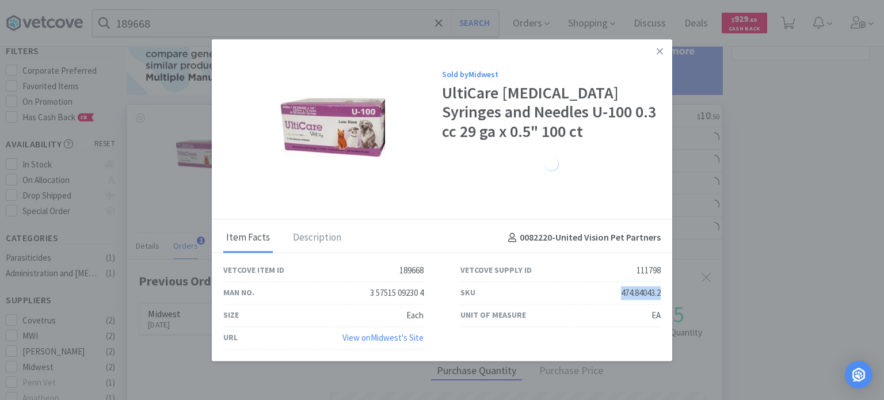
drag, startPoint x: 613, startPoint y: 293, endPoint x: 660, endPoint y: 293, distance: 47.2
click at [660, 293] on div "SKU 474.84043.2" at bounding box center [560, 293] width 200 height 22
drag, startPoint x: 864, startPoint y: 143, endPoint x: 881, endPoint y: 67, distance: 78.4
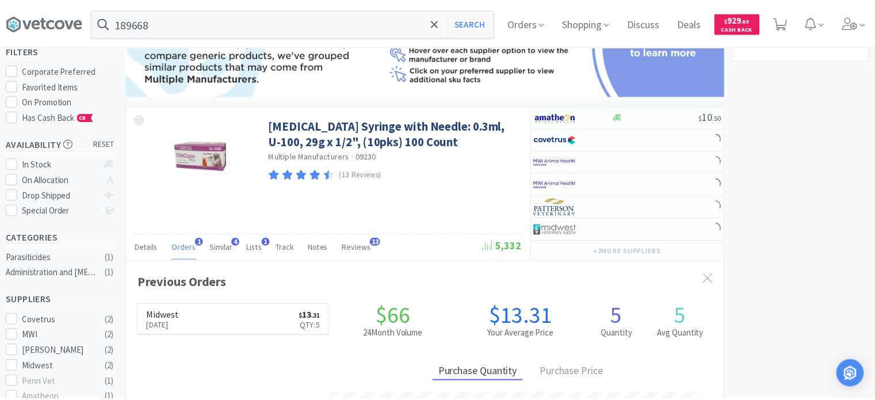
scroll to position [574944, 574644]
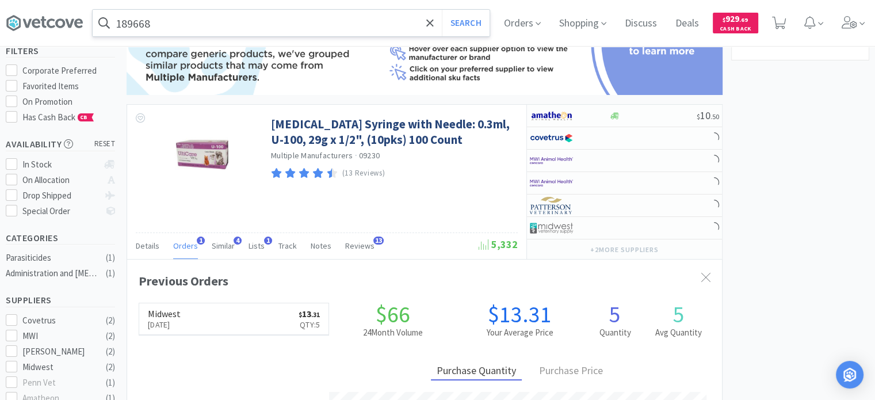
click at [220, 10] on input "189668" at bounding box center [291, 23] width 397 height 26
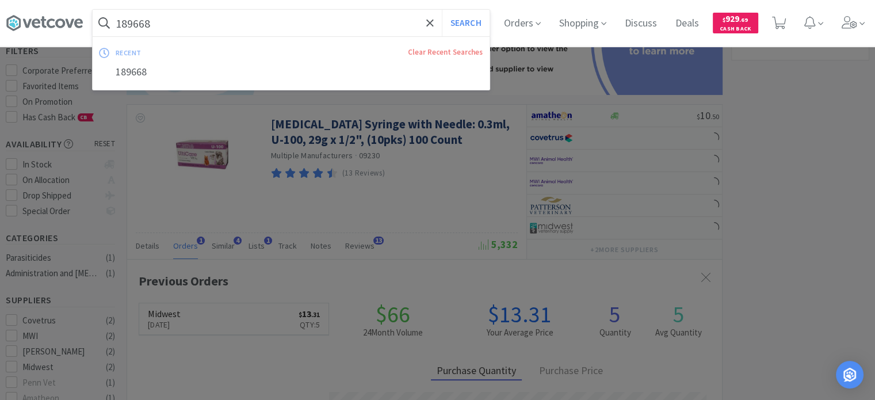
paste input "84860"
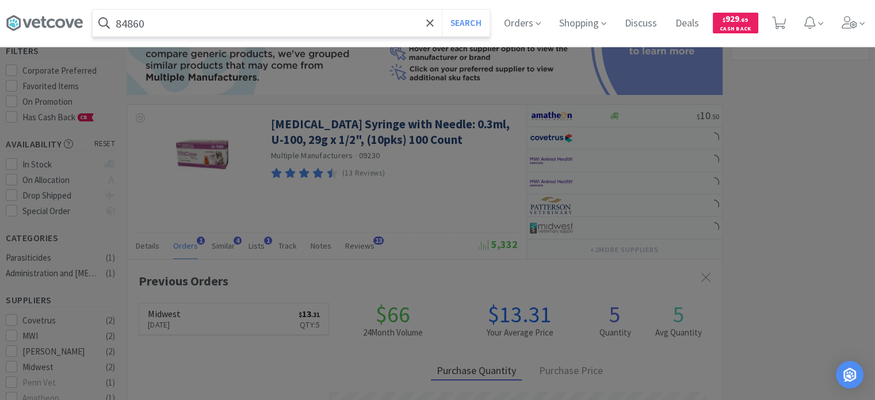
type input "84860"
click at [442, 10] on button "Search" at bounding box center [466, 23] width 48 height 26
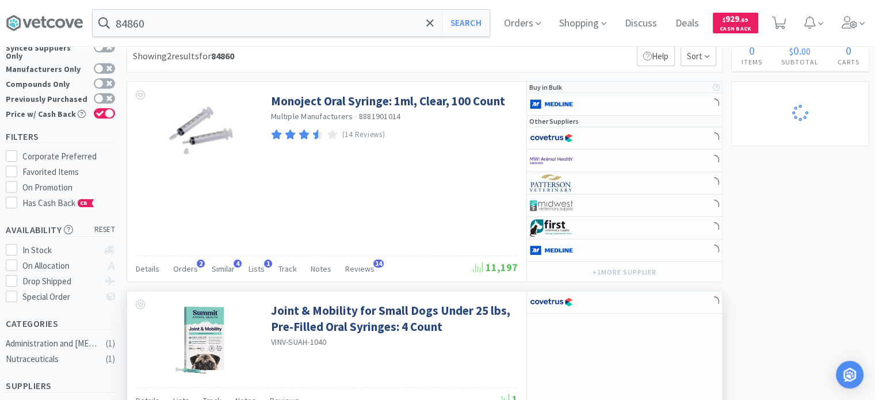
scroll to position [58, 0]
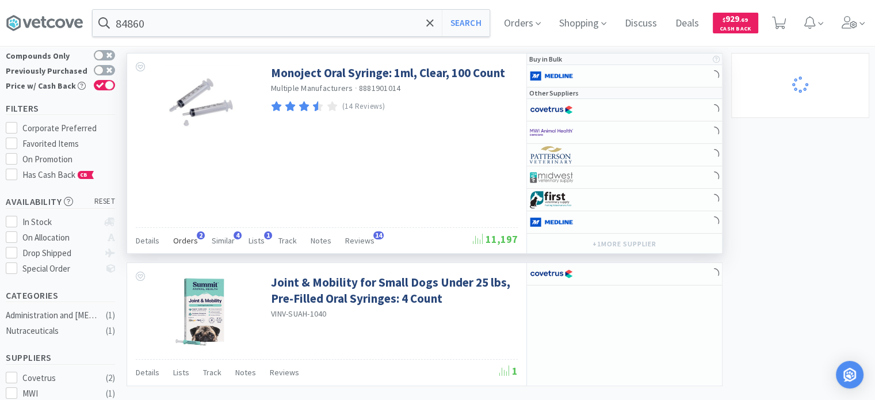
click at [186, 241] on span "Orders" at bounding box center [185, 240] width 25 height 10
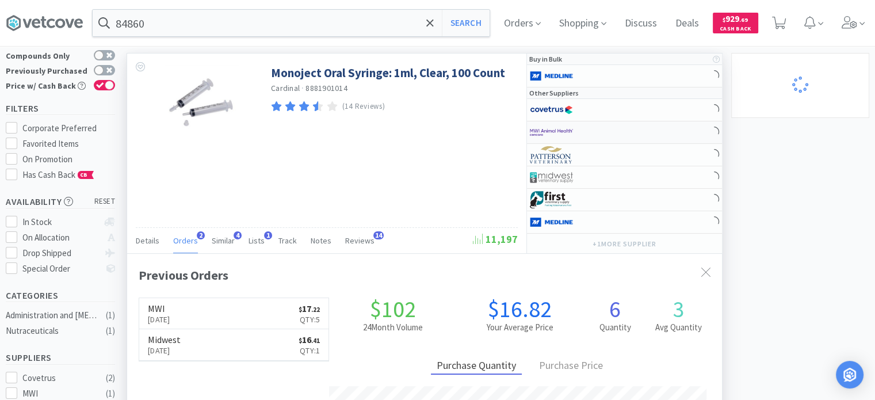
click at [594, 131] on div at bounding box center [569, 133] width 79 height 20
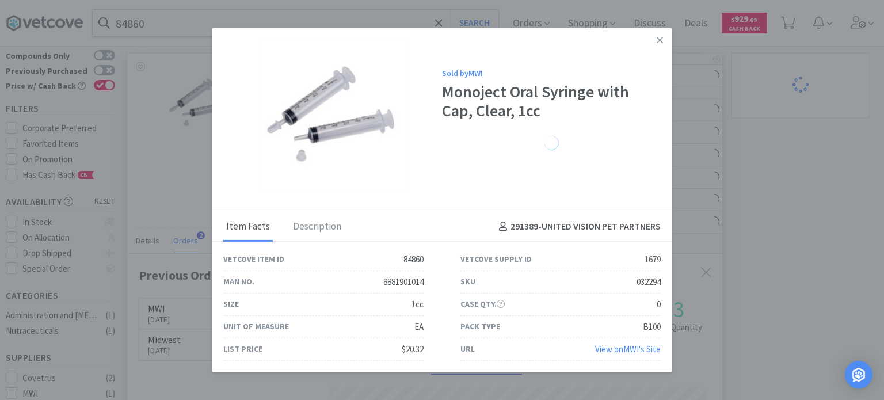
click at [597, 285] on div "SKU 032294" at bounding box center [560, 282] width 200 height 22
drag, startPoint x: 630, startPoint y: 282, endPoint x: 665, endPoint y: 282, distance: 34.5
click at [665, 282] on div "SKU 032294" at bounding box center [560, 282] width 237 height 22
drag, startPoint x: 801, startPoint y: 166, endPoint x: 327, endPoint y: 68, distance: 484.1
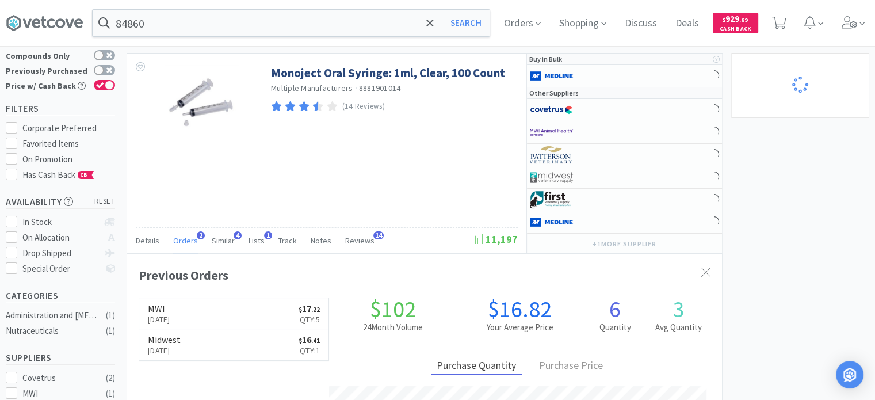
scroll to position [574944, 574644]
click at [242, 17] on input "84860" at bounding box center [291, 23] width 397 height 26
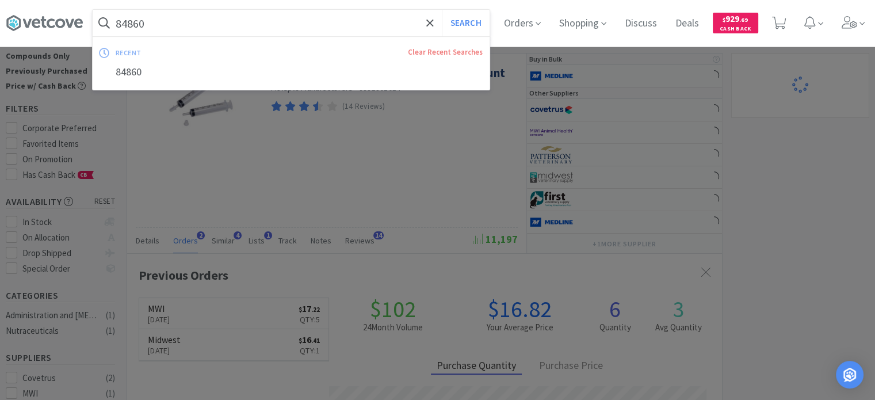
paste input "26757"
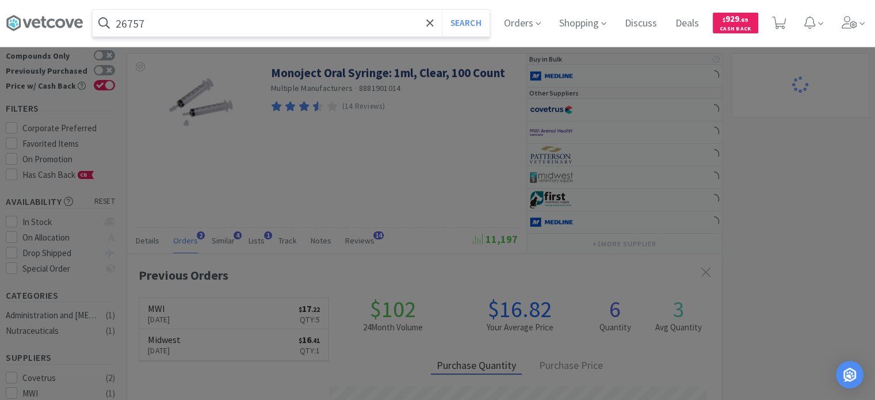
click at [442, 10] on button "Search" at bounding box center [466, 23] width 48 height 26
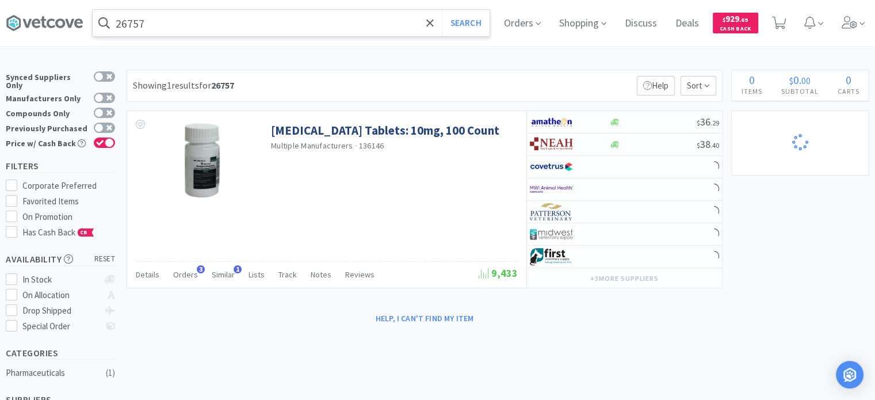
click at [181, 22] on input "26757" at bounding box center [291, 23] width 397 height 26
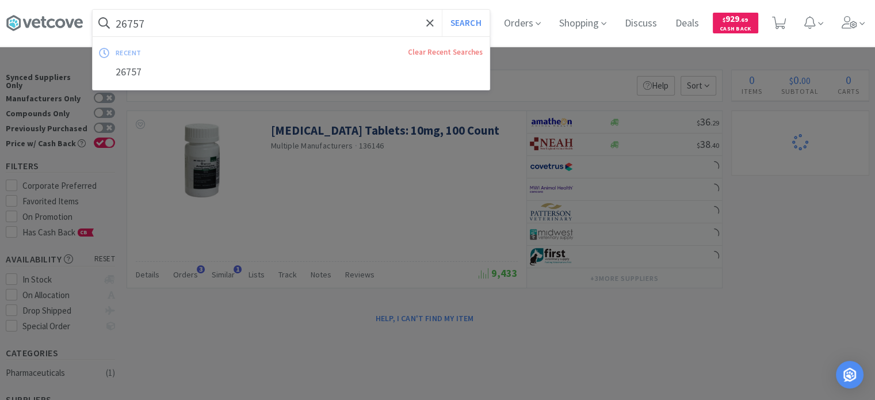
click at [442, 10] on button "Search" at bounding box center [466, 23] width 48 height 26
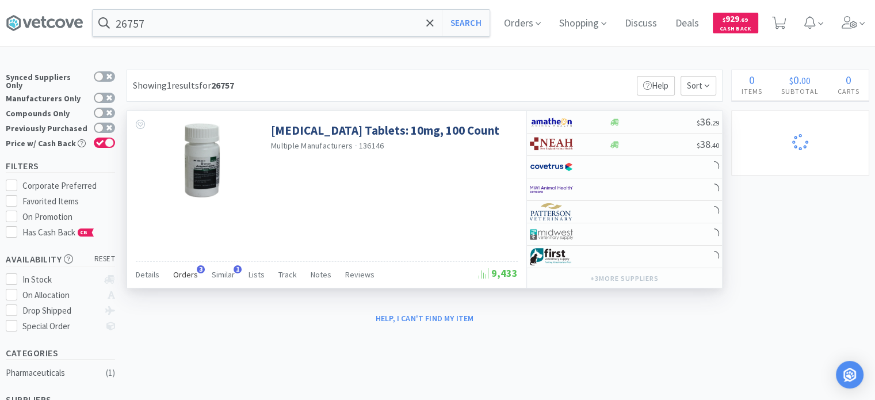
click at [177, 265] on div "Orders 3" at bounding box center [185, 276] width 25 height 22
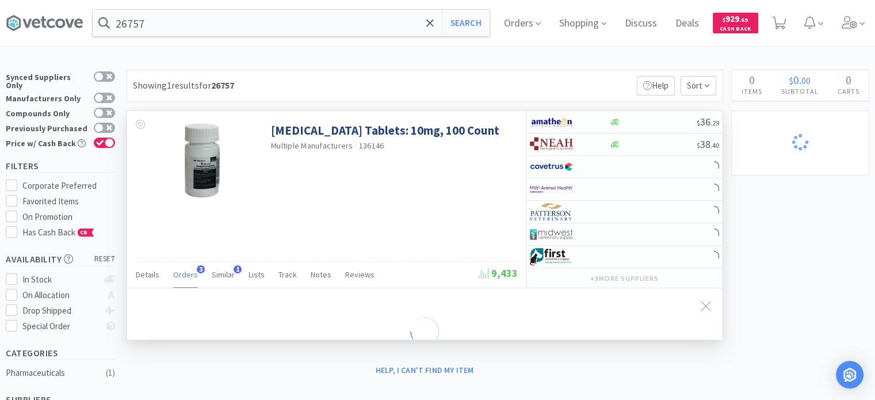
click at [178, 269] on span "Orders" at bounding box center [185, 274] width 25 height 10
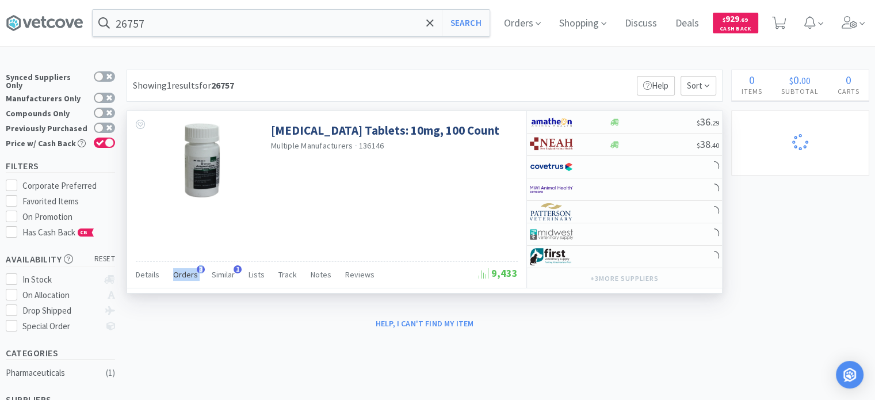
click at [178, 269] on span "Orders" at bounding box center [185, 274] width 25 height 10
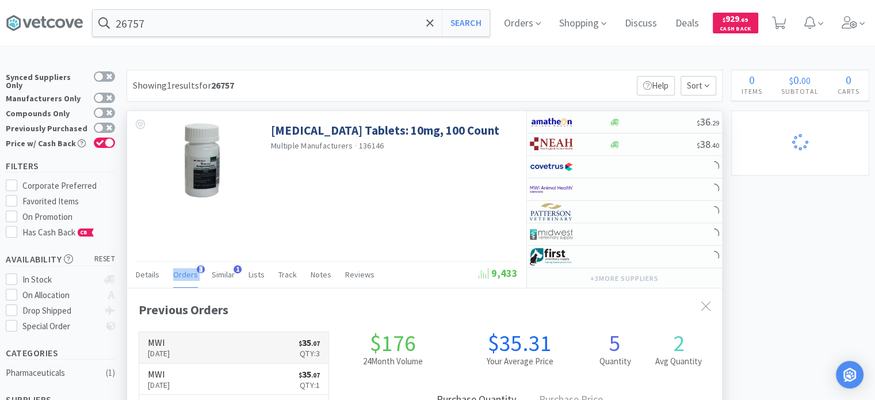
scroll to position [295, 595]
click at [592, 193] on div at bounding box center [561, 189] width 63 height 20
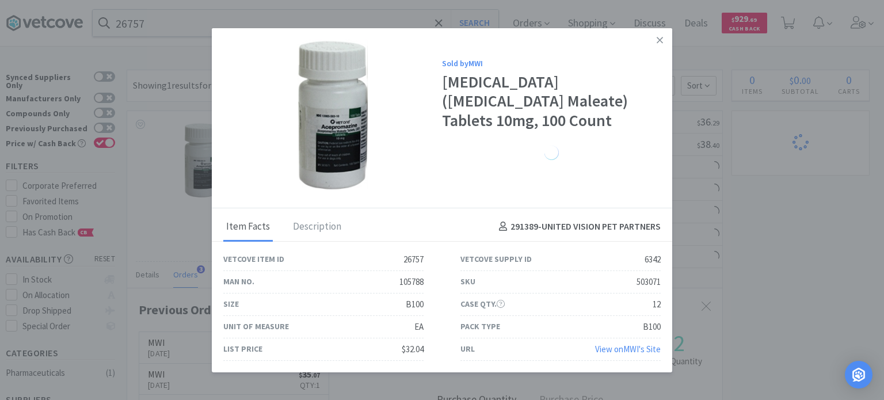
drag, startPoint x: 876, startPoint y: 230, endPoint x: 380, endPoint y: 88, distance: 515.8
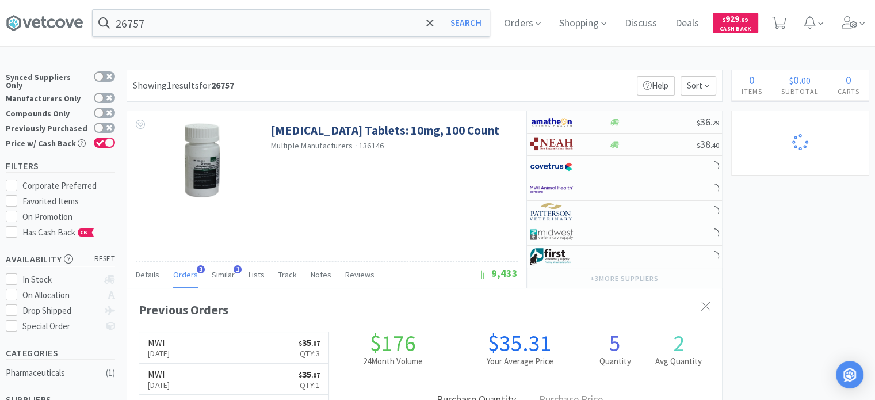
scroll to position [574944, 574644]
click at [251, 41] on div "26757 Search Orders Shopping Discuss Discuss Deals Deals $ 929 . 69 Cash Back" at bounding box center [437, 23] width 863 height 46
click at [240, 30] on input "26757" at bounding box center [291, 23] width 397 height 26
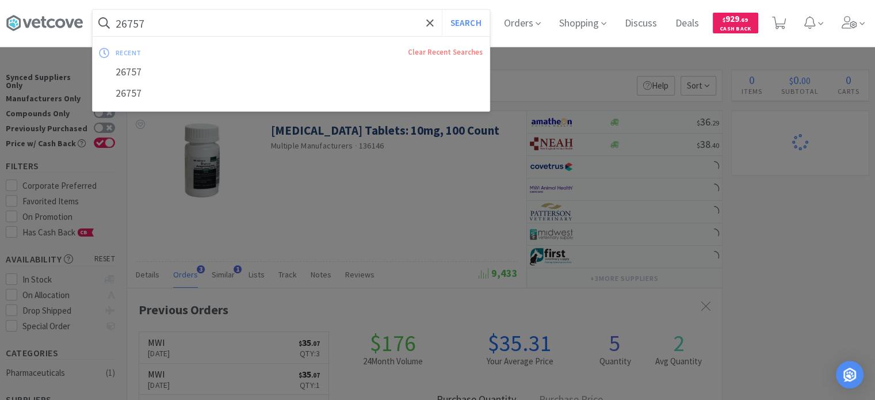
paste input "55435"
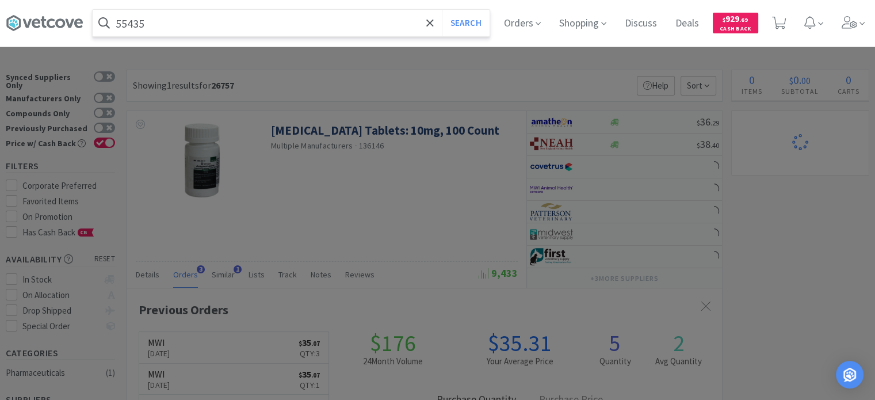
click at [442, 10] on button "Search" at bounding box center [466, 23] width 48 height 26
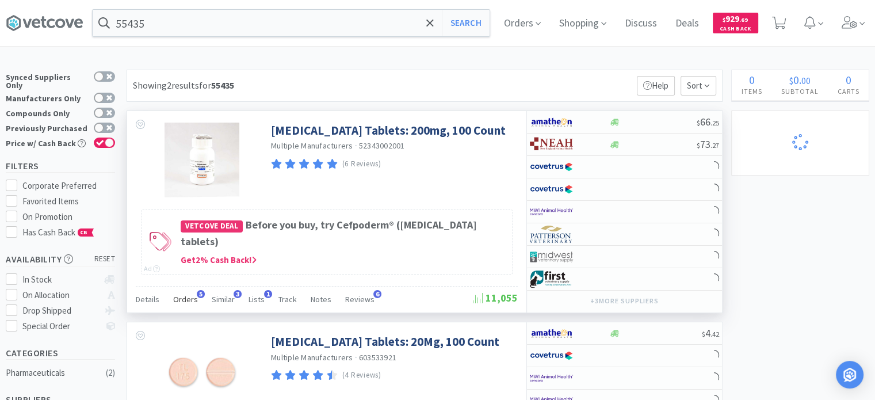
click at [174, 296] on span "Orders" at bounding box center [185, 299] width 25 height 10
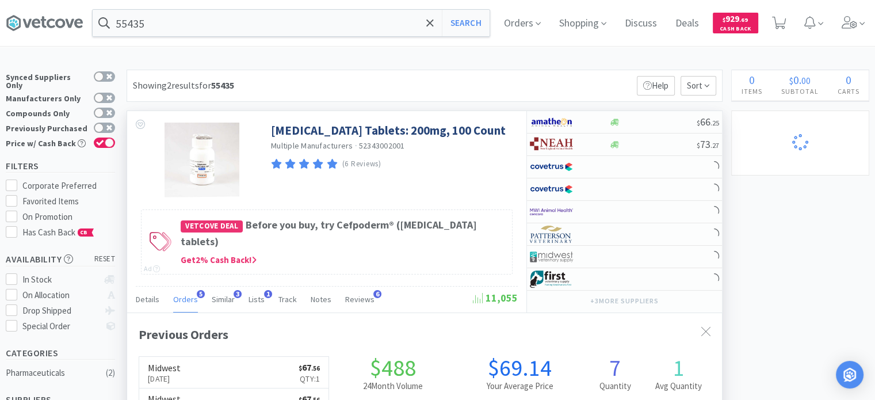
scroll to position [58, 0]
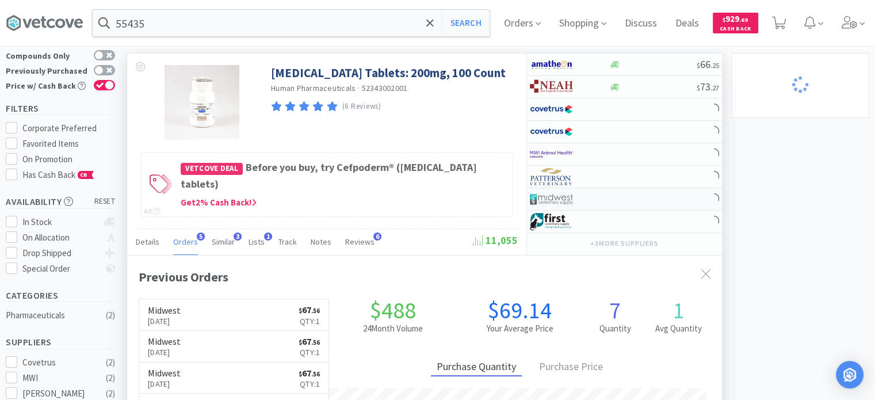
click at [561, 192] on img at bounding box center [551, 198] width 43 height 17
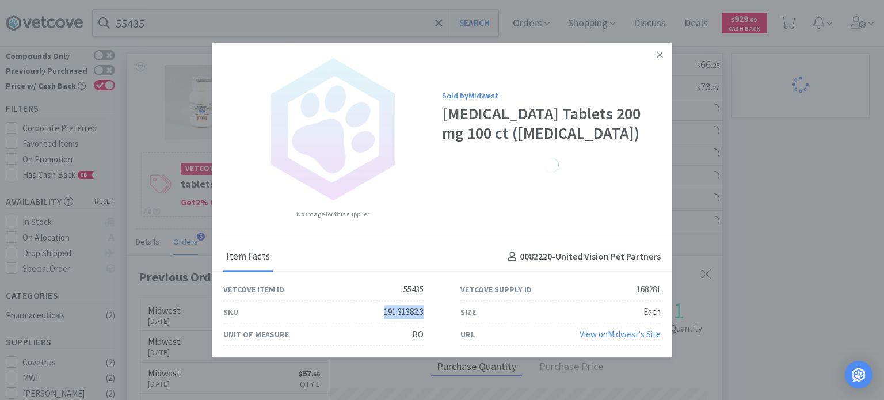
drag, startPoint x: 381, startPoint y: 316, endPoint x: 429, endPoint y: 312, distance: 47.9
click at [429, 312] on div "SKU 191.31382.3" at bounding box center [323, 312] width 237 height 22
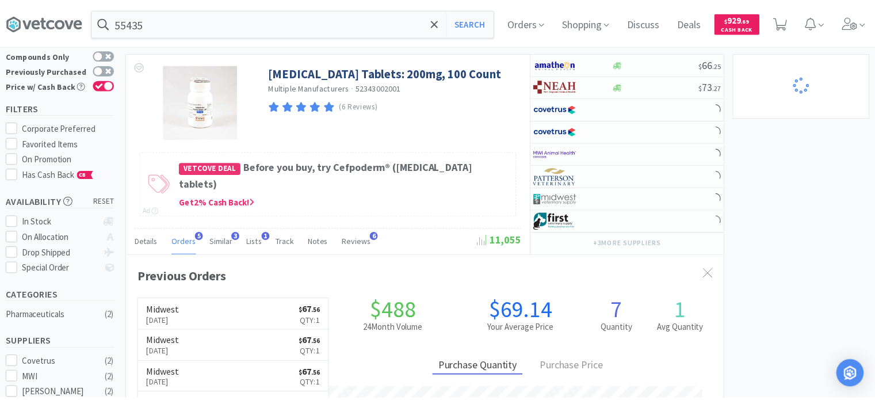
scroll to position [574944, 574644]
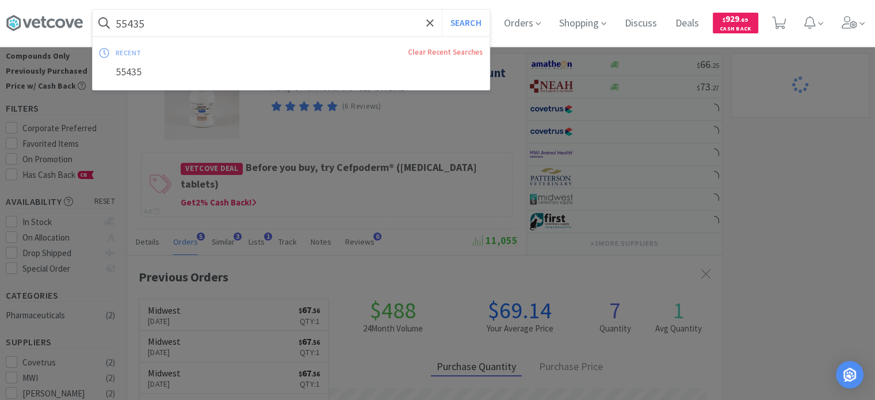
paste input "86590"
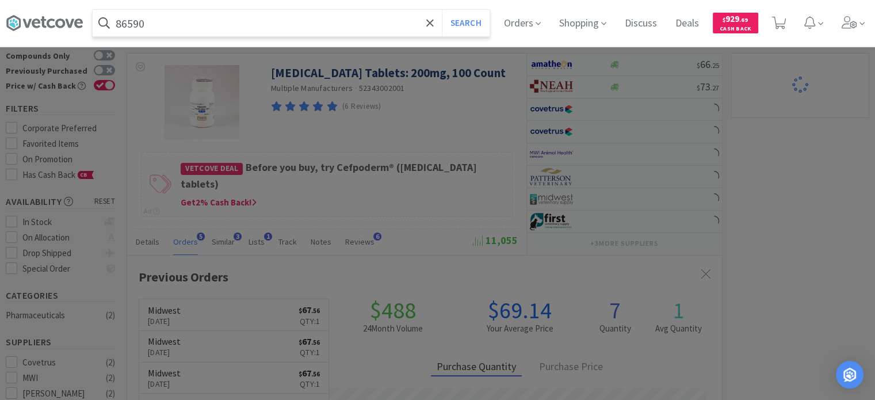
click at [442, 10] on button "Search" at bounding box center [466, 23] width 48 height 26
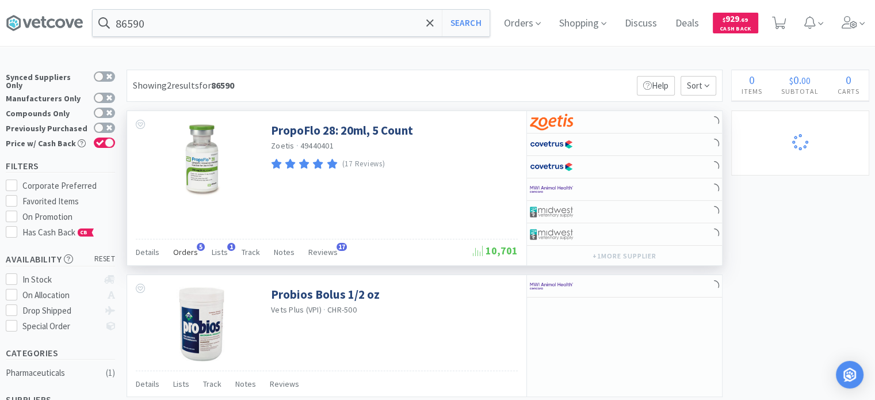
click at [179, 258] on div "Orders 5" at bounding box center [185, 254] width 25 height 22
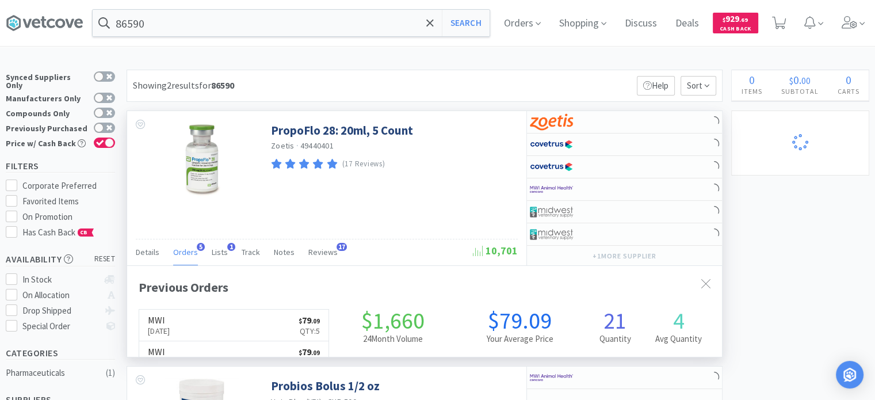
scroll to position [295, 595]
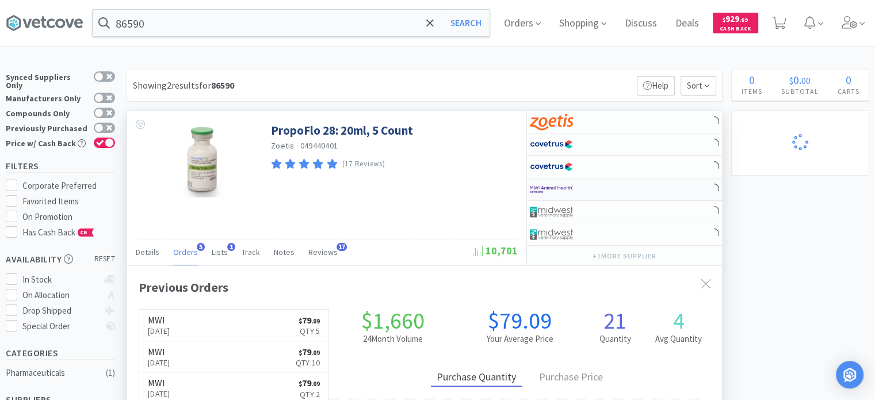
click at [574, 189] on div at bounding box center [561, 189] width 63 height 20
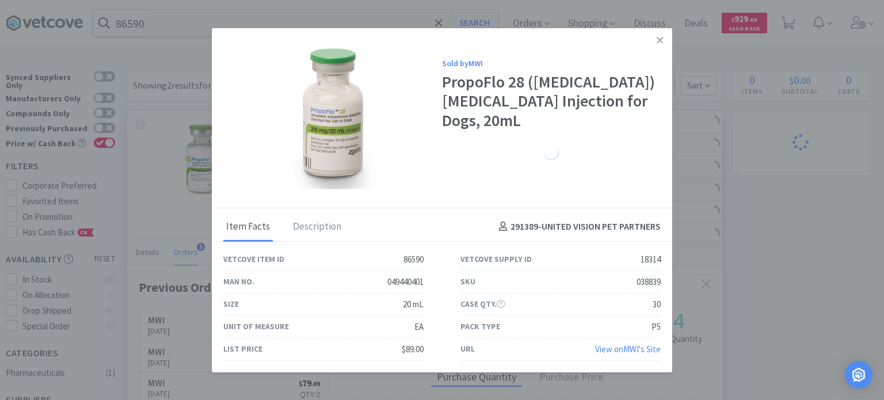
drag, startPoint x: 853, startPoint y: 227, endPoint x: 456, endPoint y: 113, distance: 413.1
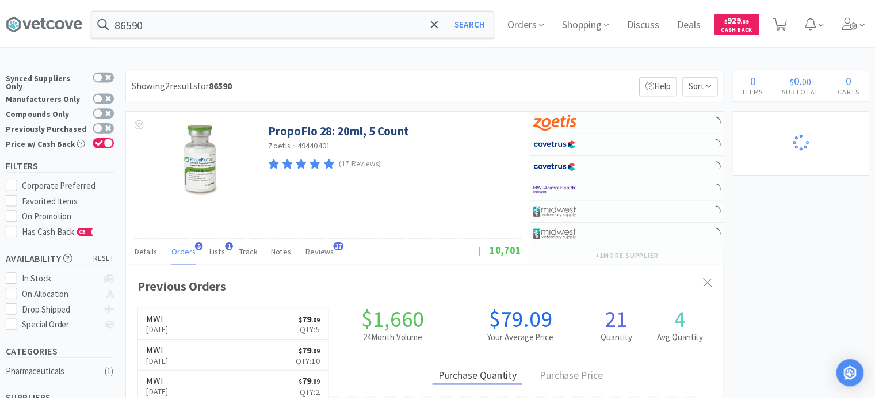
scroll to position [574944, 574644]
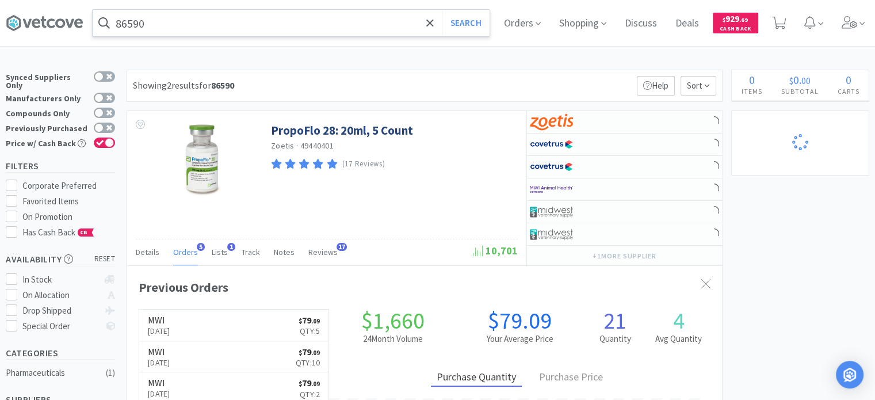
click at [246, 25] on input "86590" at bounding box center [291, 23] width 397 height 26
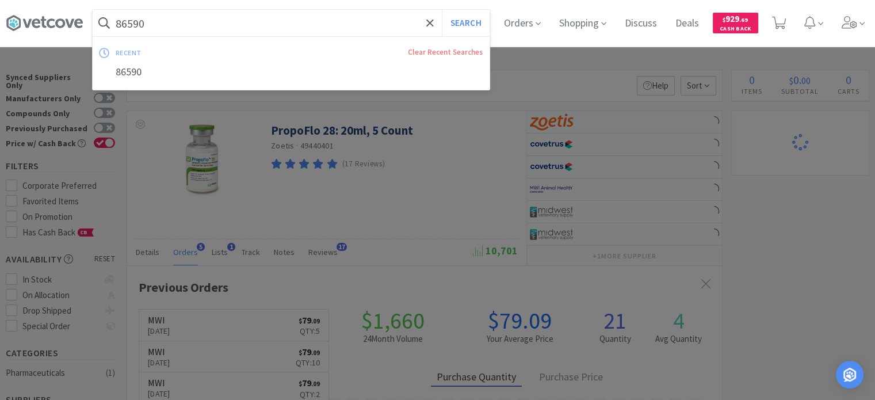
paste input "27677"
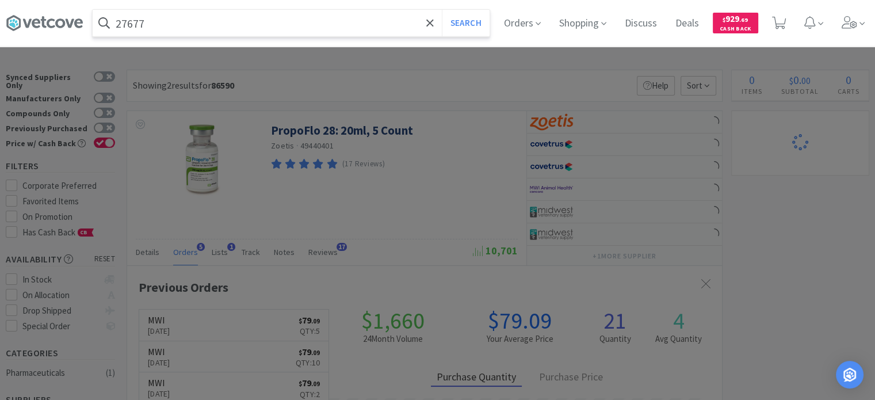
click at [442, 10] on button "Search" at bounding box center [466, 23] width 48 height 26
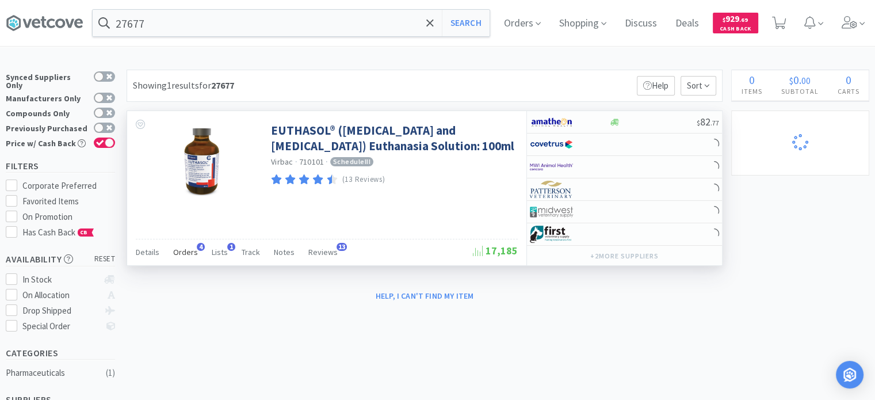
click at [197, 245] on span "4" at bounding box center [201, 247] width 8 height 8
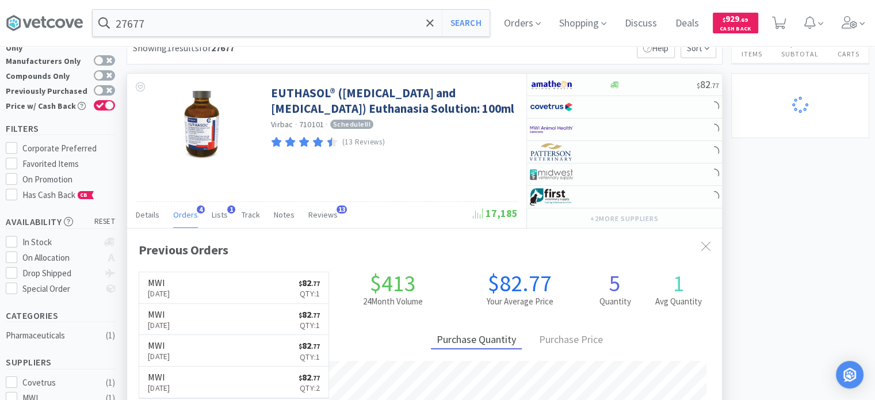
scroll to position [58, 0]
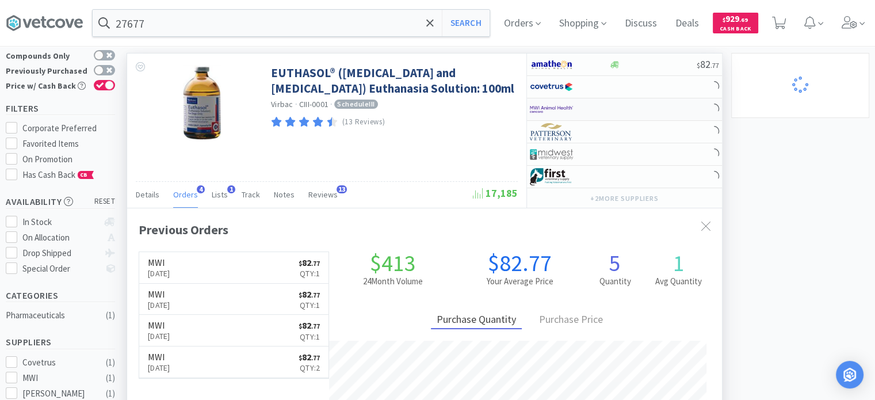
click at [578, 114] on div at bounding box center [561, 110] width 63 height 20
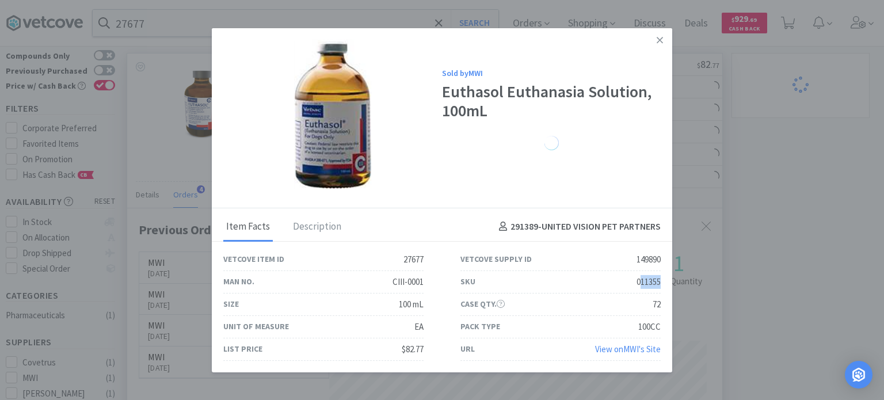
drag, startPoint x: 637, startPoint y: 277, endPoint x: 667, endPoint y: 280, distance: 30.1
click at [667, 280] on div "SKU 011355" at bounding box center [560, 282] width 237 height 22
click at [651, 282] on div "011355" at bounding box center [648, 282] width 24 height 14
click at [638, 281] on div "011355" at bounding box center [648, 282] width 24 height 14
drag, startPoint x: 631, startPoint y: 281, endPoint x: 667, endPoint y: 288, distance: 36.4
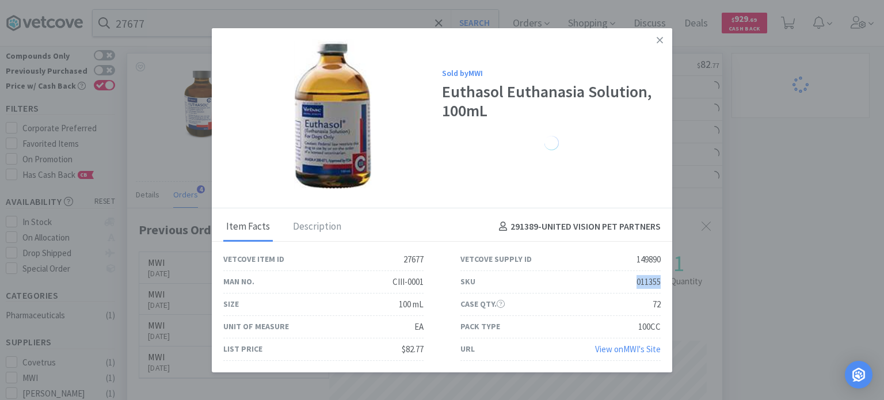
click at [667, 288] on div "SKU 011355" at bounding box center [560, 282] width 237 height 22
drag, startPoint x: 804, startPoint y: 194, endPoint x: 405, endPoint y: 60, distance: 420.8
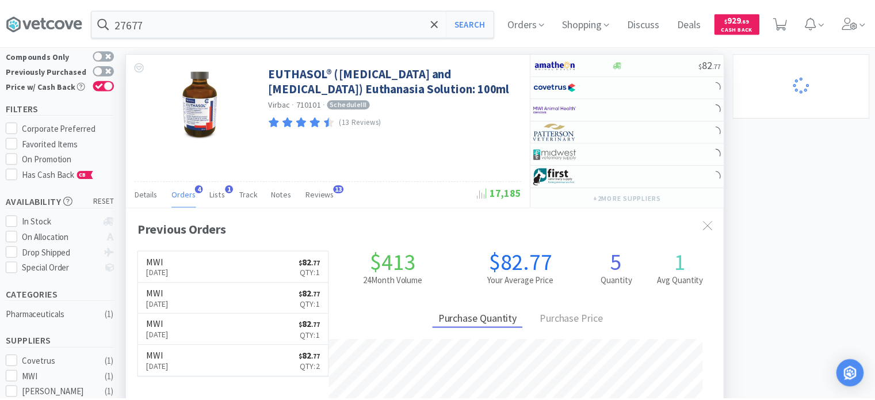
scroll to position [574944, 574644]
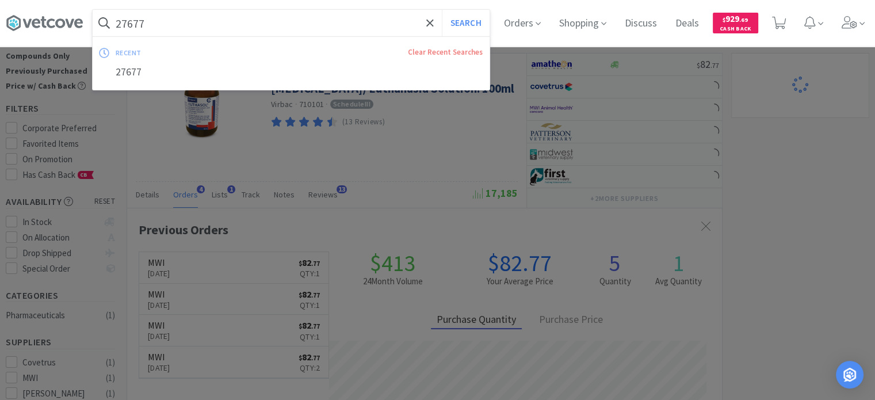
click at [301, 12] on input "27677" at bounding box center [291, 23] width 397 height 26
paste input "111623"
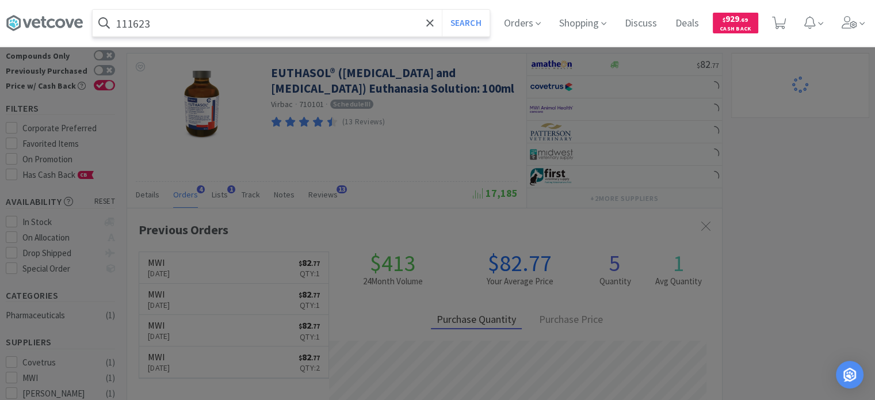
click at [442, 10] on button "Search" at bounding box center [466, 23] width 48 height 26
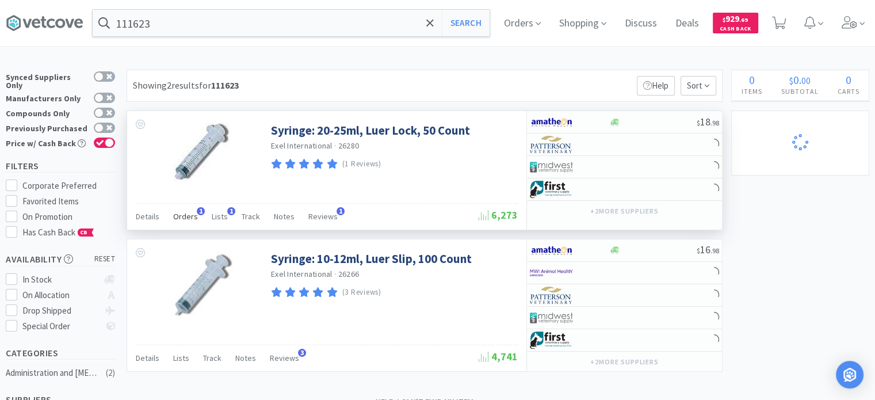
click at [178, 212] on span "Orders" at bounding box center [185, 216] width 25 height 10
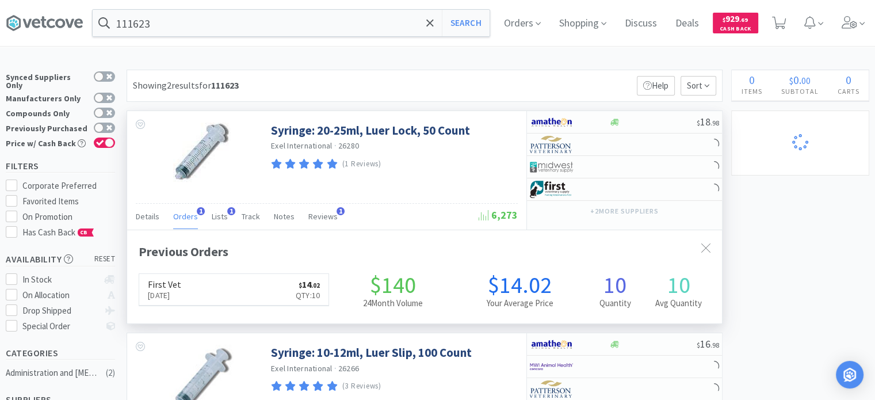
scroll to position [295, 595]
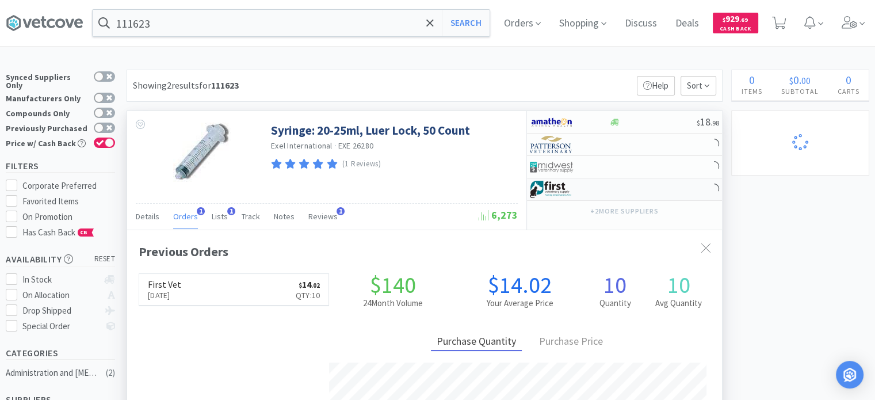
click at [607, 190] on div at bounding box center [569, 189] width 79 height 20
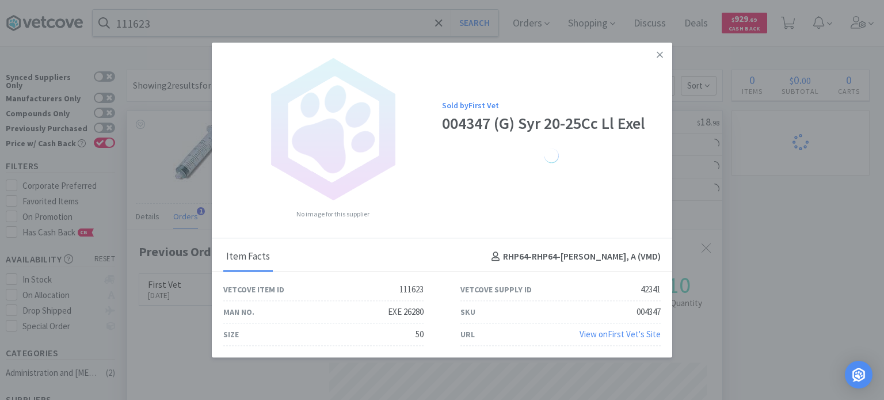
click at [599, 311] on div "SKU 004347" at bounding box center [560, 312] width 200 height 22
drag, startPoint x: 621, startPoint y: 312, endPoint x: 662, endPoint y: 316, distance: 41.0
click at [662, 316] on div "SKU 004347" at bounding box center [560, 312] width 237 height 22
drag, startPoint x: 790, startPoint y: 227, endPoint x: 416, endPoint y: 159, distance: 380.6
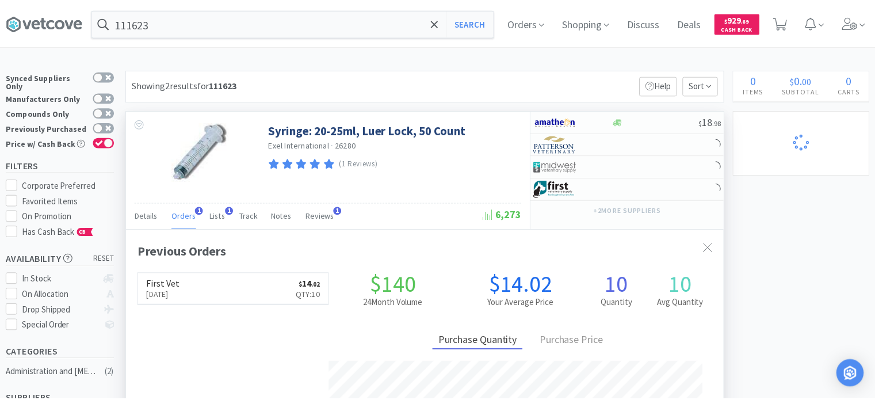
scroll to position [574944, 574644]
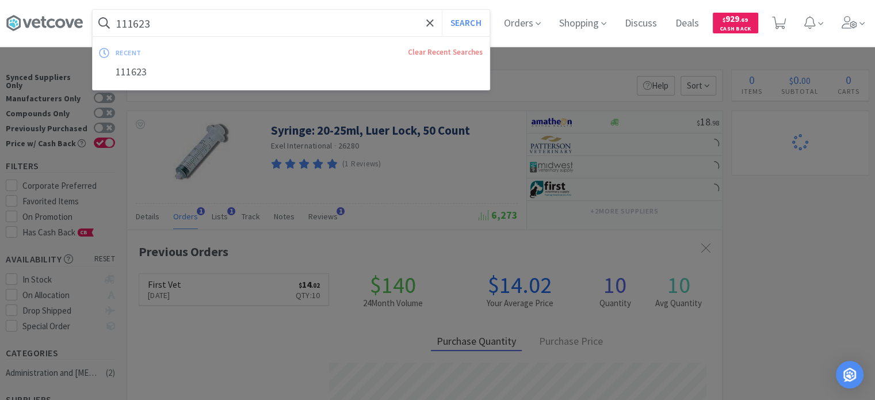
click at [328, 33] on input "111623" at bounding box center [291, 23] width 397 height 26
paste input "6"
click at [442, 10] on button "Search" at bounding box center [466, 23] width 48 height 26
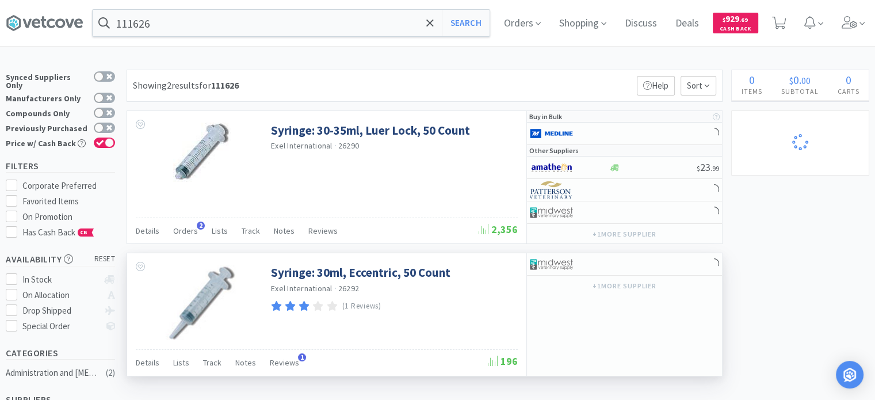
click at [190, 254] on div at bounding box center [199, 300] width 144 height 95
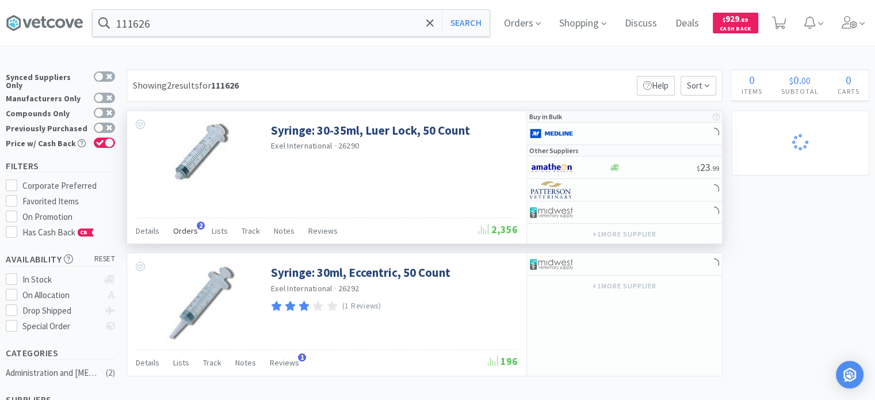
click at [186, 230] on span "Orders" at bounding box center [185, 230] width 25 height 10
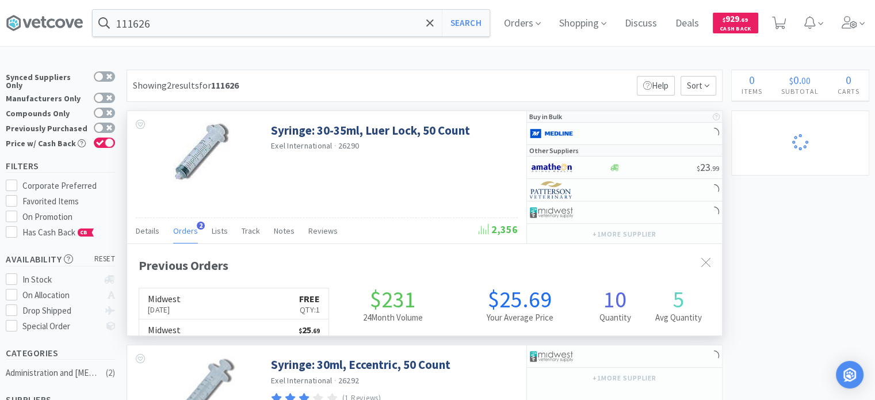
scroll to position [295, 595]
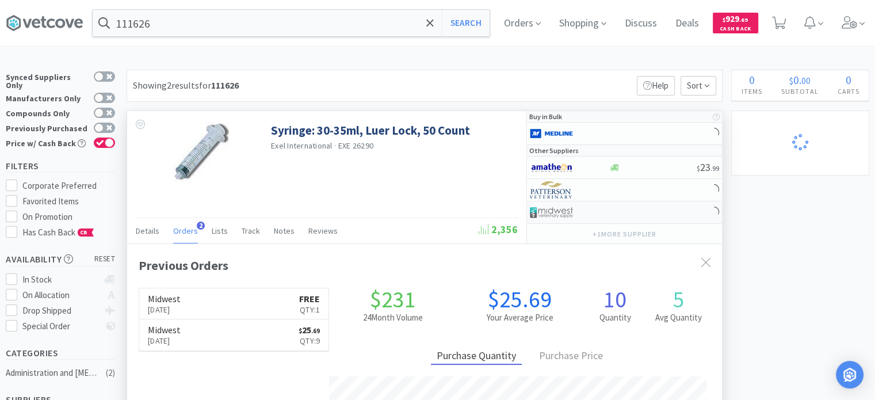
click at [544, 218] on img at bounding box center [551, 212] width 43 height 17
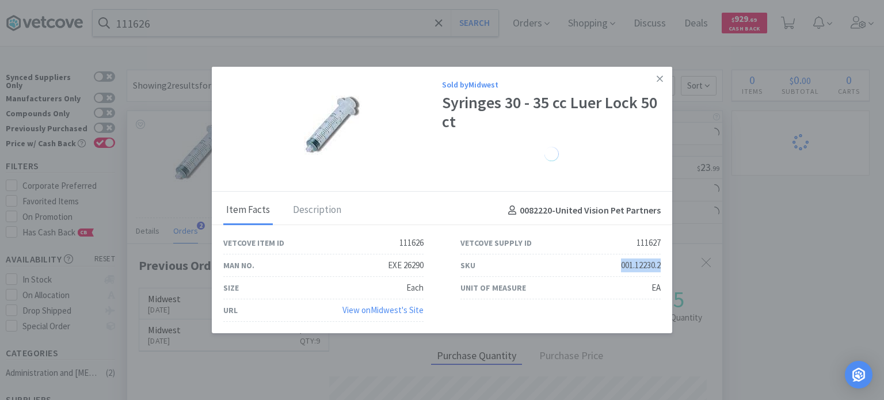
drag, startPoint x: 619, startPoint y: 264, endPoint x: 663, endPoint y: 266, distance: 43.8
click at [663, 266] on div "SKU 001.12230.2" at bounding box center [560, 265] width 237 height 22
drag, startPoint x: 816, startPoint y: 232, endPoint x: 532, endPoint y: 93, distance: 316.7
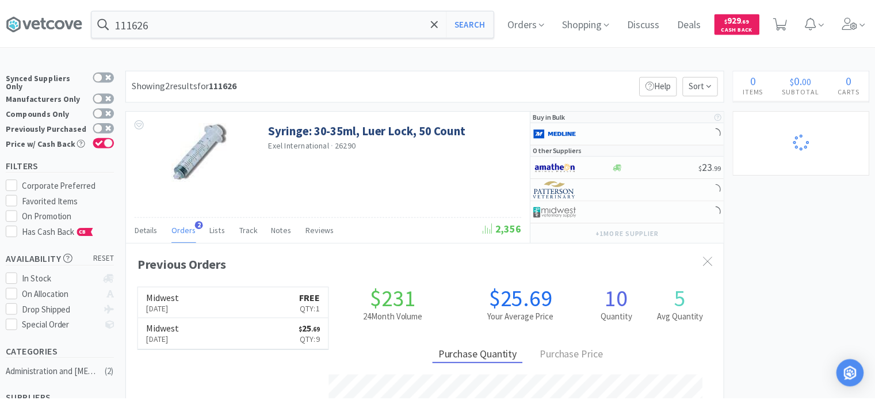
scroll to position [574944, 574644]
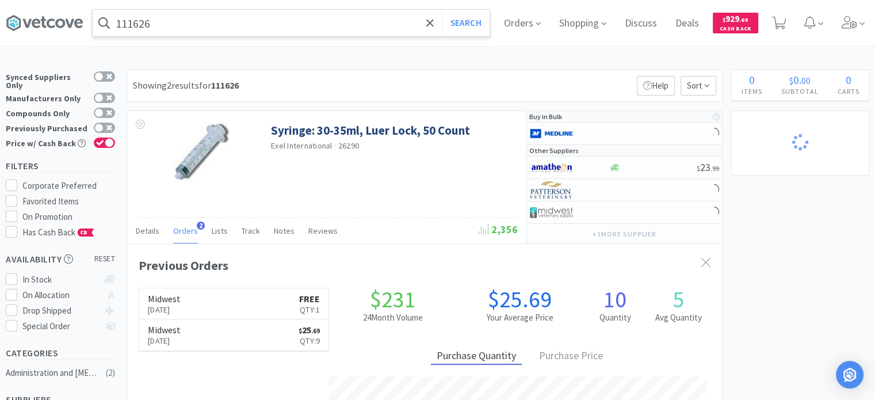
click at [328, 29] on input "111626" at bounding box center [291, 23] width 397 height 26
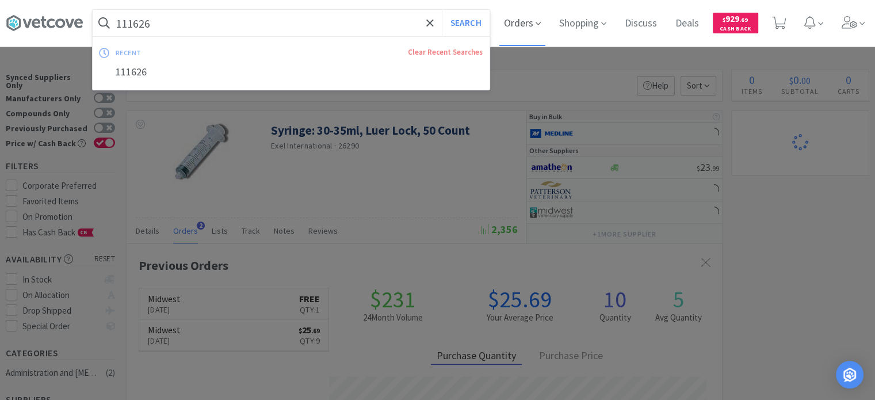
paste input "515367"
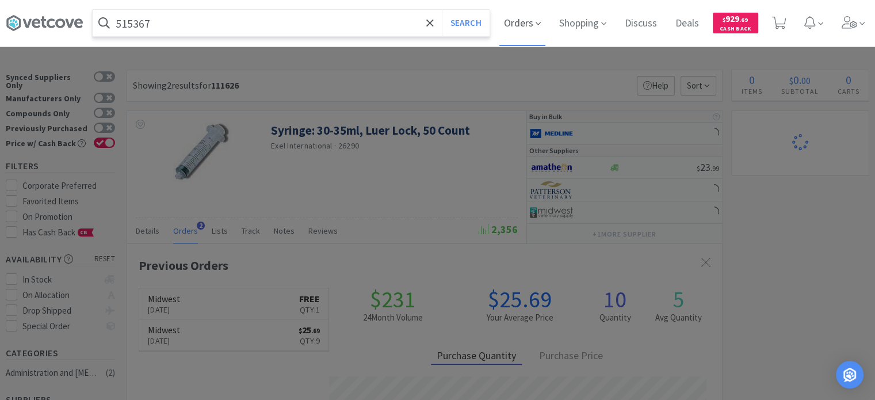
click at [442, 10] on button "Search" at bounding box center [466, 23] width 48 height 26
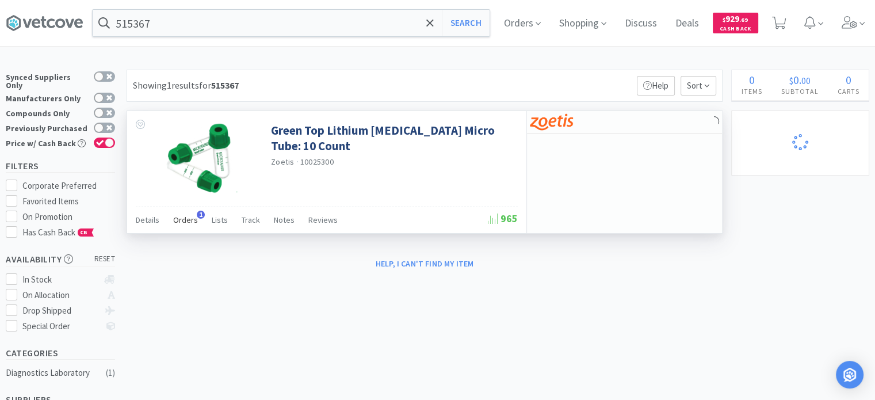
click at [193, 220] on span "Orders" at bounding box center [185, 220] width 25 height 10
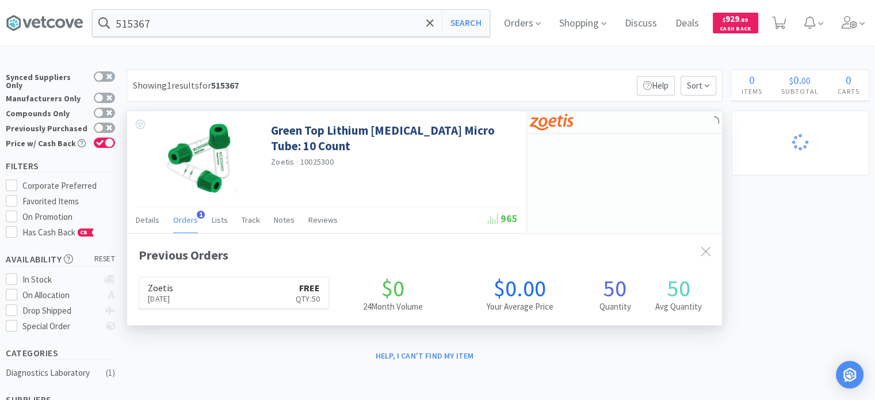
scroll to position [295, 595]
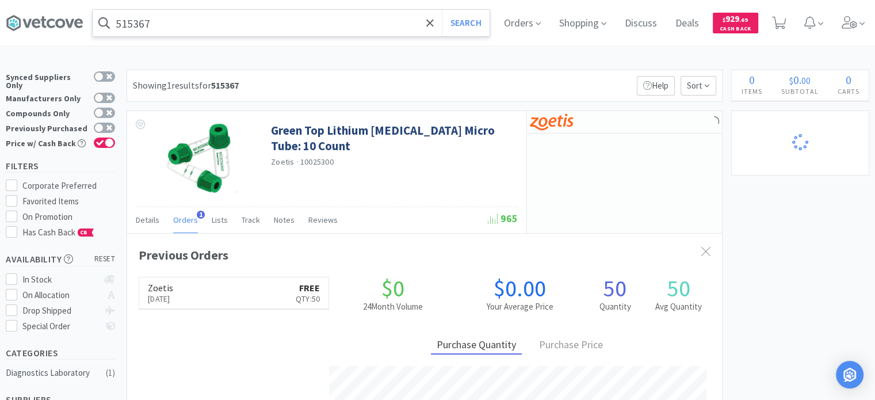
click at [310, 34] on input "515367" at bounding box center [291, 23] width 397 height 26
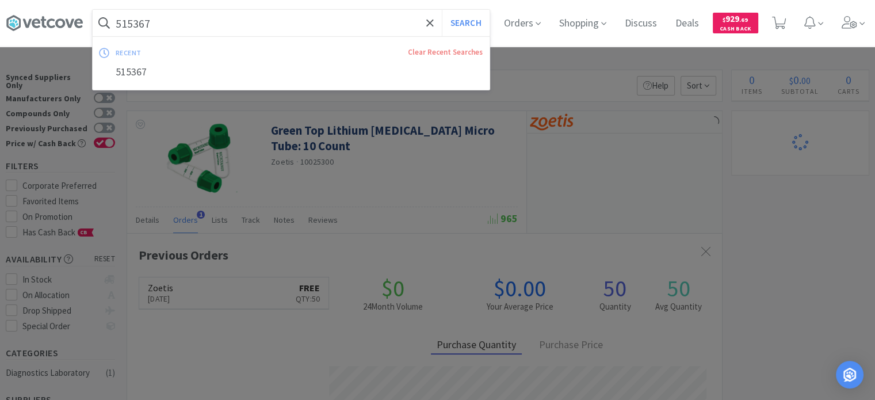
paste input "87534"
click at [442, 10] on button "Search" at bounding box center [466, 23] width 48 height 26
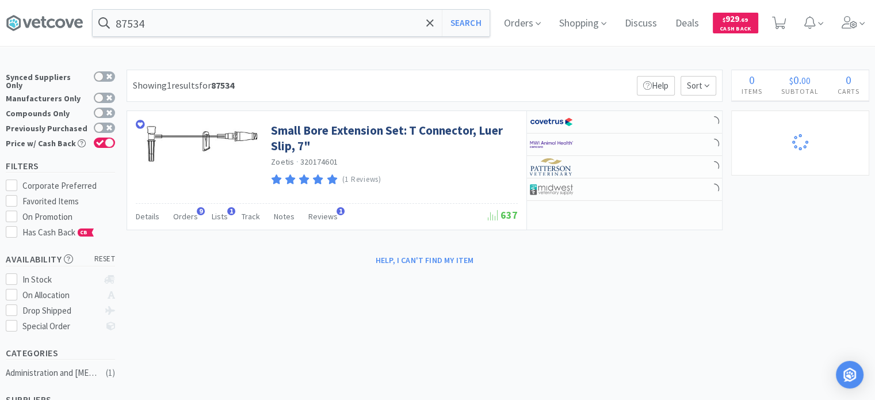
click at [279, 270] on div "× Filter Results Synced Suppliers Only Manufacturers Only Compounds Only Previo…" at bounding box center [437, 371] width 863 height 602
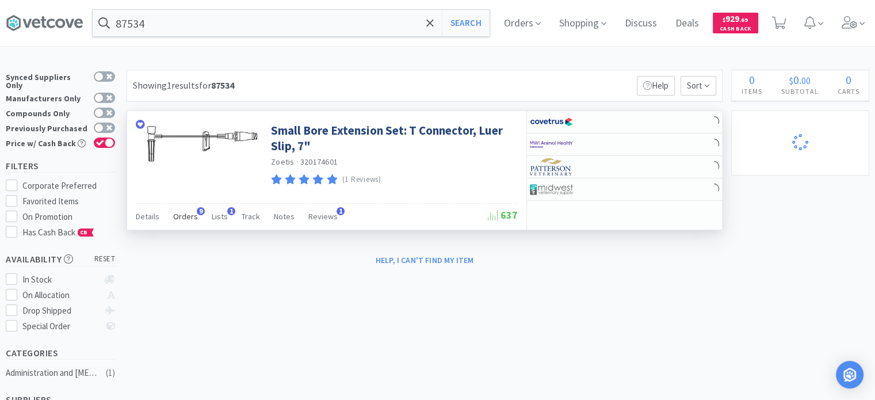
click at [182, 214] on span "Orders" at bounding box center [185, 216] width 25 height 10
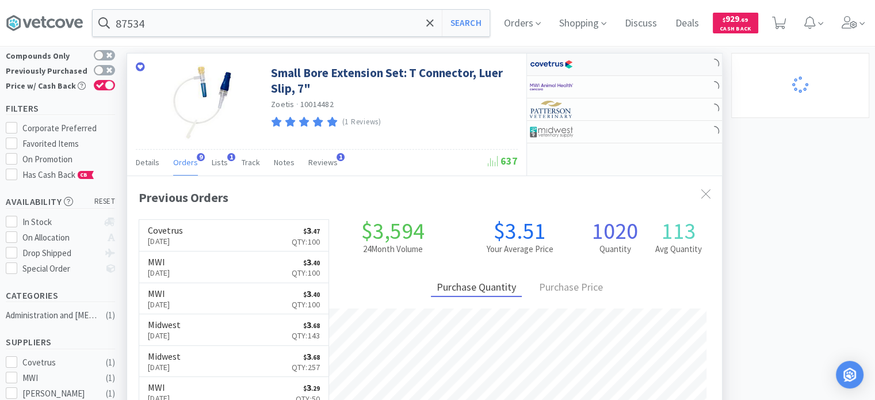
click at [579, 72] on div at bounding box center [561, 65] width 63 height 20
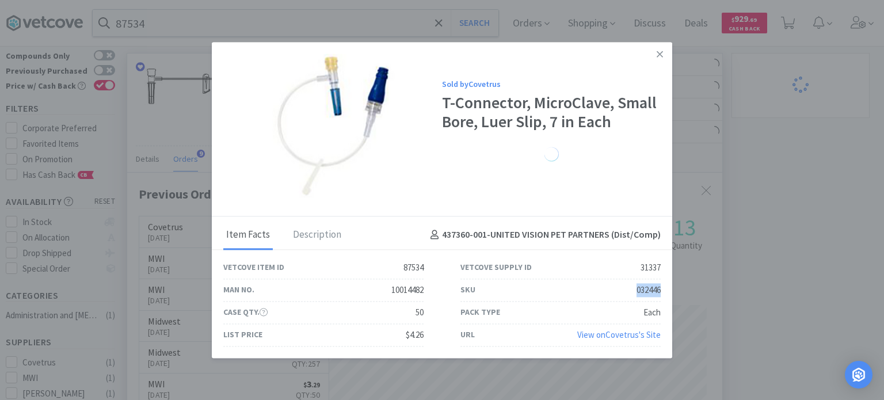
drag, startPoint x: 633, startPoint y: 296, endPoint x: 663, endPoint y: 291, distance: 30.4
click at [663, 291] on div "SKU 032446" at bounding box center [560, 290] width 237 height 22
drag, startPoint x: 727, startPoint y: 195, endPoint x: 235, endPoint y: 74, distance: 507.1
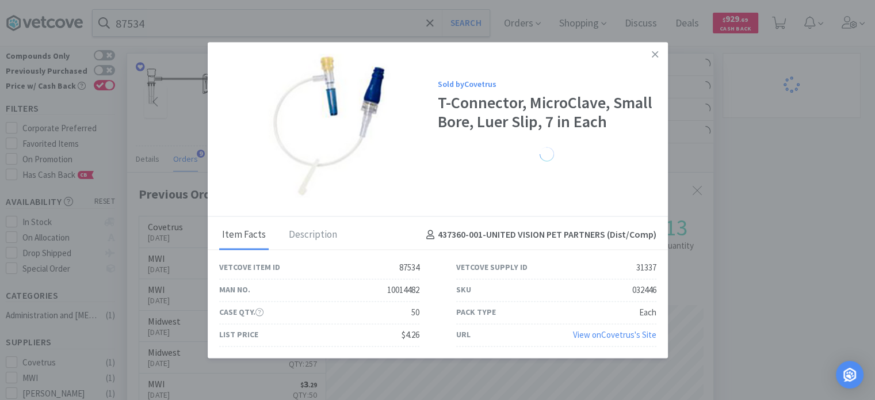
scroll to position [574931, 574644]
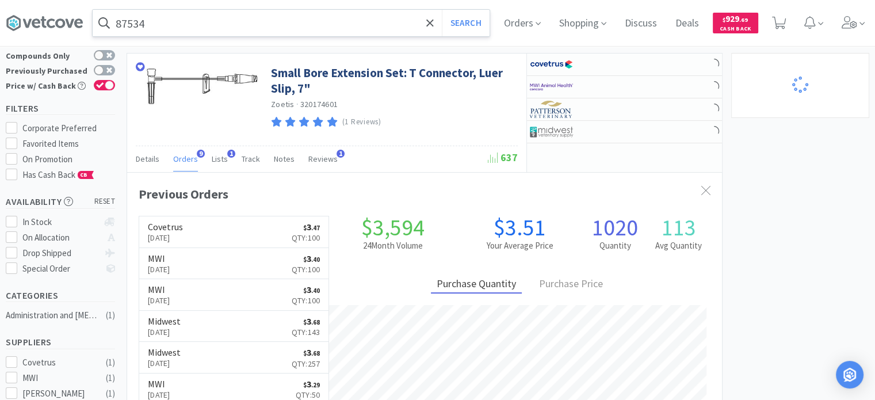
click at [217, 27] on input "87534" at bounding box center [291, 23] width 397 height 26
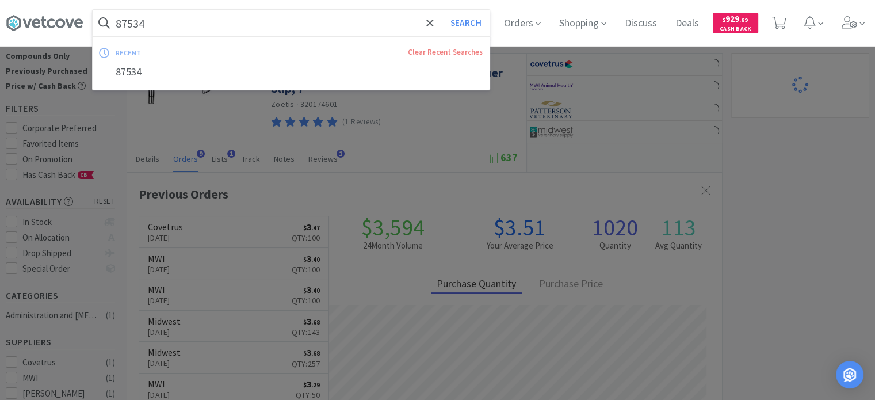
paste input "628688"
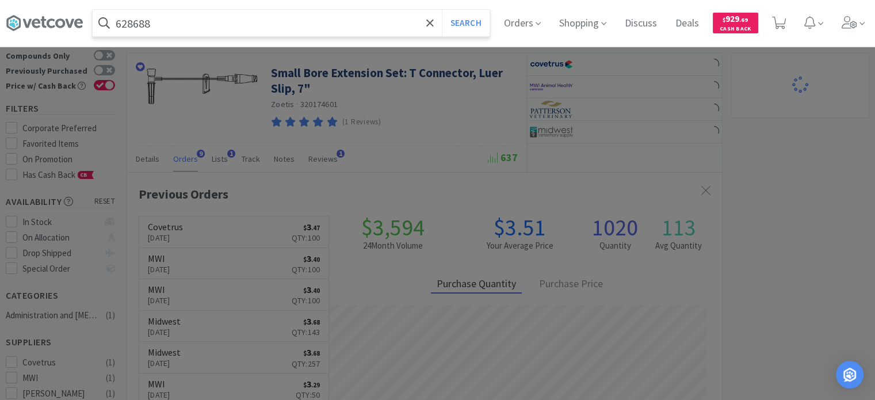
click at [442, 10] on button "Search" at bounding box center [466, 23] width 48 height 26
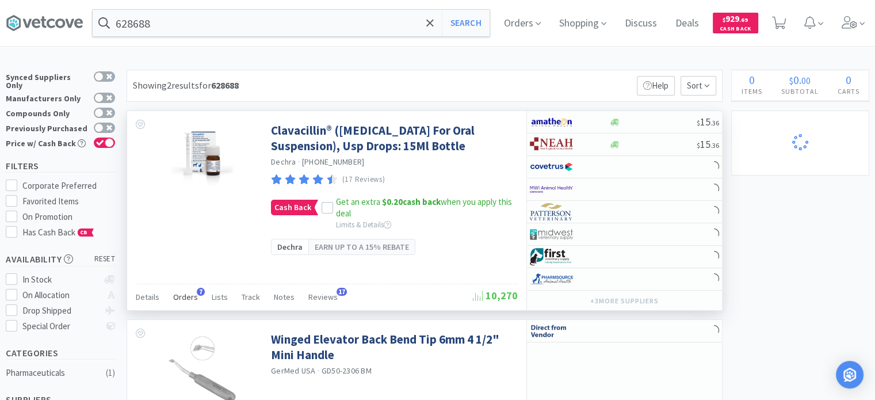
click at [181, 303] on div "Orders 7" at bounding box center [185, 299] width 25 height 22
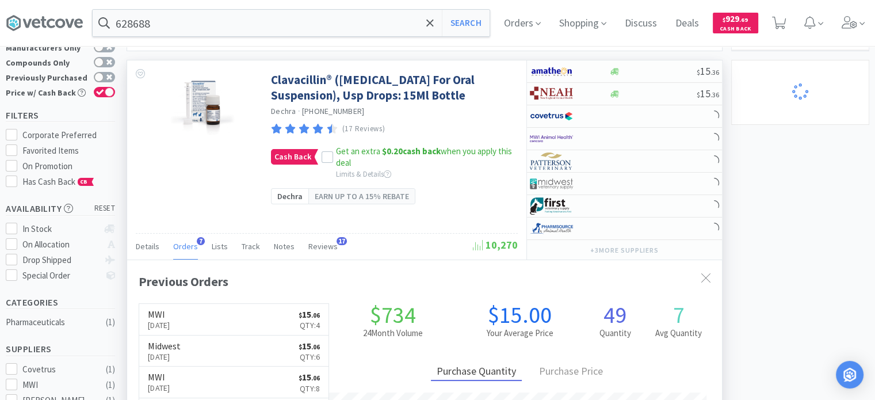
scroll to position [58, 0]
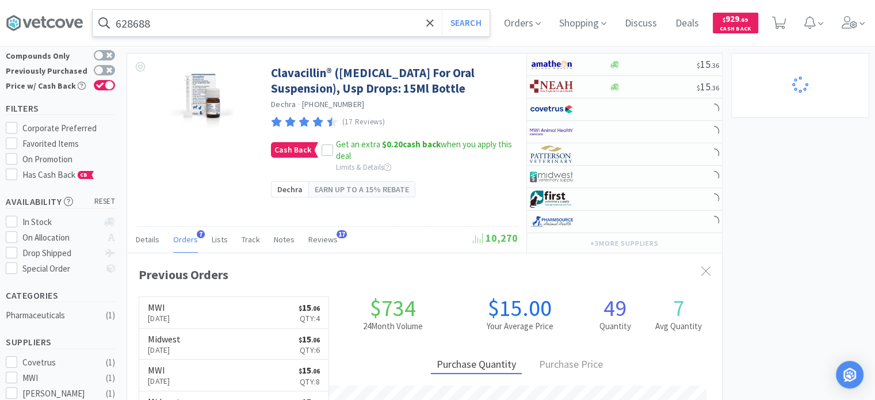
click at [122, 28] on input "628688" at bounding box center [291, 23] width 397 height 26
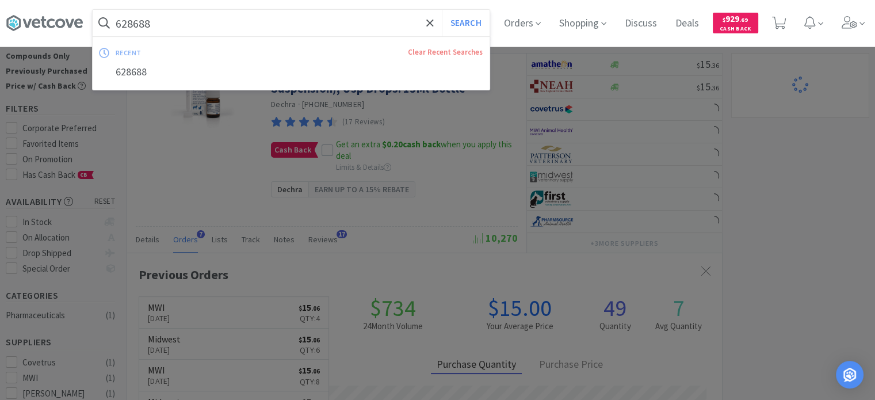
paste input "10162"
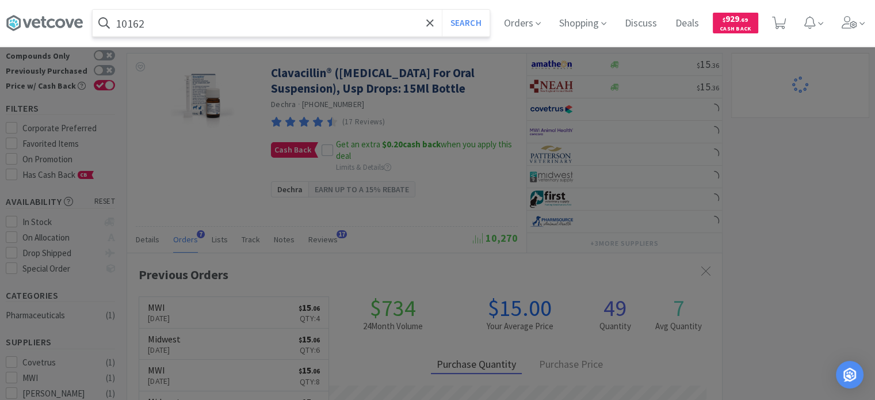
click at [442, 10] on button "Search" at bounding box center [466, 23] width 48 height 26
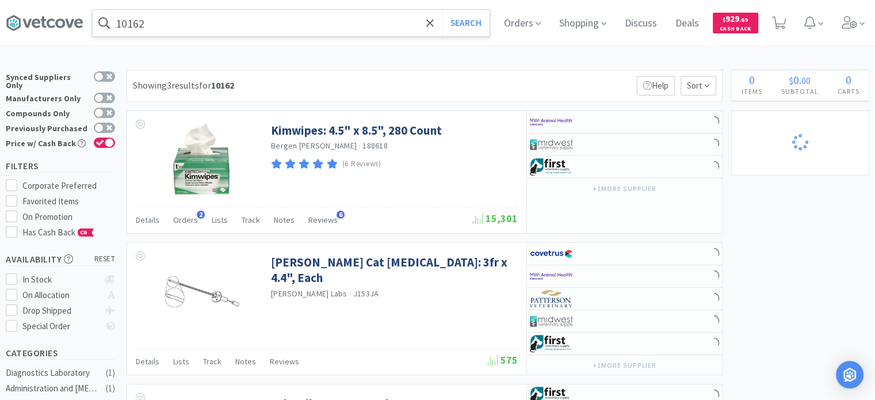
click at [184, 25] on input "10162" at bounding box center [291, 23] width 397 height 26
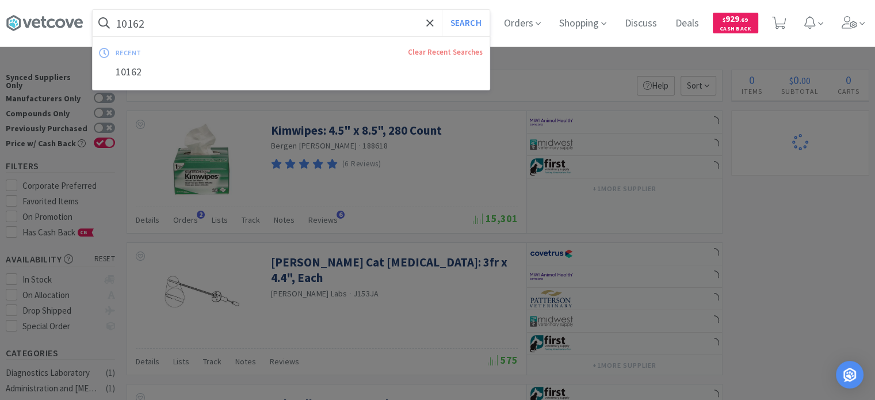
paste input "40379"
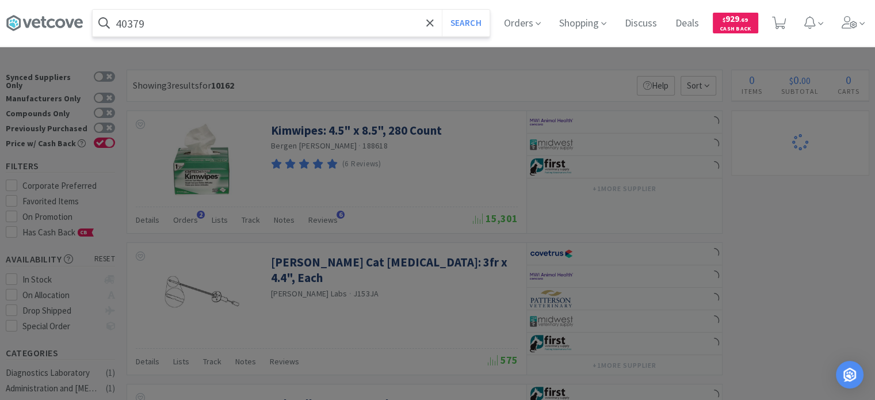
click at [442, 10] on button "Search" at bounding box center [466, 23] width 48 height 26
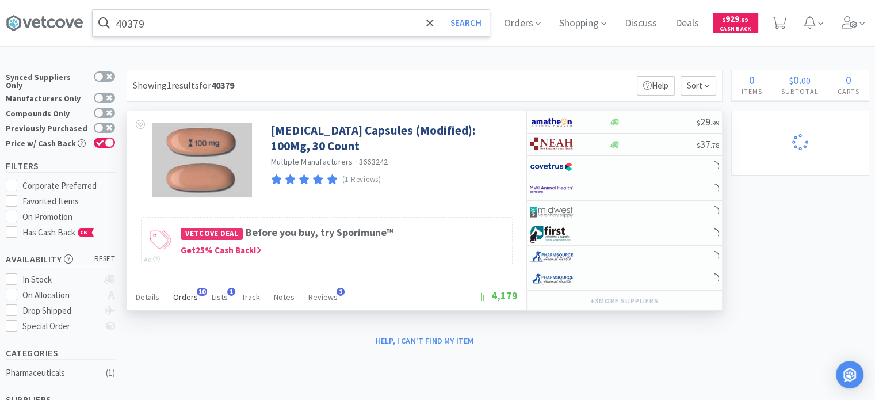
click at [191, 296] on span "Orders" at bounding box center [185, 297] width 25 height 10
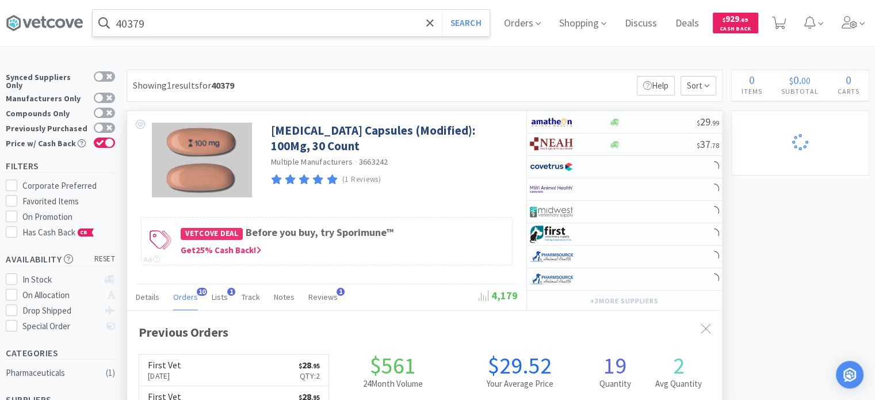
scroll to position [308, 595]
click at [593, 228] on div at bounding box center [569, 234] width 79 height 20
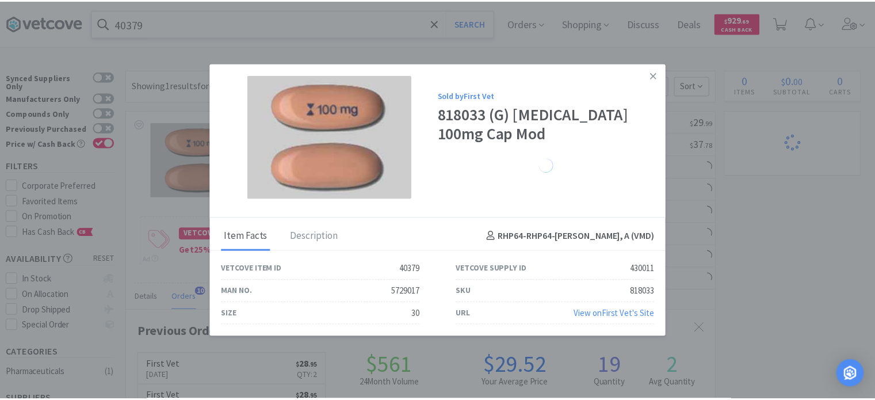
scroll to position [574931, 574644]
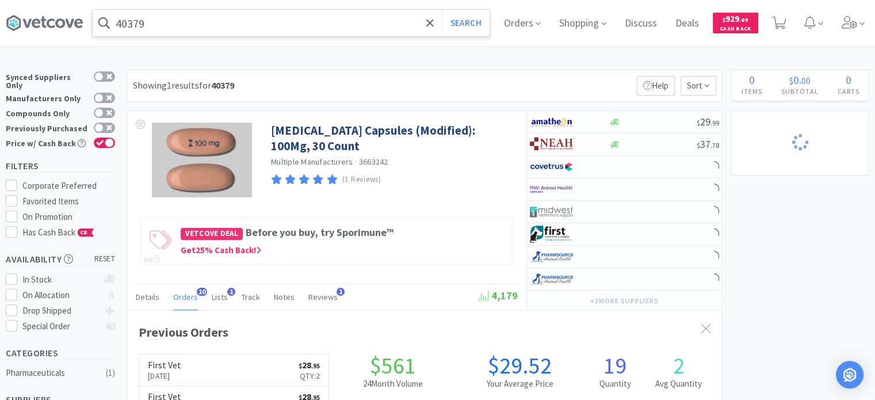
click at [146, 22] on input "40379" at bounding box center [291, 23] width 397 height 26
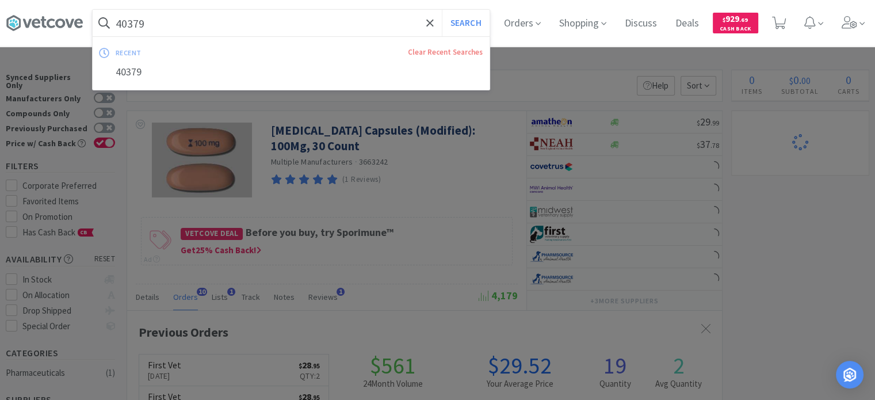
click at [146, 22] on input "40379" at bounding box center [291, 23] width 397 height 26
paste
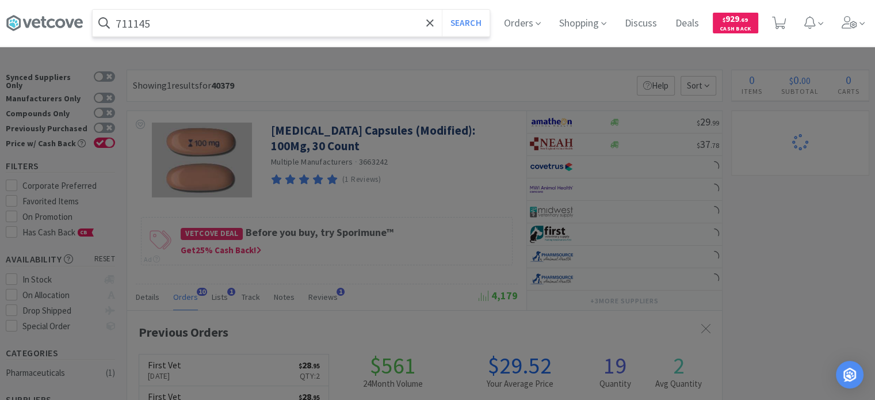
click at [442, 10] on button "Search" at bounding box center [466, 23] width 48 height 26
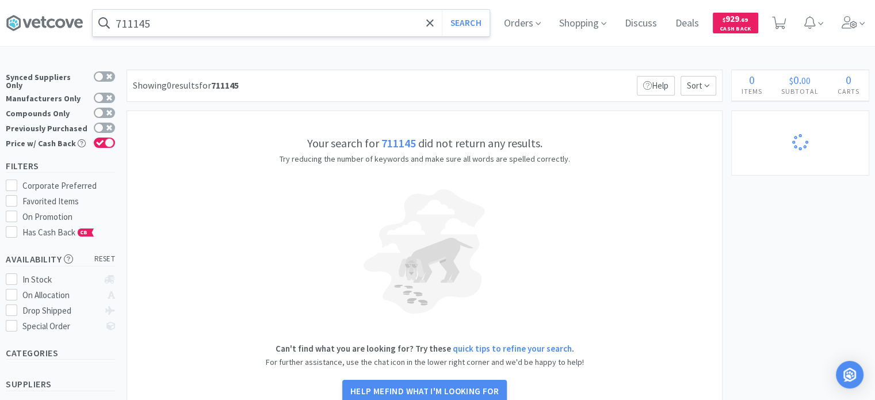
click at [200, 24] on input "711145" at bounding box center [291, 23] width 397 height 26
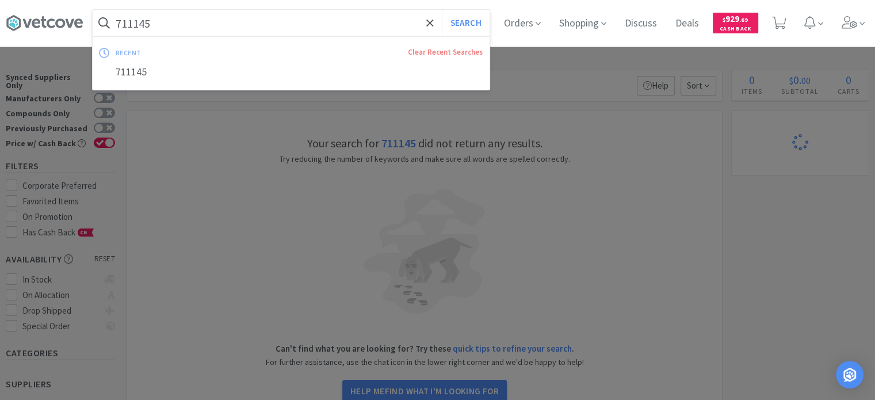
click at [191, 20] on input "711145" at bounding box center [291, 23] width 397 height 26
click at [442, 10] on button "Search" at bounding box center [466, 23] width 48 height 26
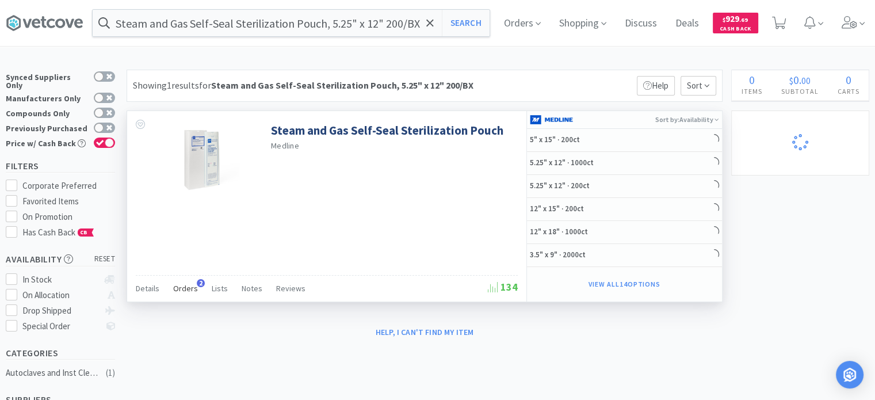
click at [186, 286] on span "Orders" at bounding box center [185, 288] width 25 height 10
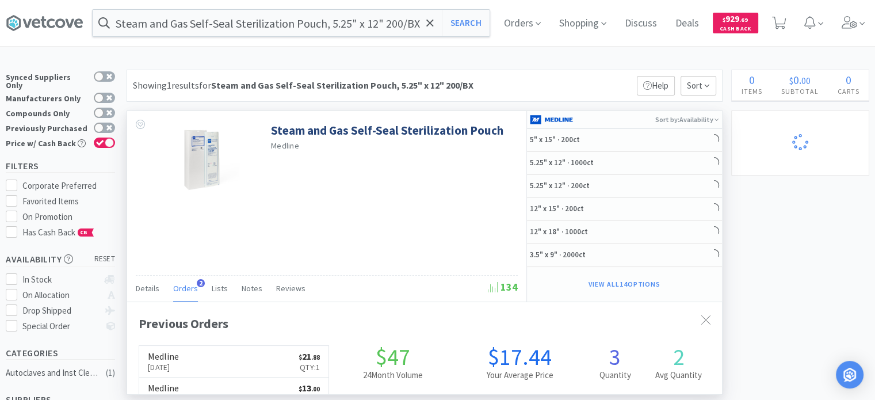
scroll to position [295, 595]
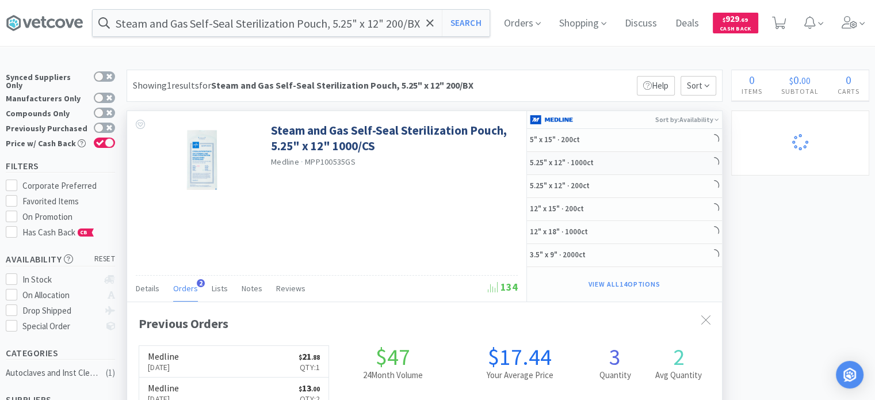
click at [541, 162] on h5 "5.25" x 12" · 1000ct" at bounding box center [576, 163] width 92 height 10
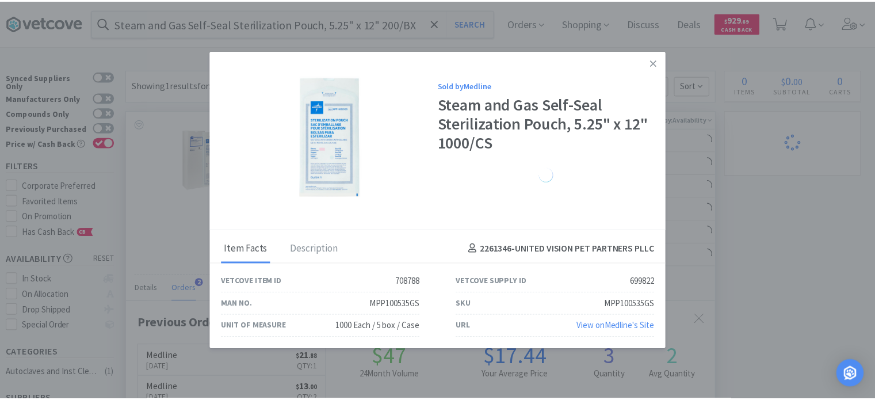
scroll to position [574944, 574644]
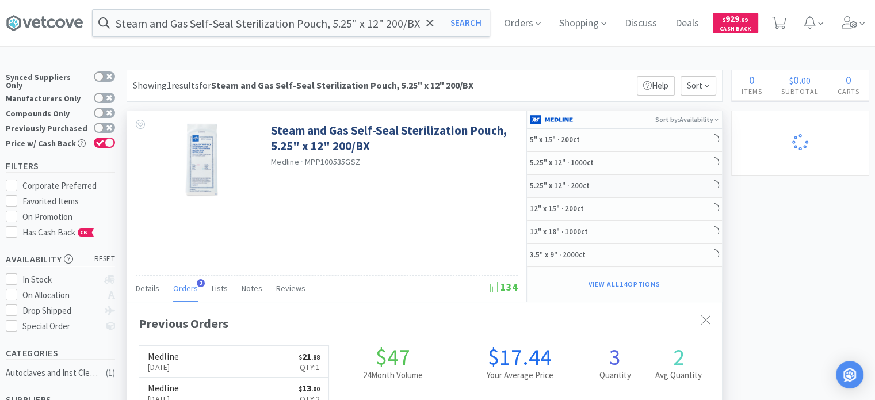
click at [607, 186] on h5 "5.25" x 12" · 200ct" at bounding box center [576, 186] width 92 height 10
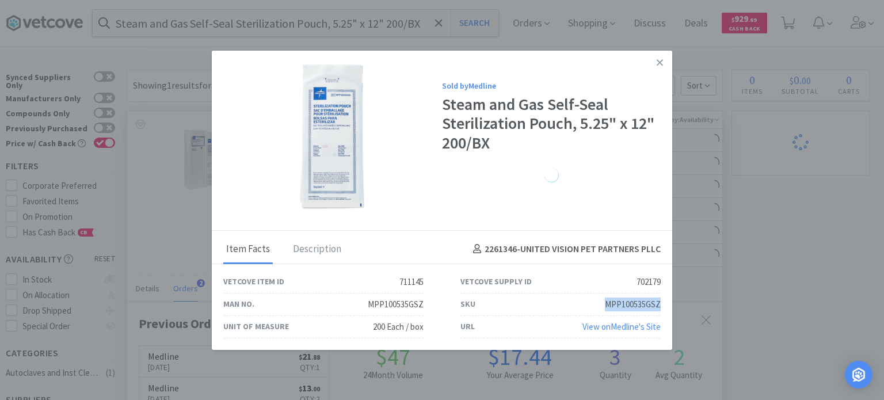
drag, startPoint x: 605, startPoint y: 305, endPoint x: 658, endPoint y: 307, distance: 53.5
click at [658, 307] on div "MPP100535GSZ" at bounding box center [633, 304] width 56 height 14
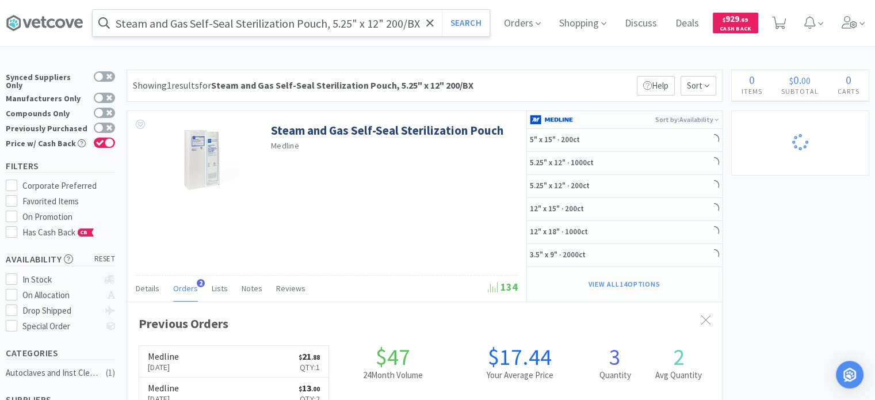
click at [163, 25] on input "Steam and Gas Self-Seal Sterilization Pouch, 5.25" x 12" 200/BX" at bounding box center [291, 23] width 397 height 26
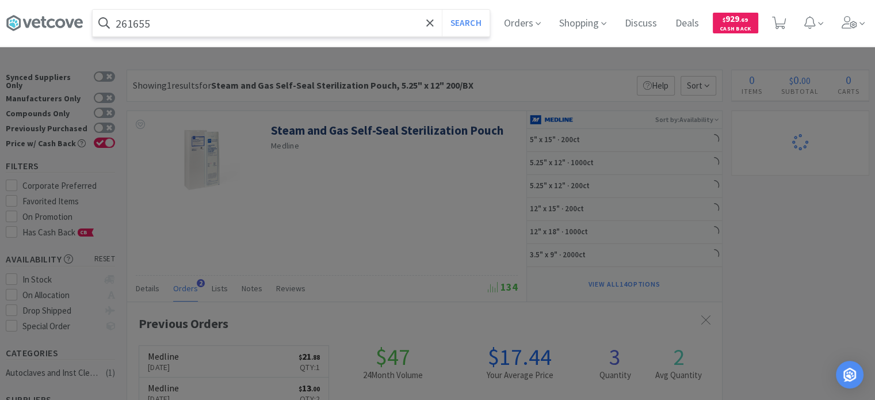
click at [442, 10] on button "Search" at bounding box center [466, 23] width 48 height 26
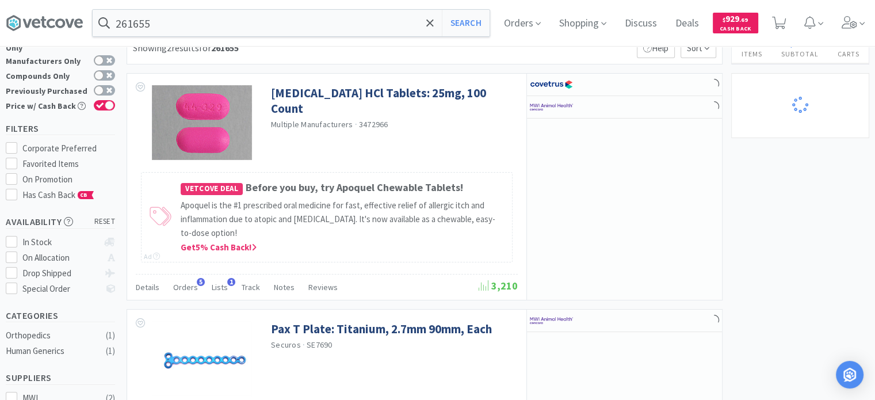
scroll to position [58, 0]
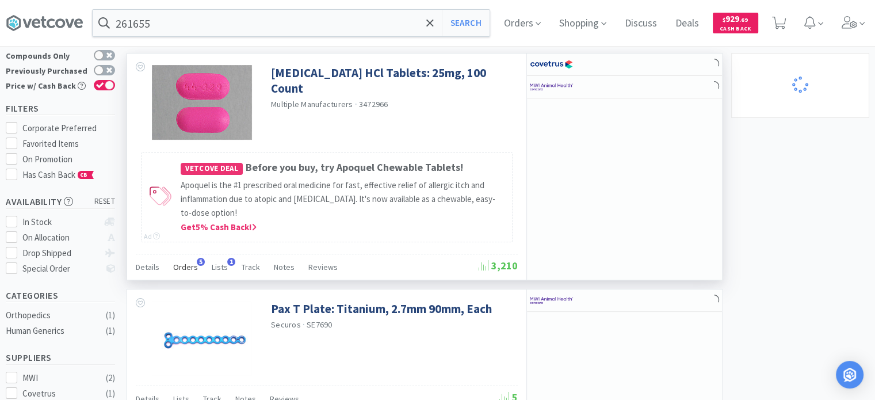
click at [173, 264] on span "Orders" at bounding box center [185, 267] width 25 height 10
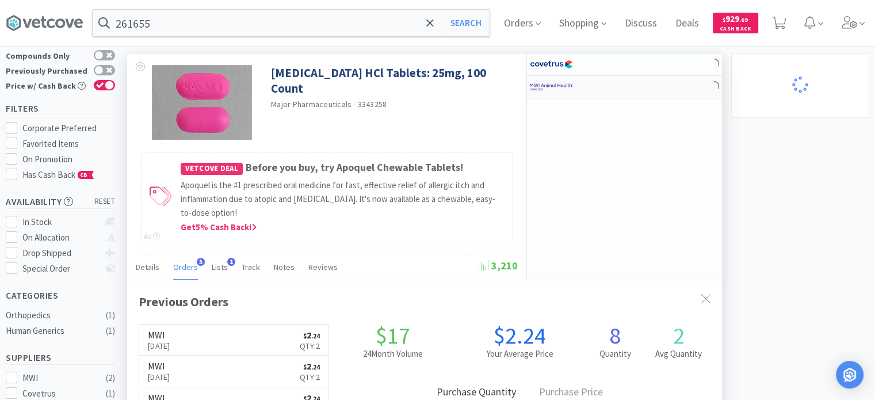
click at [564, 89] on img at bounding box center [551, 86] width 43 height 17
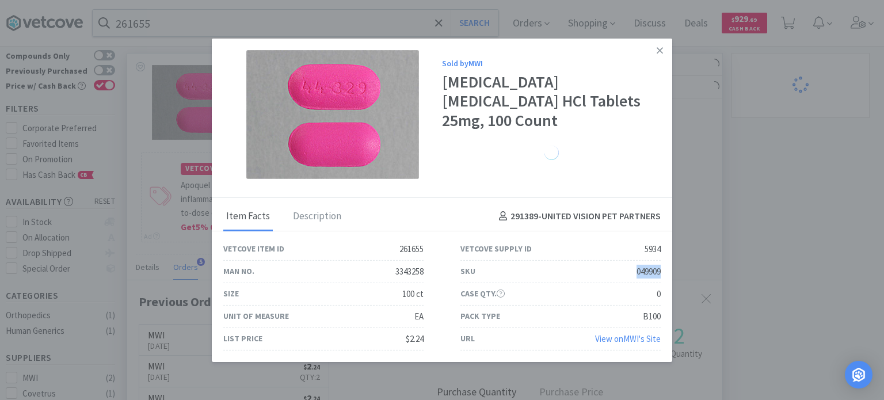
drag, startPoint x: 634, startPoint y: 278, endPoint x: 663, endPoint y: 270, distance: 29.9
click at [663, 270] on div "SKU 049909" at bounding box center [560, 272] width 237 height 22
drag, startPoint x: 859, startPoint y: 171, endPoint x: 853, endPoint y: 173, distance: 6.0
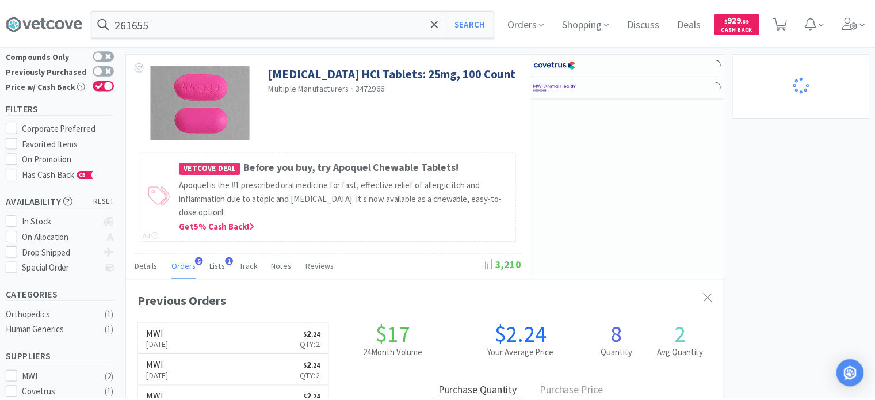
scroll to position [574944, 574644]
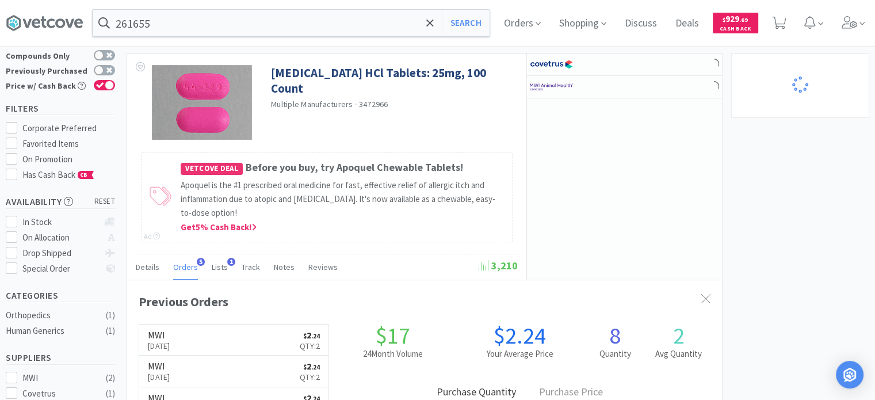
click at [156, 37] on div "261655 Search Orders Shopping Discuss Discuss Deals Deals $ 929 . 69 Cash Back" at bounding box center [437, 23] width 863 height 46
click at [157, 29] on input "261655" at bounding box center [291, 23] width 397 height 26
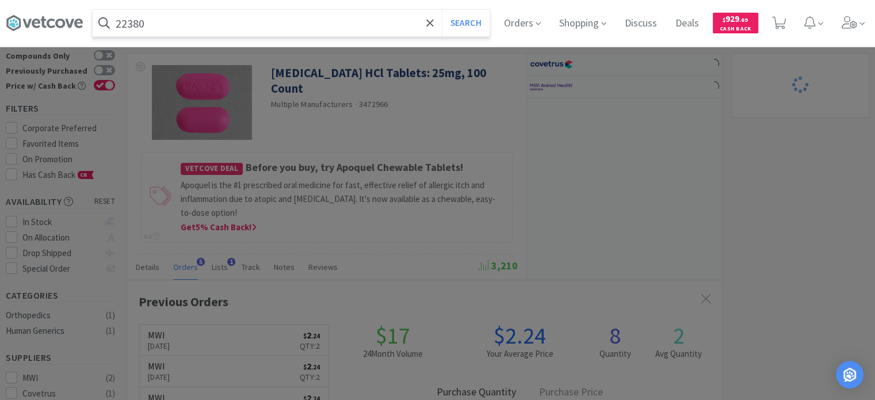
click at [442, 10] on button "Search" at bounding box center [466, 23] width 48 height 26
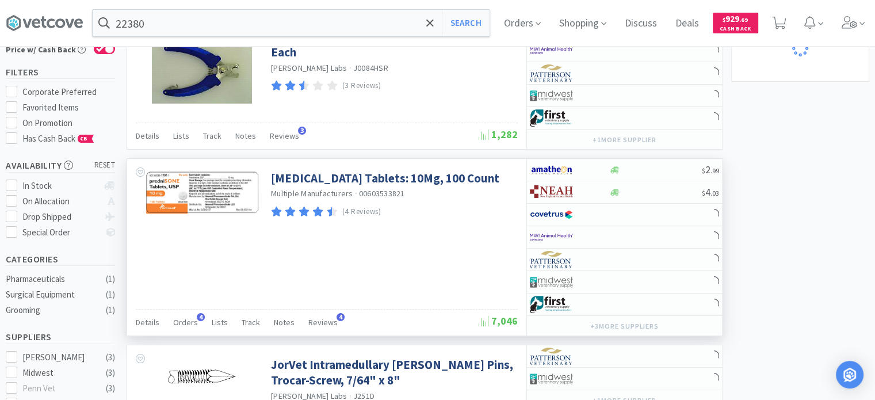
scroll to position [115, 0]
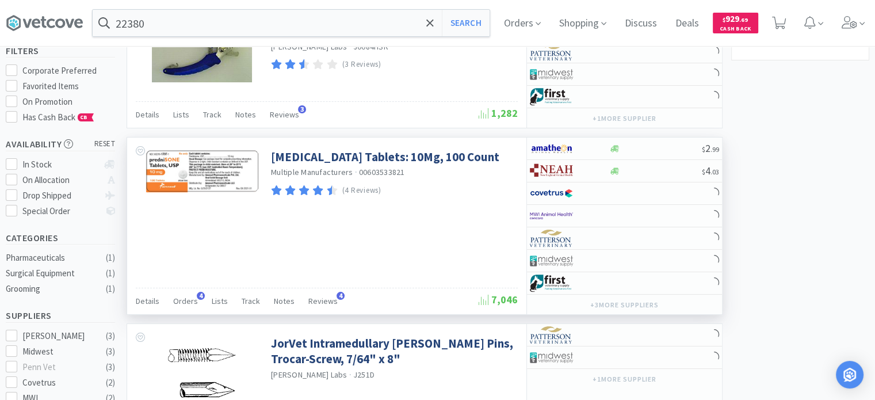
click at [169, 303] on div "Details Orders 4 Lists Track Notes Reviews 4" at bounding box center [307, 303] width 343 height 22
click at [178, 301] on span "Orders" at bounding box center [185, 301] width 25 height 10
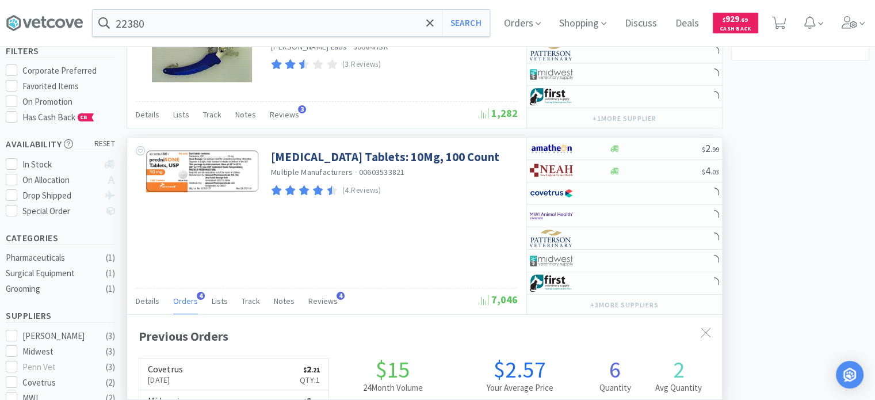
scroll to position [295, 595]
click at [593, 190] on div at bounding box center [569, 194] width 79 height 20
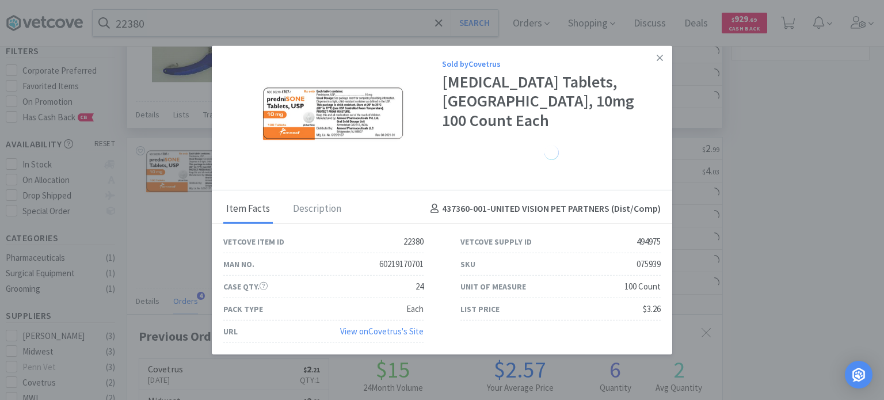
drag, startPoint x: 660, startPoint y: 68, endPoint x: 555, endPoint y: 70, distance: 105.9
click at [660, 63] on icon at bounding box center [659, 57] width 6 height 10
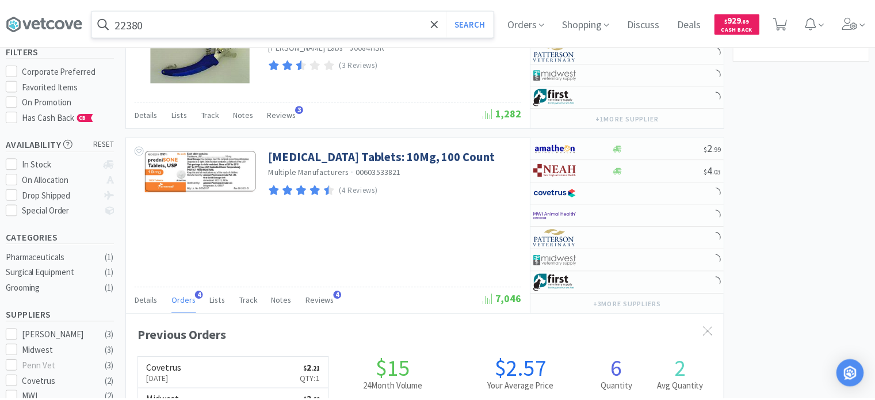
scroll to position [574944, 574644]
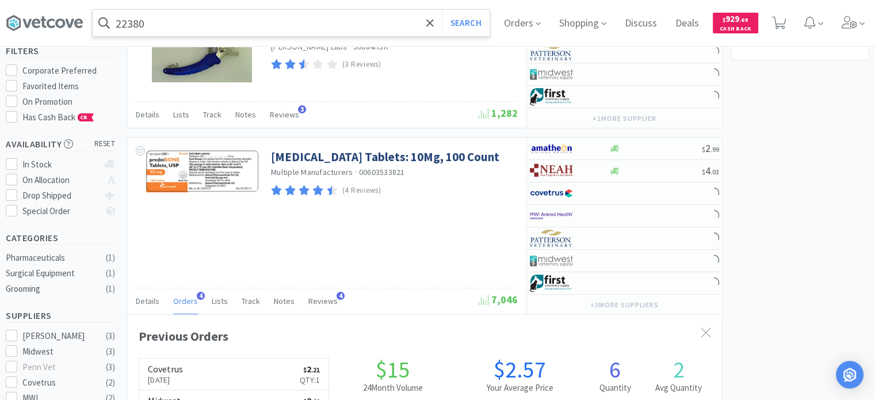
click at [332, 26] on input "22380" at bounding box center [291, 23] width 397 height 26
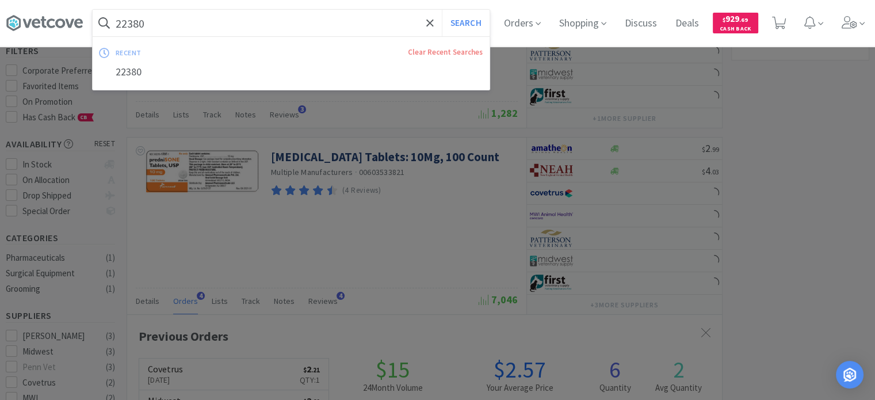
drag, startPoint x: 198, startPoint y: 1, endPoint x: 367, endPoint y: 58, distance: 178.1
click at [367, 58] on div "Clear Recent Searches" at bounding box center [381, 53] width 215 height 12
click at [324, 27] on input "22380" at bounding box center [291, 23] width 397 height 26
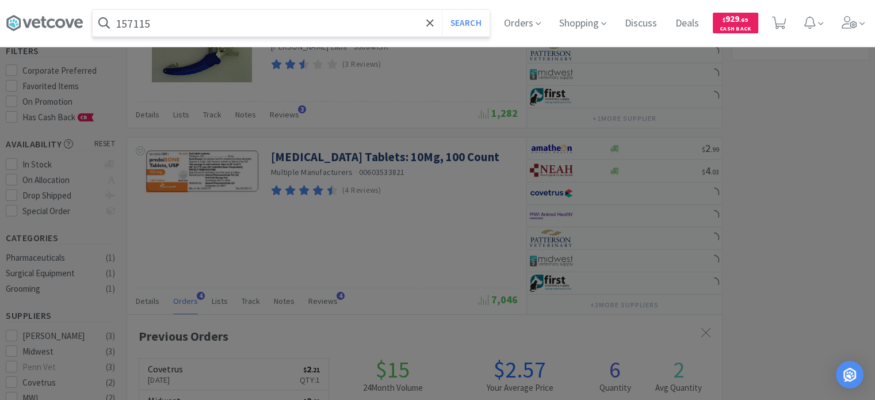
click at [442, 10] on button "Search" at bounding box center [466, 23] width 48 height 26
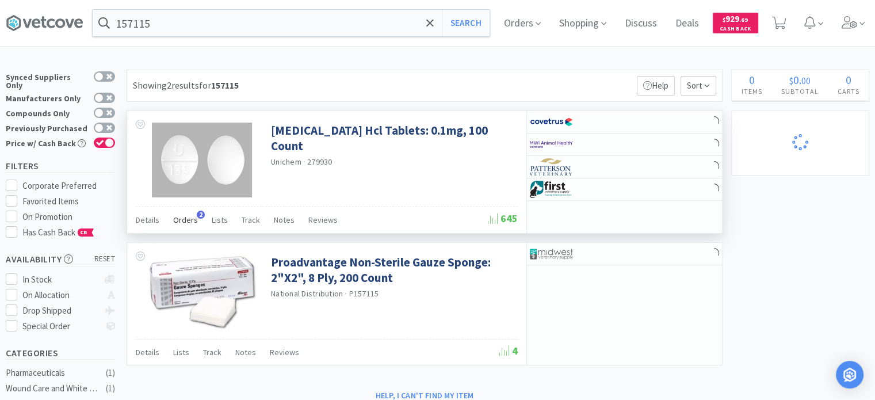
click at [194, 218] on span "Orders" at bounding box center [185, 220] width 25 height 10
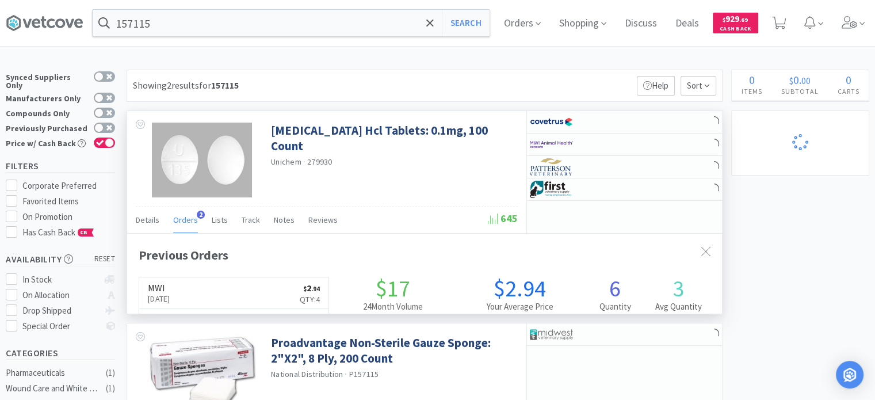
scroll to position [295, 595]
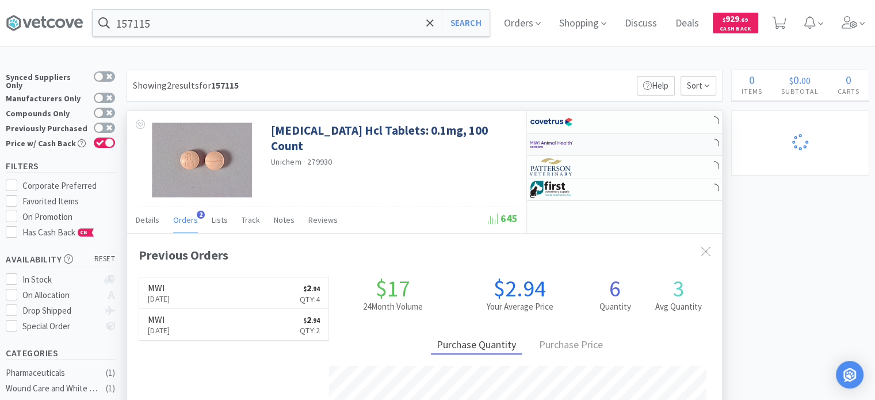
click at [607, 141] on div at bounding box center [569, 145] width 79 height 20
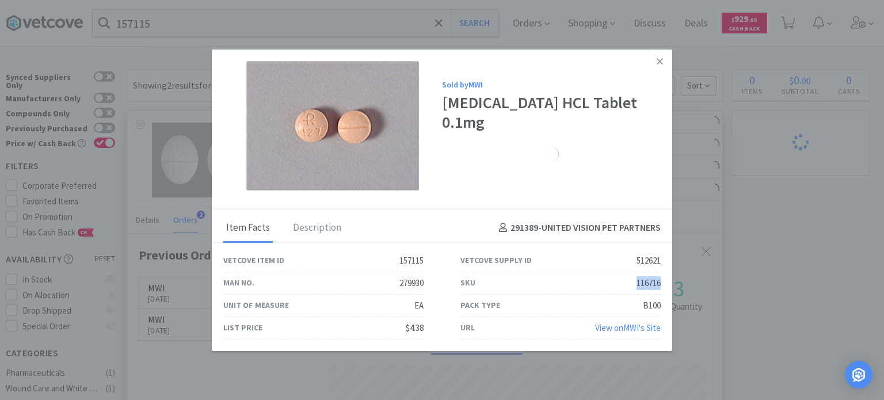
drag, startPoint x: 629, startPoint y: 278, endPoint x: 667, endPoint y: 287, distance: 39.1
click at [667, 287] on div "SKU 116716" at bounding box center [560, 283] width 237 height 22
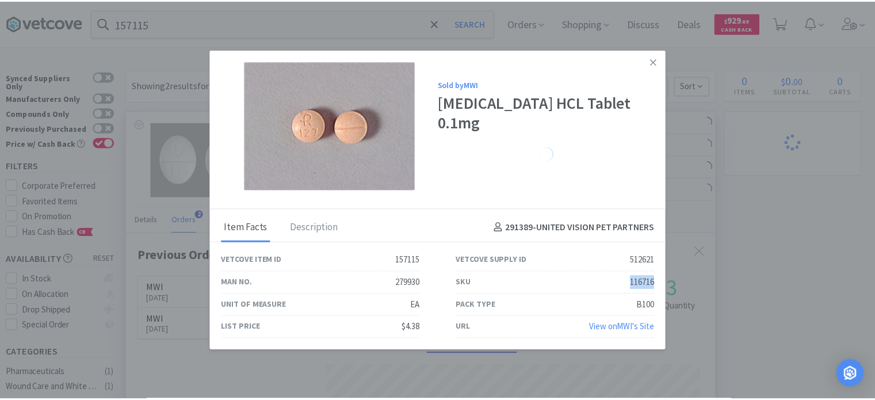
scroll to position [574944, 574644]
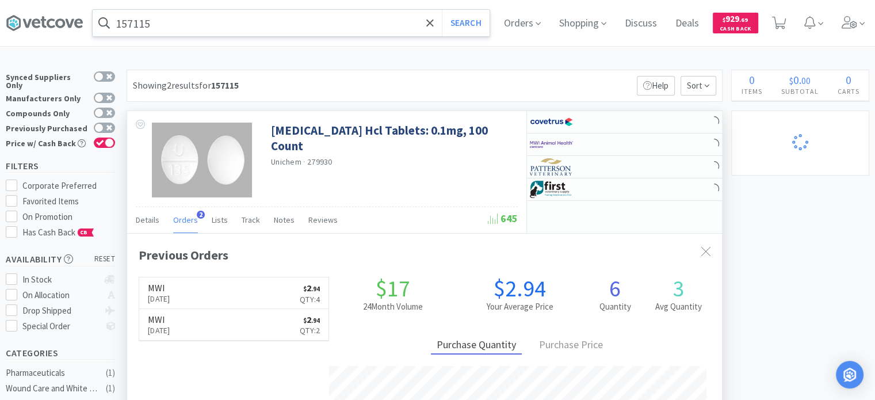
click at [163, 27] on input "157115" at bounding box center [291, 23] width 397 height 26
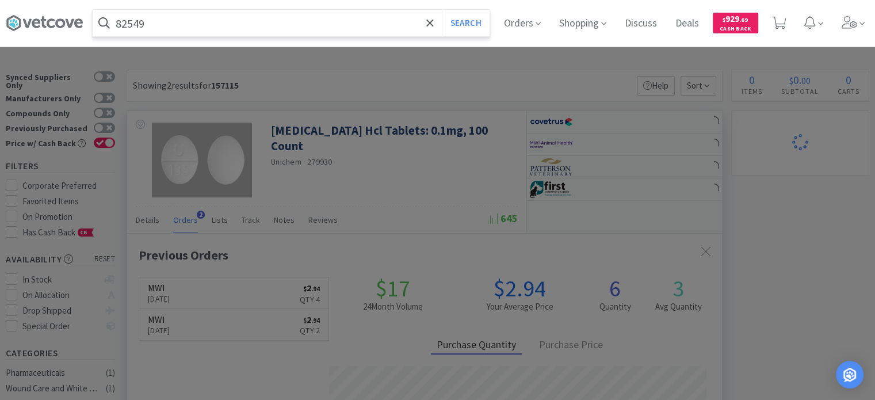
click at [442, 10] on button "Search" at bounding box center [466, 23] width 48 height 26
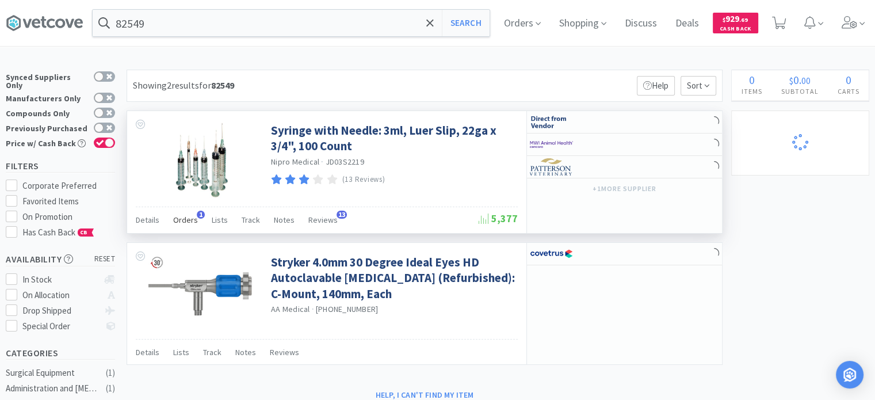
click at [187, 225] on div "Orders 1" at bounding box center [185, 222] width 25 height 22
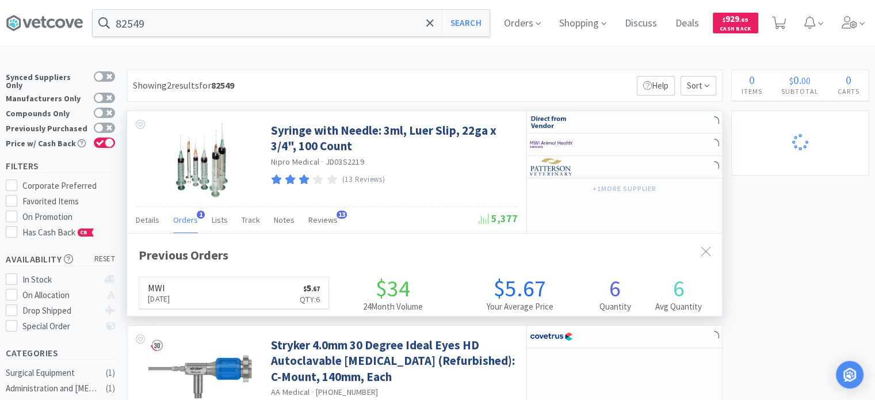
scroll to position [295, 595]
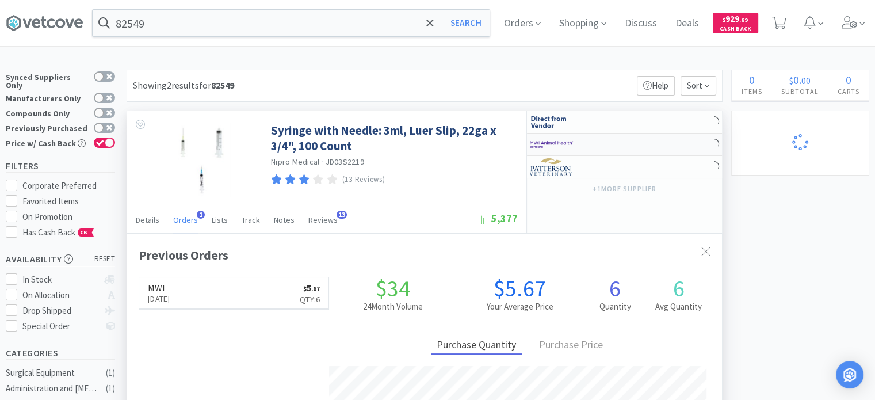
click at [584, 140] on div at bounding box center [561, 145] width 63 height 20
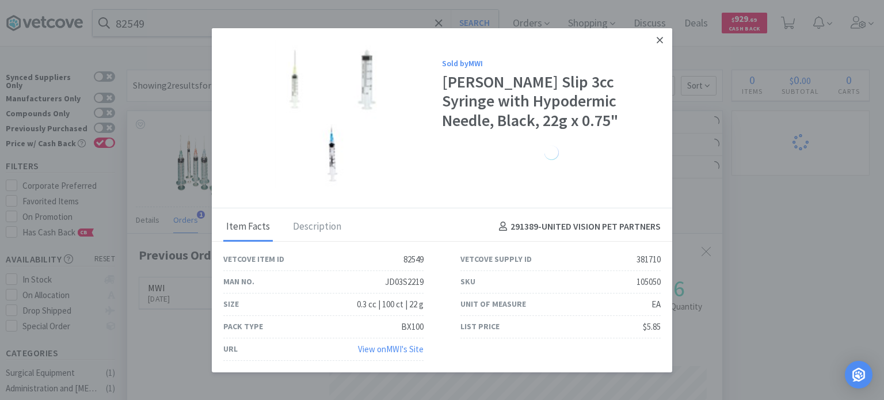
click at [665, 34] on link at bounding box center [659, 40] width 20 height 25
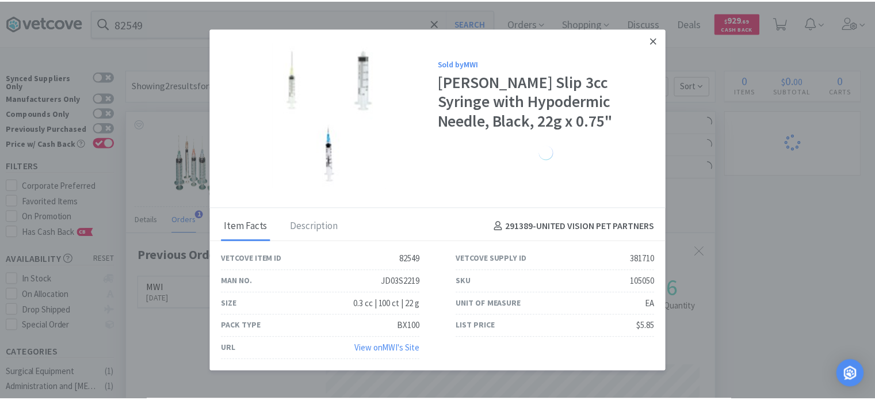
scroll to position [574944, 574644]
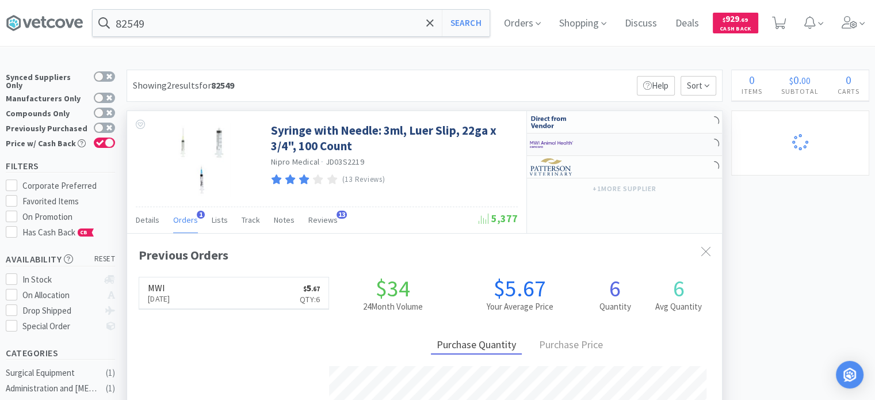
click at [624, 147] on div at bounding box center [624, 144] width 195 height 22
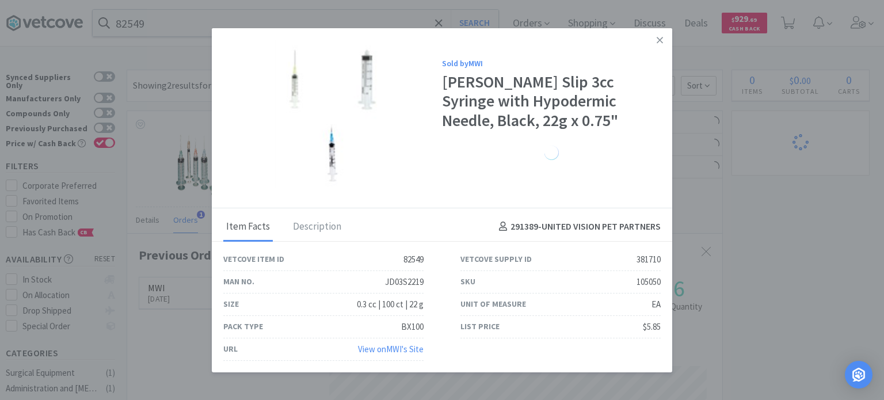
drag, startPoint x: 737, startPoint y: 206, endPoint x: 747, endPoint y: 98, distance: 108.6
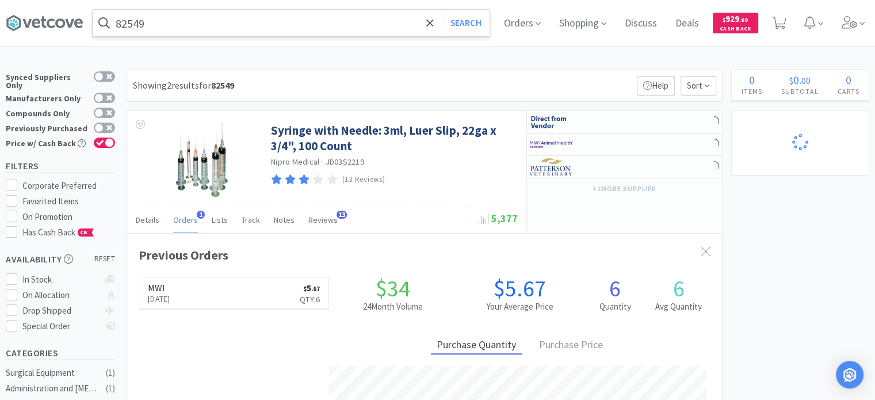
click at [227, 22] on input "82549" at bounding box center [291, 23] width 397 height 26
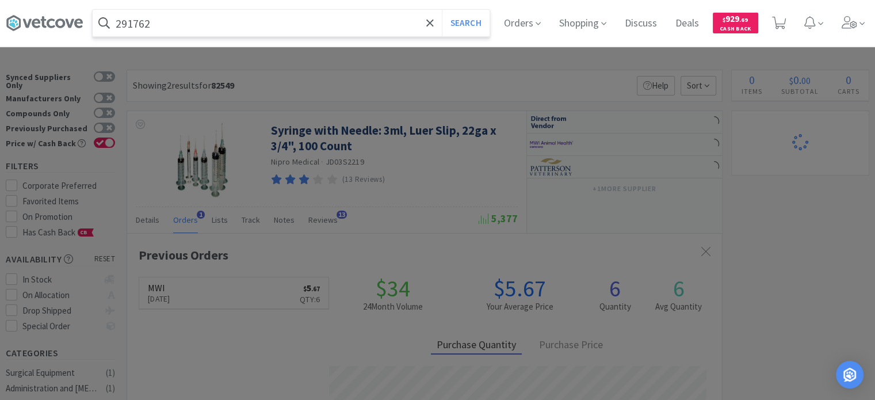
click at [442, 10] on button "Search" at bounding box center [466, 23] width 48 height 26
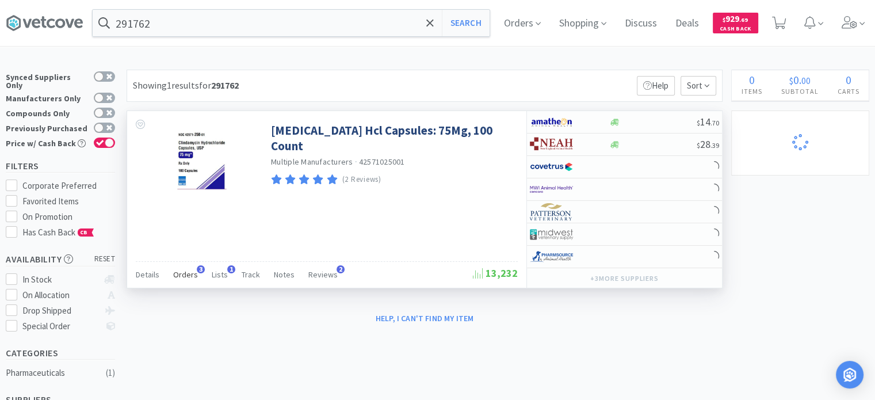
click at [189, 280] on div "Orders 3" at bounding box center [185, 276] width 25 height 22
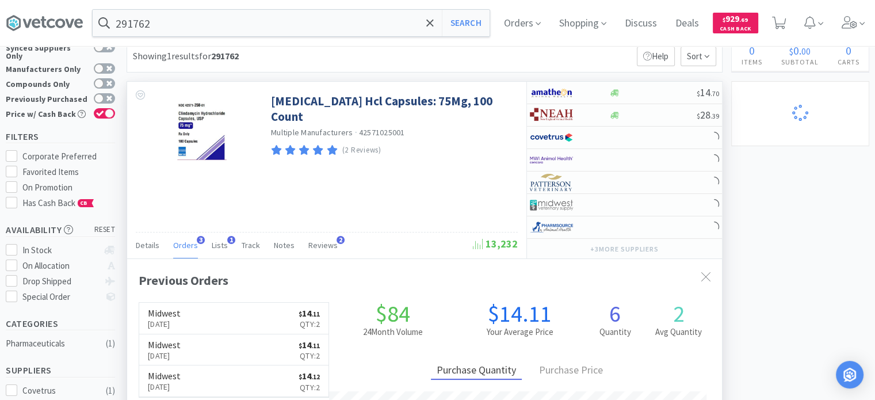
scroll to position [58, 0]
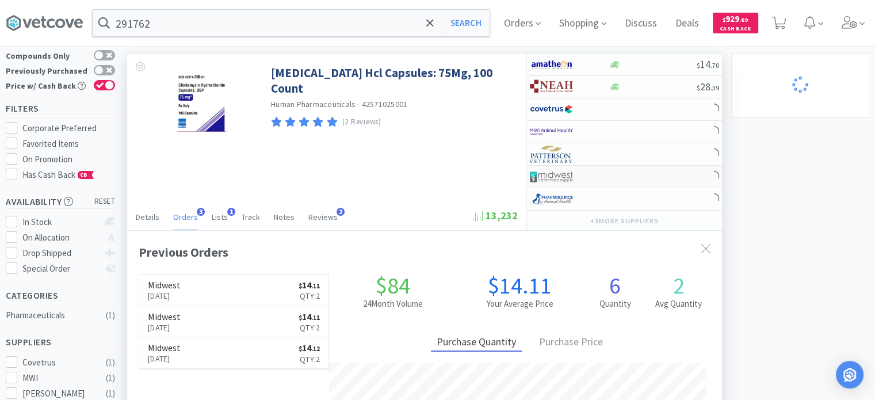
click at [596, 185] on div at bounding box center [569, 177] width 79 height 20
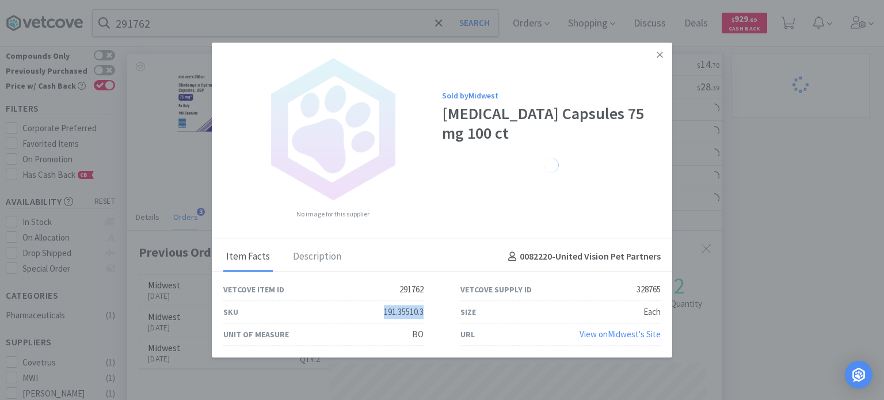
drag, startPoint x: 391, startPoint y: 315, endPoint x: 430, endPoint y: 314, distance: 39.1
click at [430, 314] on div "SKU 191.35510.3" at bounding box center [323, 312] width 237 height 22
click at [656, 55] on icon at bounding box center [659, 54] width 6 height 10
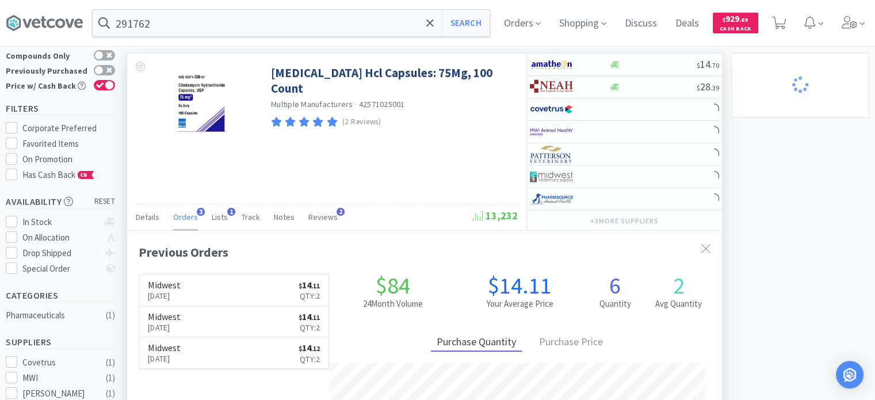
scroll to position [574944, 574644]
click at [855, 186] on div "× Filter Results Synced Suppliers Only Manufacturers Only Compounds Only Previo…" at bounding box center [437, 367] width 863 height 711
click at [218, 31] on input "291762" at bounding box center [291, 23] width 397 height 26
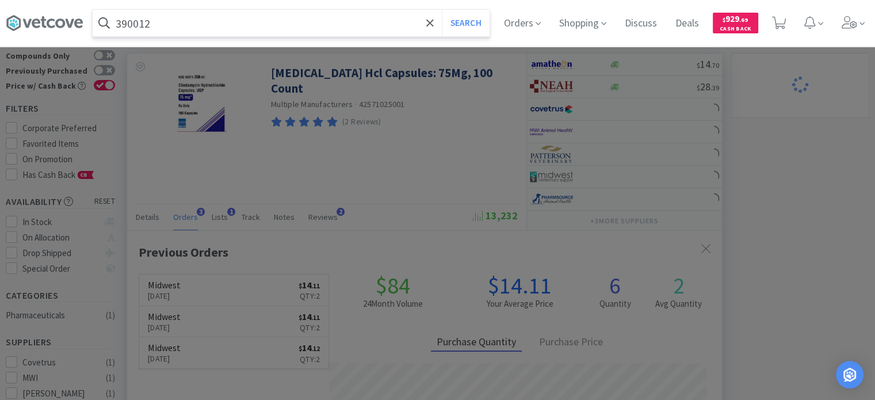
click at [442, 10] on button "Search" at bounding box center [466, 23] width 48 height 26
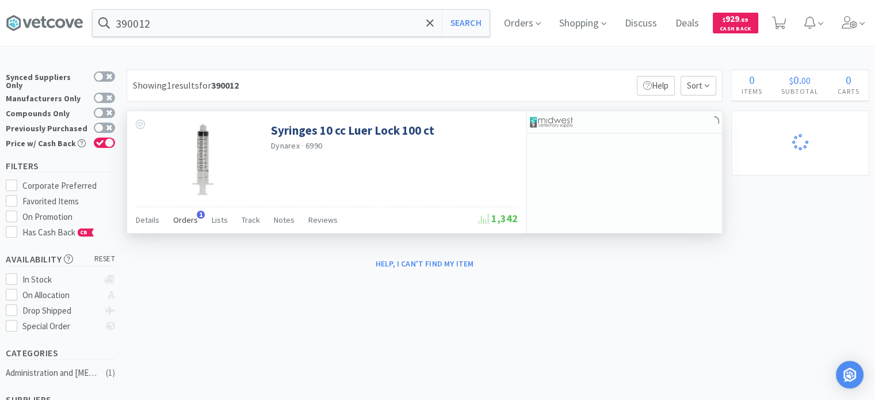
click at [188, 223] on span "Orders" at bounding box center [185, 220] width 25 height 10
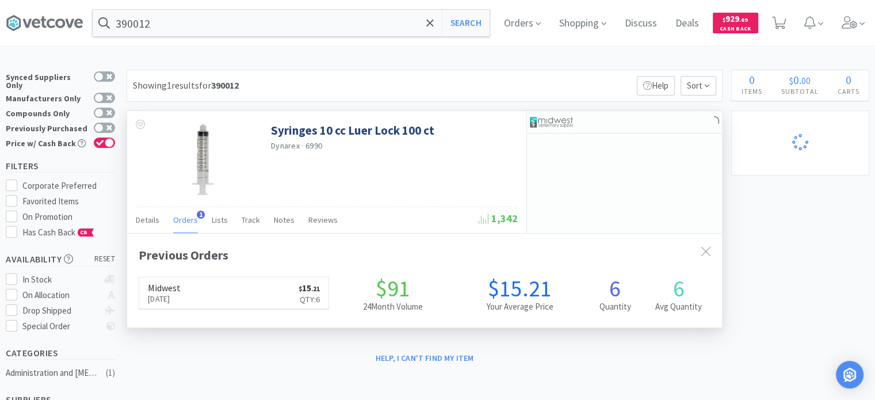
scroll to position [295, 595]
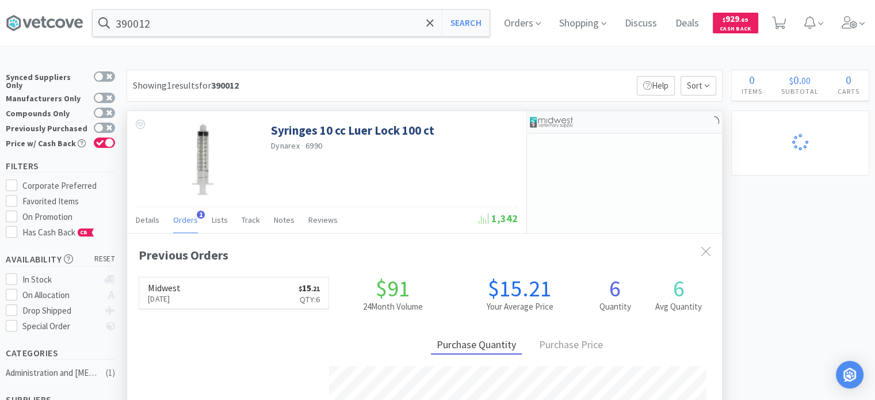
click at [541, 117] on img at bounding box center [551, 121] width 43 height 17
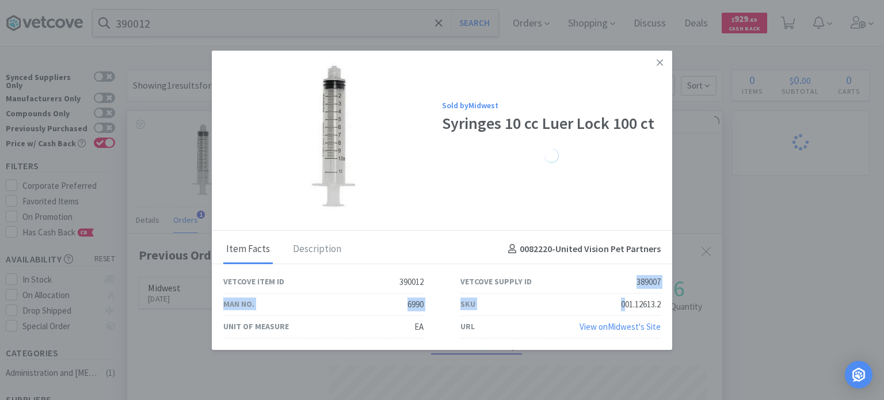
drag, startPoint x: 607, startPoint y: 291, endPoint x: 624, endPoint y: 299, distance: 18.3
click at [624, 299] on div "Vetcove Item ID 390012 Vetcove Supply ID 389007 Man No. 6990 SKU 001.12613.2 Un…" at bounding box center [442, 304] width 474 height 67
click at [624, 299] on div "001.12613.2" at bounding box center [641, 304] width 40 height 14
drag, startPoint x: 618, startPoint y: 303, endPoint x: 663, endPoint y: 303, distance: 44.3
click at [663, 303] on div "SKU 001.12613.2" at bounding box center [560, 304] width 237 height 22
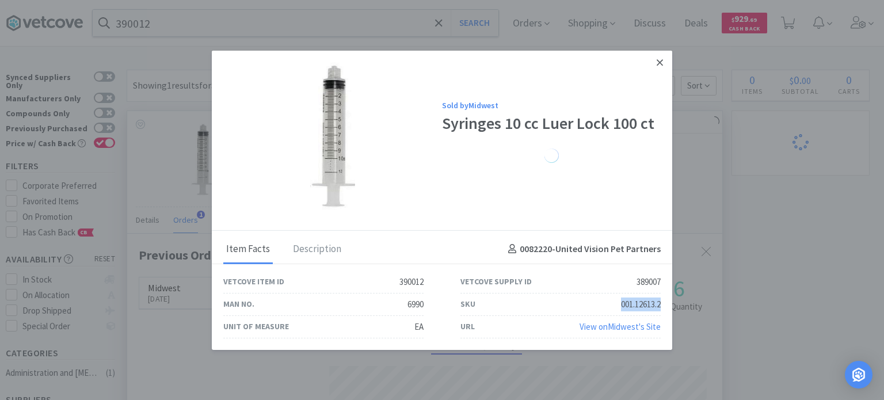
click at [651, 59] on link at bounding box center [659, 62] width 20 height 25
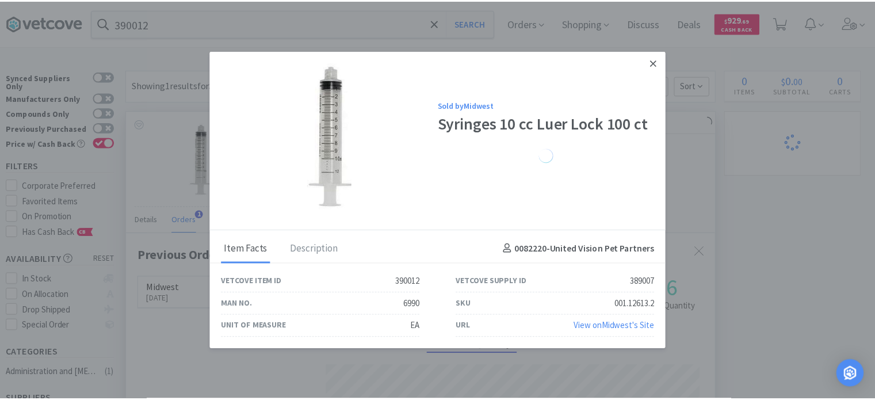
scroll to position [574944, 574644]
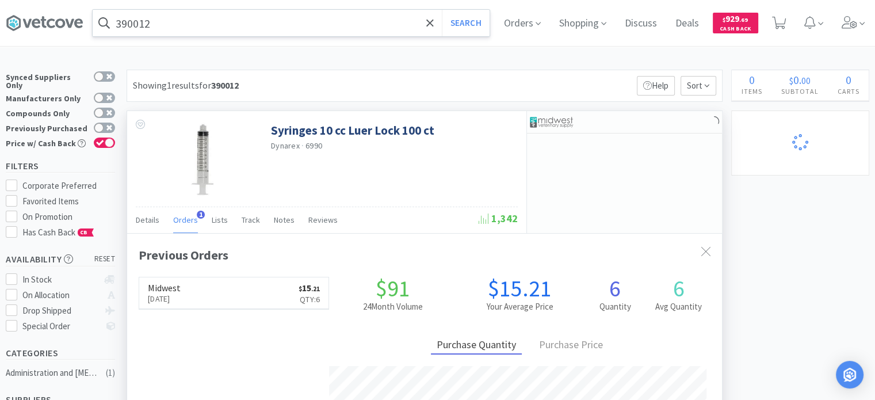
click at [305, 23] on input "390012" at bounding box center [291, 23] width 397 height 26
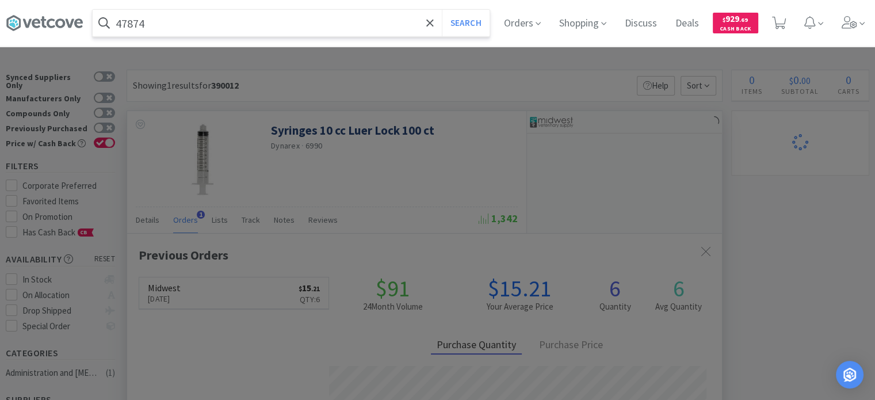
click at [442, 10] on button "Search" at bounding box center [466, 23] width 48 height 26
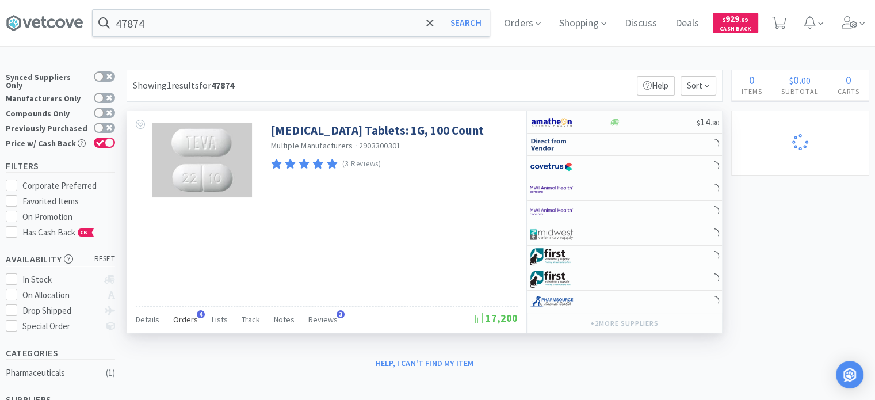
click at [189, 319] on span "Orders" at bounding box center [185, 319] width 25 height 10
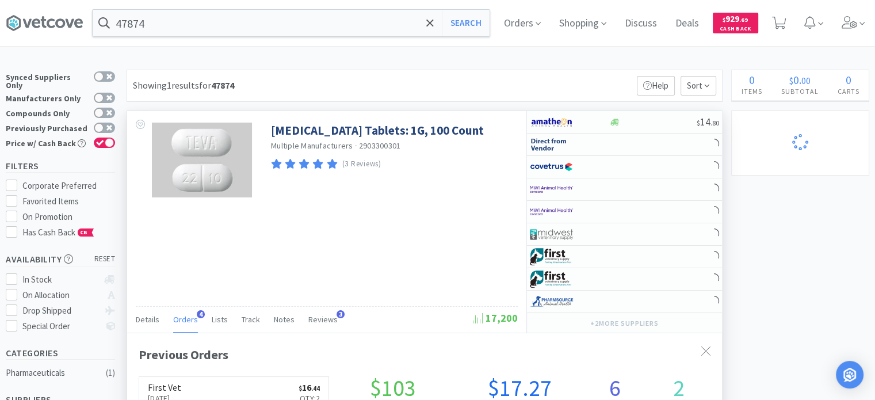
scroll to position [295, 595]
click at [578, 261] on div at bounding box center [561, 257] width 63 height 20
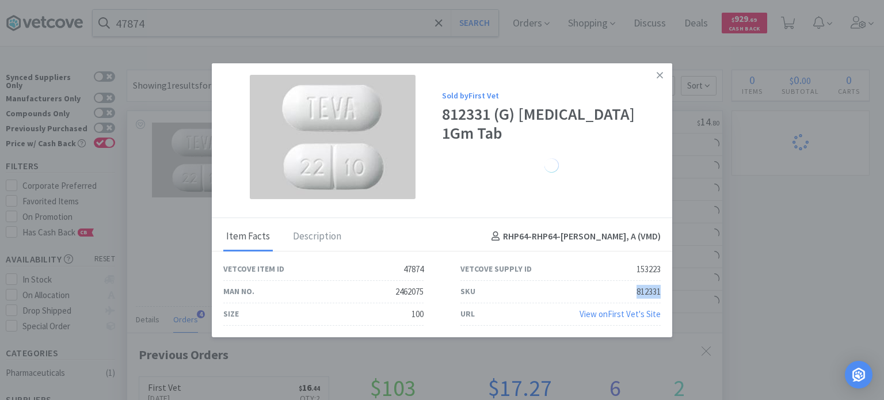
drag, startPoint x: 630, startPoint y: 295, endPoint x: 660, endPoint y: 299, distance: 30.8
click at [660, 299] on div "SKU 812331" at bounding box center [560, 292] width 237 height 22
drag, startPoint x: 738, startPoint y: 232, endPoint x: 462, endPoint y: 108, distance: 302.0
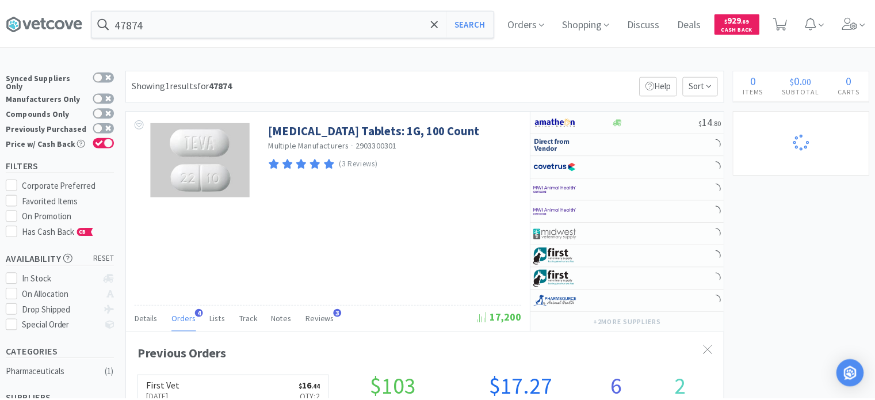
scroll to position [574944, 574644]
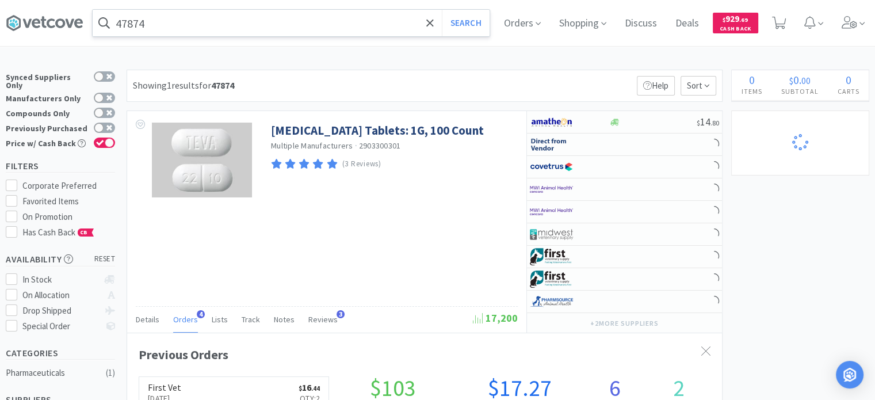
click at [341, 23] on input "47874" at bounding box center [291, 23] width 397 height 26
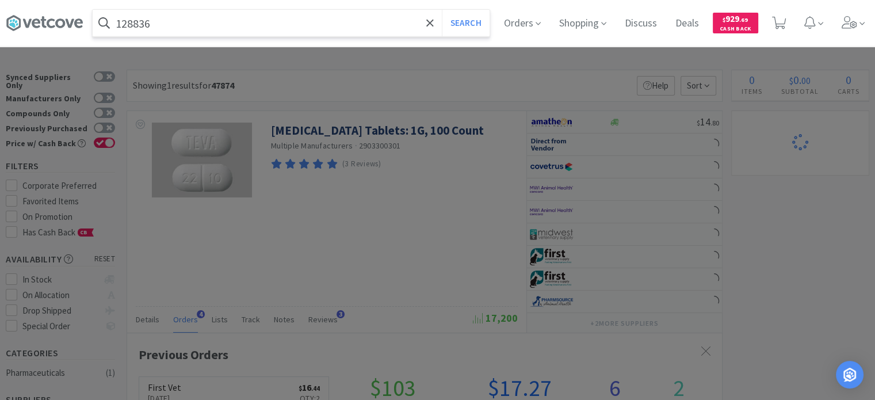
click at [442, 10] on button "Search" at bounding box center [466, 23] width 48 height 26
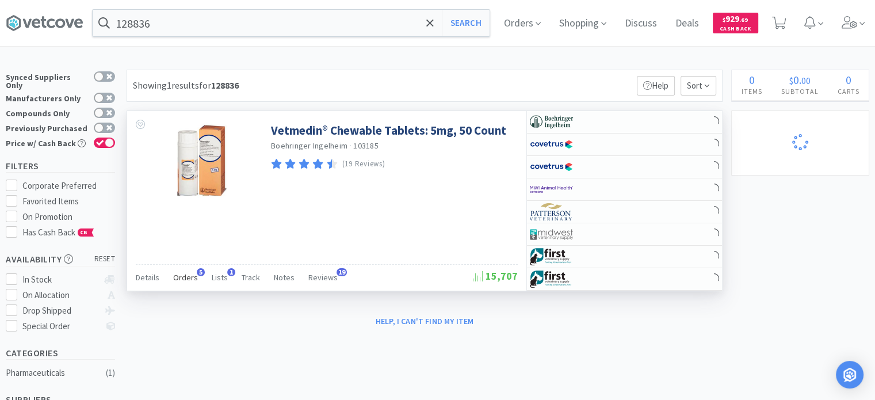
click at [185, 276] on span "Orders" at bounding box center [185, 277] width 25 height 10
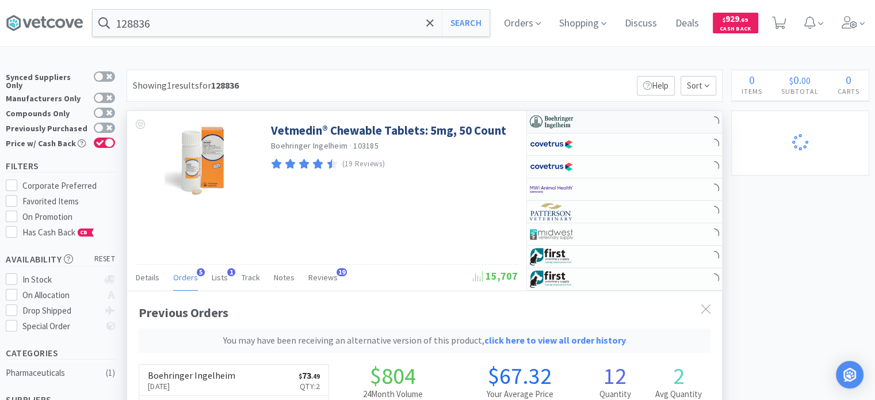
click at [601, 124] on div at bounding box center [569, 122] width 79 height 20
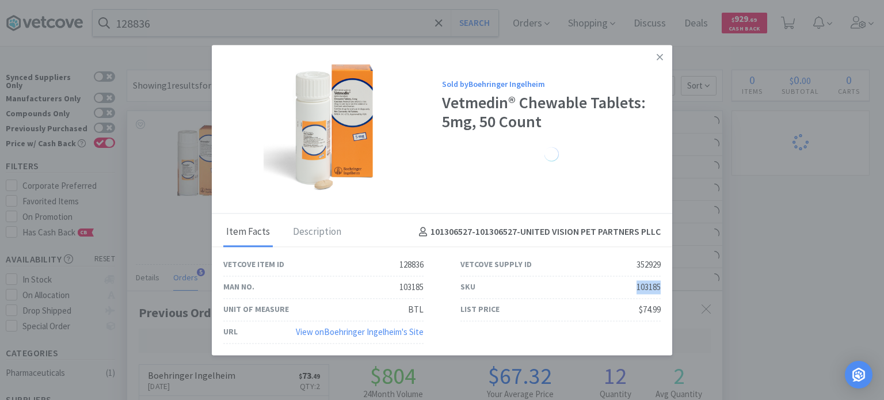
drag, startPoint x: 632, startPoint y: 289, endPoint x: 659, endPoint y: 284, distance: 27.0
click at [659, 284] on div "SKU 103185" at bounding box center [560, 287] width 200 height 22
drag, startPoint x: 798, startPoint y: 220, endPoint x: 467, endPoint y: 126, distance: 345.1
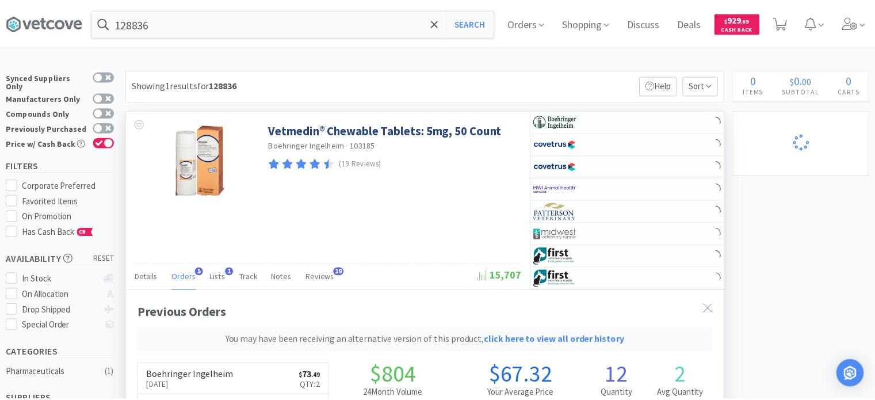
scroll to position [574915, 574644]
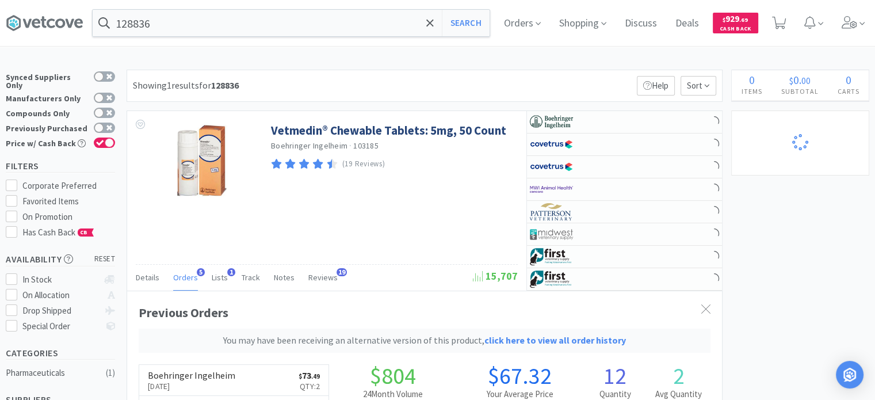
click at [361, 37] on div "128836 Search Orders Shopping Discuss Discuss Deals Deals $ 929 . 69 Cash Back" at bounding box center [437, 23] width 863 height 46
click at [362, 36] on div "128836 Search Orders Shopping Discuss Discuss Deals Deals $ 929 . 69 Cash Back" at bounding box center [437, 23] width 863 height 46
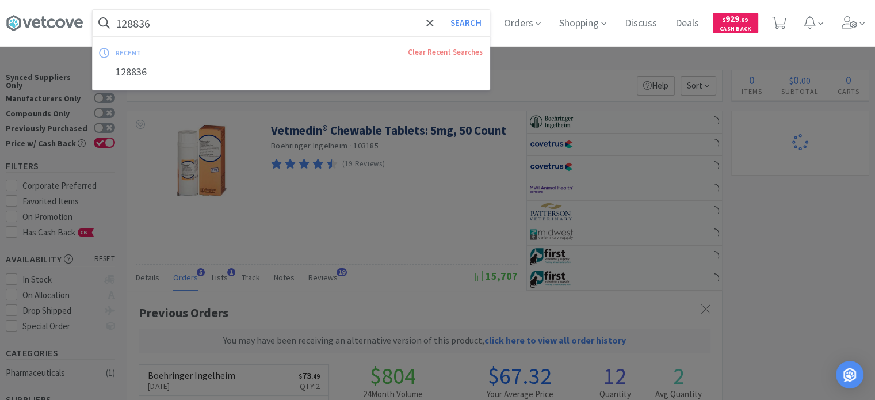
click at [358, 20] on input "128836" at bounding box center [291, 23] width 397 height 26
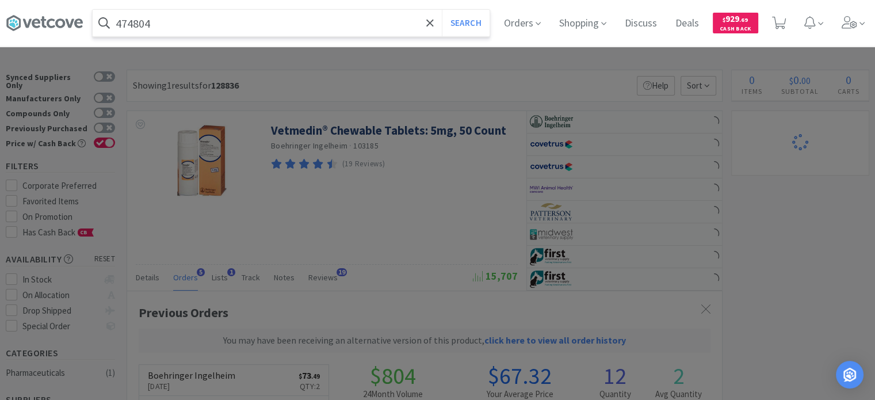
click at [442, 10] on button "Search" at bounding box center [466, 23] width 48 height 26
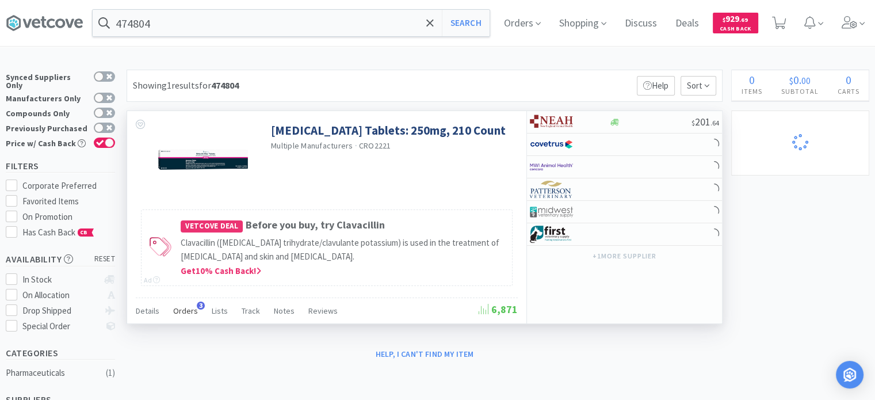
click at [189, 305] on span "Orders" at bounding box center [185, 310] width 25 height 10
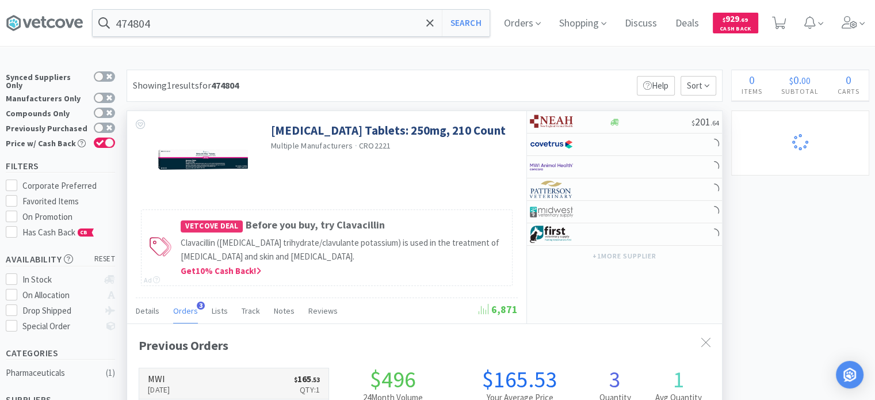
scroll to position [295, 595]
click at [576, 163] on div at bounding box center [561, 167] width 63 height 20
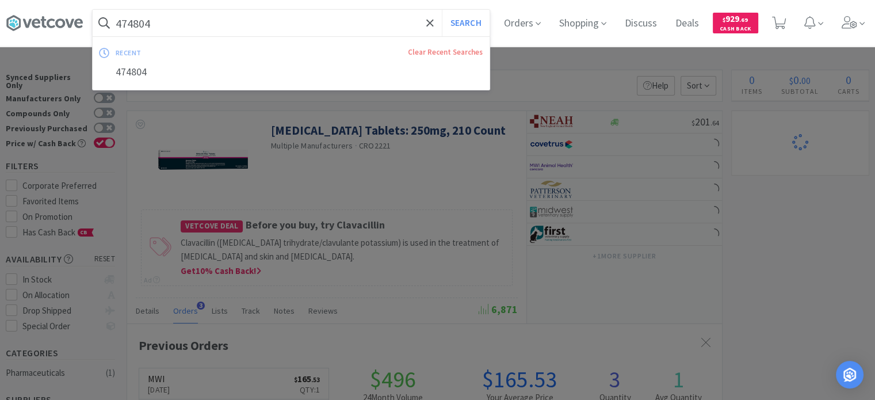
click at [167, 32] on input "474804" at bounding box center [291, 23] width 397 height 26
drag, startPoint x: 760, startPoint y: 296, endPoint x: 710, endPoint y: 267, distance: 58.2
click at [760, 296] on div at bounding box center [437, 200] width 875 height 400
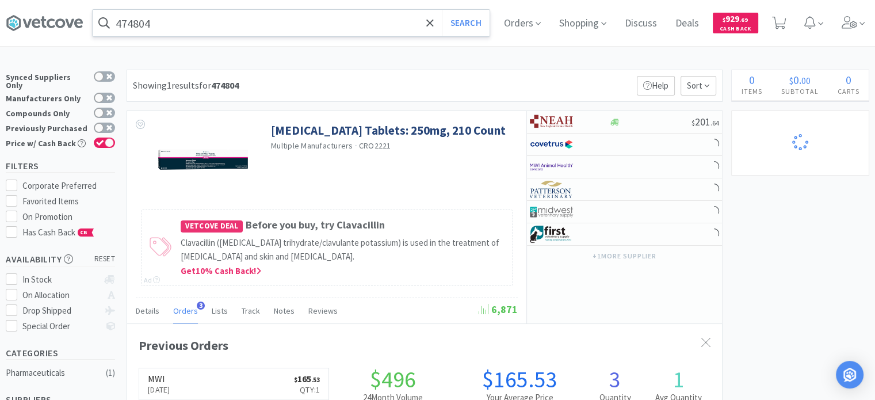
click at [237, 13] on input "474804" at bounding box center [291, 23] width 397 height 26
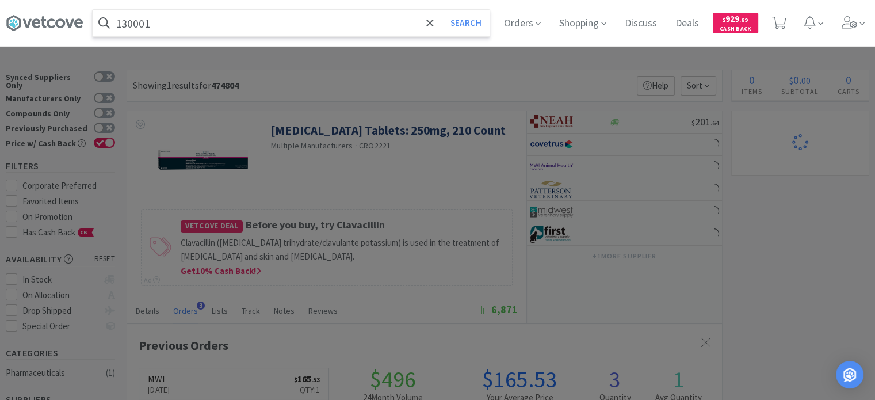
click at [442, 10] on button "Search" at bounding box center [466, 23] width 48 height 26
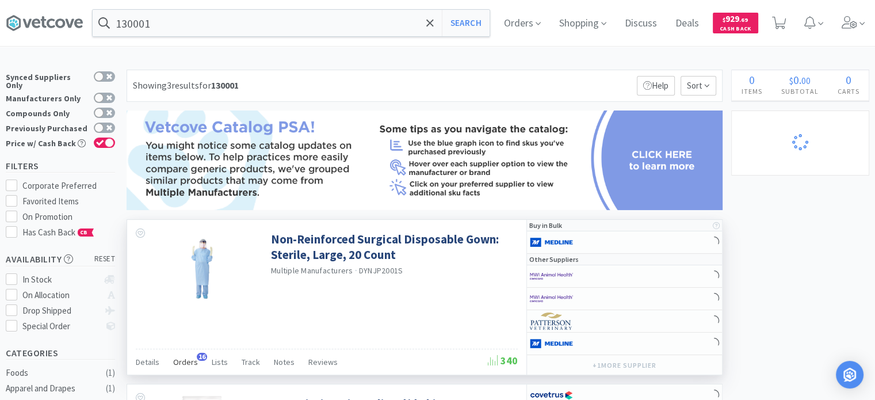
click at [182, 361] on span "Orders" at bounding box center [185, 362] width 25 height 10
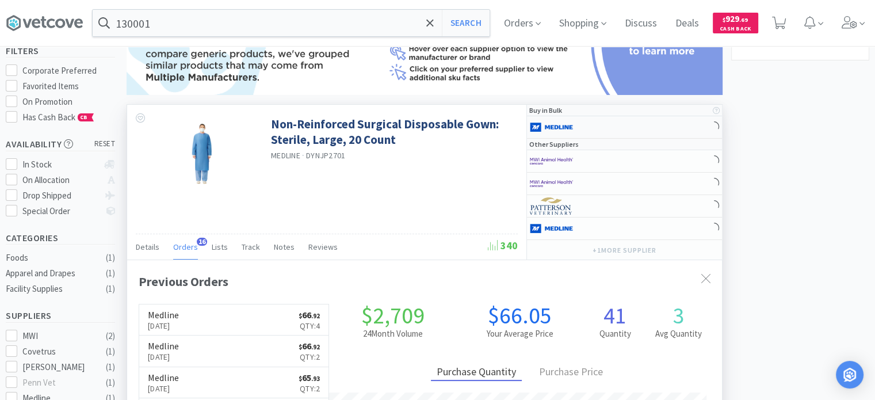
click at [626, 131] on div at bounding box center [624, 127] width 195 height 22
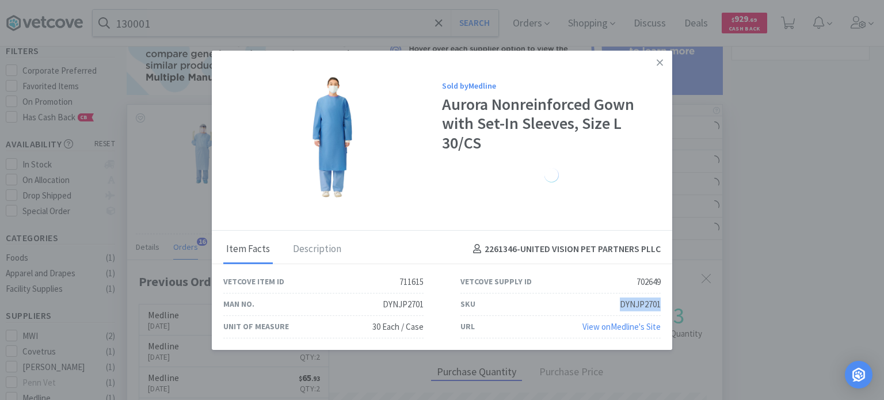
drag, startPoint x: 617, startPoint y: 304, endPoint x: 661, endPoint y: 301, distance: 44.4
click at [661, 301] on div "SKU DYNJP2701" at bounding box center [560, 304] width 237 height 22
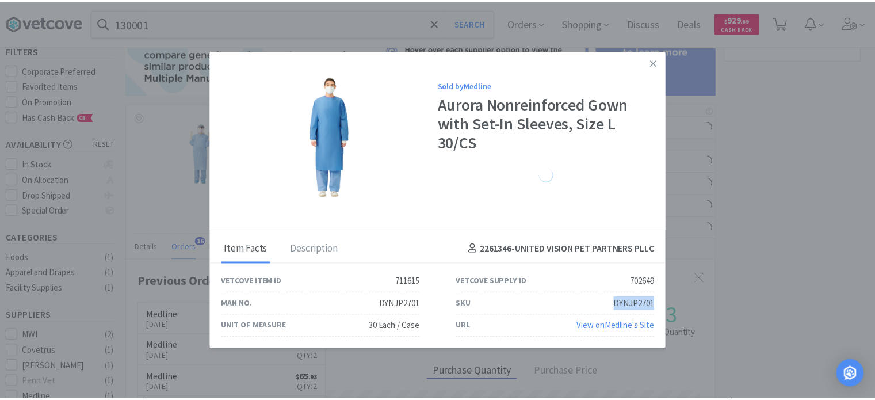
scroll to position [574931, 574644]
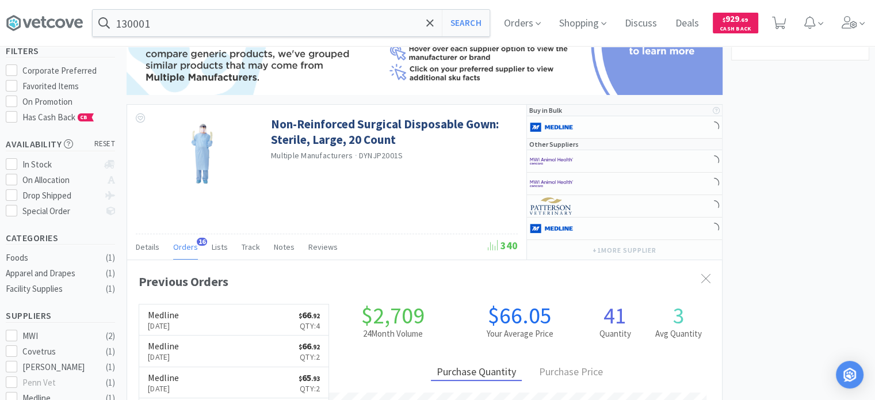
click at [311, 43] on div "130001 Search Orders Shopping Discuss Discuss Deals Deals $ 929 . 69 Cash Back" at bounding box center [437, 23] width 863 height 46
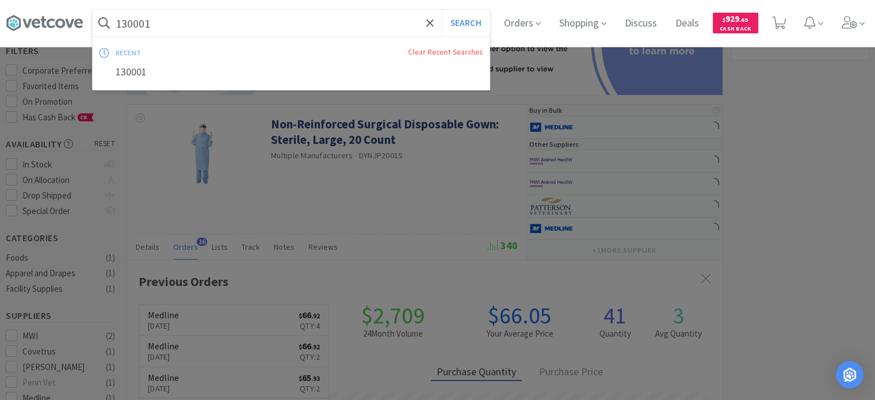
click at [301, 30] on input "130001" at bounding box center [291, 23] width 397 height 26
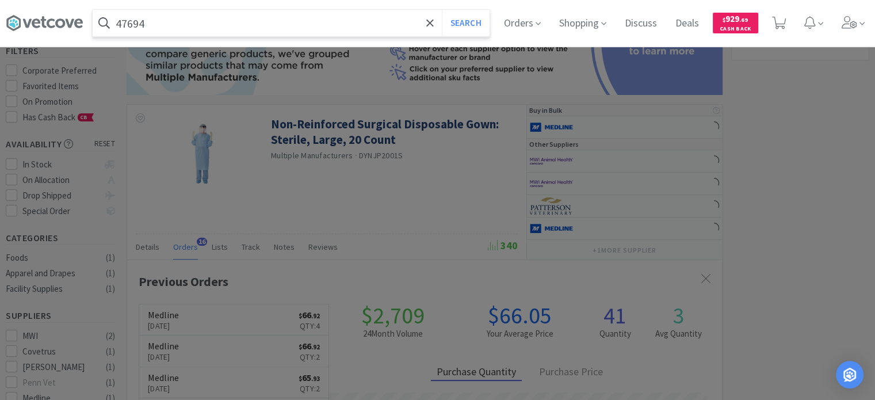
click at [442, 10] on button "Search" at bounding box center [466, 23] width 48 height 26
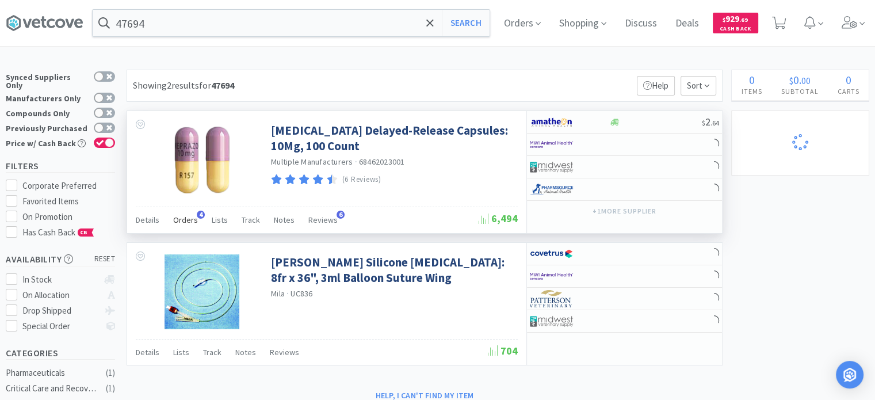
click at [181, 221] on span "Orders" at bounding box center [185, 220] width 25 height 10
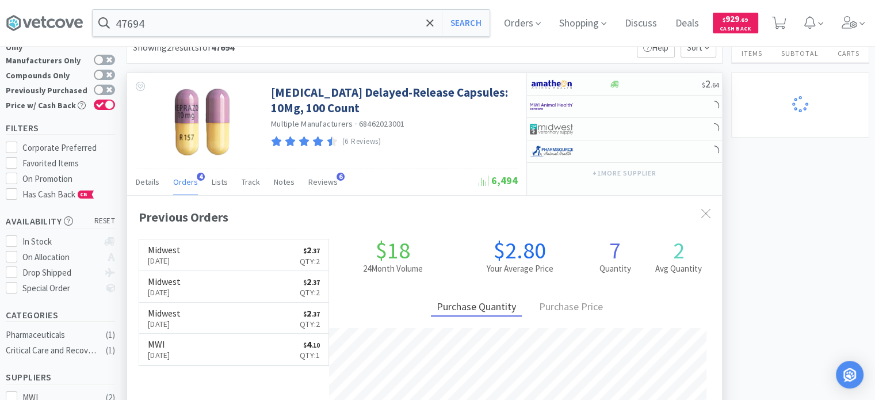
scroll to position [58, 0]
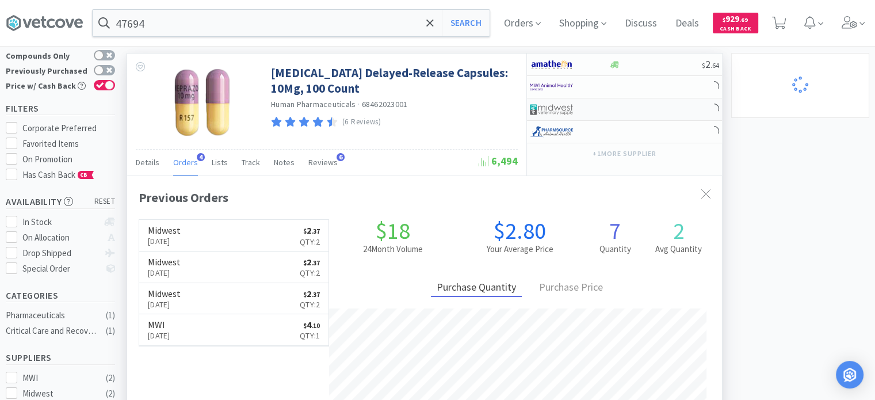
click at [574, 108] on div at bounding box center [561, 110] width 63 height 20
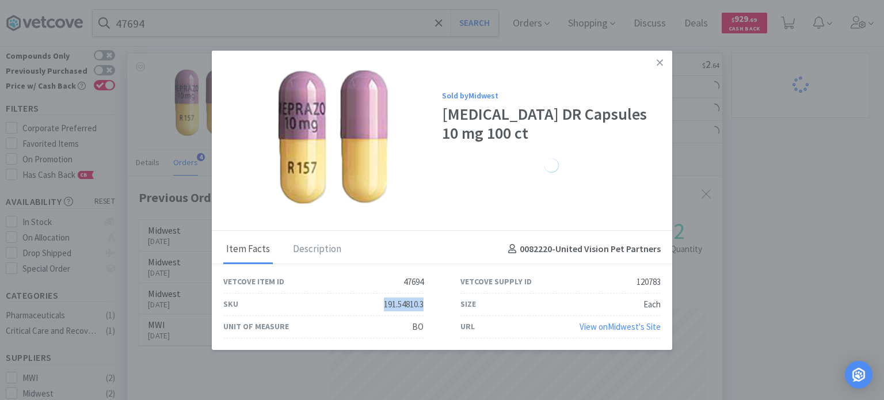
drag, startPoint x: 380, startPoint y: 306, endPoint x: 431, endPoint y: 307, distance: 51.8
click at [431, 307] on div "SKU 191.54810.3" at bounding box center [323, 304] width 237 height 22
drag, startPoint x: 824, startPoint y: 196, endPoint x: 399, endPoint y: 78, distance: 440.6
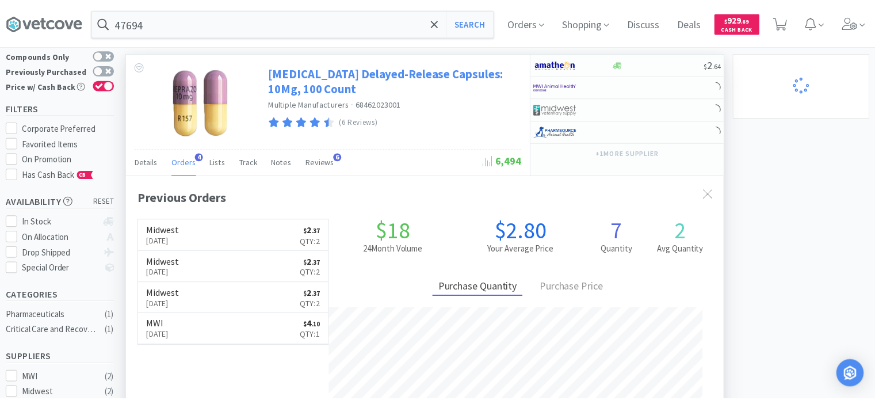
scroll to position [574944, 574644]
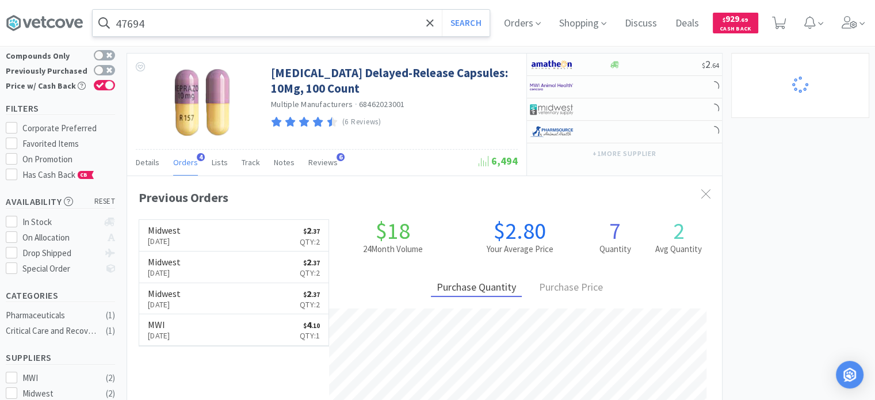
click at [315, 29] on input "47694" at bounding box center [291, 23] width 397 height 26
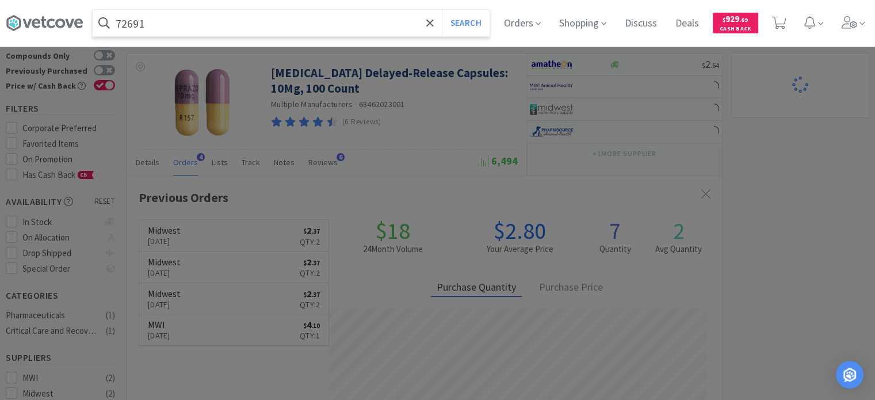
click at [442, 10] on button "Search" at bounding box center [466, 23] width 48 height 26
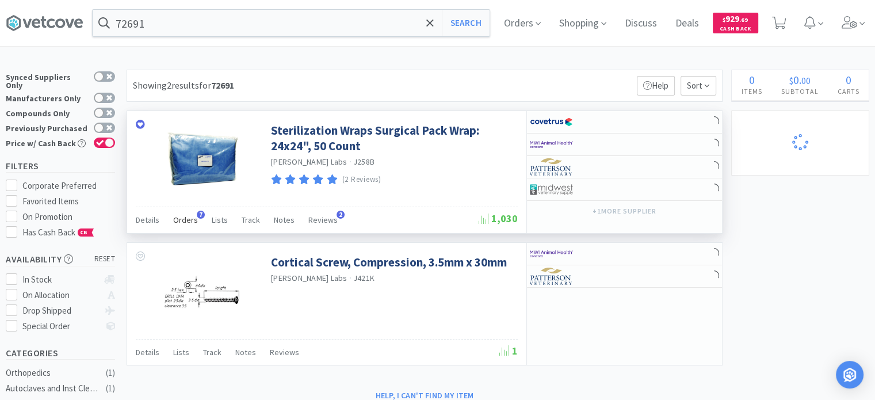
click at [180, 222] on span "Orders" at bounding box center [185, 220] width 25 height 10
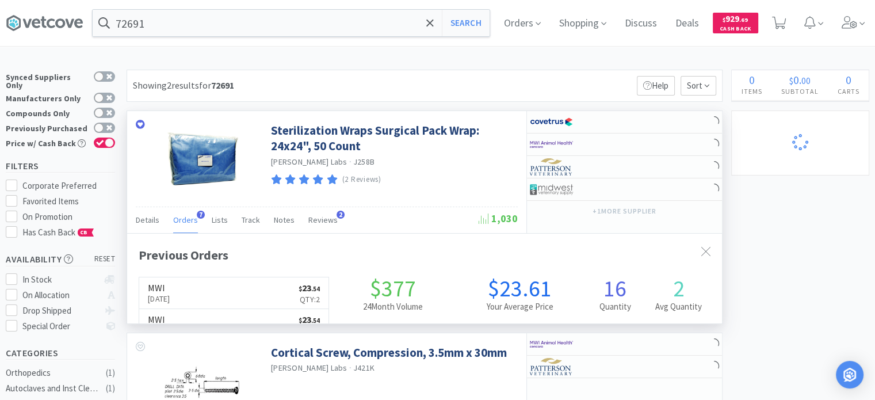
scroll to position [295, 595]
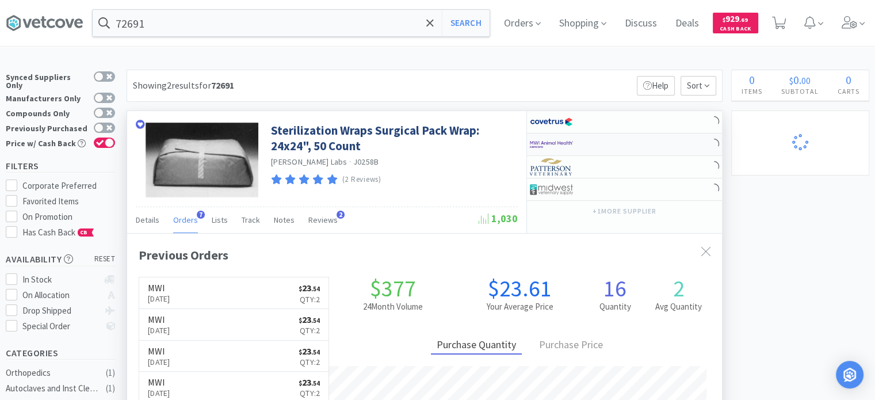
click at [602, 144] on div at bounding box center [569, 145] width 79 height 20
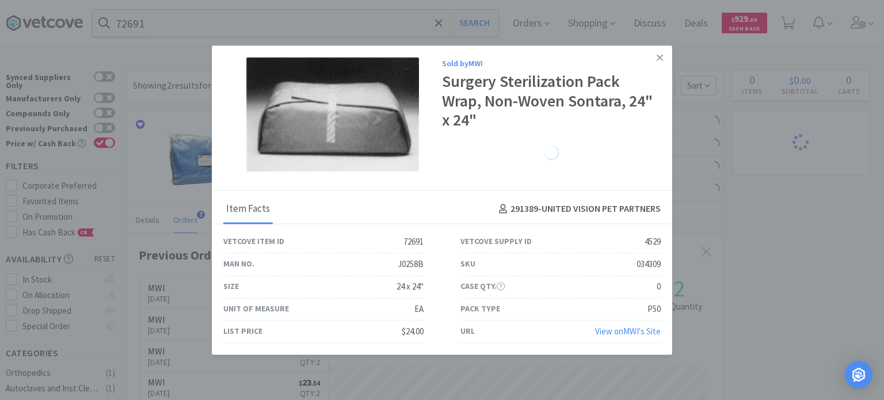
drag, startPoint x: 804, startPoint y: 221, endPoint x: 467, endPoint y: 59, distance: 374.1
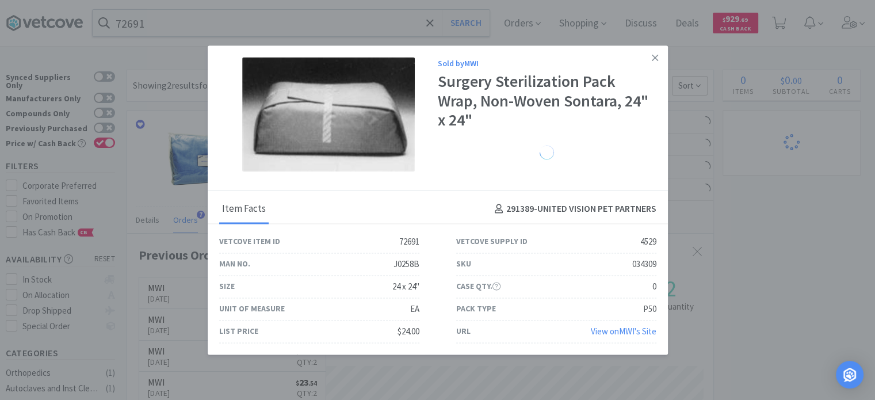
scroll to position [574944, 574644]
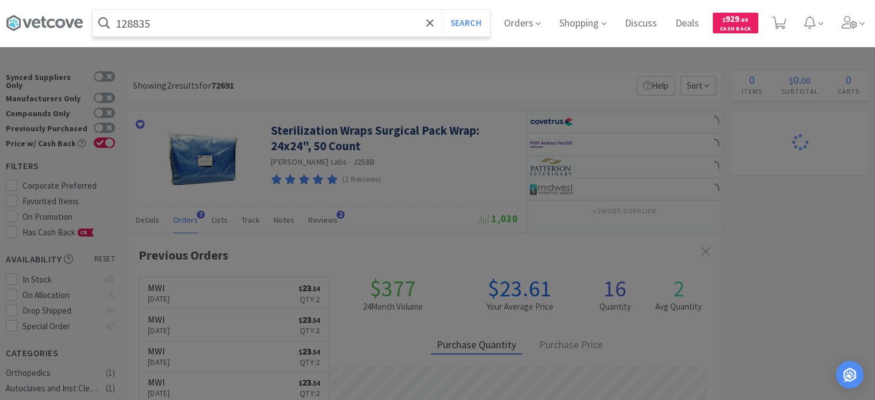
type input "128835"
click at [442, 10] on button "Search" at bounding box center [466, 23] width 48 height 26
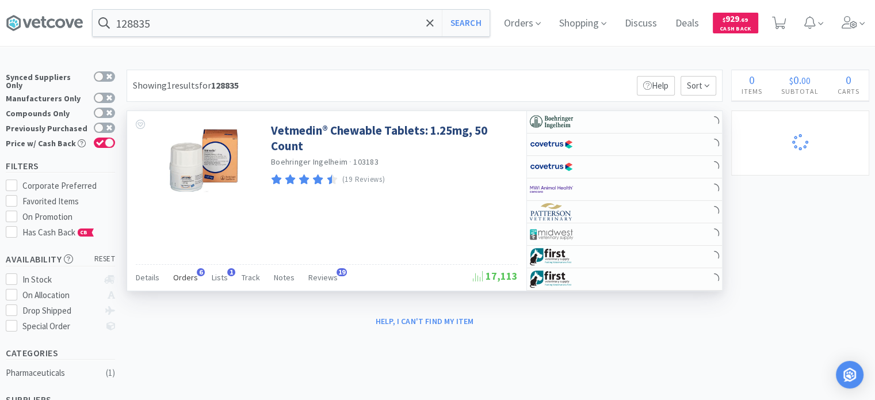
click at [187, 276] on span "Orders" at bounding box center [185, 277] width 25 height 10
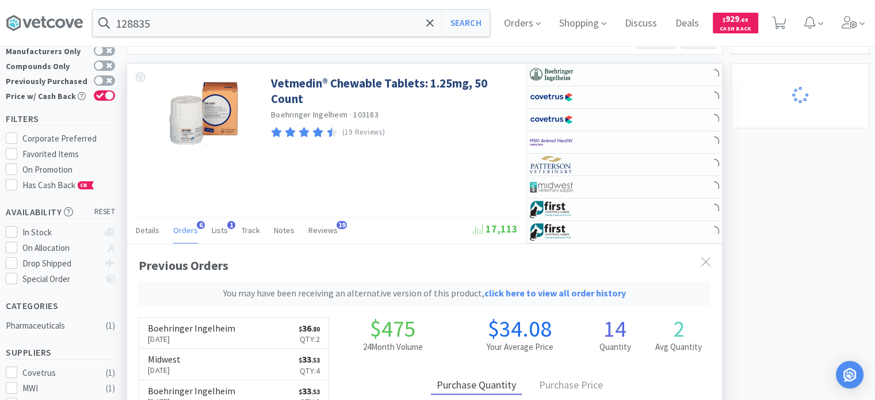
scroll to position [115, 0]
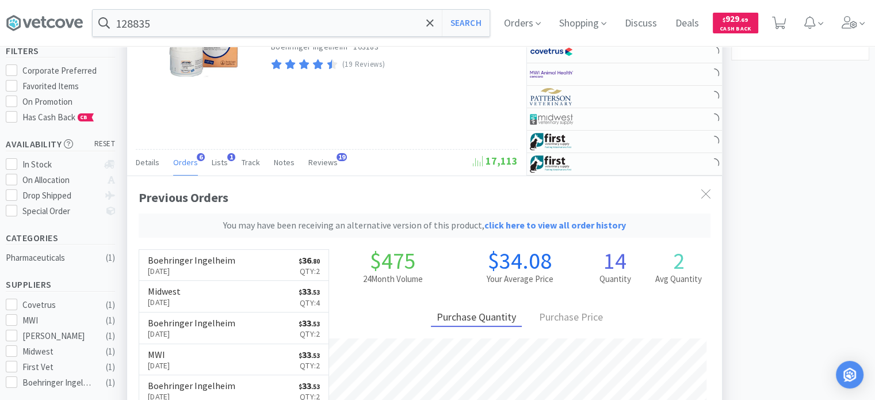
click at [525, 234] on div "You may have been receiving an alternative version of this product, click here …" at bounding box center [425, 225] width 572 height 24
click at [525, 228] on link "click here to view all order history" at bounding box center [555, 225] width 142 height 12
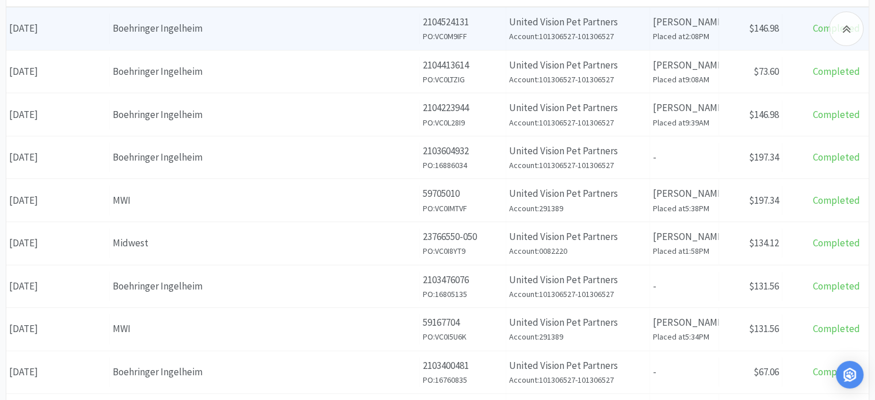
scroll to position [49, 0]
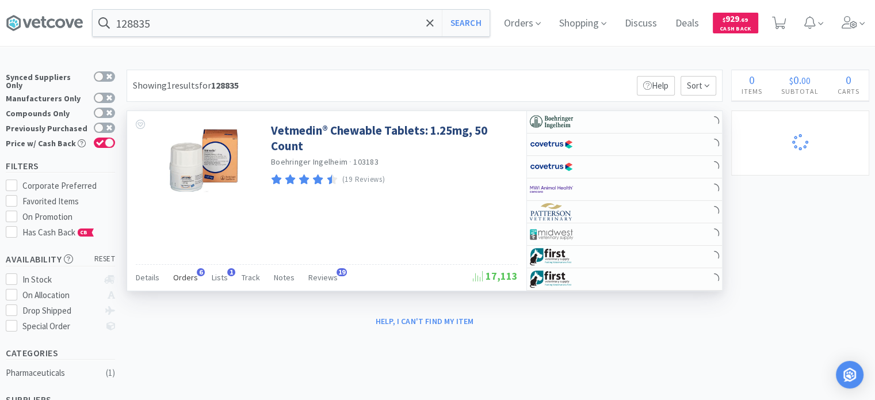
click at [186, 273] on span "Orders" at bounding box center [185, 277] width 25 height 10
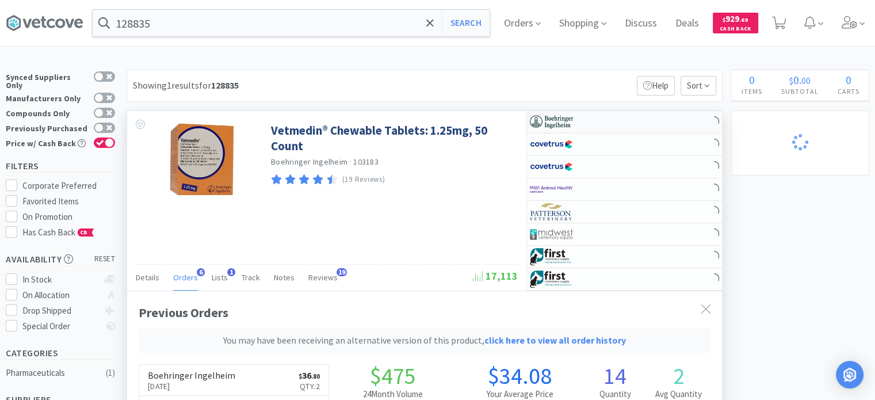
scroll to position [324, 595]
click at [580, 121] on div at bounding box center [561, 122] width 63 height 20
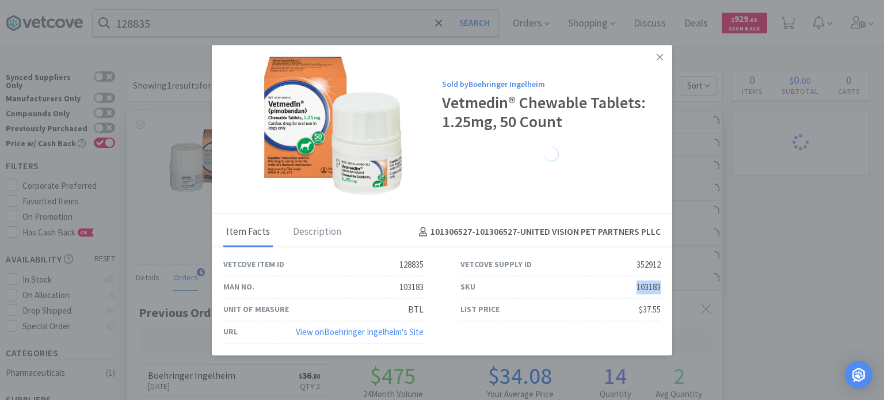
drag, startPoint x: 624, startPoint y: 284, endPoint x: 661, endPoint y: 282, distance: 37.4
click at [661, 282] on div "SKU 103183" at bounding box center [560, 287] width 237 height 22
copy div "103183"
drag, startPoint x: 838, startPoint y: 158, endPoint x: 854, endPoint y: 98, distance: 62.1
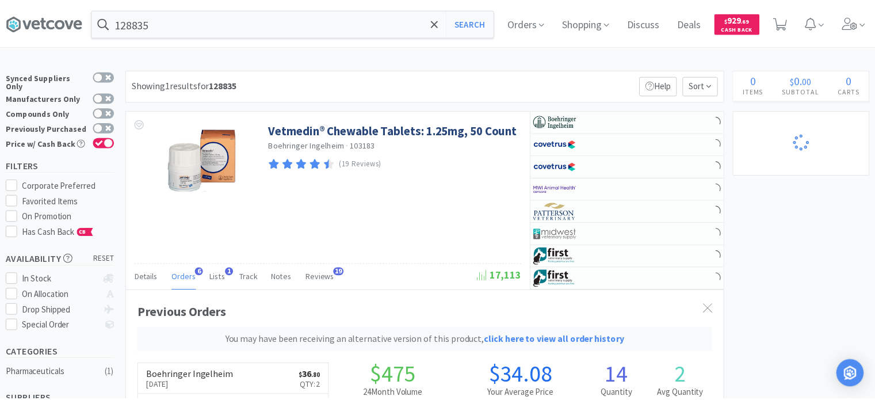
scroll to position [574915, 574644]
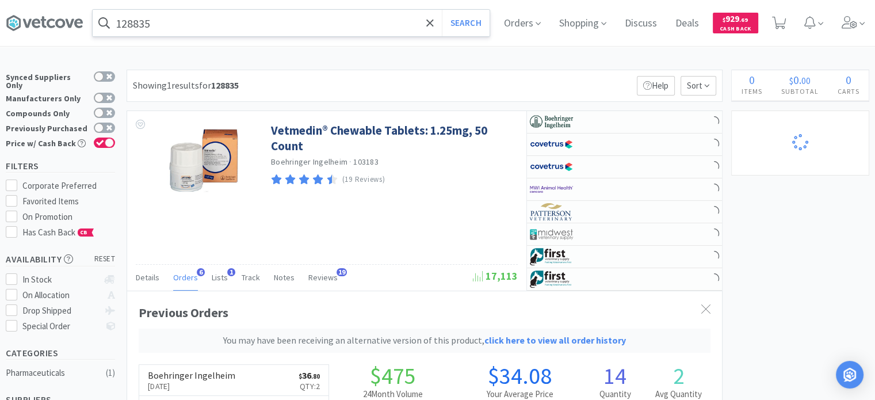
click at [327, 32] on input "128835" at bounding box center [291, 23] width 397 height 26
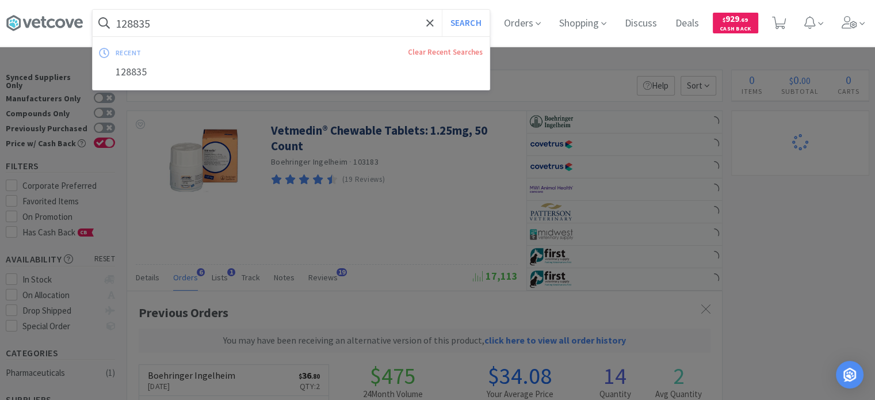
paste input "7740"
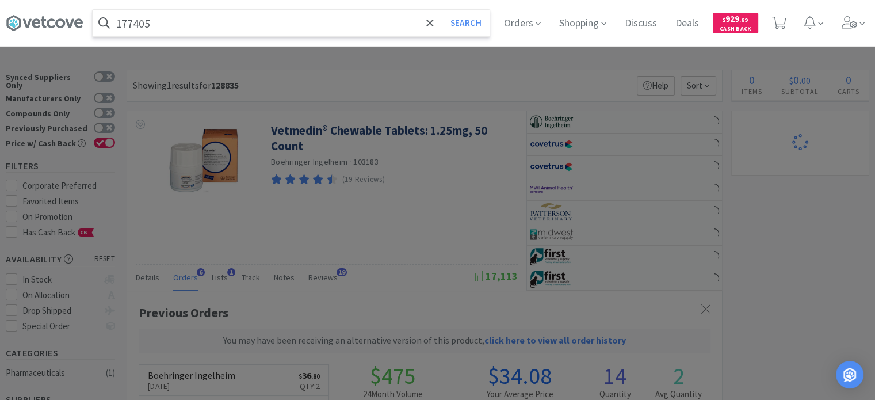
click at [442, 10] on button "Search" at bounding box center [466, 23] width 48 height 26
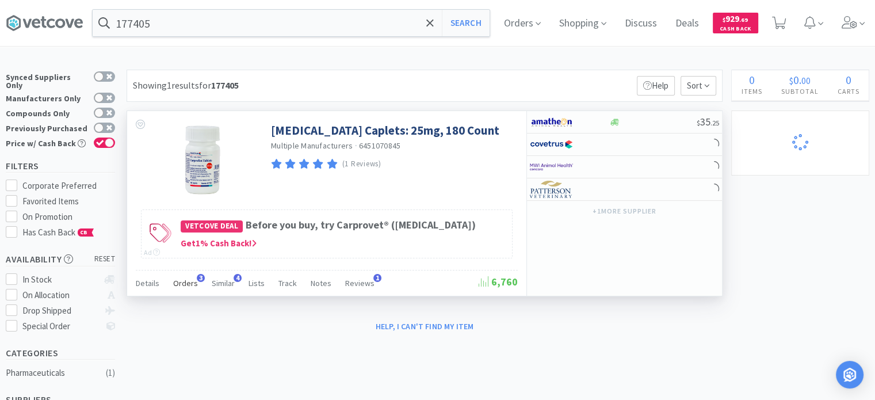
click at [182, 286] on span "Orders" at bounding box center [185, 283] width 25 height 10
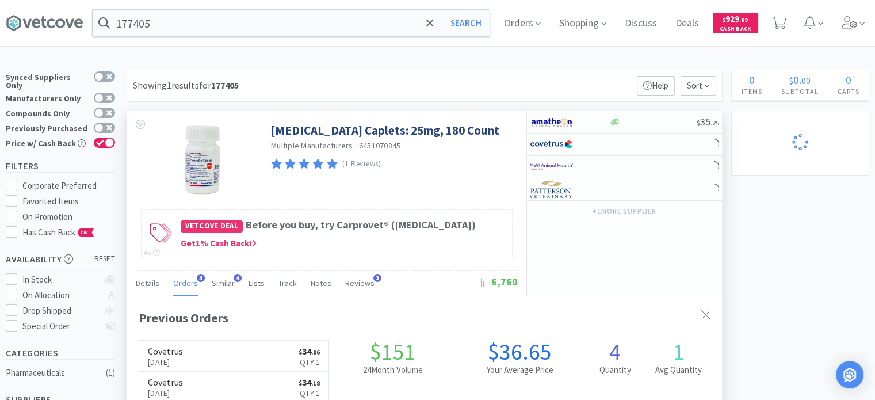
scroll to position [58, 0]
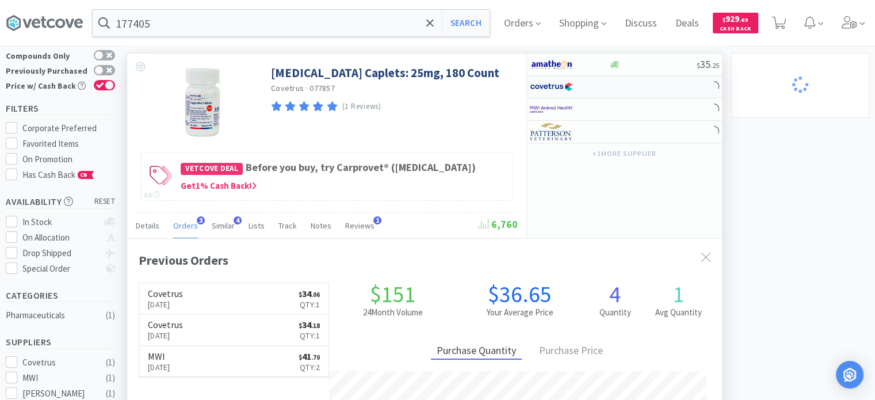
click at [594, 85] on div at bounding box center [569, 87] width 79 height 20
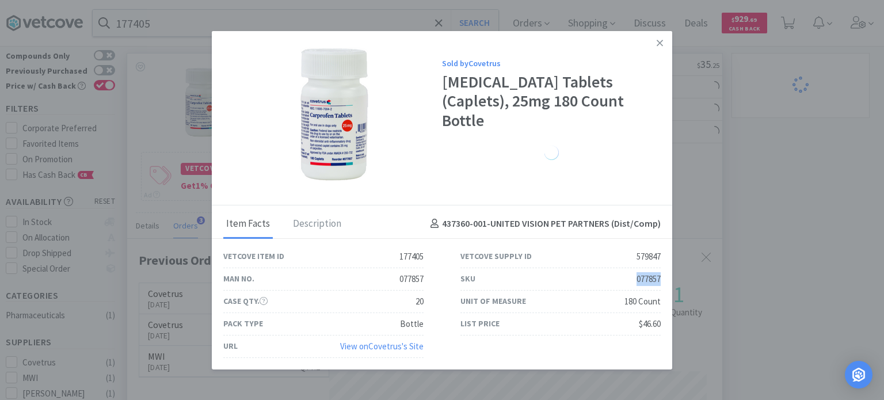
drag, startPoint x: 628, startPoint y: 280, endPoint x: 660, endPoint y: 277, distance: 32.4
click at [660, 277] on div "SKU 077857" at bounding box center [560, 279] width 200 height 22
copy div "077857"
drag, startPoint x: 767, startPoint y: 166, endPoint x: 752, endPoint y: 170, distance: 15.5
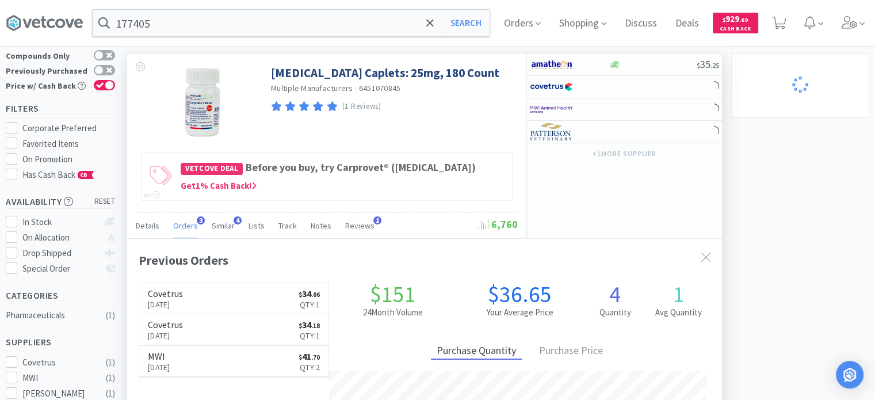
scroll to position [574944, 574644]
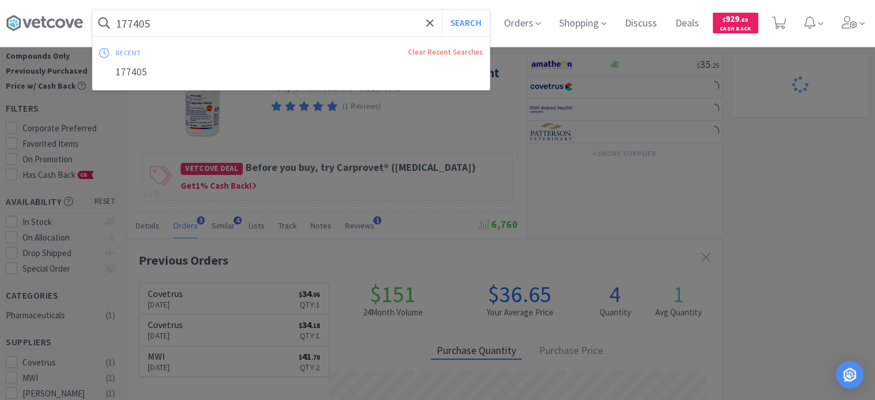
click at [289, 36] on input "177405" at bounding box center [291, 23] width 397 height 26
paste input "6859"
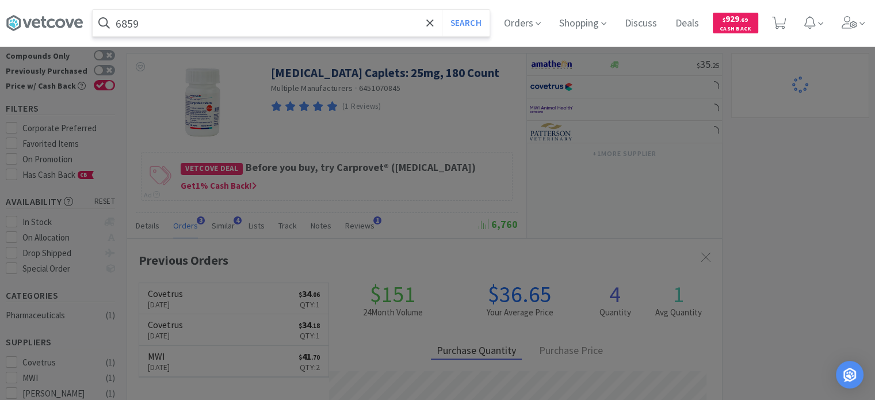
click at [442, 10] on button "Search" at bounding box center [466, 23] width 48 height 26
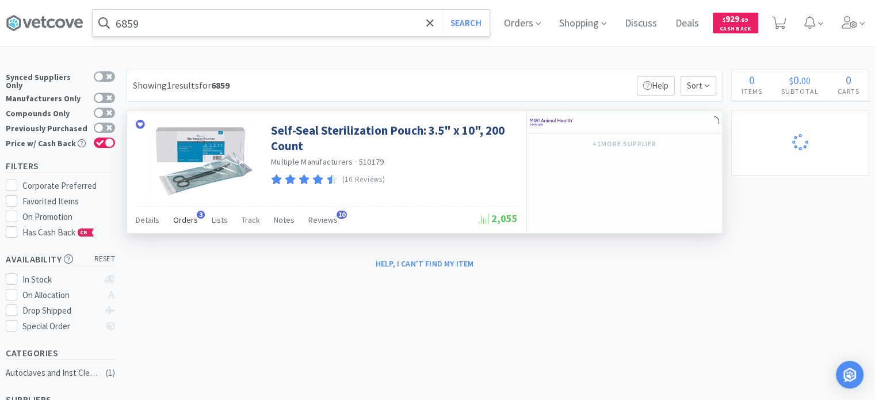
click at [193, 224] on span "Orders" at bounding box center [185, 220] width 25 height 10
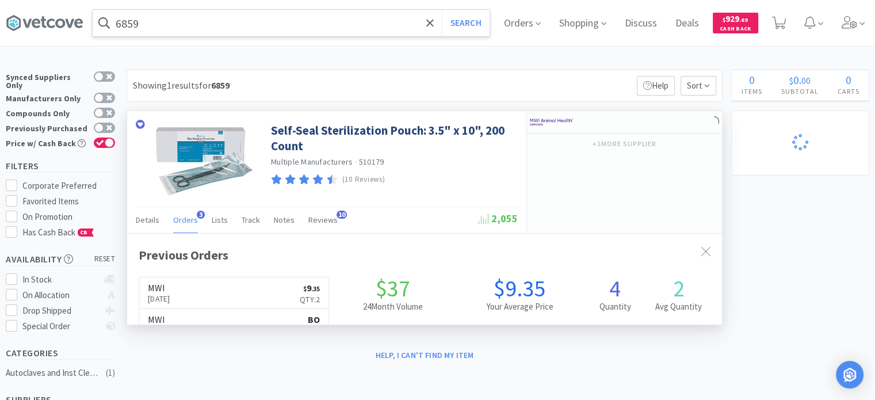
scroll to position [295, 595]
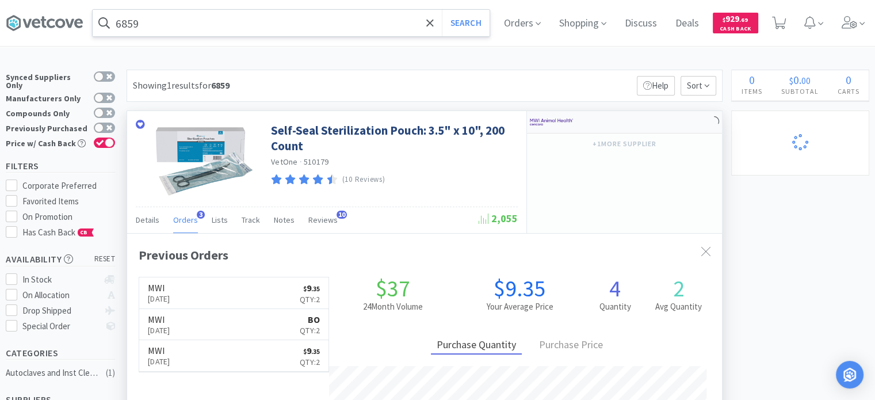
click at [607, 113] on div at bounding box center [569, 122] width 79 height 20
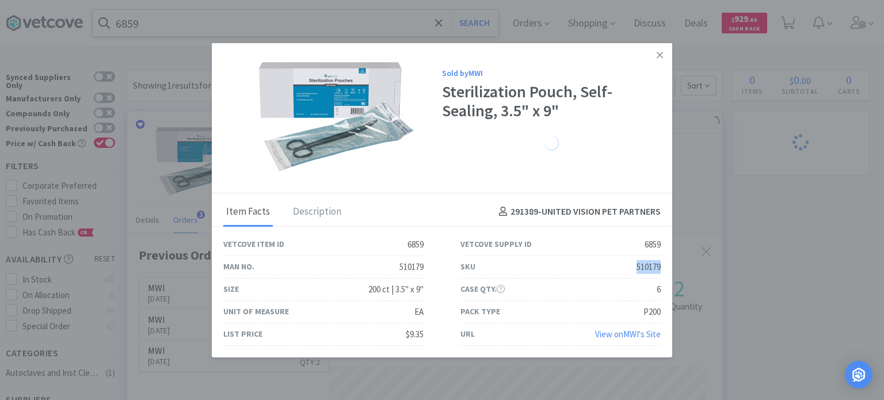
drag, startPoint x: 624, startPoint y: 269, endPoint x: 670, endPoint y: 262, distance: 46.1
click at [670, 262] on div "SKU 510179" at bounding box center [560, 267] width 237 height 22
copy div "510179"
drag, startPoint x: 737, startPoint y: 134, endPoint x: 400, endPoint y: 88, distance: 339.6
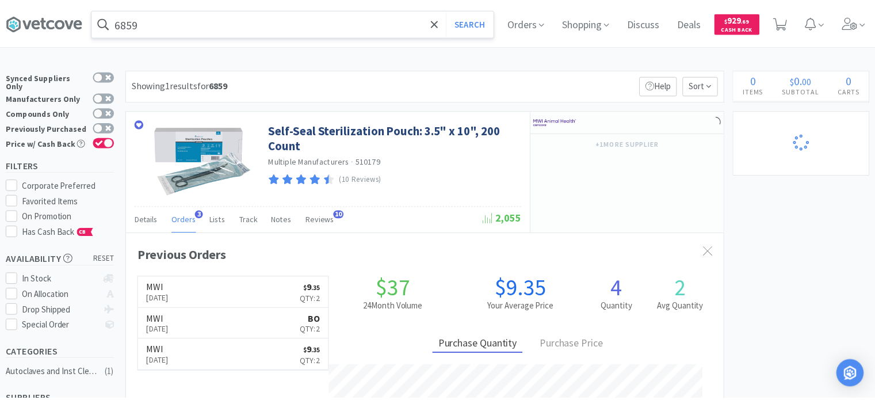
scroll to position [574944, 574644]
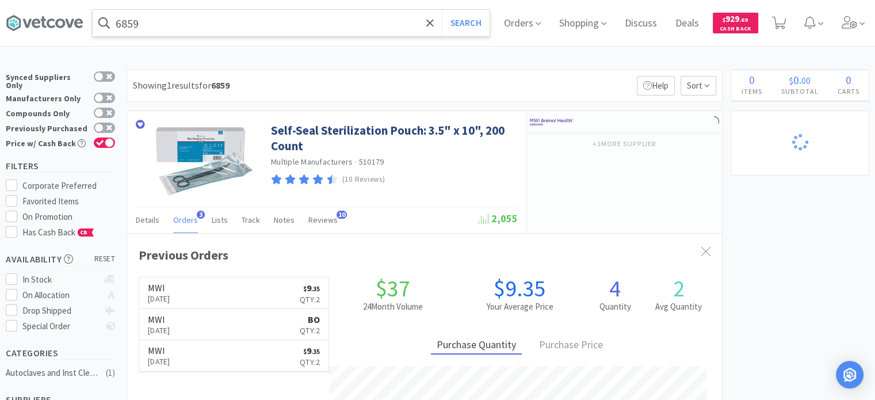
click at [280, 24] on input "6859" at bounding box center [291, 23] width 397 height 26
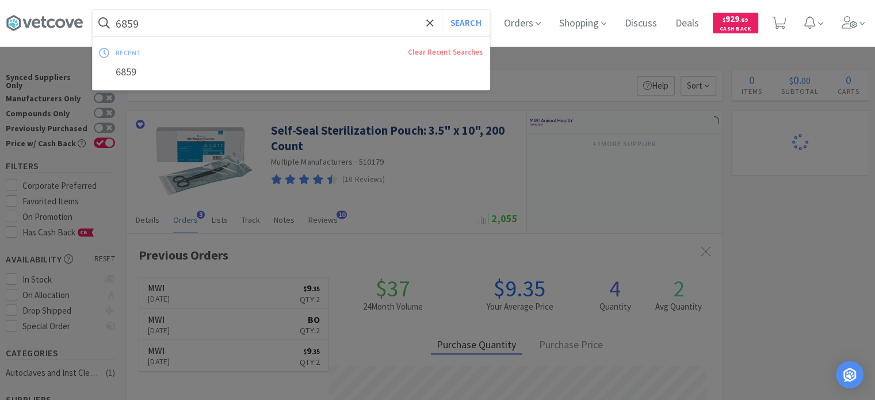
paste input "534324"
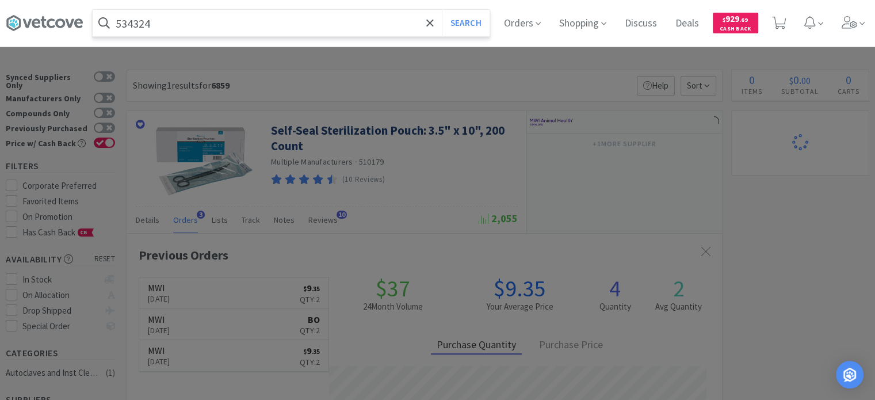
click at [442, 10] on button "Search" at bounding box center [466, 23] width 48 height 26
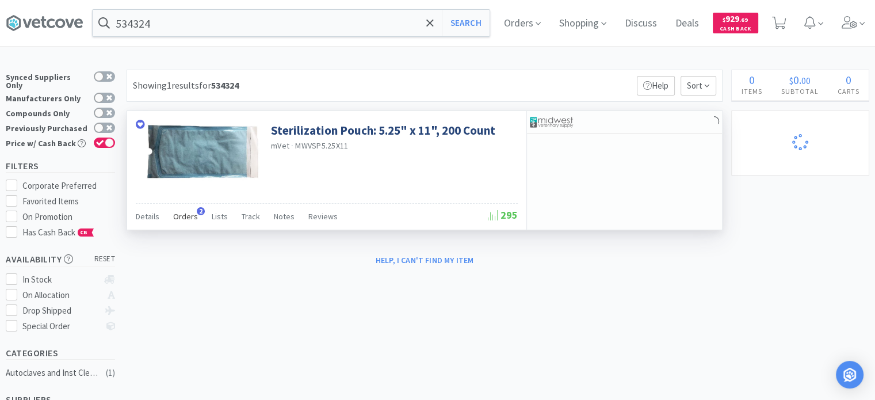
click at [200, 211] on span "2" at bounding box center [201, 211] width 8 height 8
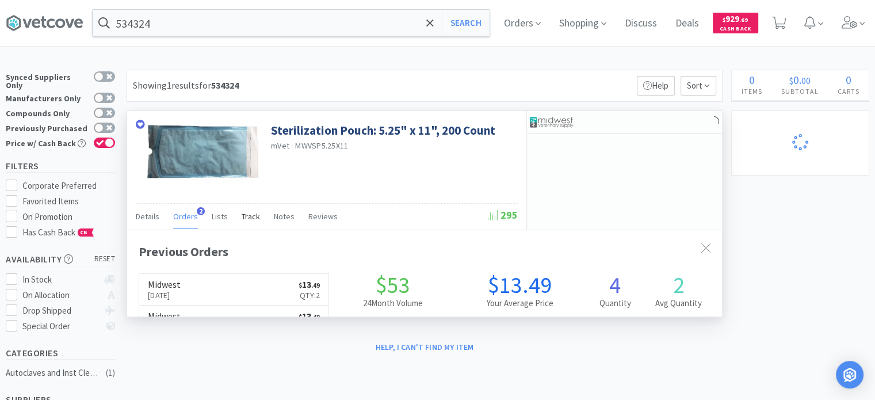
scroll to position [295, 595]
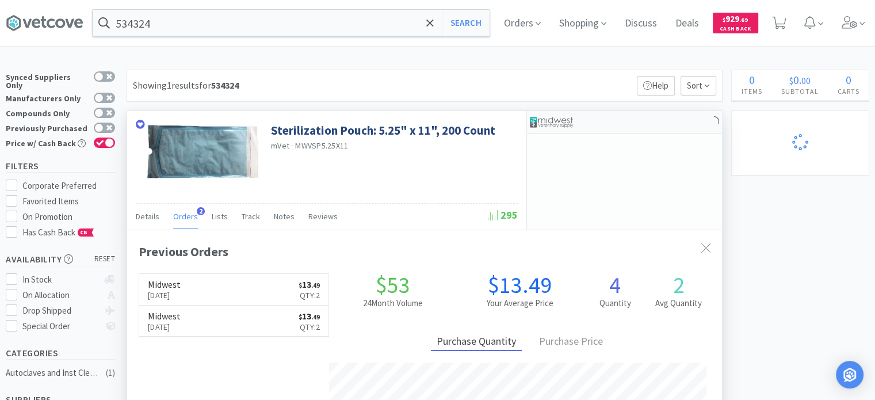
click at [580, 112] on div at bounding box center [561, 122] width 63 height 20
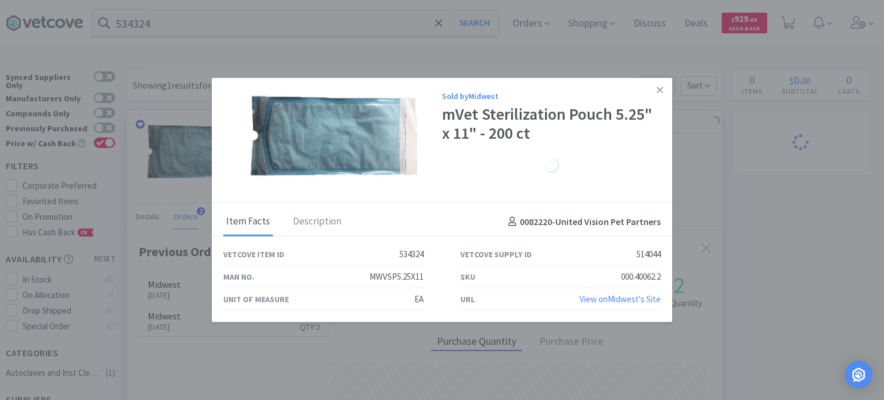
drag, startPoint x: 838, startPoint y: 228, endPoint x: 520, endPoint y: 167, distance: 323.3
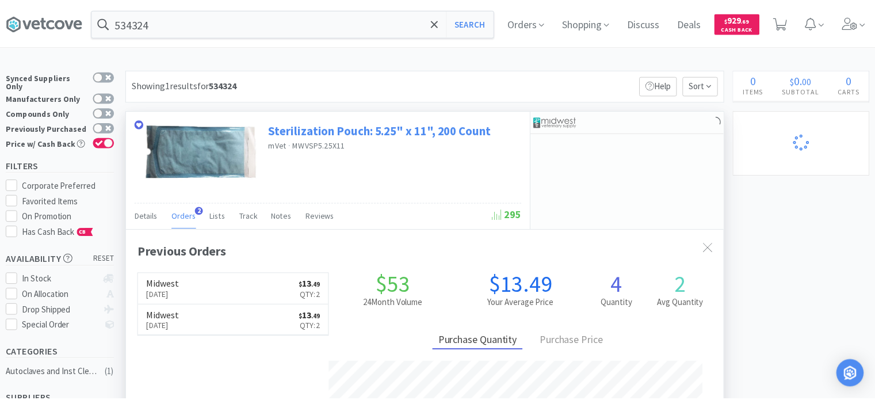
scroll to position [574944, 574644]
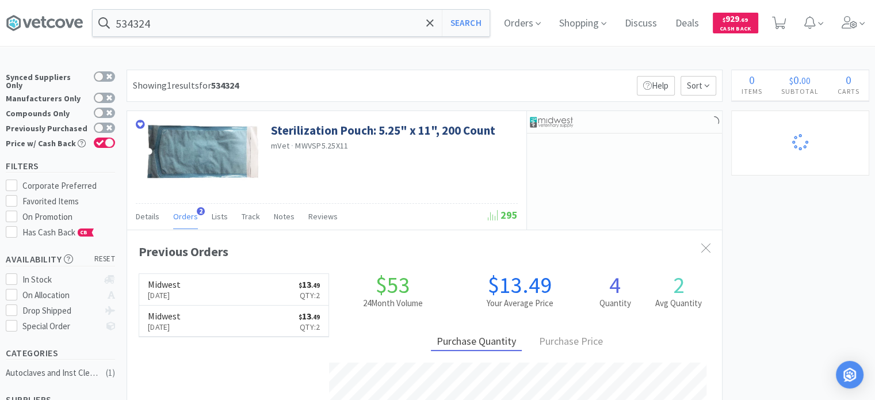
click at [309, 50] on div "534324 Search Orders Shopping Discuss Discuss Deals Deals $ 929 . 69 Cash Back …" at bounding box center [437, 312] width 875 height 625
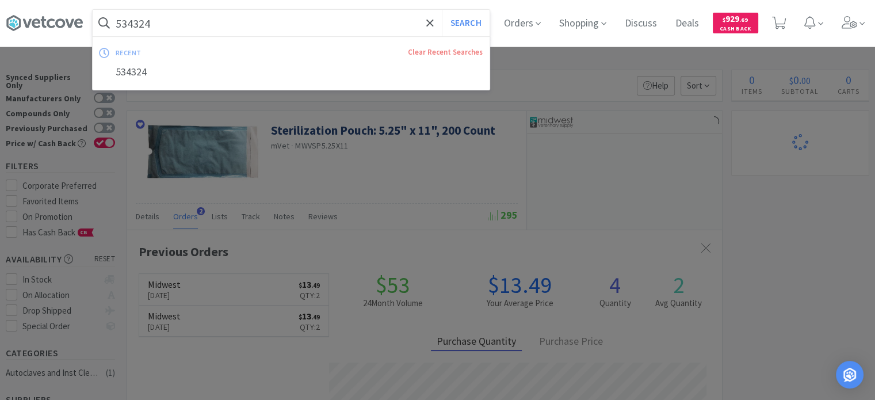
click at [301, 26] on input "534324" at bounding box center [291, 23] width 397 height 26
paste input "381306"
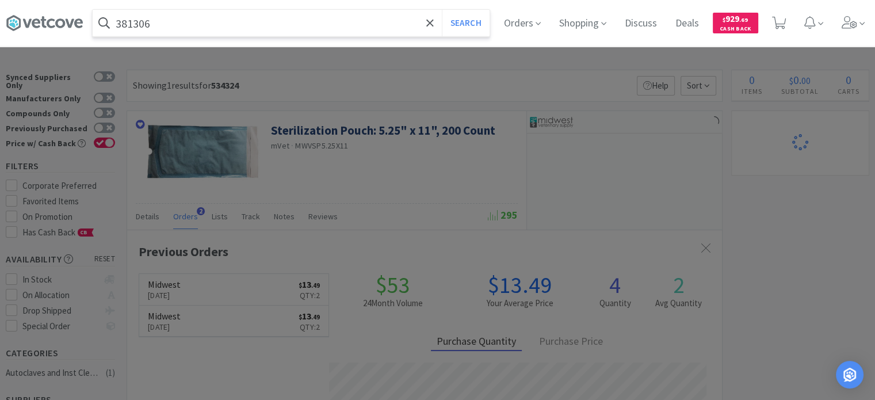
click at [442, 10] on button "Search" at bounding box center [466, 23] width 48 height 26
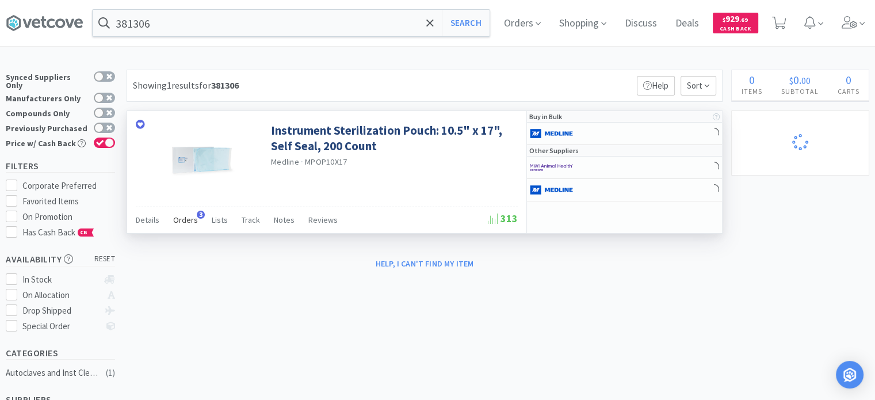
click at [173, 230] on div "Orders 3" at bounding box center [185, 222] width 25 height 22
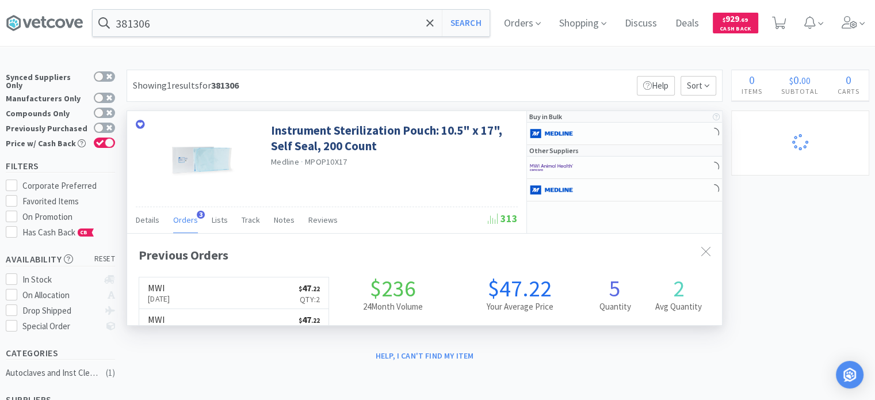
scroll to position [295, 595]
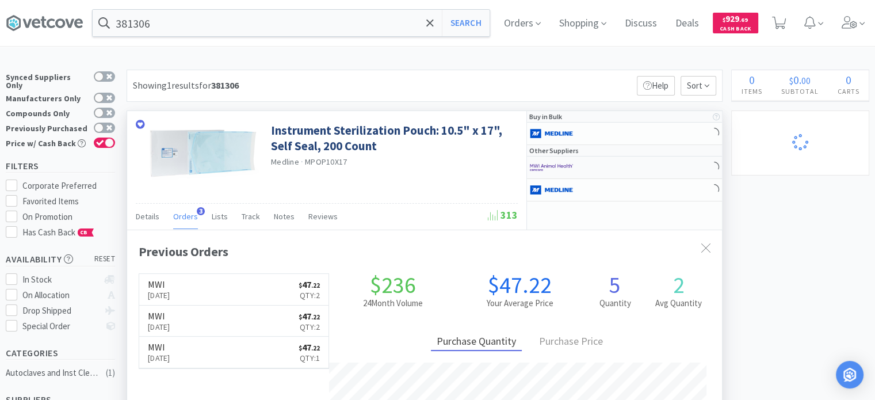
click at [575, 167] on div at bounding box center [561, 168] width 63 height 20
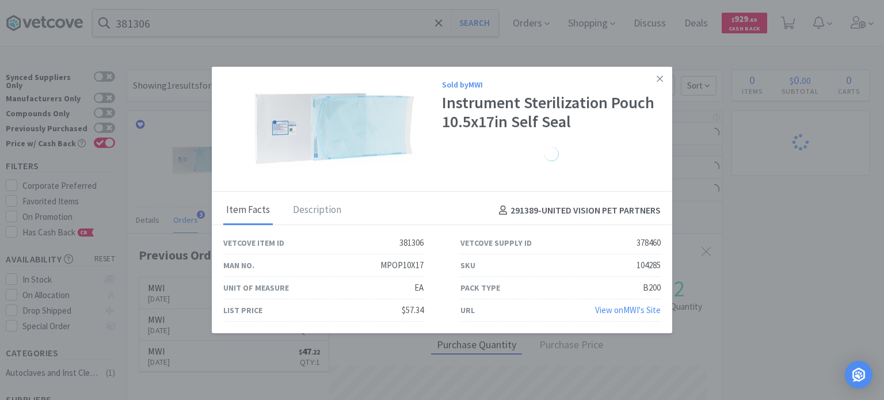
drag, startPoint x: 655, startPoint y: 77, endPoint x: 876, endPoint y: 109, distance: 223.7
click at [655, 77] on link at bounding box center [659, 79] width 20 height 25
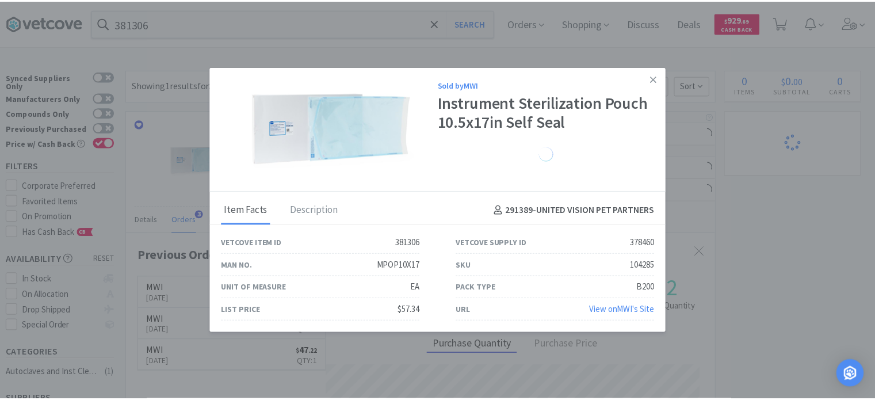
scroll to position [574944, 574644]
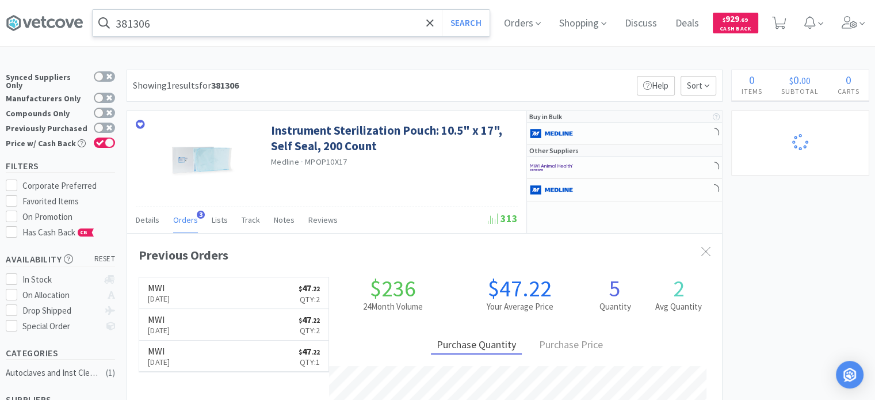
click at [161, 18] on input "381306" at bounding box center [291, 23] width 397 height 26
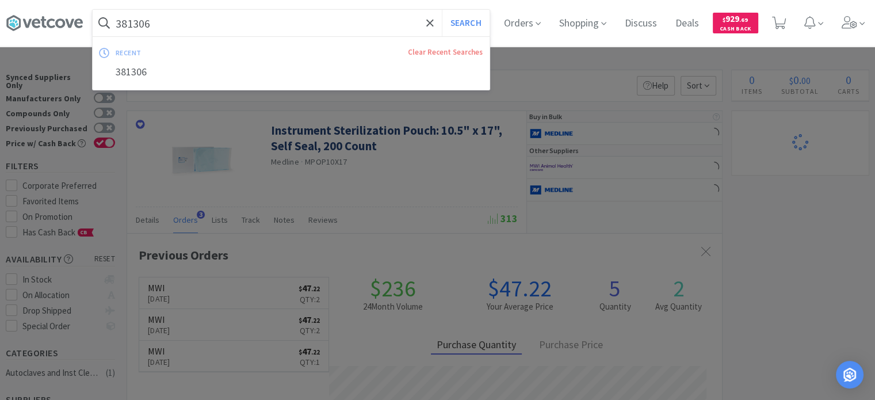
paste input "164555"
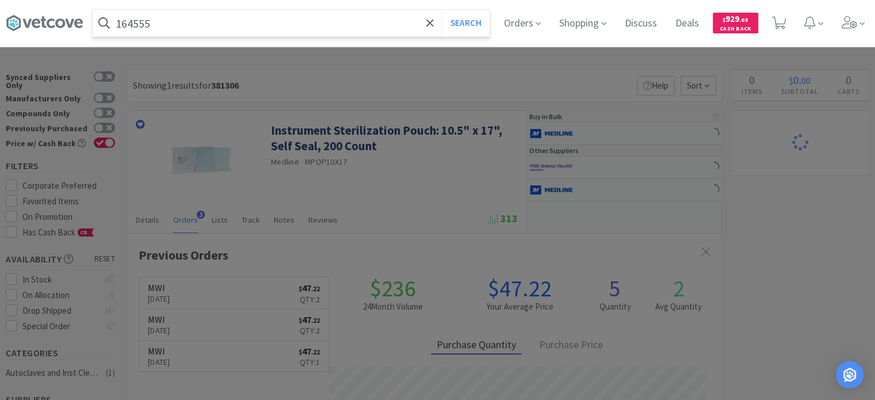
click at [442, 10] on button "Search" at bounding box center [466, 23] width 48 height 26
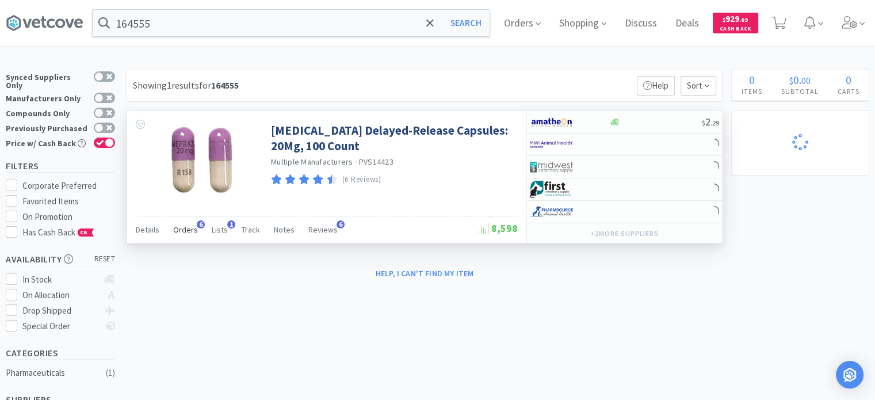
click at [184, 224] on span "Orders" at bounding box center [185, 229] width 25 height 10
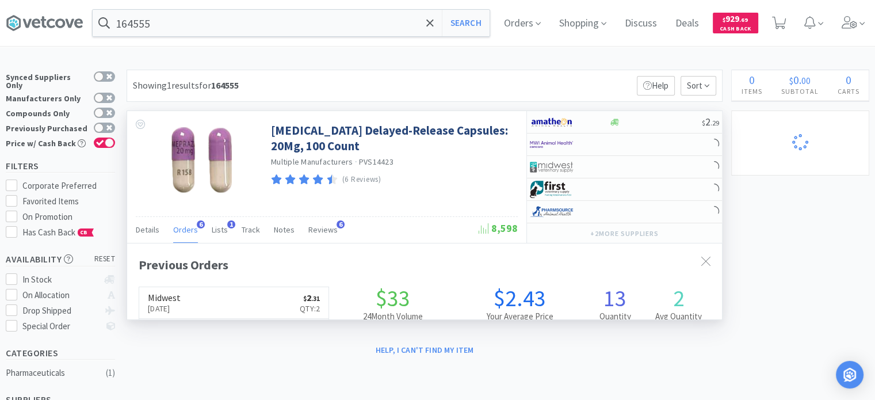
scroll to position [295, 595]
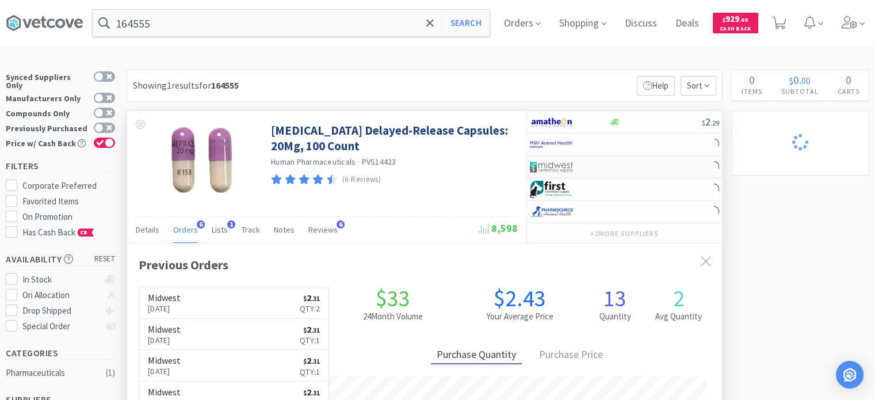
click at [572, 165] on img at bounding box center [551, 166] width 43 height 17
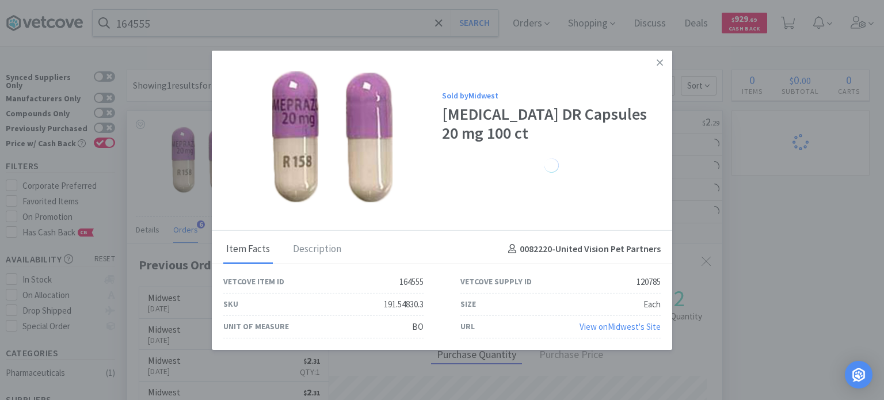
drag, startPoint x: 813, startPoint y: 196, endPoint x: 427, endPoint y: 191, distance: 385.4
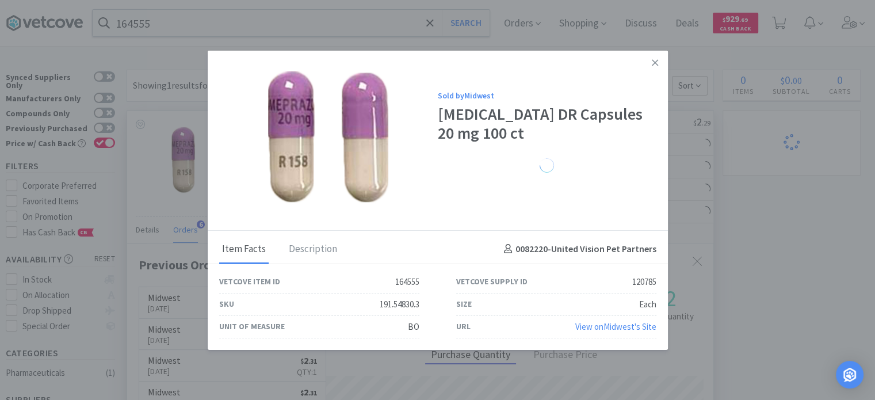
scroll to position [574944, 574644]
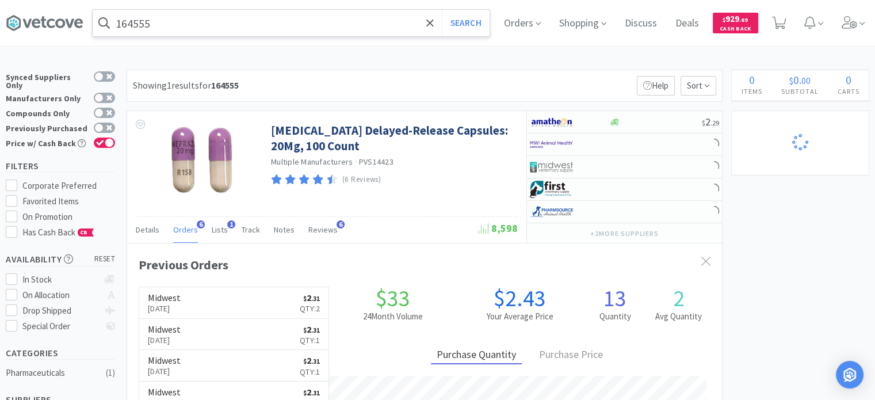
click at [304, 35] on div "164555 Search Orders Shopping Discuss Discuss Deals Deals $ 929 . 69 Cash Back" at bounding box center [437, 23] width 863 height 46
click at [290, 22] on input "164555" at bounding box center [291, 23] width 397 height 26
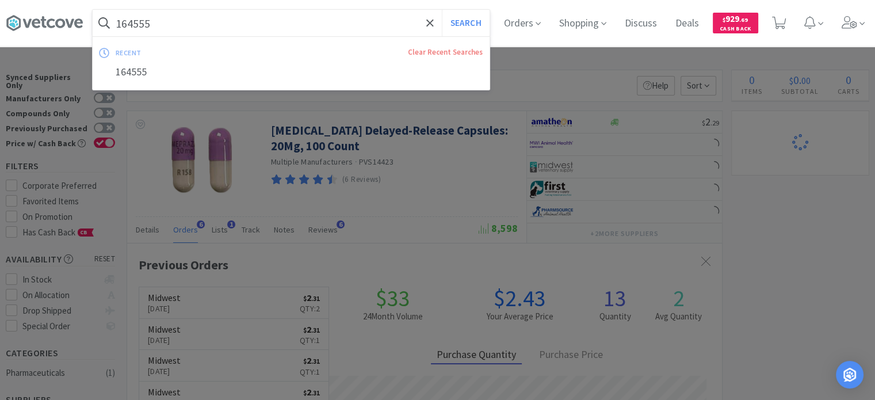
paste input "20093"
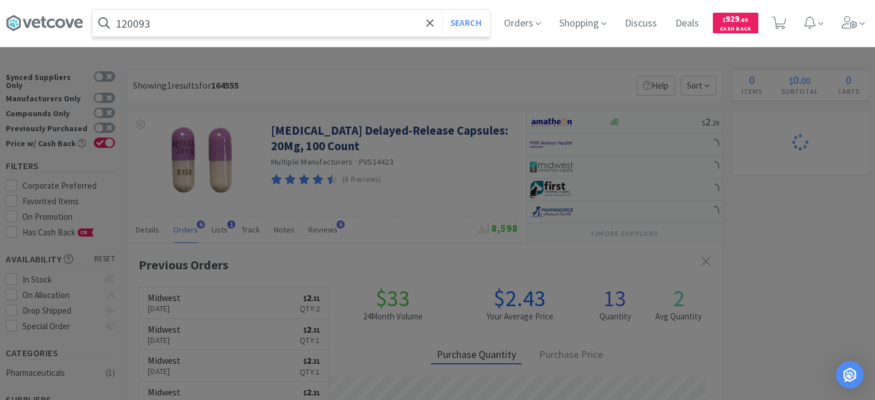
click at [442, 10] on button "Search" at bounding box center [466, 23] width 48 height 26
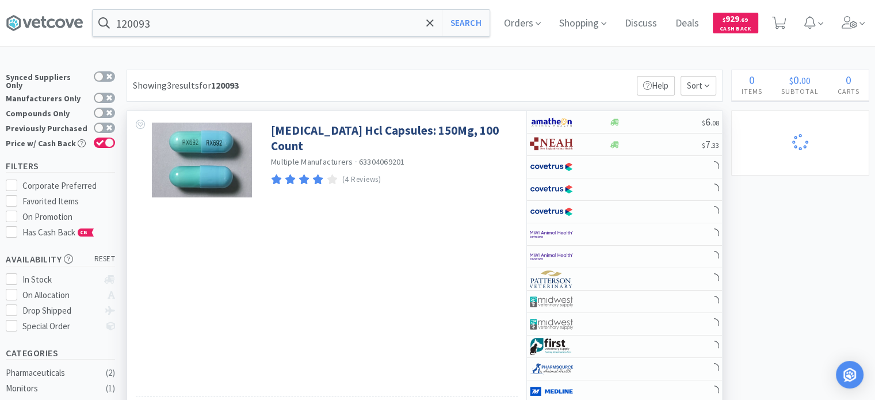
scroll to position [115, 0]
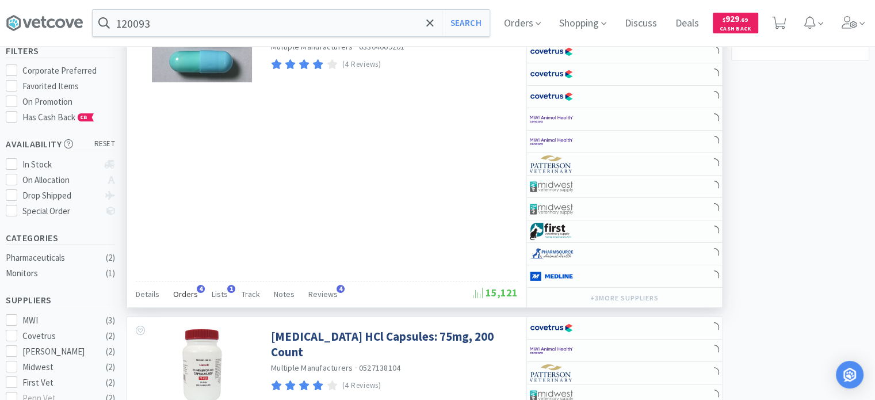
click at [188, 303] on div "Orders 4" at bounding box center [185, 296] width 25 height 22
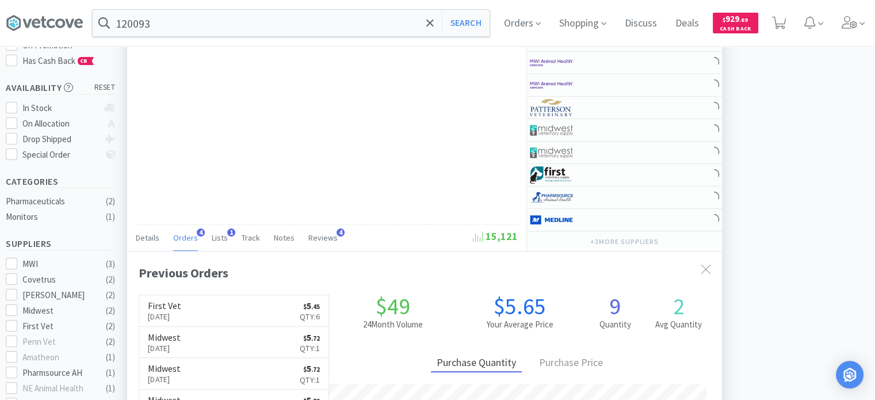
scroll to position [230, 0]
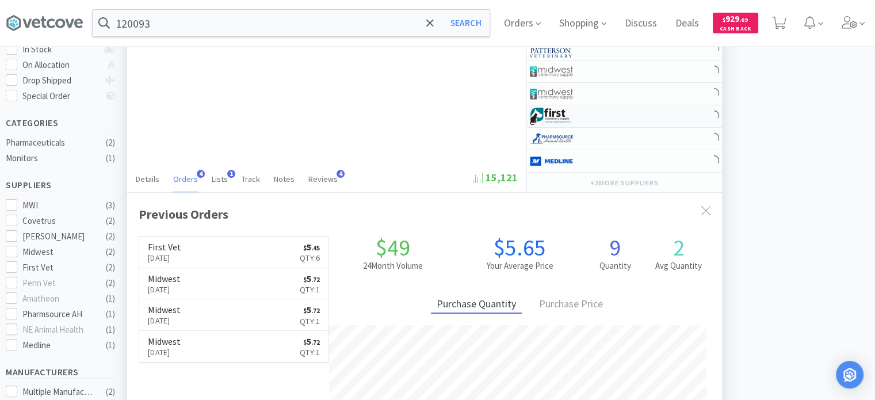
click at [580, 116] on div at bounding box center [561, 116] width 63 height 20
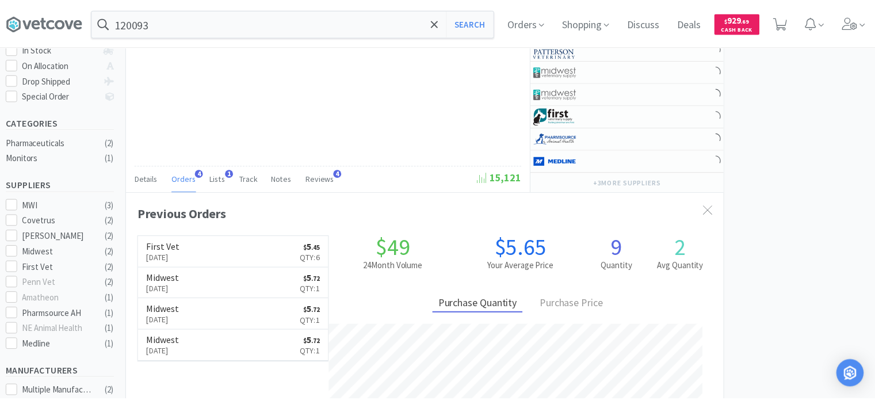
scroll to position [574944, 574644]
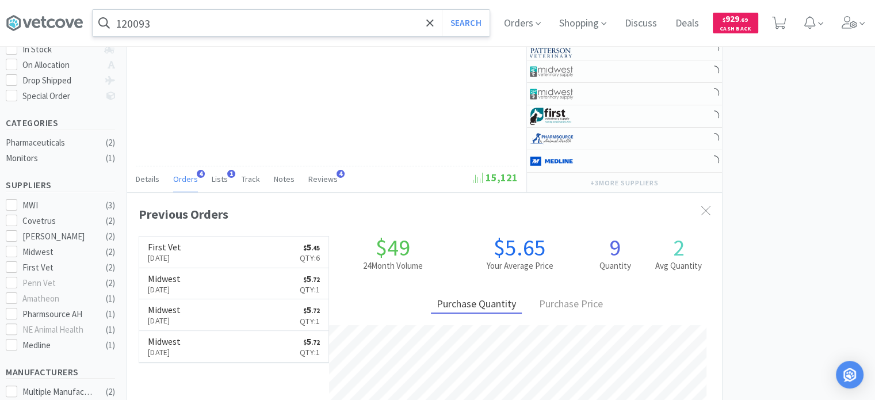
click at [234, 16] on input "120093" at bounding box center [291, 23] width 397 height 26
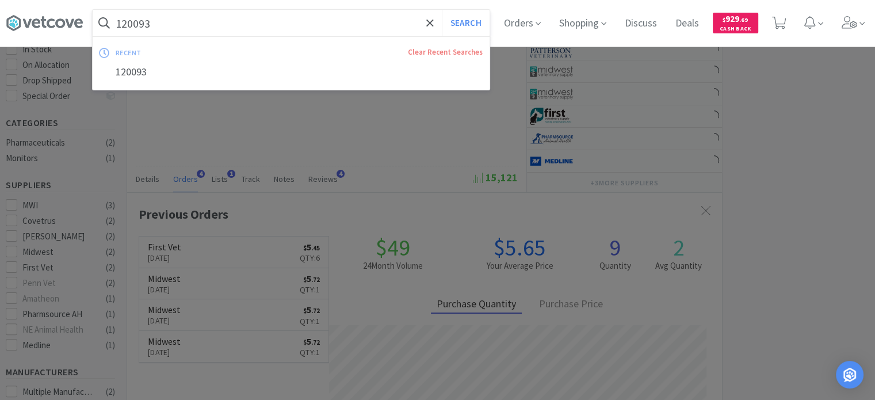
paste input "62446"
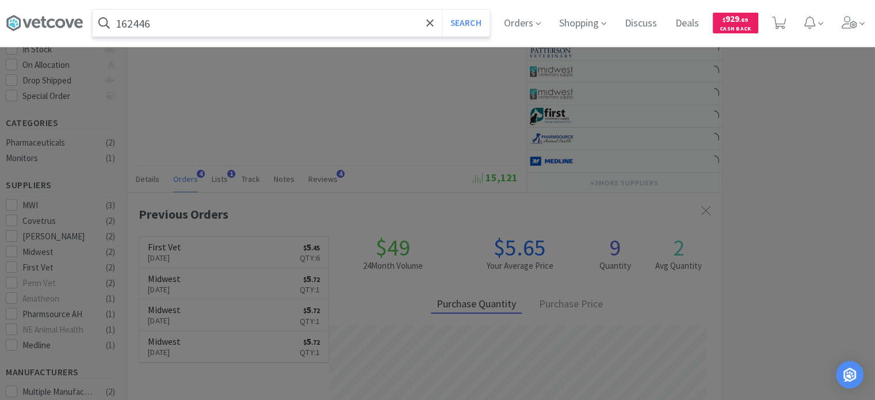
click at [442, 10] on button "Search" at bounding box center [466, 23] width 48 height 26
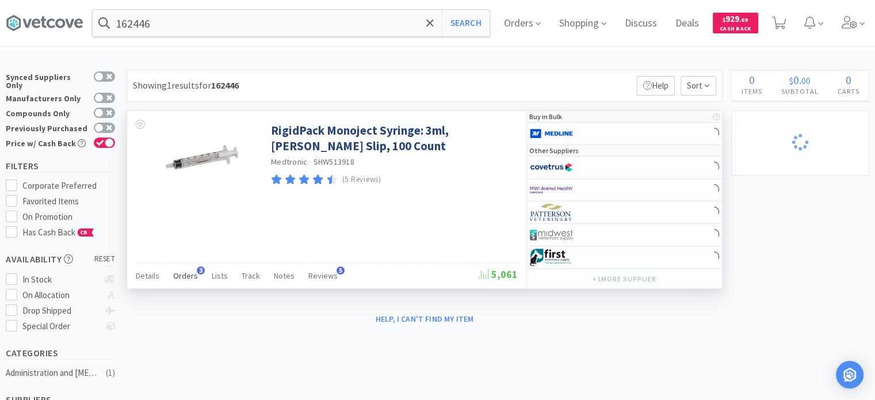
click at [180, 276] on span "Orders" at bounding box center [185, 275] width 25 height 10
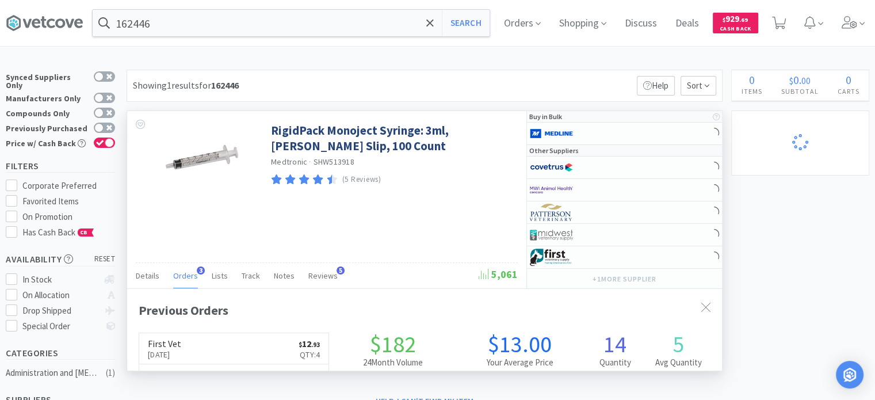
scroll to position [295, 595]
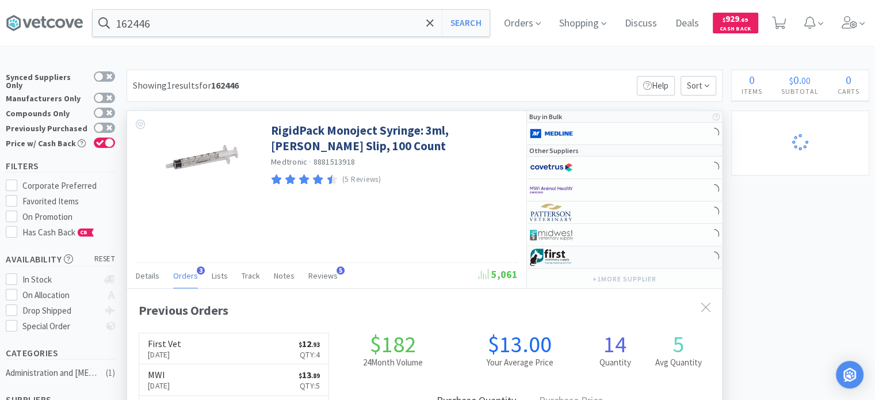
click at [568, 257] on img at bounding box center [551, 257] width 43 height 17
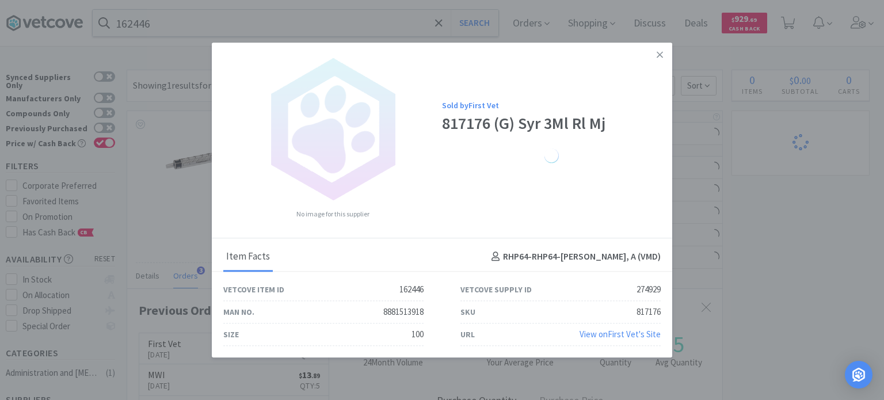
drag, startPoint x: 779, startPoint y: 174, endPoint x: 446, endPoint y: 85, distance: 344.8
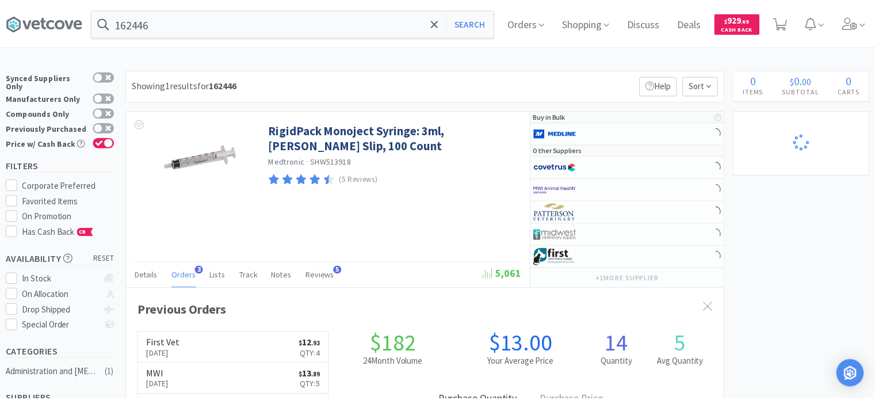
scroll to position [574944, 574644]
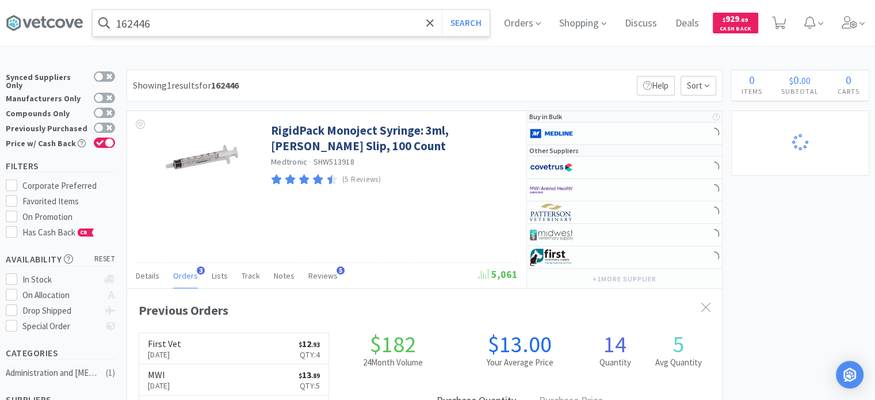
click at [295, 22] on input "162446" at bounding box center [291, 23] width 397 height 26
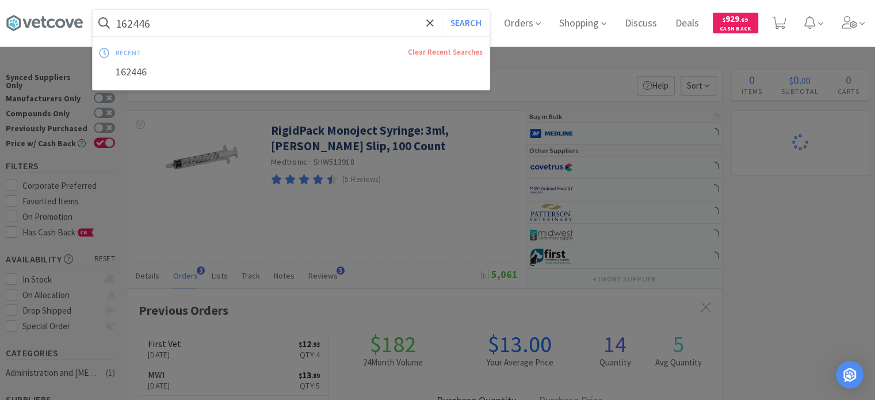
click at [442, 10] on button "Search" at bounding box center [466, 23] width 48 height 26
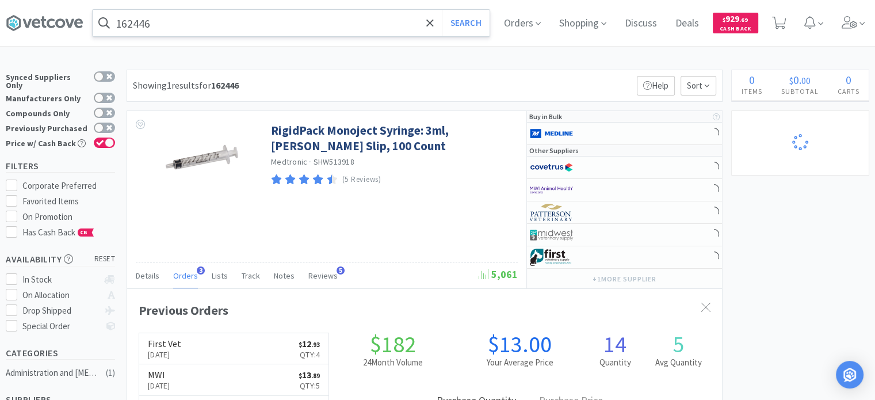
click at [343, 40] on div "162446 Search Orders Shopping Discuss Discuss Deals Deals $ 929 . 69 Cash Back" at bounding box center [437, 23] width 863 height 46
click at [342, 37] on div "162446 Search Orders Shopping Discuss Discuss Deals Deals $ 929 . 69 Cash Back" at bounding box center [437, 23] width 863 height 46
click at [339, 20] on input "162446" at bounding box center [291, 23] width 397 height 26
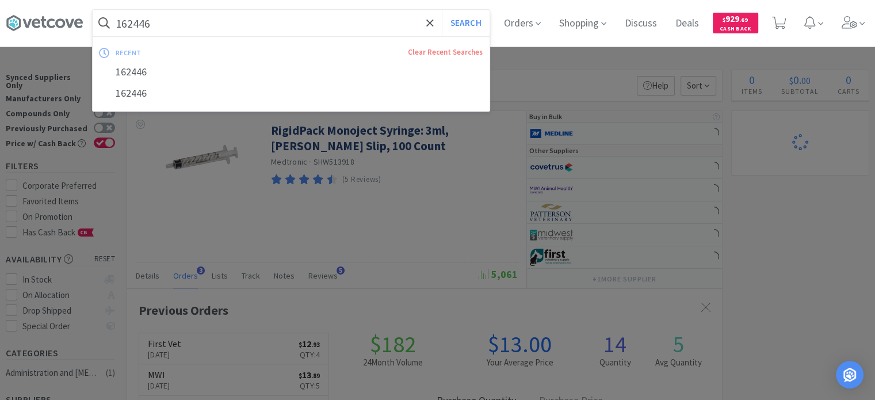
paste input "937"
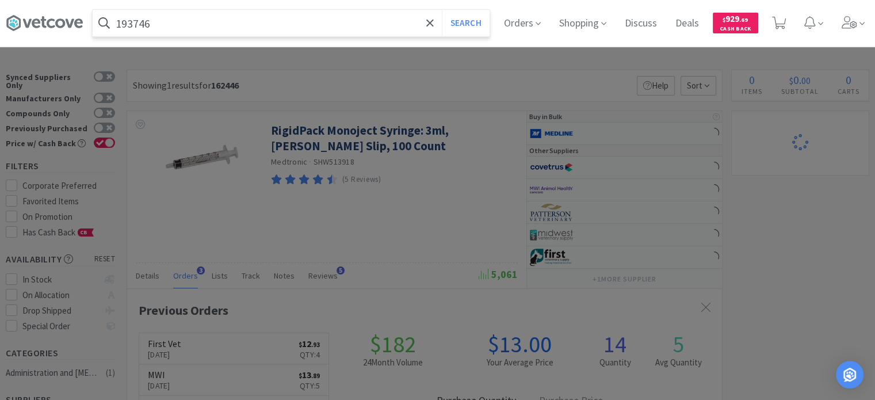
click at [442, 10] on button "Search" at bounding box center [466, 23] width 48 height 26
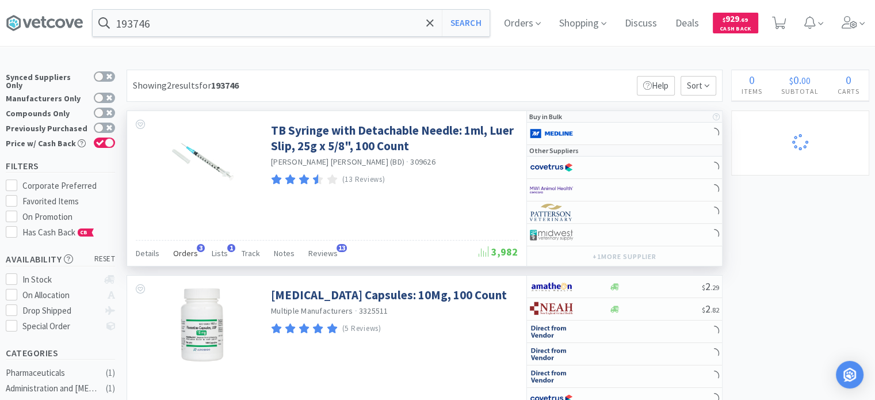
click at [189, 257] on span "Orders" at bounding box center [185, 253] width 25 height 10
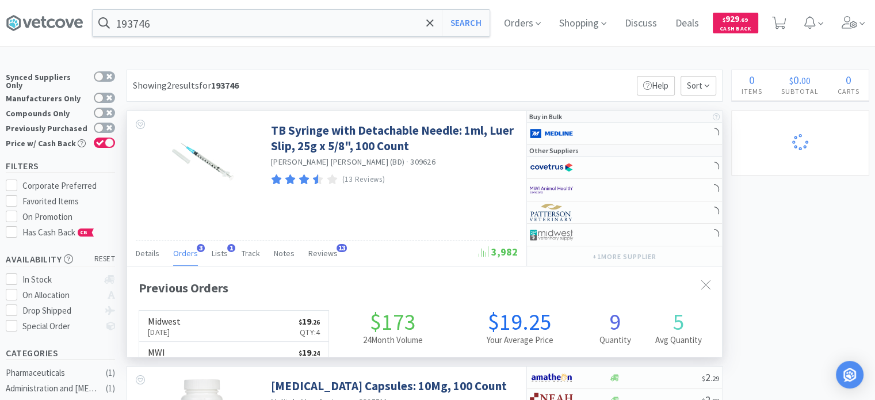
scroll to position [295, 595]
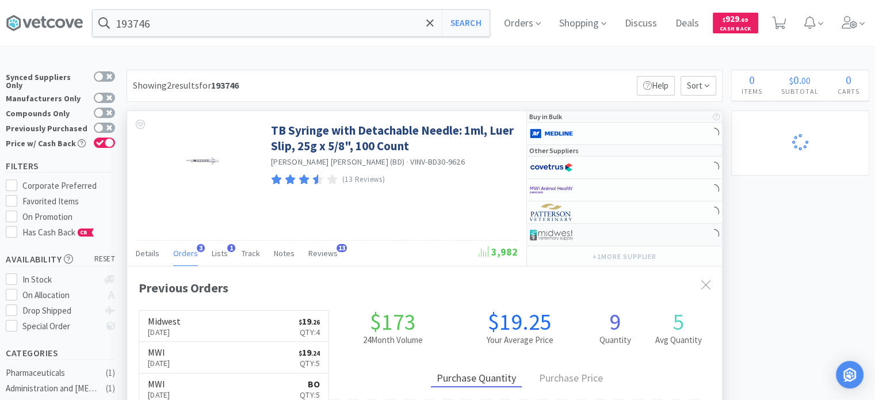
click at [571, 227] on img at bounding box center [551, 234] width 43 height 17
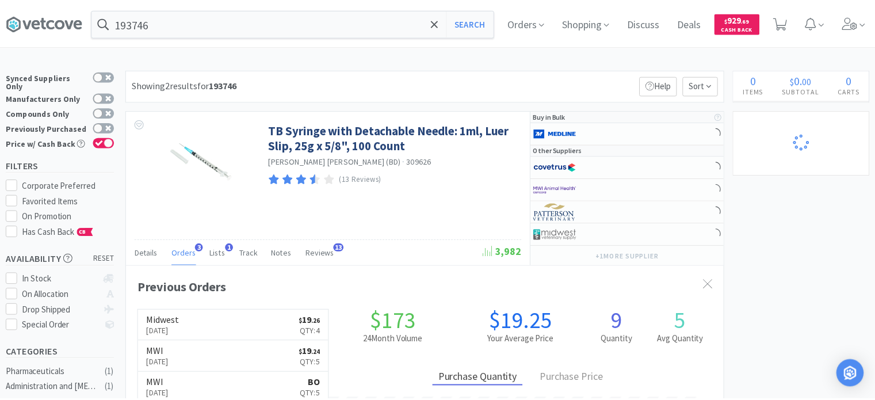
scroll to position [574944, 574644]
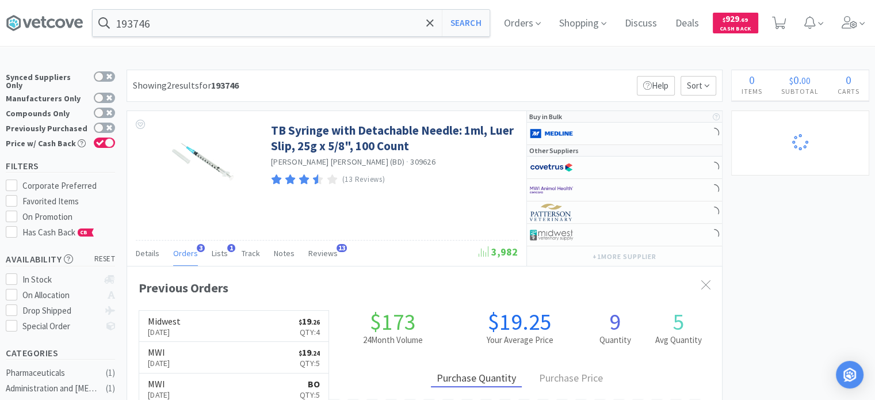
click at [253, 39] on div "193746 Search Orders Shopping Discuss Discuss Deals Deals $ 929 . 69 Cash Back" at bounding box center [437, 23] width 863 height 46
click at [249, 32] on input "193746" at bounding box center [291, 23] width 397 height 26
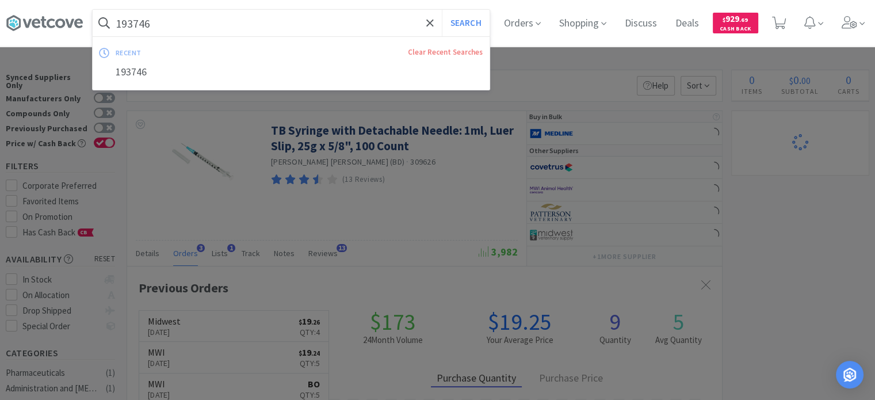
paste input "708014"
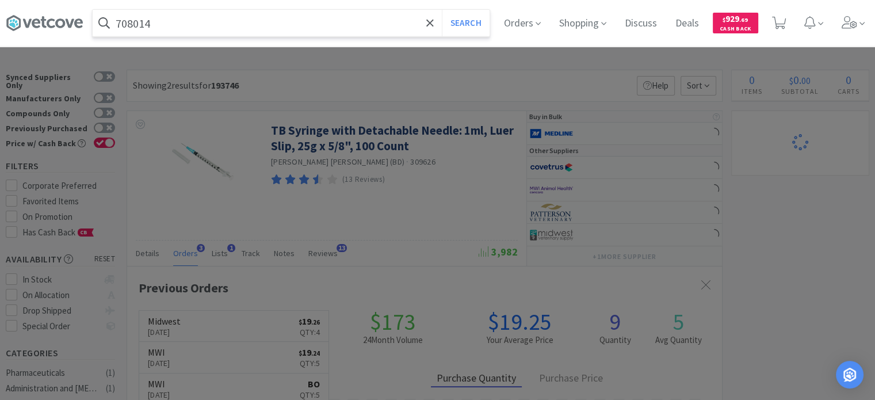
click at [442, 10] on button "Search" at bounding box center [466, 23] width 48 height 26
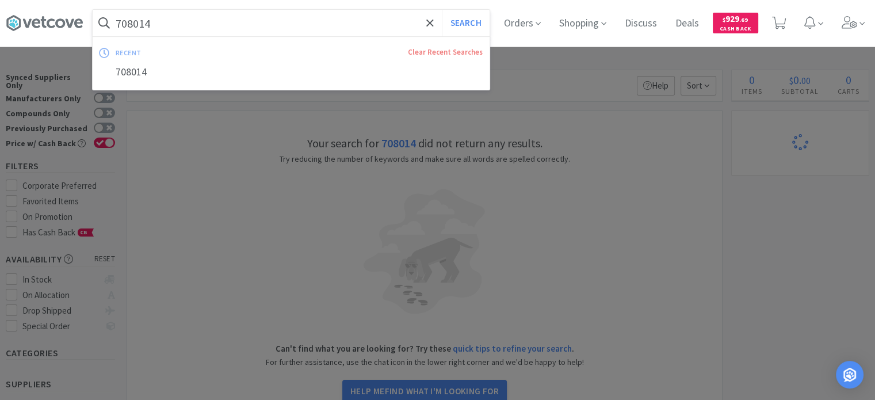
click at [198, 22] on input "708014" at bounding box center [291, 23] width 397 height 26
drag, startPoint x: 244, startPoint y: 43, endPoint x: 252, endPoint y: 34, distance: 12.2
click at [244, 44] on div "recent" at bounding box center [195, 53] width 159 height 18
click at [252, 33] on input "708014" at bounding box center [291, 23] width 397 height 26
paste input "18" x 18" Single-Ply Lightweight Gemini Sterilization Wrap 1000/CS"
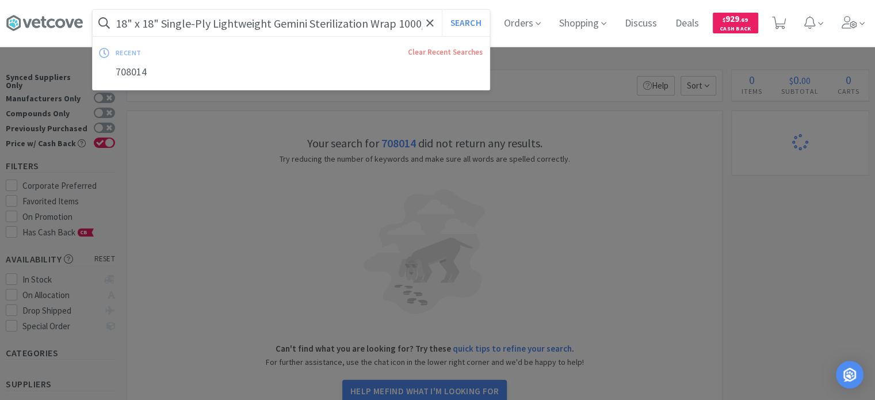
scroll to position [0, 2]
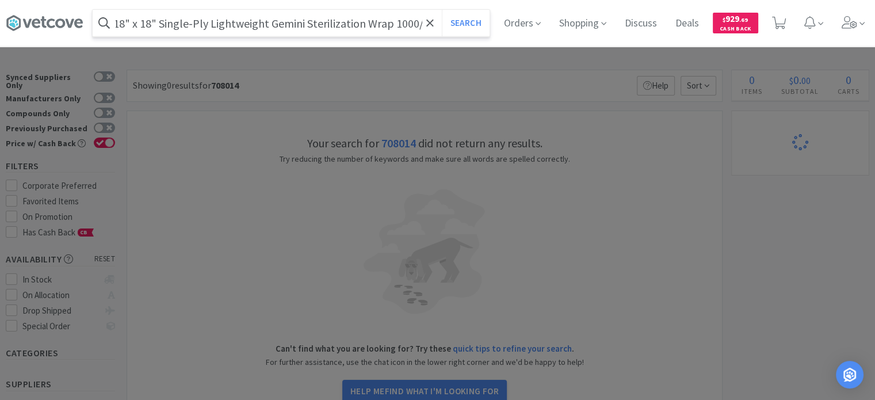
click at [442, 10] on button "Search" at bounding box center [466, 23] width 48 height 26
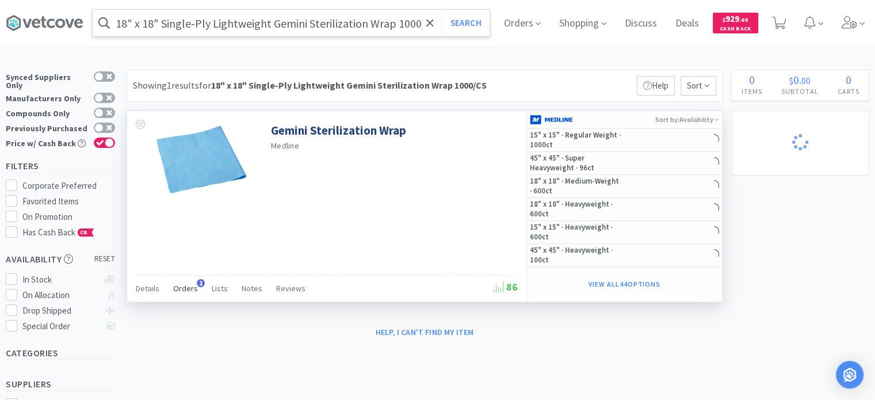
click at [187, 292] on span "Orders" at bounding box center [185, 288] width 25 height 10
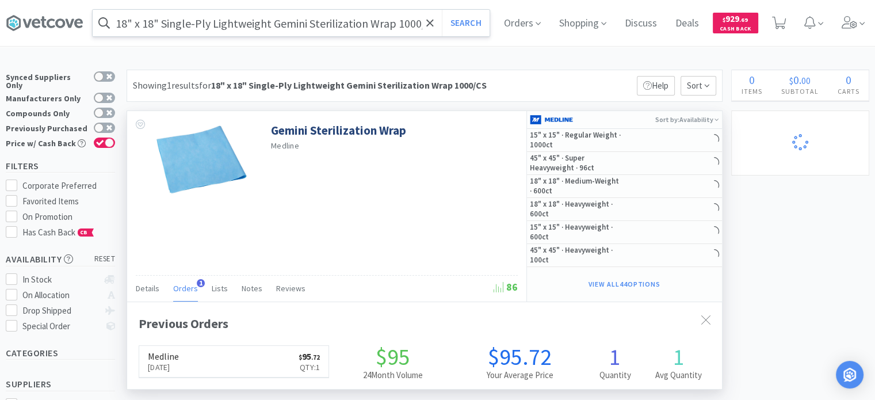
scroll to position [295, 595]
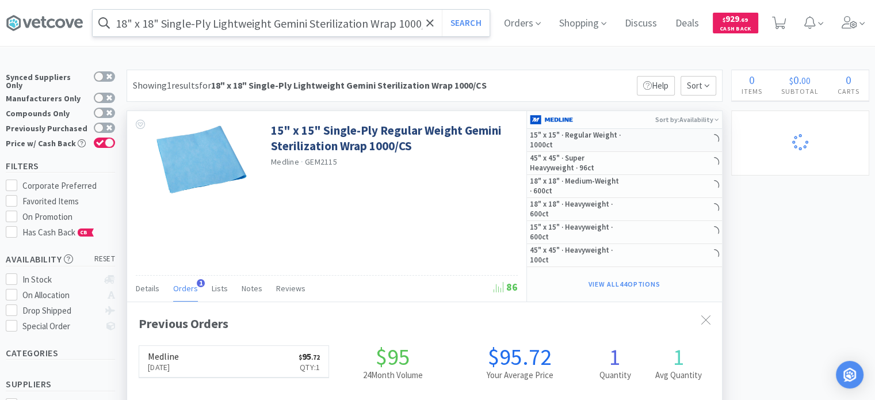
click at [612, 141] on h5 "15" x 15" · Regular Weight · 1000ct" at bounding box center [576, 141] width 92 height 20
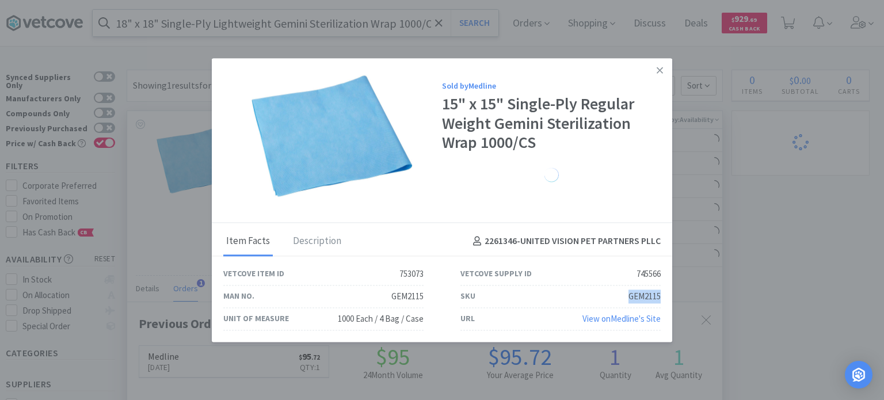
drag, startPoint x: 625, startPoint y: 296, endPoint x: 669, endPoint y: 296, distance: 43.7
click at [669, 296] on div "SKU GEM2115" at bounding box center [560, 296] width 237 height 22
copy div "GEM2115"
drag, startPoint x: 797, startPoint y: 246, endPoint x: 766, endPoint y: 244, distance: 30.5
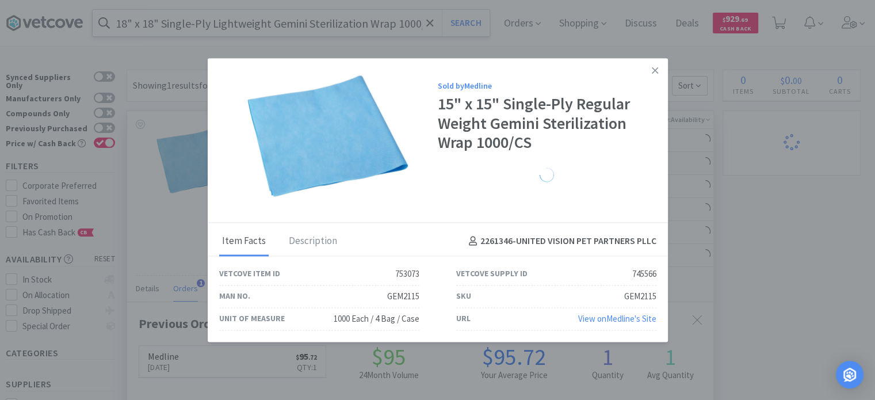
scroll to position [574944, 574644]
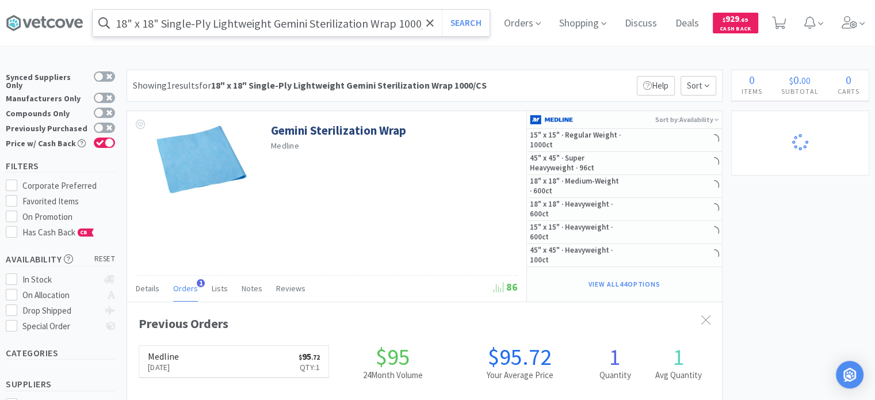
click at [306, 41] on div "18" x 18" Single-Ply Lightweight Gemini Sterilization Wrap 1000/CS Search Order…" at bounding box center [437, 23] width 863 height 46
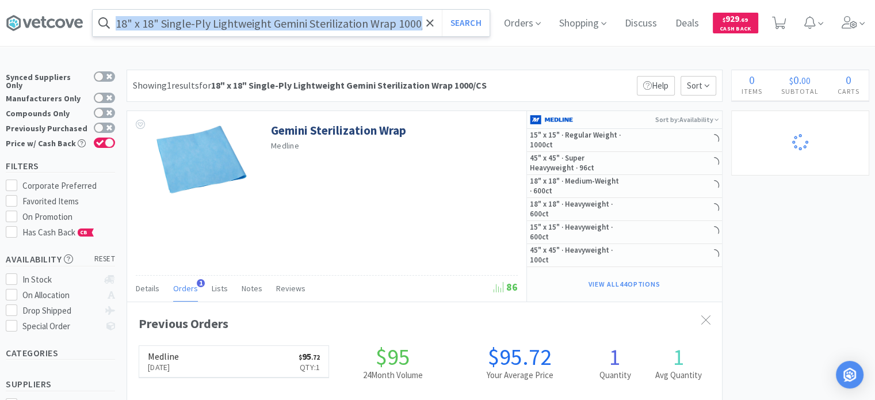
click at [306, 41] on div "18" x 18" Single-Ply Lightweight Gemini Sterilization Wrap 1000/CS Search Order…" at bounding box center [437, 23] width 863 height 46
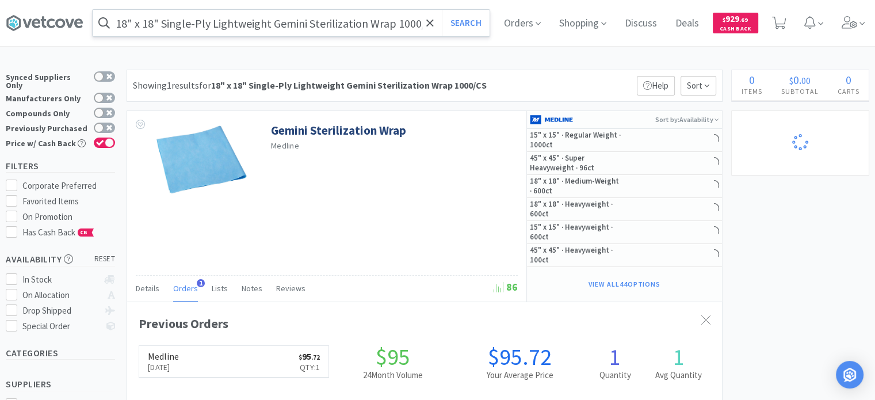
click at [300, 33] on input "18" x 18" Single-Ply Lightweight Gemini Sterilization Wrap 1000/CS" at bounding box center [291, 23] width 397 height 26
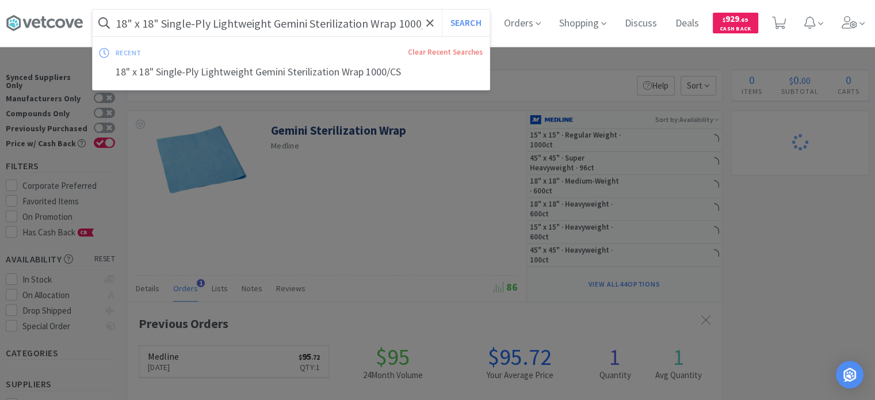
paste input "56168"
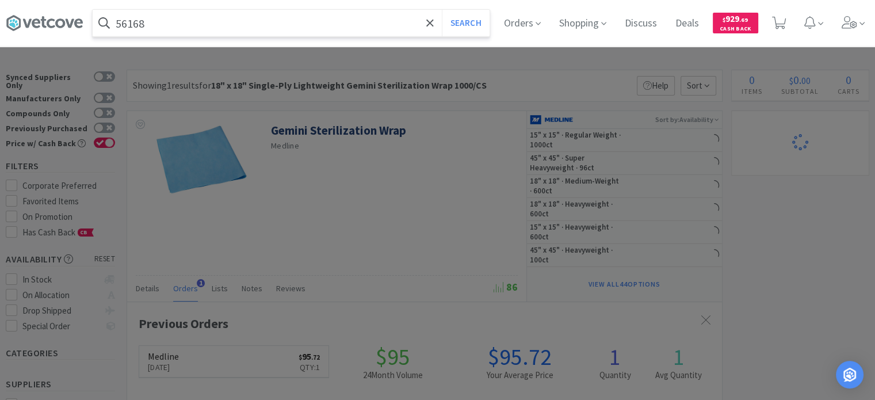
click at [442, 10] on button "Search" at bounding box center [466, 23] width 48 height 26
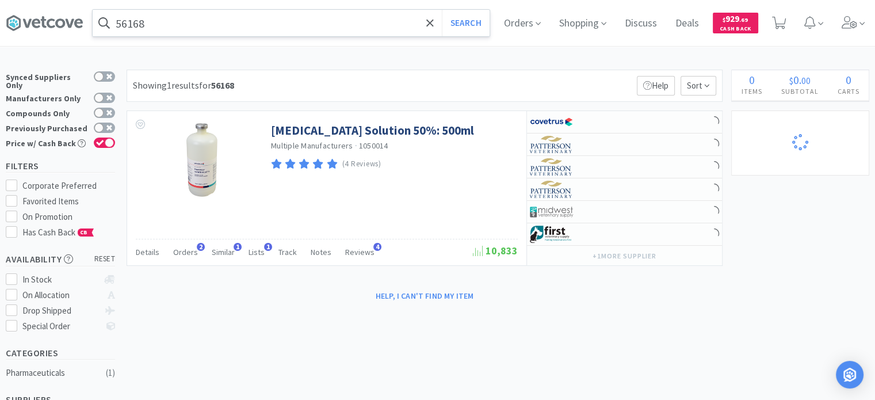
click at [193, 16] on input "56168" at bounding box center [291, 23] width 397 height 26
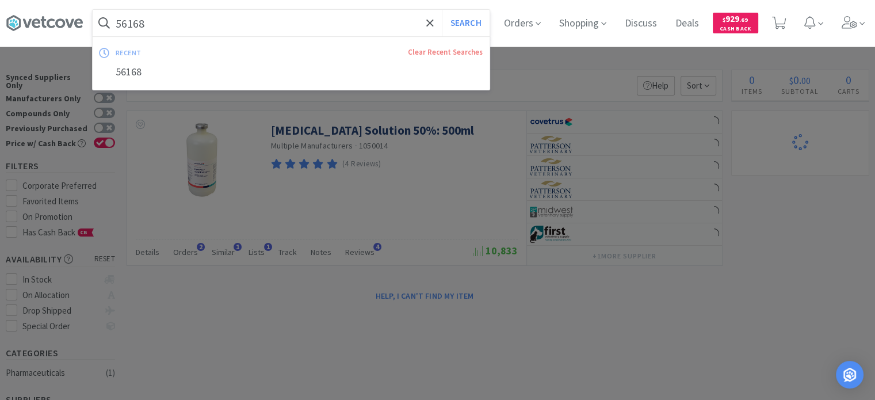
paste input "142353"
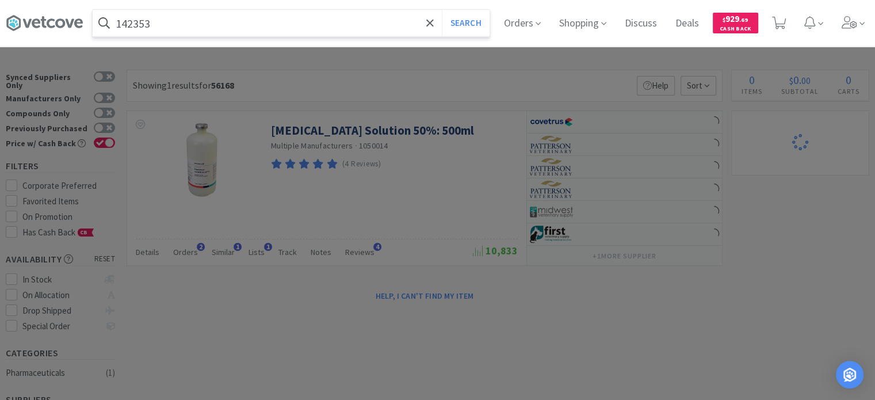
click at [442, 10] on button "Search" at bounding box center [466, 23] width 48 height 26
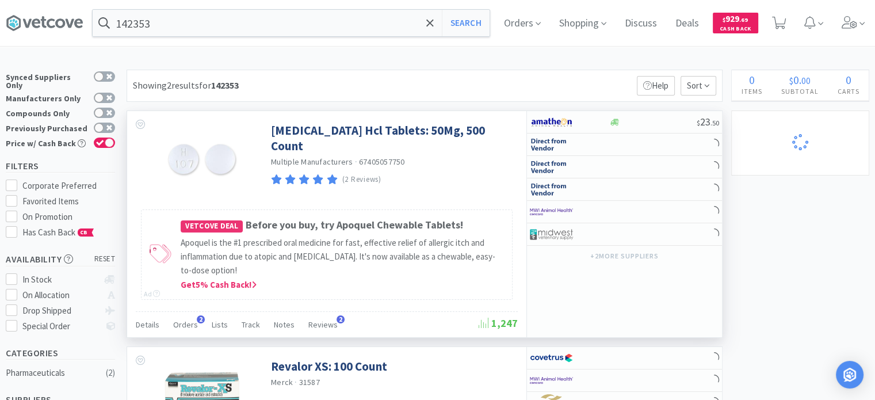
click at [179, 313] on div "Details Orders 2 Lists Track Notes Reviews 2 1,247" at bounding box center [327, 324] width 382 height 26
click at [179, 329] on div "Orders 2" at bounding box center [185, 326] width 25 height 22
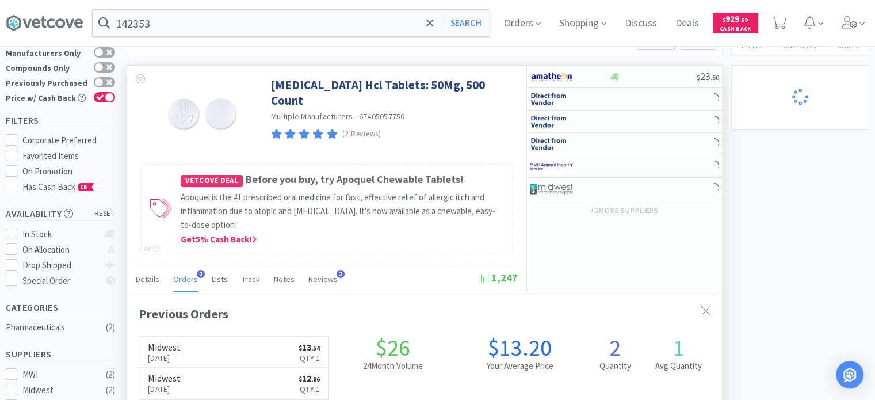
scroll to position [115, 0]
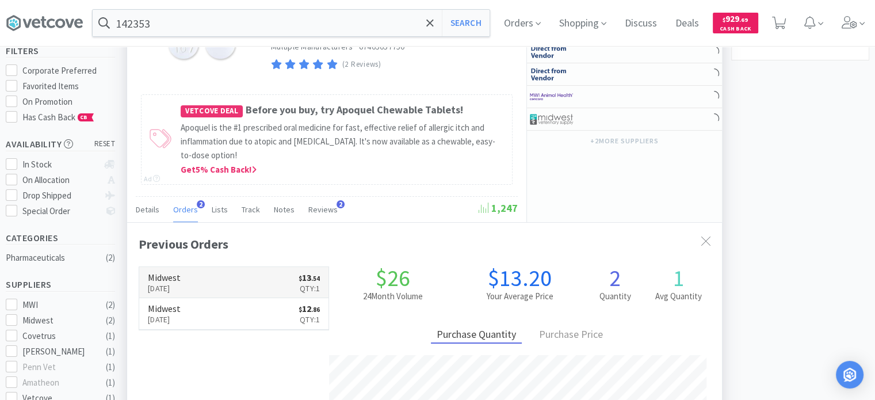
click at [287, 276] on link "Midwest [DATE] $ 13 . 54 Qty: 1" at bounding box center [233, 283] width 189 height 32
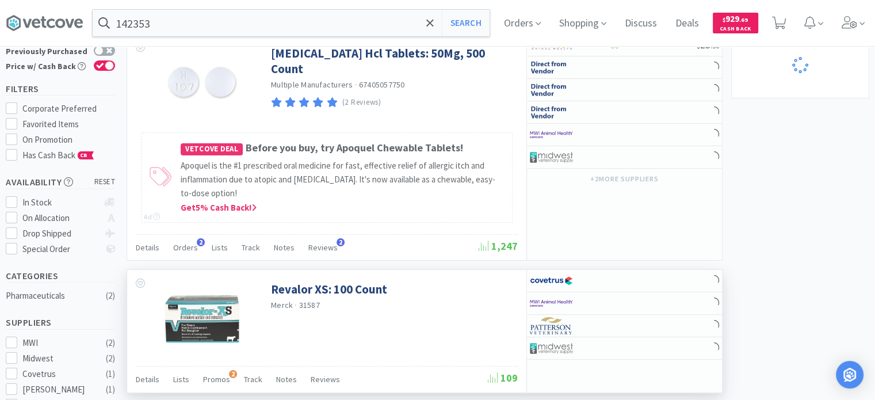
scroll to position [58, 0]
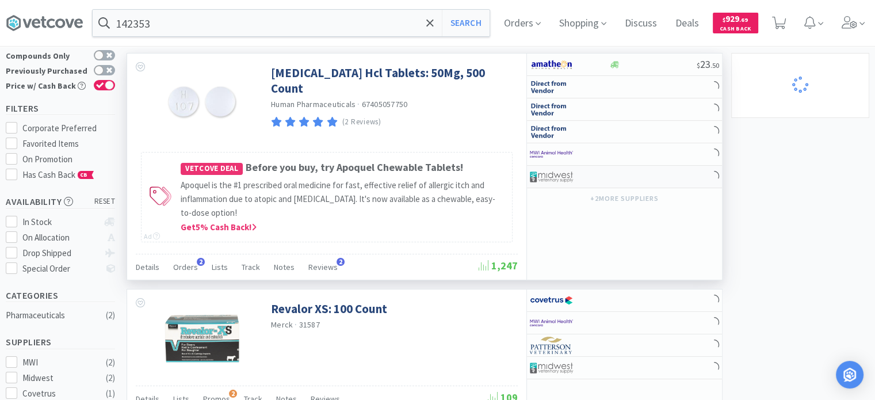
click at [575, 169] on div at bounding box center [561, 177] width 63 height 20
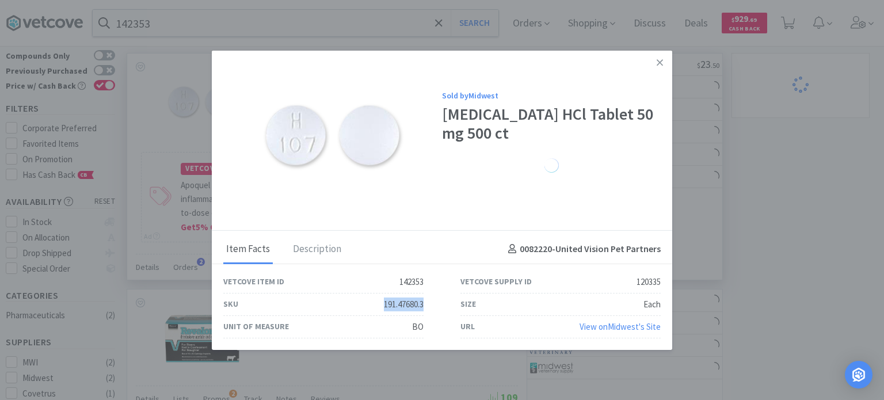
drag, startPoint x: 370, startPoint y: 295, endPoint x: 435, endPoint y: 309, distance: 66.5
click at [435, 309] on div "SKU 191.47680.3" at bounding box center [323, 304] width 237 height 22
copy div "191.47680.3"
drag, startPoint x: 783, startPoint y: 215, endPoint x: 466, endPoint y: 156, distance: 322.3
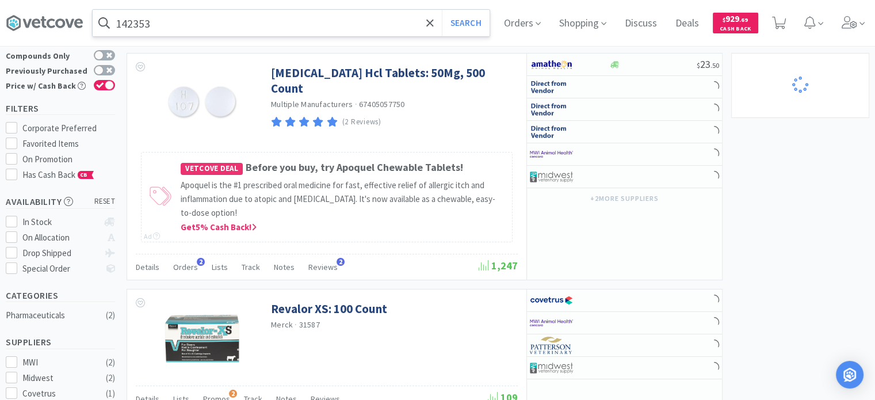
click at [263, 16] on input "142353" at bounding box center [291, 23] width 397 height 26
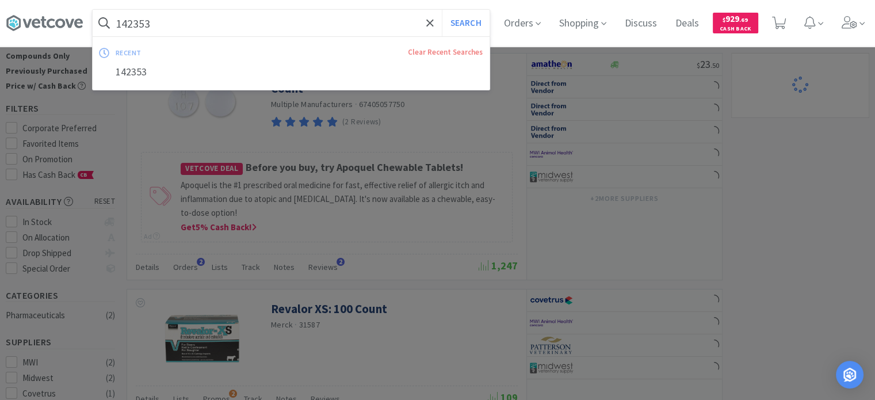
paste input "39090"
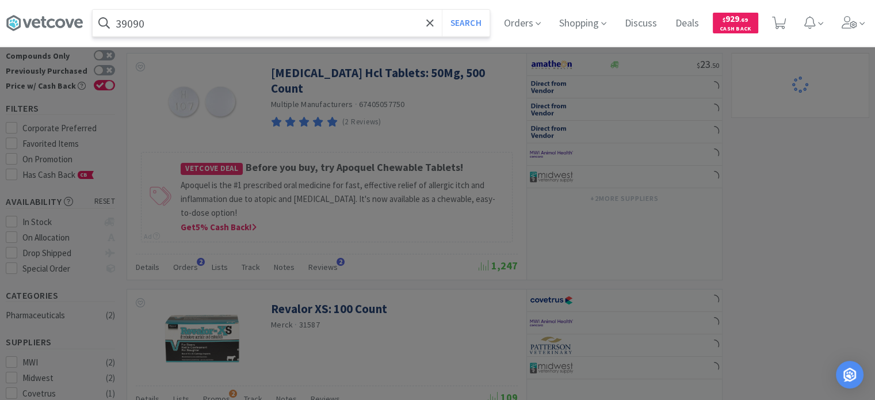
click at [442, 10] on button "Search" at bounding box center [466, 23] width 48 height 26
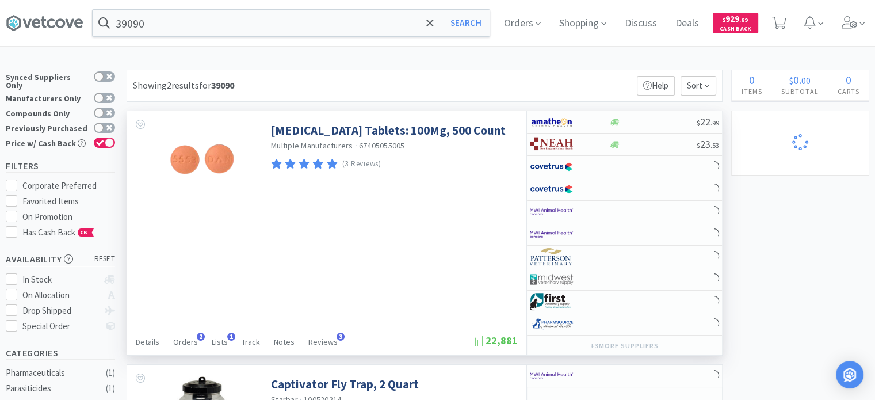
click at [166, 345] on div "Details Orders 2 Lists 1 Track Notes Reviews 3" at bounding box center [304, 343] width 337 height 22
click at [173, 342] on span "Orders" at bounding box center [185, 342] width 25 height 10
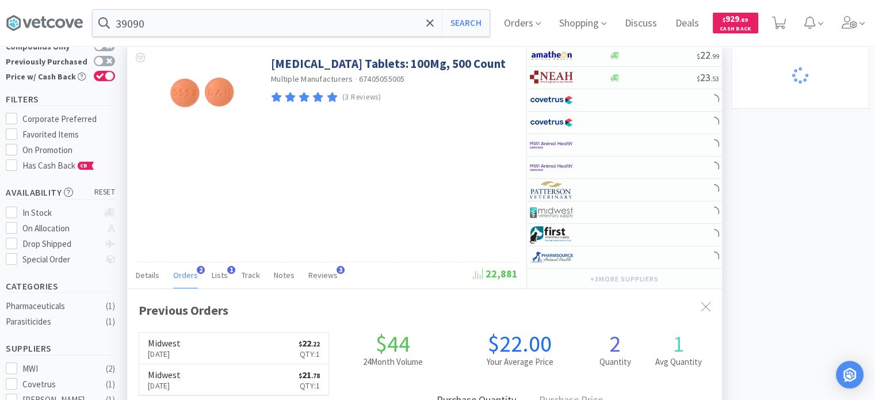
scroll to position [115, 0]
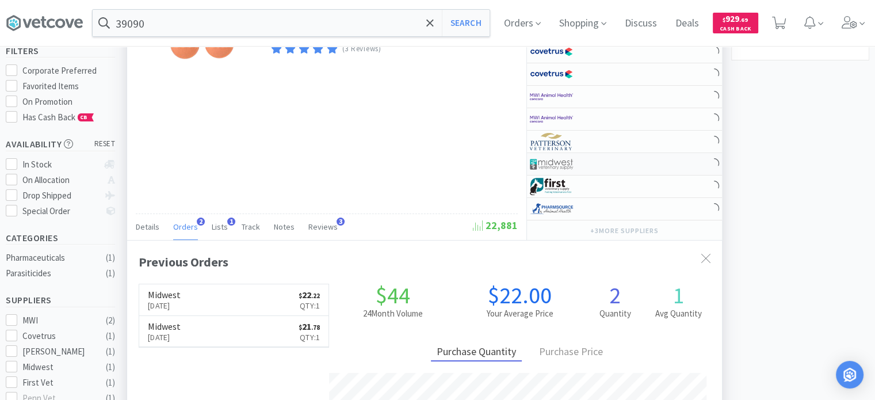
click at [597, 156] on div at bounding box center [569, 164] width 79 height 20
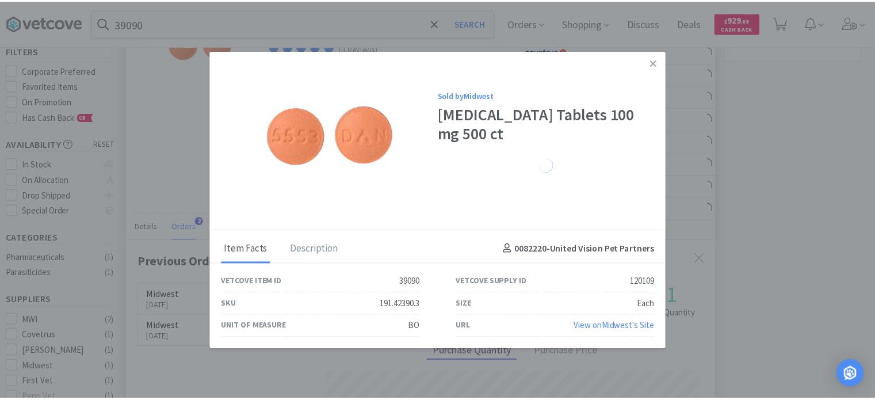
scroll to position [574944, 574644]
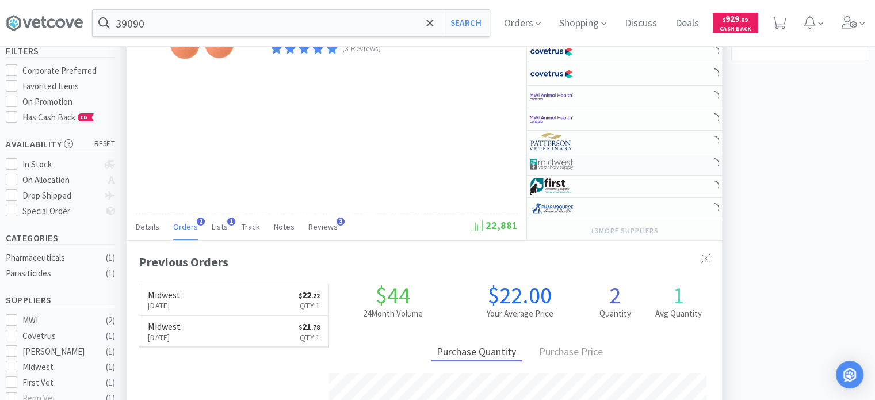
click at [579, 167] on div at bounding box center [561, 164] width 63 height 20
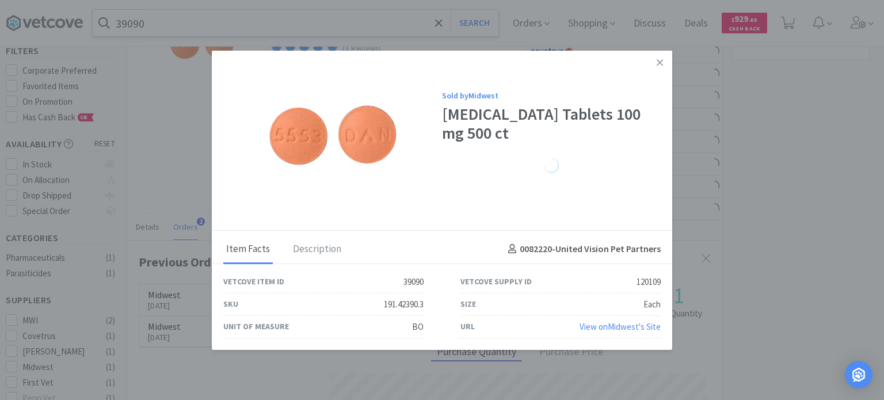
drag, startPoint x: 829, startPoint y: 162, endPoint x: 230, endPoint y: 30, distance: 613.7
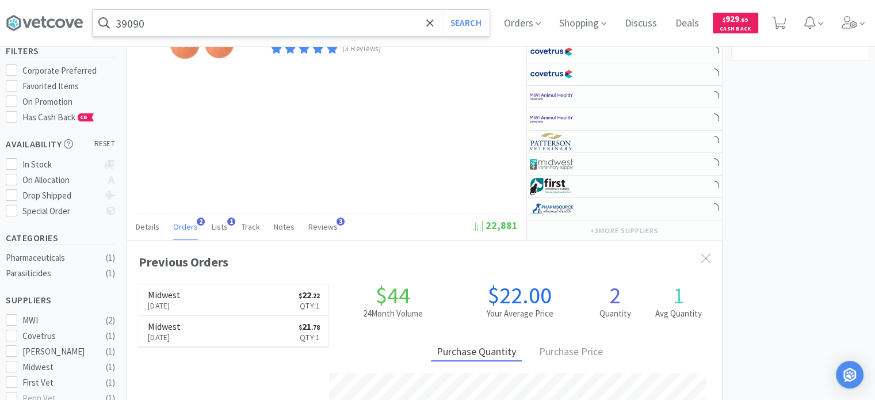
click at [210, 25] on input "39090" at bounding box center [291, 23] width 397 height 26
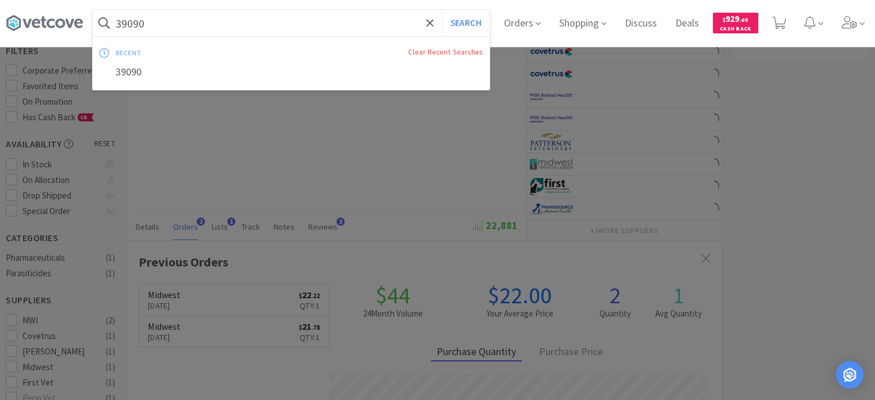
paste input "42956"
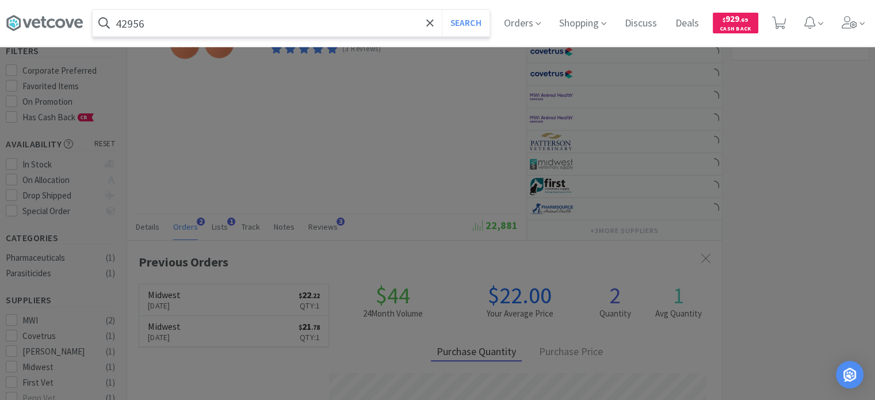
click at [442, 10] on button "Search" at bounding box center [466, 23] width 48 height 26
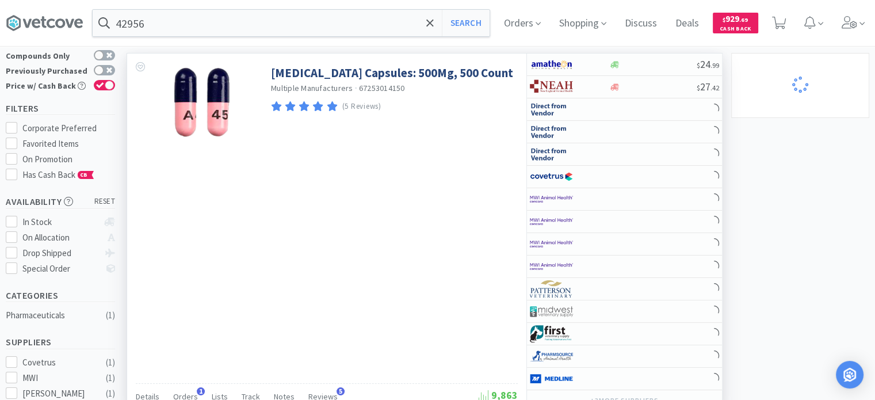
scroll to position [115, 0]
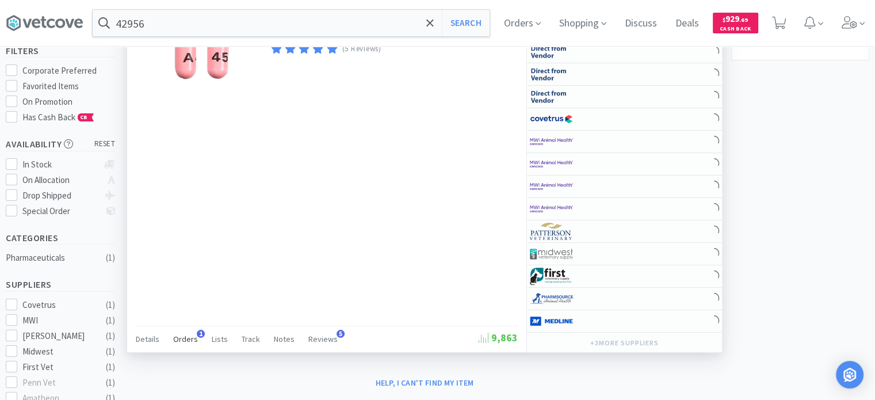
click at [182, 338] on span "Orders" at bounding box center [185, 339] width 25 height 10
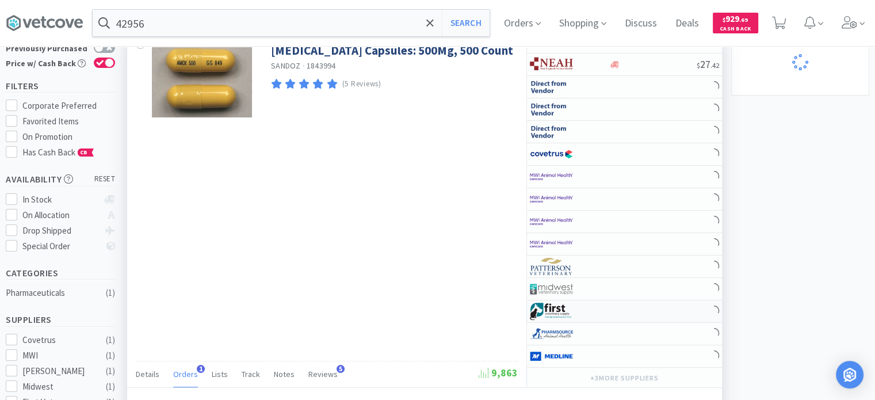
scroll to position [173, 0]
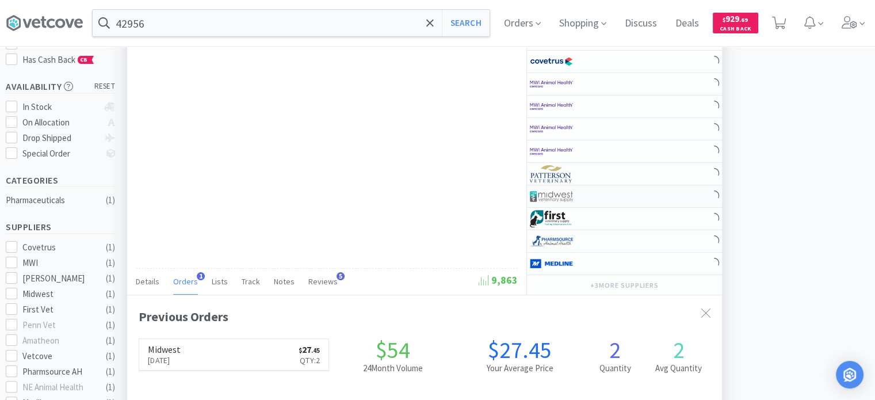
click at [580, 186] on div at bounding box center [561, 196] width 63 height 20
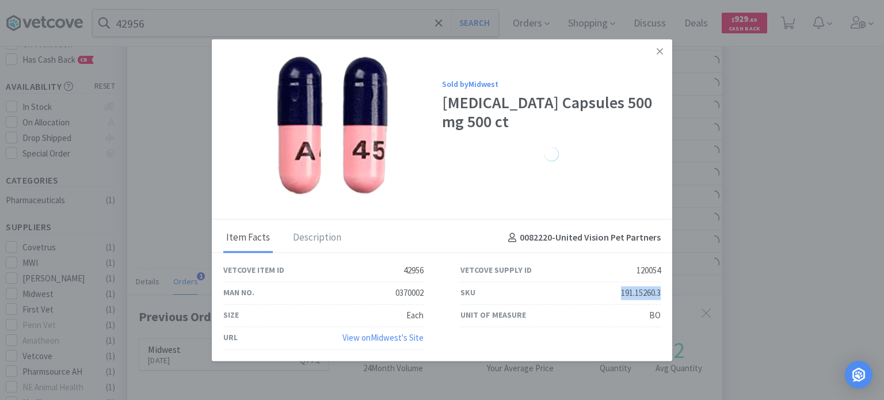
drag, startPoint x: 603, startPoint y: 301, endPoint x: 659, endPoint y: 284, distance: 58.2
click at [659, 284] on div "SKU 191.15260.3" at bounding box center [560, 293] width 200 height 22
copy div "191.15260.3"
drag, startPoint x: 821, startPoint y: 193, endPoint x: 285, endPoint y: 62, distance: 551.9
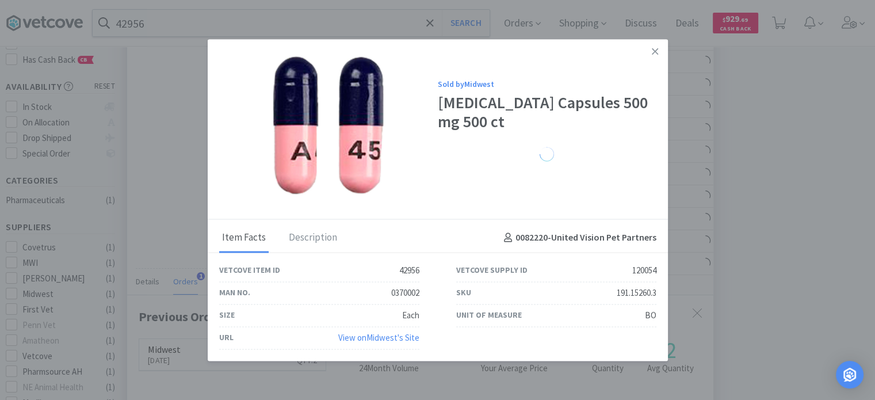
scroll to position [574944, 574644]
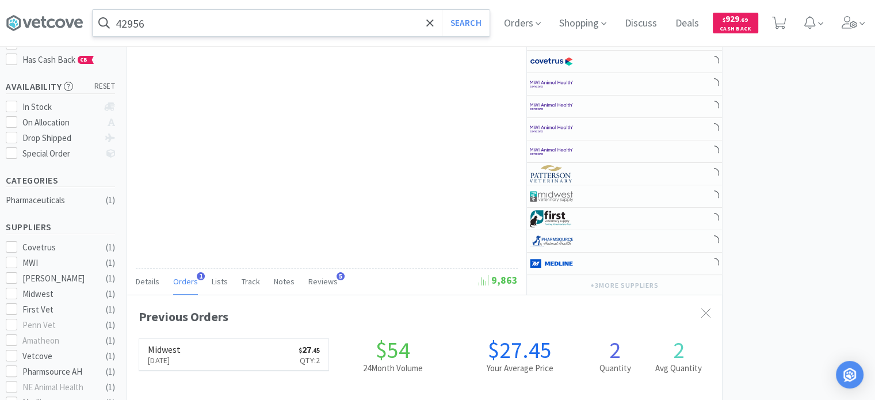
click at [253, 22] on input "42956" at bounding box center [291, 23] width 397 height 26
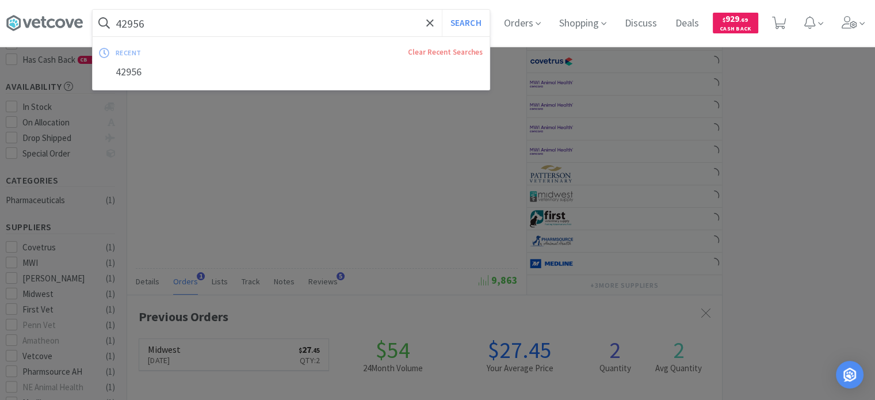
paste input "6860"
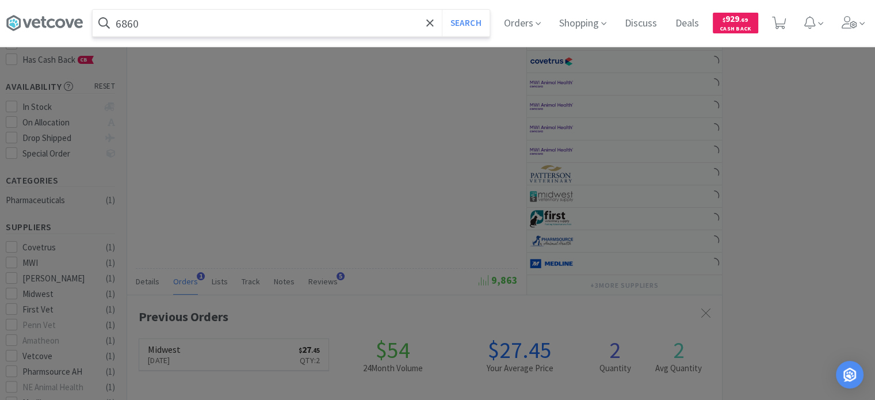
click at [442, 10] on button "Search" at bounding box center [466, 23] width 48 height 26
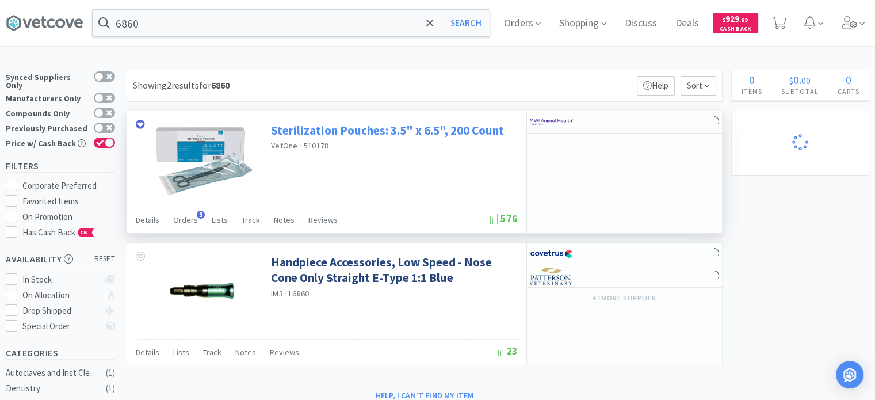
click at [428, 132] on link "Sterilization Pouches: 3.5" x 6.5", 200 Count" at bounding box center [387, 131] width 233 height 16
click at [179, 225] on div "Orders 3" at bounding box center [185, 222] width 25 height 22
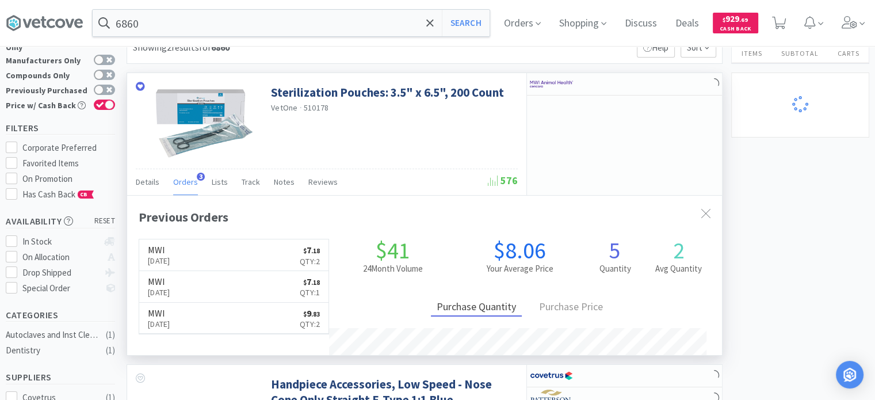
scroll to position [58, 0]
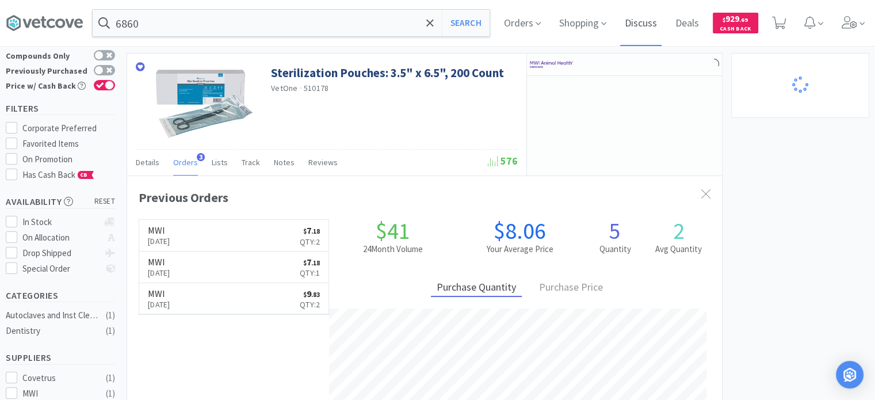
click at [662, 40] on span "Discuss" at bounding box center [640, 23] width 41 height 46
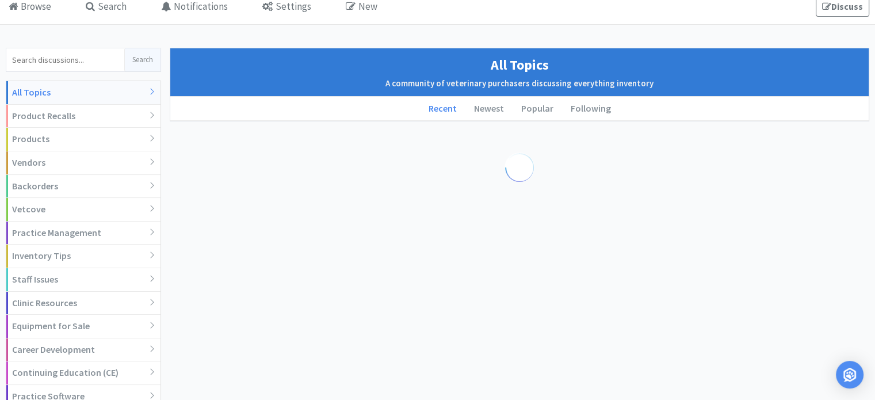
click at [664, 24] on div "Browse Search Notifications Settings New Discuss" at bounding box center [437, 7] width 863 height 35
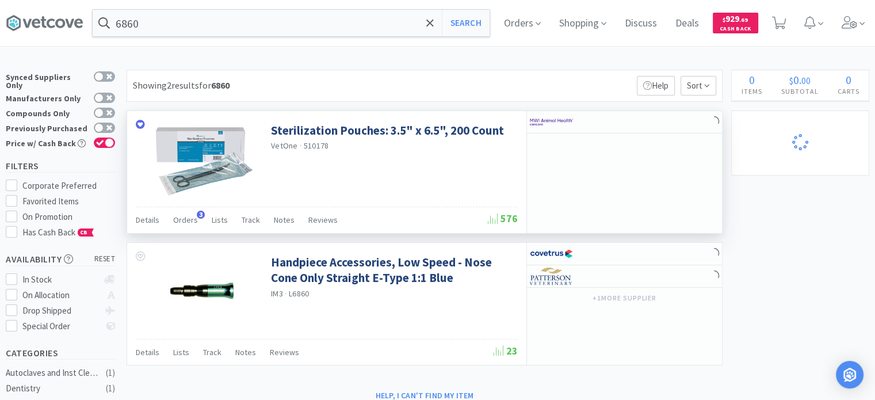
scroll to position [58, 0]
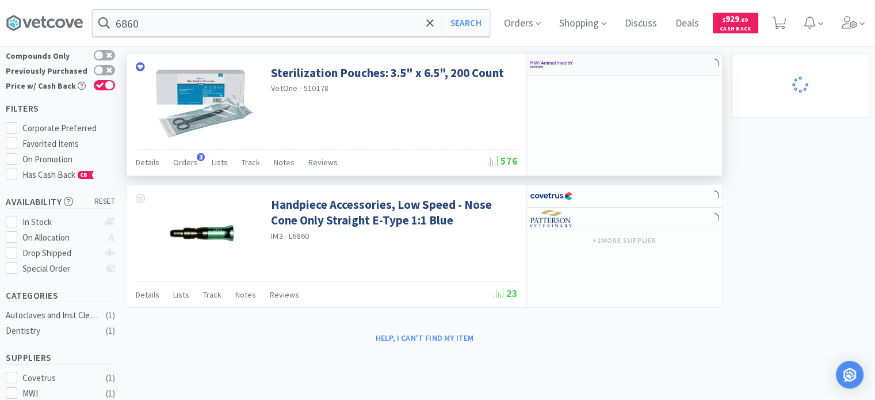
click at [610, 57] on div at bounding box center [624, 64] width 195 height 22
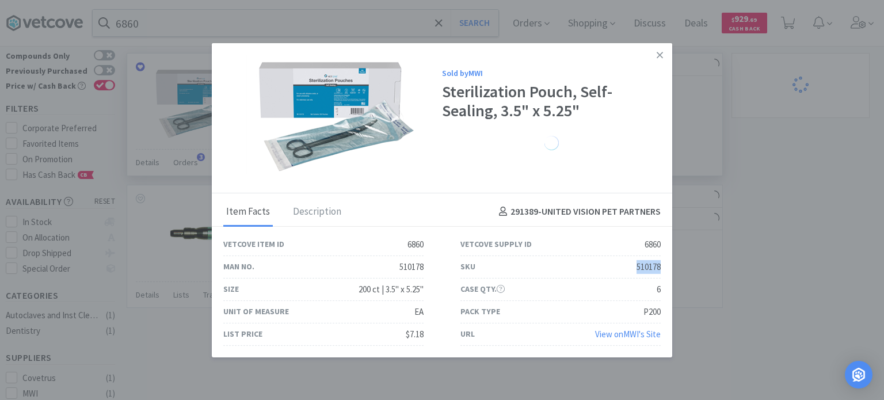
drag, startPoint x: 628, startPoint y: 271, endPoint x: 666, endPoint y: 266, distance: 38.3
click at [666, 266] on div "SKU 510178" at bounding box center [560, 267] width 237 height 22
copy div "510178"
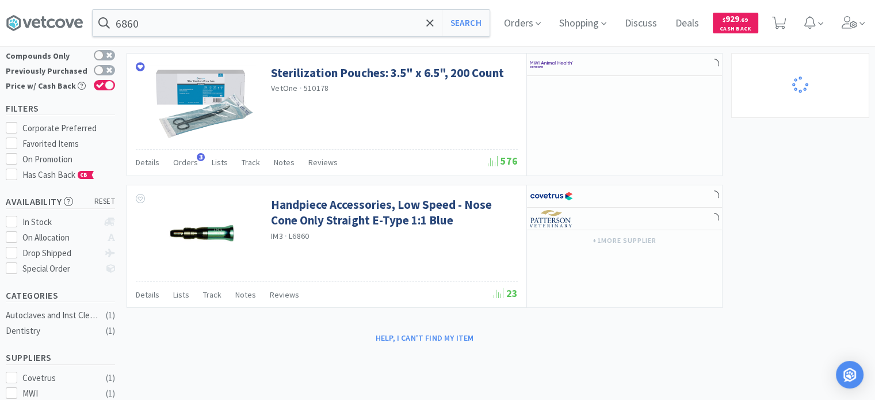
click at [328, 8] on div "6860 Search Orders Shopping Discuss Discuss Deals Deals $ 929 . 69 Cash Back" at bounding box center [437, 23] width 863 height 46
click at [313, 22] on input "6860" at bounding box center [291, 23] width 397 height 26
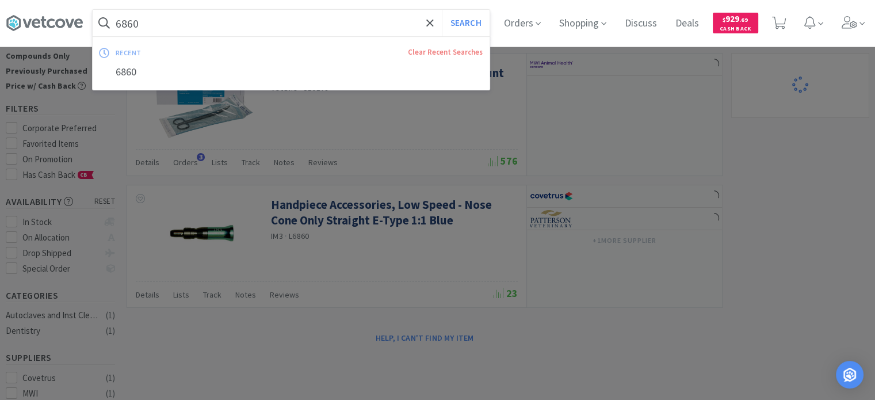
paste input "290452"
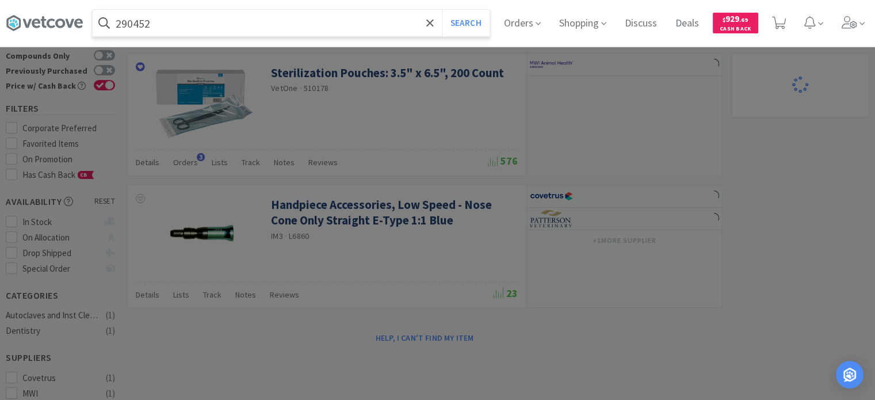
click at [442, 10] on button "Search" at bounding box center [466, 23] width 48 height 26
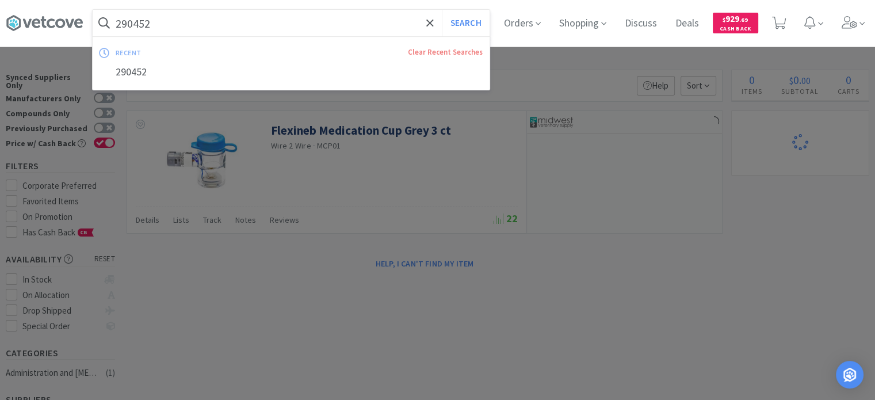
click at [181, 31] on input "290452" at bounding box center [291, 23] width 397 height 26
click at [242, 20] on input "290452" at bounding box center [291, 23] width 397 height 26
paste input "Syringe with Needle (Rigid Pack): Sterile, 1mL, Luer Slip, 25 G x 5/8 in, 100 C…"
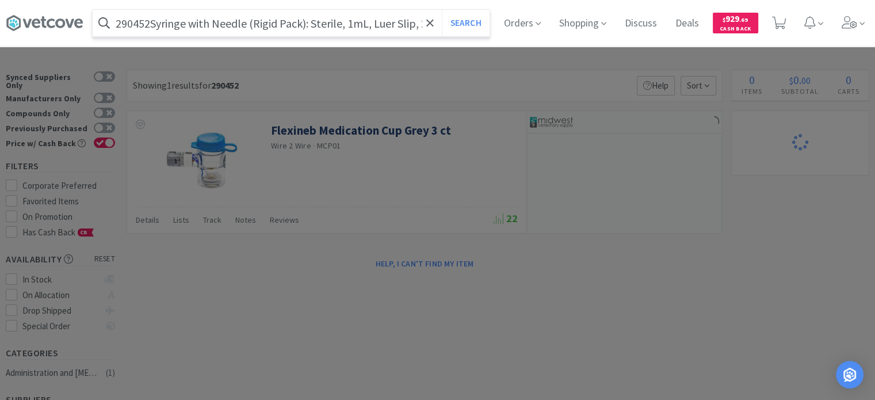
scroll to position [0, 119]
click at [442, 10] on button "Search" at bounding box center [466, 23] width 48 height 26
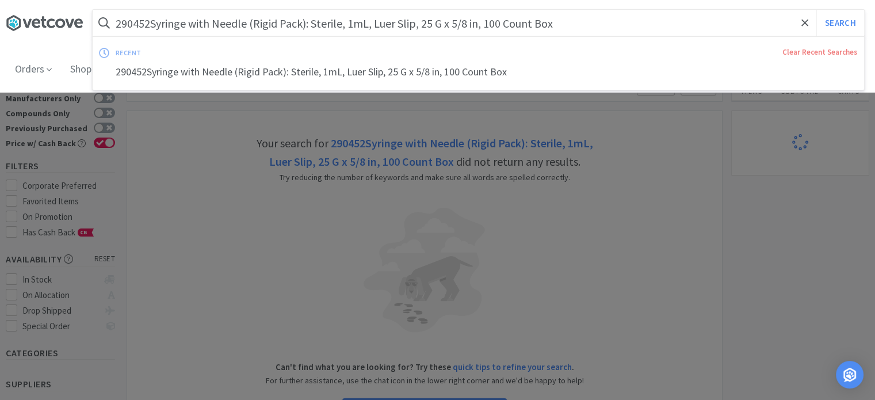
click at [60, 24] on icon at bounding box center [44, 22] width 77 height 17
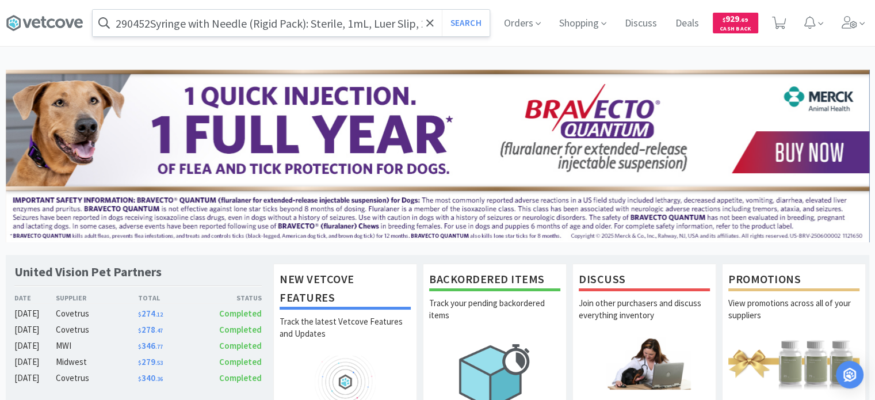
click at [155, 22] on input "290452Syringe with Needle (Rigid Pack): Sterile, 1mL, Luer Slip, 25 G x 5/8 in,…" at bounding box center [291, 23] width 397 height 26
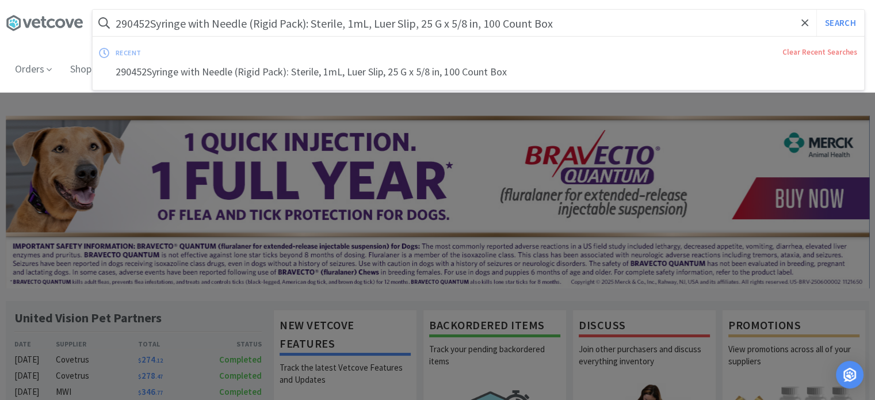
click at [153, 22] on input "290452Syringe with Needle (Rigid Pack): Sterile, 1mL, Luer Slip, 25 G x 5/8 in,…" at bounding box center [478, 23] width 771 height 26
click at [149, 24] on input "290452Syringe with Needle (Rigid Pack): Sterile, 1mL, Luer Slip, 25 G x 5/8 in,…" at bounding box center [478, 23] width 771 height 26
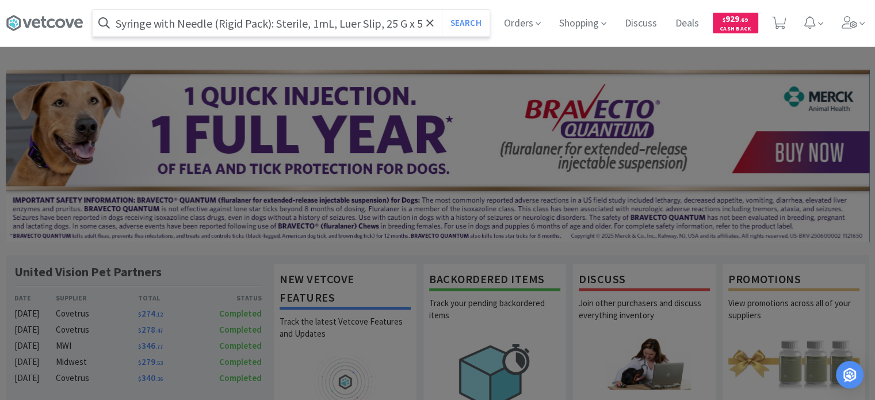
click at [442, 10] on button "Search" at bounding box center [466, 23] width 48 height 26
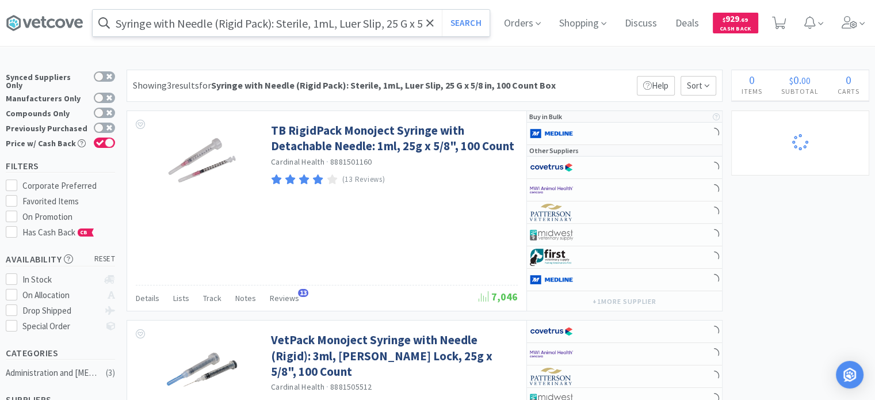
click at [308, 28] on input "Syringe with Needle (Rigid Pack): Sterile, 1mL, Luer Slip, 25 G x 5/8 in, 100 C…" at bounding box center [291, 23] width 397 height 26
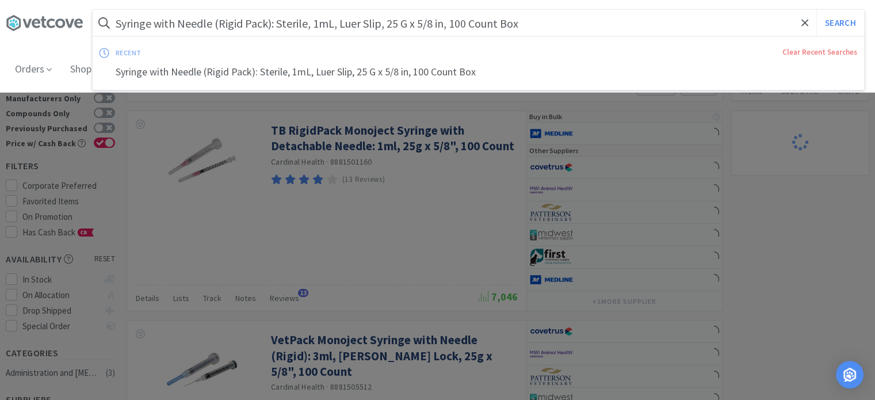
click at [313, 29] on input "Syringe with Needle (Rigid Pack): Sterile, 1mL, Luer Slip, 25 G x 5/8 in, 100 C…" at bounding box center [478, 23] width 771 height 26
drag, startPoint x: 311, startPoint y: 26, endPoint x: 113, endPoint y: 44, distance: 198.1
click at [114, 36] on div "Syringe with Needle (Rigid Pack): Sterile, 1mL, Luer Slip, 25 G x 5/8 in, 100 C…" at bounding box center [478, 23] width 771 height 26
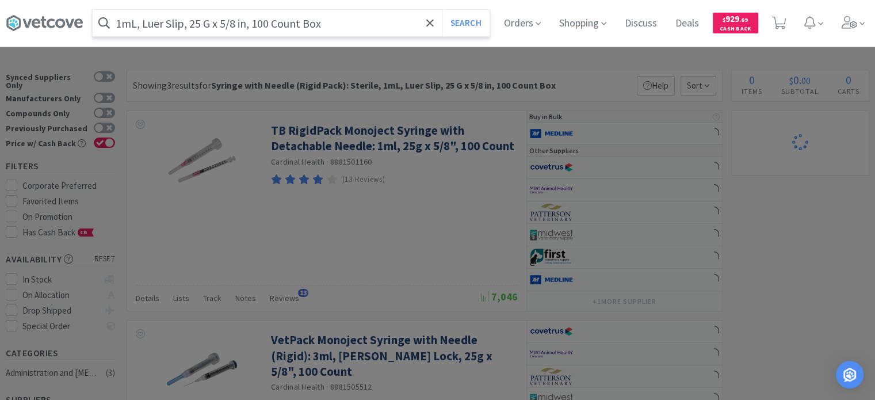
click at [442, 10] on button "Search" at bounding box center [466, 23] width 48 height 26
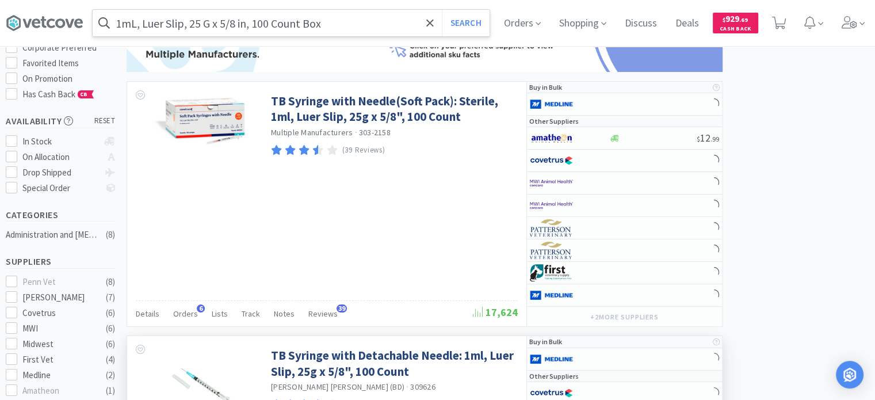
scroll to position [173, 0]
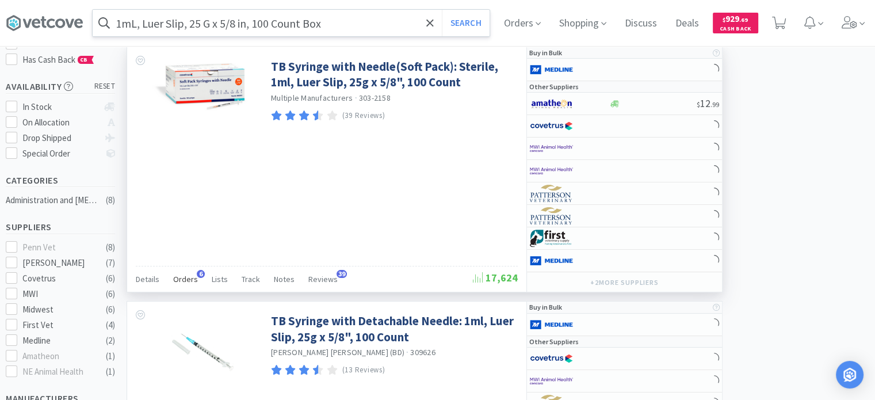
click at [190, 282] on span "Orders" at bounding box center [185, 279] width 25 height 10
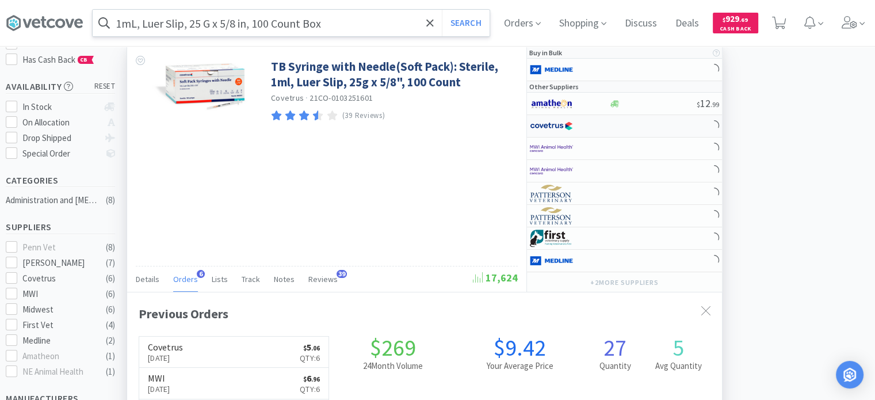
click at [587, 125] on div at bounding box center [561, 126] width 63 height 20
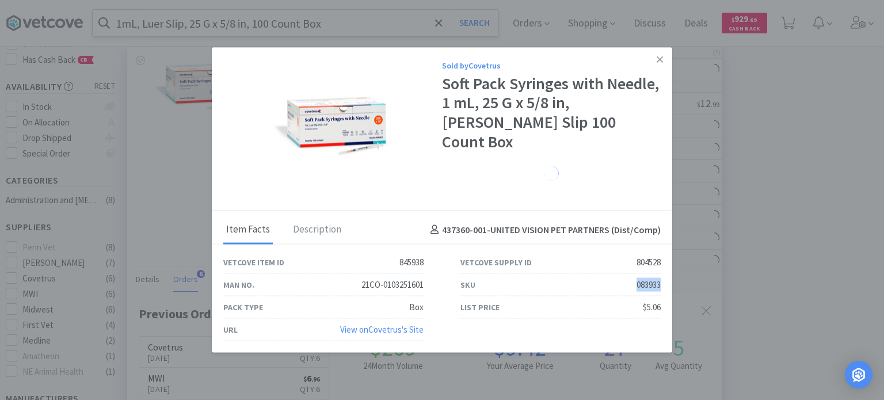
drag, startPoint x: 597, startPoint y: 278, endPoint x: 658, endPoint y: 275, distance: 61.1
click at [658, 275] on div "SKU 083933" at bounding box center [560, 285] width 200 height 22
copy div "083933"
drag, startPoint x: 687, startPoint y: 266, endPoint x: 731, endPoint y: 258, distance: 45.0
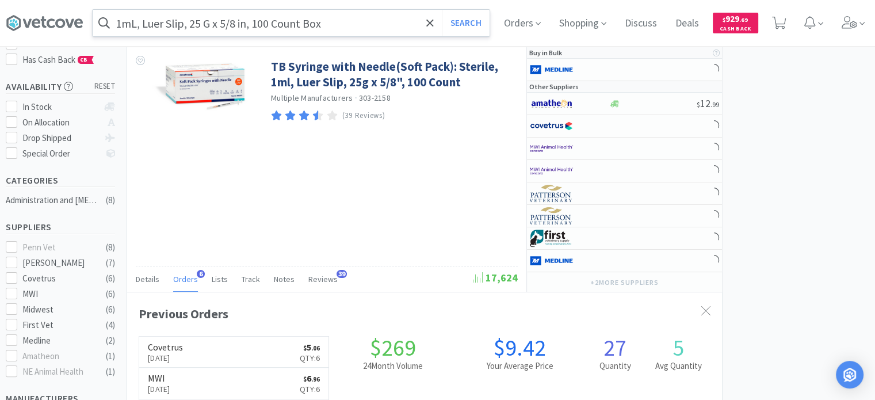
click at [207, 36] on div "1mL, Luer Slip, 25 G x 5/8 in, 100 Count Box Search Orders Shopping Discuss Dis…" at bounding box center [437, 23] width 863 height 46
click at [209, 36] on input "1mL, Luer Slip, 25 G x 5/8 in, 100 Count Box" at bounding box center [291, 23] width 397 height 26
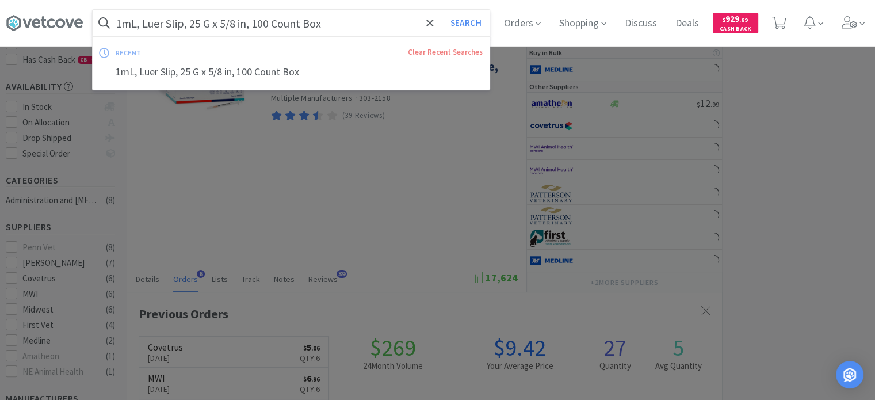
paste input "95258"
click at [442, 10] on button "Search" at bounding box center [466, 23] width 48 height 26
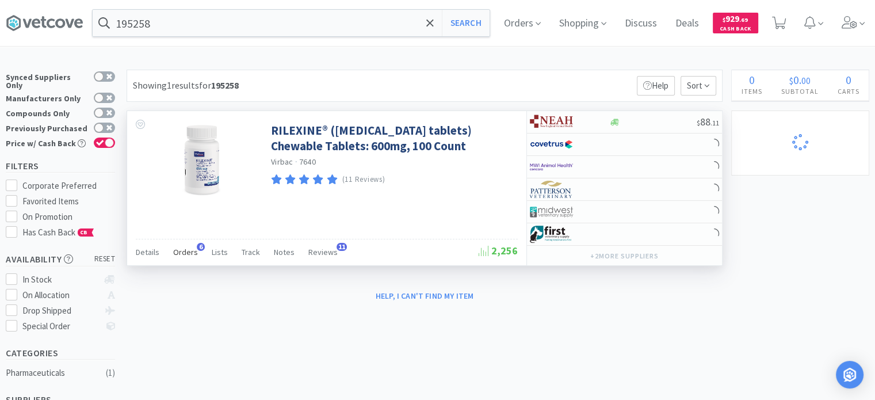
click at [191, 243] on div "Orders 6" at bounding box center [185, 254] width 25 height 22
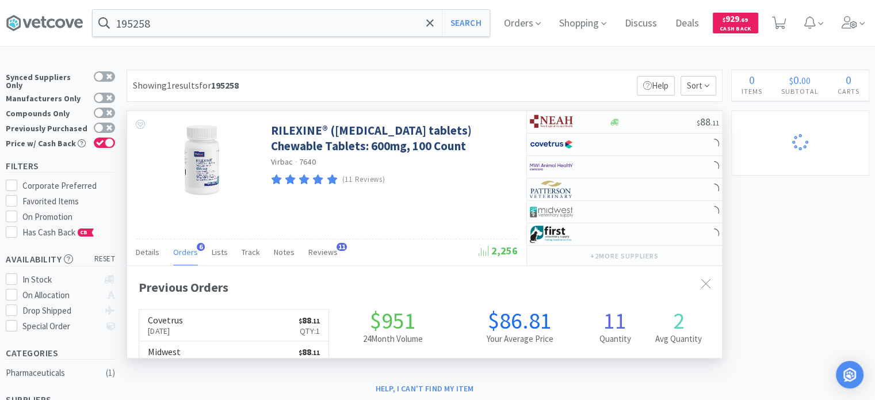
scroll to position [295, 595]
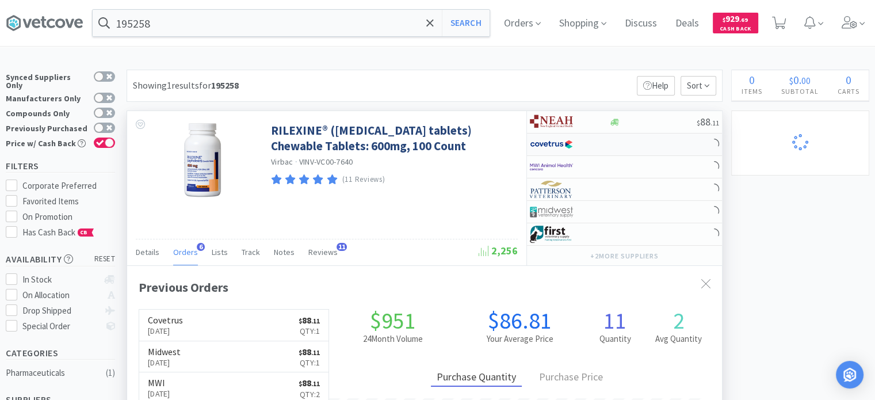
click at [608, 144] on div at bounding box center [569, 145] width 79 height 20
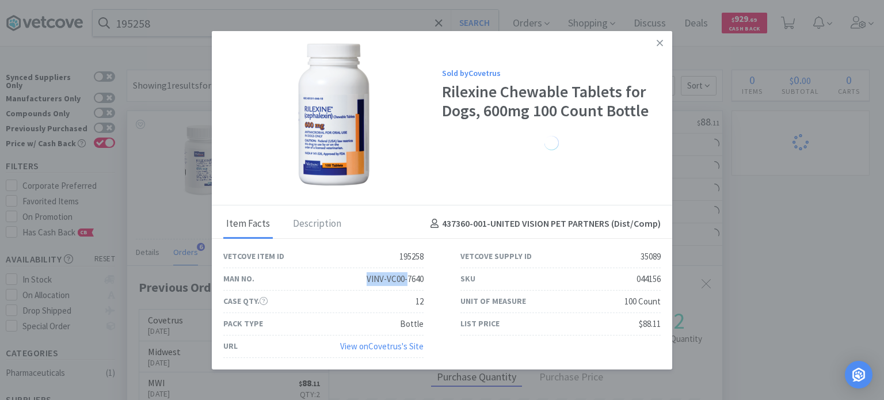
drag, startPoint x: 368, startPoint y: 275, endPoint x: 407, endPoint y: 273, distance: 39.2
click at [407, 273] on div "VINV-VC00-7640" at bounding box center [394, 279] width 57 height 14
click at [530, 311] on div "Unit of Measure 100 Count" at bounding box center [560, 301] width 200 height 22
click at [648, 268] on div "SKU 044156" at bounding box center [560, 279] width 200 height 22
drag, startPoint x: 633, startPoint y: 277, endPoint x: 663, endPoint y: 278, distance: 29.9
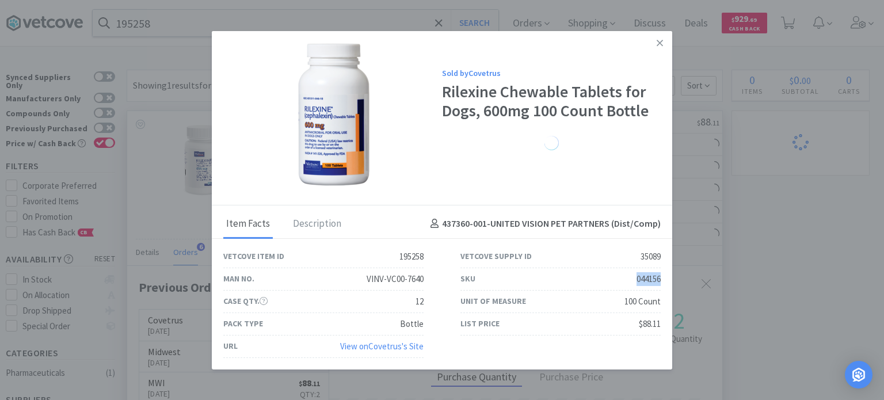
click at [663, 278] on div "SKU 044156" at bounding box center [560, 279] width 237 height 22
copy div "044156"
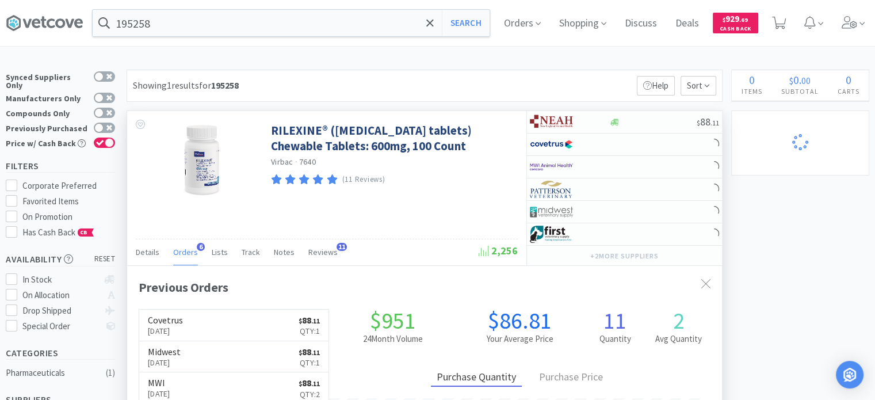
scroll to position [574944, 574644]
drag, startPoint x: 119, startPoint y: 33, endPoint x: 131, endPoint y: 28, distance: 12.9
click at [119, 33] on input "195258" at bounding box center [291, 23] width 397 height 26
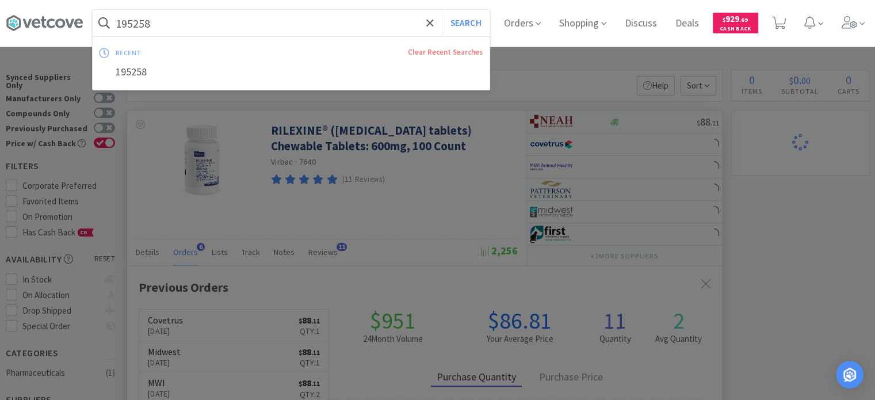
click at [146, 22] on input "195258" at bounding box center [291, 23] width 397 height 26
click at [442, 10] on button "Search" at bounding box center [466, 23] width 48 height 26
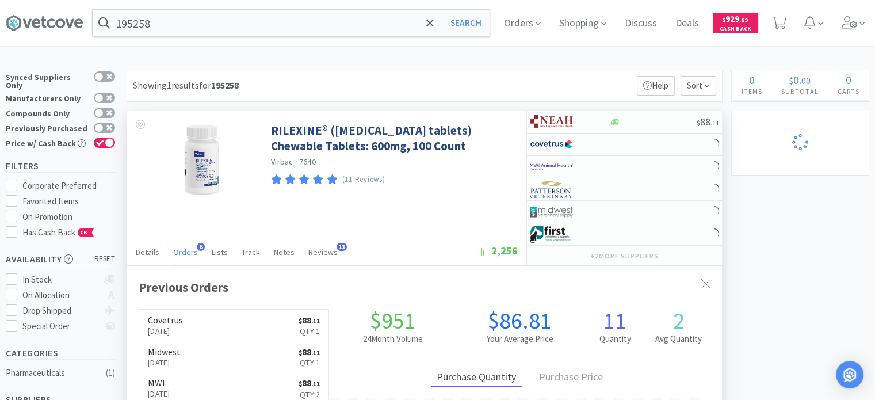
scroll to position [58, 0]
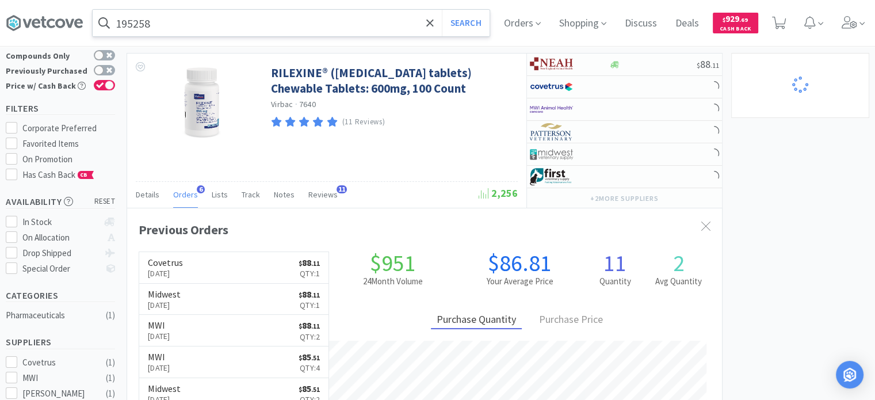
click at [309, 17] on input "195258" at bounding box center [291, 23] width 397 height 26
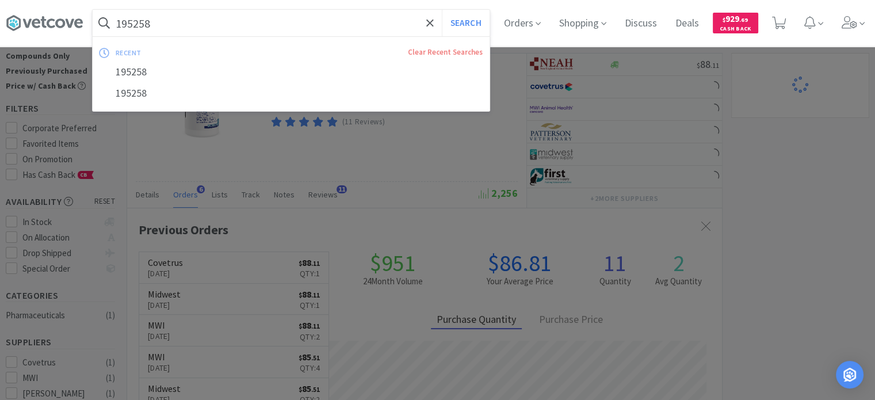
type input "v"
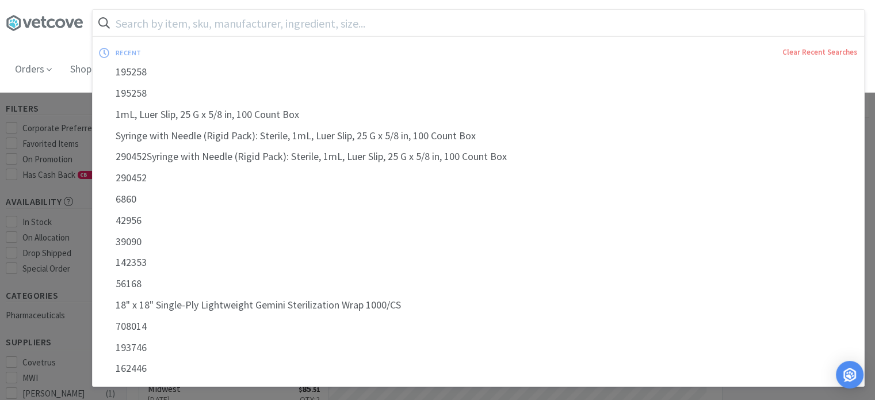
paste input "474737"
click at [816, 10] on button "Search" at bounding box center [840, 23] width 48 height 26
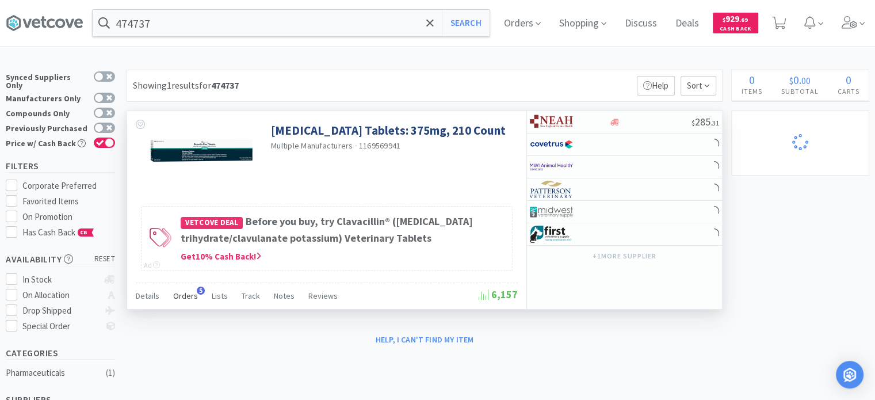
click at [188, 290] on span "Orders" at bounding box center [185, 295] width 25 height 10
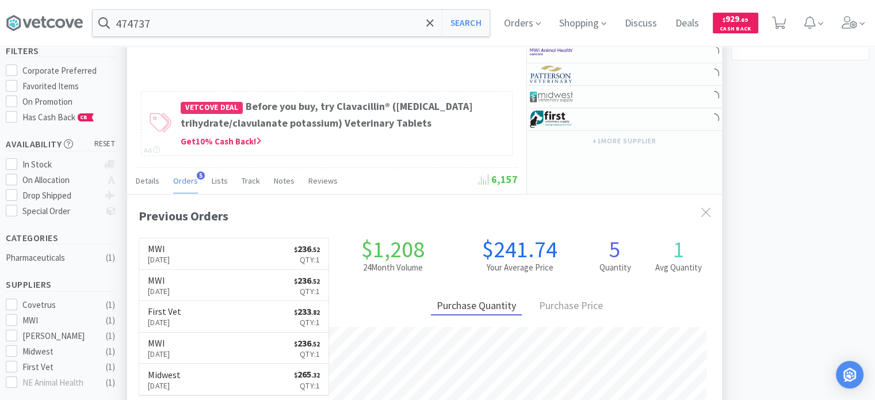
scroll to position [58, 0]
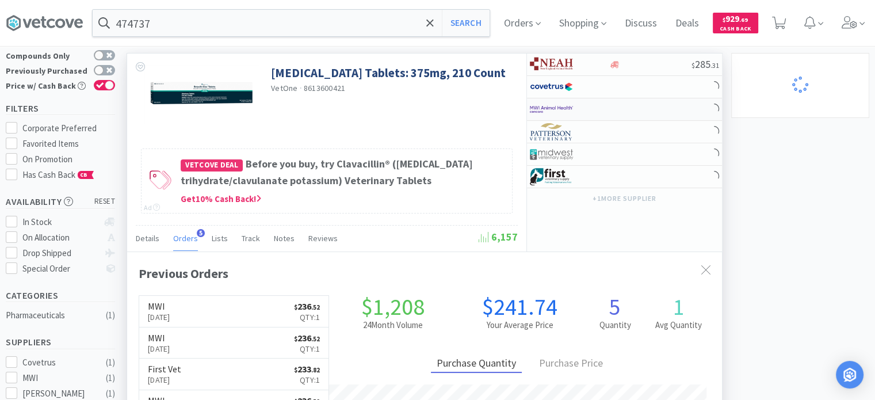
click at [544, 105] on img at bounding box center [551, 109] width 43 height 17
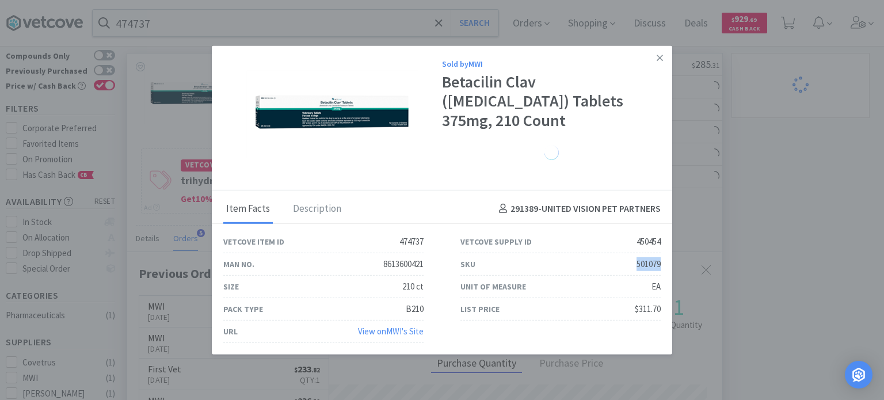
drag, startPoint x: 625, startPoint y: 267, endPoint x: 663, endPoint y: 261, distance: 38.4
click at [663, 261] on div "SKU 501079" at bounding box center [560, 264] width 237 height 22
copy div "501079"
drag, startPoint x: 823, startPoint y: 160, endPoint x: 741, endPoint y: 149, distance: 82.4
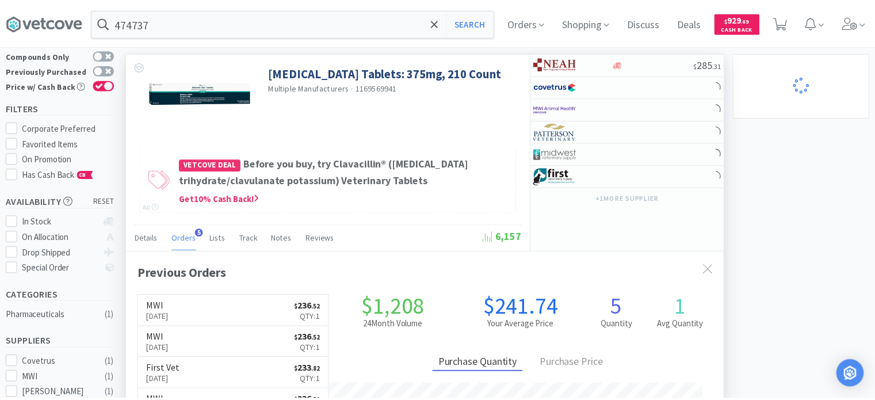
scroll to position [574944, 574644]
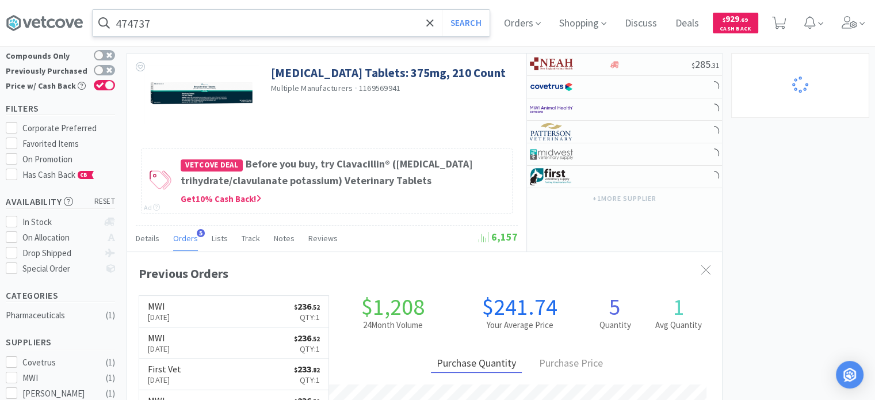
click at [235, 32] on input "474737" at bounding box center [291, 23] width 397 height 26
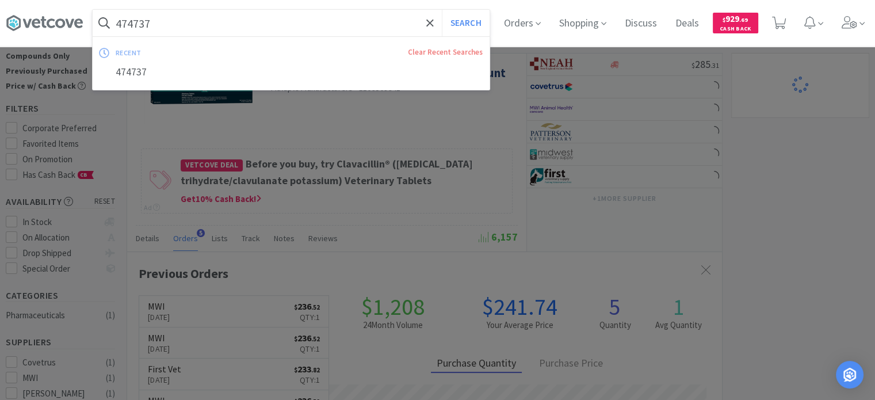
paste input "302333"
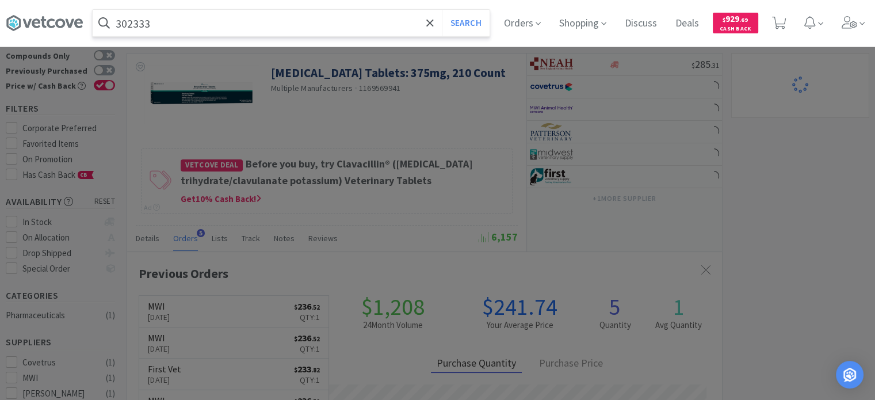
click at [442, 10] on button "Search" at bounding box center [466, 23] width 48 height 26
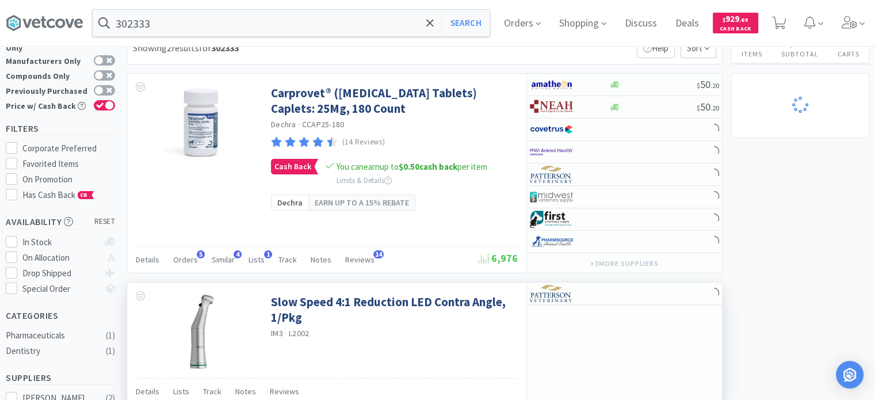
scroll to position [58, 0]
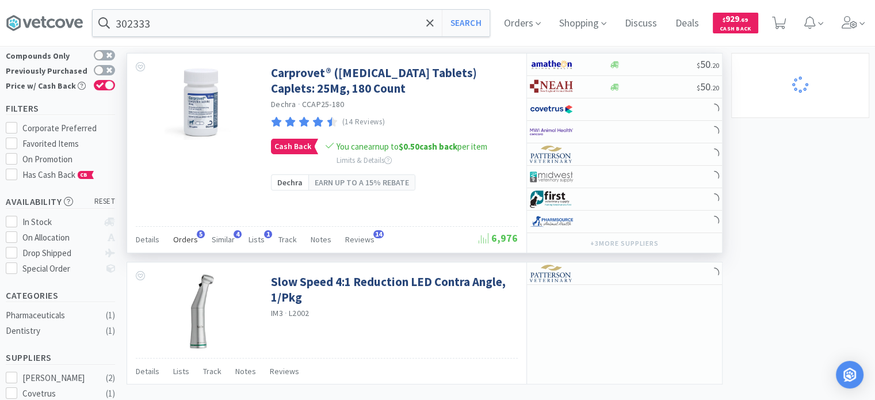
click at [189, 230] on div "Orders 5" at bounding box center [185, 241] width 25 height 22
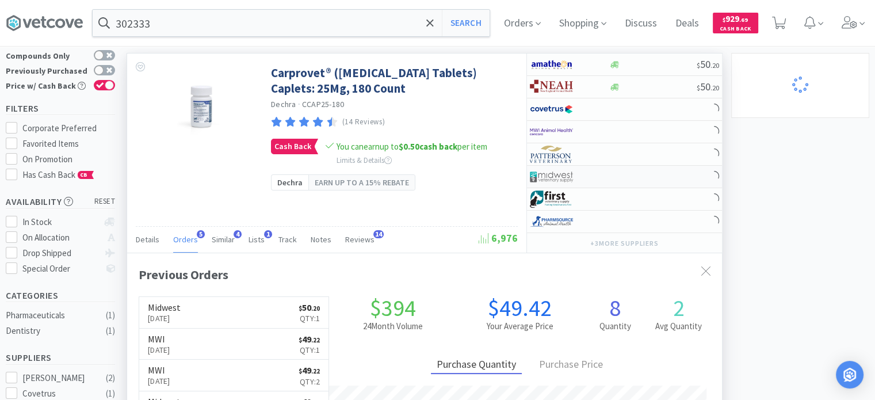
click at [599, 173] on div at bounding box center [569, 177] width 79 height 20
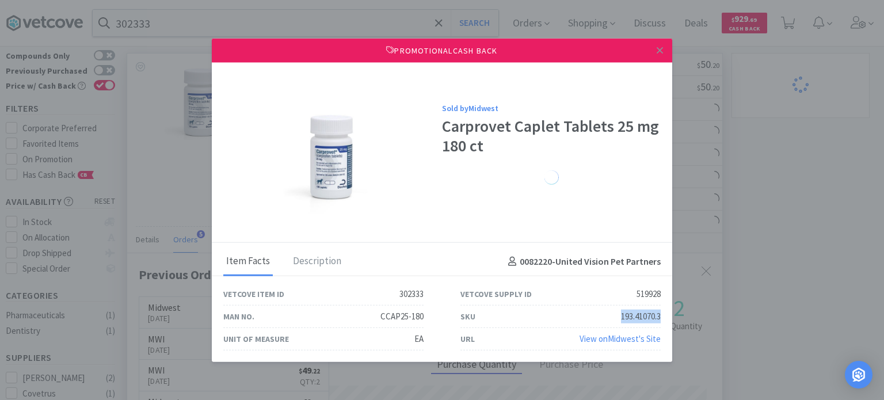
drag, startPoint x: 605, startPoint y: 311, endPoint x: 660, endPoint y: 309, distance: 54.7
click at [660, 309] on div "SKU 193.41070.3" at bounding box center [560, 316] width 200 height 22
drag, startPoint x: 789, startPoint y: 246, endPoint x: 126, endPoint y: 61, distance: 688.5
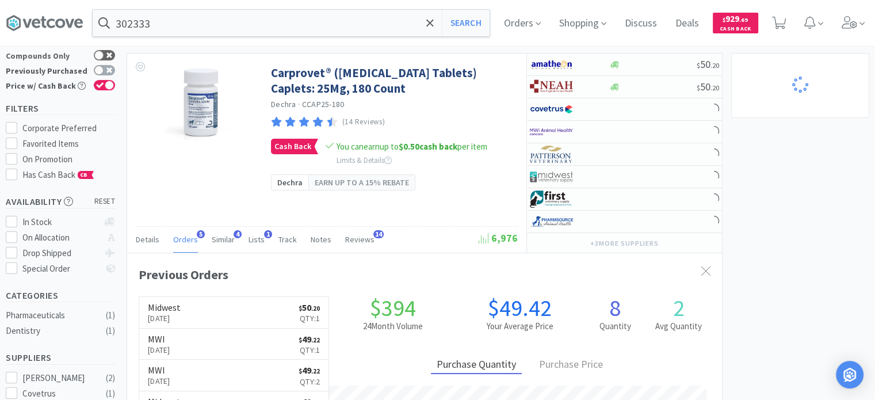
scroll to position [574944, 574644]
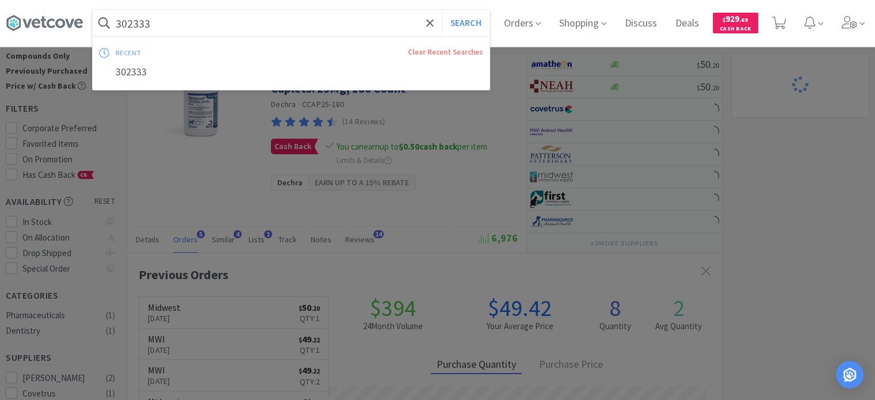
click at [141, 27] on input "302333" at bounding box center [291, 23] width 397 height 26
paste input "216222"
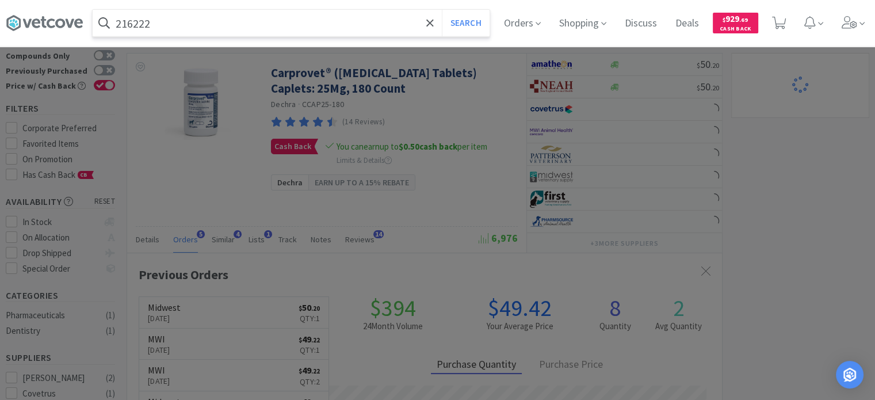
click at [442, 10] on button "Search" at bounding box center [466, 23] width 48 height 26
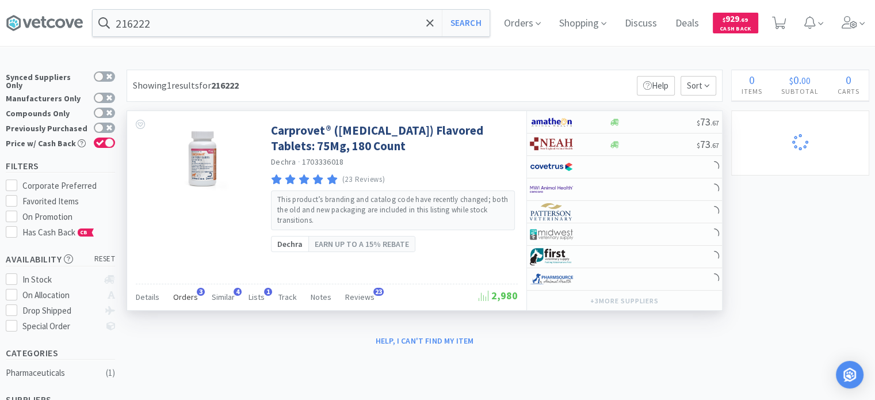
click at [183, 296] on span "Orders" at bounding box center [185, 297] width 25 height 10
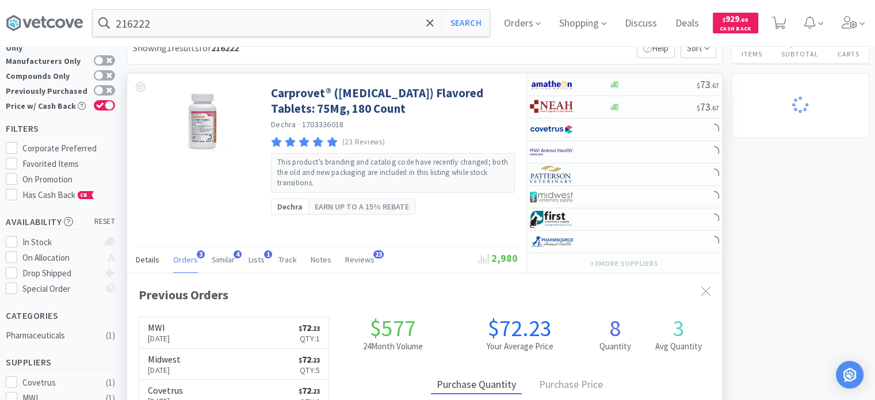
scroll to position [58, 0]
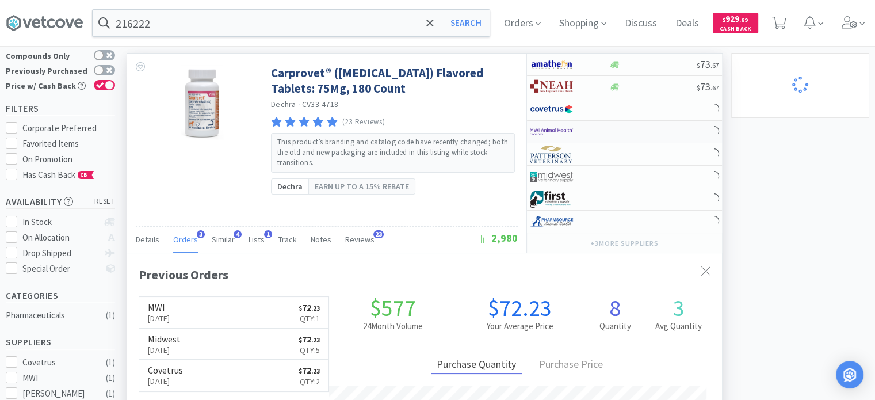
click at [587, 121] on div at bounding box center [624, 132] width 195 height 22
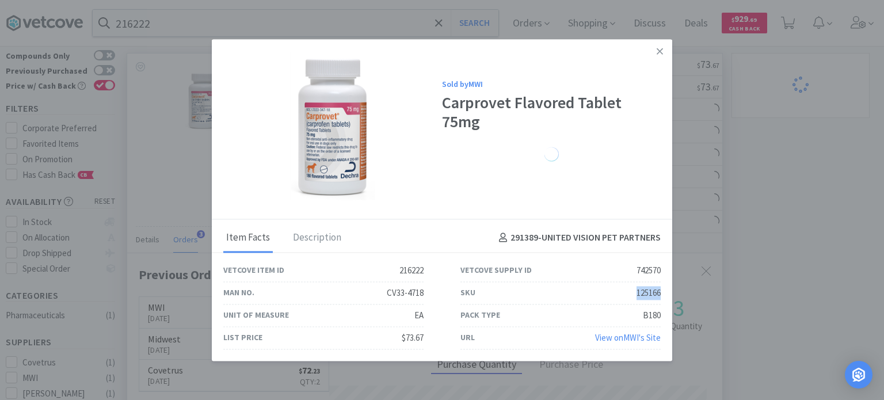
drag, startPoint x: 622, startPoint y: 289, endPoint x: 663, endPoint y: 297, distance: 41.5
click at [663, 297] on div "SKU 125166" at bounding box center [560, 293] width 237 height 22
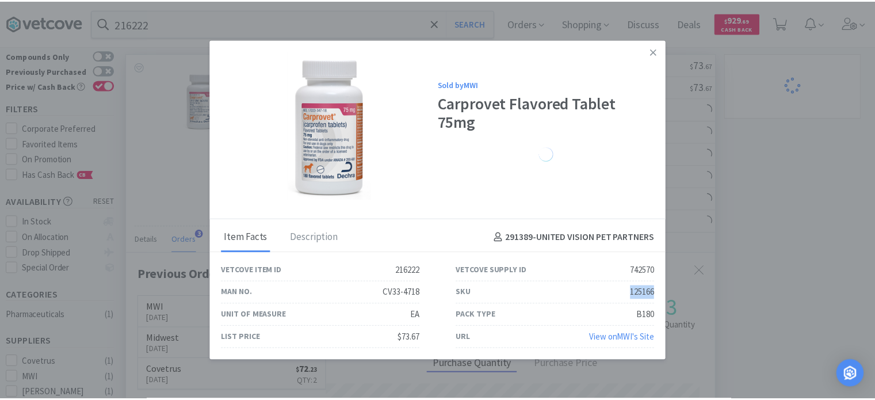
scroll to position [574944, 574644]
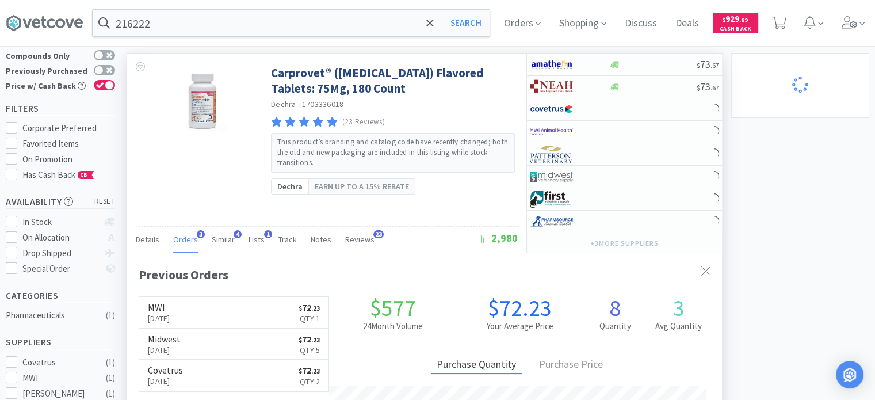
click at [219, 5] on div "216222 Search Orders Shopping Discuss Discuss Deals Deals $ 929 . 69 Cash Back" at bounding box center [437, 23] width 863 height 46
click at [214, 9] on div "216222 Search Orders Shopping Discuss Discuss Deals Deals $ 929 . 69 Cash Back" at bounding box center [437, 23] width 863 height 46
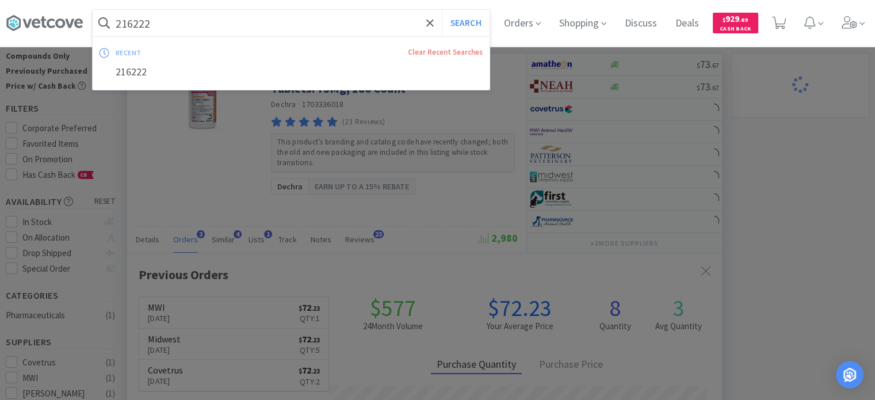
click at [209, 14] on input "216222" at bounding box center [291, 23] width 397 height 26
paste input "48440"
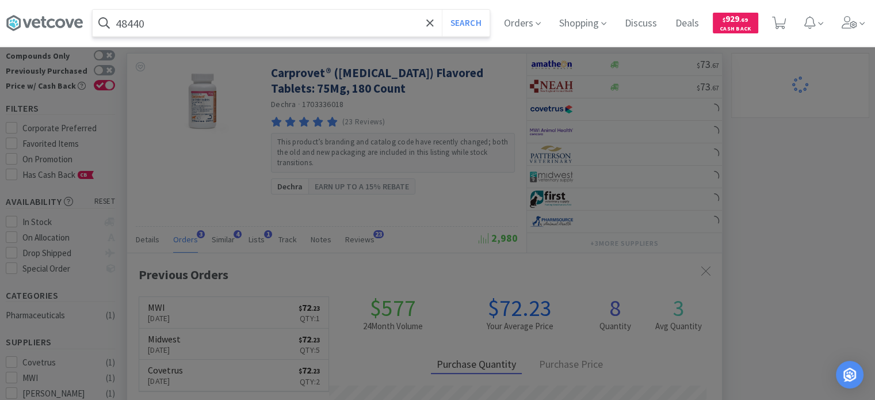
click at [442, 10] on button "Search" at bounding box center [466, 23] width 48 height 26
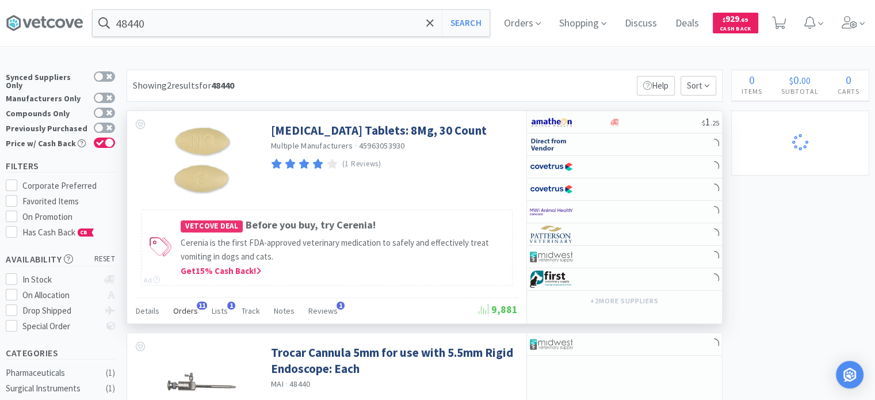
click at [174, 305] on span "Orders" at bounding box center [185, 310] width 25 height 10
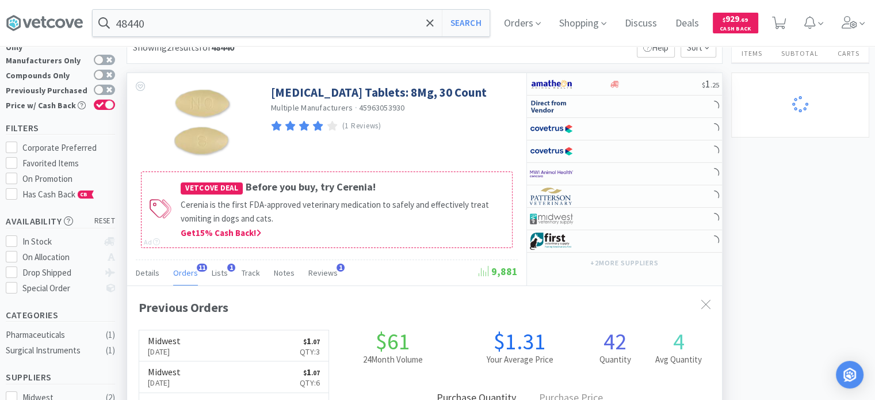
scroll to position [58, 0]
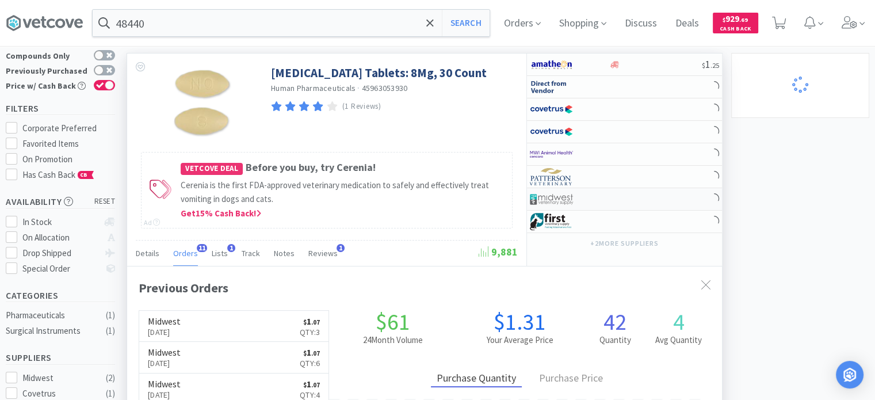
click at [576, 197] on div at bounding box center [561, 199] width 63 height 20
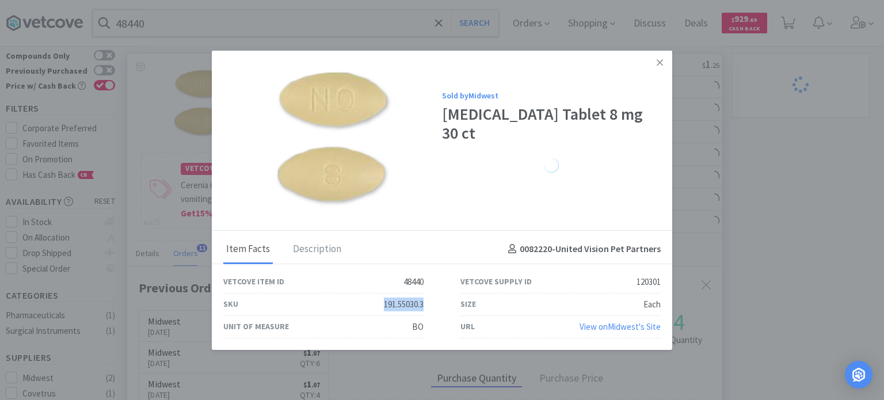
drag, startPoint x: 377, startPoint y: 305, endPoint x: 435, endPoint y: 305, distance: 58.1
click at [435, 305] on div "SKU 191.55030.3" at bounding box center [323, 304] width 237 height 22
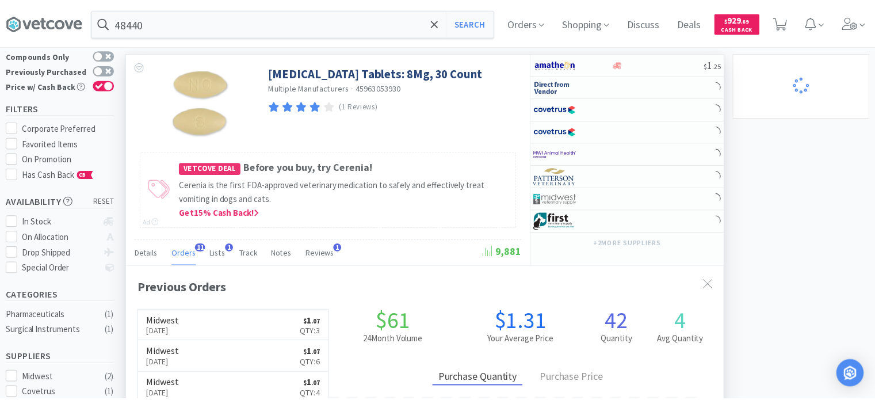
scroll to position [574931, 574644]
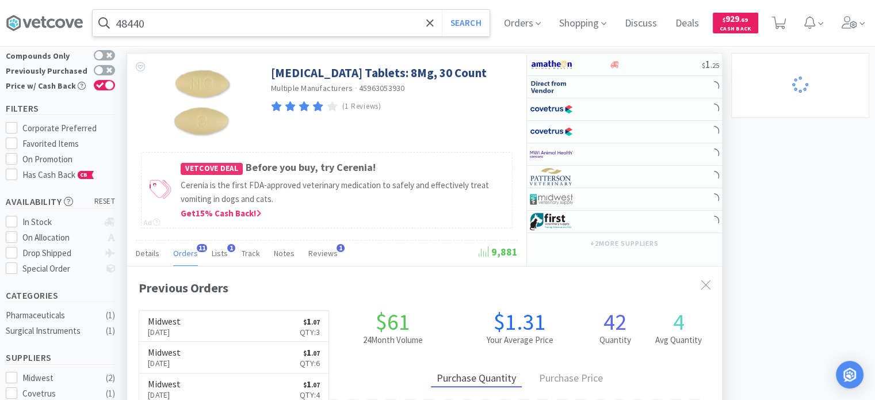
click at [215, 29] on input "48440" at bounding box center [291, 23] width 397 height 26
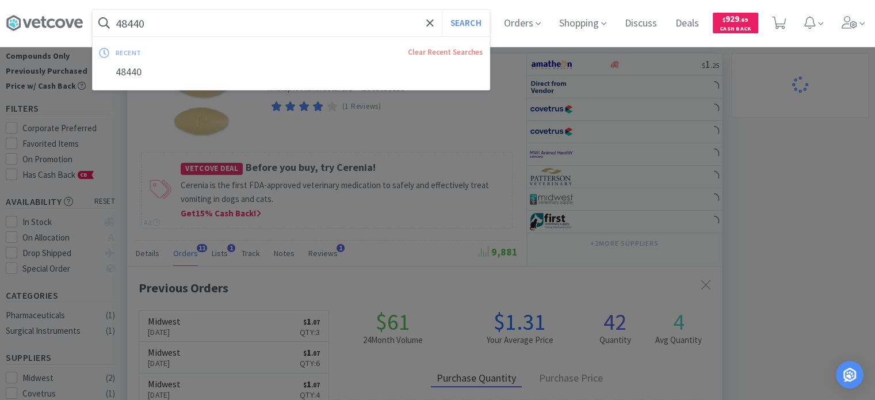
paste input "298503"
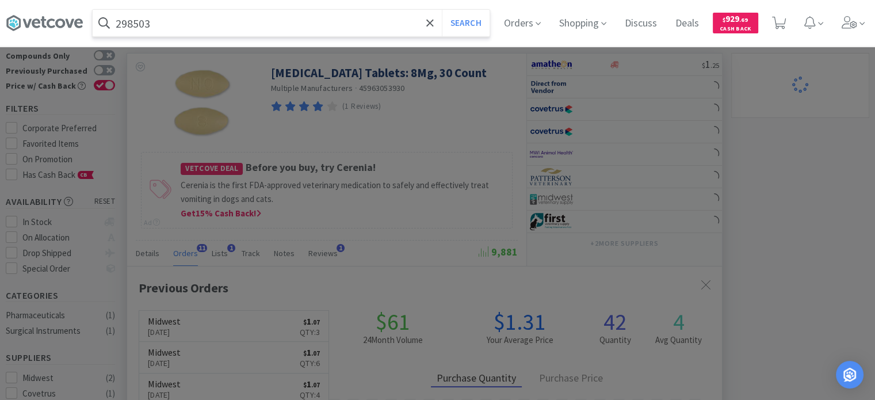
click at [442, 10] on button "Search" at bounding box center [466, 23] width 48 height 26
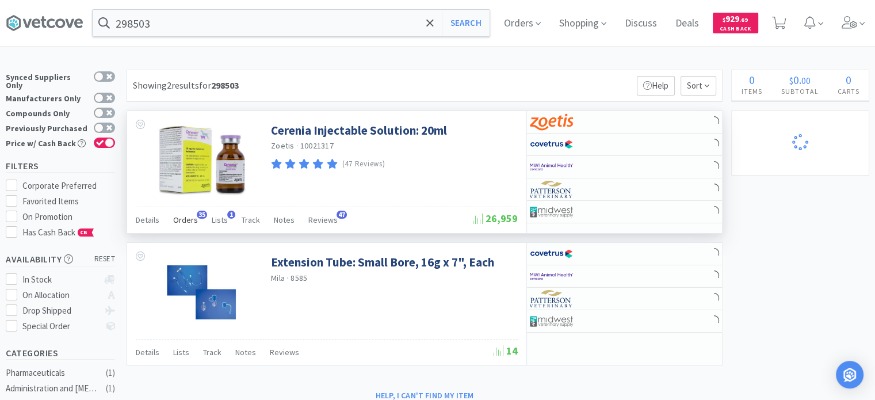
click at [190, 220] on span "Orders" at bounding box center [185, 220] width 25 height 10
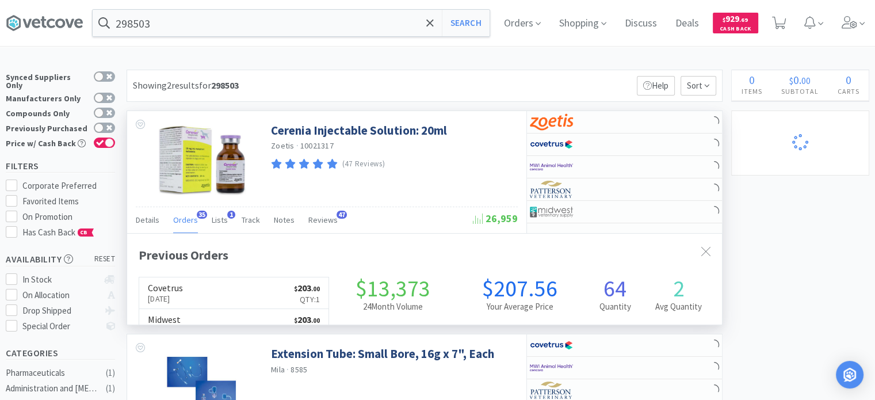
scroll to position [308, 595]
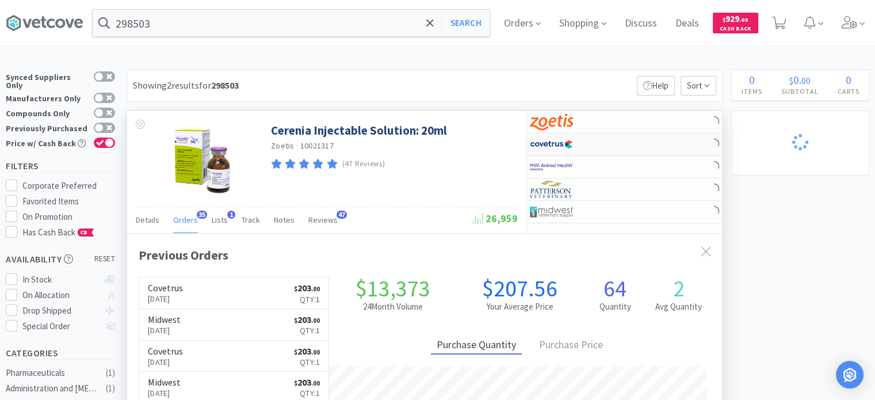
click at [559, 151] on img at bounding box center [551, 144] width 43 height 17
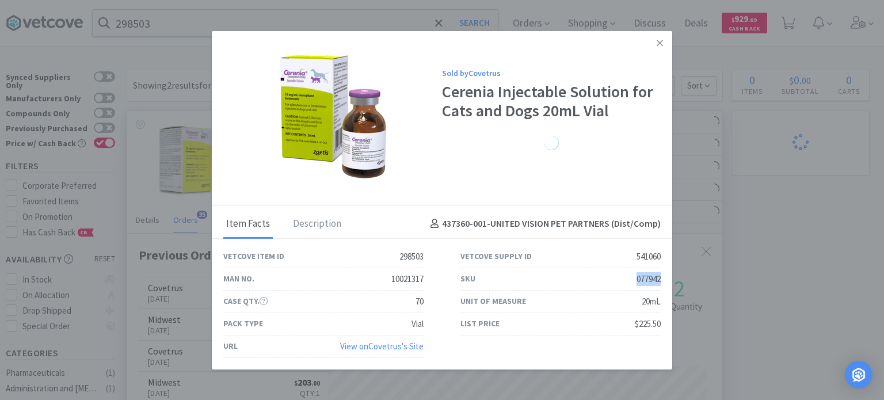
drag, startPoint x: 631, startPoint y: 284, endPoint x: 664, endPoint y: 284, distance: 33.4
click at [664, 284] on div "SKU 077942" at bounding box center [560, 279] width 237 height 22
drag, startPoint x: 823, startPoint y: 254, endPoint x: 345, endPoint y: 56, distance: 517.9
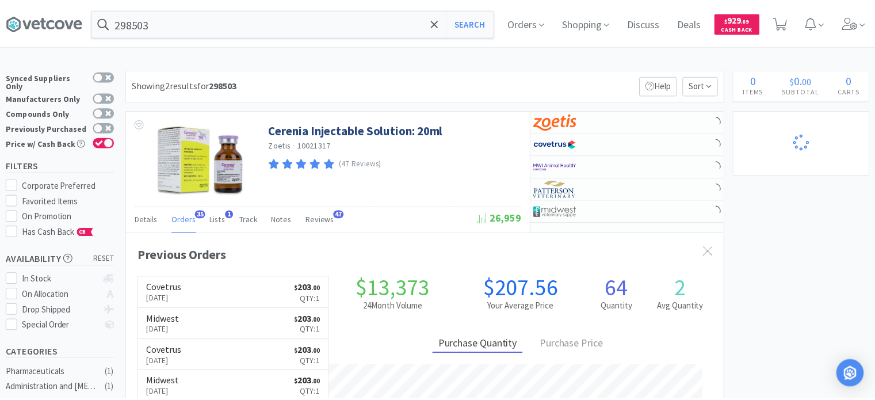
scroll to position [574931, 574644]
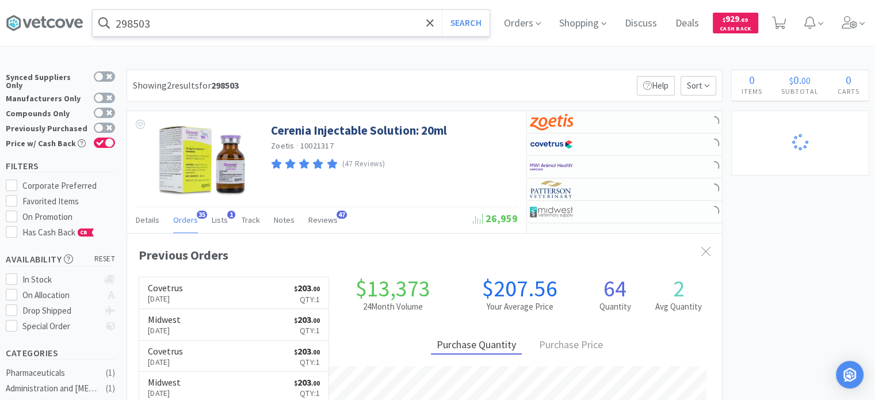
click at [274, 19] on input "298503" at bounding box center [291, 23] width 397 height 26
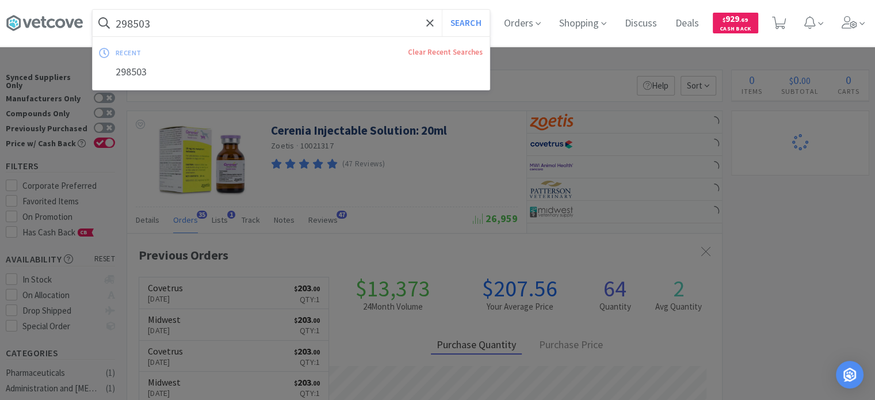
paste input "530006"
click at [442, 10] on button "Search" at bounding box center [466, 23] width 48 height 26
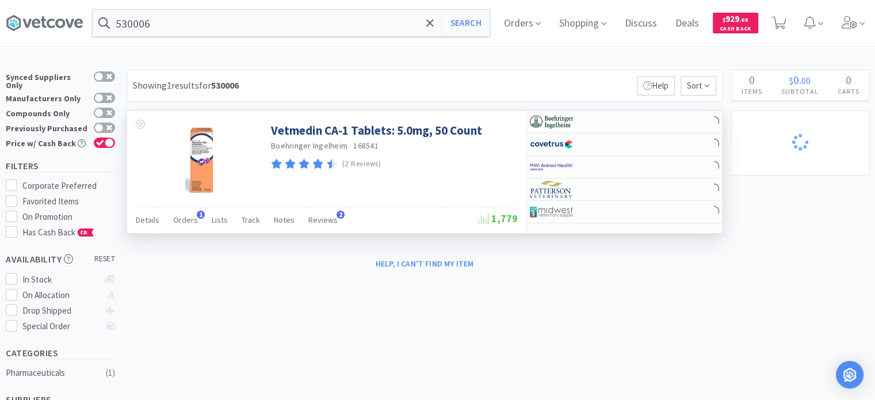
click at [189, 232] on div "Orders 1" at bounding box center [185, 222] width 25 height 22
click at [188, 221] on span "Orders" at bounding box center [185, 220] width 25 height 10
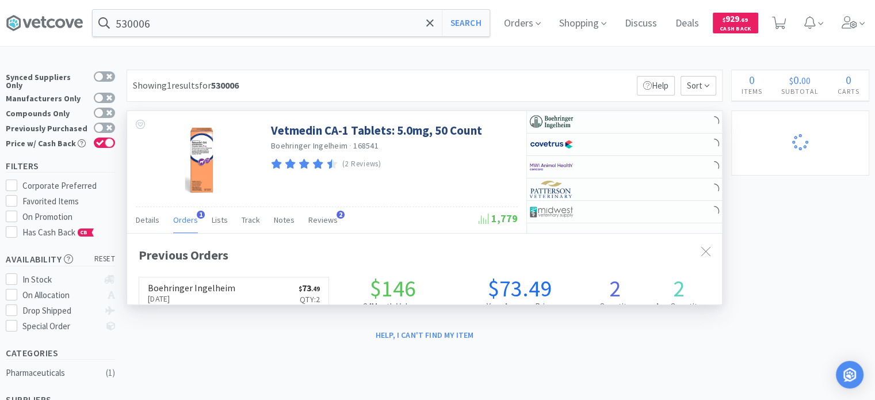
scroll to position [295, 595]
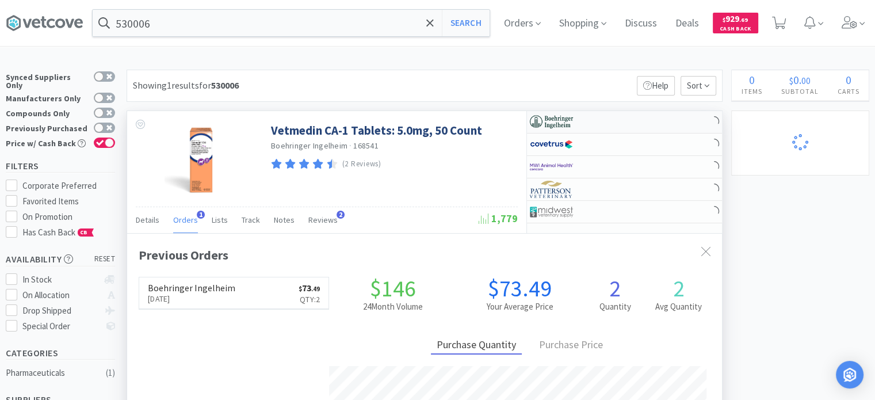
click at [591, 128] on div at bounding box center [561, 122] width 63 height 20
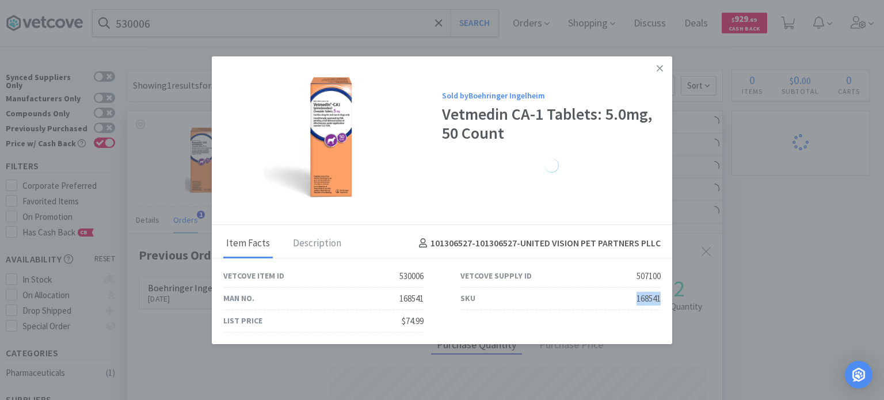
drag, startPoint x: 610, startPoint y: 299, endPoint x: 662, endPoint y: 295, distance: 51.4
click at [662, 295] on div "SKU 168541" at bounding box center [560, 299] width 237 height 22
drag, startPoint x: 801, startPoint y: 195, endPoint x: 325, endPoint y: 38, distance: 501.5
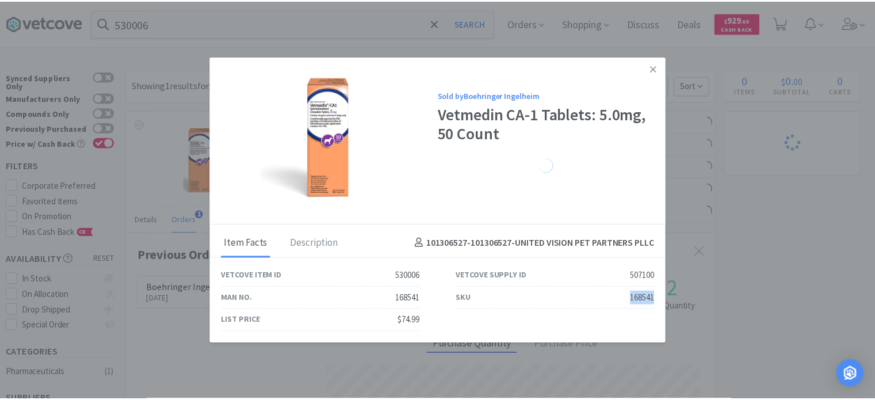
scroll to position [574944, 574644]
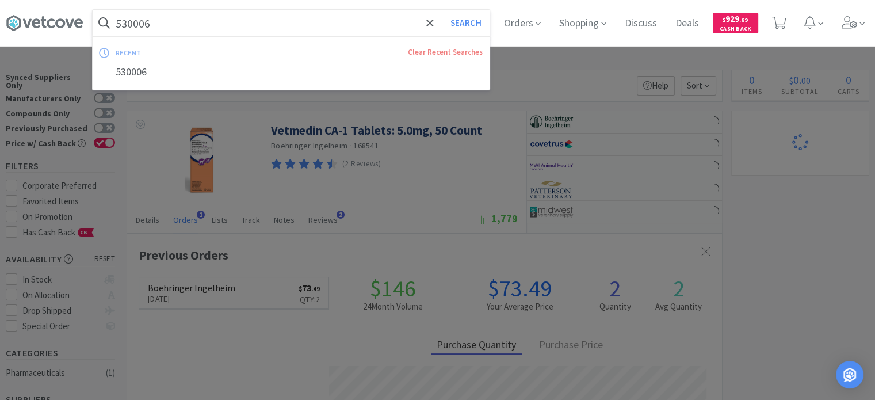
click at [301, 33] on input "530006" at bounding box center [291, 23] width 397 height 26
paste input "88295"
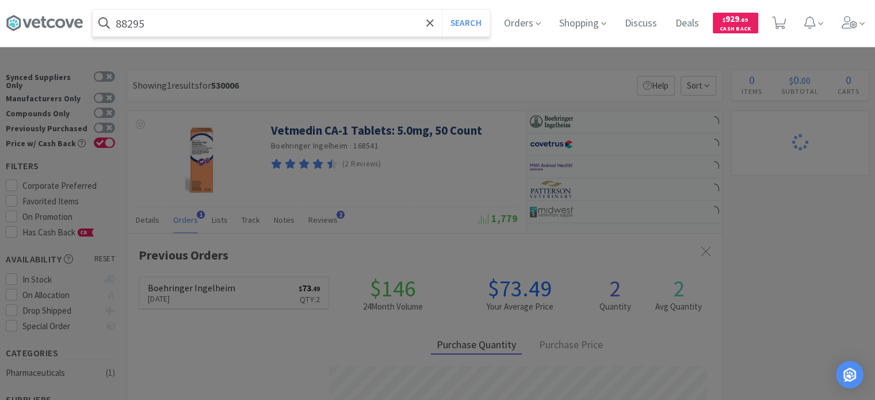
click at [442, 10] on button "Search" at bounding box center [466, 23] width 48 height 26
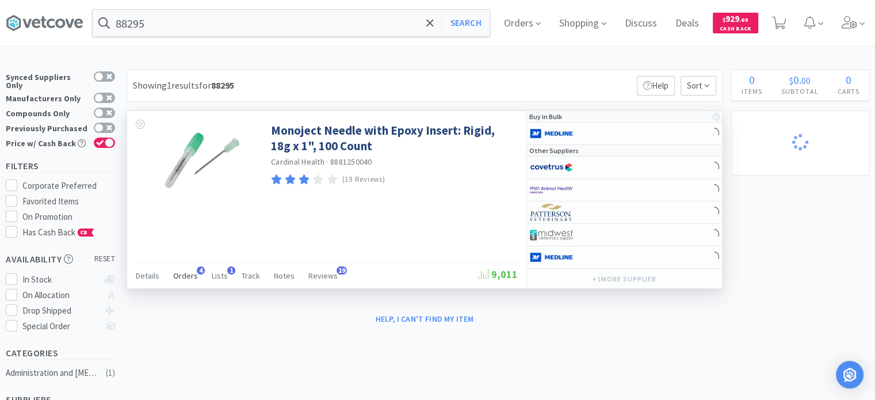
click at [183, 270] on span "Orders" at bounding box center [185, 275] width 25 height 10
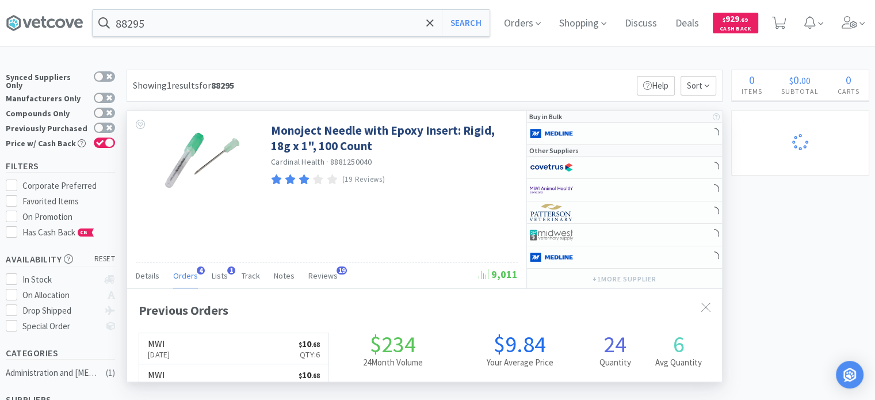
scroll to position [295, 595]
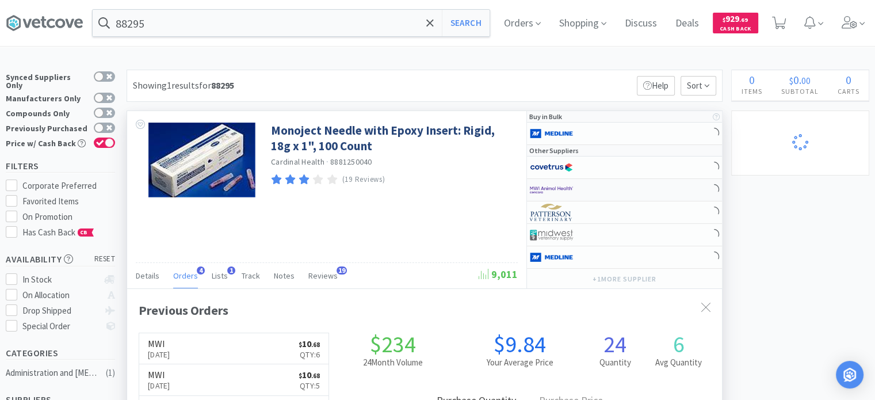
click at [568, 191] on img at bounding box center [551, 189] width 43 height 17
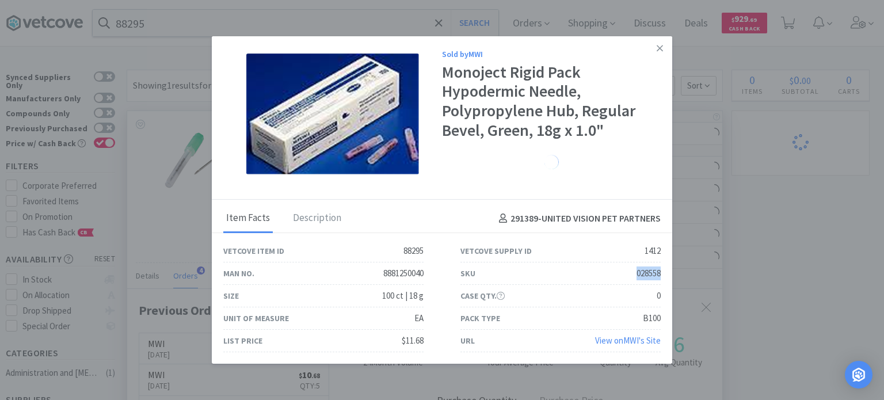
drag, startPoint x: 635, startPoint y: 273, endPoint x: 670, endPoint y: 277, distance: 35.3
click at [670, 277] on div "SKU 028558" at bounding box center [560, 273] width 237 height 22
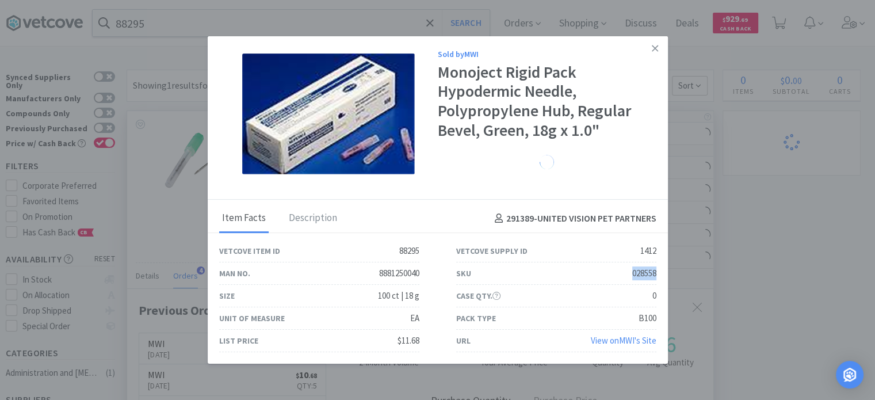
scroll to position [574944, 574644]
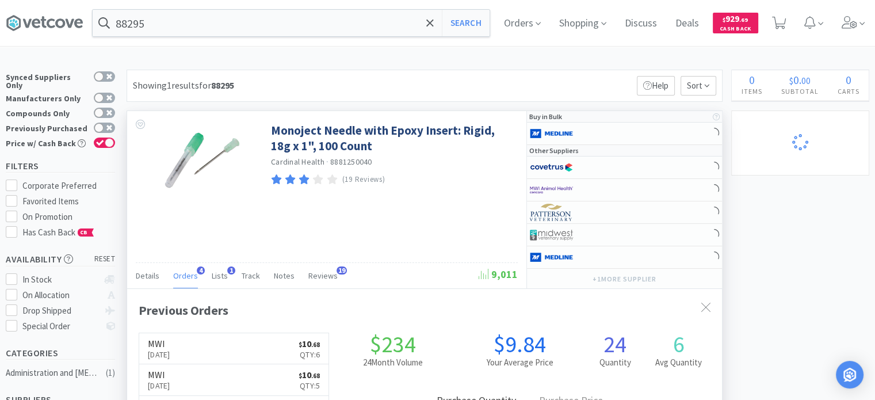
drag, startPoint x: 800, startPoint y: 246, endPoint x: 756, endPoint y: 218, distance: 52.0
click at [800, 246] on div "× Filter Results Synced Suppliers Only Manufacturers Only Compounds Only Previo…" at bounding box center [437, 394] width 863 height 649
click at [283, 36] on div "88295 Search" at bounding box center [291, 23] width 398 height 28
click at [274, 30] on input "88295" at bounding box center [291, 23] width 397 height 26
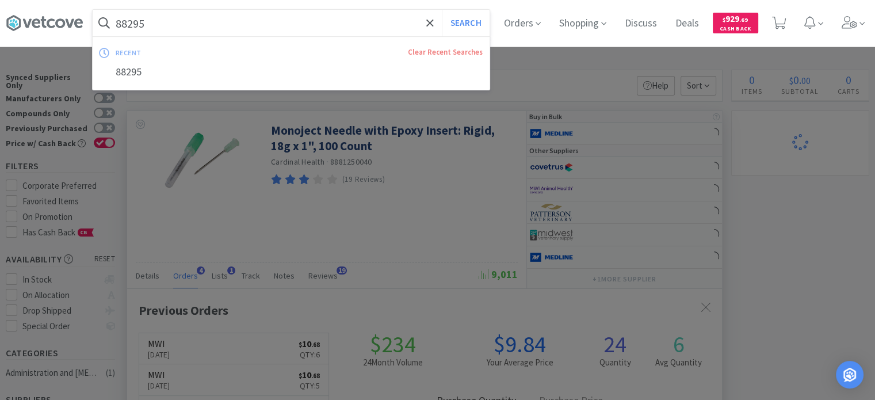
paste input "531040"
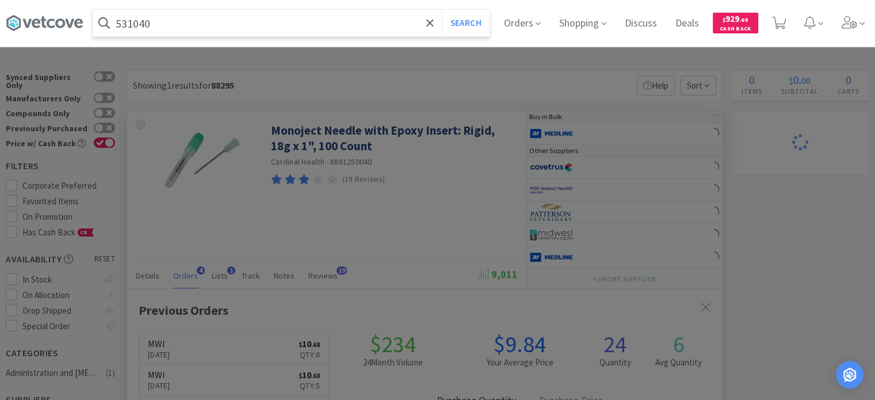
click at [442, 10] on button "Search" at bounding box center [466, 23] width 48 height 26
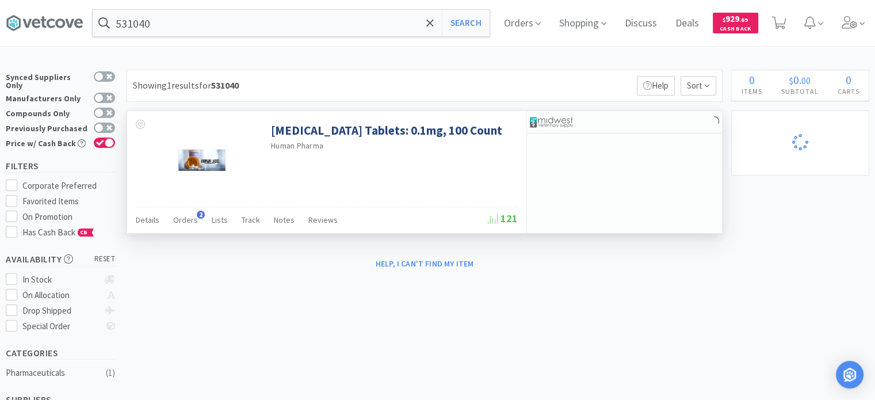
click at [181, 232] on div "Orders 2" at bounding box center [185, 222] width 25 height 22
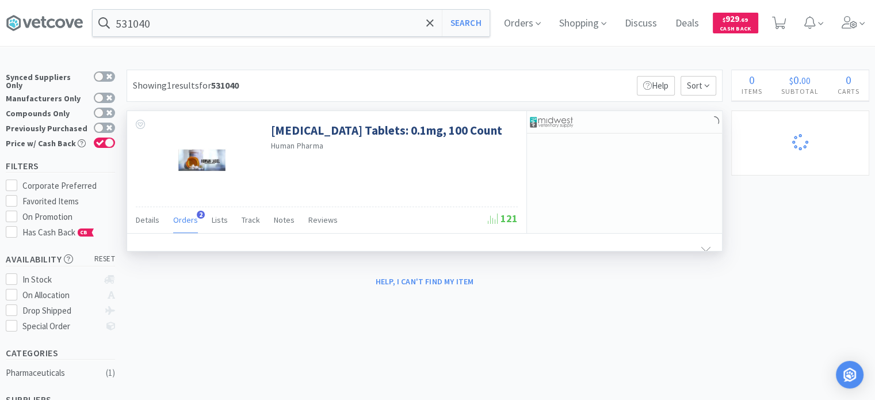
click at [180, 227] on div "Orders 2" at bounding box center [185, 222] width 25 height 22
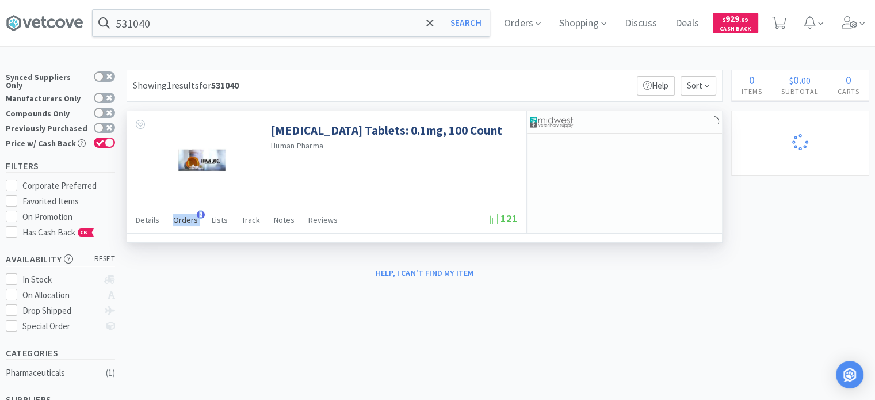
click at [180, 227] on div "Orders 2" at bounding box center [185, 222] width 25 height 22
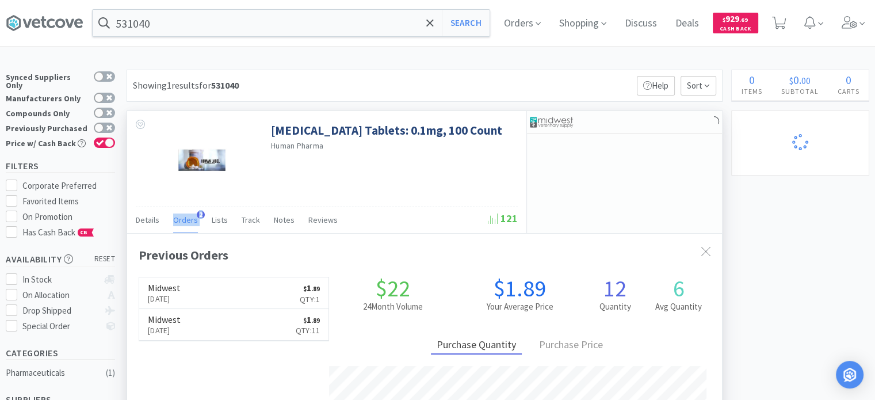
scroll to position [295, 595]
click at [631, 115] on div at bounding box center [624, 122] width 195 height 22
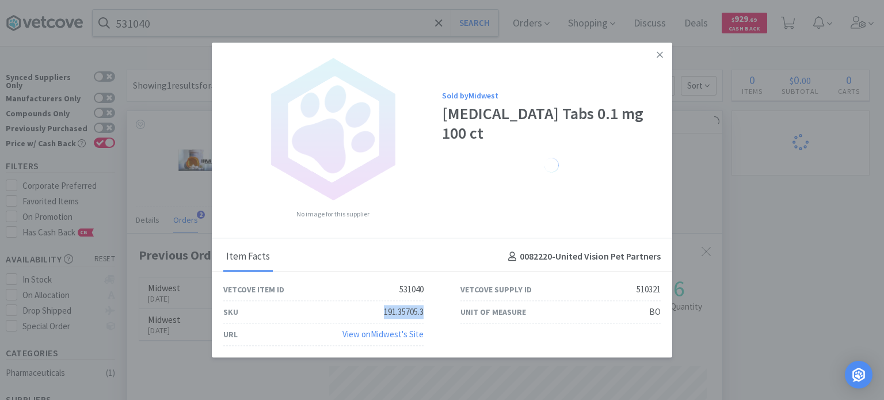
drag, startPoint x: 357, startPoint y: 316, endPoint x: 429, endPoint y: 311, distance: 72.7
click at [429, 311] on div "SKU 191.35705.3" at bounding box center [323, 312] width 237 height 22
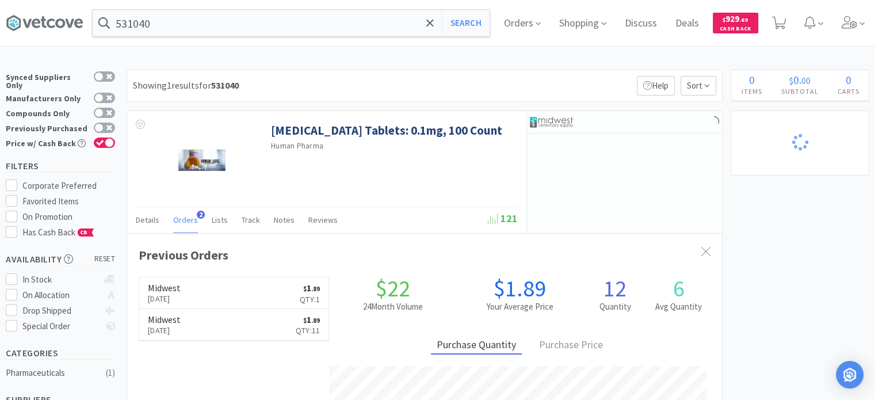
scroll to position [574944, 574644]
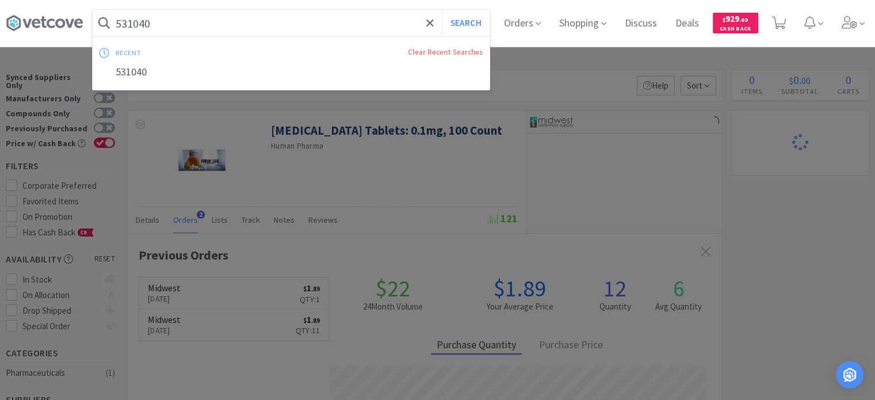
click at [235, 10] on input "531040" at bounding box center [291, 23] width 397 height 26
paste input "195076"
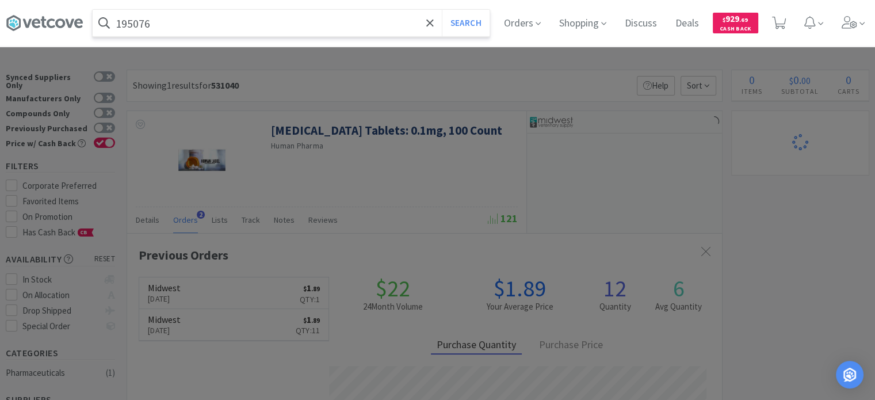
click at [442, 10] on button "Search" at bounding box center [466, 23] width 48 height 26
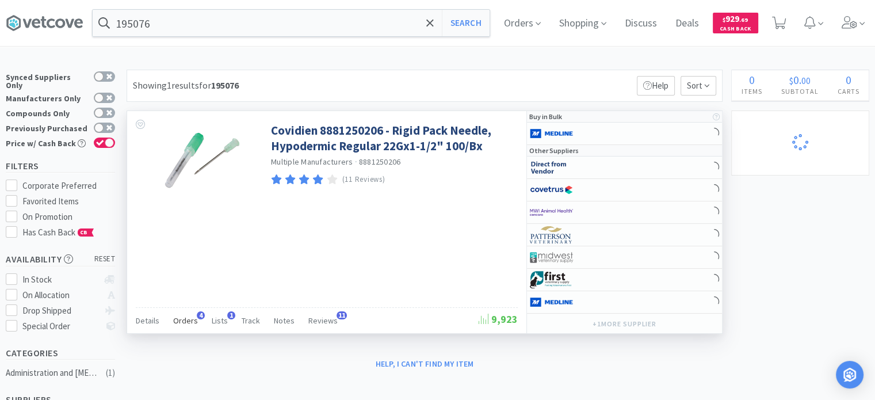
click at [187, 321] on span "Orders" at bounding box center [185, 320] width 25 height 10
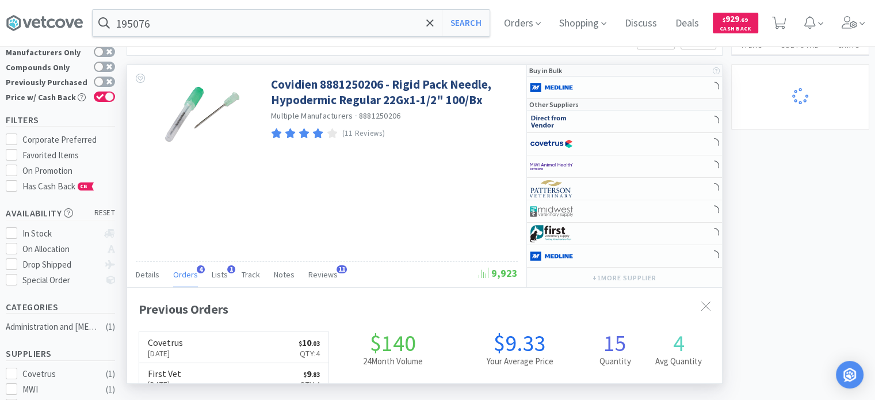
scroll to position [115, 0]
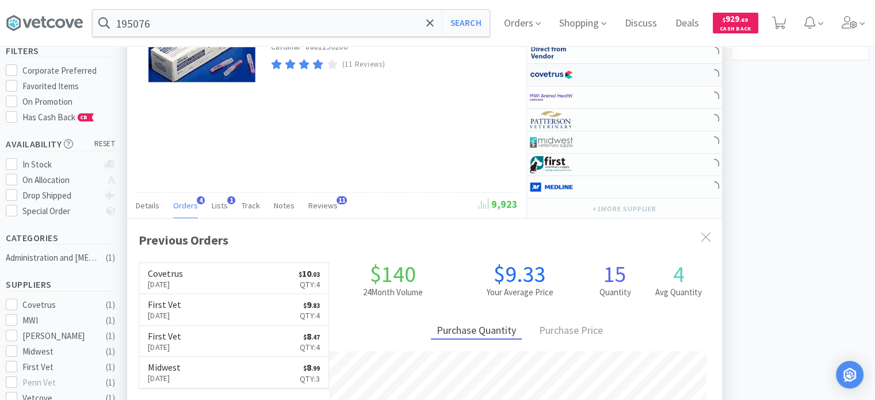
click at [569, 68] on img at bounding box center [551, 74] width 43 height 17
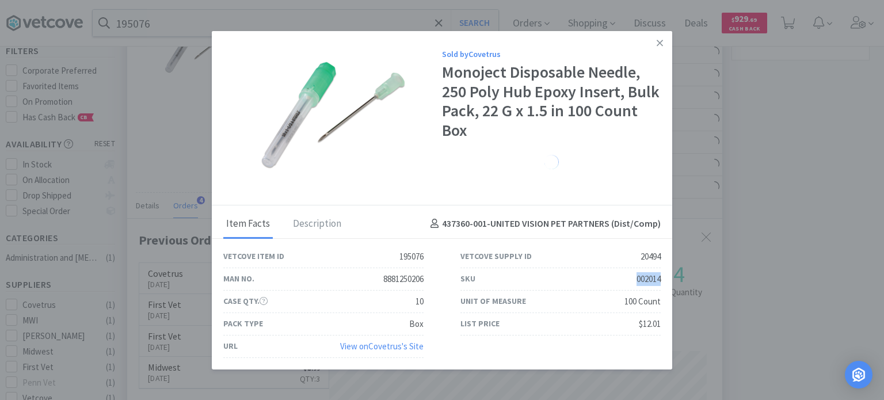
drag, startPoint x: 630, startPoint y: 280, endPoint x: 668, endPoint y: 284, distance: 38.2
click at [668, 284] on div "SKU 002014" at bounding box center [560, 279] width 237 height 22
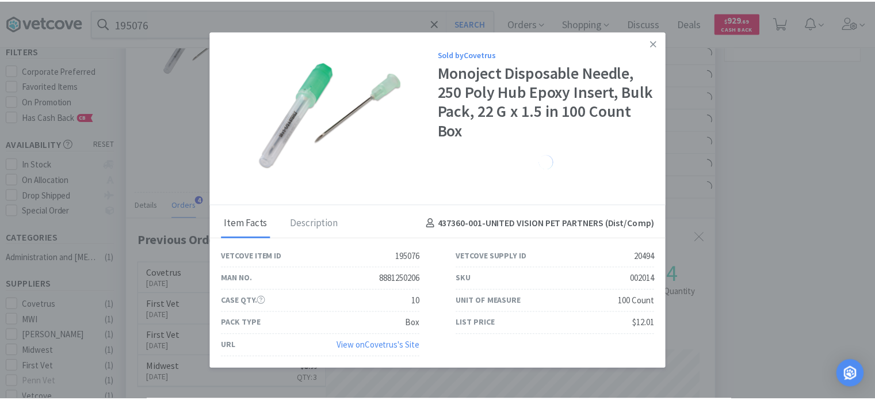
scroll to position [574944, 574644]
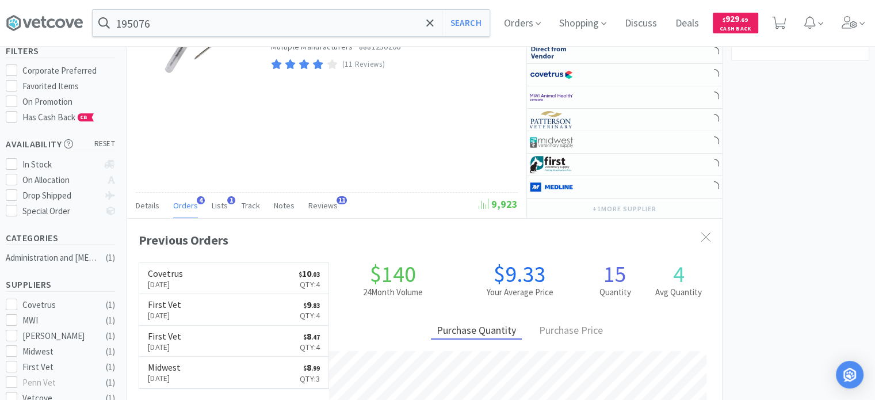
click at [254, 39] on div "195076 Search Orders Shopping Discuss Discuss Deals Deals $ 929 . 69 Cash Back" at bounding box center [437, 23] width 863 height 46
click at [248, 25] on input "195076" at bounding box center [291, 23] width 397 height 26
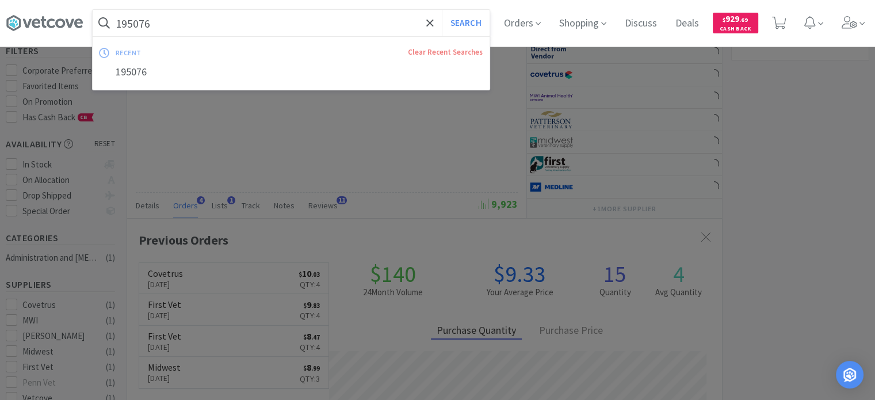
paste input "542909"
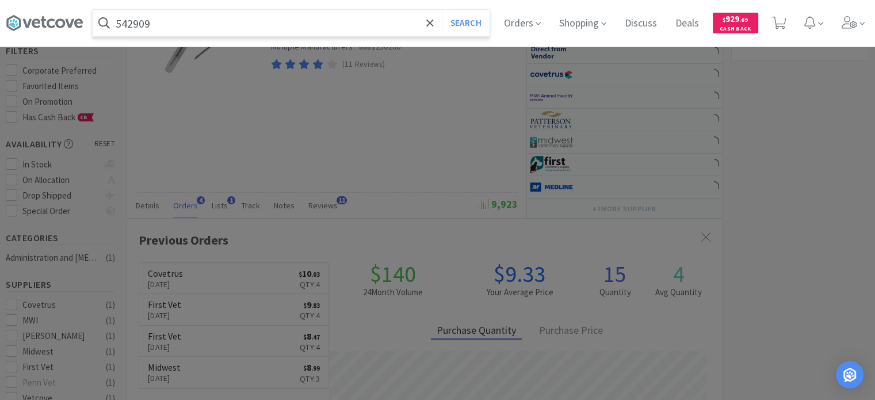
click at [442, 10] on button "Search" at bounding box center [466, 23] width 48 height 26
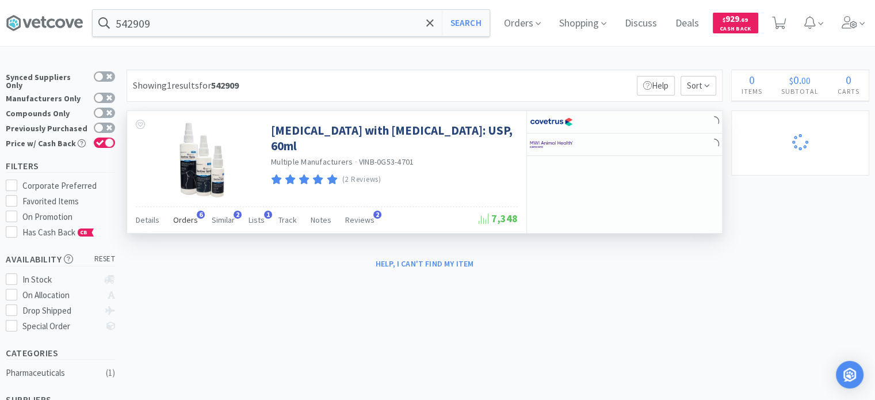
click at [190, 225] on div "Orders 6" at bounding box center [185, 222] width 25 height 22
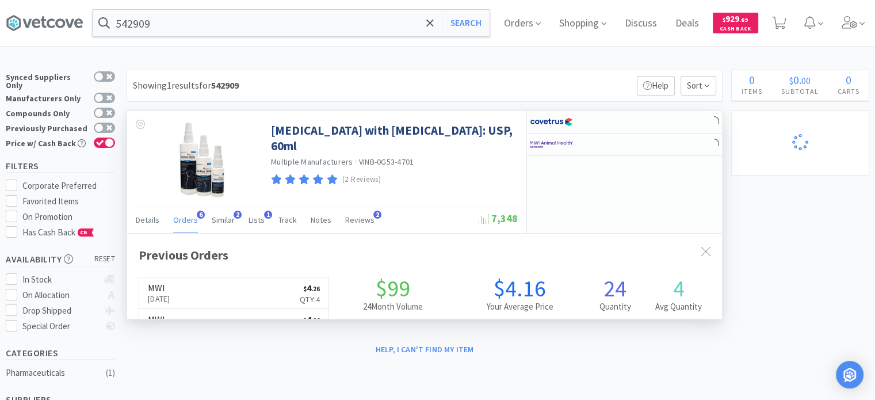
scroll to position [295, 595]
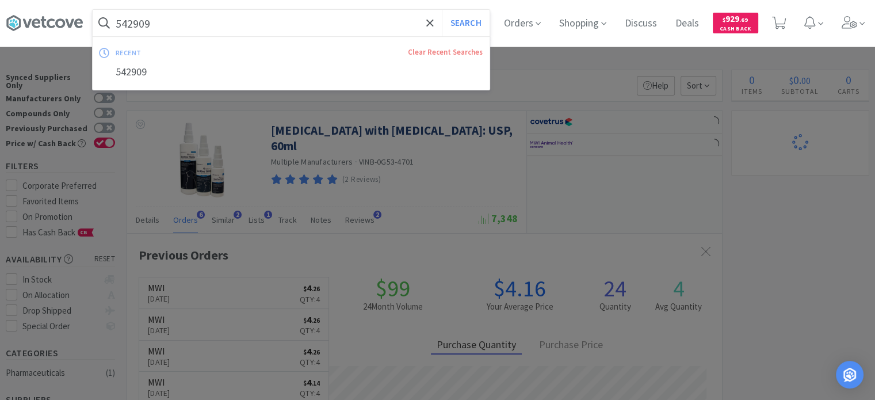
paste input "72690"
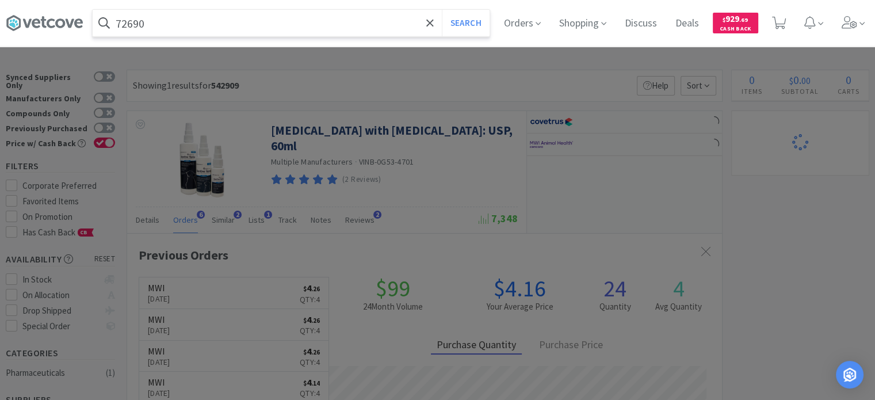
click at [442, 10] on button "Search" at bounding box center [466, 23] width 48 height 26
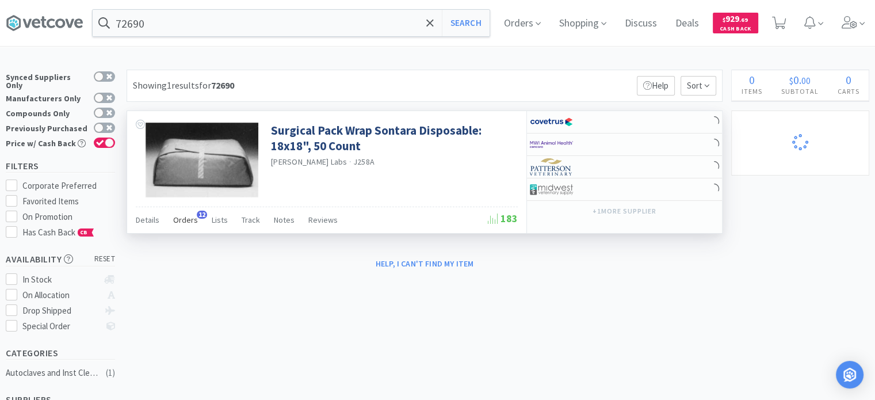
click at [184, 223] on span "Orders" at bounding box center [185, 220] width 25 height 10
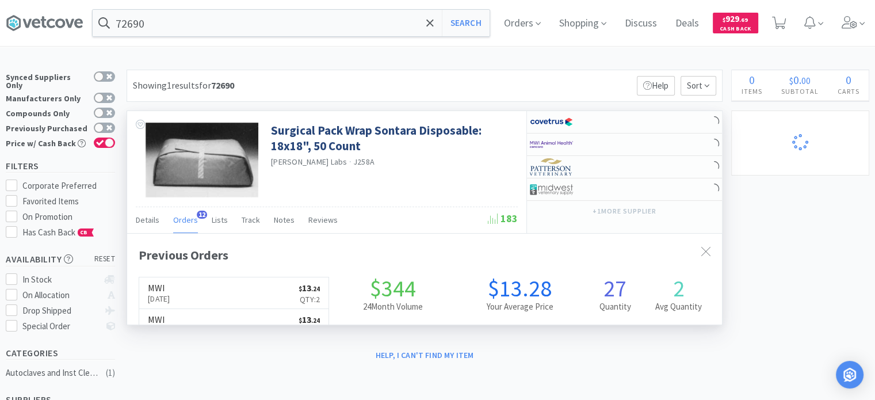
scroll to position [308, 595]
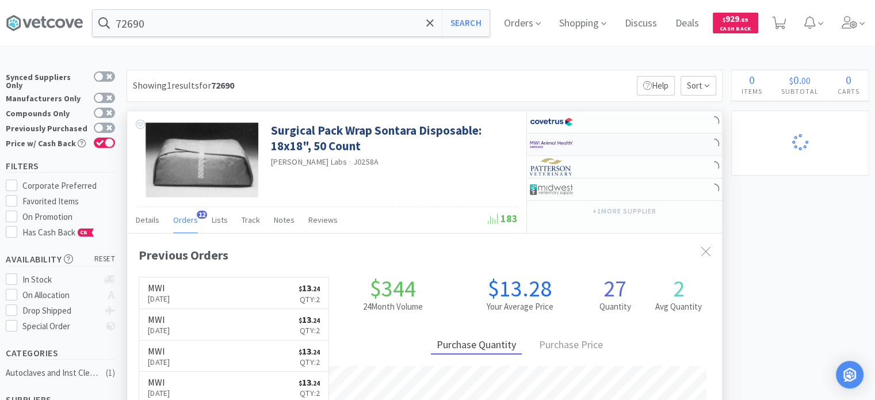
click at [588, 146] on div at bounding box center [561, 145] width 63 height 20
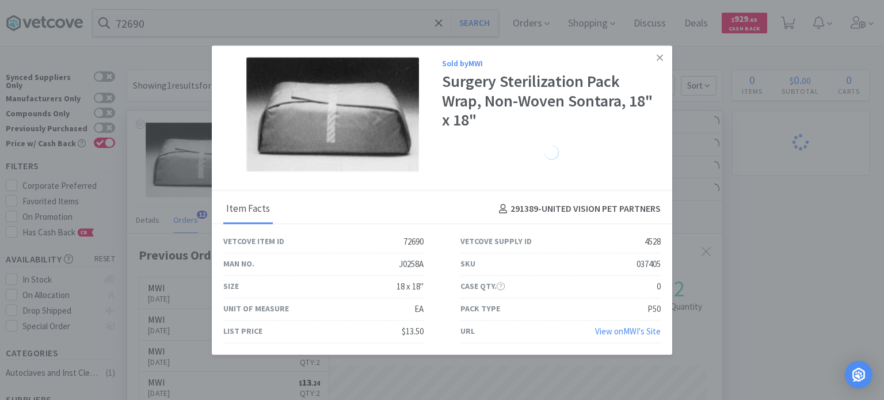
click at [634, 280] on div "Case Qty. Case quantity is the quantity per package at the distribution center.…" at bounding box center [560, 287] width 200 height 22
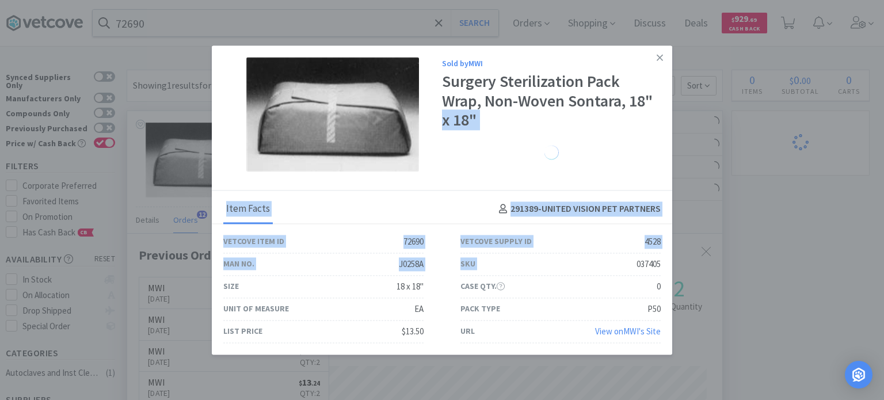
drag, startPoint x: 628, startPoint y: 263, endPoint x: 674, endPoint y: 266, distance: 46.7
click at [674, 266] on div "Sold by MWI Surgery Sterilization Pack Wrap, Non-Woven Sontara, 18" x 18" Item …" at bounding box center [442, 200] width 884 height 400
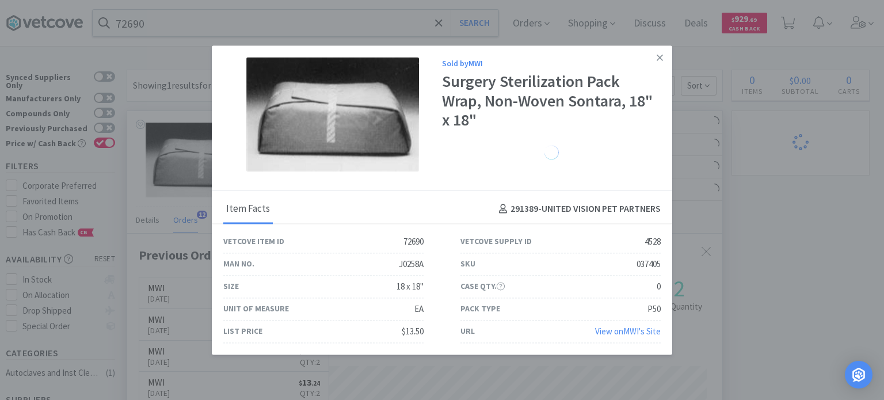
click at [662, 265] on div "SKU 037405" at bounding box center [560, 264] width 237 height 22
click at [637, 262] on div "037405" at bounding box center [648, 264] width 24 height 14
drag, startPoint x: 628, startPoint y: 269, endPoint x: 659, endPoint y: 272, distance: 30.6
click at [659, 272] on div "SKU 037405" at bounding box center [560, 264] width 200 height 22
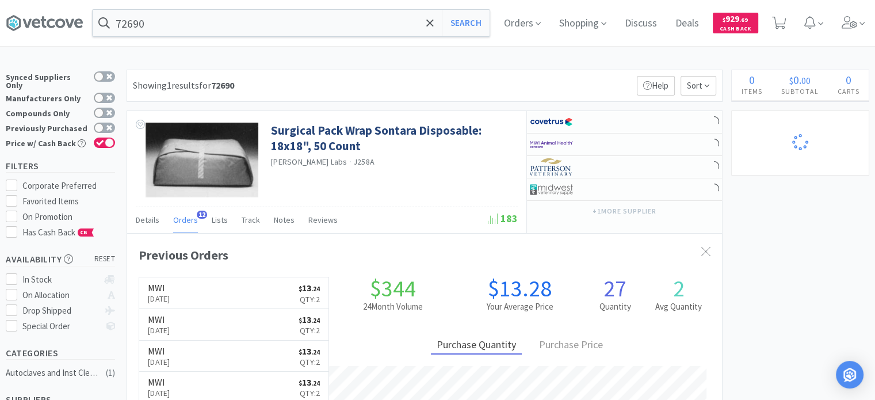
scroll to position [574931, 574644]
click at [319, 33] on input "72690" at bounding box center [291, 23] width 397 height 26
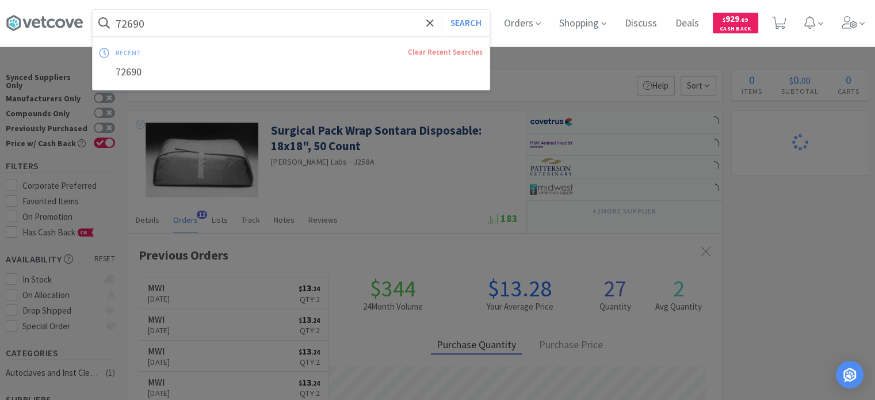
paste input "425474"
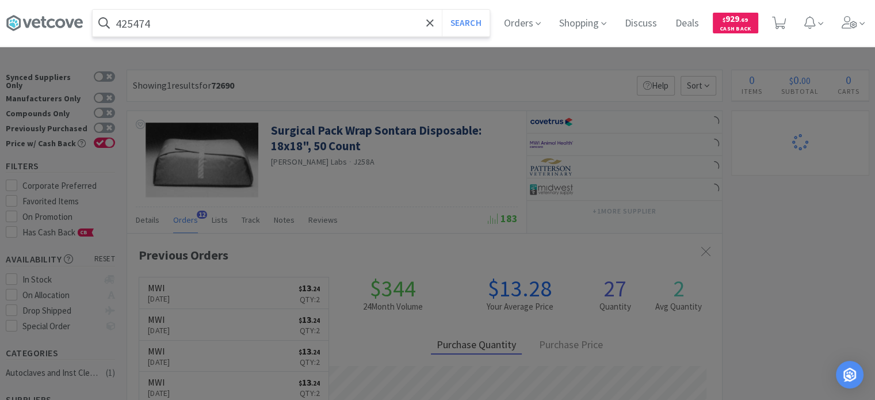
click at [442, 10] on button "Search" at bounding box center [466, 23] width 48 height 26
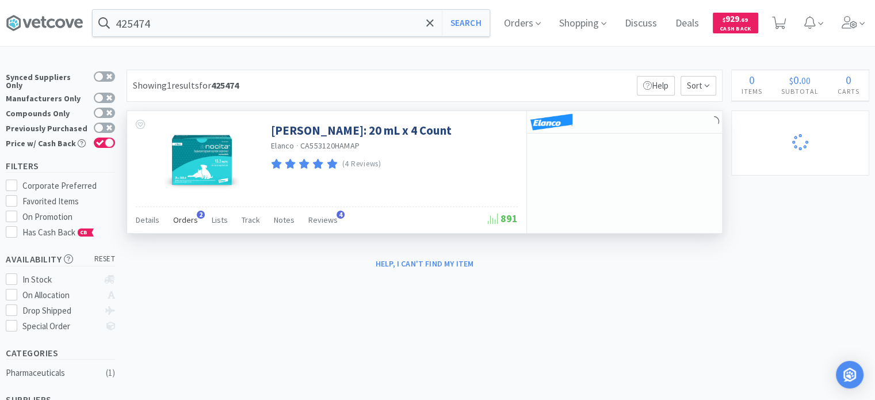
click at [186, 216] on span "Orders" at bounding box center [185, 220] width 25 height 10
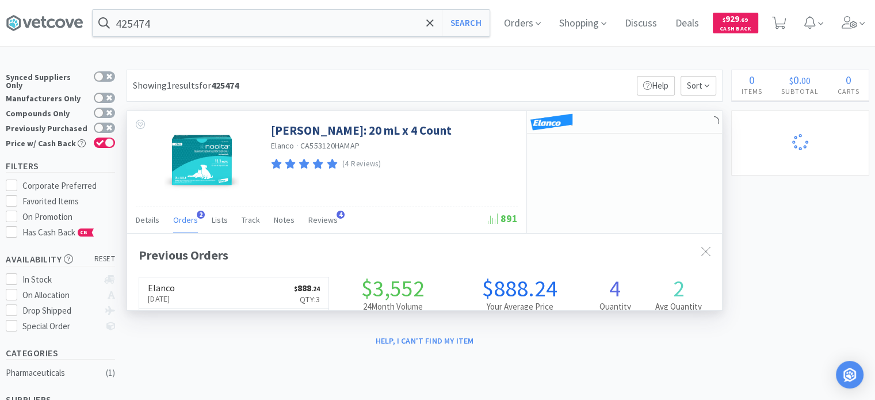
scroll to position [295, 595]
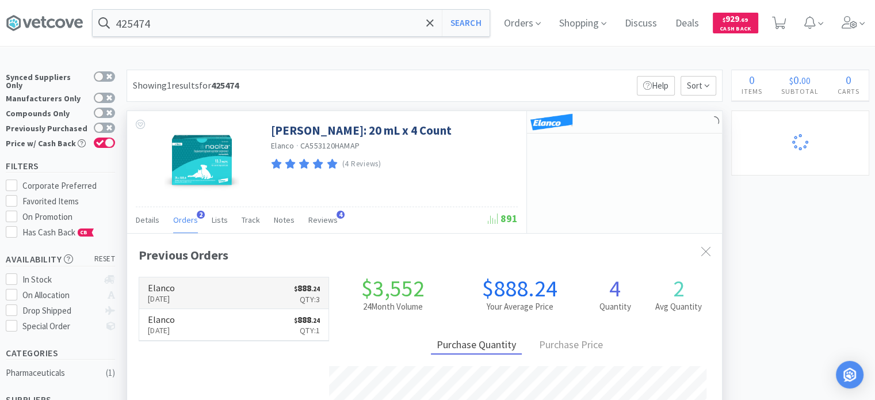
click at [215, 293] on link "Elanco [DATE] $ 888 . 24 Qty: 3" at bounding box center [233, 293] width 189 height 32
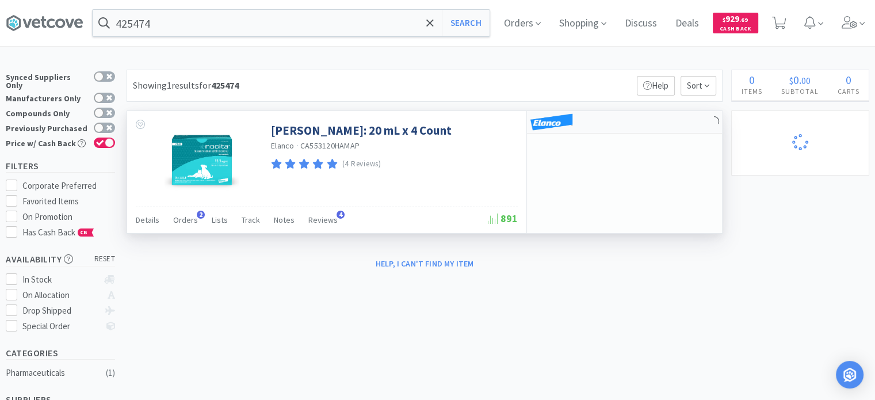
click at [587, 121] on div at bounding box center [561, 122] width 63 height 20
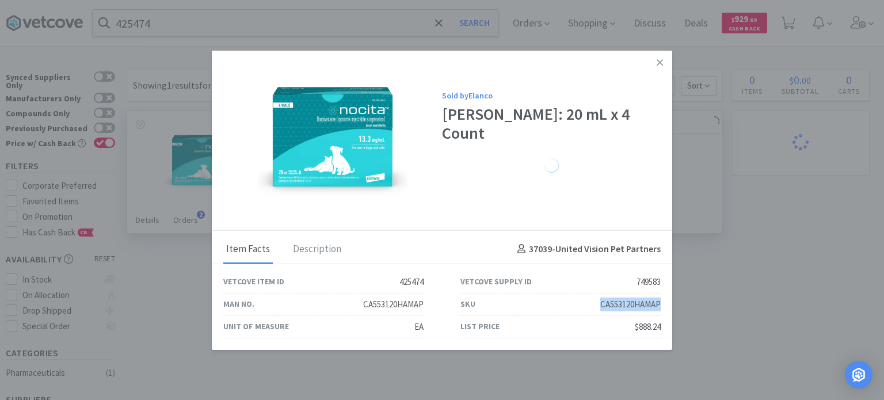
drag, startPoint x: 595, startPoint y: 305, endPoint x: 660, endPoint y: 308, distance: 65.1
click at [660, 308] on div "SKU CA553120HAMAP" at bounding box center [560, 304] width 200 height 22
click at [663, 67] on link at bounding box center [659, 62] width 20 height 25
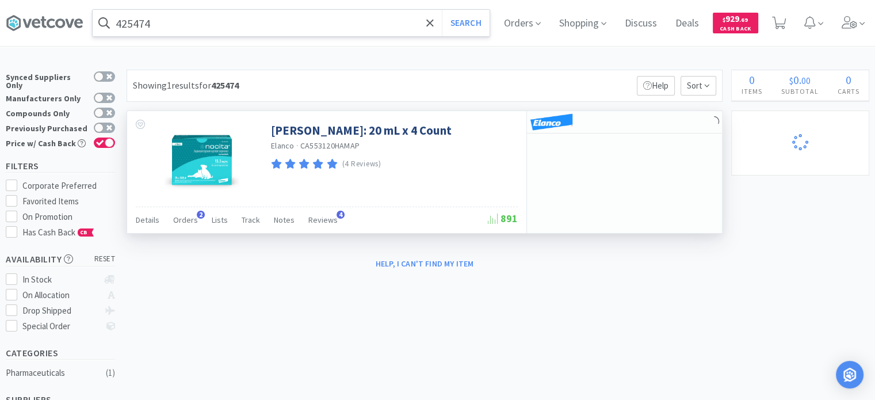
drag, startPoint x: 239, startPoint y: 32, endPoint x: 223, endPoint y: 29, distance: 16.3
click at [239, 32] on input "425474" at bounding box center [291, 23] width 397 height 26
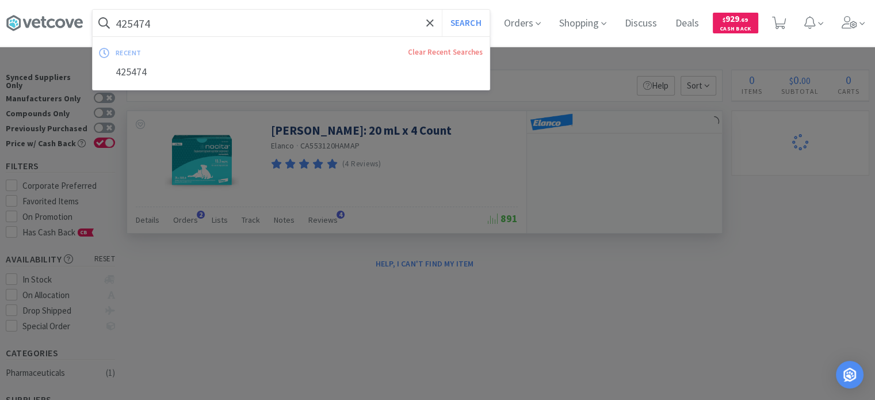
click at [223, 29] on input "425474" at bounding box center [291, 23] width 397 height 26
type input "4"
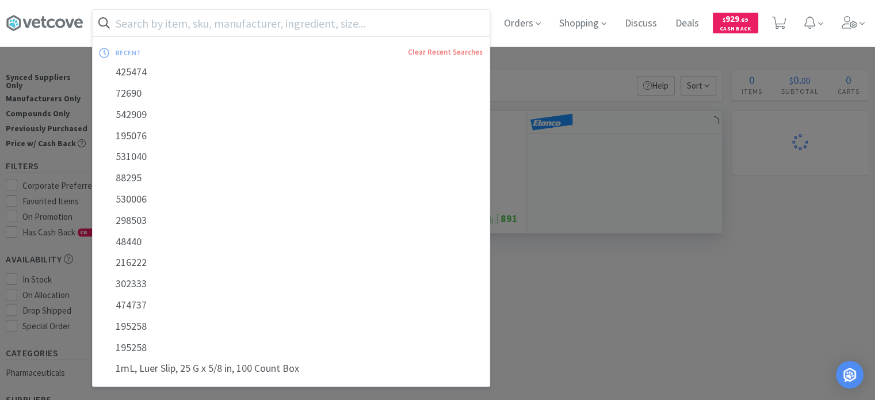
paste input "85774"
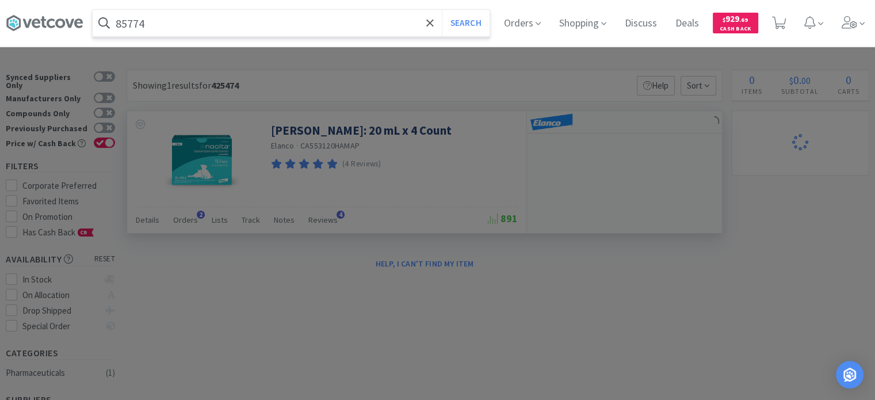
click at [442, 10] on button "Search" at bounding box center [466, 23] width 48 height 26
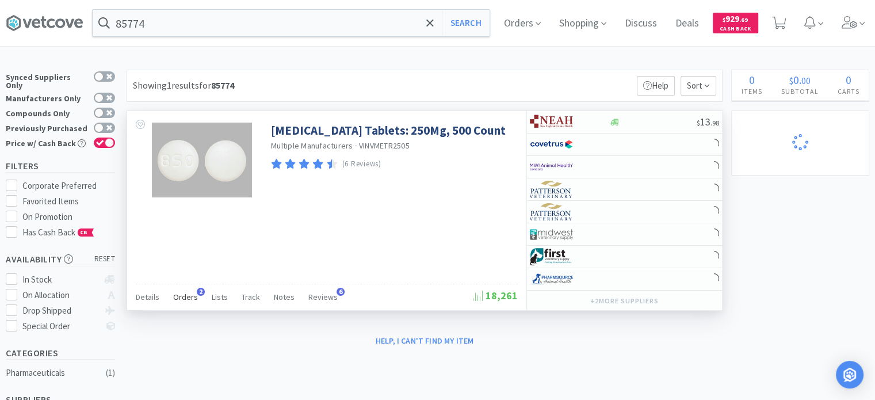
click at [173, 289] on div "Orders 2" at bounding box center [185, 299] width 25 height 22
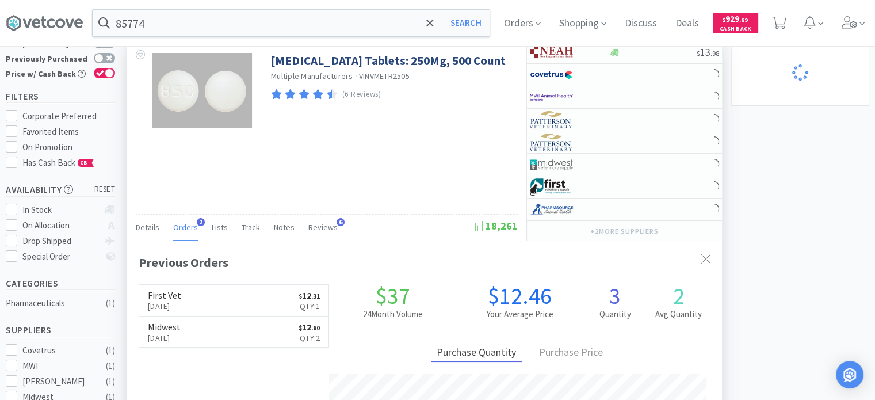
scroll to position [58, 0]
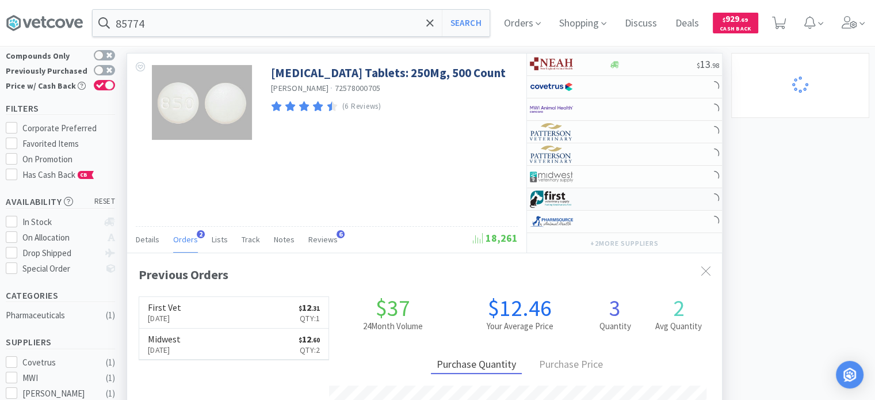
click at [590, 195] on div at bounding box center [561, 199] width 63 height 20
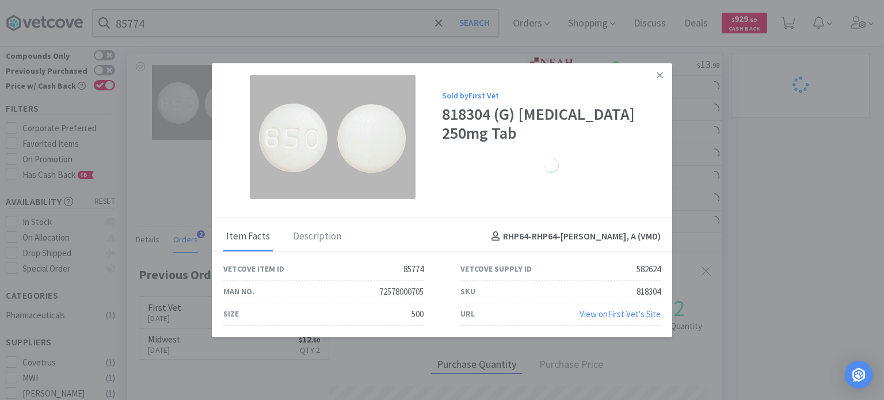
drag, startPoint x: 792, startPoint y: 207, endPoint x: 571, endPoint y: 95, distance: 246.7
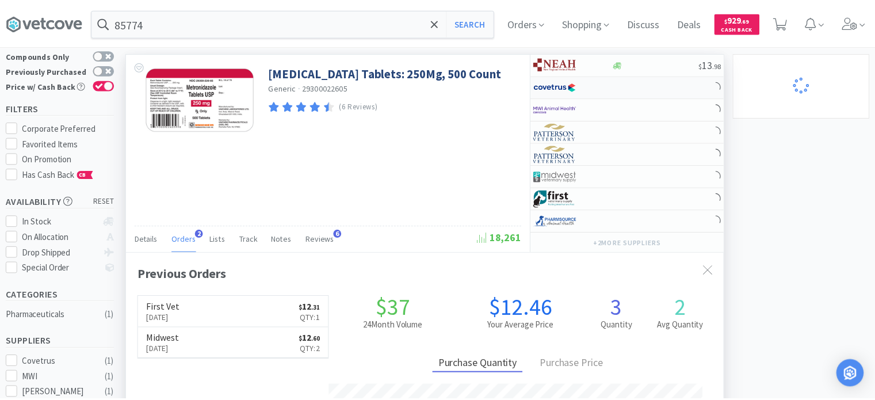
scroll to position [574944, 574644]
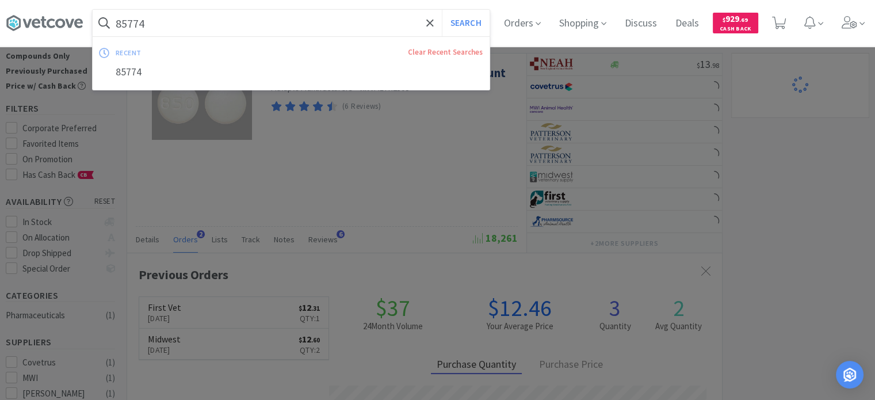
click at [170, 11] on input "85774" at bounding box center [291, 23] width 397 height 26
paste input "1015"
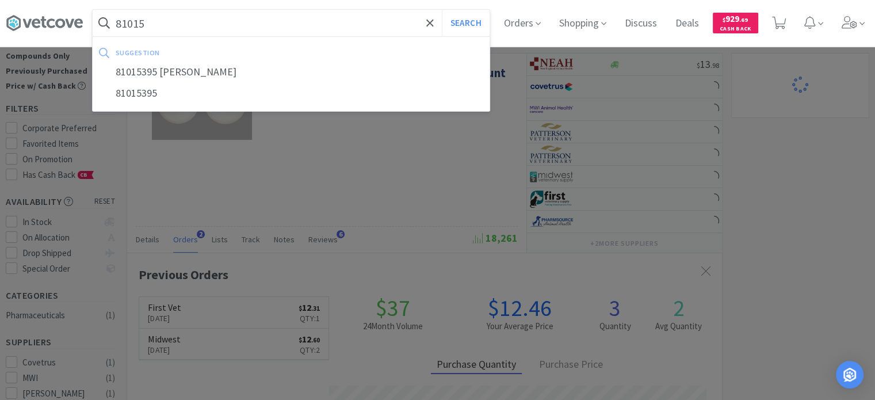
click at [442, 10] on button "Search" at bounding box center [466, 23] width 48 height 26
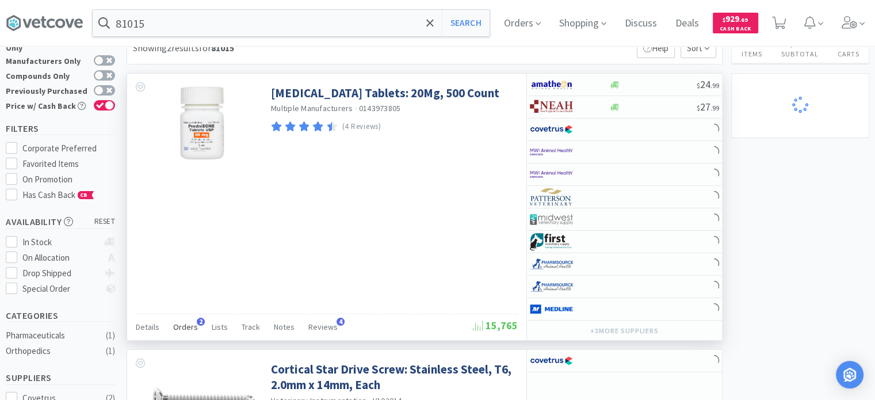
scroll to position [58, 0]
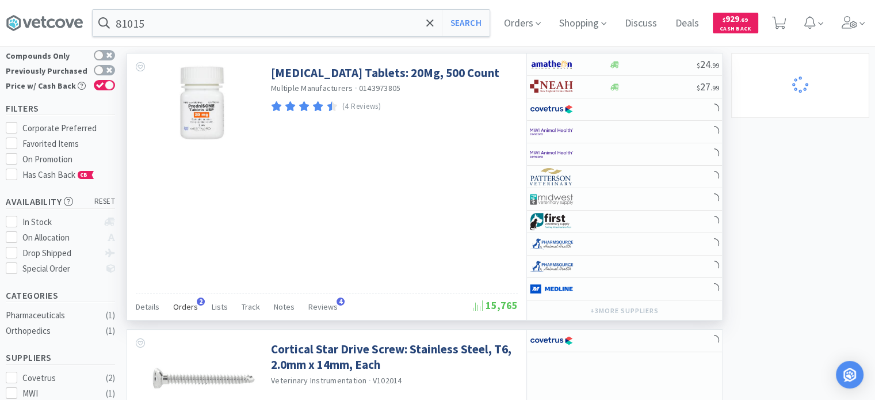
click at [185, 308] on span "Orders" at bounding box center [185, 306] width 25 height 10
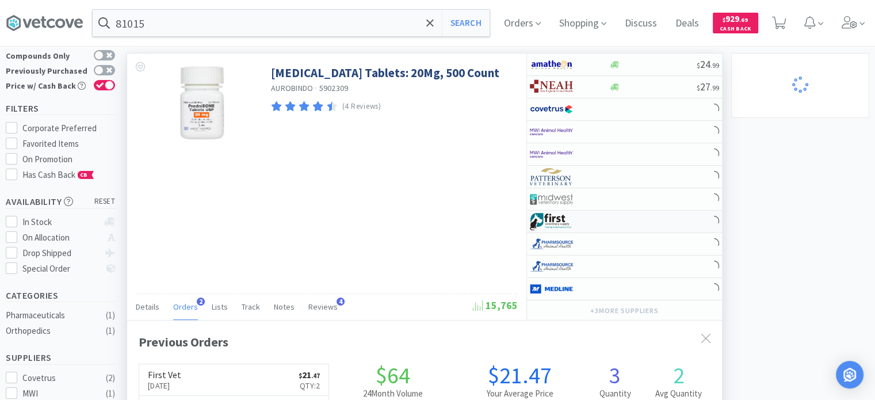
click at [621, 225] on div at bounding box center [624, 222] width 195 height 22
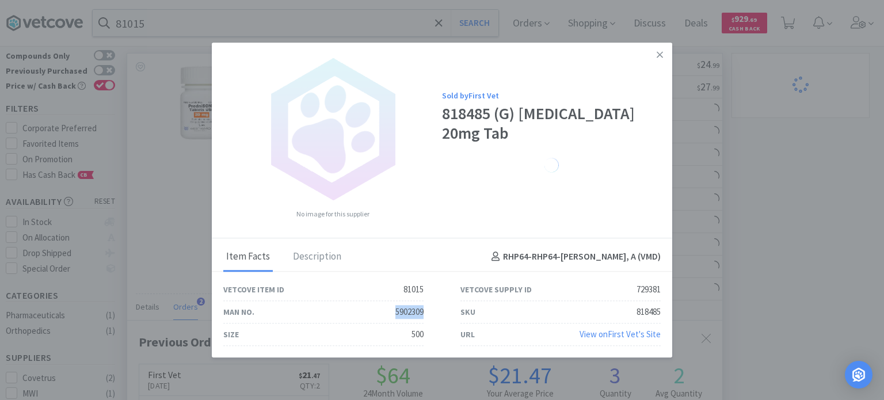
drag, startPoint x: 354, startPoint y: 314, endPoint x: 425, endPoint y: 316, distance: 70.2
click at [425, 316] on div "Man No. 5902309" at bounding box center [323, 312] width 237 height 22
drag, startPoint x: 770, startPoint y: 232, endPoint x: 773, endPoint y: 181, distance: 51.3
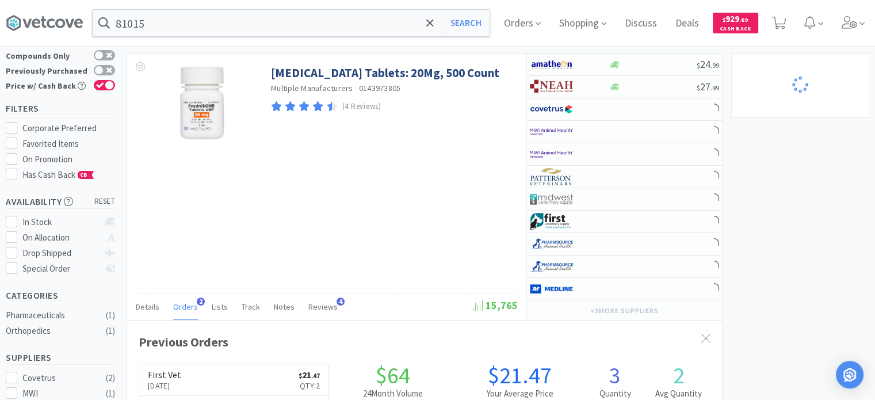
scroll to position [574944, 574644]
click at [155, 20] on input "81015" at bounding box center [291, 23] width 397 height 26
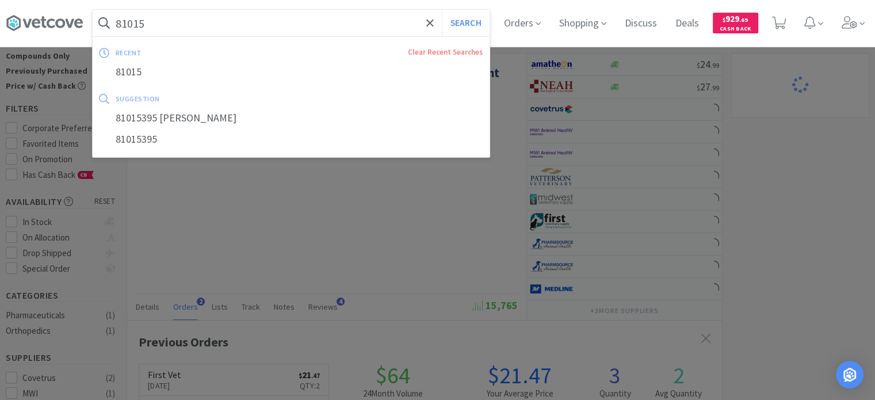
paste input "55529"
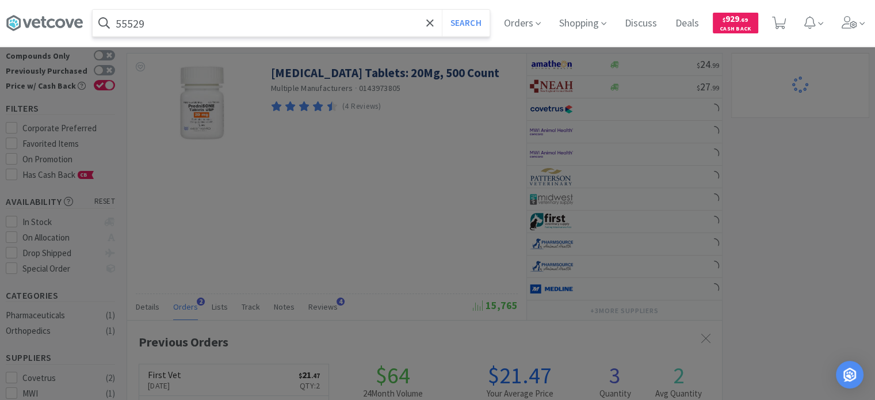
click at [442, 10] on button "Search" at bounding box center [466, 23] width 48 height 26
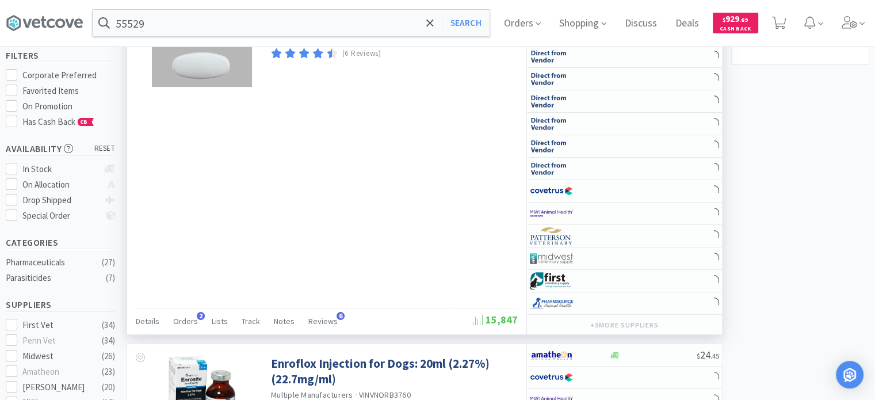
scroll to position [115, 0]
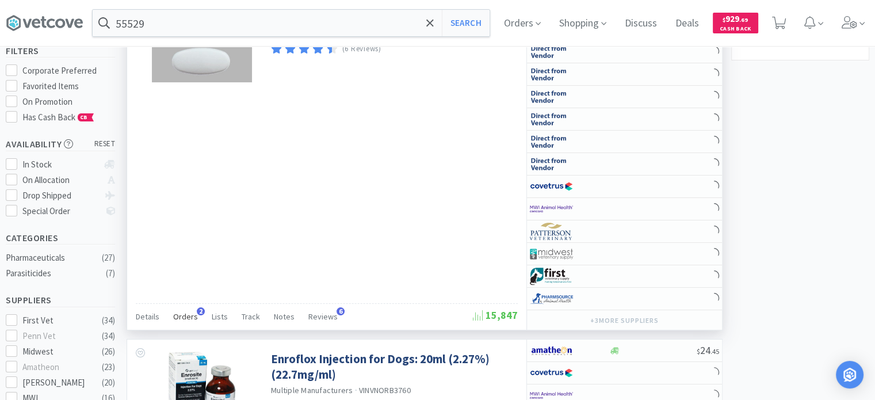
click at [184, 322] on div "Orders 2" at bounding box center [185, 318] width 25 height 22
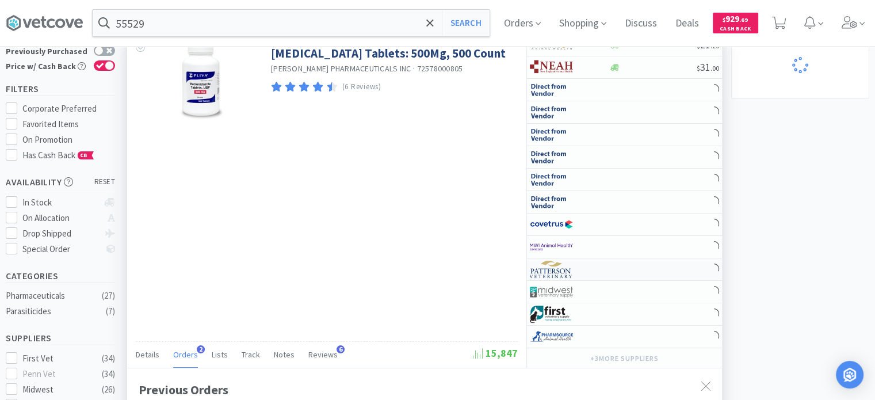
scroll to position [58, 0]
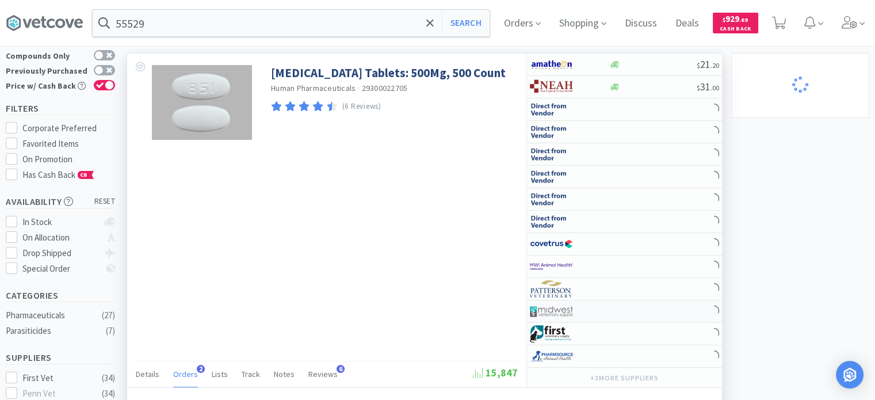
click at [618, 320] on div at bounding box center [624, 311] width 195 height 22
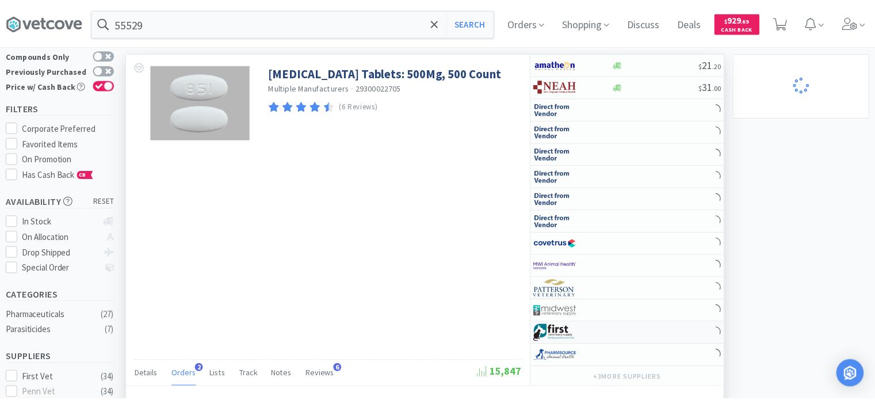
scroll to position [574944, 574644]
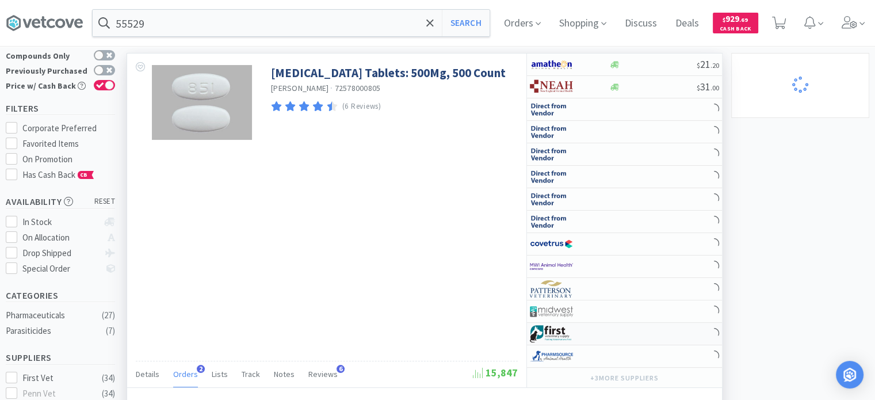
click at [560, 331] on img at bounding box center [551, 333] width 43 height 17
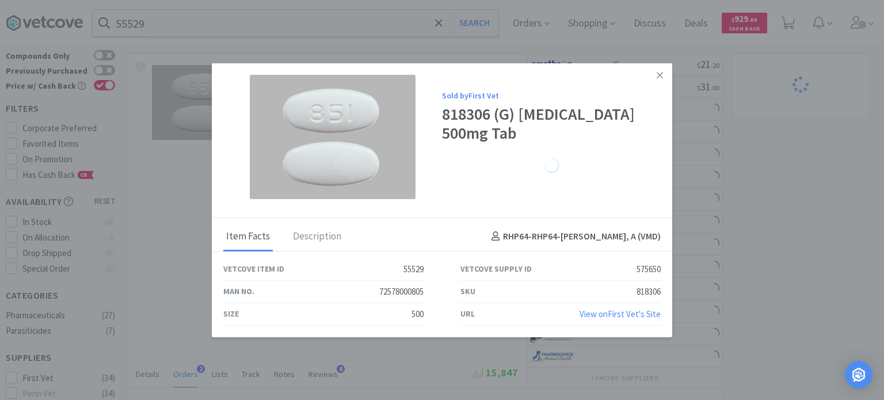
drag, startPoint x: 809, startPoint y: 197, endPoint x: 855, endPoint y: 147, distance: 67.6
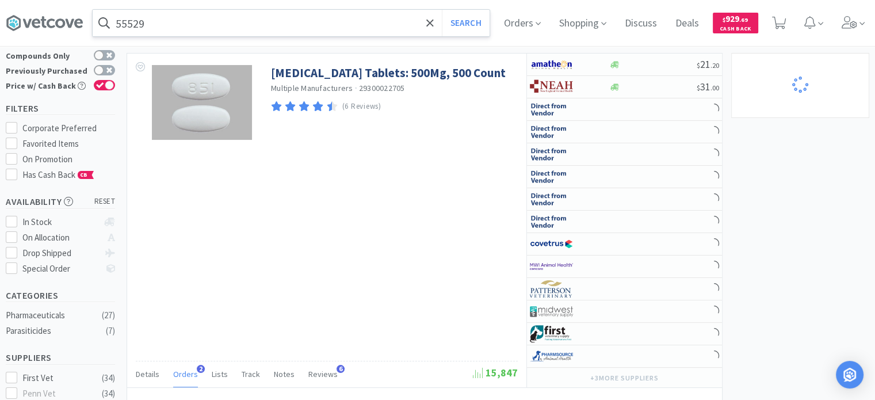
click at [197, 30] on input "55529" at bounding box center [291, 23] width 397 height 26
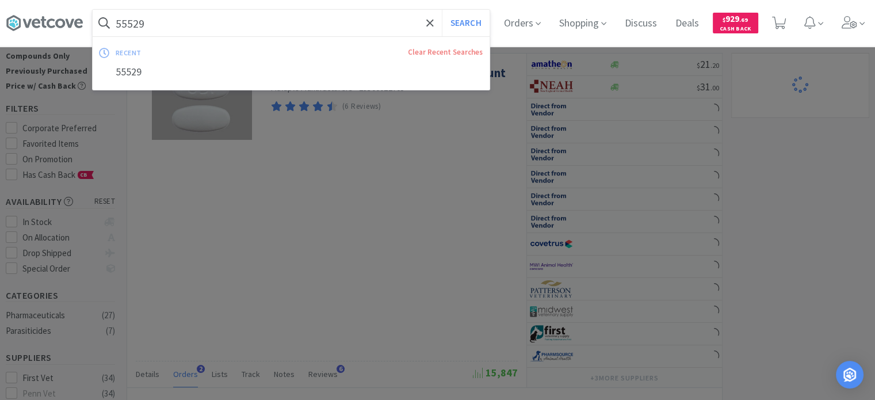
paste input "7913"
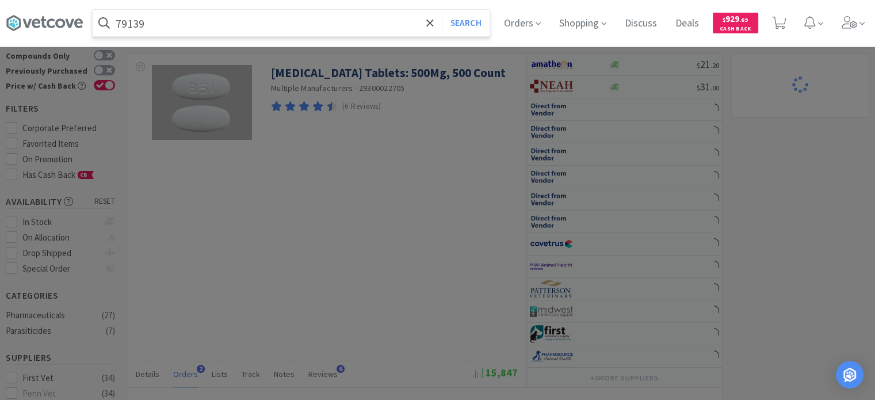
click at [442, 10] on button "Search" at bounding box center [466, 23] width 48 height 26
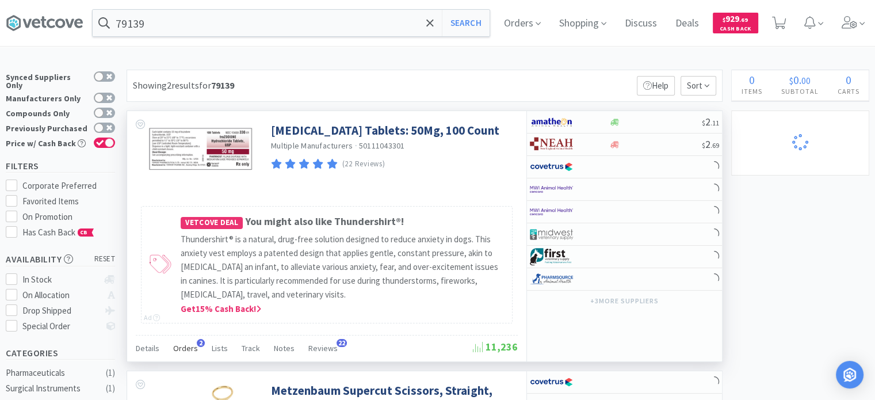
click at [193, 353] on div "Orders 2" at bounding box center [185, 350] width 25 height 22
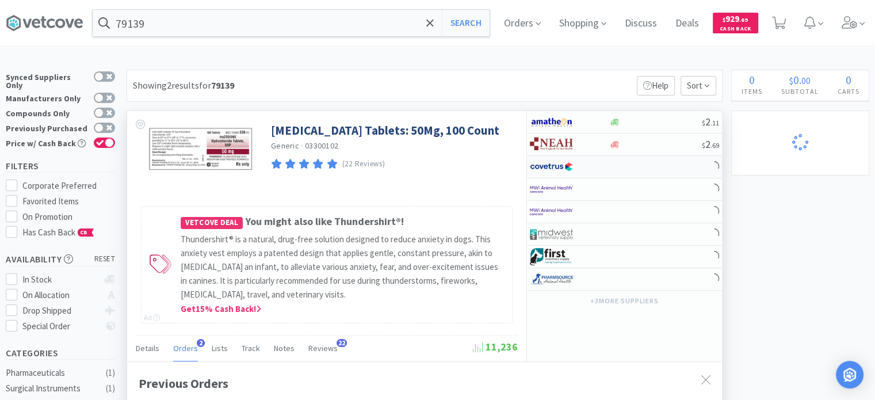
click at [620, 171] on div at bounding box center [624, 167] width 195 height 22
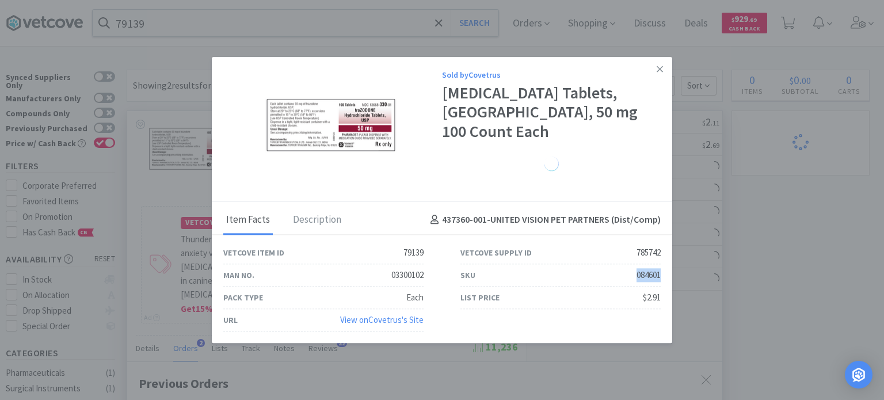
drag, startPoint x: 622, startPoint y: 273, endPoint x: 664, endPoint y: 273, distance: 42.6
click at [664, 273] on div "SKU 084601" at bounding box center [560, 275] width 237 height 22
drag, startPoint x: 797, startPoint y: 204, endPoint x: 467, endPoint y: 101, distance: 346.0
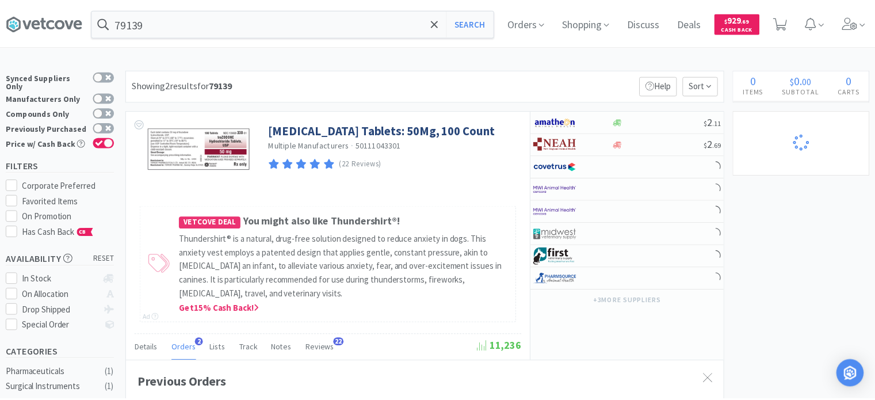
scroll to position [574944, 574644]
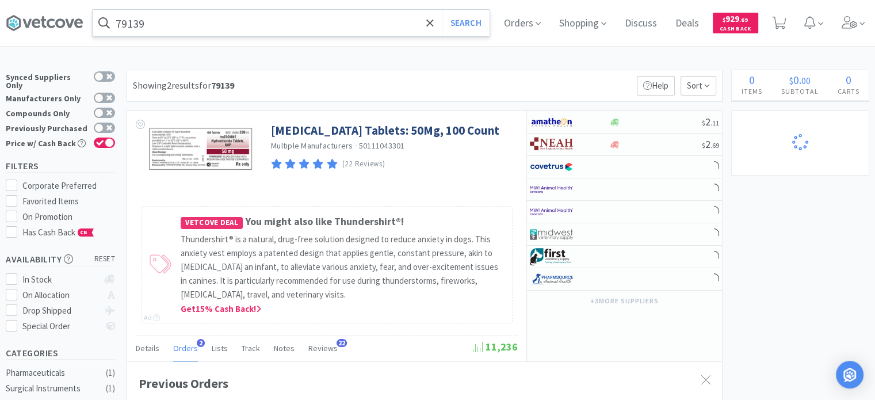
click at [235, 23] on input "79139" at bounding box center [291, 23] width 397 height 26
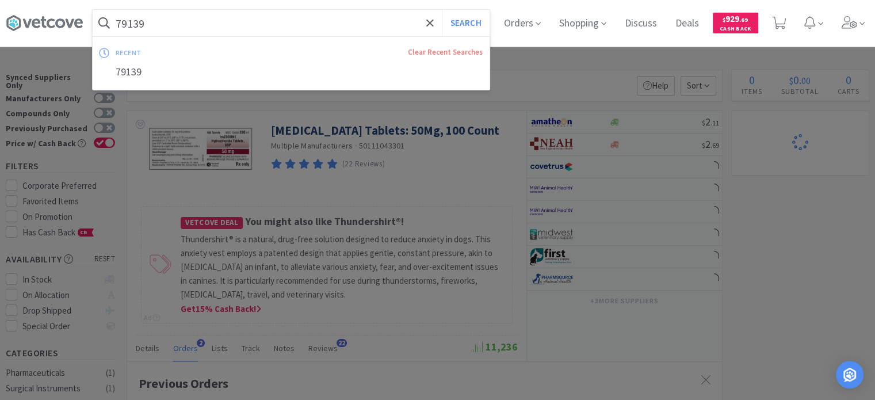
paste input "177604"
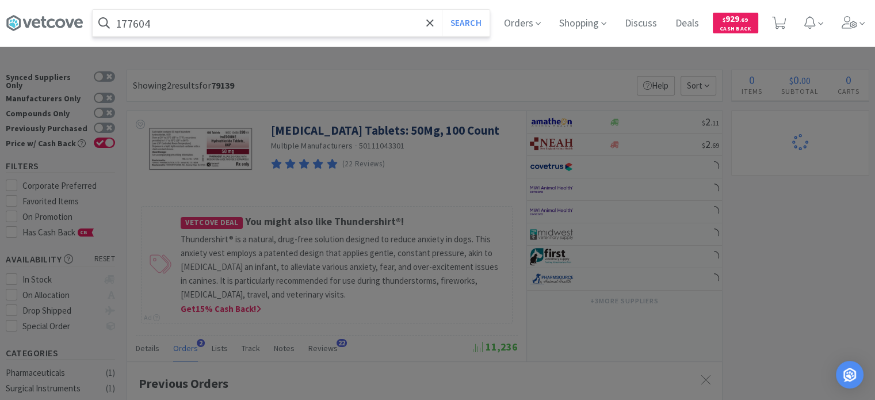
click at [442, 10] on button "Search" at bounding box center [466, 23] width 48 height 26
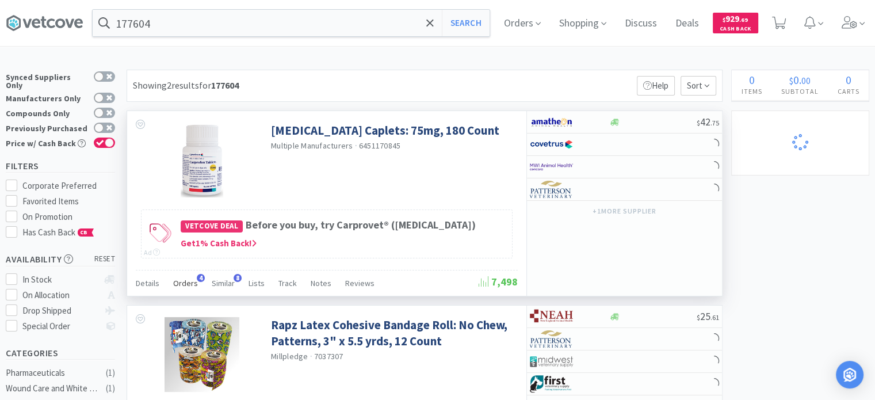
click at [188, 274] on div "Orders 4" at bounding box center [185, 285] width 25 height 22
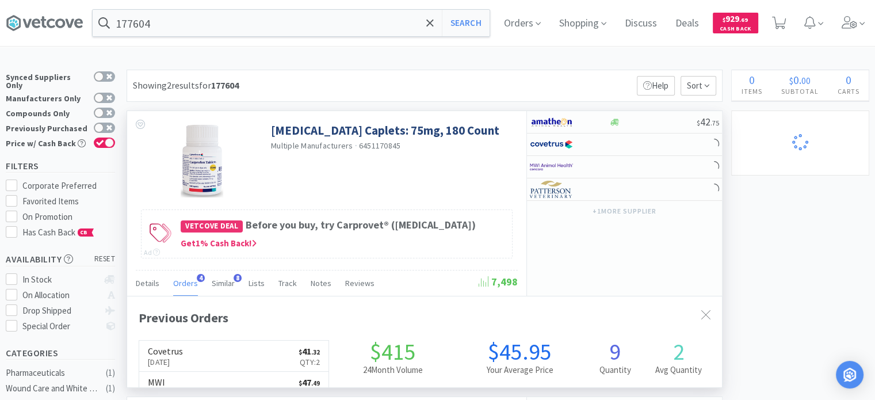
scroll to position [295, 595]
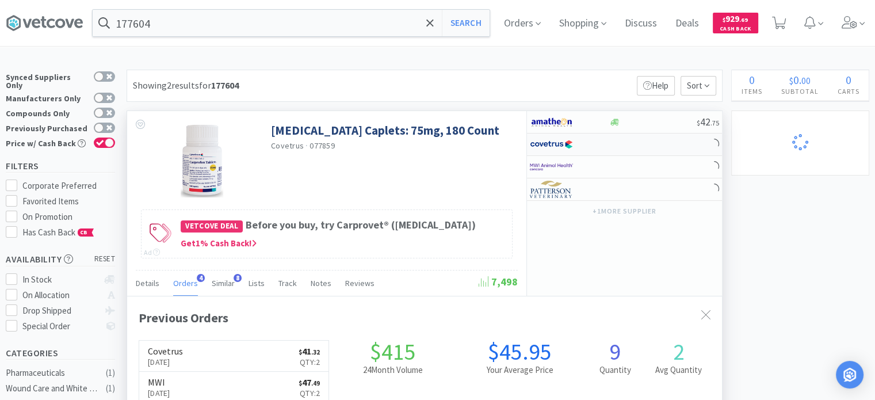
click at [572, 151] on img at bounding box center [551, 144] width 43 height 17
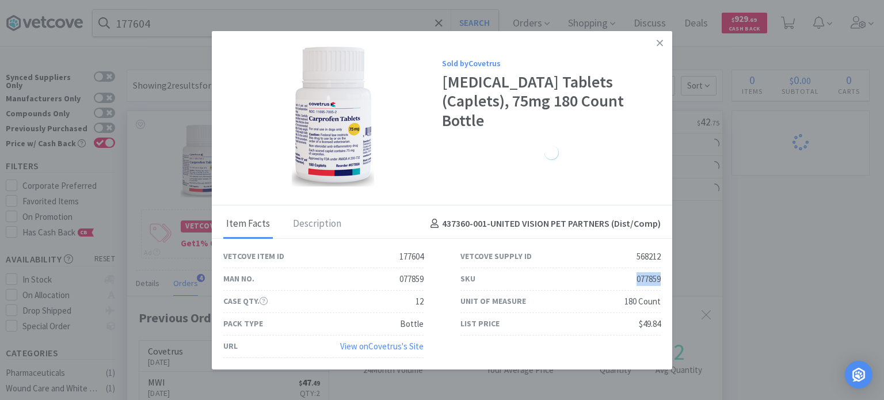
drag, startPoint x: 636, startPoint y: 282, endPoint x: 662, endPoint y: 281, distance: 25.3
click at [662, 281] on div "SKU 077859" at bounding box center [560, 279] width 237 height 22
click at [653, 37] on link at bounding box center [659, 42] width 20 height 25
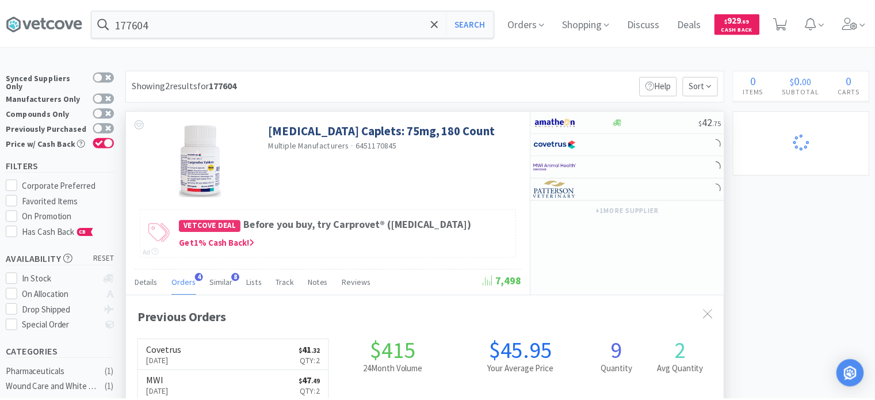
scroll to position [574944, 574644]
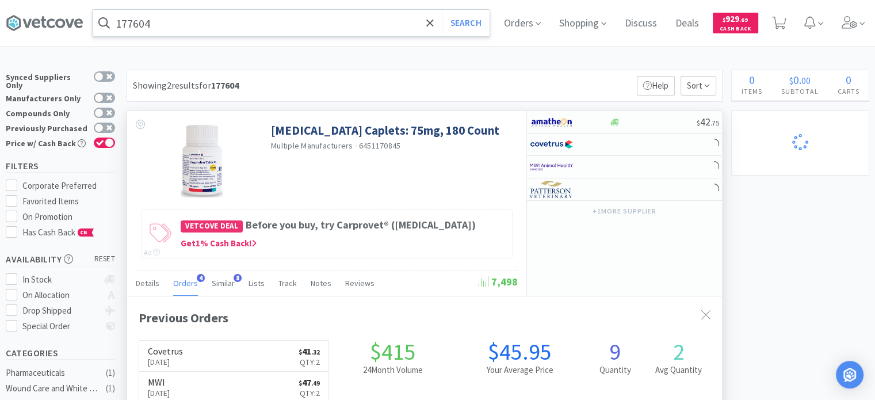
click at [189, 33] on input "177604" at bounding box center [291, 23] width 397 height 26
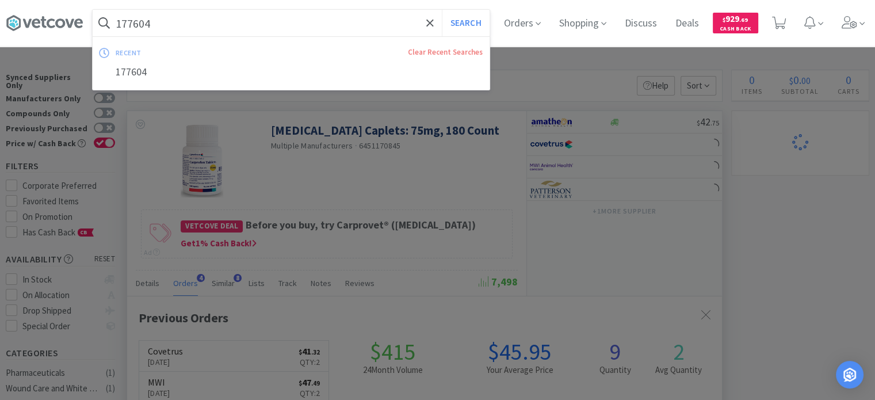
paste input "845922"
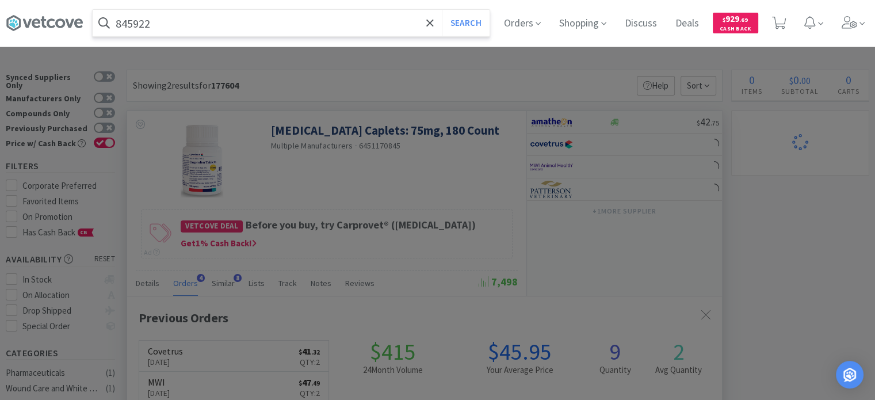
click at [442, 10] on button "Search" at bounding box center [466, 23] width 48 height 26
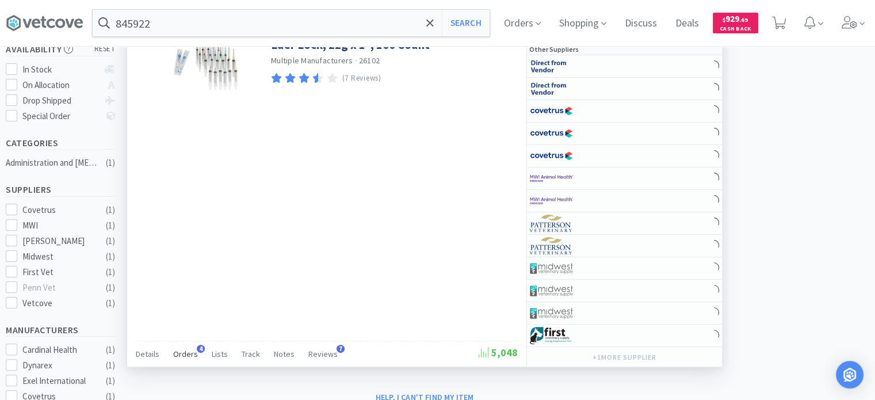
scroll to position [230, 0]
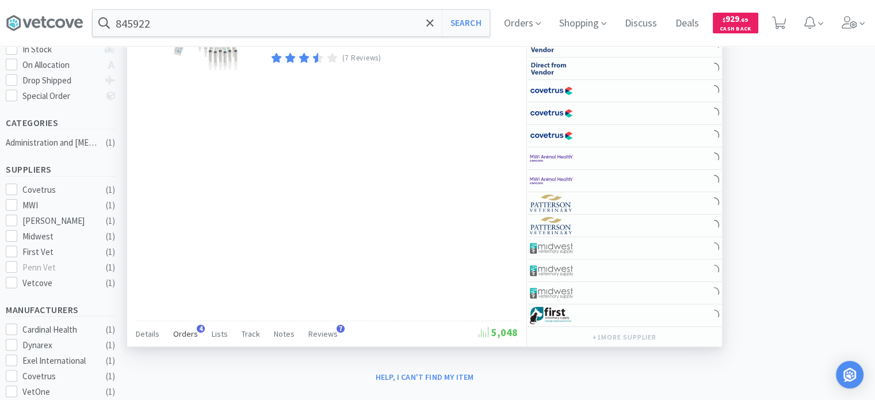
click at [188, 324] on div "Orders 4" at bounding box center [185, 335] width 25 height 22
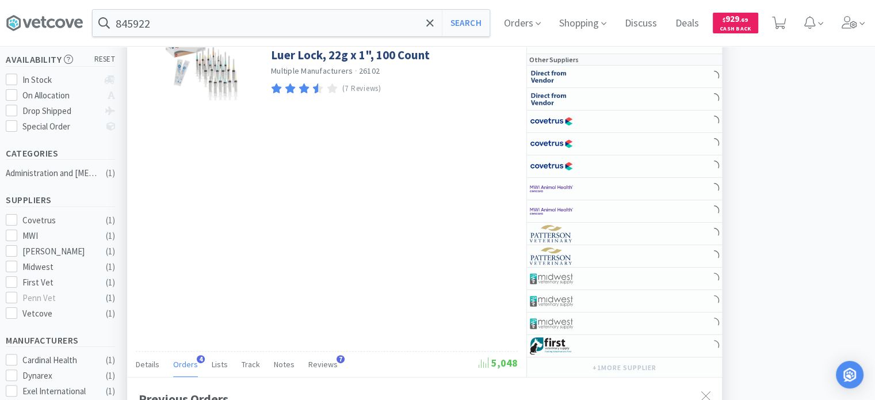
scroll to position [173, 0]
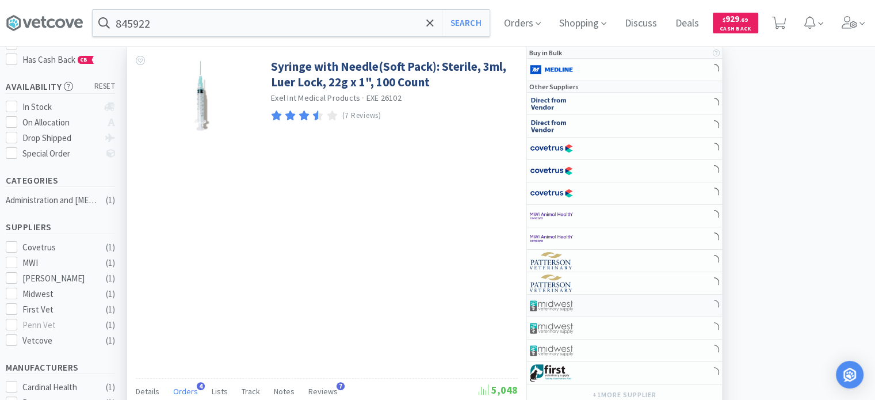
click at [568, 305] on img at bounding box center [551, 305] width 43 height 17
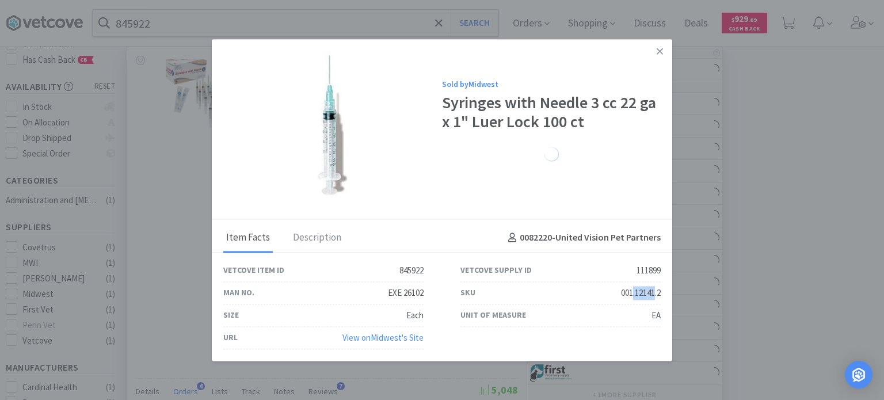
drag, startPoint x: 631, startPoint y: 294, endPoint x: 653, endPoint y: 298, distance: 22.8
click at [653, 297] on div "001.12141.2" at bounding box center [641, 293] width 40 height 14
click at [629, 301] on div "SKU 001.12141.2" at bounding box center [560, 293] width 200 height 22
click at [617, 297] on div "SKU 001.12141.2" at bounding box center [560, 293] width 200 height 22
drag, startPoint x: 618, startPoint y: 295, endPoint x: 671, endPoint y: 290, distance: 53.1
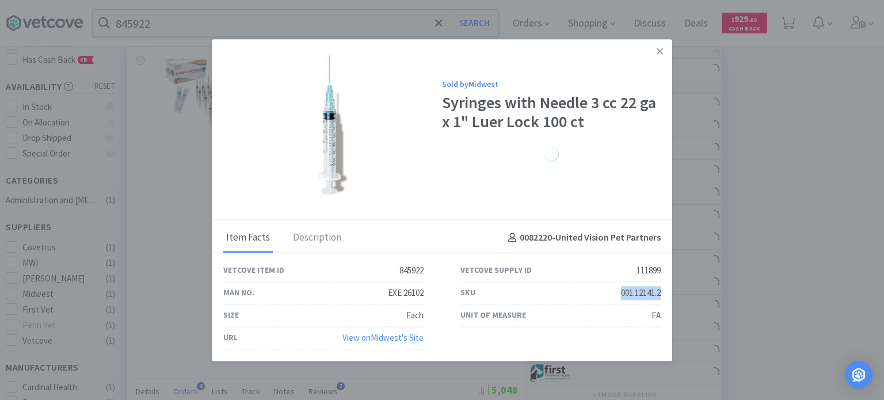
click at [671, 290] on div "SKU 001.12141.2" at bounding box center [560, 293] width 237 height 22
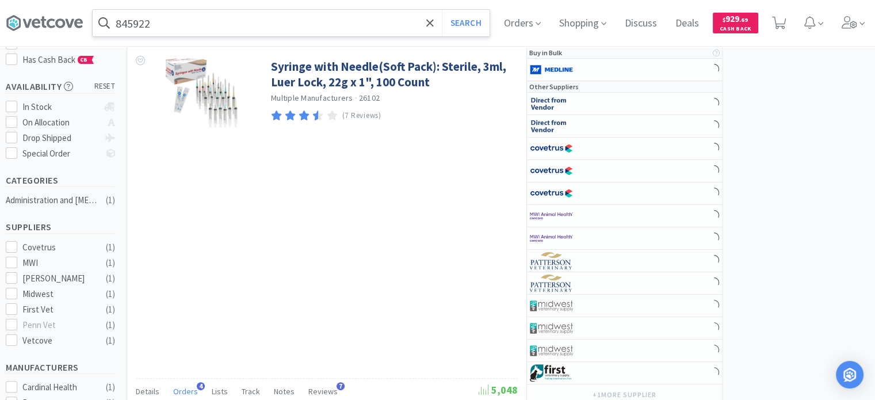
click at [136, 20] on input "845922" at bounding box center [291, 23] width 397 height 26
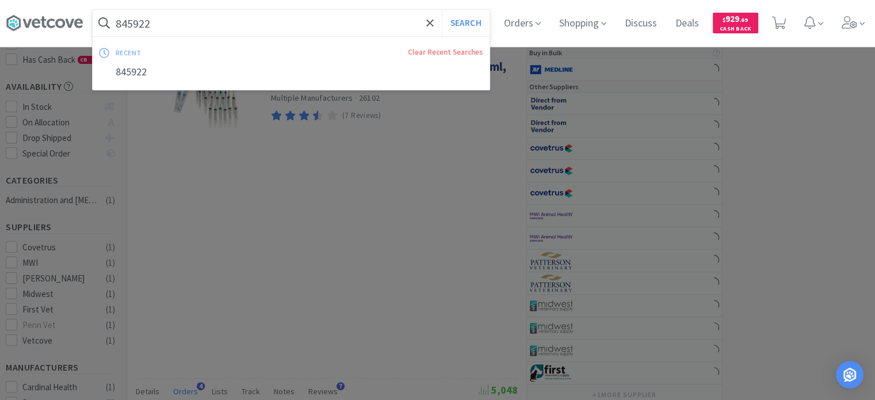
paste input "188570"
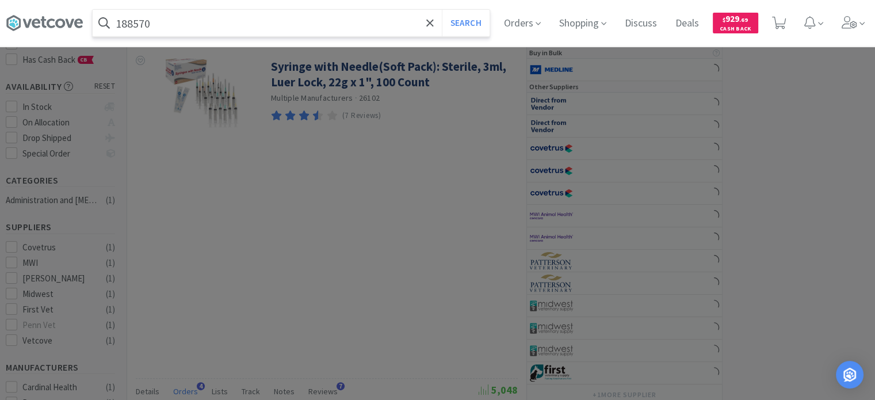
click at [442, 10] on button "Search" at bounding box center [466, 23] width 48 height 26
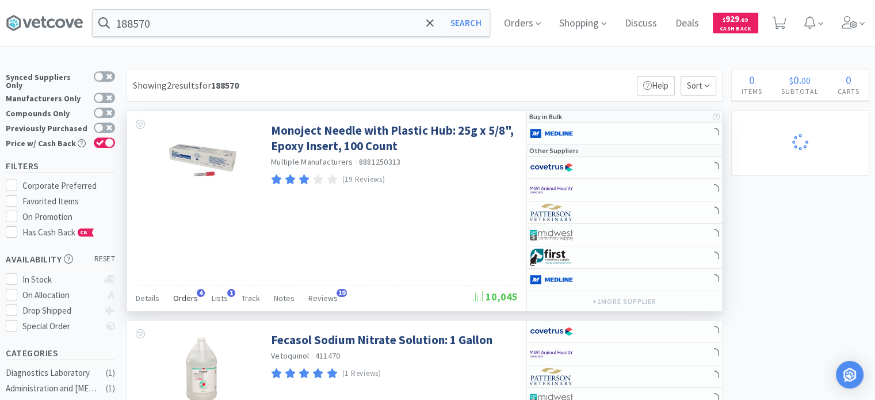
click at [188, 293] on span "Orders" at bounding box center [185, 298] width 25 height 10
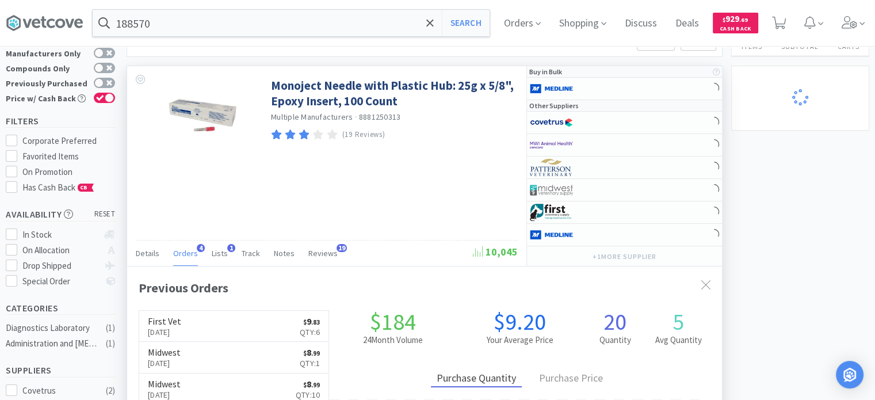
scroll to position [58, 0]
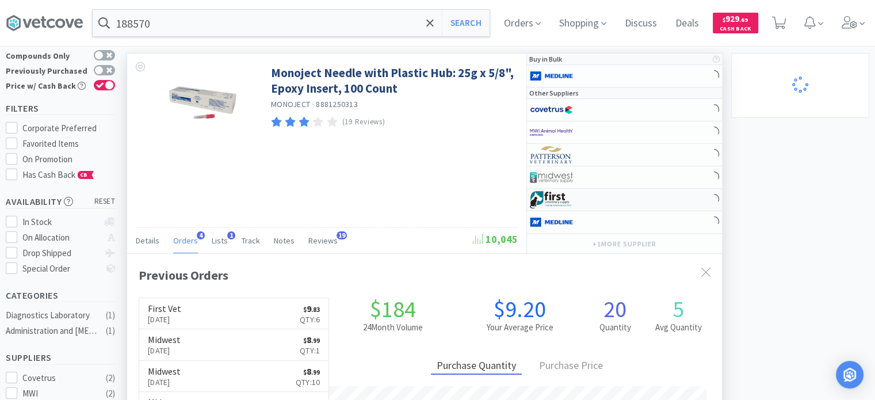
click at [592, 200] on div at bounding box center [561, 200] width 63 height 20
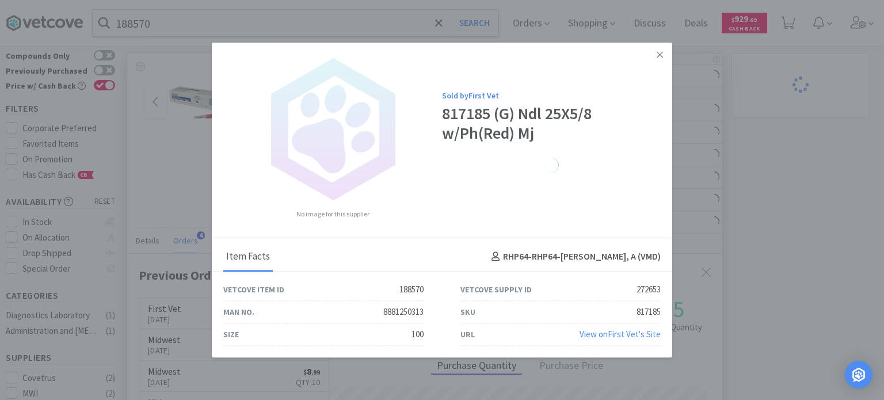
drag, startPoint x: 777, startPoint y: 370, endPoint x: 196, endPoint y: 101, distance: 640.6
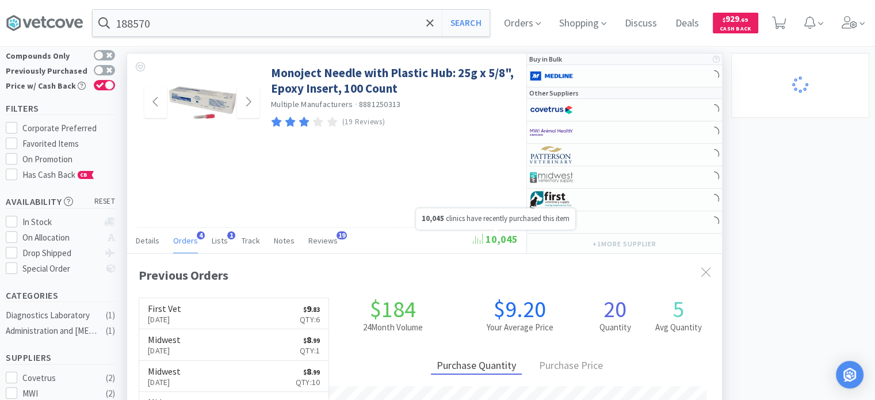
scroll to position [574944, 574644]
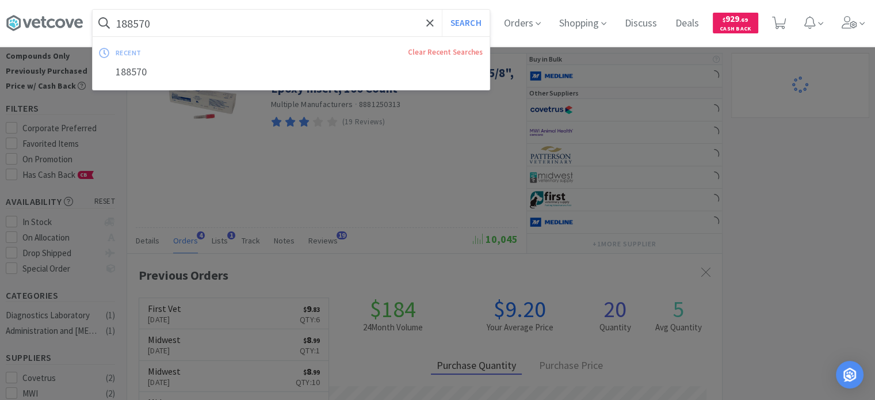
click at [143, 25] on input "188570" at bounding box center [291, 23] width 397 height 26
paste input "32"
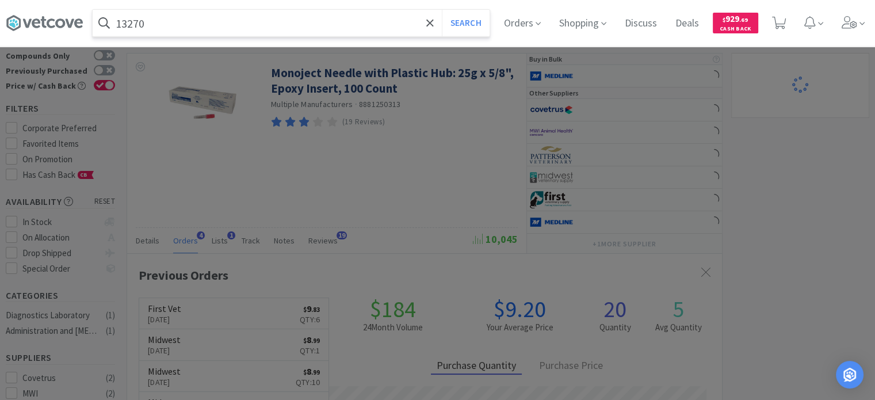
click at [442, 10] on button "Search" at bounding box center [466, 23] width 48 height 26
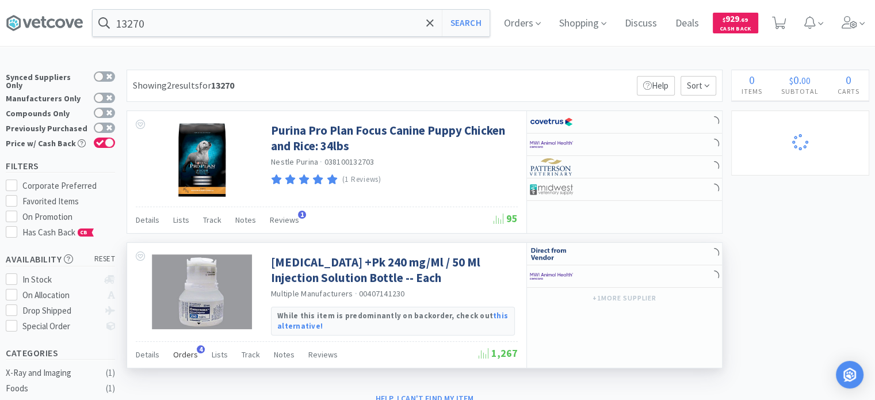
click at [179, 365] on div "Orders 4" at bounding box center [185, 356] width 25 height 22
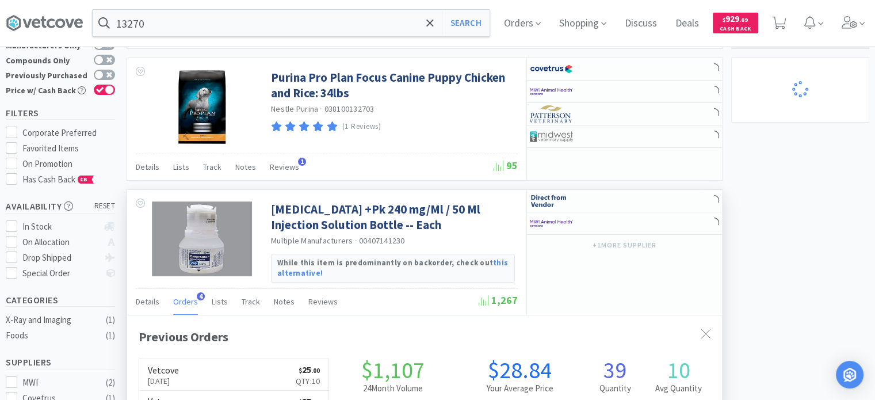
scroll to position [115, 0]
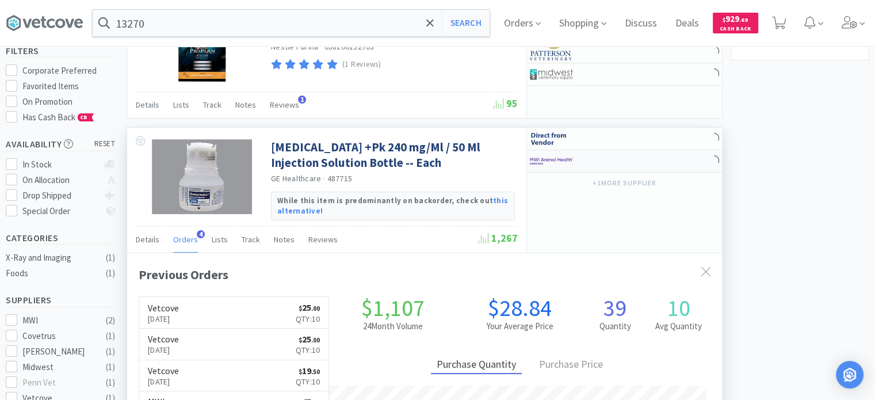
click at [557, 156] on img at bounding box center [551, 160] width 43 height 17
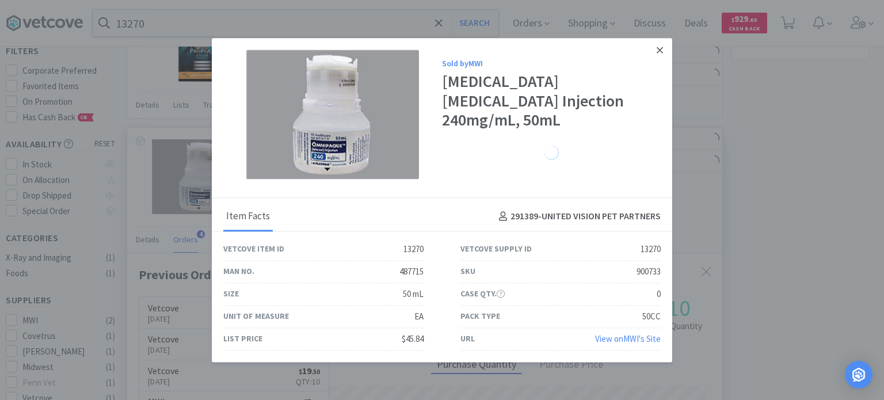
click at [652, 53] on link at bounding box center [659, 50] width 20 height 25
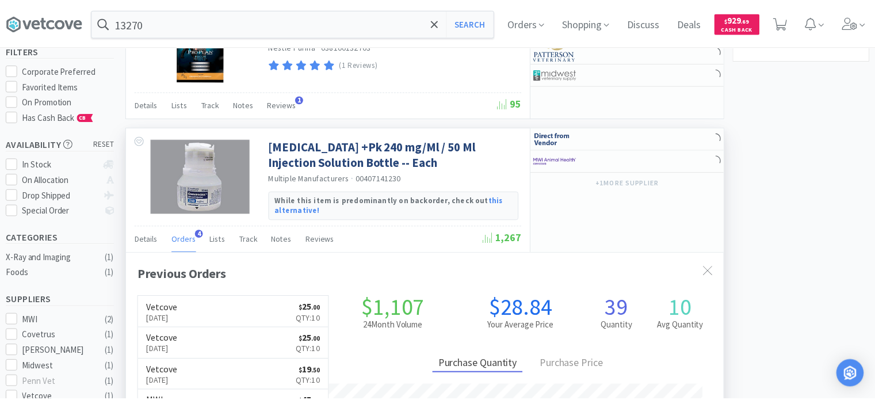
scroll to position [574944, 574644]
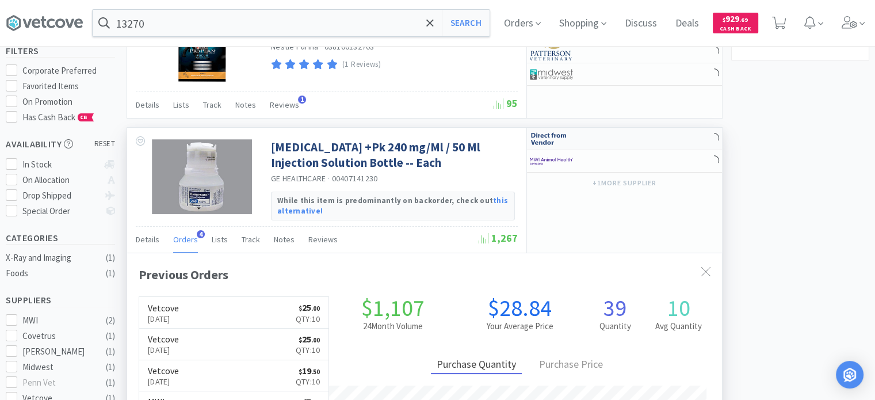
click at [564, 137] on img at bounding box center [551, 138] width 43 height 17
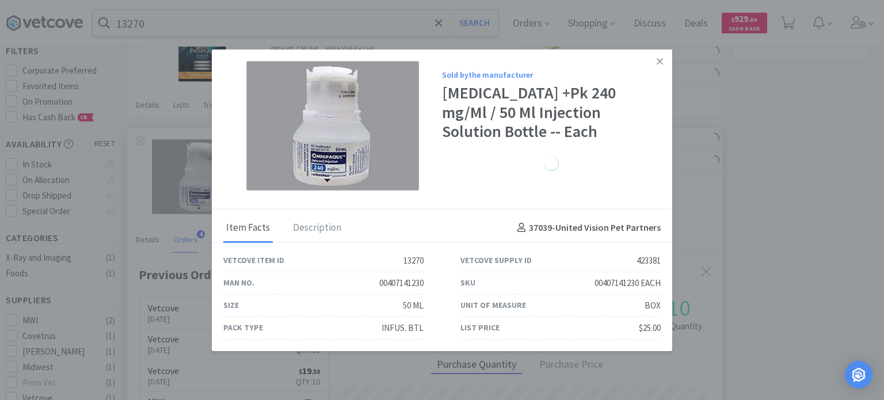
click at [603, 284] on div "00407141230 EACH" at bounding box center [627, 283] width 66 height 14
click at [586, 282] on div "SKU 00407141230 EACH" at bounding box center [560, 283] width 200 height 22
drag, startPoint x: 586, startPoint y: 282, endPoint x: 637, endPoint y: 287, distance: 52.0
click at [637, 287] on div "SKU 00407141230 EACH" at bounding box center [560, 283] width 200 height 22
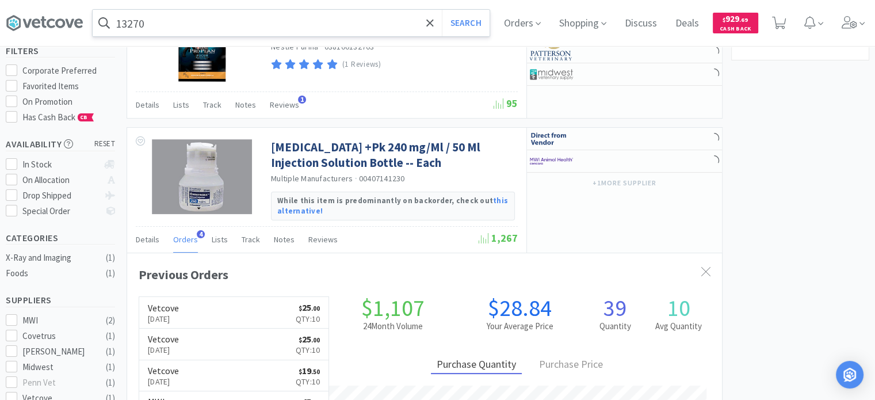
click at [314, 25] on input "13270" at bounding box center [291, 23] width 397 height 26
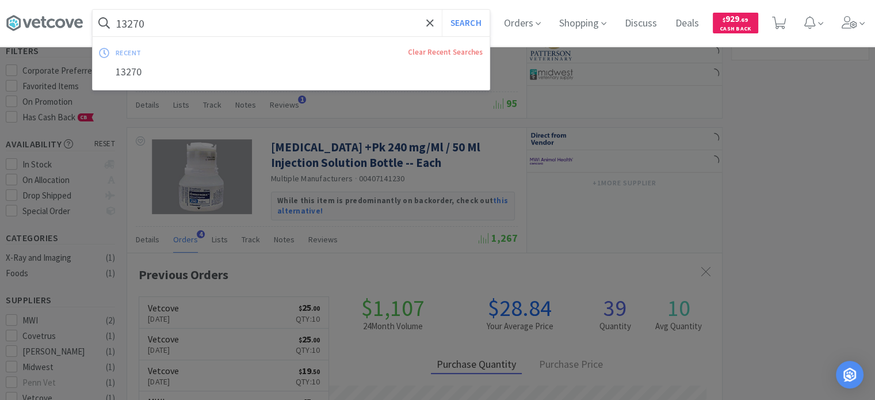
paste input "0040714123"
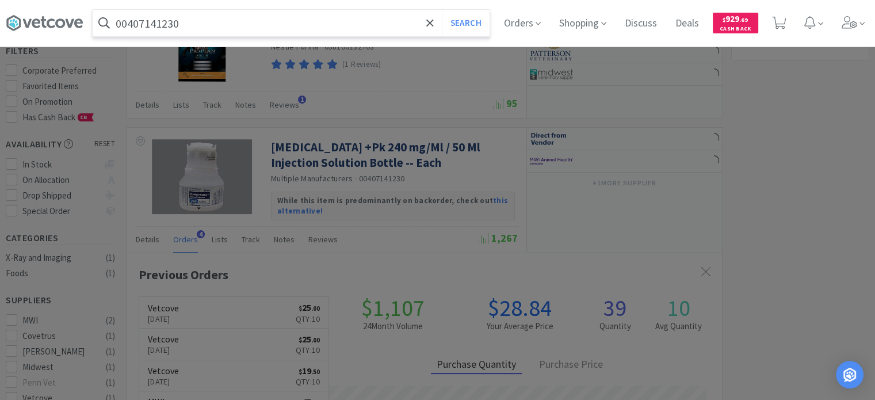
type input "00407141230"
click at [442, 10] on button "Search" at bounding box center [466, 23] width 48 height 26
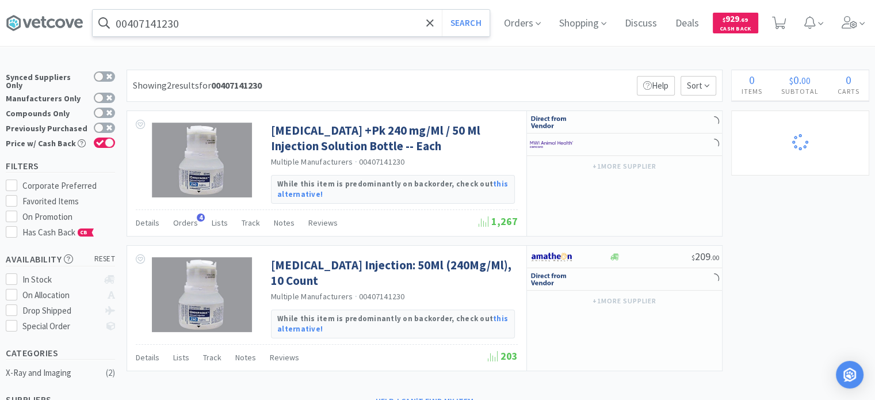
click at [189, 18] on input "00407141230" at bounding box center [291, 23] width 397 height 26
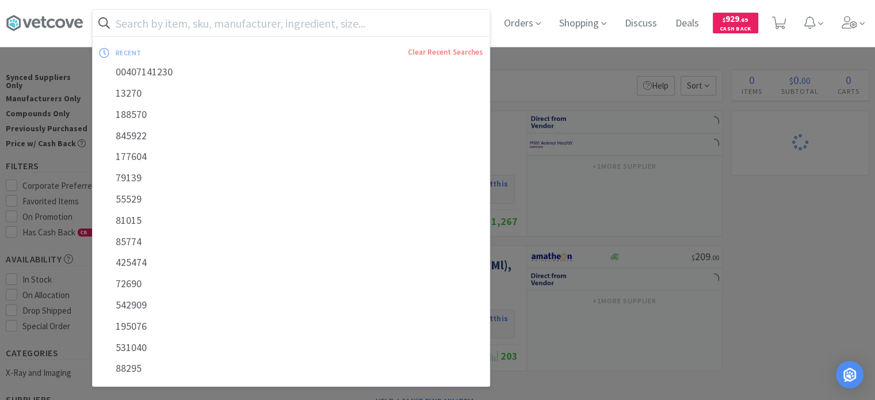
click at [625, 190] on div at bounding box center [437, 200] width 875 height 400
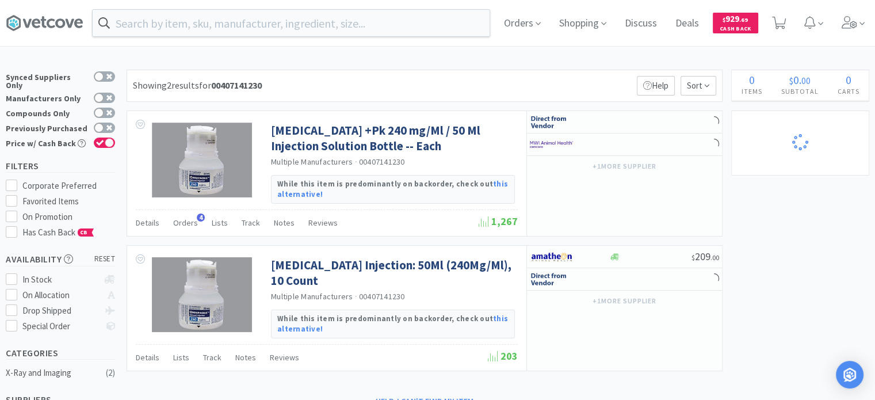
click at [239, 38] on div "Orders Shopping Discuss Discuss Deals Deals $ 929 . 69 Cash Back" at bounding box center [437, 23] width 863 height 46
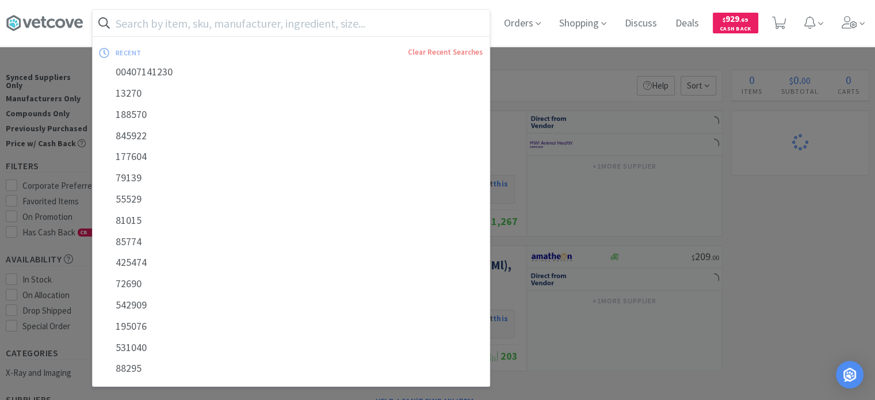
click at [249, 27] on input "text" at bounding box center [291, 23] width 397 height 26
paste input "26819"
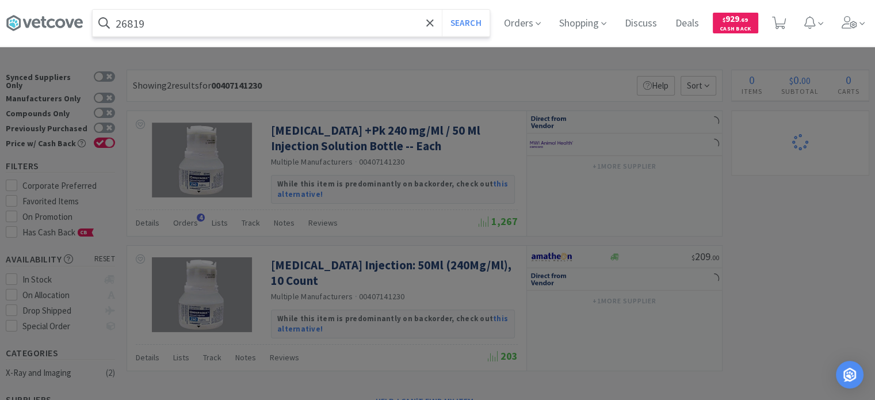
click at [442, 10] on button "Search" at bounding box center [466, 23] width 48 height 26
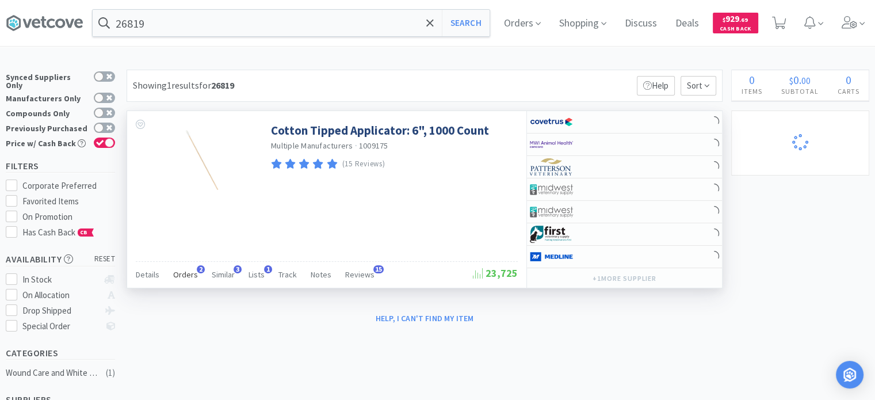
click at [181, 276] on span "Orders" at bounding box center [185, 274] width 25 height 10
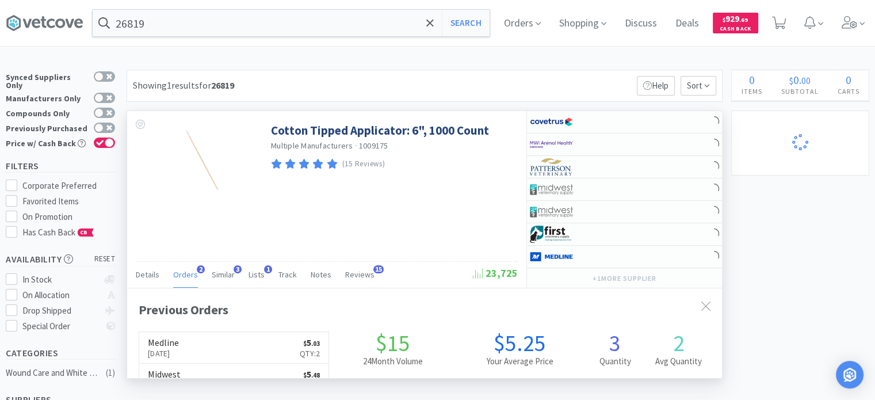
scroll to position [295, 595]
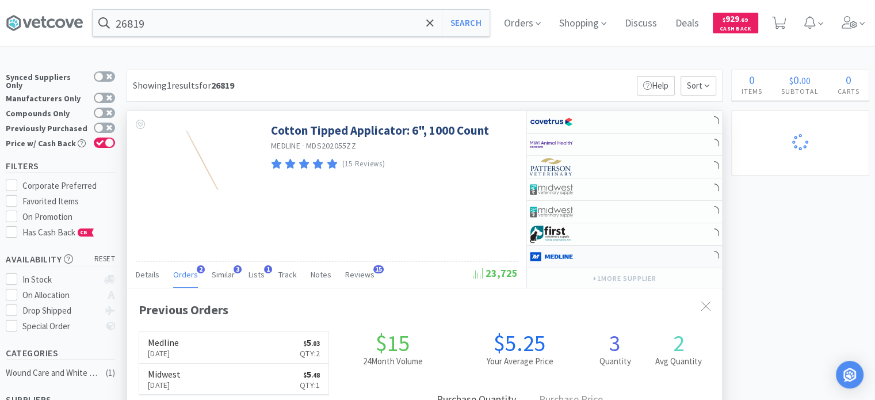
click at [566, 250] on img at bounding box center [551, 256] width 43 height 17
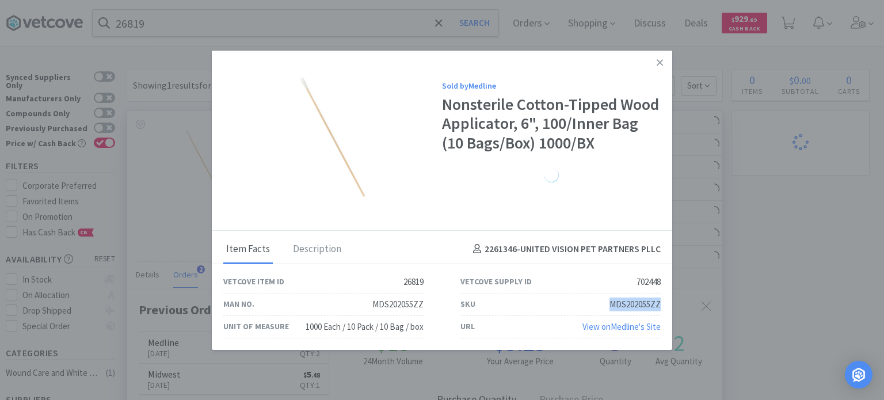
drag, startPoint x: 610, startPoint y: 304, endPoint x: 660, endPoint y: 312, distance: 51.4
click at [660, 312] on div "SKU MDS202055ZZ" at bounding box center [560, 304] width 237 height 22
drag, startPoint x: 769, startPoint y: 214, endPoint x: 343, endPoint y: 57, distance: 453.7
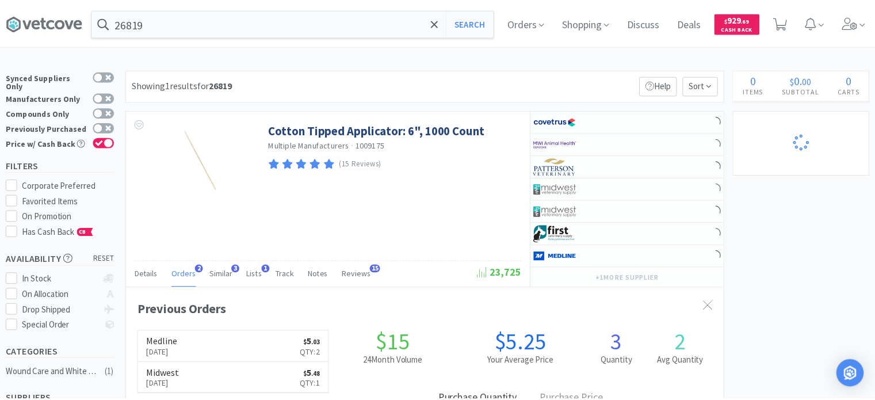
scroll to position [574944, 574644]
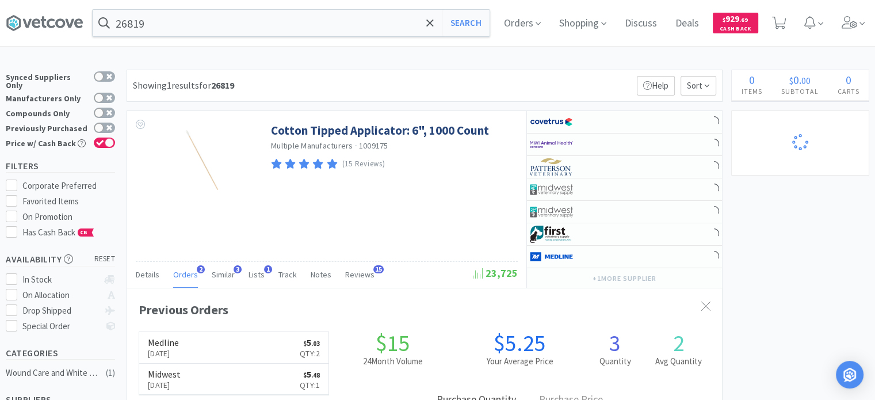
click at [252, 6] on div "26819 Search Orders Shopping Discuss Discuss Deals Deals $ 929 . 69 Cash Back" at bounding box center [437, 23] width 863 height 46
click at [240, 21] on input "26819" at bounding box center [291, 23] width 397 height 26
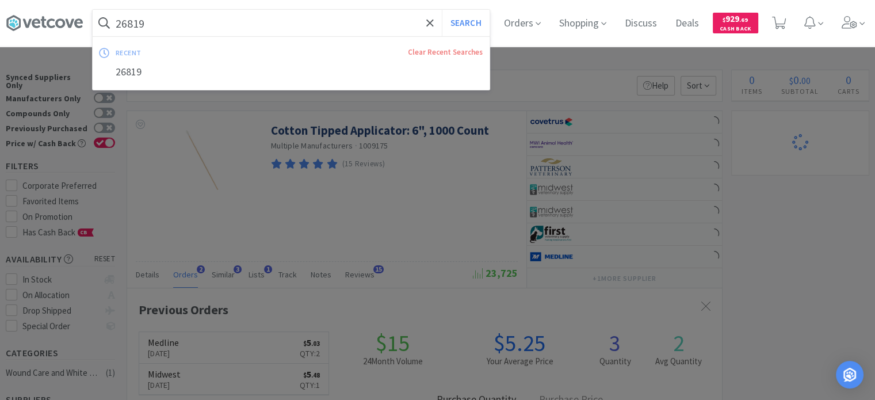
paste input "152000"
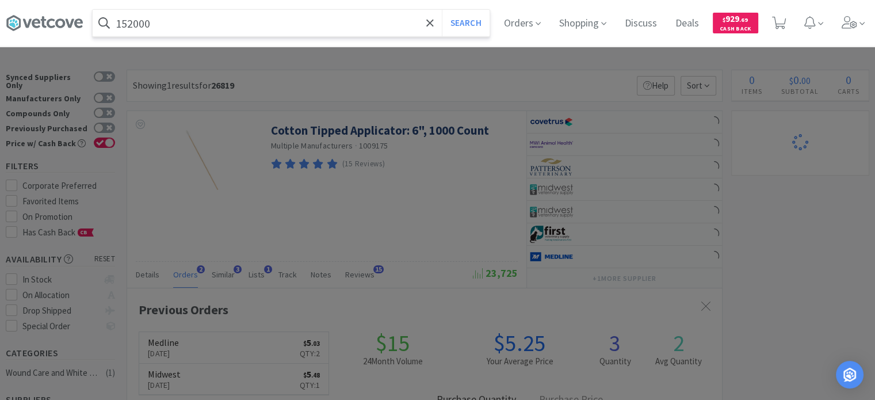
click at [442, 10] on button "Search" at bounding box center [466, 23] width 48 height 26
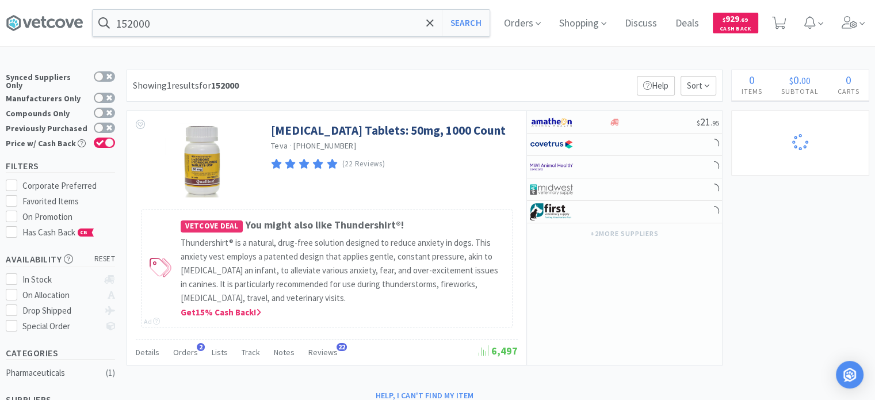
scroll to position [58, 0]
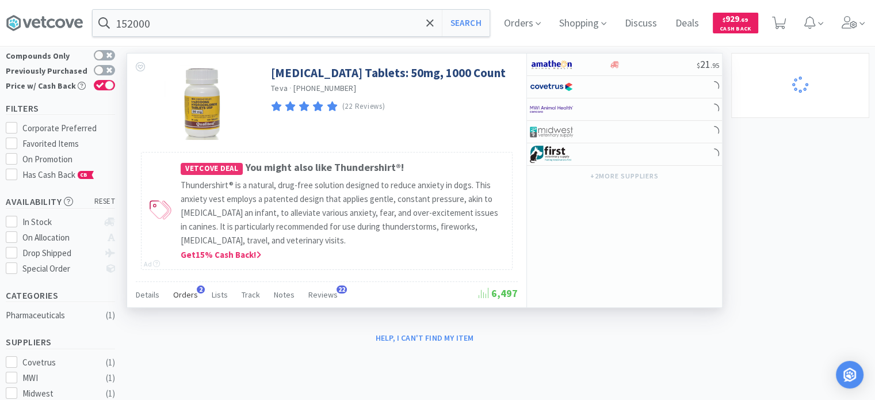
click at [173, 297] on span "Orders" at bounding box center [185, 294] width 25 height 10
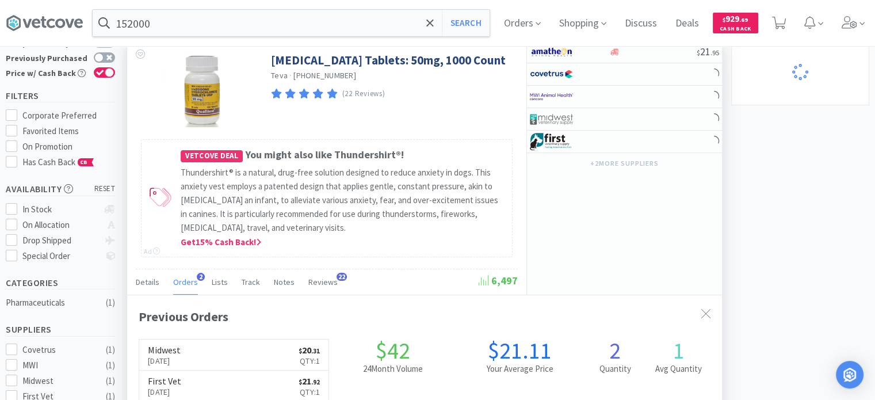
scroll to position [0, 0]
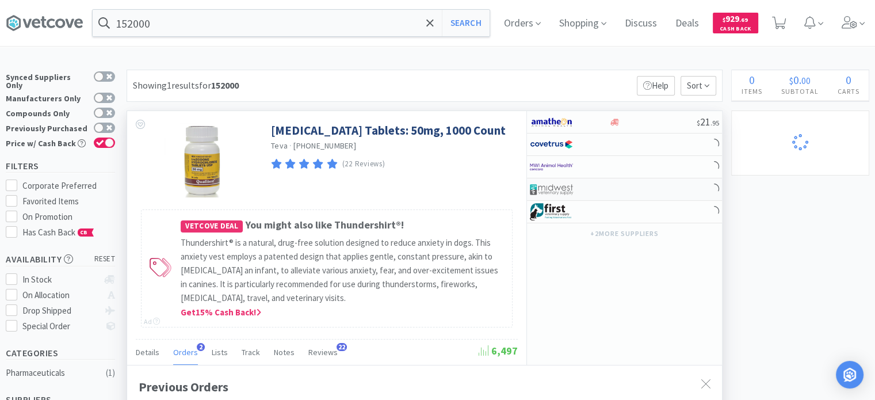
click at [559, 190] on img at bounding box center [551, 189] width 43 height 17
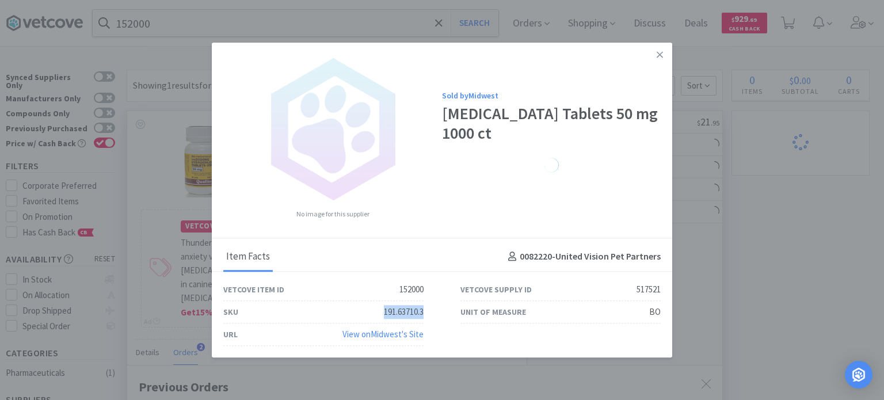
drag, startPoint x: 380, startPoint y: 314, endPoint x: 423, endPoint y: 316, distance: 43.8
click at [423, 316] on div "SKU 191.63710.3" at bounding box center [323, 312] width 237 height 22
drag, startPoint x: 754, startPoint y: 227, endPoint x: 244, endPoint y: 85, distance: 528.7
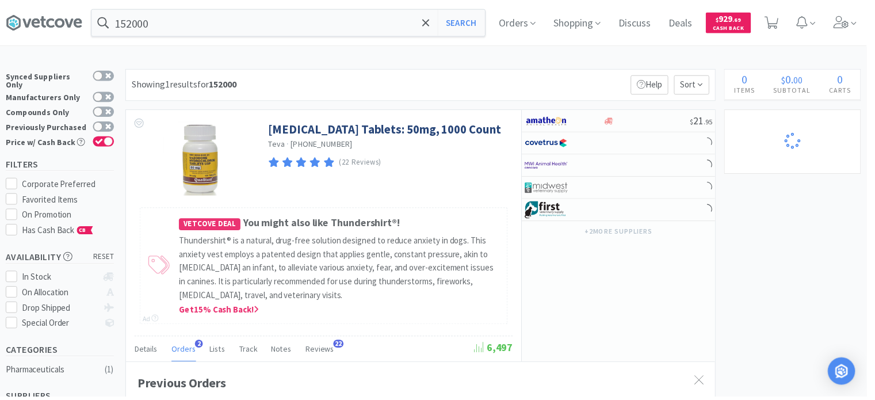
scroll to position [574944, 574644]
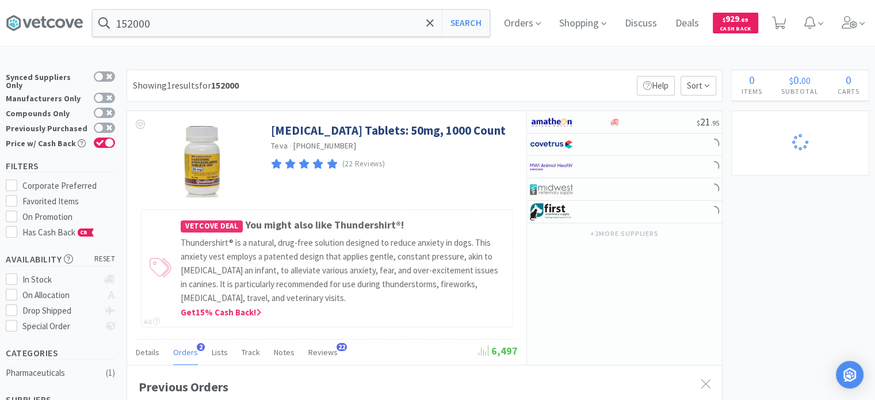
click at [160, 39] on div "152000 Search Orders Shopping Discuss Discuss Deals Deals $ 929 . 69 Cash Back" at bounding box center [437, 23] width 863 height 46
click at [166, 29] on input "152000" at bounding box center [291, 23] width 397 height 26
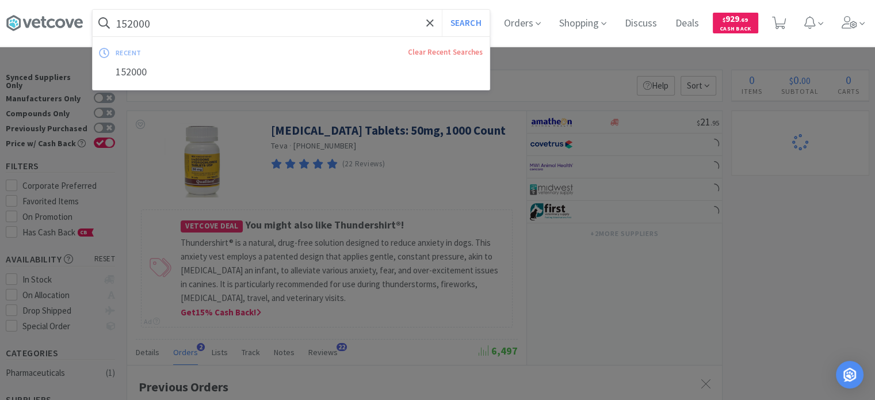
paste input "25568"
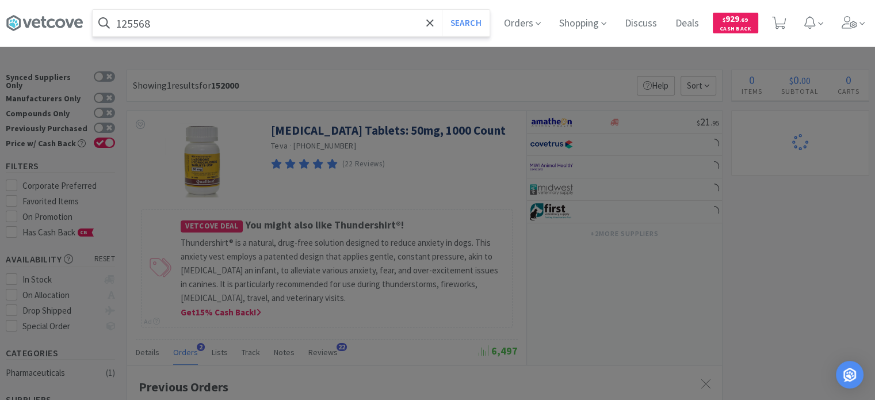
click at [442, 10] on button "Search" at bounding box center [466, 23] width 48 height 26
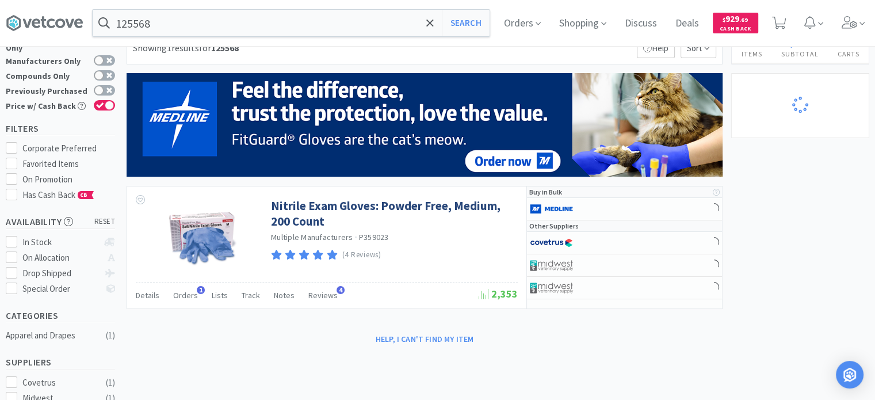
scroll to position [58, 0]
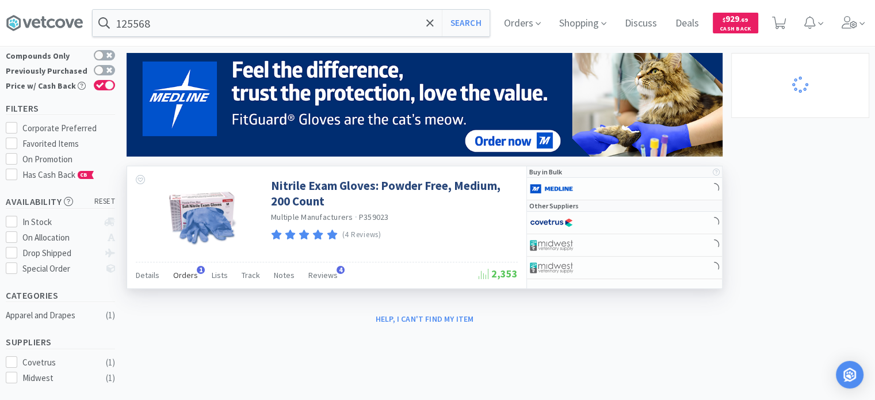
click at [189, 276] on span "Orders" at bounding box center [185, 275] width 25 height 10
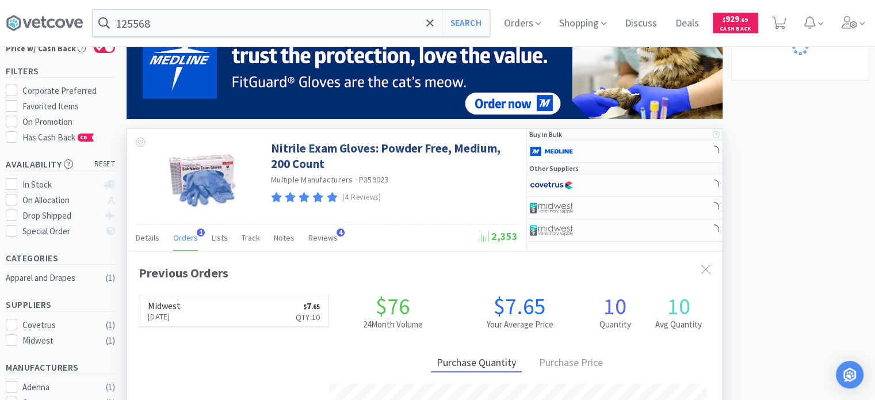
scroll to position [115, 0]
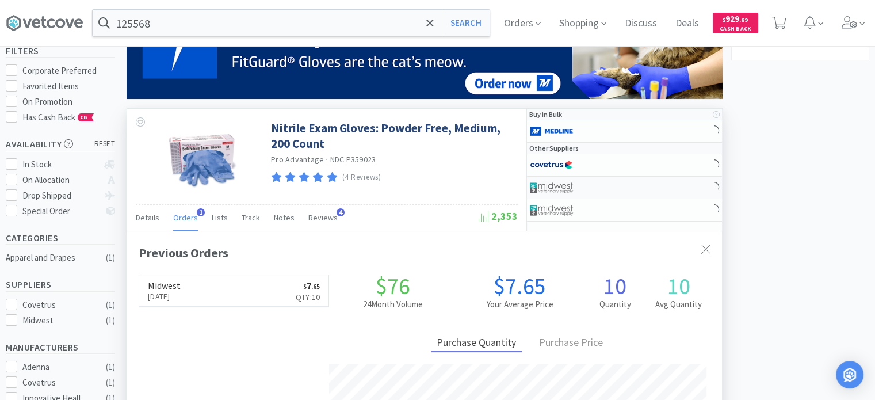
click at [607, 195] on div at bounding box center [569, 188] width 79 height 20
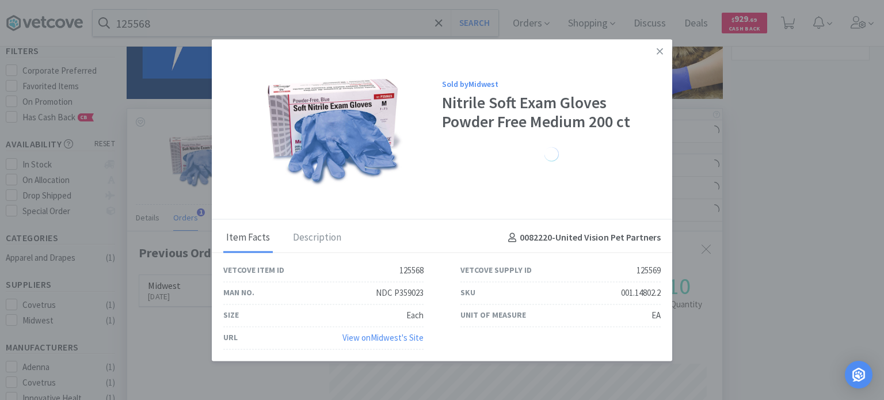
click at [373, 284] on div "Man No. NDC P359023" at bounding box center [323, 293] width 200 height 22
drag, startPoint x: 614, startPoint y: 289, endPoint x: 663, endPoint y: 294, distance: 49.1
click at [663, 294] on div "SKU 001.14802.2" at bounding box center [560, 293] width 237 height 22
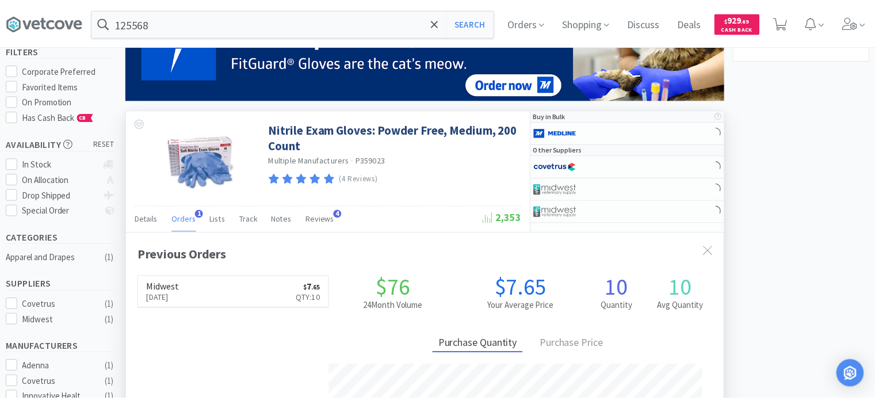
scroll to position [574944, 574644]
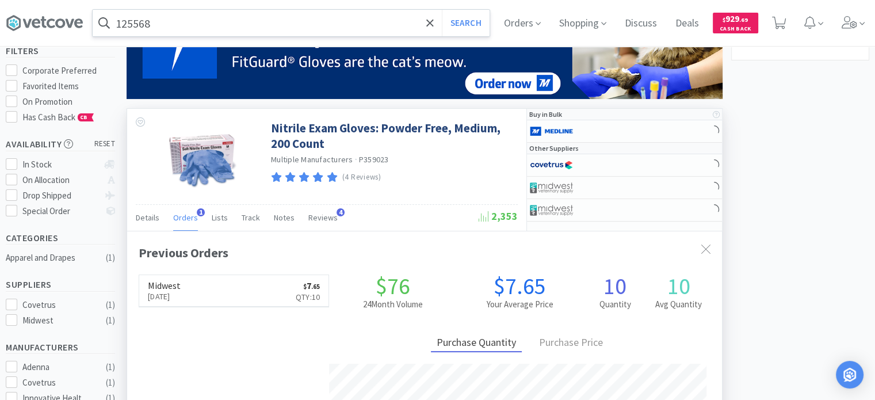
click at [144, 18] on input "125568" at bounding box center [291, 23] width 397 height 26
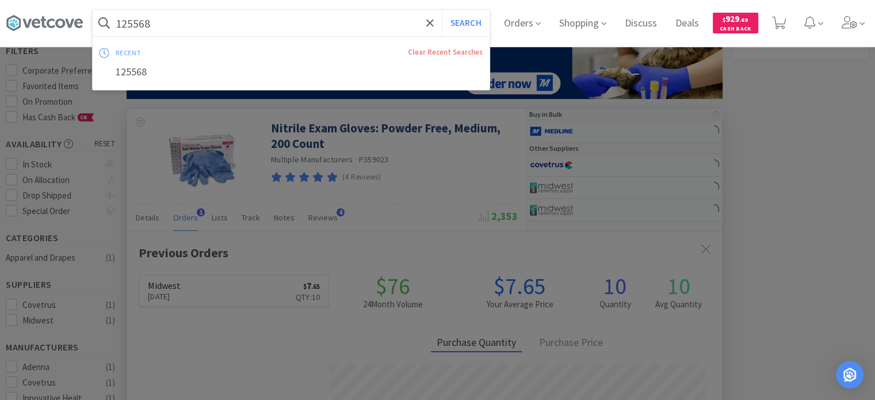
paste input "88690"
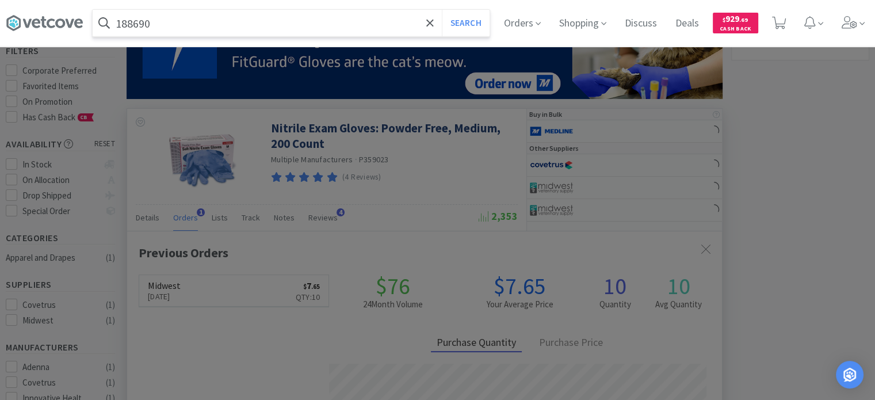
click at [442, 10] on button "Search" at bounding box center [466, 23] width 48 height 26
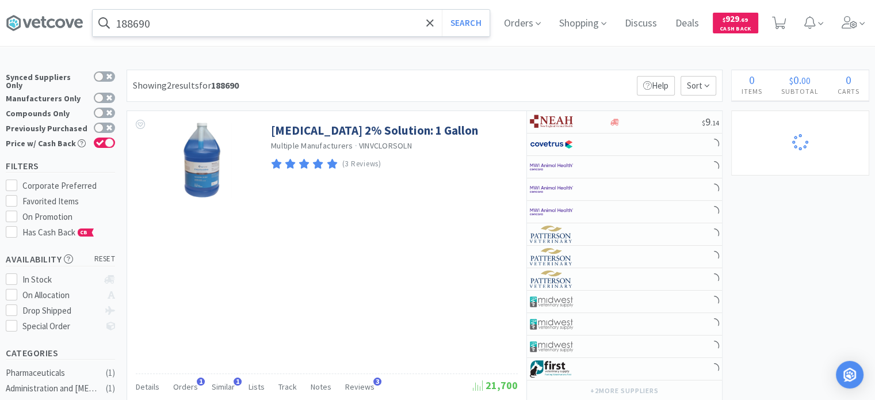
click at [223, 20] on input "188690" at bounding box center [291, 23] width 397 height 26
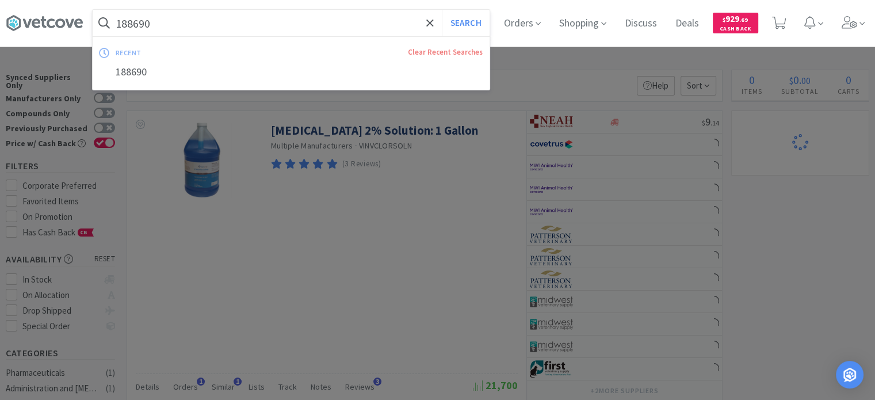
click at [442, 10] on button "Search" at bounding box center [466, 23] width 48 height 26
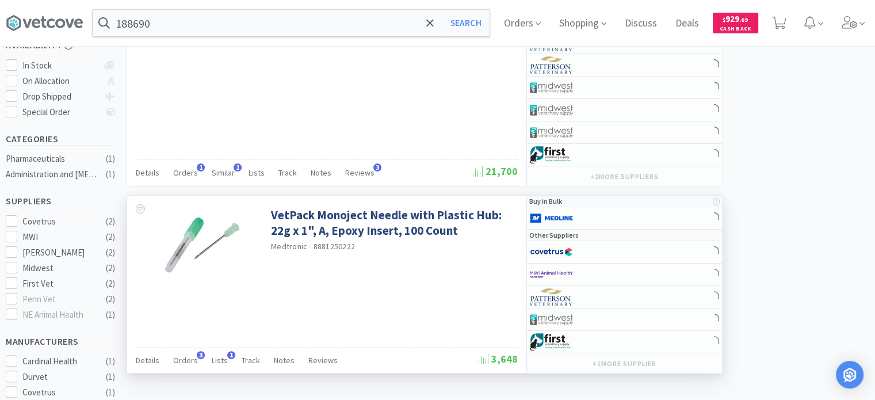
scroll to position [230, 0]
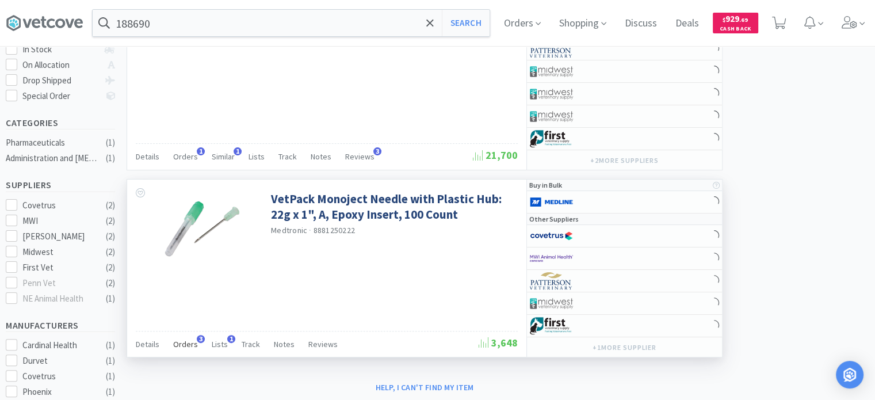
click at [179, 339] on span "Orders" at bounding box center [185, 344] width 25 height 10
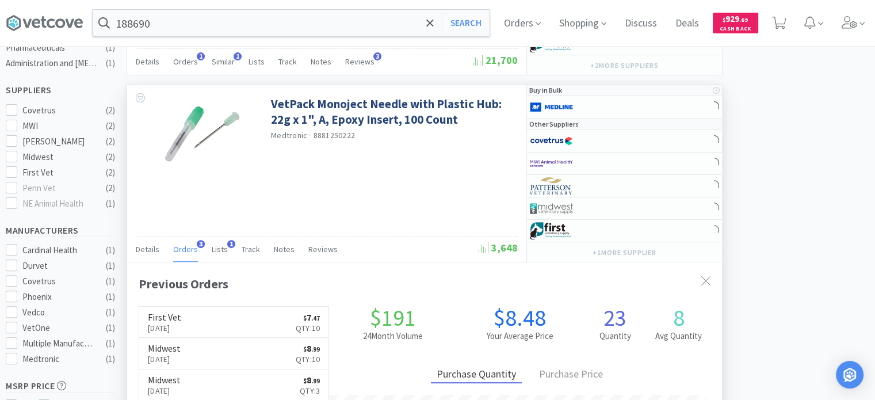
scroll to position [345, 0]
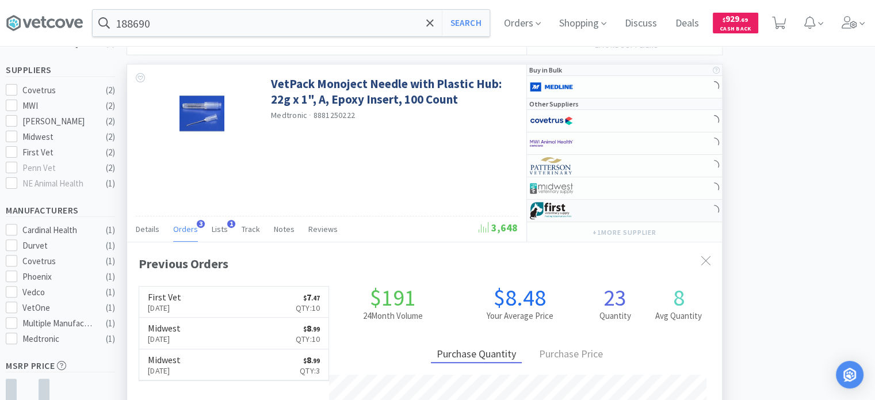
click at [574, 203] on div at bounding box center [561, 211] width 63 height 20
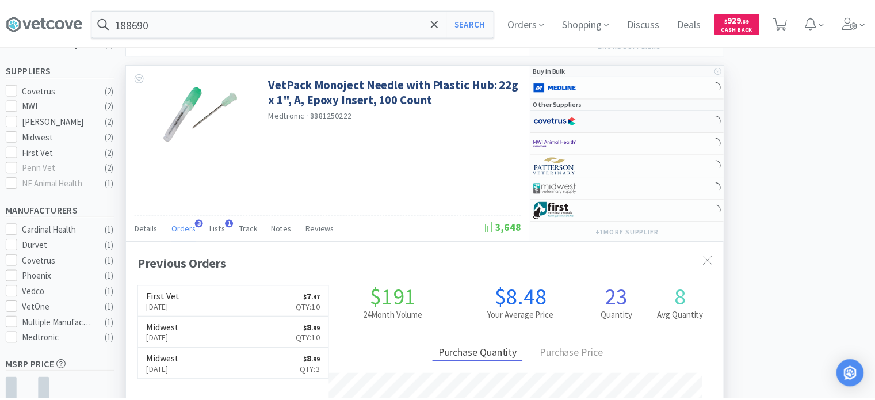
scroll to position [574944, 574644]
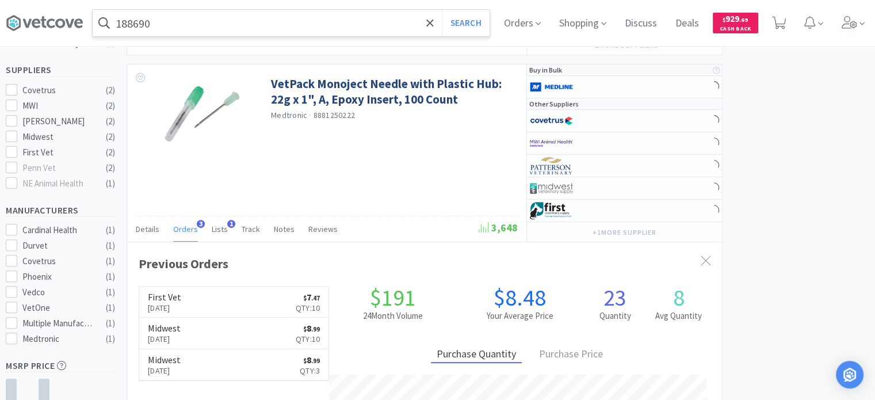
click at [319, 21] on input "188690" at bounding box center [291, 23] width 397 height 26
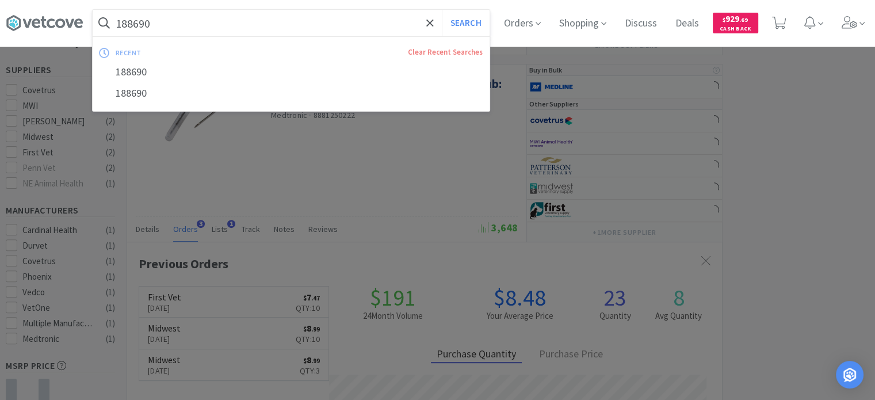
paste input "94018"
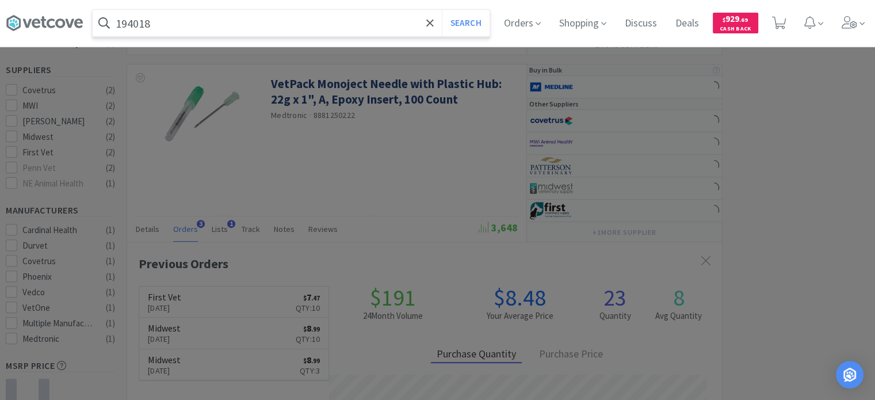
click at [442, 10] on button "Search" at bounding box center [466, 23] width 48 height 26
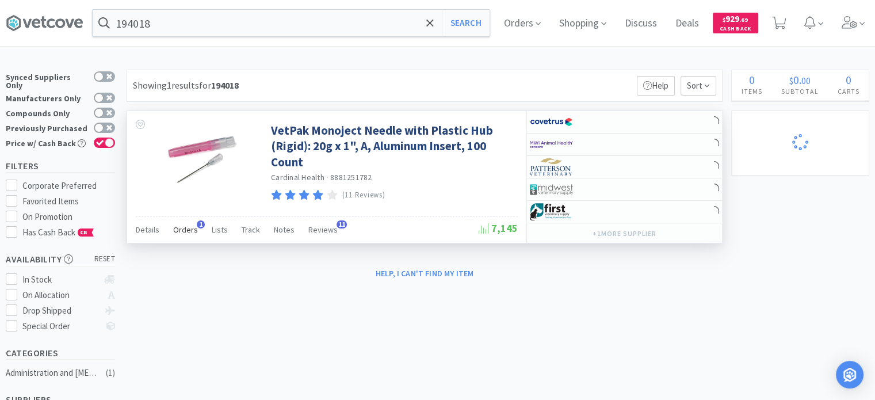
click at [187, 226] on span "Orders" at bounding box center [185, 229] width 25 height 10
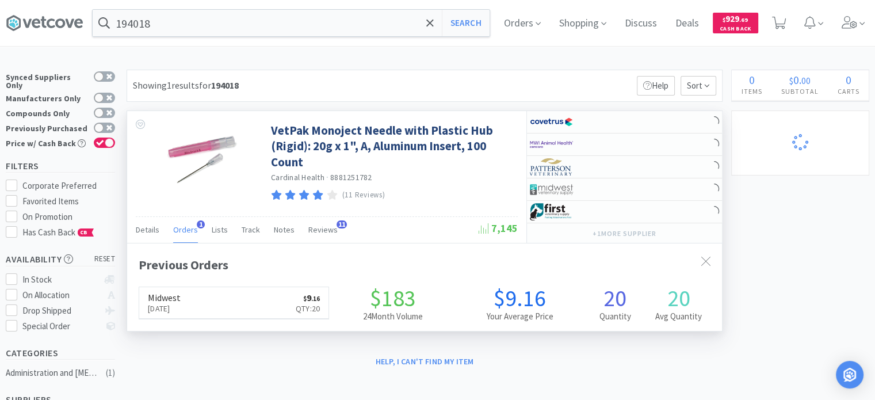
scroll to position [295, 595]
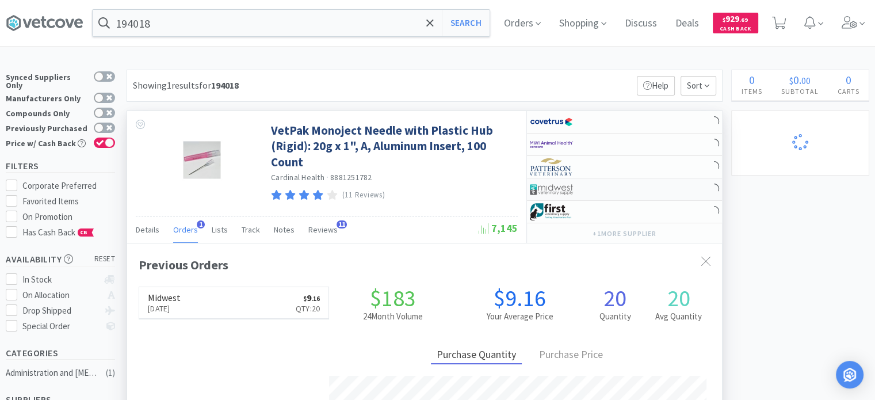
click at [601, 187] on div at bounding box center [569, 189] width 79 height 20
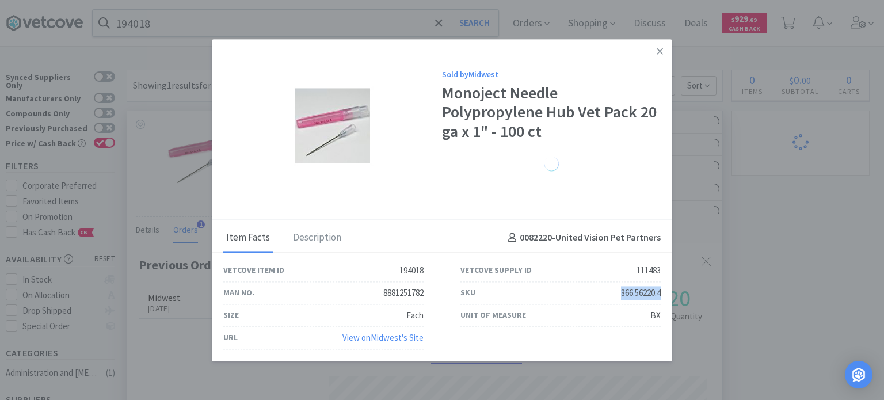
drag, startPoint x: 617, startPoint y: 296, endPoint x: 661, endPoint y: 296, distance: 44.3
click at [661, 296] on div "SKU 366.56220.4" at bounding box center [560, 293] width 237 height 22
drag, startPoint x: 796, startPoint y: 207, endPoint x: 488, endPoint y: 58, distance: 342.7
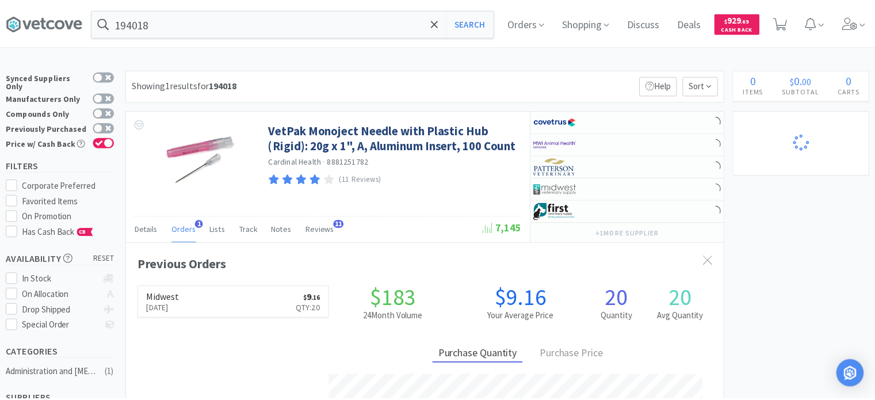
scroll to position [574944, 574644]
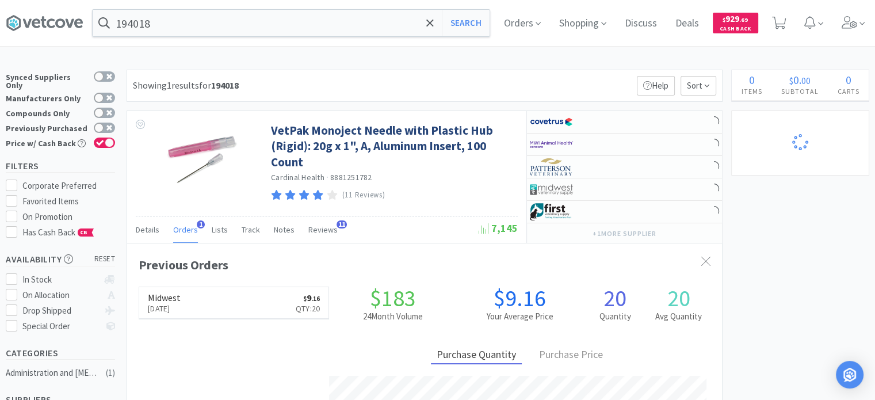
click at [298, 6] on div "194018 Search Orders Shopping Discuss Discuss Deals Deals $ 929 . 69 Cash Back" at bounding box center [437, 23] width 863 height 46
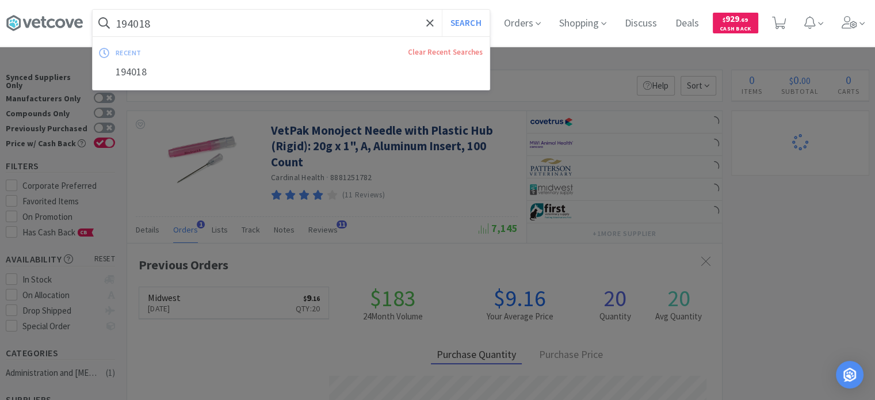
paste input "201522"
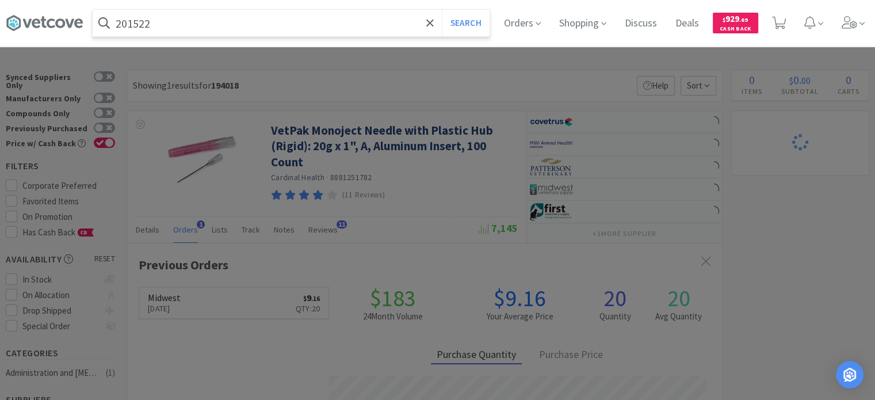
click at [442, 10] on button "Search" at bounding box center [466, 23] width 48 height 26
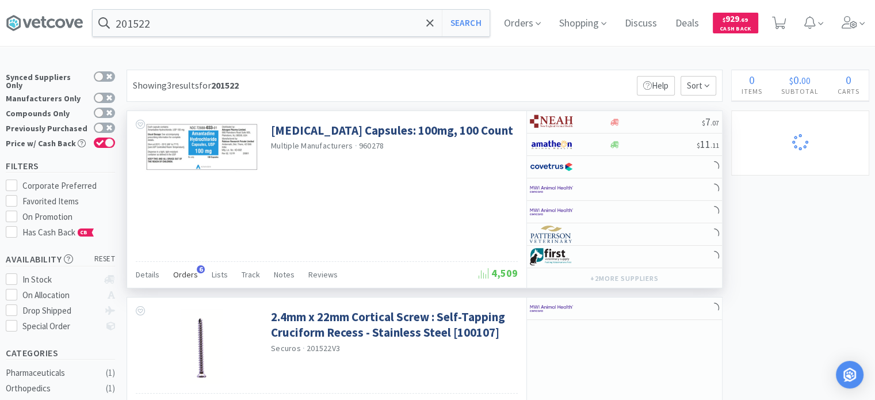
click at [177, 280] on div "Orders 6" at bounding box center [185, 276] width 25 height 22
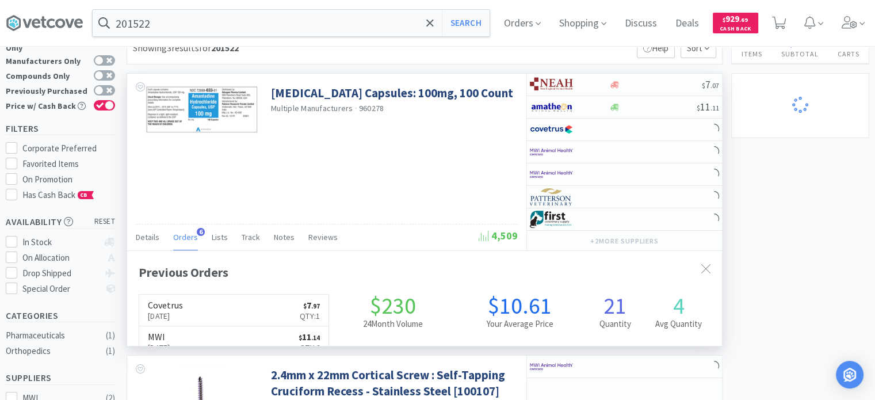
scroll to position [58, 0]
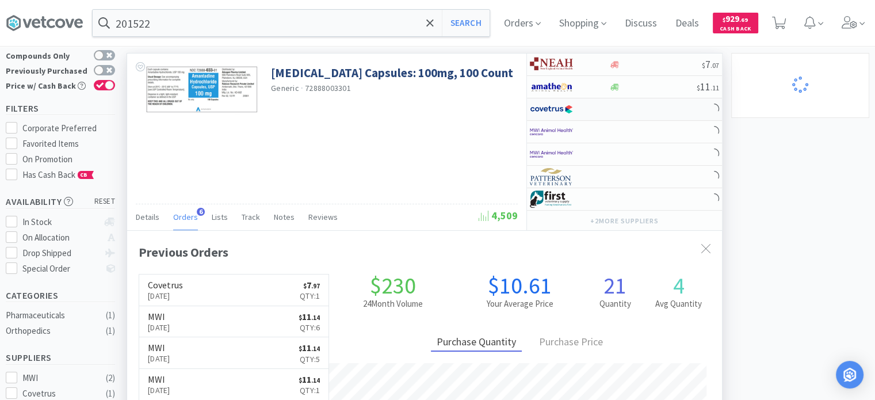
click at [563, 105] on img at bounding box center [551, 109] width 43 height 17
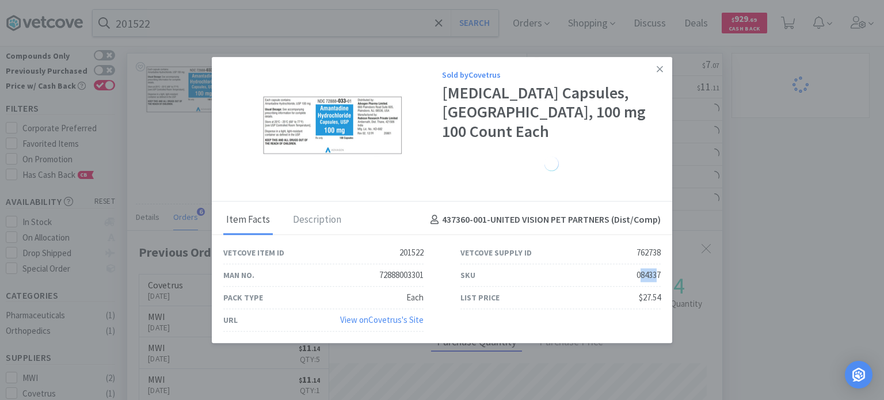
drag, startPoint x: 637, startPoint y: 280, endPoint x: 656, endPoint y: 273, distance: 19.9
click at [656, 273] on div "084337" at bounding box center [648, 275] width 24 height 14
click at [655, 273] on div "084337" at bounding box center [648, 275] width 24 height 14
drag, startPoint x: 636, startPoint y: 275, endPoint x: 663, endPoint y: 274, distance: 26.5
click at [663, 274] on div "SKU 084337" at bounding box center [560, 275] width 237 height 22
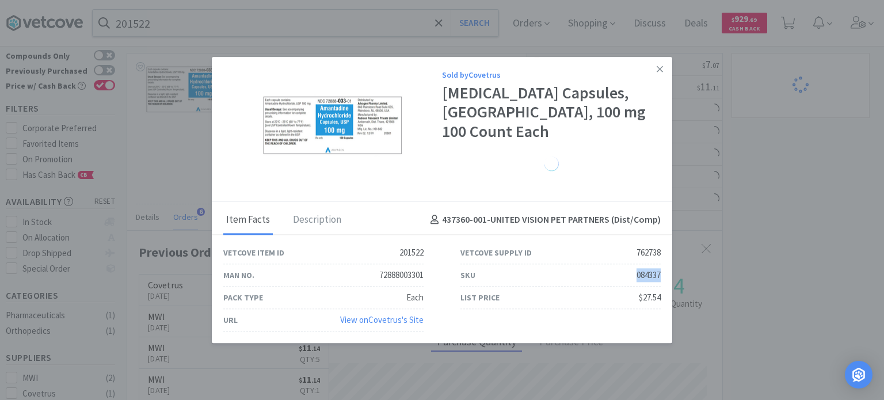
drag, startPoint x: 796, startPoint y: 242, endPoint x: 874, endPoint y: 216, distance: 82.4
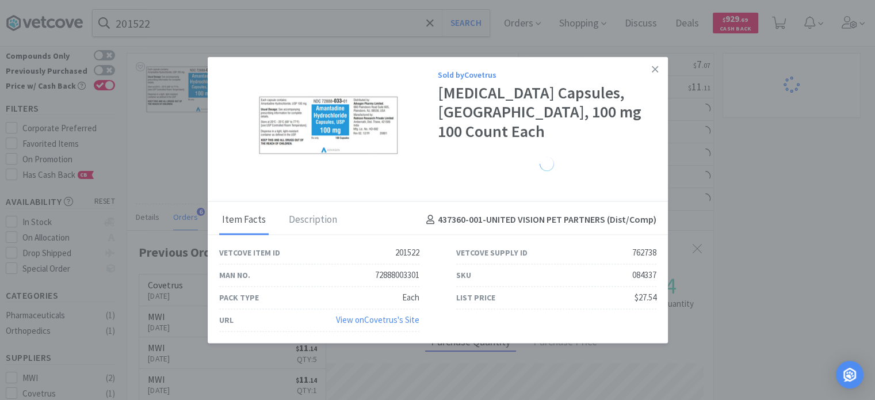
scroll to position [574944, 574644]
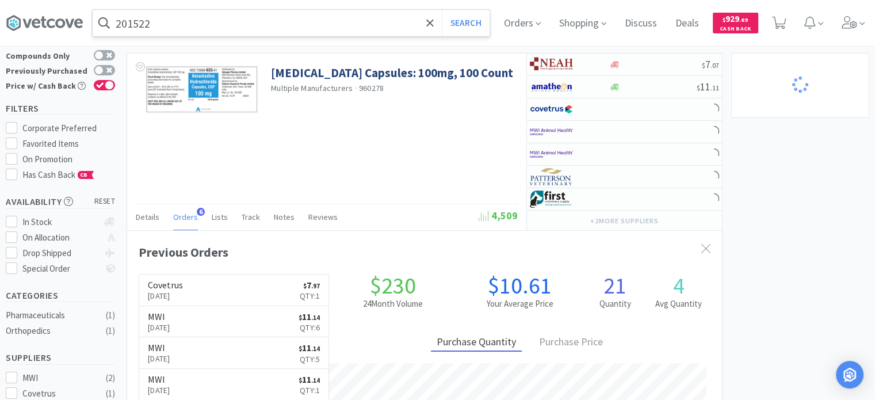
click at [217, 27] on input "201522" at bounding box center [291, 23] width 397 height 26
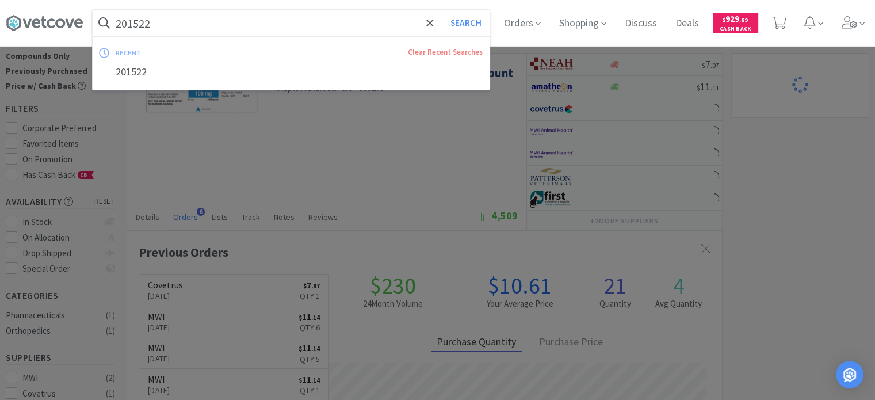
paste input "86855"
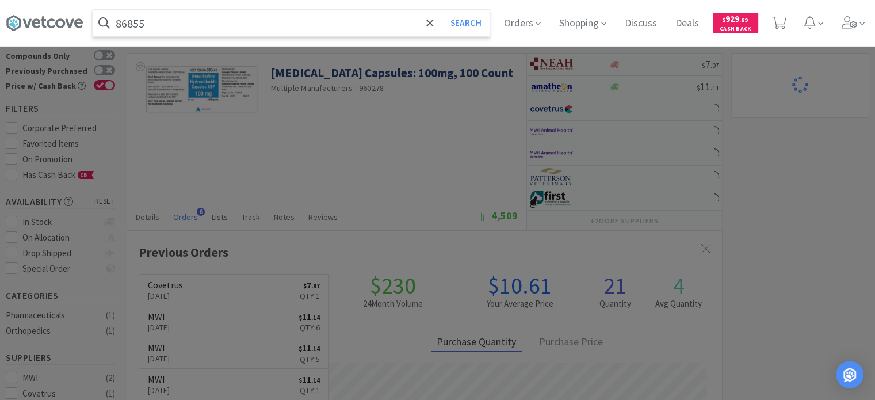
click at [442, 10] on button "Search" at bounding box center [466, 23] width 48 height 26
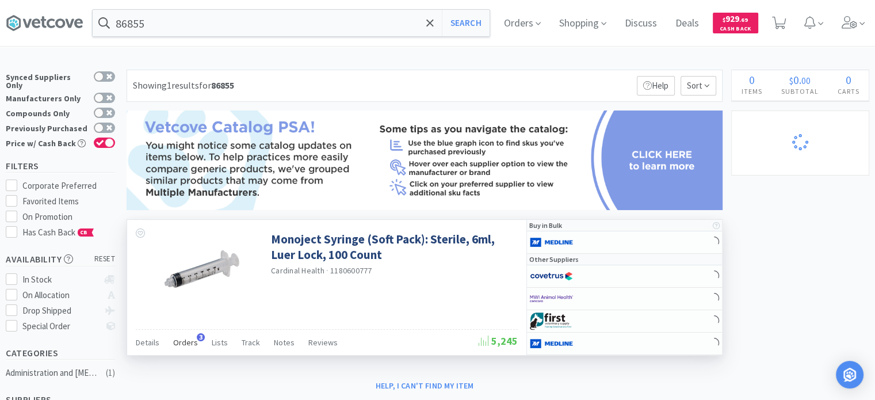
click at [177, 338] on span "Orders" at bounding box center [185, 342] width 25 height 10
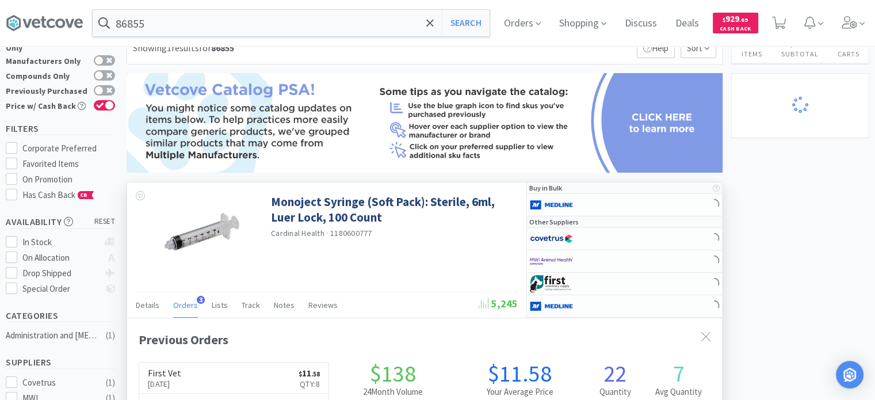
scroll to position [115, 0]
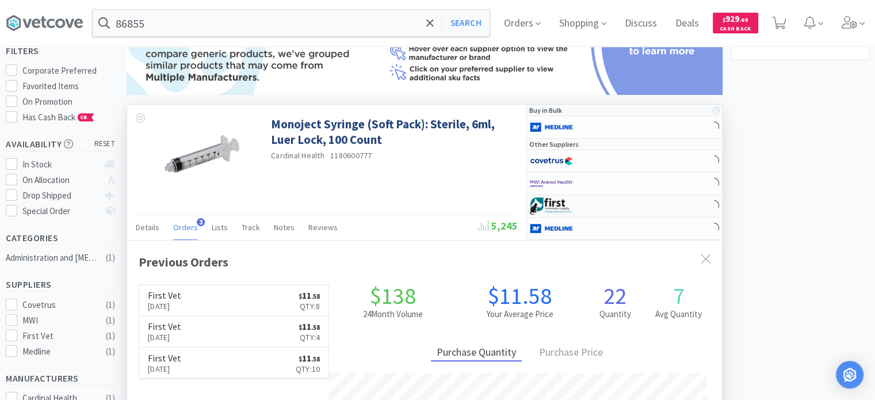
click at [607, 205] on div at bounding box center [569, 206] width 79 height 20
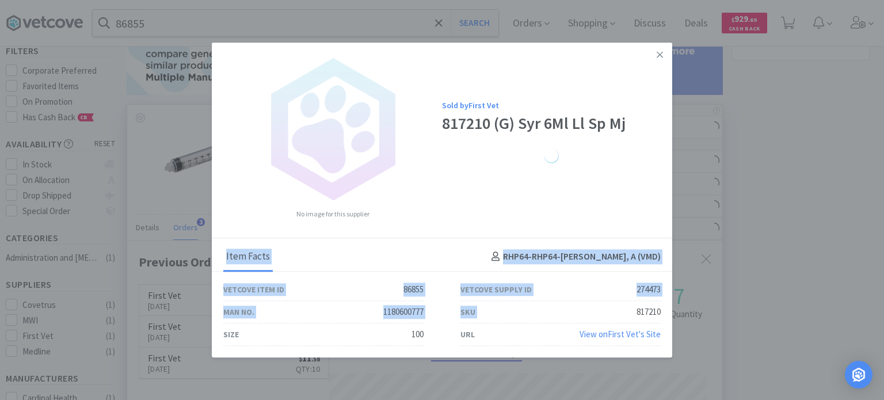
drag, startPoint x: 636, startPoint y: 312, endPoint x: 680, endPoint y: 316, distance: 44.5
click at [680, 316] on div "No image for this supplier Sold by First Vet 817210 (G) Syr 6Ml Ll Sp Mj Item F…" at bounding box center [442, 200] width 884 height 400
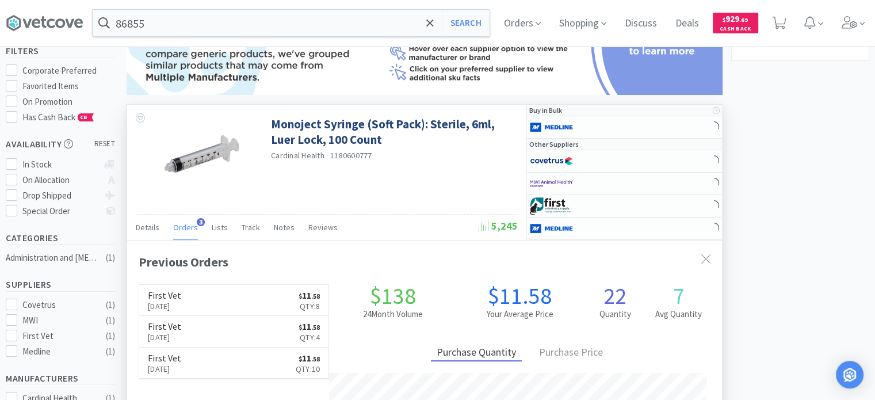
scroll to position [574944, 574644]
click at [626, 304] on h1 "22" at bounding box center [614, 295] width 63 height 23
click at [577, 206] on div at bounding box center [561, 206] width 63 height 20
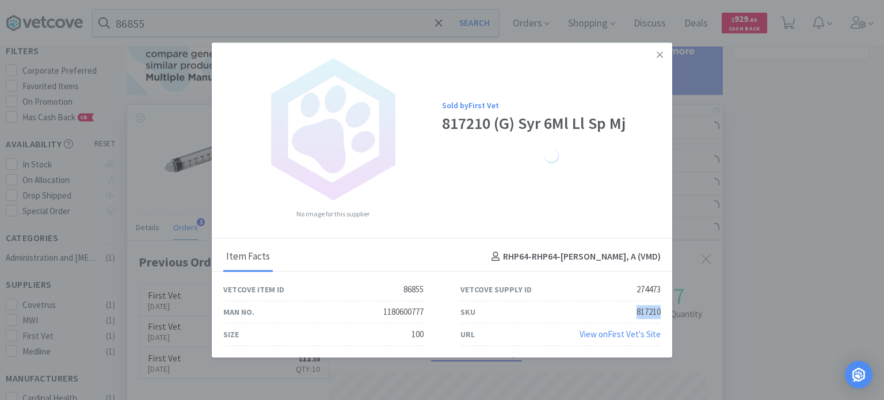
drag, startPoint x: 624, startPoint y: 316, endPoint x: 662, endPoint y: 318, distance: 37.4
click at [662, 318] on div "SKU 817210" at bounding box center [560, 312] width 237 height 22
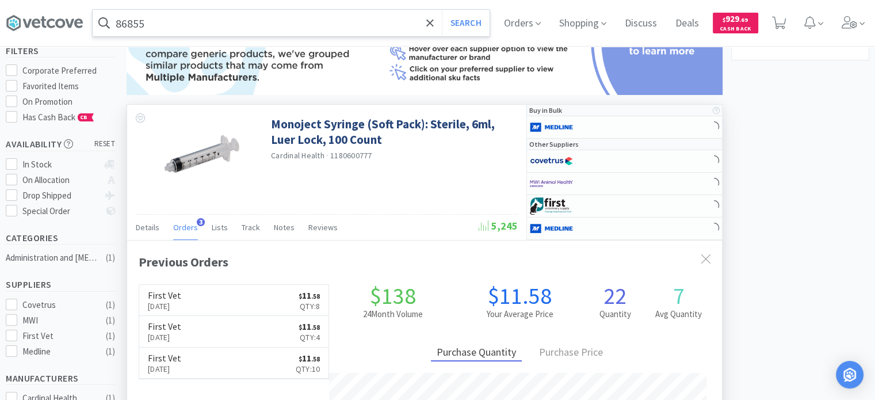
click at [161, 25] on input "86855" at bounding box center [291, 23] width 397 height 26
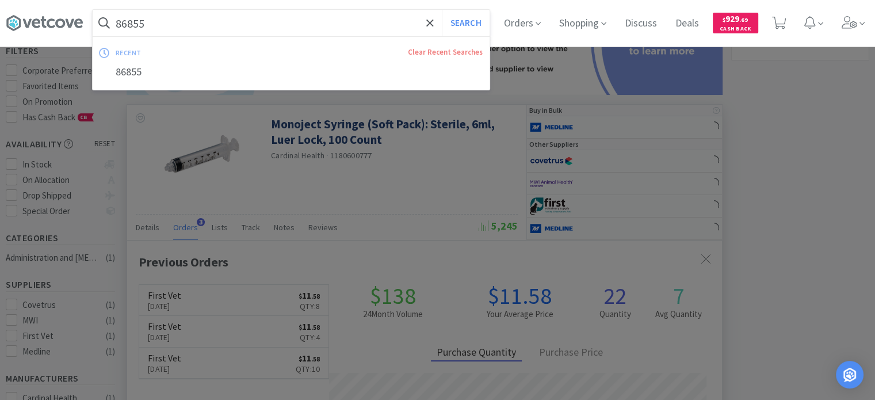
paste input "55469"
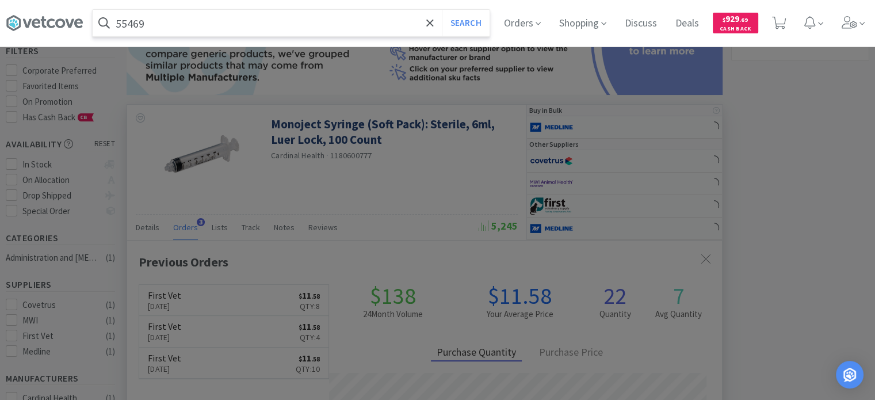
click at [442, 10] on button "Search" at bounding box center [466, 23] width 48 height 26
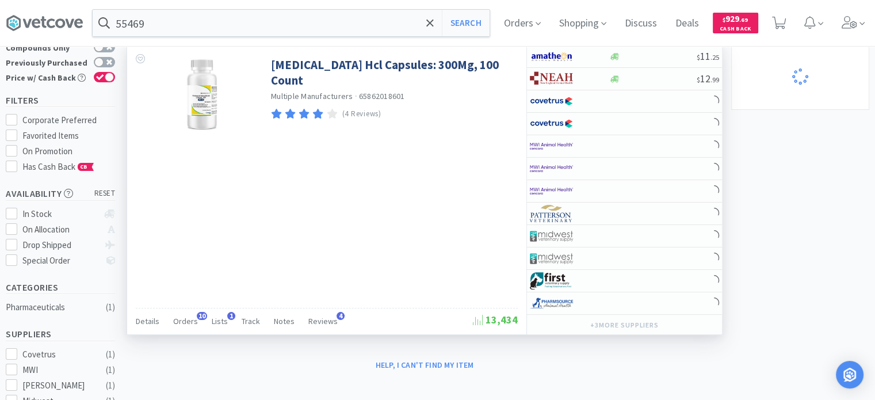
scroll to position [115, 0]
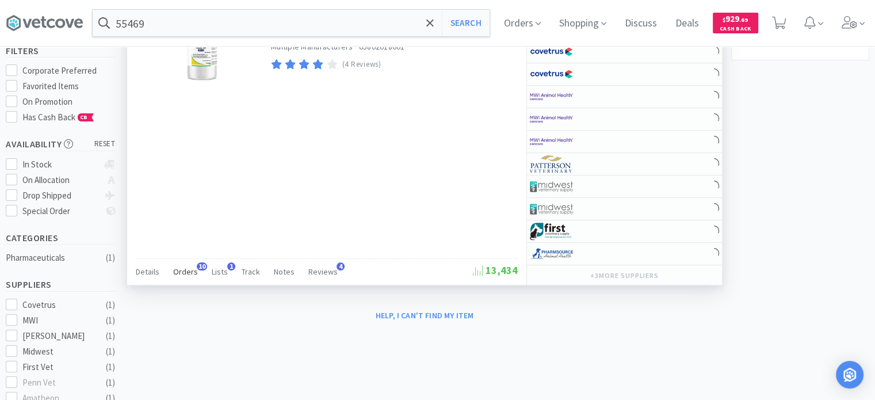
click at [181, 274] on span "Orders" at bounding box center [185, 271] width 25 height 10
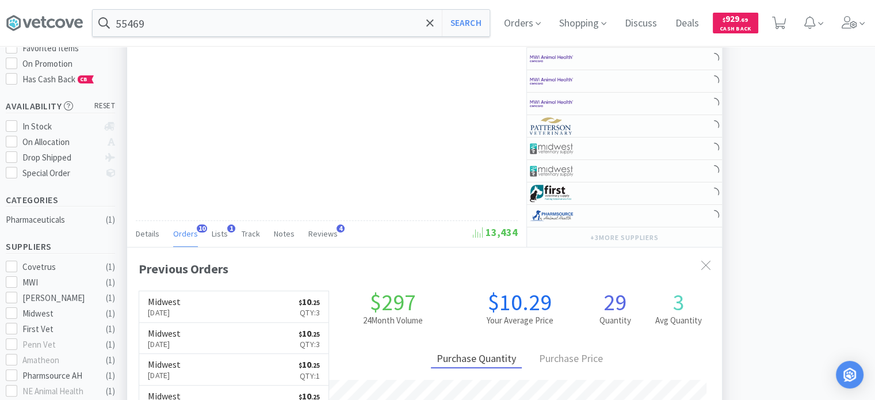
scroll to position [173, 0]
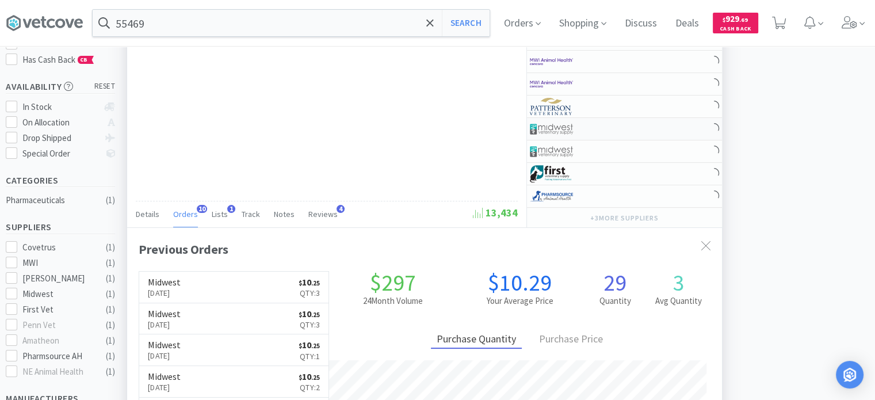
click at [565, 131] on img at bounding box center [551, 128] width 43 height 17
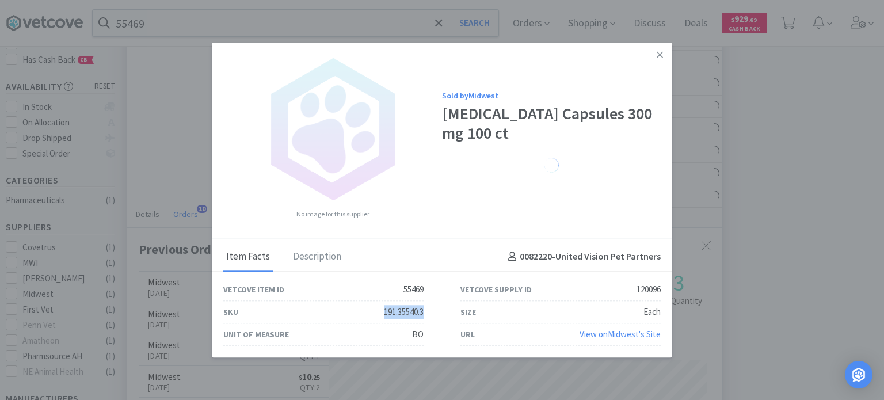
drag, startPoint x: 376, startPoint y: 314, endPoint x: 423, endPoint y: 308, distance: 47.5
click at [423, 308] on div "SKU 191.35540.3" at bounding box center [323, 312] width 237 height 22
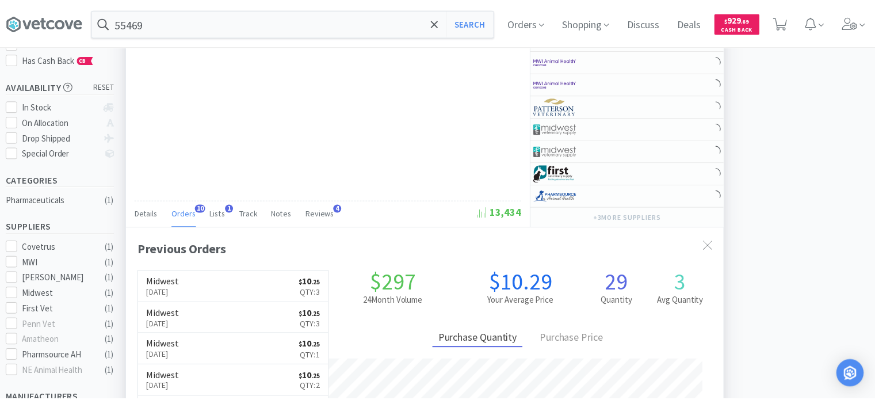
scroll to position [574931, 574644]
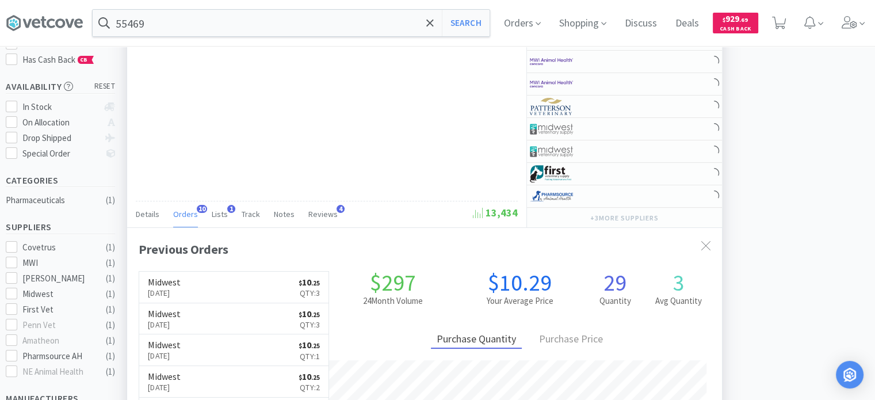
click at [228, 47] on div "[MEDICAL_DATA] Hcl Capsules: 300Mg, 100 Count Multiple Manufacturers · 65862018…" at bounding box center [326, 82] width 399 height 289
click at [224, 46] on div "55469 Search Orders Shopping Discuss Discuss Deals Deals $ 929 . 69 Cash Back" at bounding box center [437, 23] width 875 height 47
click at [198, 29] on input "55469" at bounding box center [291, 23] width 397 height 26
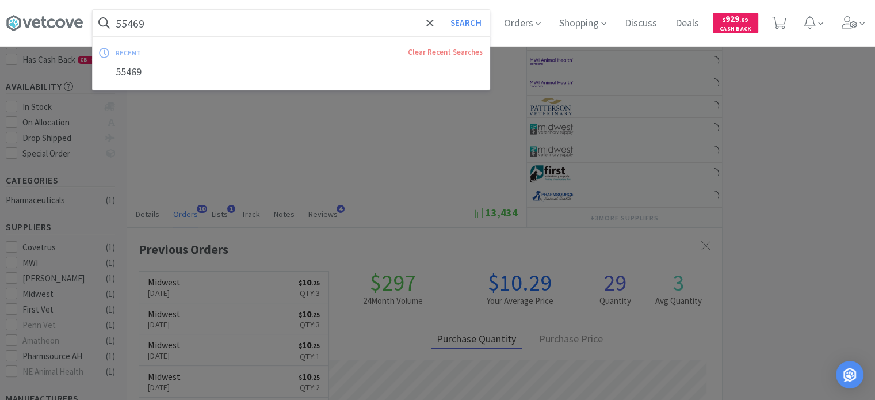
paste input "235302"
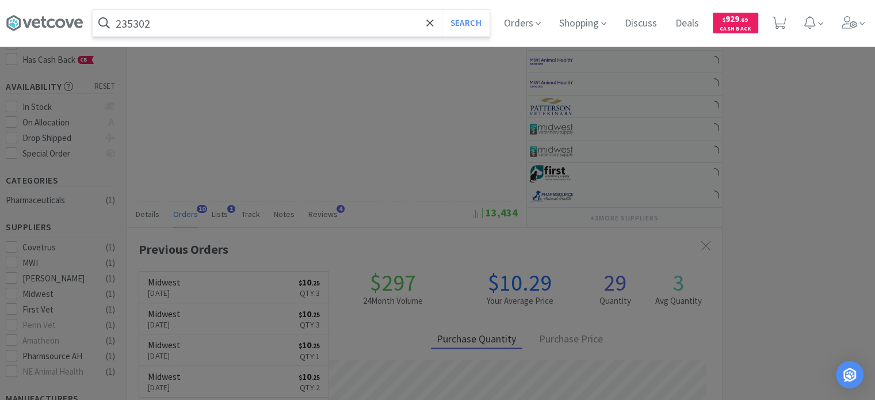
click at [442, 10] on button "Search" at bounding box center [466, 23] width 48 height 26
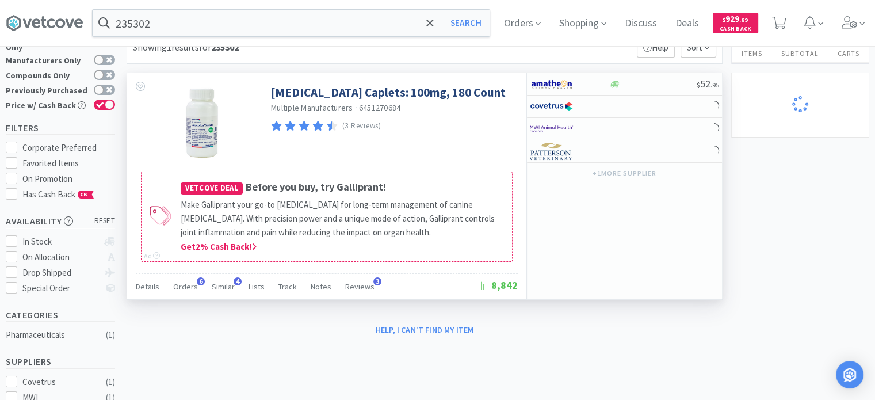
scroll to position [58, 0]
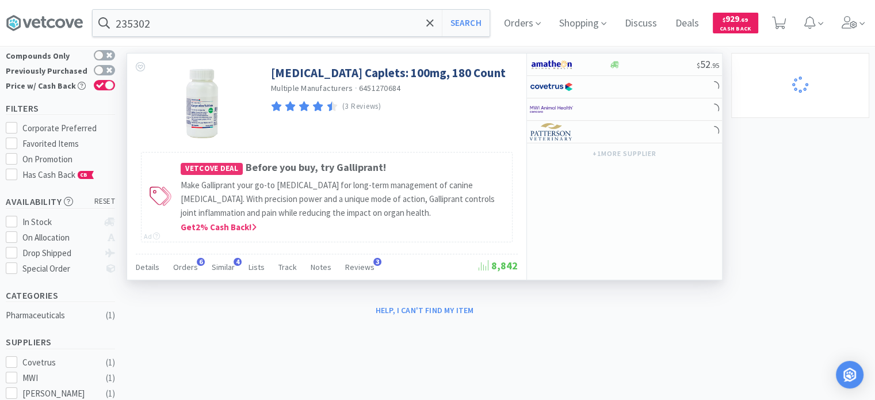
click at [192, 254] on div "Details Orders 6 Similar 4 Lists Track Notes Reviews 3 8,842" at bounding box center [327, 267] width 382 height 26
click at [189, 258] on div "Orders 6" at bounding box center [185, 269] width 25 height 22
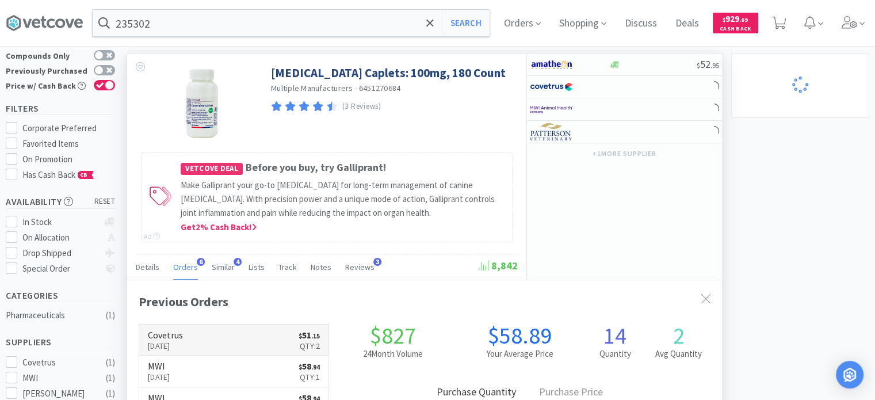
scroll to position [295, 595]
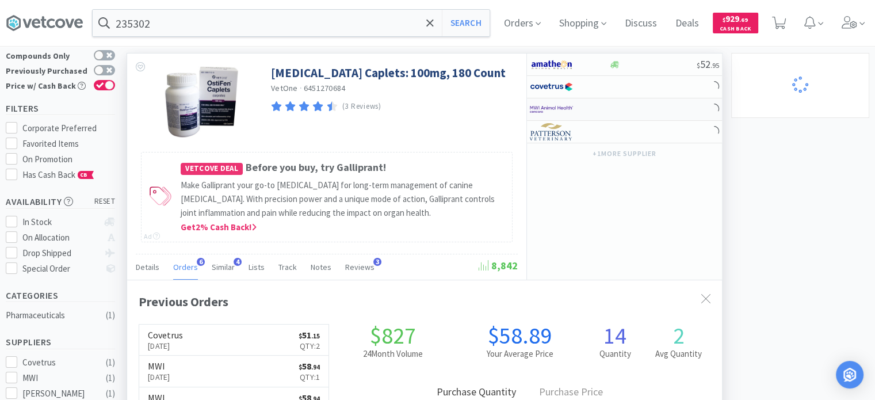
click at [670, 101] on div at bounding box center [624, 109] width 195 height 22
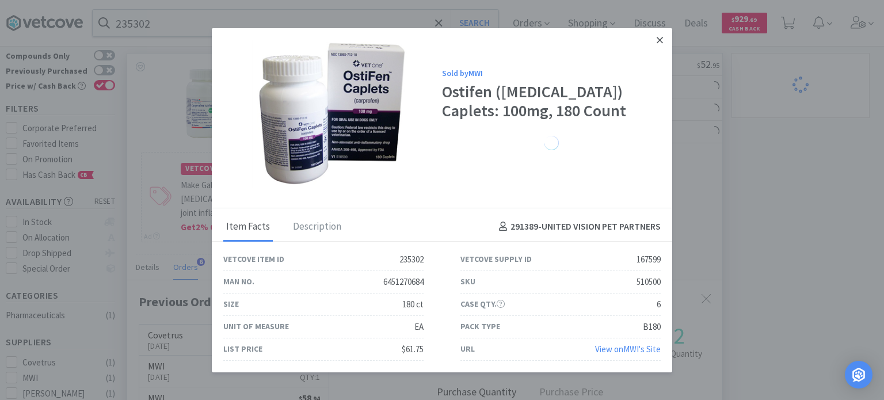
click at [662, 43] on icon at bounding box center [659, 40] width 6 height 6
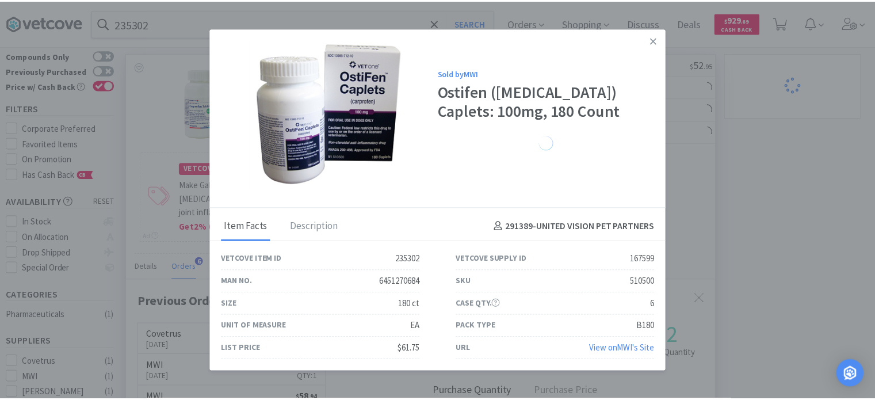
scroll to position [574944, 574644]
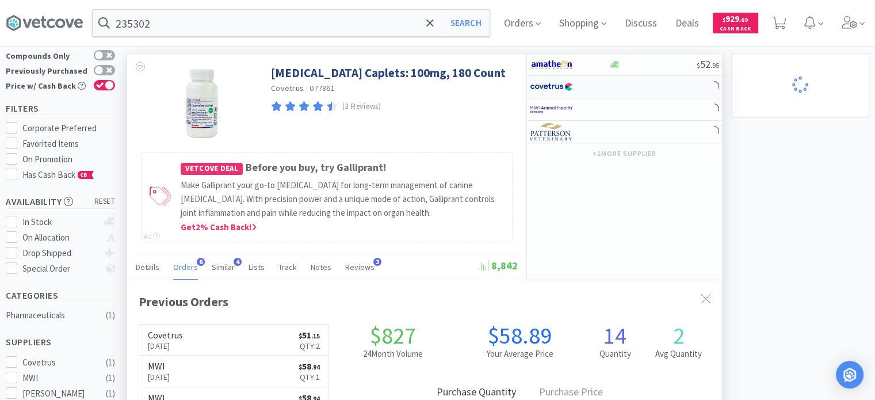
click at [618, 91] on div at bounding box center [624, 87] width 195 height 22
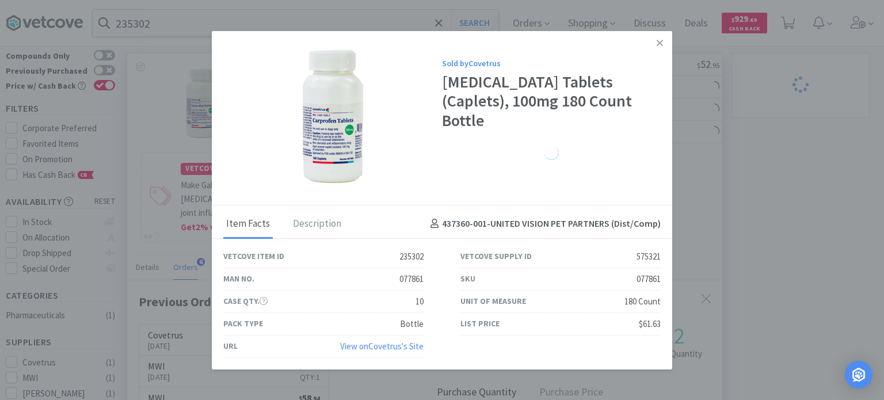
click at [574, 295] on div "Unit of Measure 180 Count" at bounding box center [560, 301] width 200 height 22
drag, startPoint x: 605, startPoint y: 273, endPoint x: 660, endPoint y: 281, distance: 55.7
click at [660, 281] on div "SKU 077861" at bounding box center [560, 279] width 200 height 22
drag, startPoint x: 734, startPoint y: 185, endPoint x: 415, endPoint y: 92, distance: 332.4
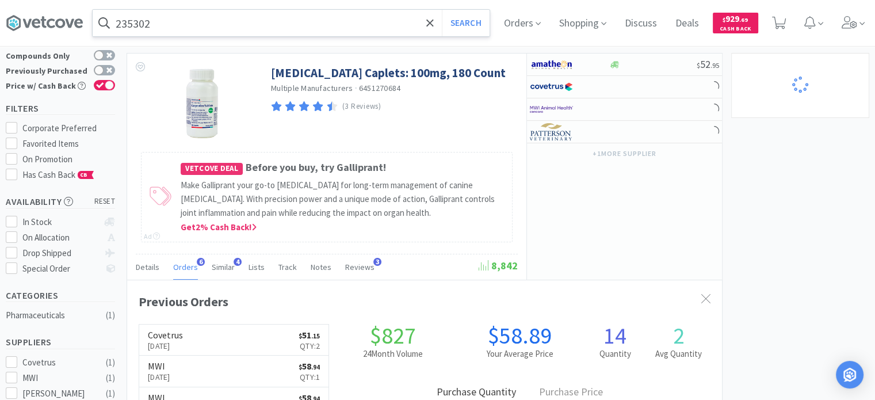
click at [177, 17] on input "235302" at bounding box center [291, 23] width 397 height 26
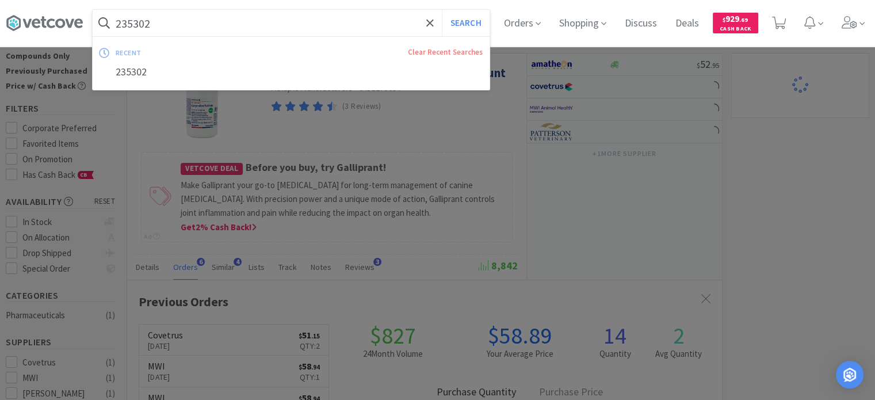
paste input "845938"
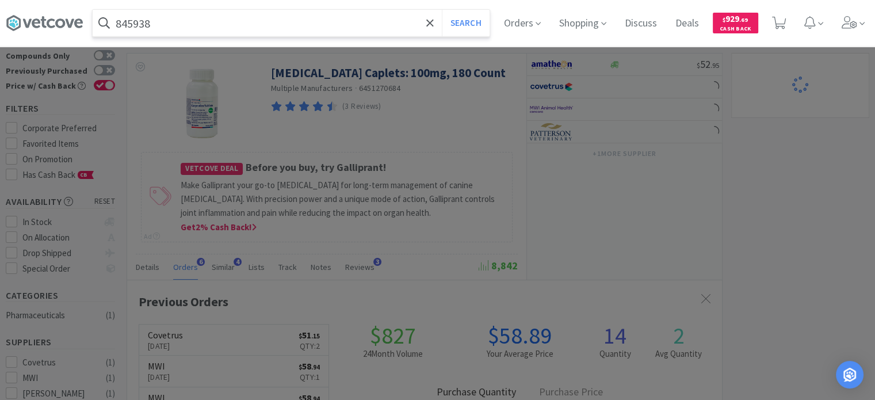
click at [442, 10] on button "Search" at bounding box center [466, 23] width 48 height 26
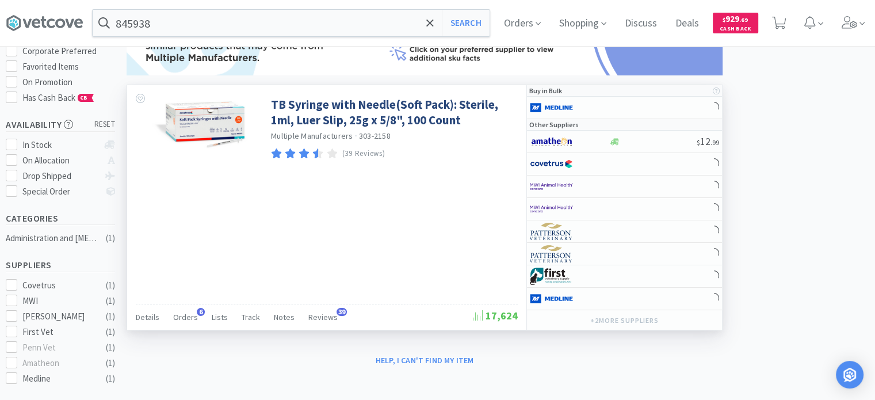
scroll to position [115, 0]
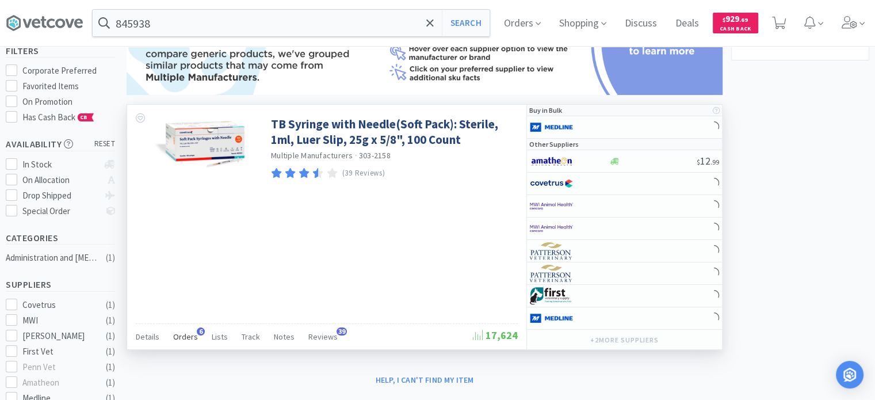
click at [193, 333] on span "Orders" at bounding box center [185, 336] width 25 height 10
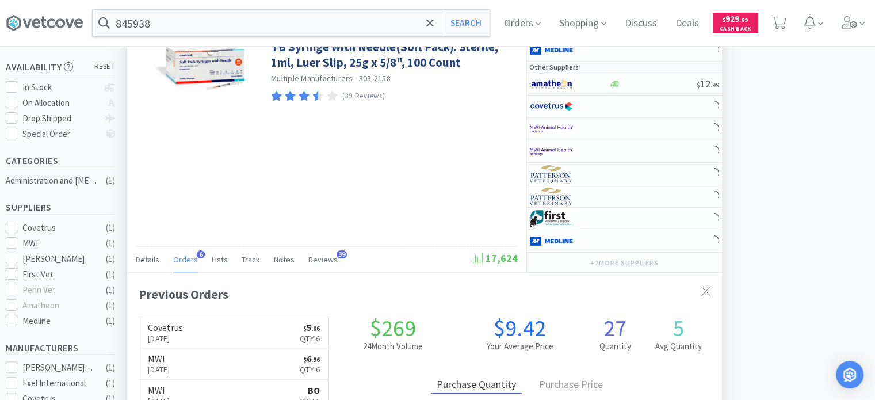
scroll to position [173, 0]
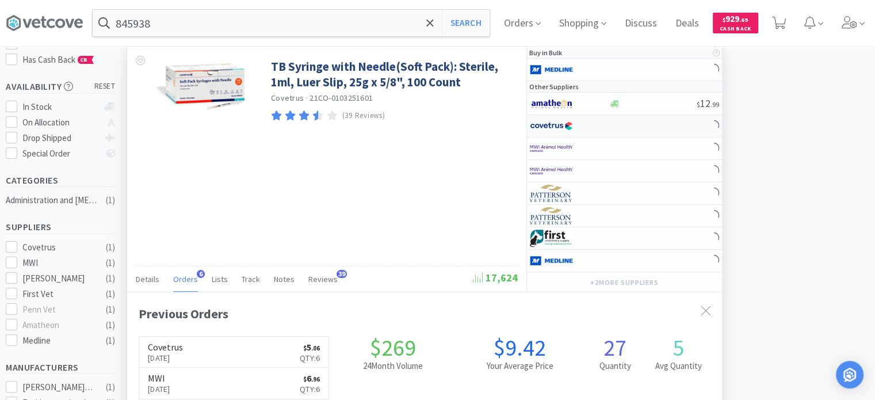
click at [617, 125] on div at bounding box center [624, 126] width 195 height 22
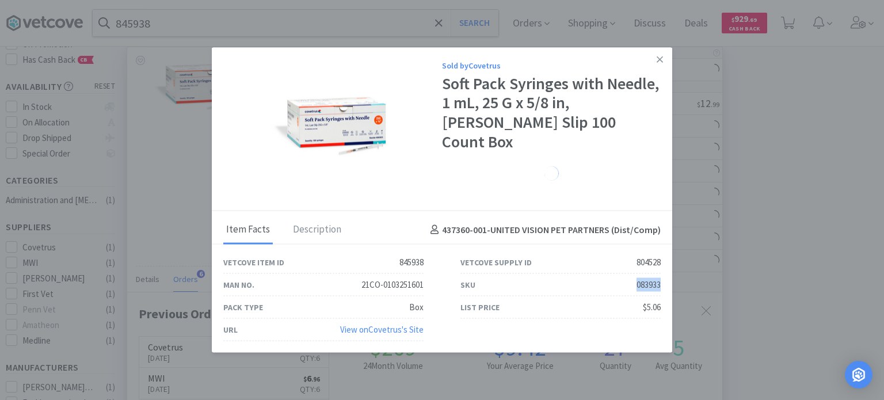
drag, startPoint x: 626, startPoint y: 271, endPoint x: 660, endPoint y: 273, distance: 34.6
click at [660, 274] on div "SKU 083933" at bounding box center [560, 285] width 237 height 22
drag, startPoint x: 838, startPoint y: 194, endPoint x: 531, endPoint y: 125, distance: 314.3
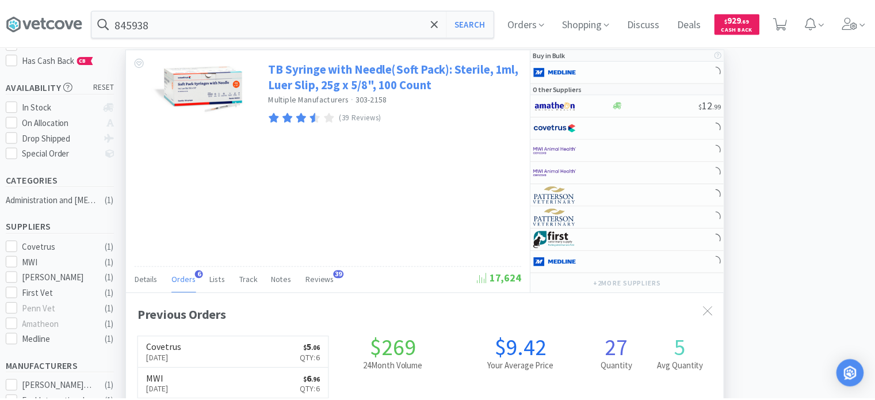
scroll to position [574944, 574644]
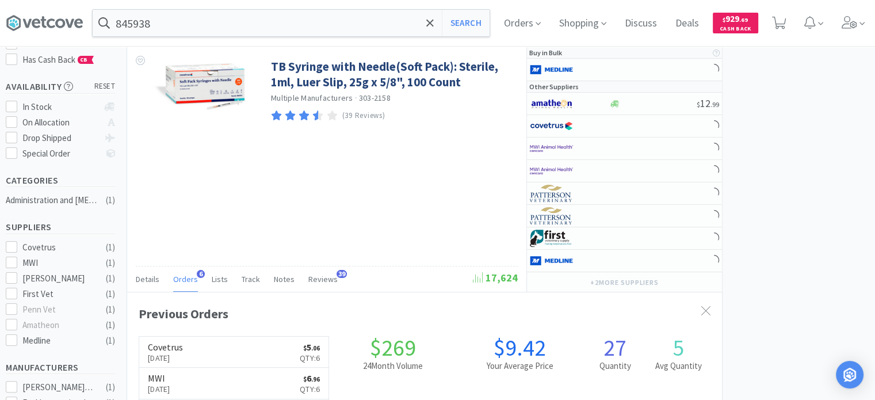
click at [227, 37] on div "845938 Search Orders Shopping Discuss Discuss Deals Deals $ 929 . 69 Cash Back" at bounding box center [437, 23] width 863 height 46
click at [227, 23] on input "845938" at bounding box center [291, 23] width 397 height 26
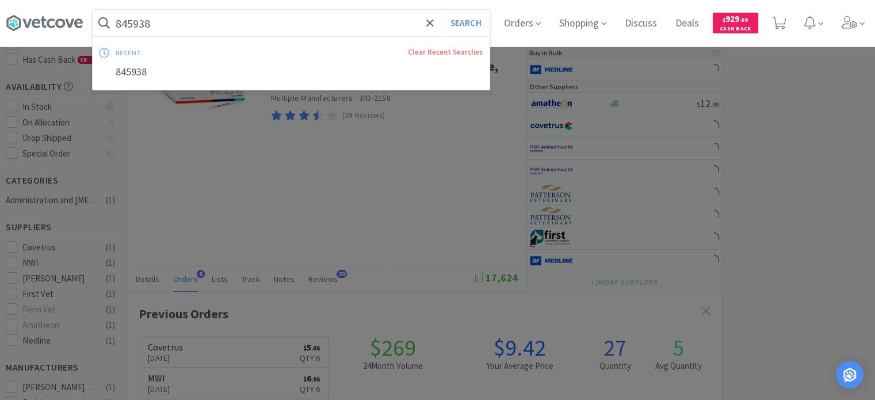
paste input "503061"
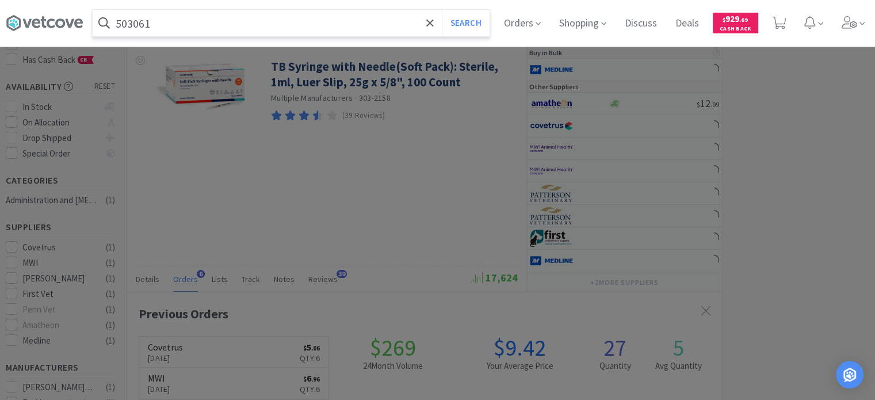
click at [442, 10] on button "Search" at bounding box center [466, 23] width 48 height 26
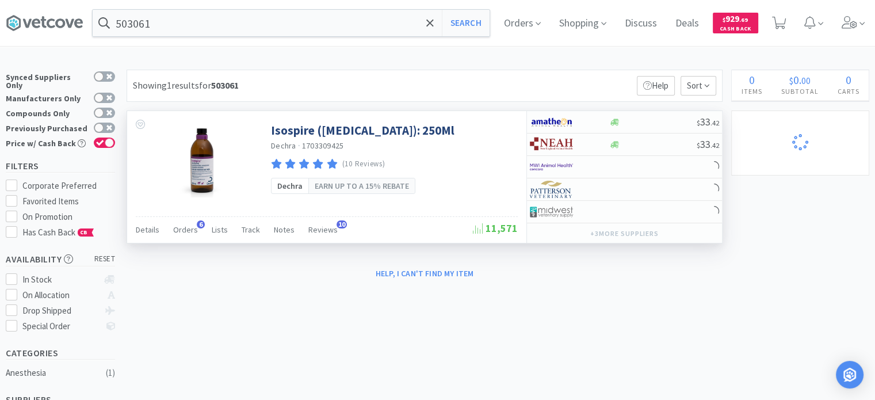
click at [196, 235] on div "Details Orders 6 Lists Track Notes Reviews 10" at bounding box center [304, 231] width 337 height 22
click at [196, 234] on div "Details Orders 6 Lists Track Notes Reviews 10" at bounding box center [304, 231] width 337 height 22
click at [195, 231] on div "Details Orders 6 Lists Track Notes Reviews 10" at bounding box center [304, 231] width 337 height 22
click at [190, 231] on span "Orders" at bounding box center [185, 229] width 25 height 10
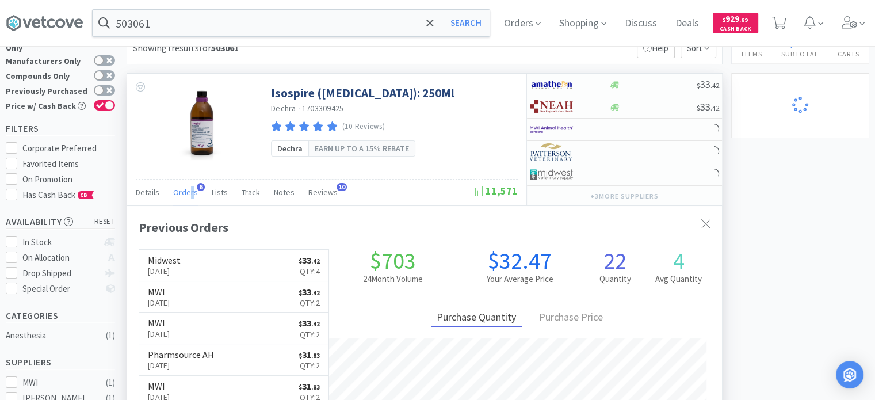
scroll to position [58, 0]
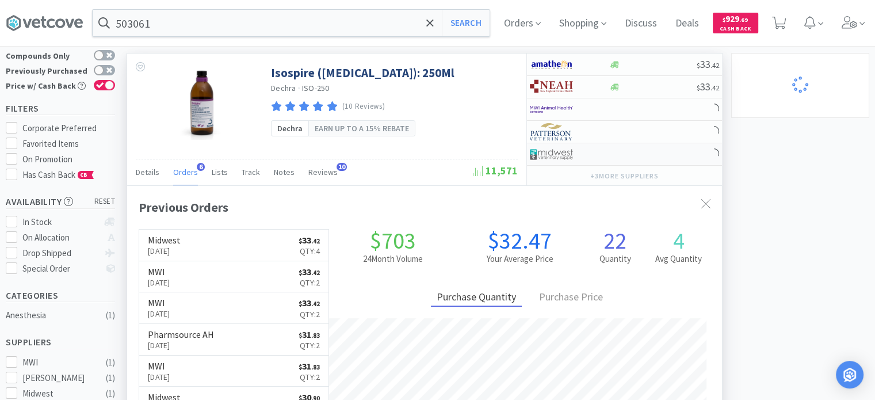
click at [561, 164] on div at bounding box center [624, 154] width 195 height 22
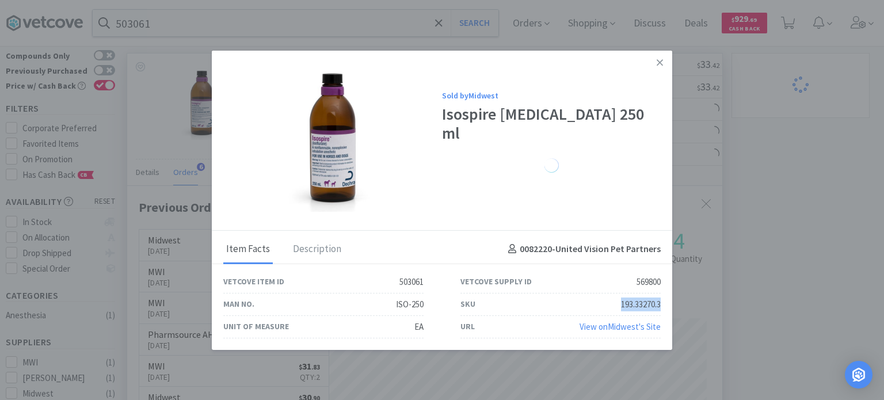
drag, startPoint x: 612, startPoint y: 299, endPoint x: 666, endPoint y: 307, distance: 54.1
click at [666, 307] on div "SKU 193.33270.3" at bounding box center [560, 304] width 237 height 22
drag, startPoint x: 806, startPoint y: 223, endPoint x: 394, endPoint y: 143, distance: 420.0
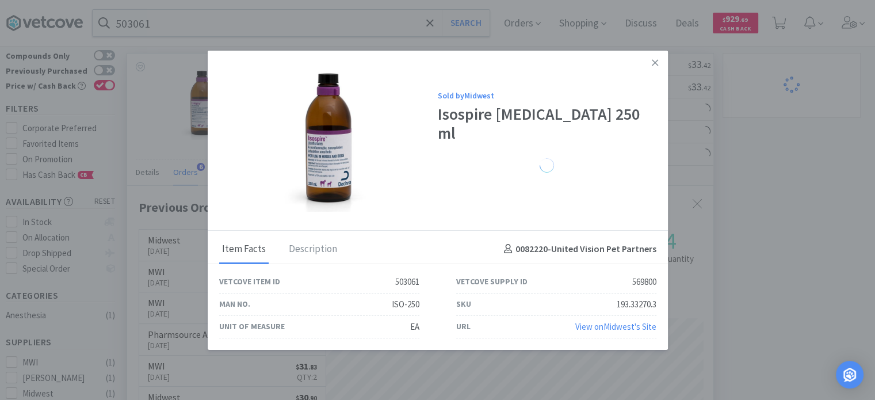
scroll to position [574944, 574644]
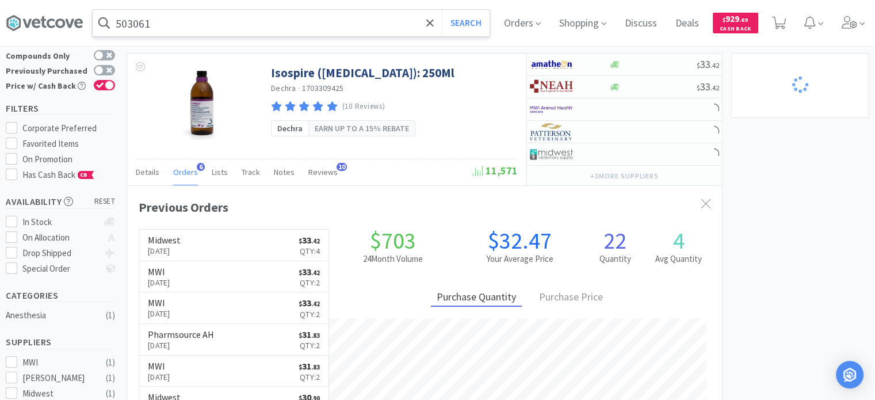
click at [319, 20] on input "503061" at bounding box center [291, 23] width 397 height 26
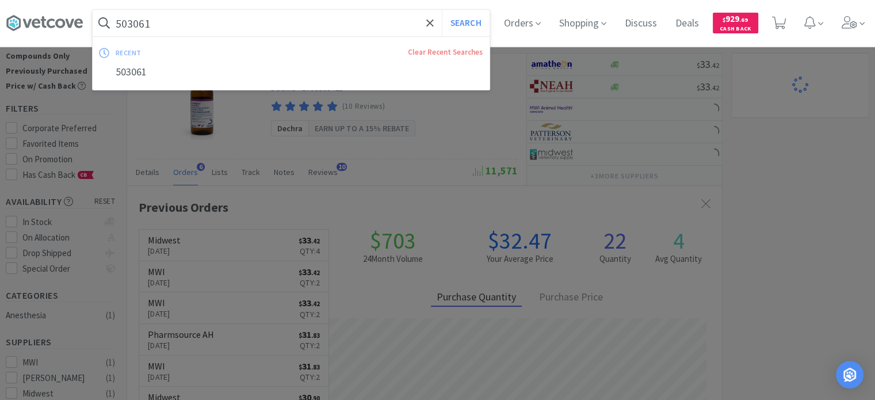
paste input "845962"
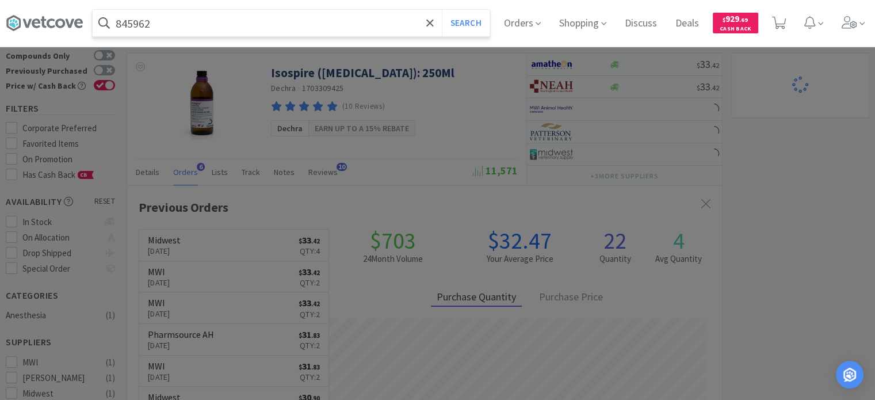
click at [442, 10] on button "Search" at bounding box center [466, 23] width 48 height 26
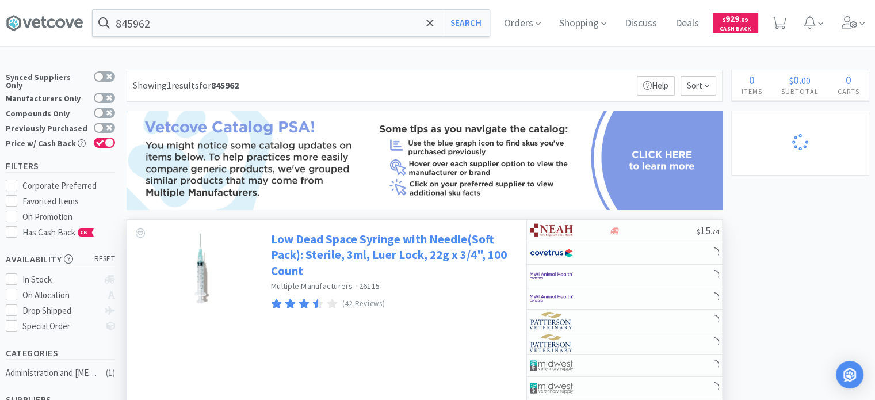
scroll to position [115, 0]
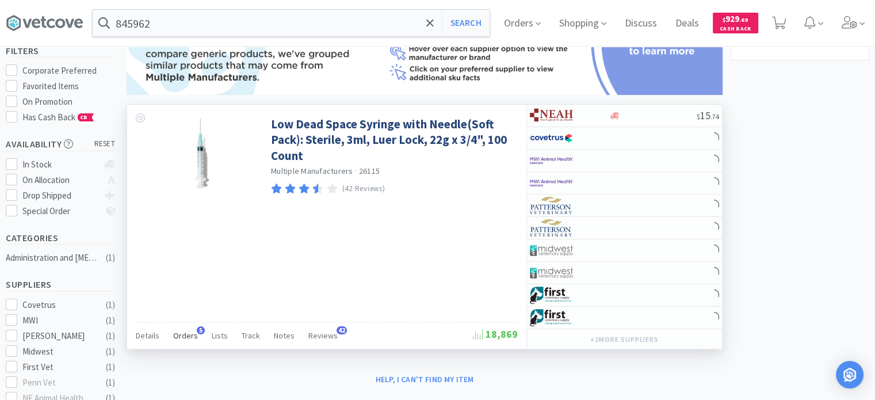
click at [192, 337] on span "Orders" at bounding box center [185, 335] width 25 height 10
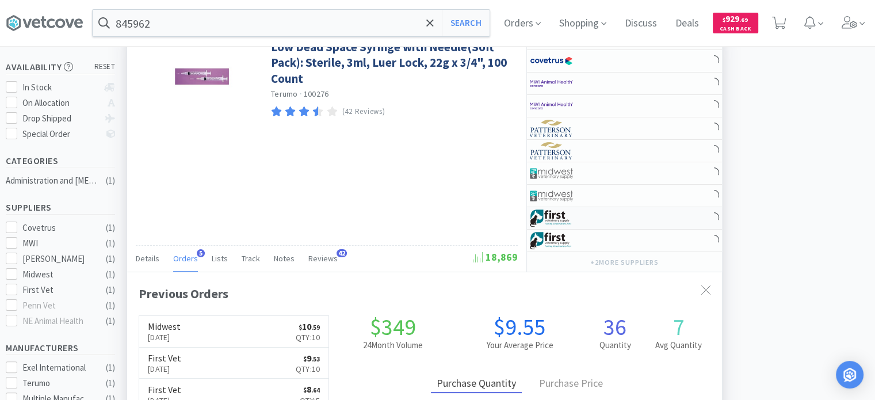
scroll to position [173, 0]
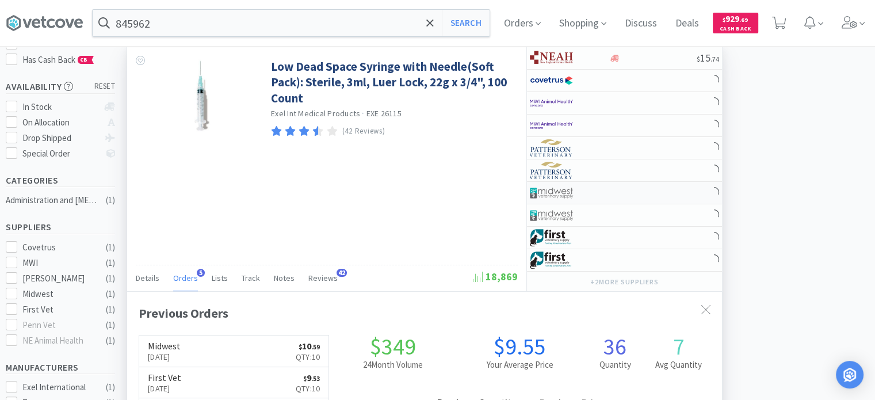
click at [584, 188] on div at bounding box center [561, 193] width 63 height 20
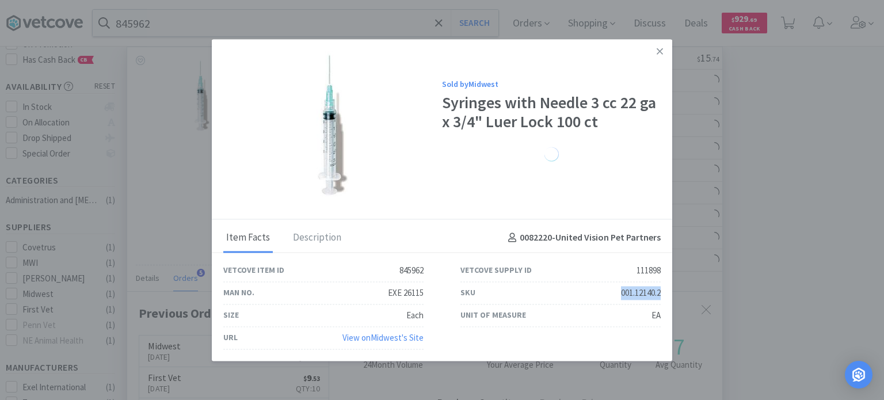
drag, startPoint x: 609, startPoint y: 289, endPoint x: 670, endPoint y: 299, distance: 62.3
click at [670, 299] on div "SKU 001.12140.2" at bounding box center [560, 293] width 237 height 22
drag, startPoint x: 809, startPoint y: 184, endPoint x: 294, endPoint y: 84, distance: 524.4
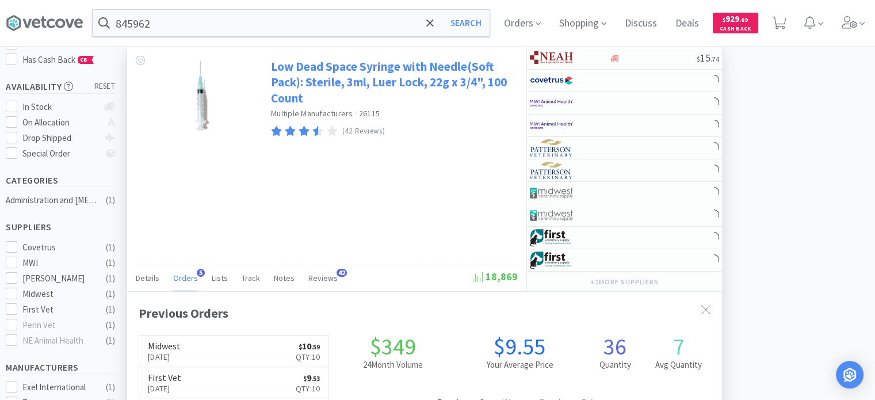
scroll to position [574944, 574644]
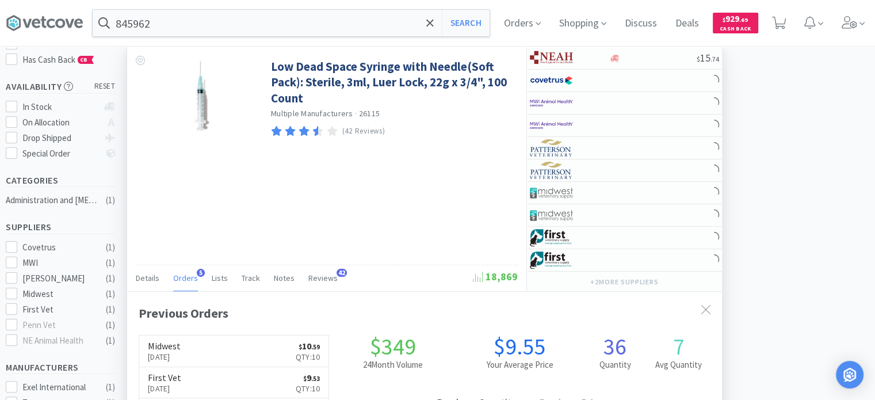
click at [251, 48] on div at bounding box center [199, 94] width 144 height 95
click at [252, 12] on input "845962" at bounding box center [291, 23] width 397 height 26
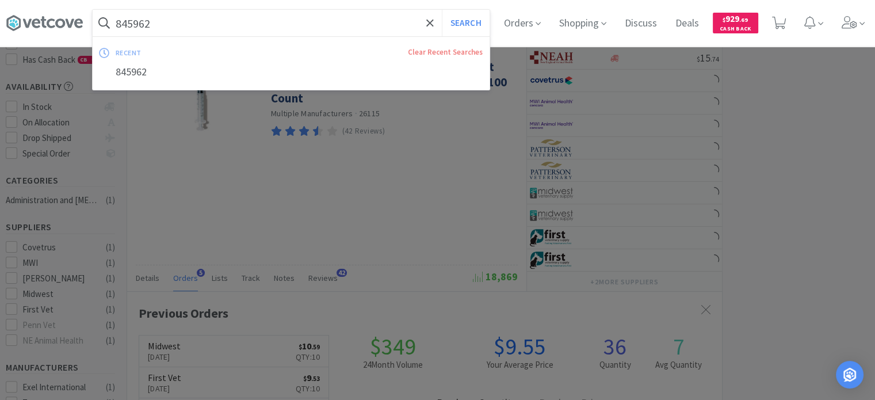
paste input "15369"
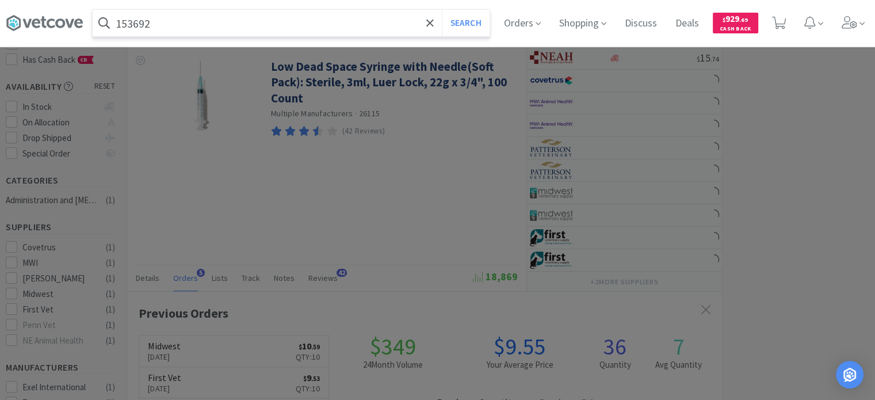
click at [442, 10] on button "Search" at bounding box center [466, 23] width 48 height 26
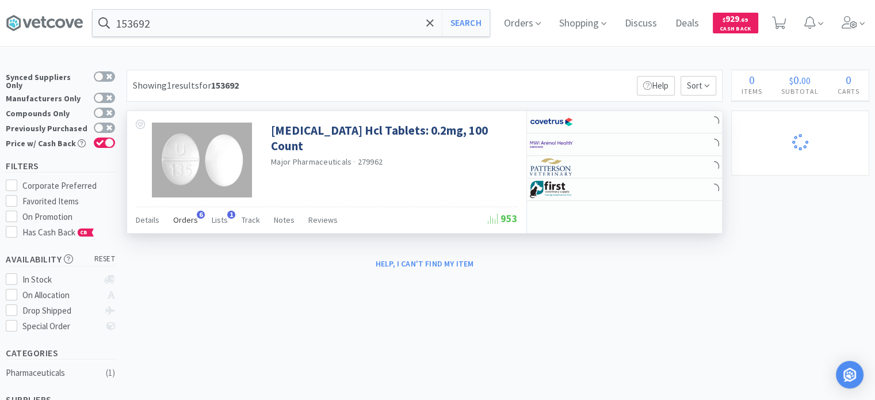
click at [191, 226] on div "Orders 6" at bounding box center [185, 222] width 25 height 22
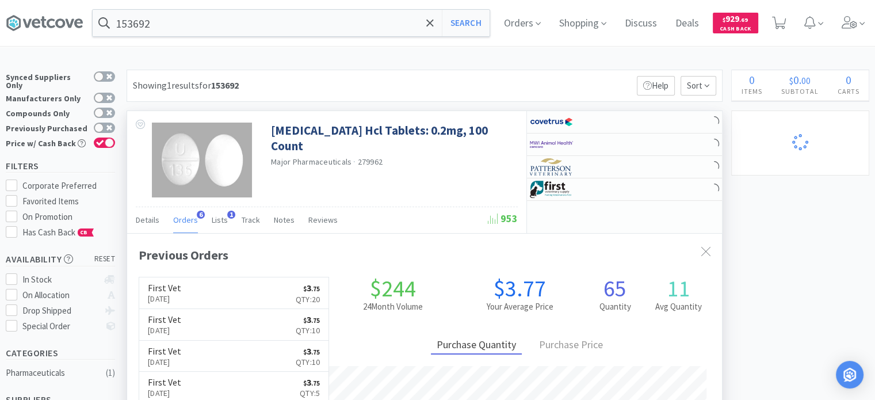
scroll to position [58, 0]
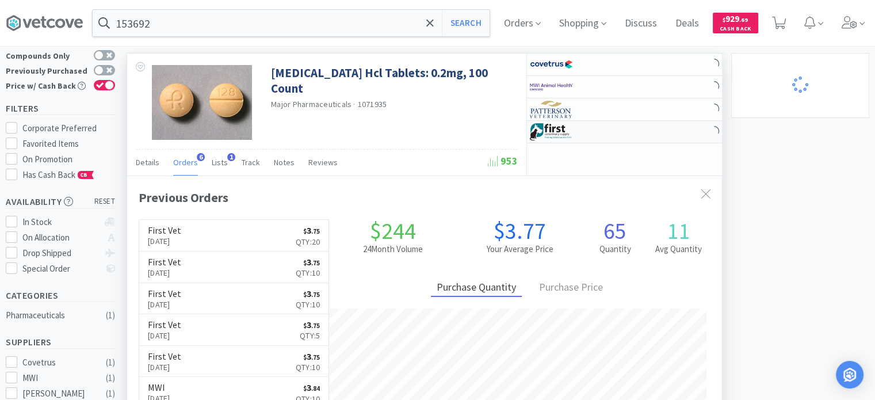
click at [564, 136] on img at bounding box center [551, 131] width 43 height 17
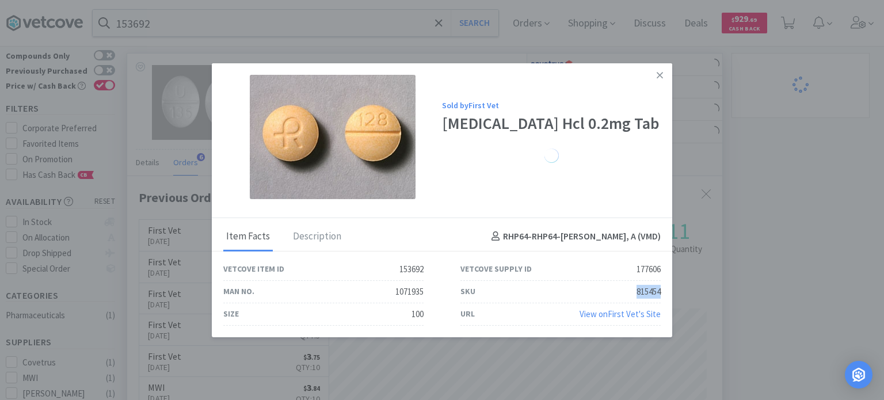
drag, startPoint x: 628, startPoint y: 284, endPoint x: 660, endPoint y: 288, distance: 32.4
click at [660, 288] on div "SKU 815454" at bounding box center [560, 292] width 237 height 22
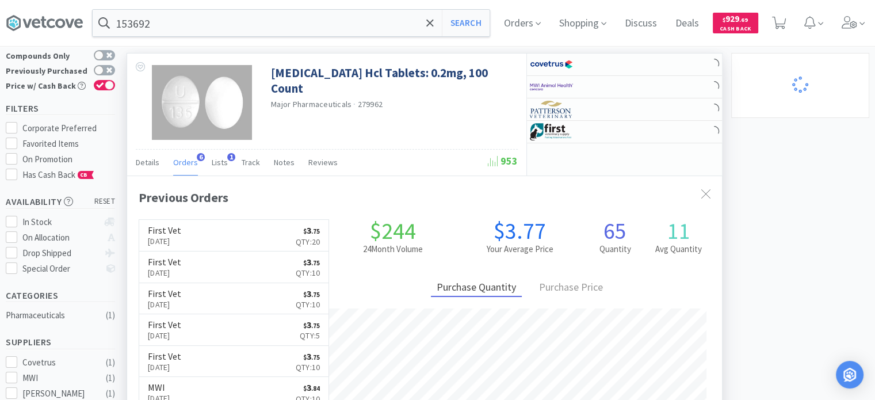
scroll to position [574944, 574644]
click at [191, 18] on input "153692" at bounding box center [291, 23] width 397 height 26
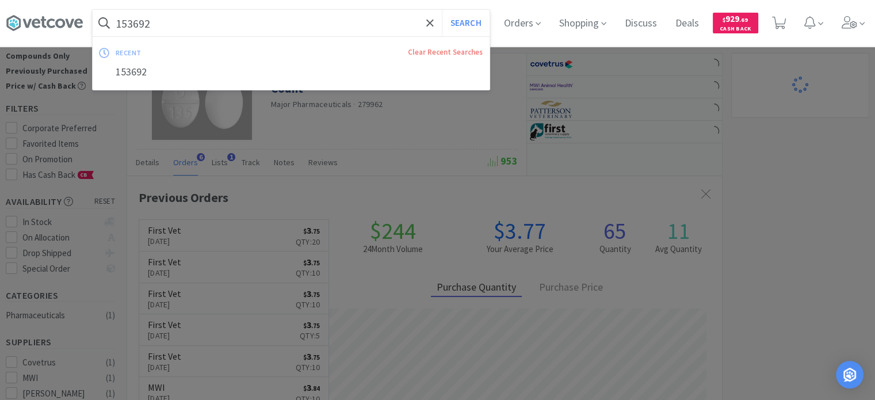
click at [442, 10] on button "Search" at bounding box center [466, 23] width 48 height 26
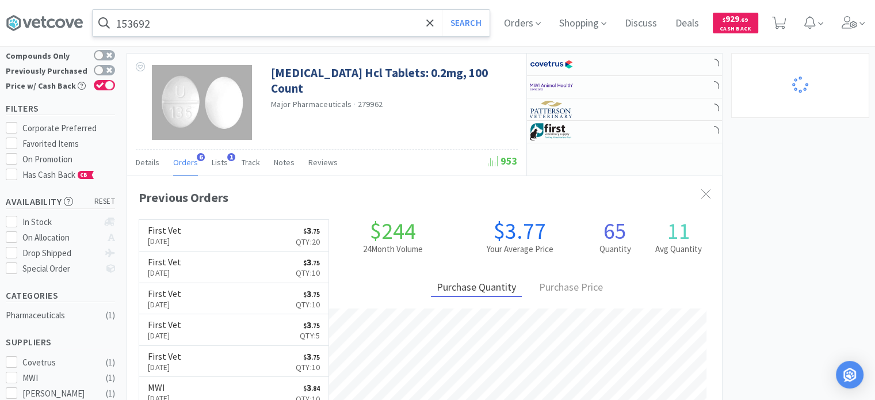
scroll to position [0, 0]
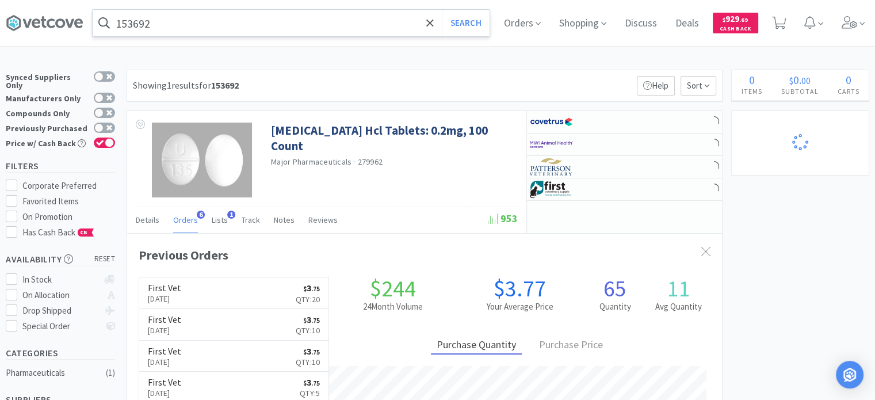
click at [301, 13] on input "153692" at bounding box center [291, 23] width 397 height 26
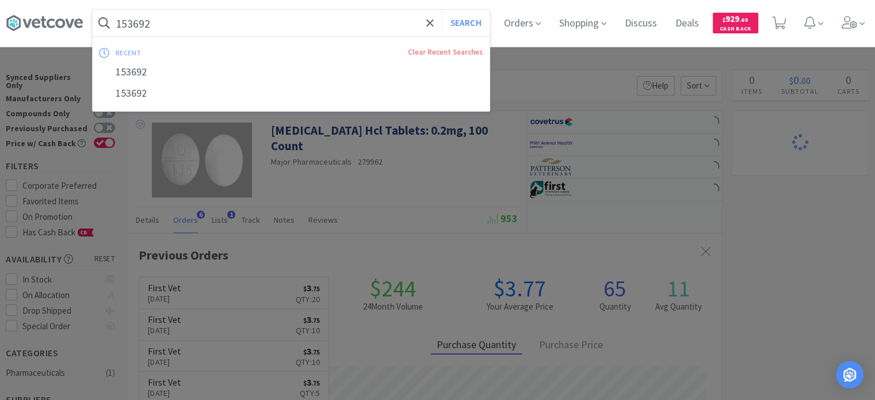
paste input "50760"
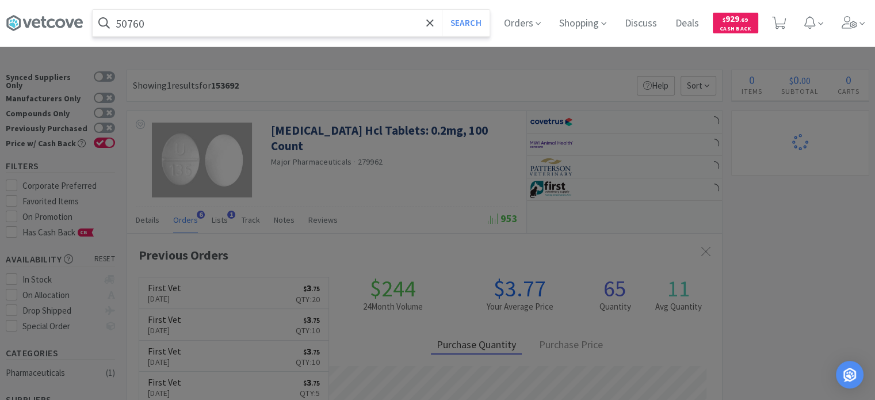
type input "50760"
click at [442, 10] on button "Search" at bounding box center [466, 23] width 48 height 26
